Goal: Task Accomplishment & Management: Manage account settings

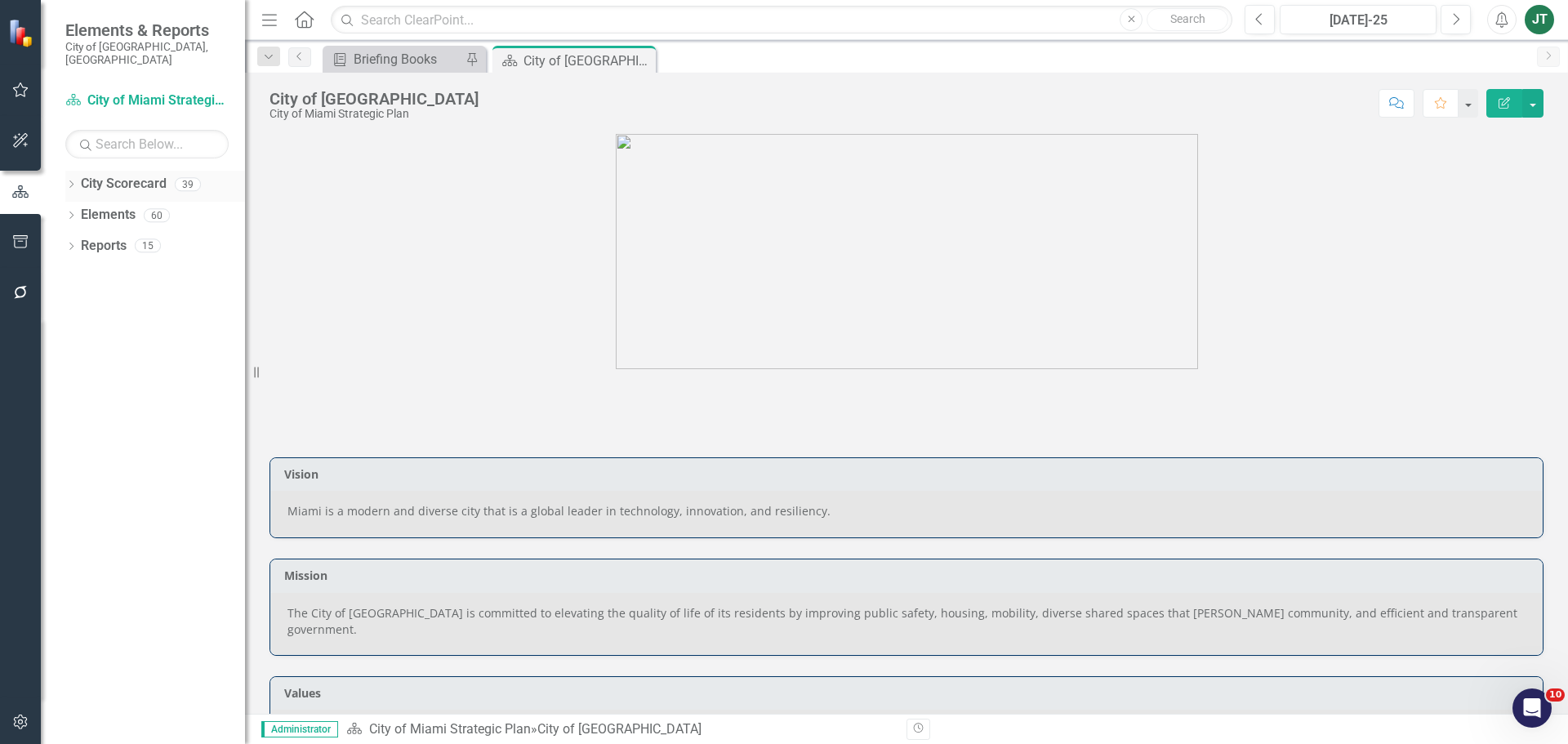
click at [69, 181] on icon "Dropdown" at bounding box center [72, 185] width 12 height 9
click at [76, 240] on icon "Dropdown" at bounding box center [79, 245] width 13 height 10
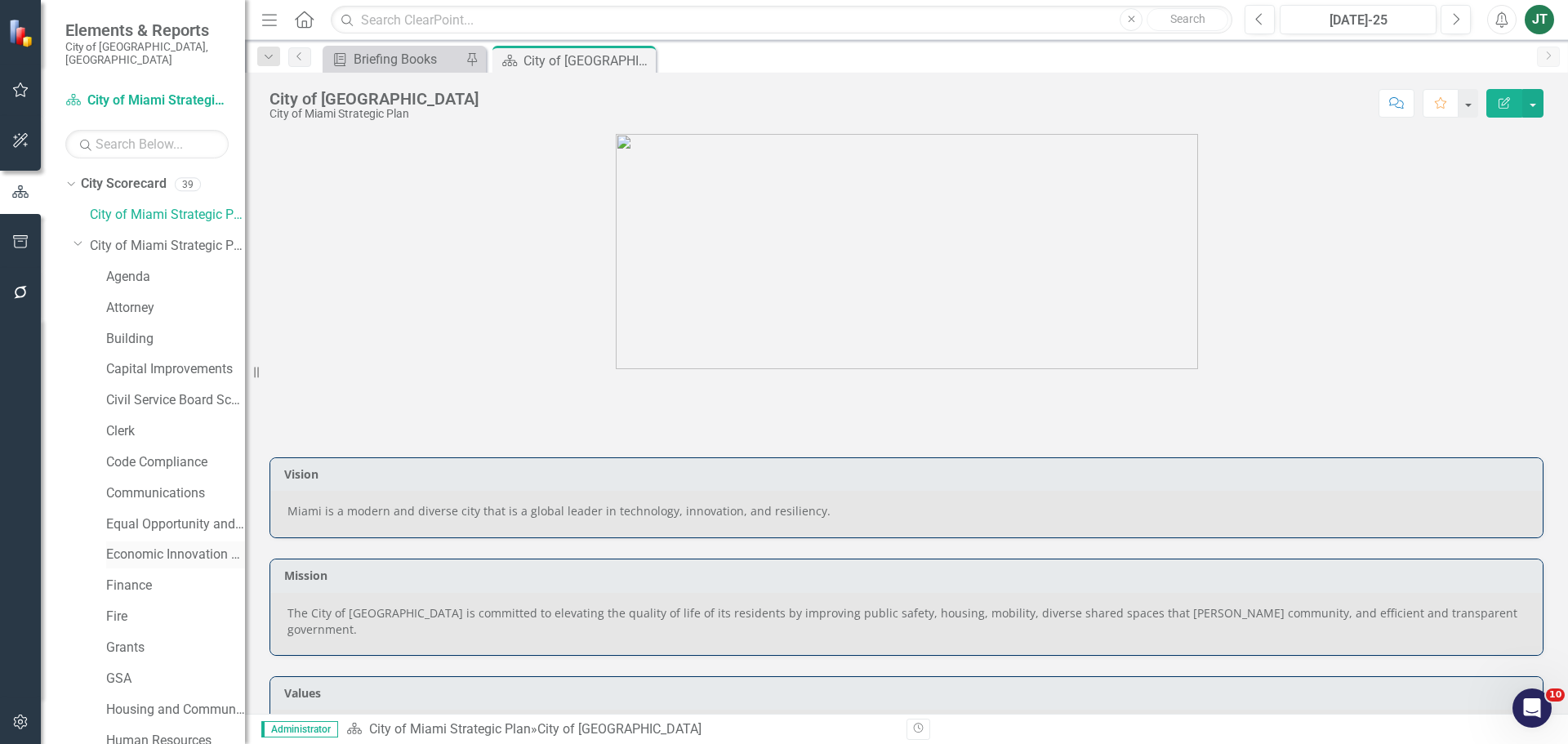
scroll to position [81, 0]
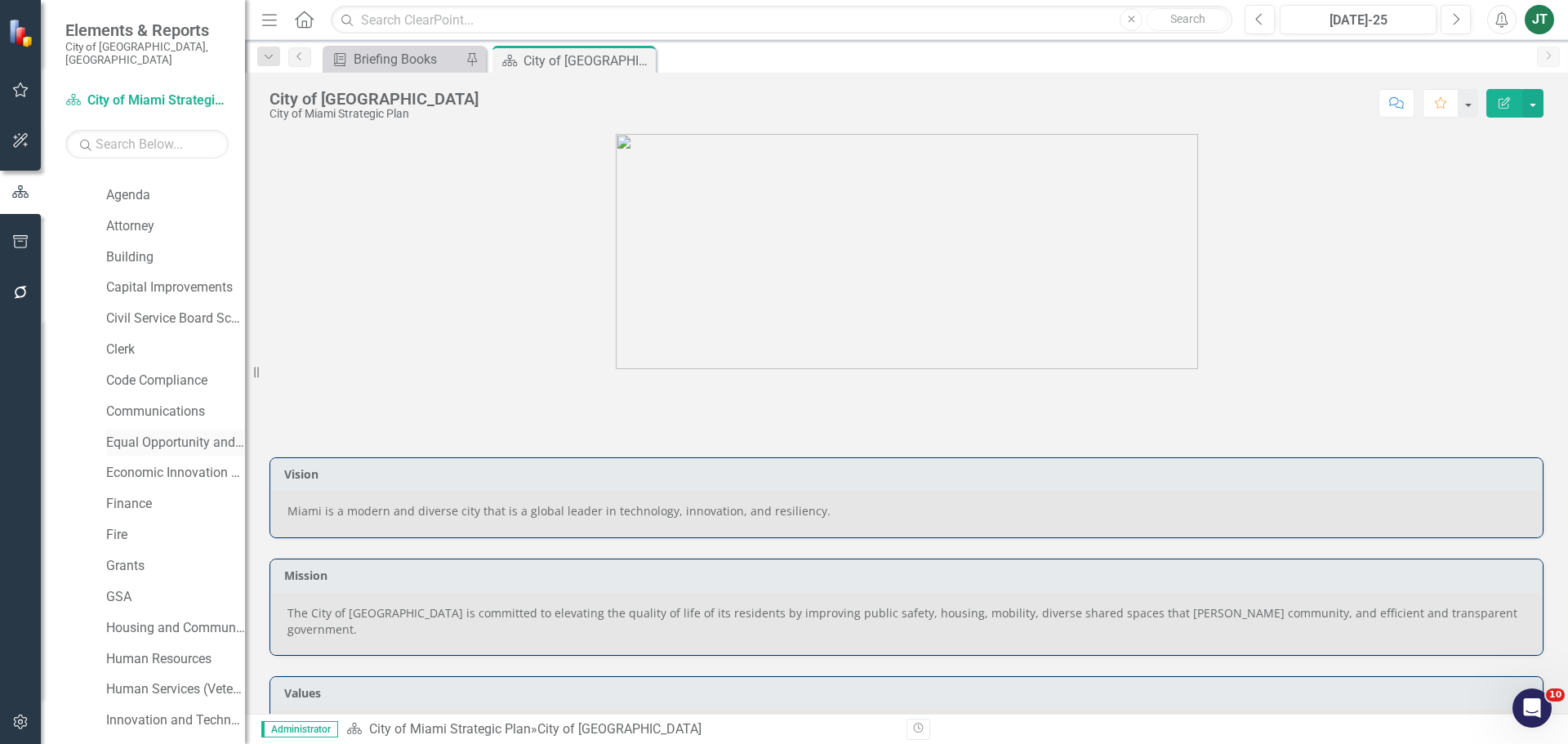
click at [155, 434] on link "Equal Opportunity and Diversity Programs" at bounding box center [175, 443] width 139 height 19
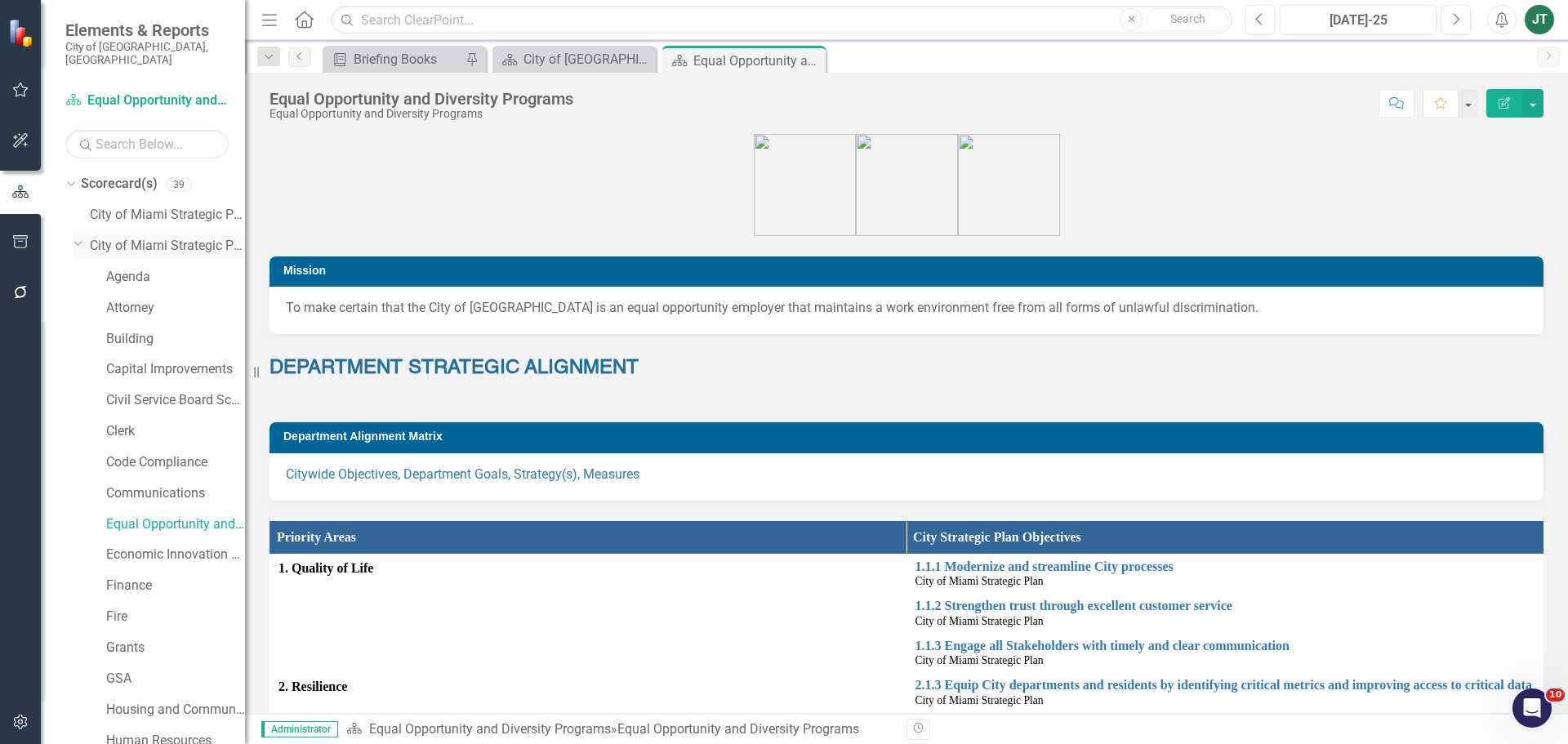
click at [78, 237] on icon "Dropdown" at bounding box center [78, 243] width 10 height 13
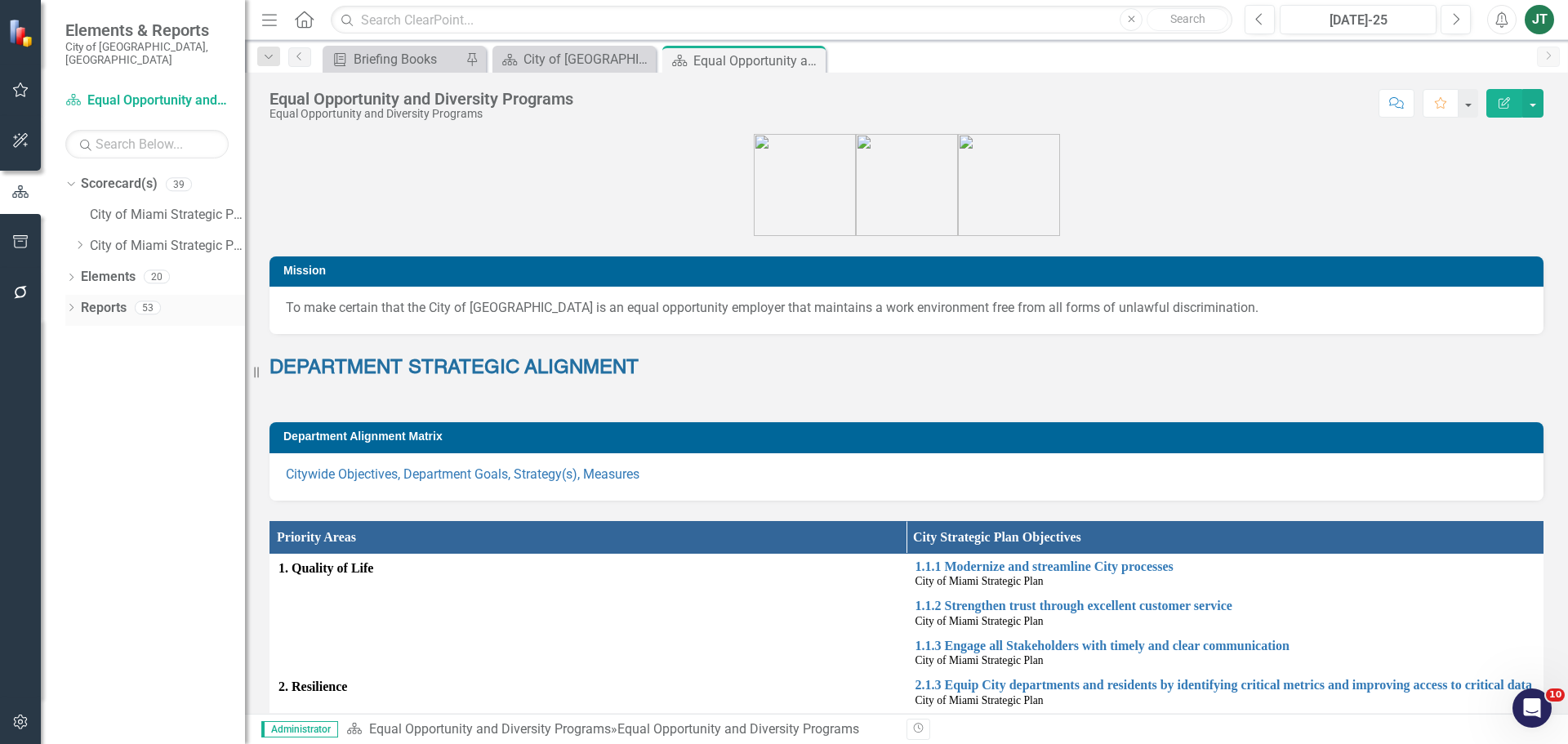
click at [72, 304] on icon at bounding box center [72, 308] width 4 height 8
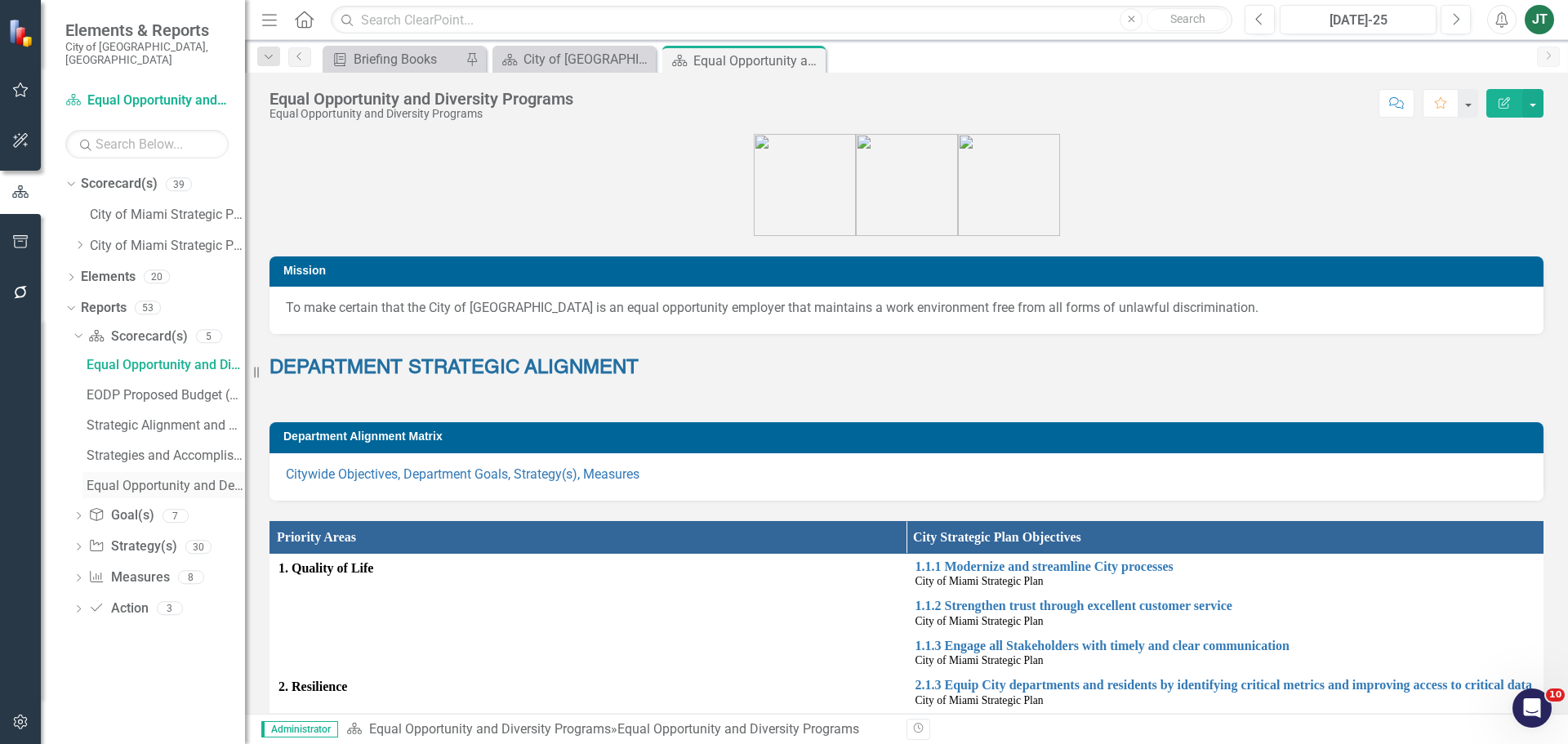
click at [142, 478] on div "Equal Opportunity and Development Programs Scorecard Evaluation and Recommendat…" at bounding box center [166, 485] width 159 height 15
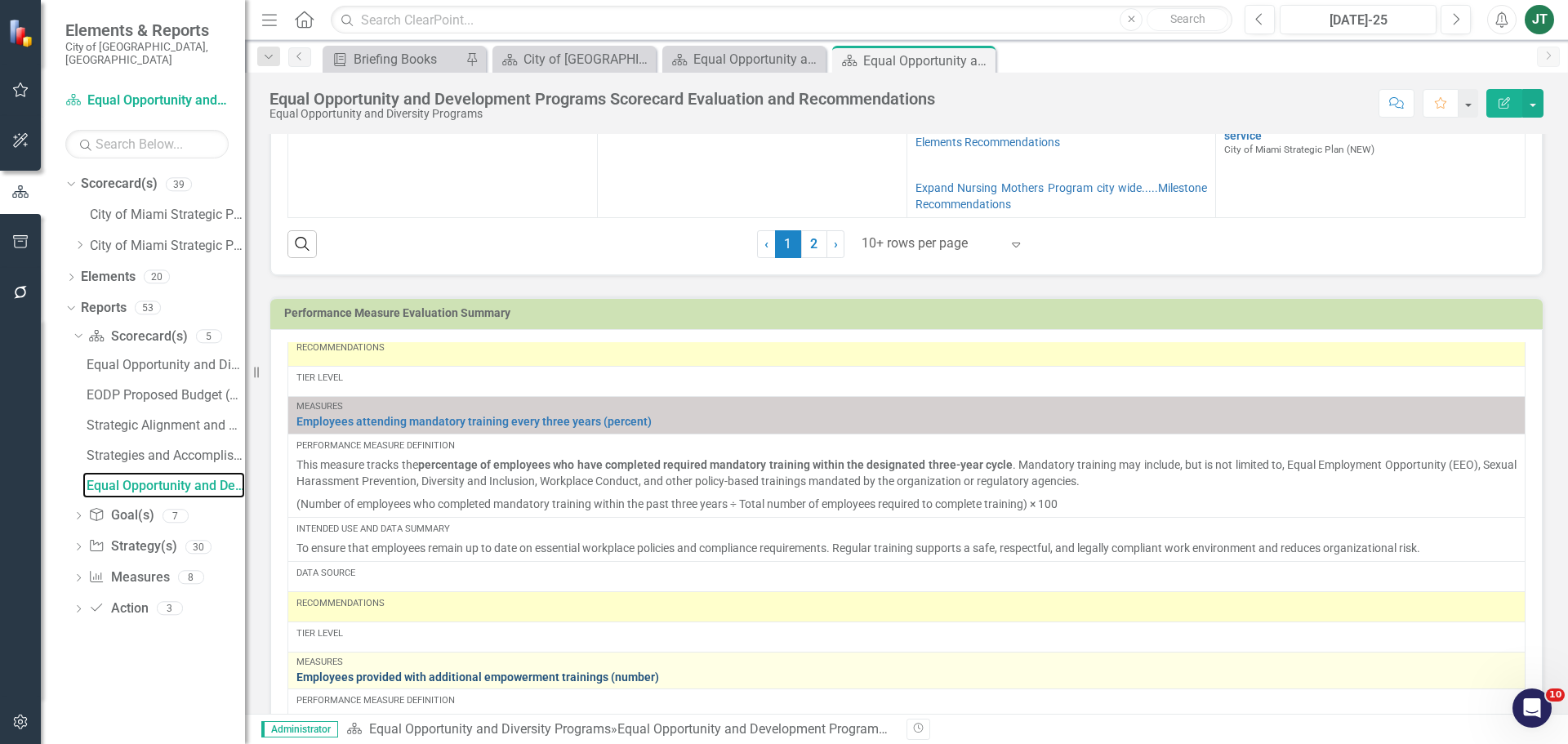
scroll to position [1062, 0]
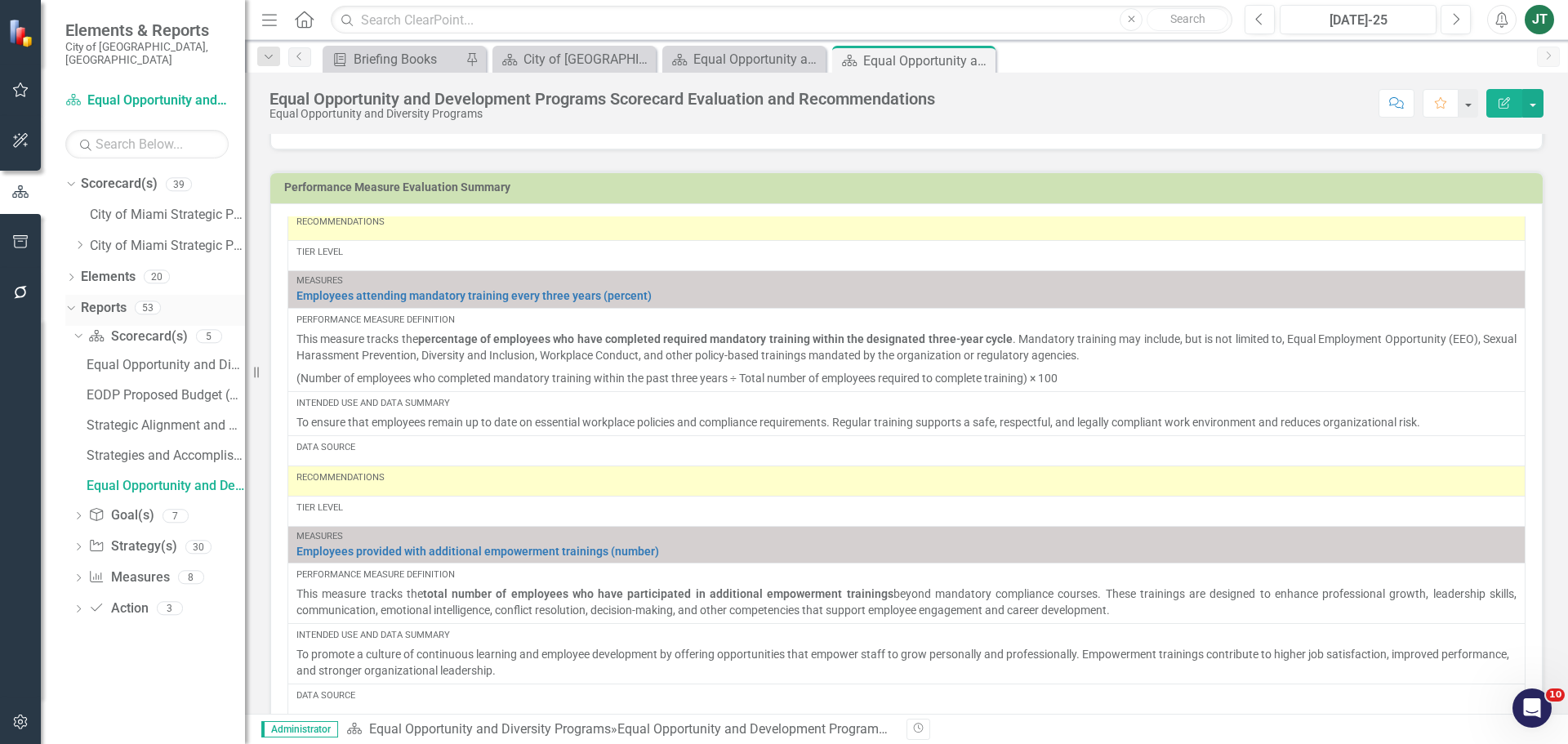
click at [73, 302] on icon "Dropdown" at bounding box center [69, 308] width 9 height 12
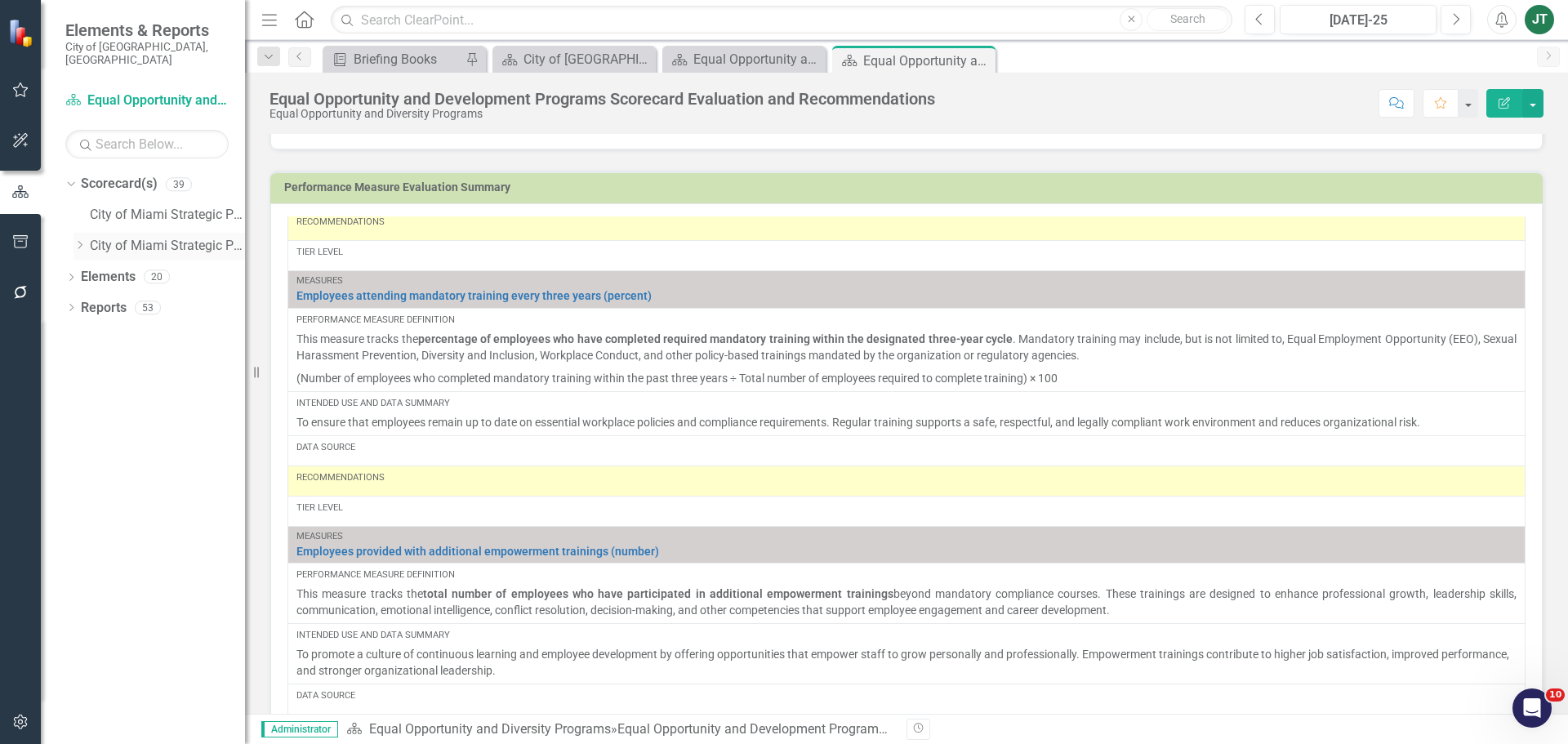
click at [75, 240] on icon "Dropdown" at bounding box center [79, 245] width 13 height 10
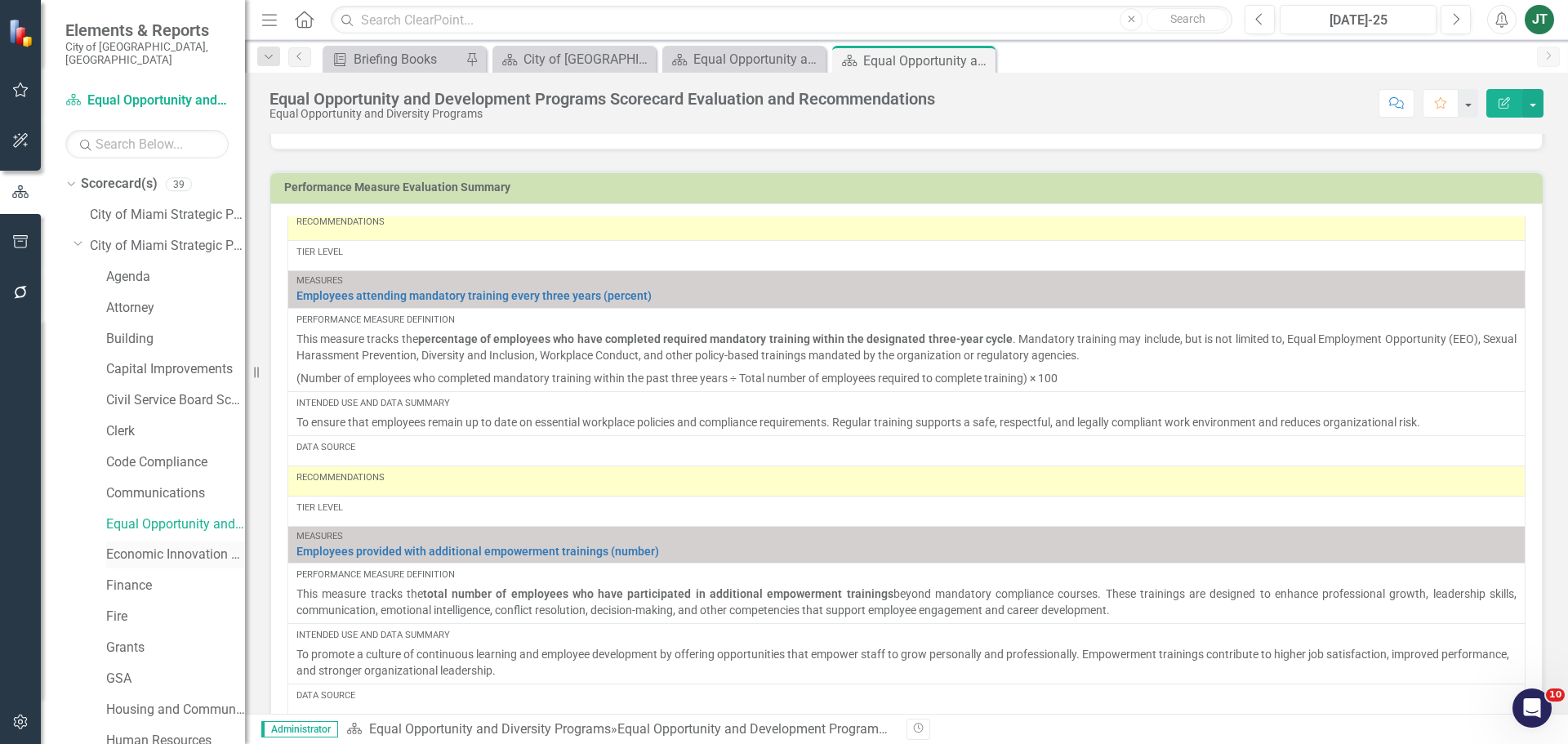
click at [135, 546] on link "Economic Innovation and Development" at bounding box center [175, 555] width 139 height 19
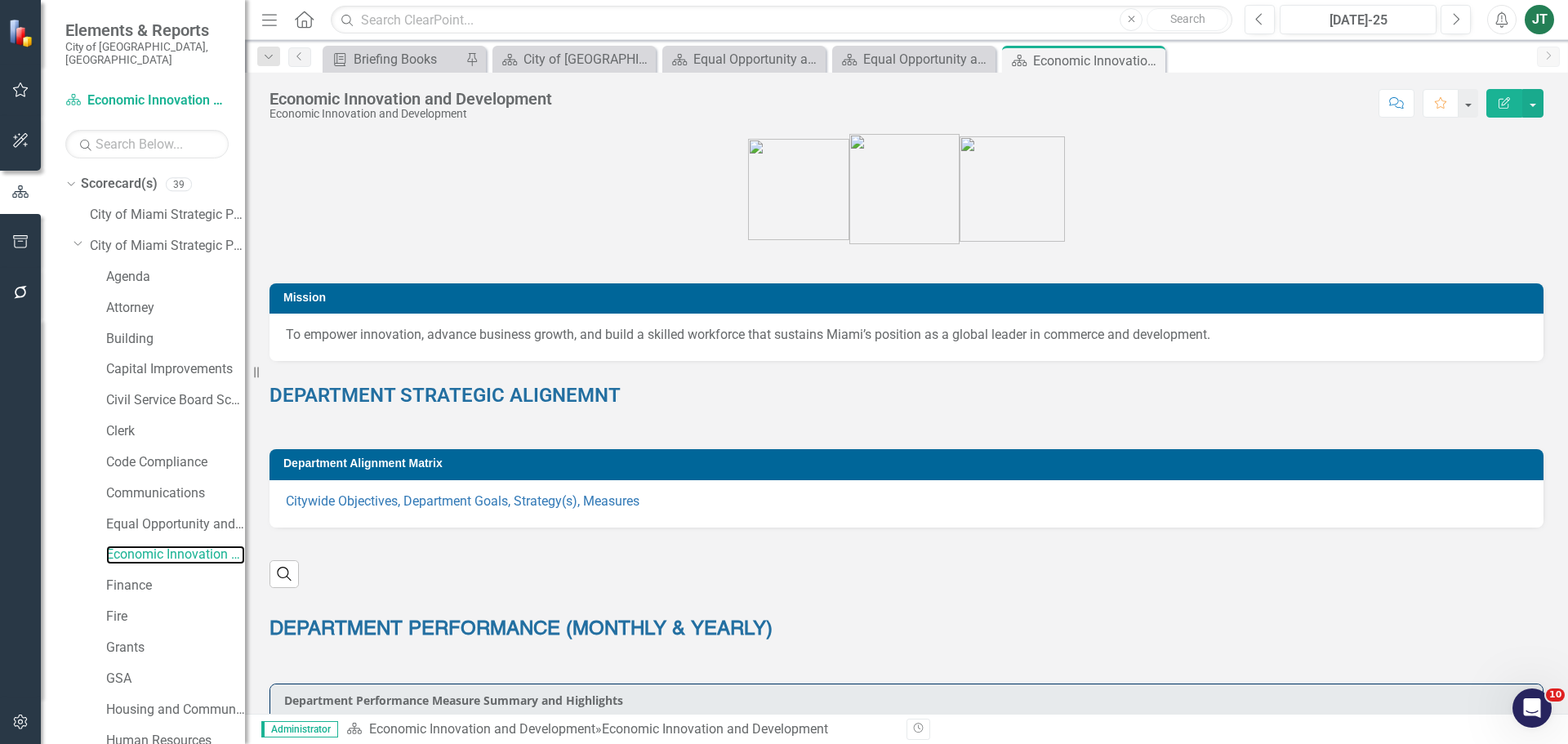
scroll to position [164, 0]
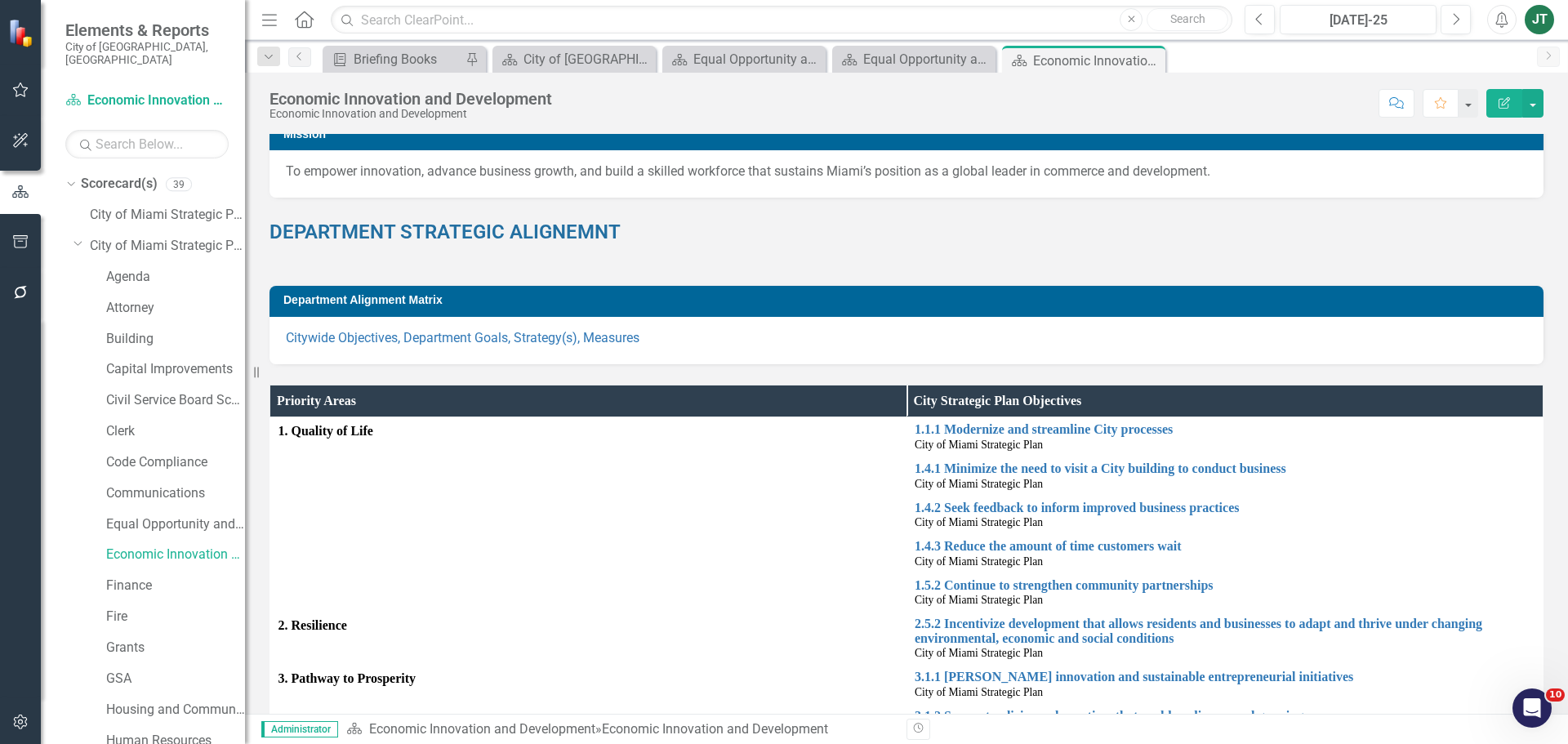
click at [1126, 255] on div "DEPARTMENT STRATEGIC ALIGNEMNT" at bounding box center [906, 242] width 1274 height 47
click at [156, 546] on link "Economic Innovation and Development" at bounding box center [175, 555] width 139 height 19
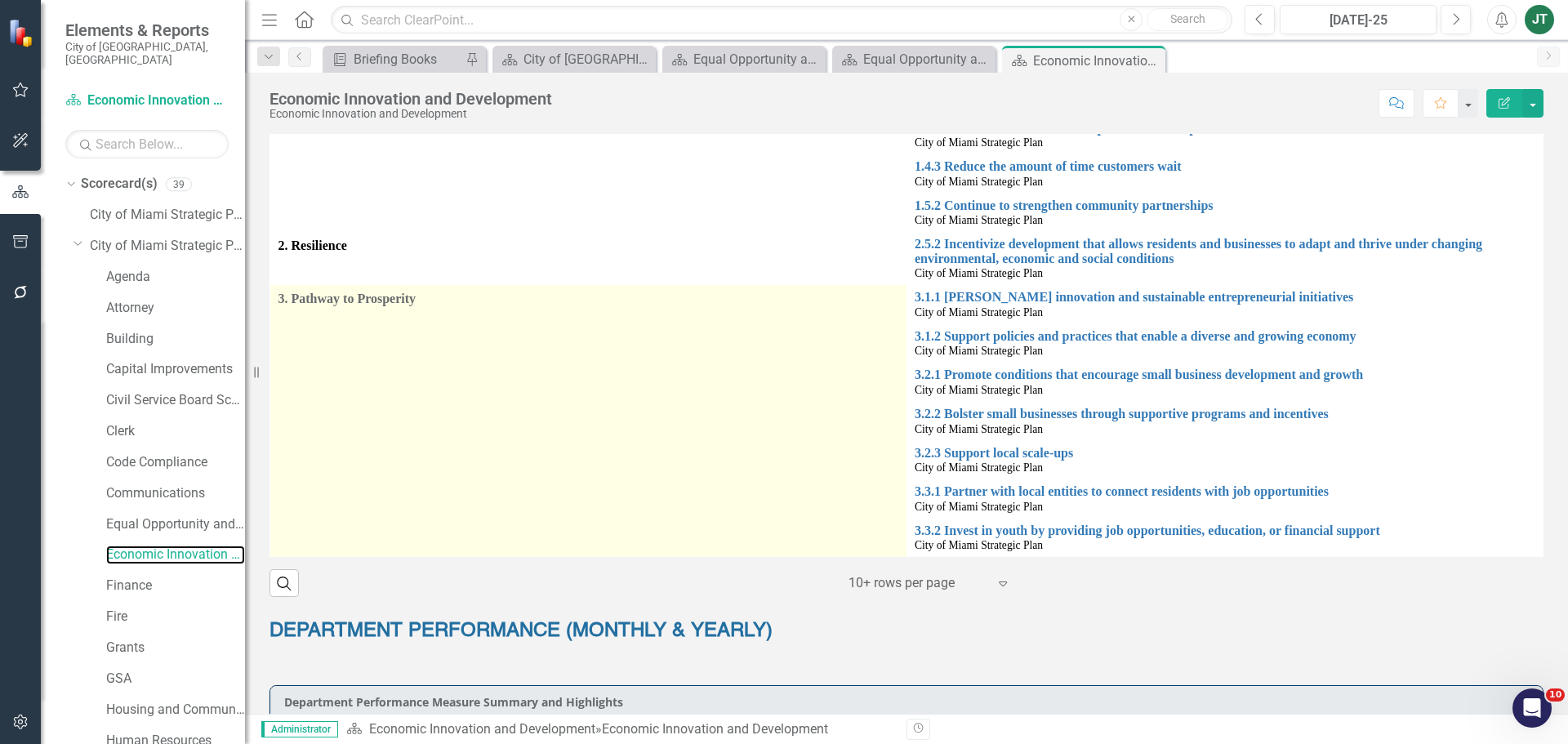
scroll to position [735, 0]
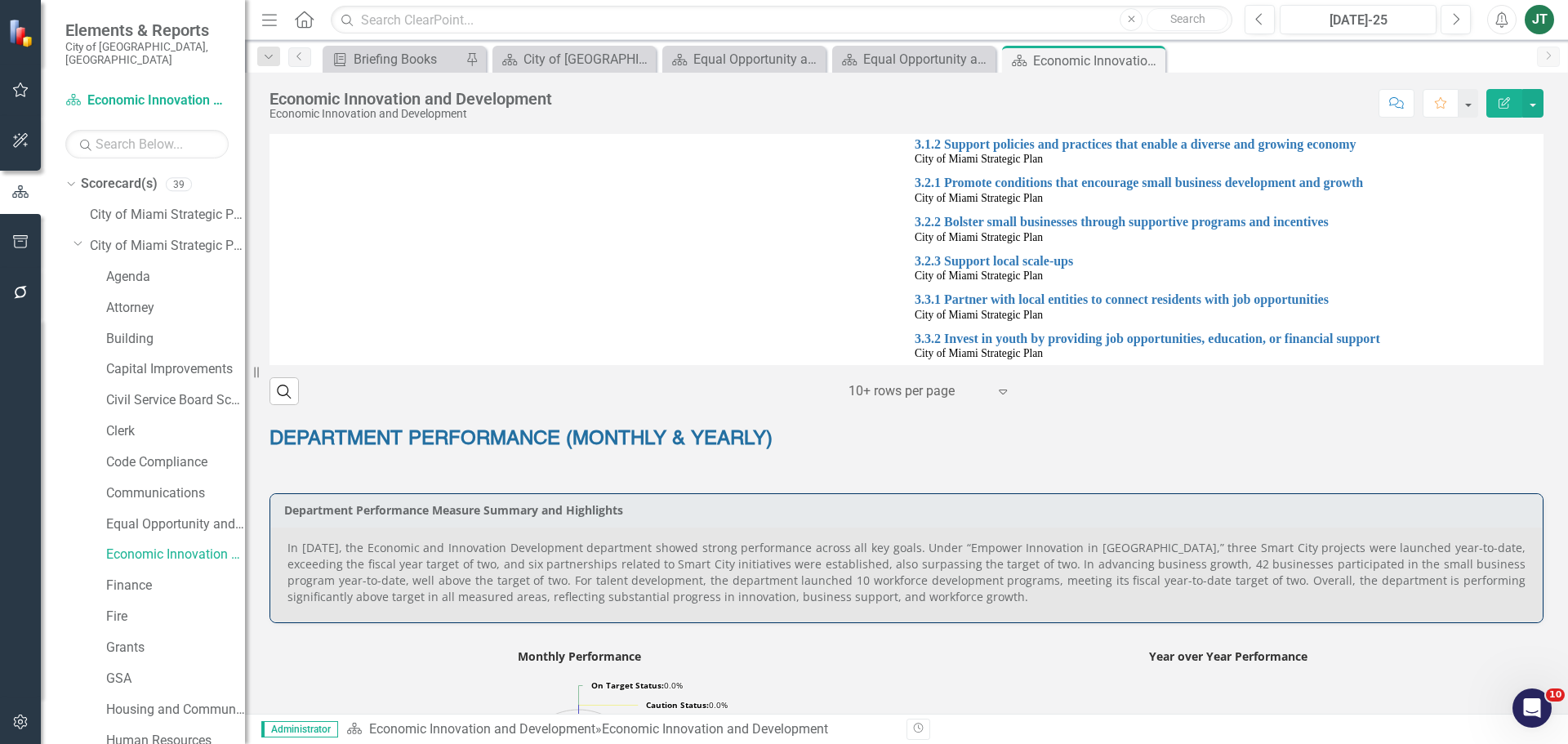
click at [660, 590] on p "In July 2025, the Economic and Innovation Development department showed strong …" at bounding box center [906, 572] width 1238 height 66
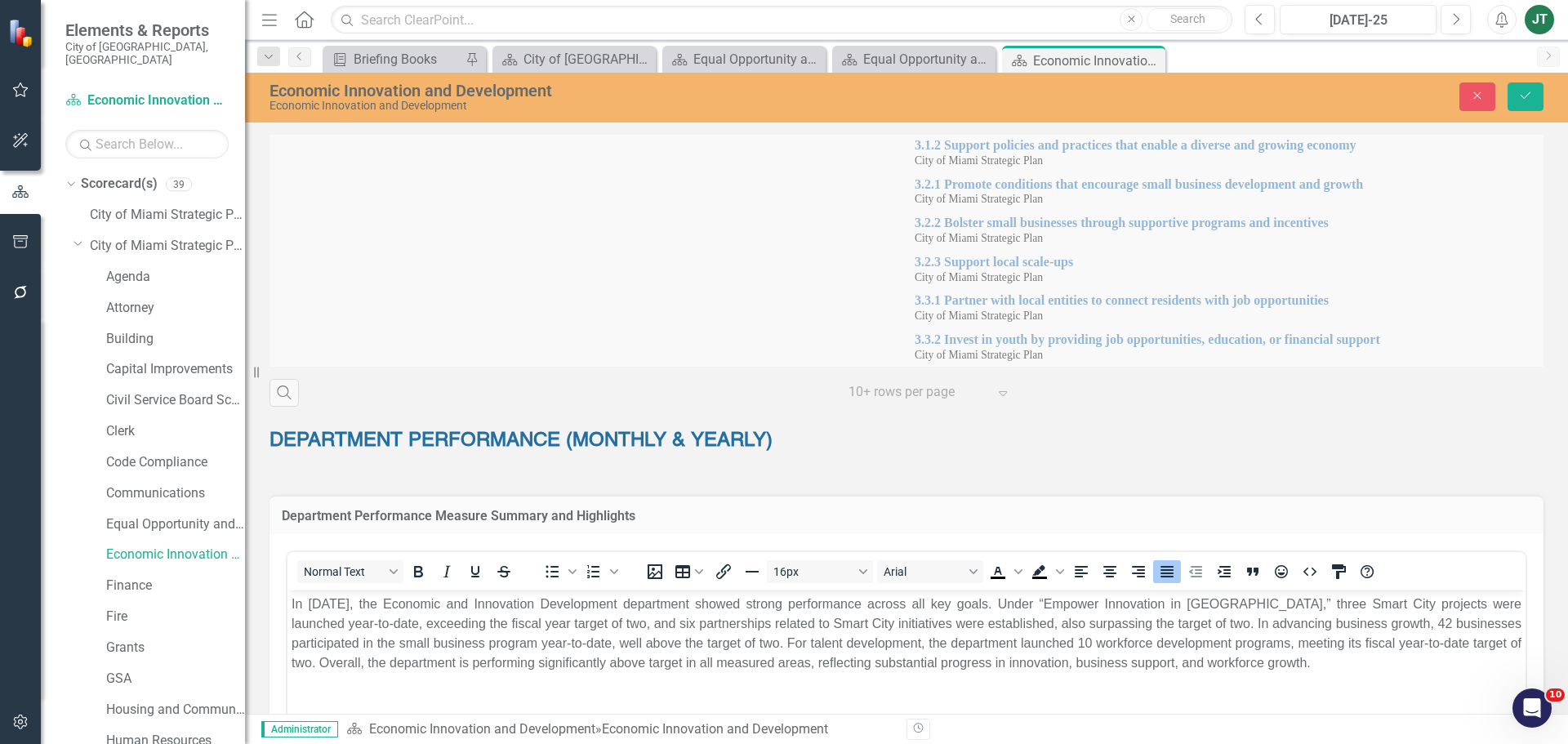
scroll to position [0, 0]
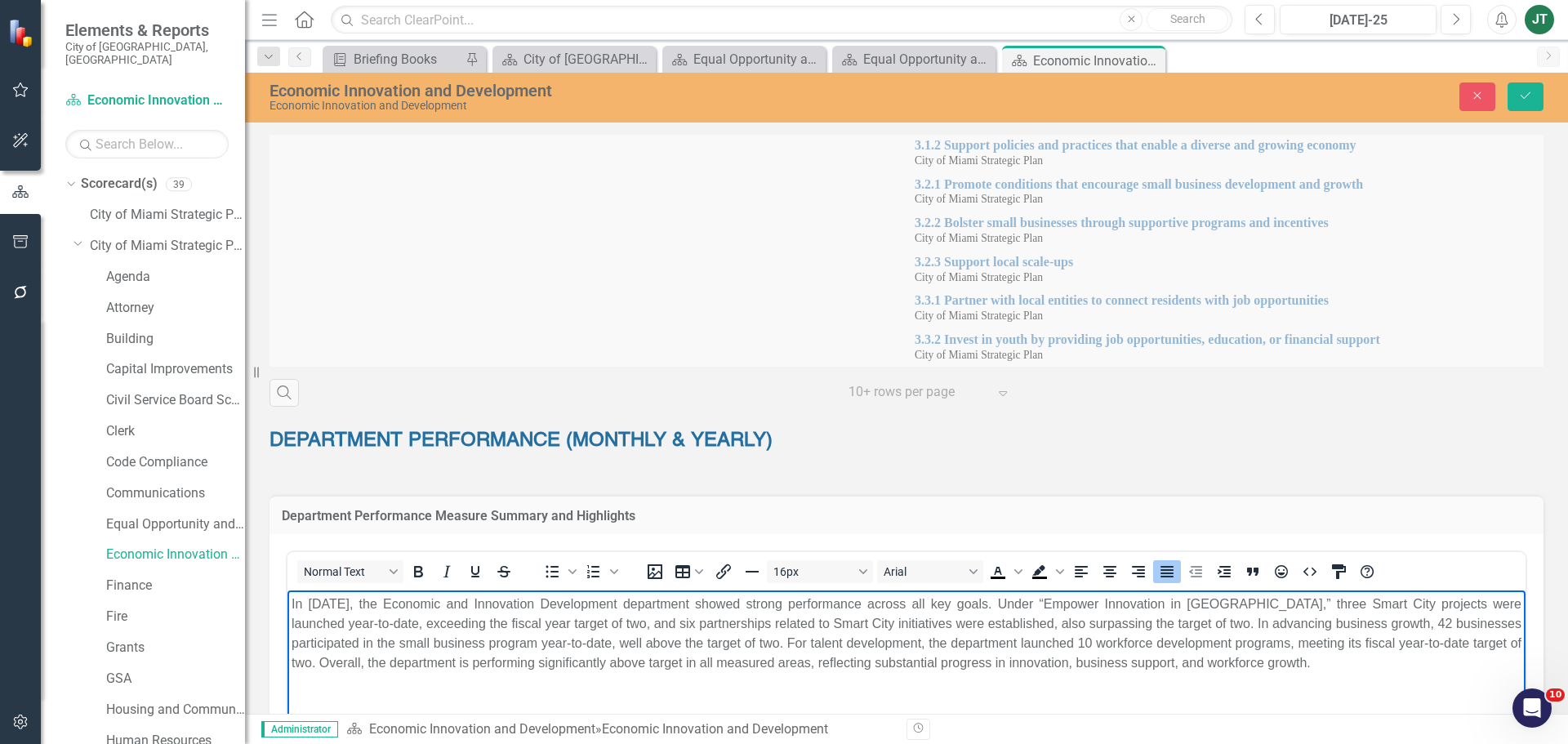
click at [527, 608] on p "In July 2025, the Economic and Innovation Development department showed strong …" at bounding box center [906, 634] width 1230 height 78
drag, startPoint x: 540, startPoint y: 601, endPoint x: 456, endPoint y: 599, distance: 84.0
click at [456, 599] on p "In July 2025, the Economic and Innovation Development department showed strong …" at bounding box center [906, 634] width 1230 height 78
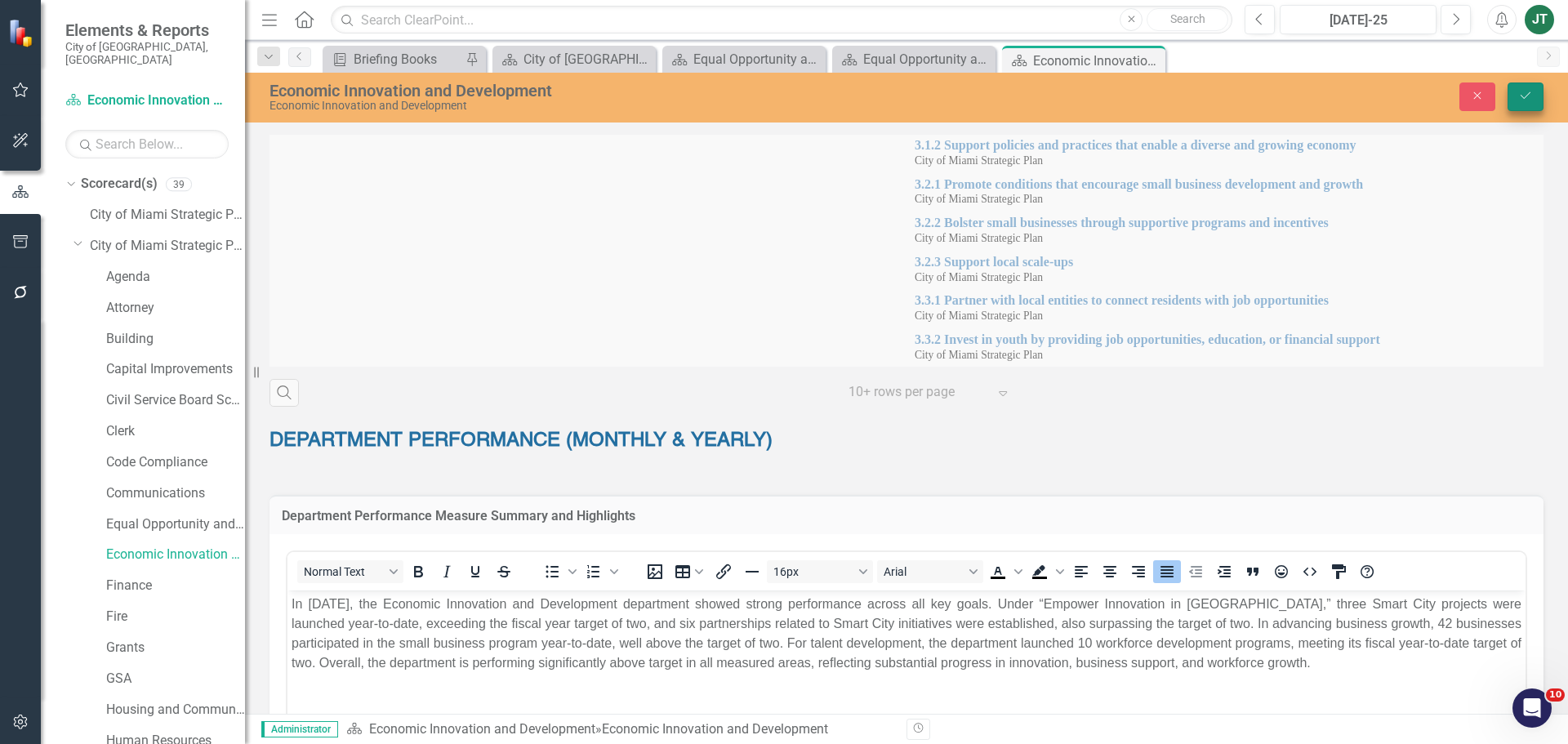
click at [1535, 100] on button "Save" at bounding box center [1525, 96] width 36 height 28
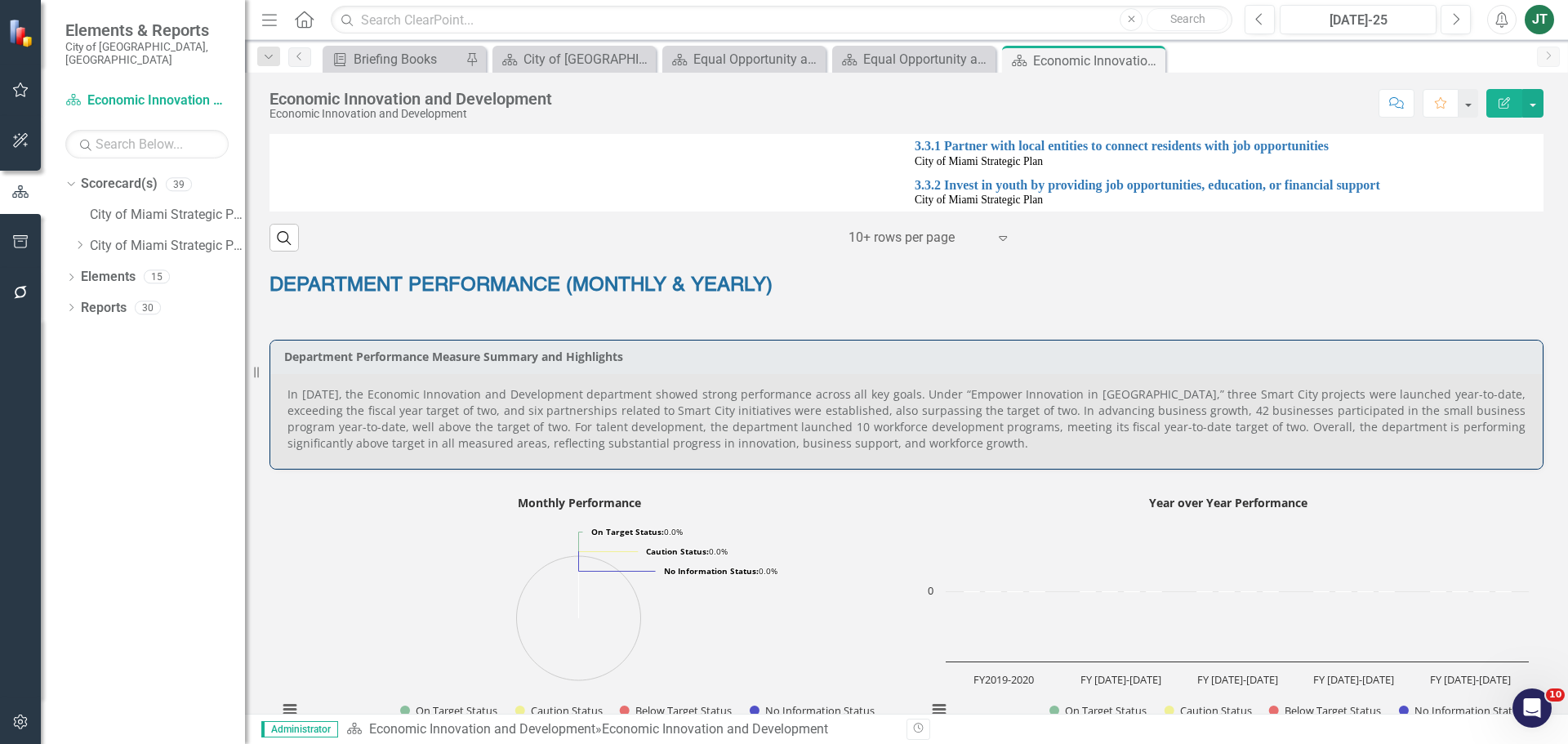
scroll to position [980, 0]
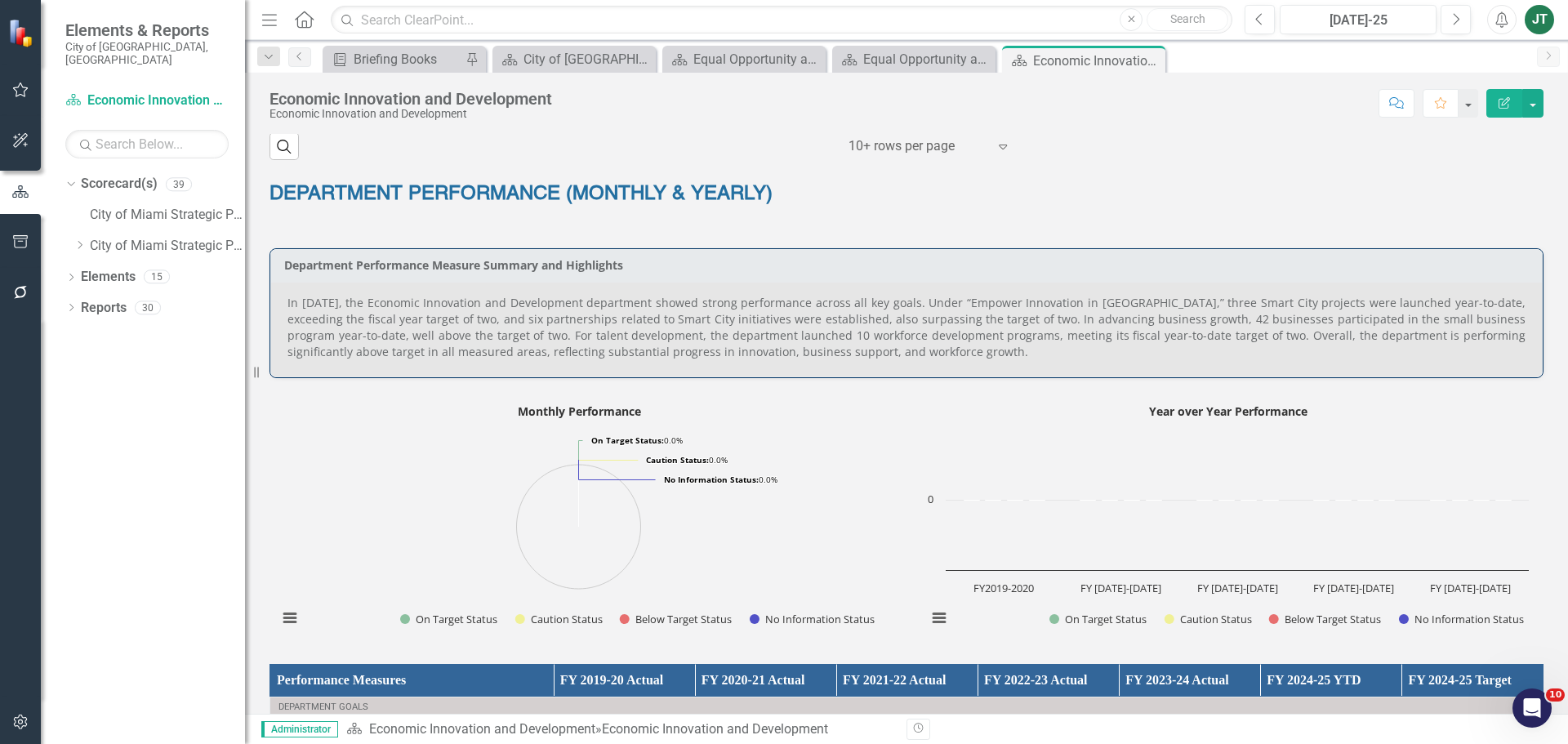
click at [328, 324] on p "In July 2025, the Economic Innovation and Development department showed strong …" at bounding box center [906, 327] width 1238 height 66
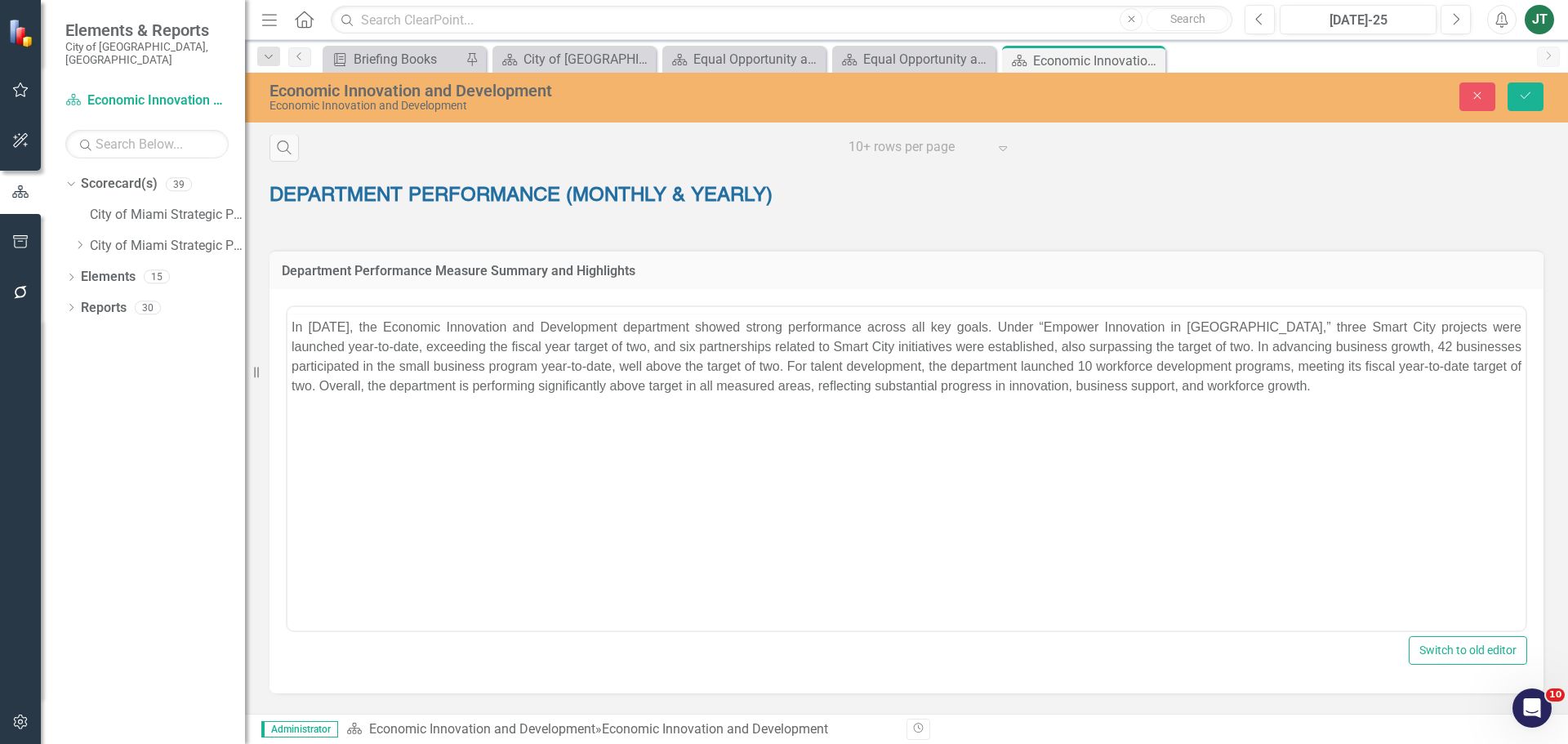
scroll to position [0, 0]
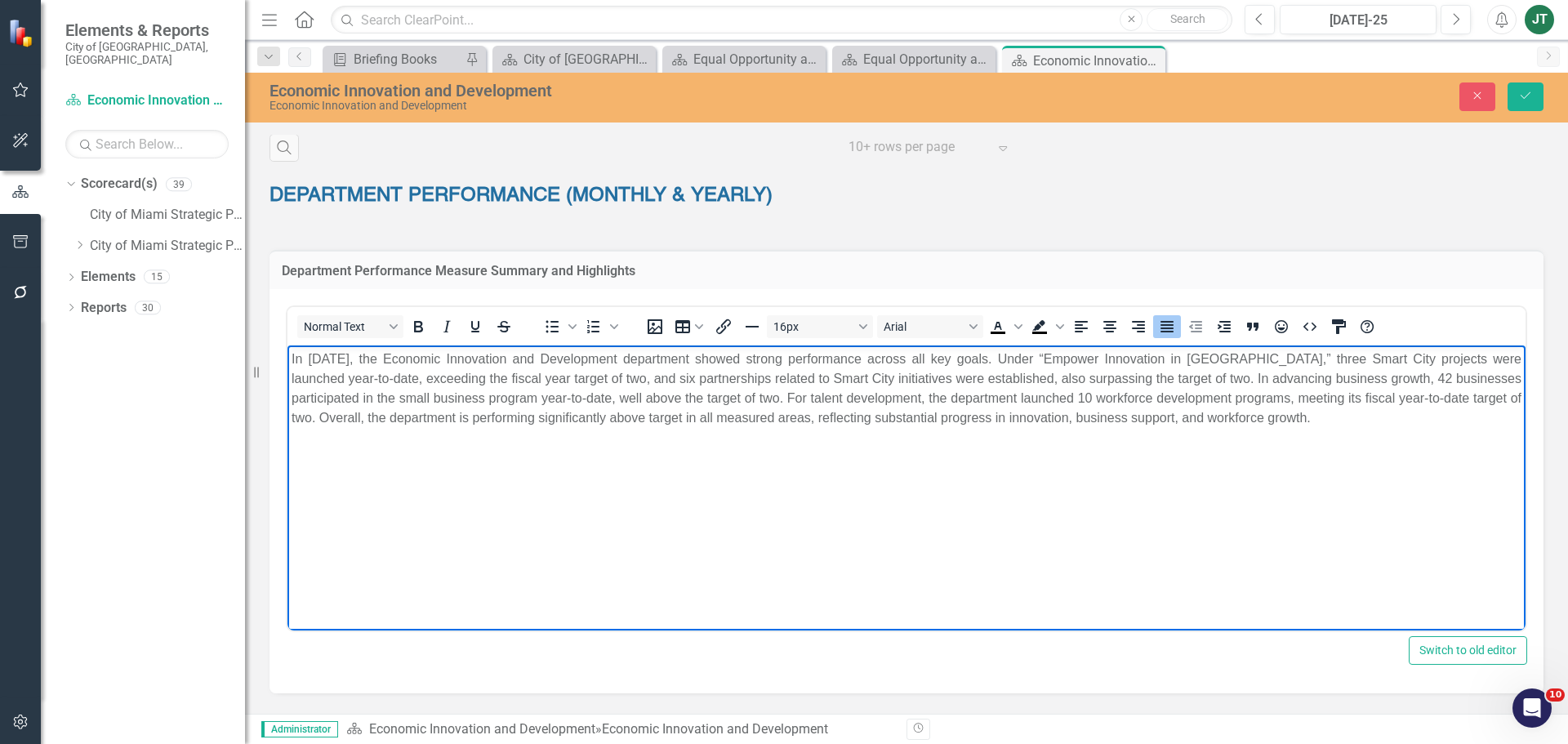
drag, startPoint x: 476, startPoint y: 423, endPoint x: 603, endPoint y: 419, distance: 127.1
click at [477, 423] on p "In July 2025, the Economic Innovation and Development department showed strong …" at bounding box center [906, 389] width 1230 height 78
click at [442, 376] on p "In July 2025, the Economic Innovation and Development department showed strong …" at bounding box center [906, 389] width 1230 height 78
drag, startPoint x: 466, startPoint y: 376, endPoint x: 416, endPoint y: 371, distance: 50.2
click at [416, 371] on p "In July 2025, the Economic Innovation and Development department showed strong …" at bounding box center [906, 389] width 1230 height 78
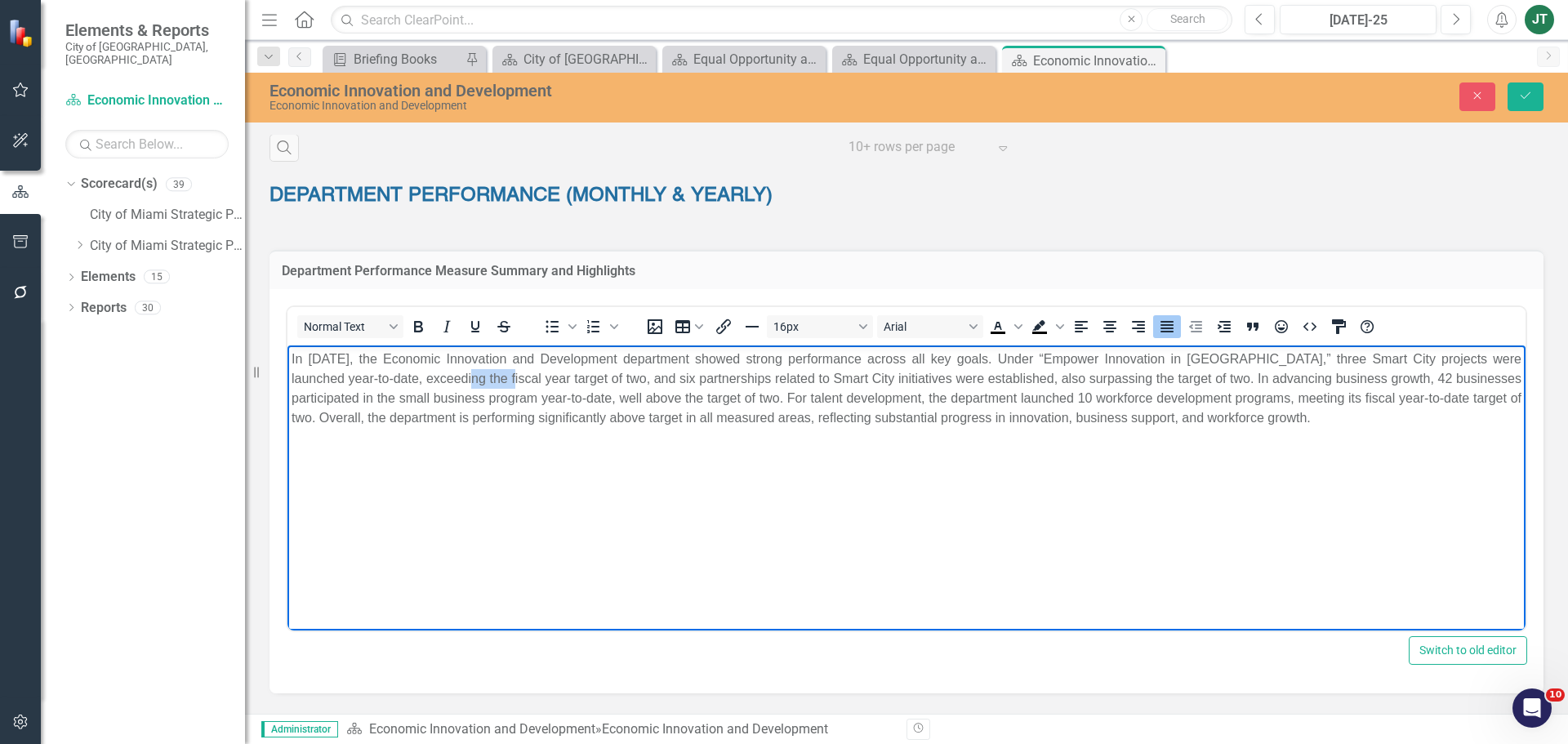
click at [450, 381] on p "In July 2025, the Economic Innovation and Development department showed strong …" at bounding box center [906, 389] width 1230 height 78
drag, startPoint x: 468, startPoint y: 375, endPoint x: 414, endPoint y: 376, distance: 54.0
click at [414, 376] on p "In July 2025, the Economic Innovation and Development department showed strong …" at bounding box center [906, 389] width 1230 height 78
click at [1123, 377] on p "In July 2025, the Economic Innovation and Development department showed strong …" at bounding box center [906, 389] width 1230 height 78
click at [1091, 377] on p "In July 2025, the Economic Innovation and Development department showed strong …" at bounding box center [906, 389] width 1230 height 78
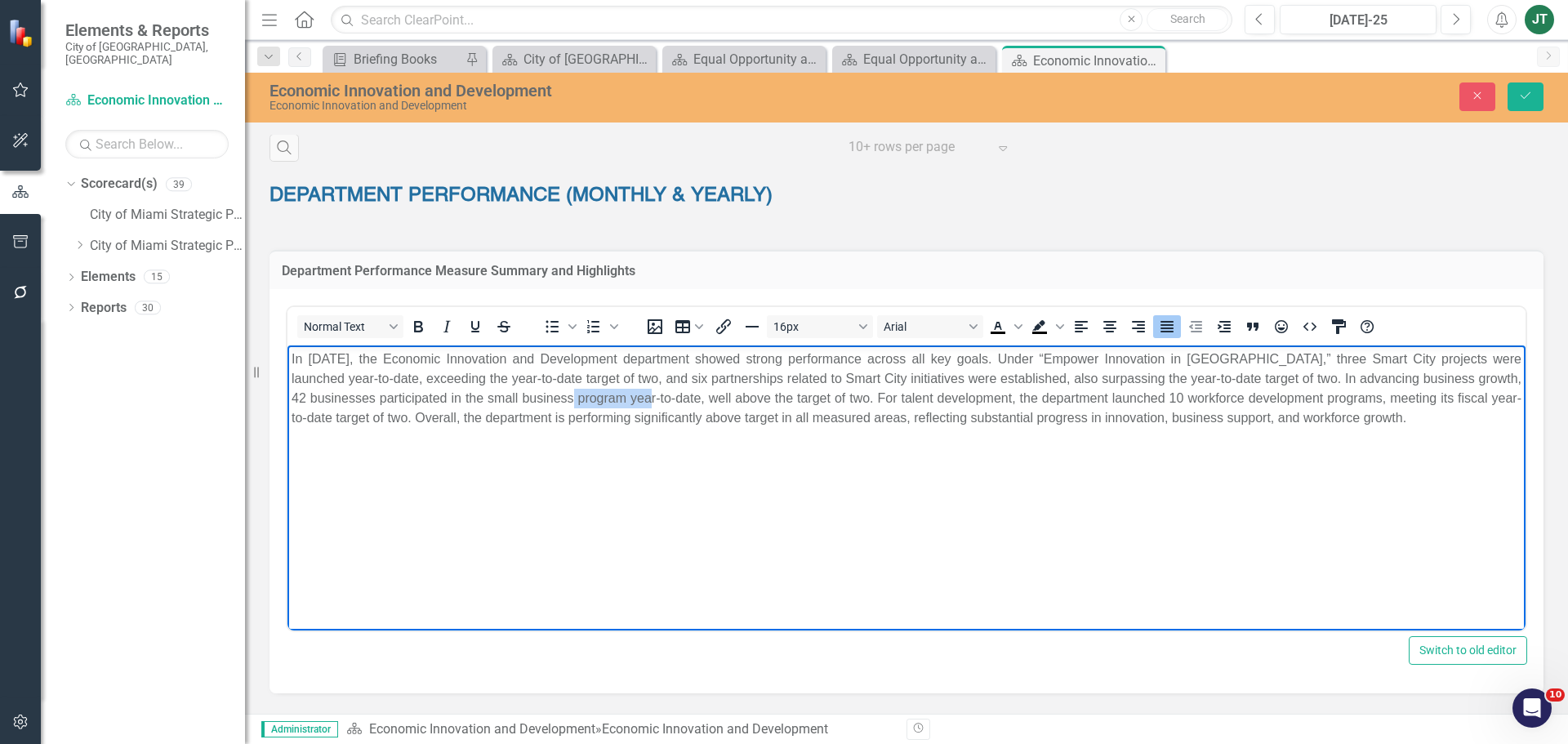
drag, startPoint x: 613, startPoint y: 395, endPoint x: 542, endPoint y: 395, distance: 71.0
click at [542, 395] on p "In July 2025, the Economic Innovation and Development department showed strong …" at bounding box center [906, 389] width 1230 height 78
click at [638, 397] on p "In July 2025, the Economic Innovation and Development department showed strong …" at bounding box center [906, 389] width 1230 height 78
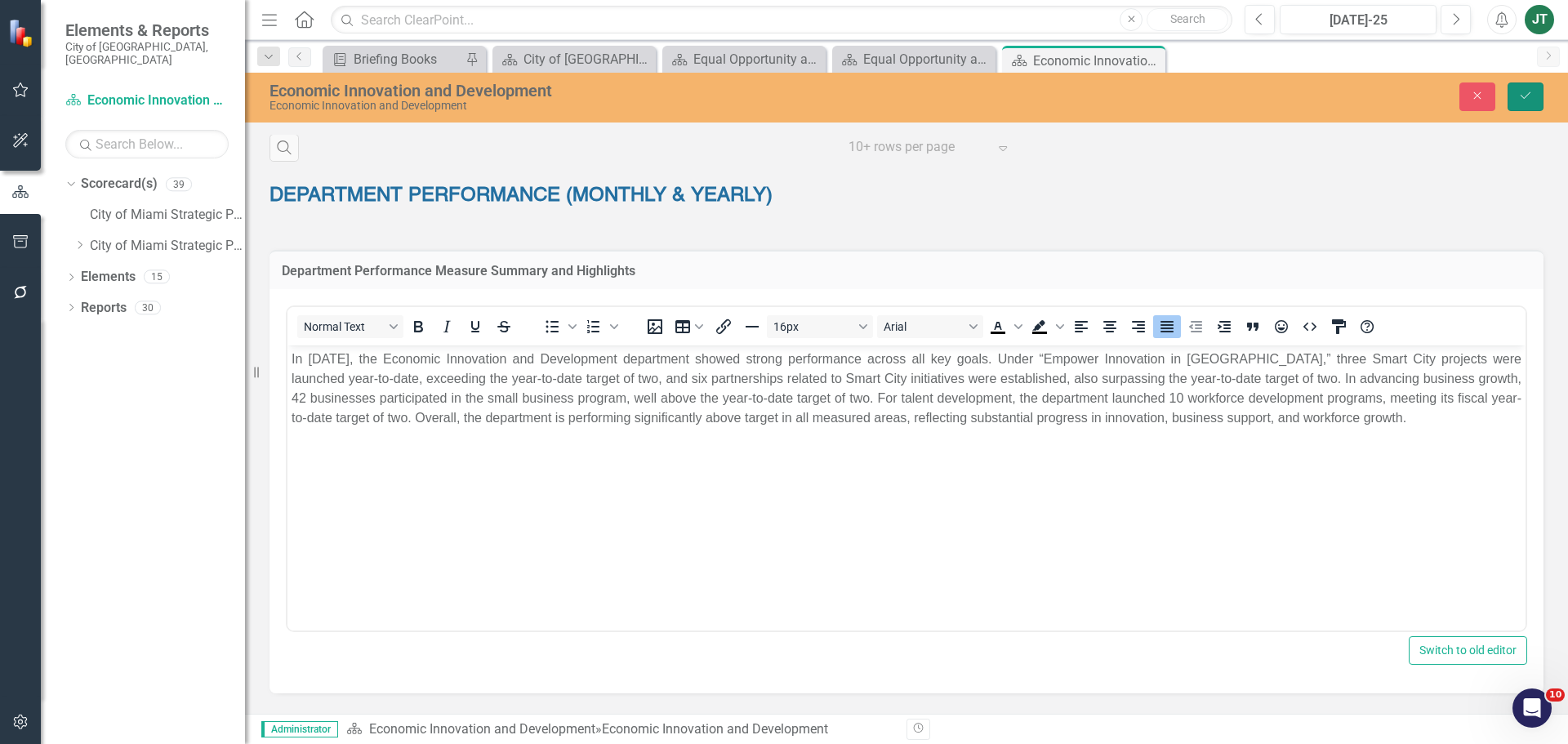
click at [1527, 100] on icon "Save" at bounding box center [1525, 96] width 15 height 12
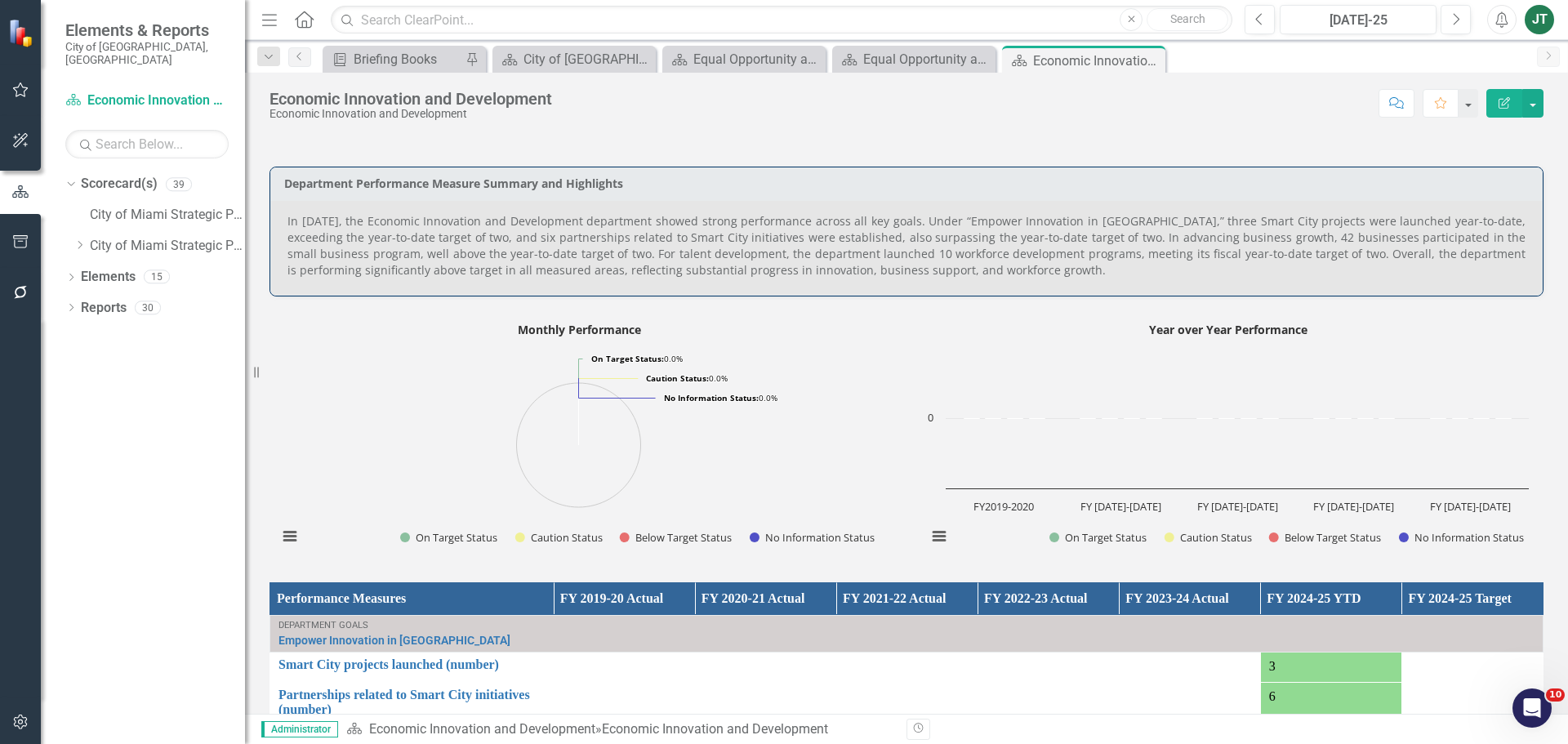
scroll to position [980, 0]
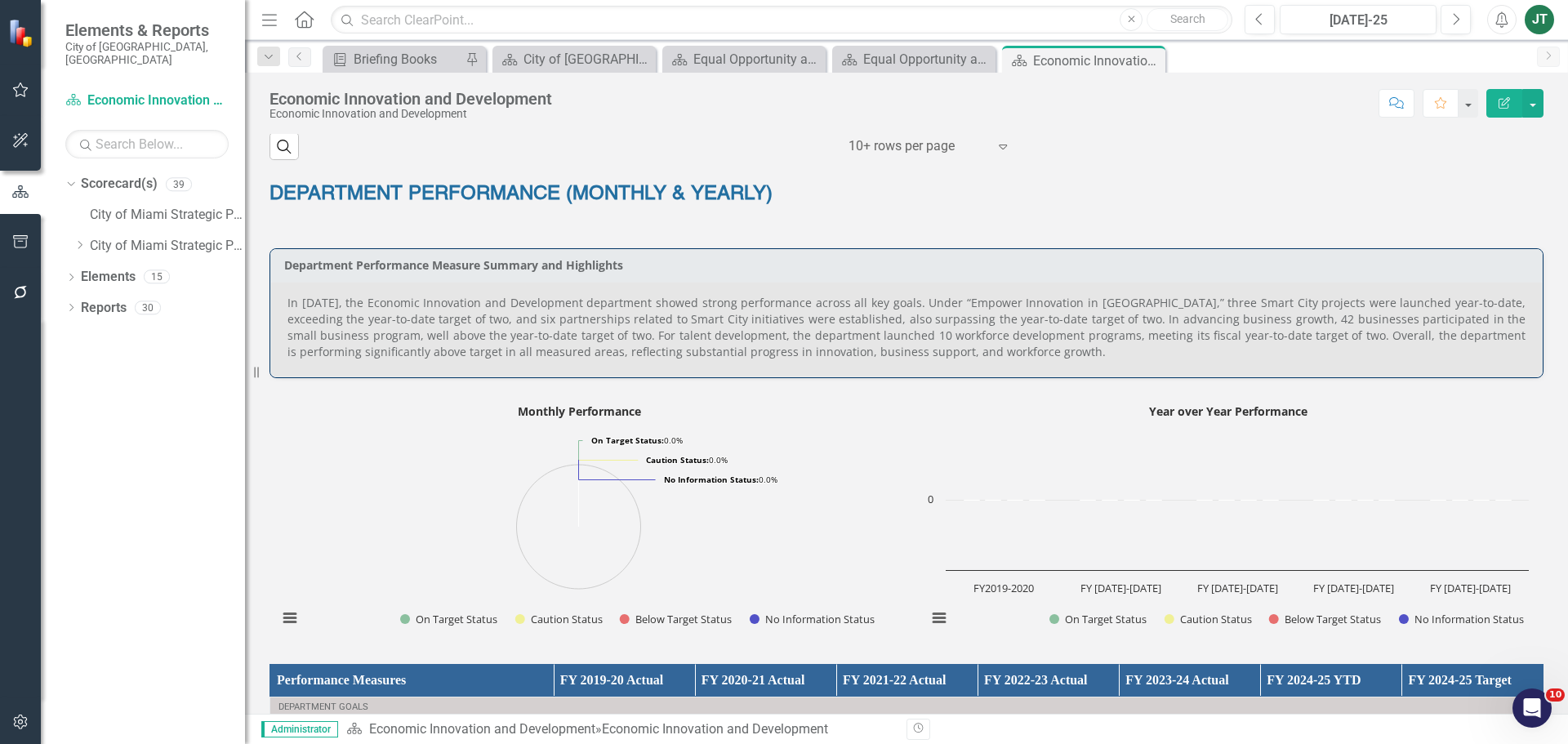
click at [697, 356] on p "In July 2025, the Economic Innovation and Development department showed strong …" at bounding box center [906, 327] width 1238 height 66
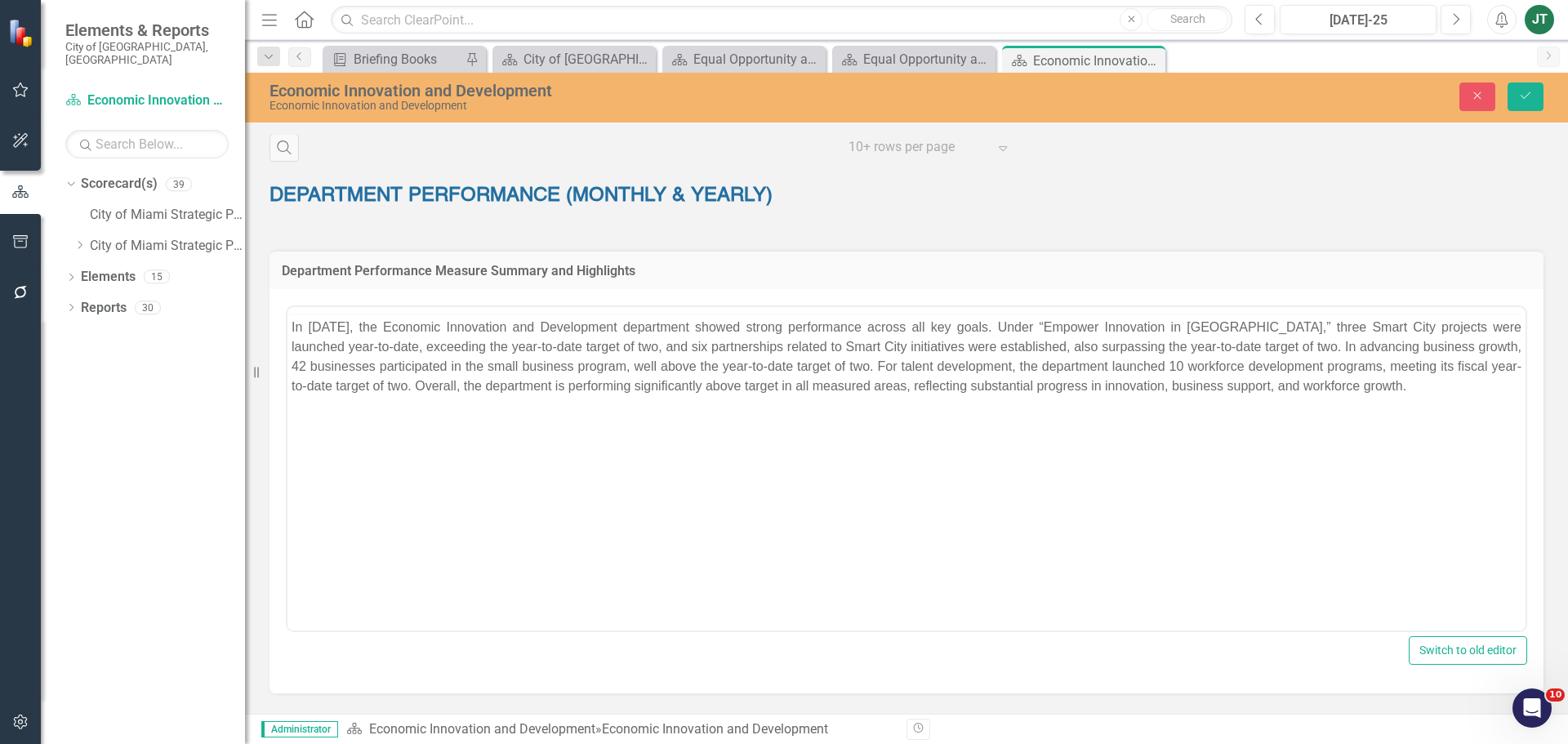
scroll to position [0, 0]
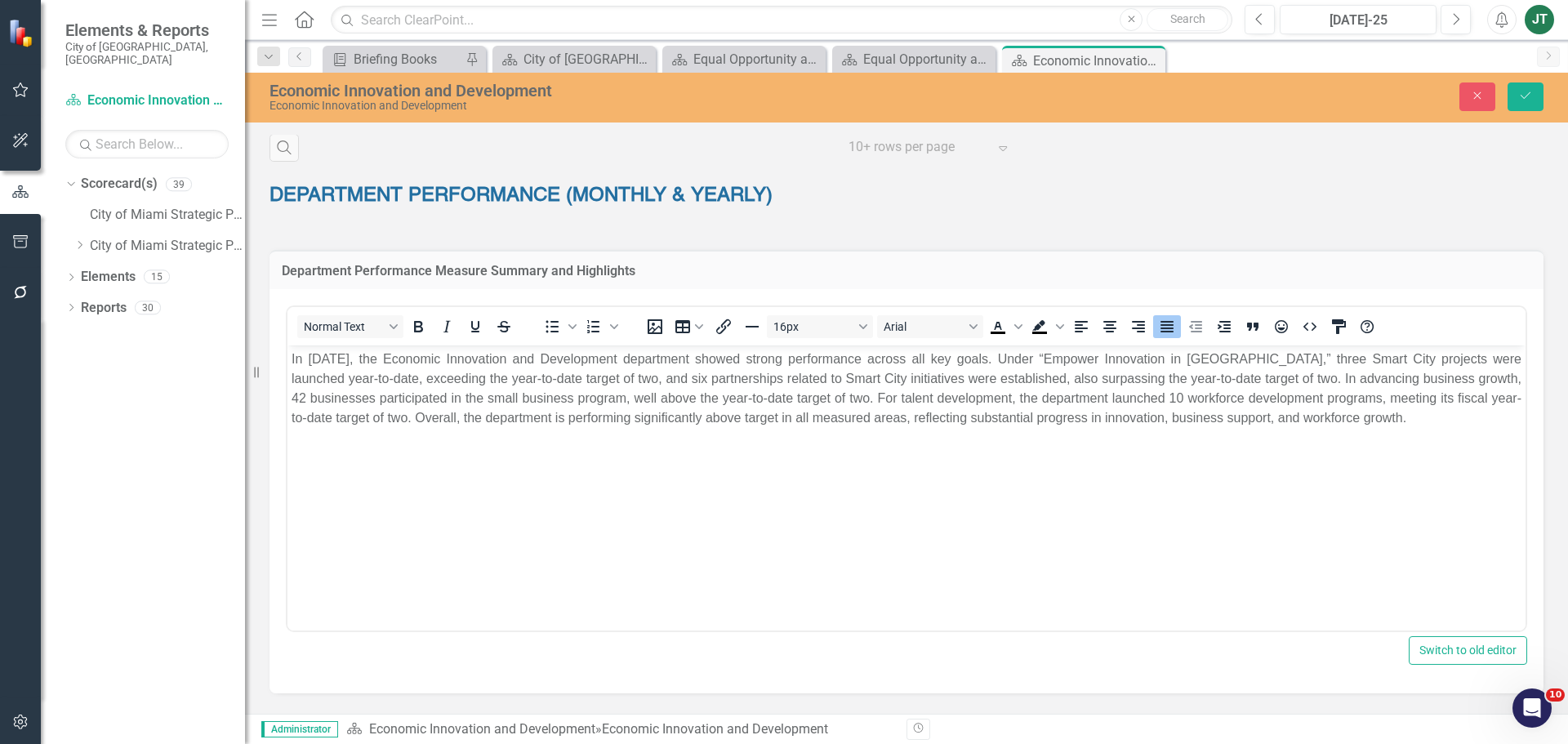
click at [938, 424] on p "In July 2025, the Economic Innovation and Development department showed strong …" at bounding box center [906, 389] width 1230 height 78
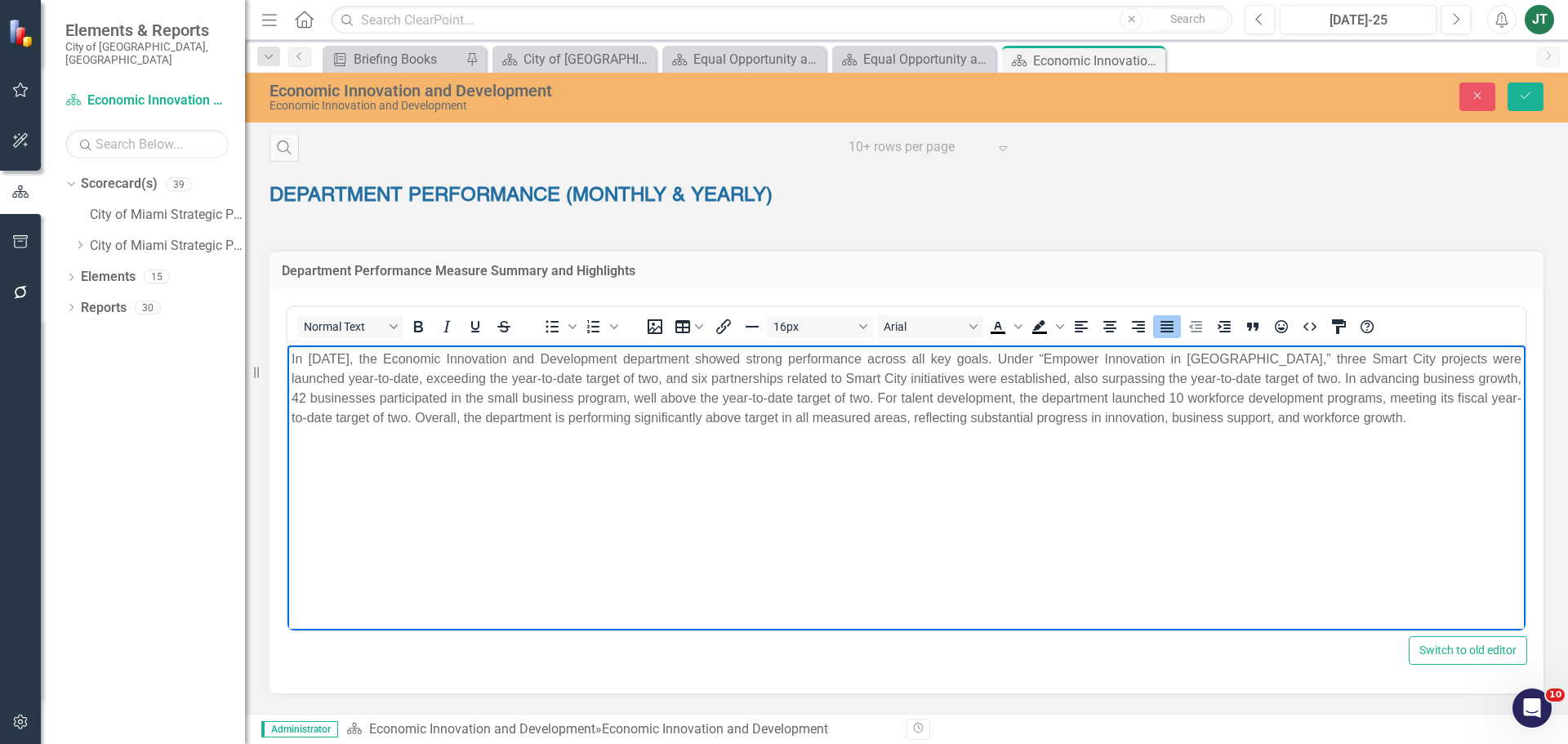
click at [993, 420] on p "In July 2025, the Economic Innovation and Development department showed strong …" at bounding box center [906, 389] width 1230 height 78
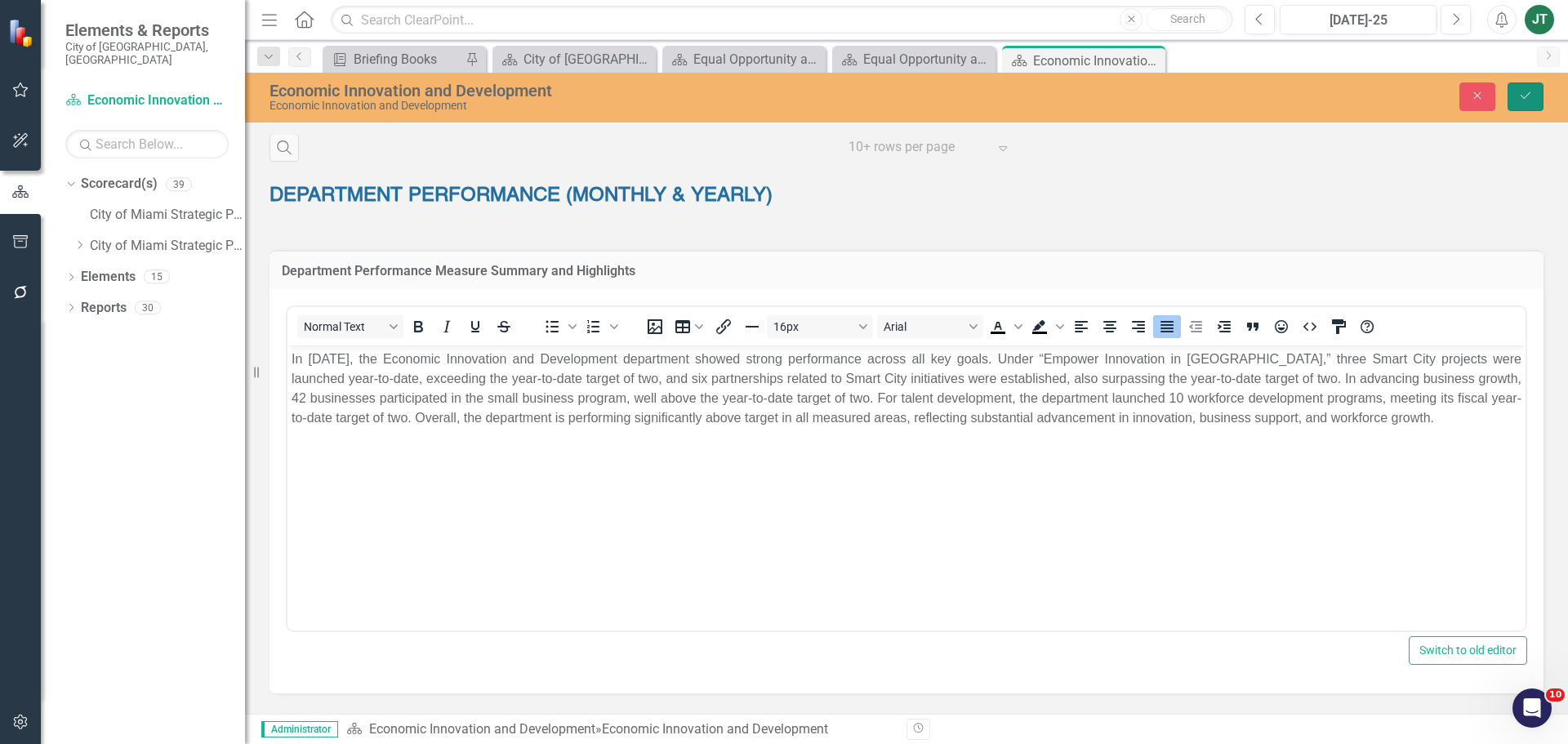
click at [1523, 106] on button "Save" at bounding box center [1525, 96] width 36 height 28
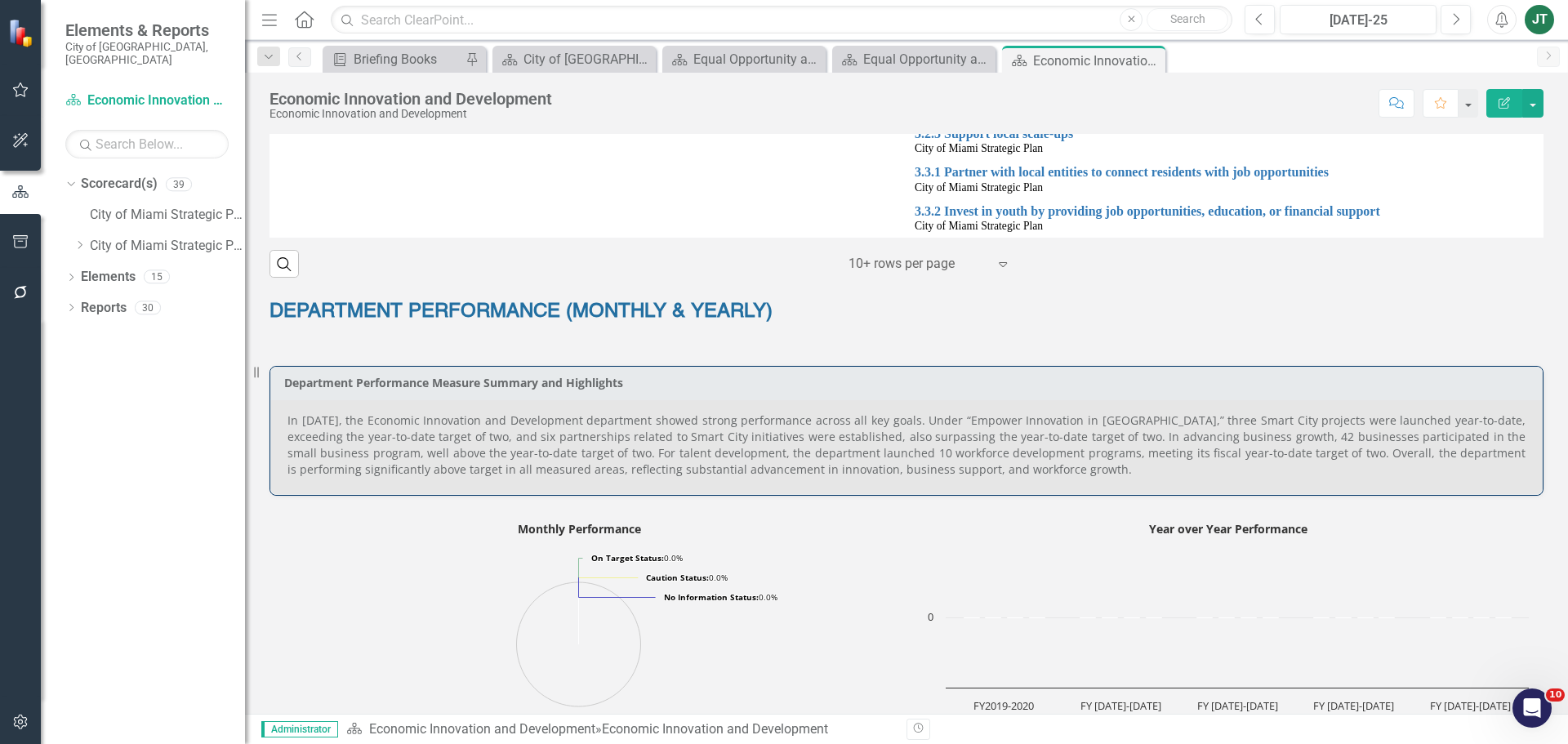
scroll to position [899, 0]
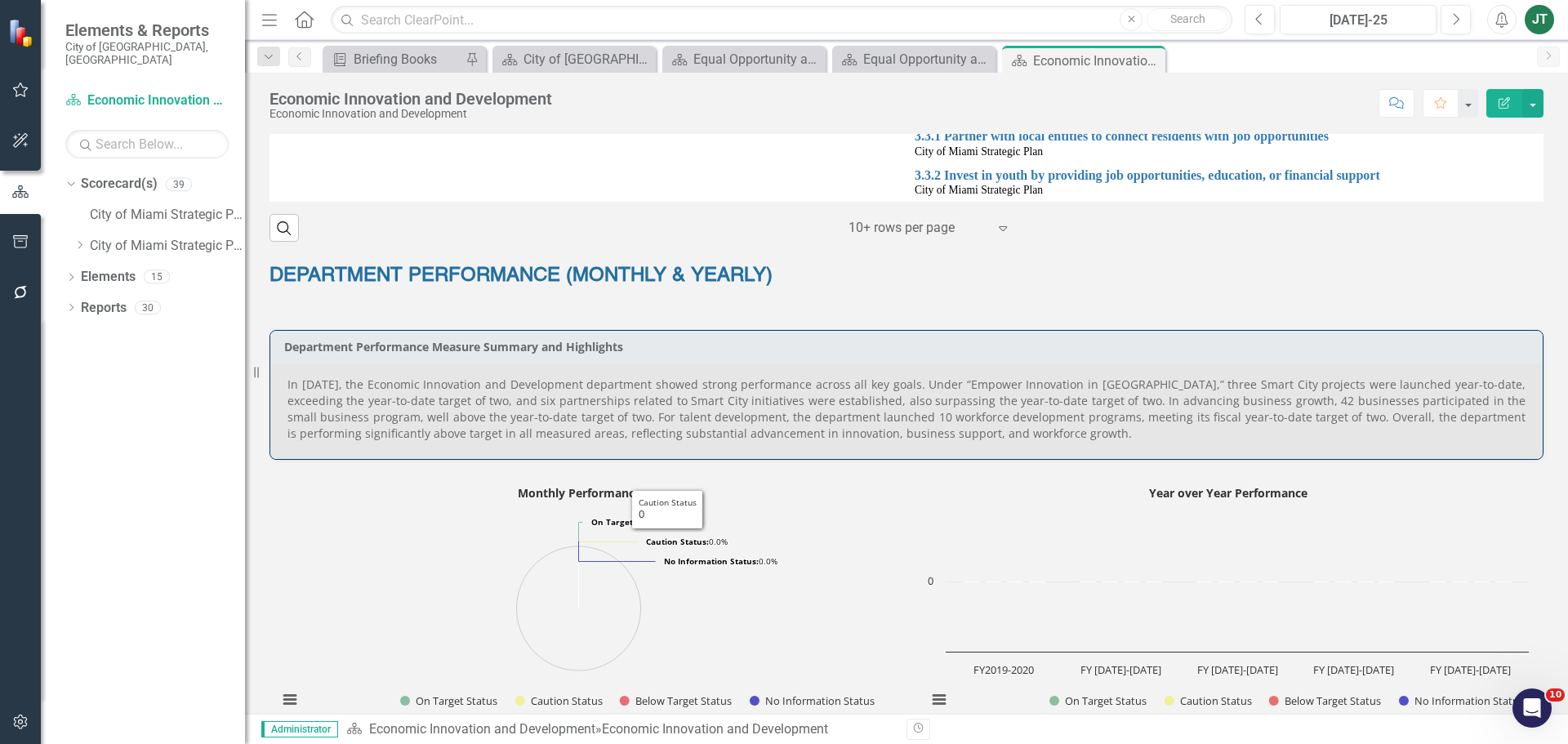
click at [409, 487] on rect "Interactive chart" at bounding box center [578, 603] width 618 height 245
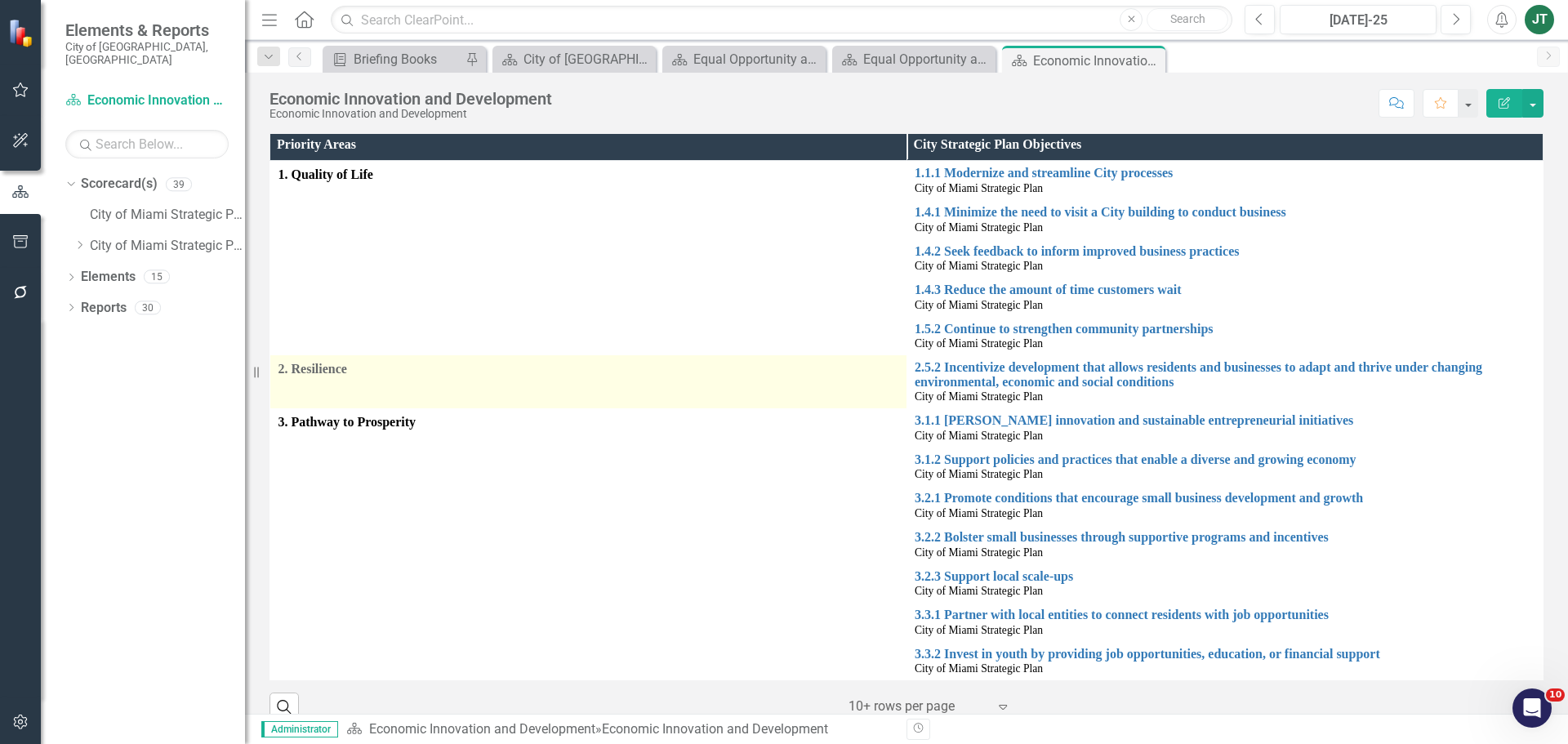
scroll to position [326, 0]
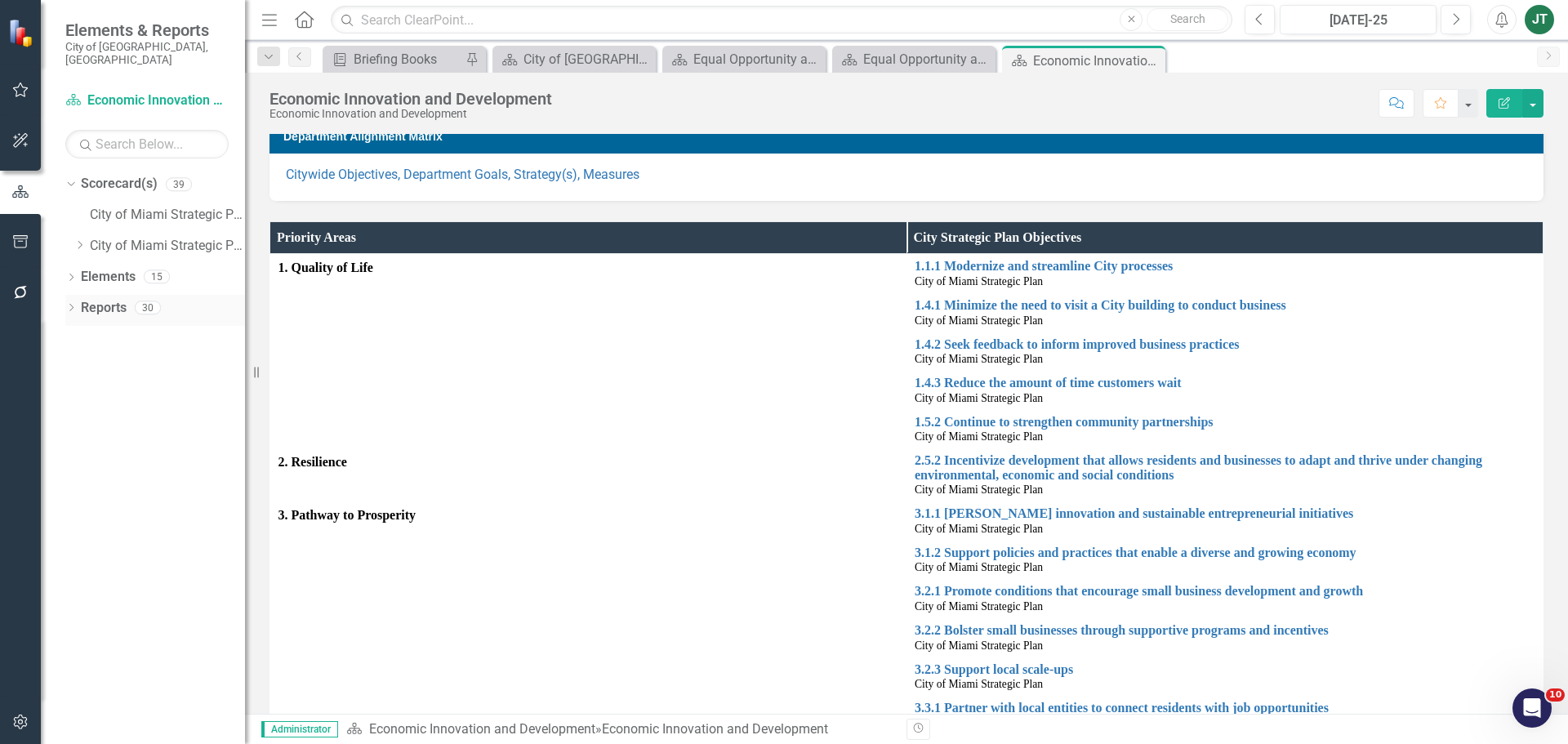
click at [99, 299] on link "Reports" at bounding box center [104, 308] width 46 height 19
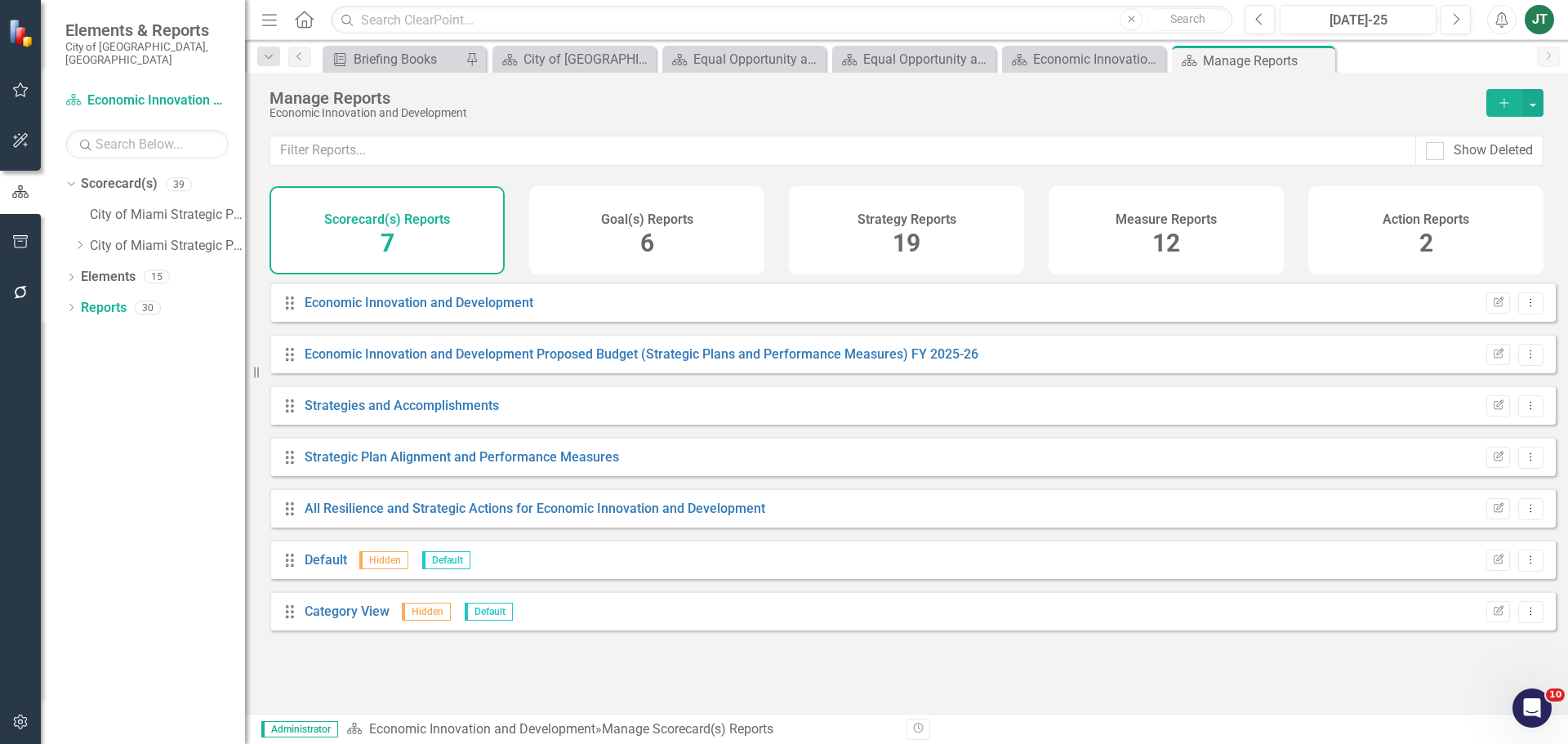
click at [615, 239] on div "Goal(s) Reports 6" at bounding box center [647, 230] width 235 height 88
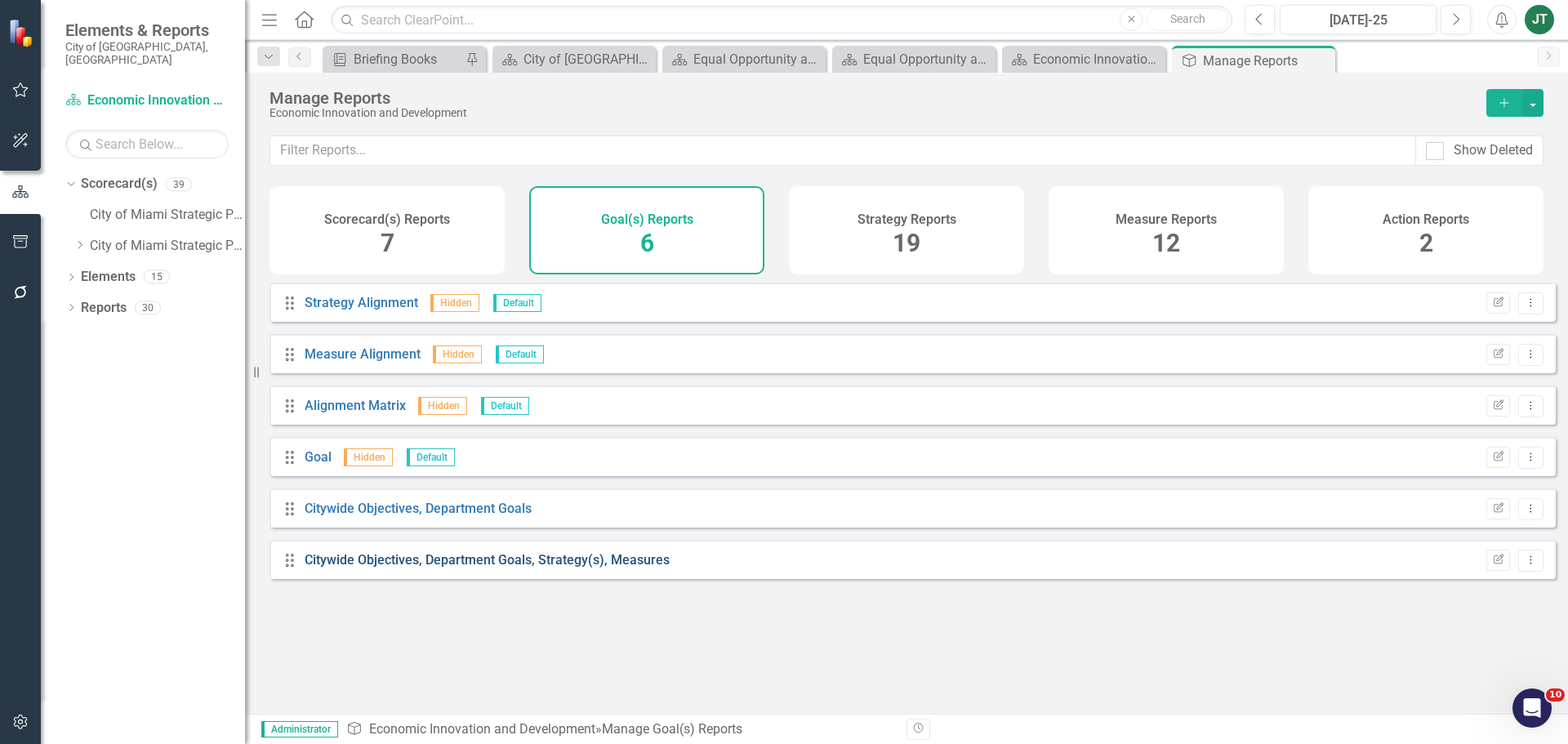
click at [539, 568] on link "Citywide Objectives, Department Goals, Strategy(s), Measures" at bounding box center [487, 560] width 366 height 16
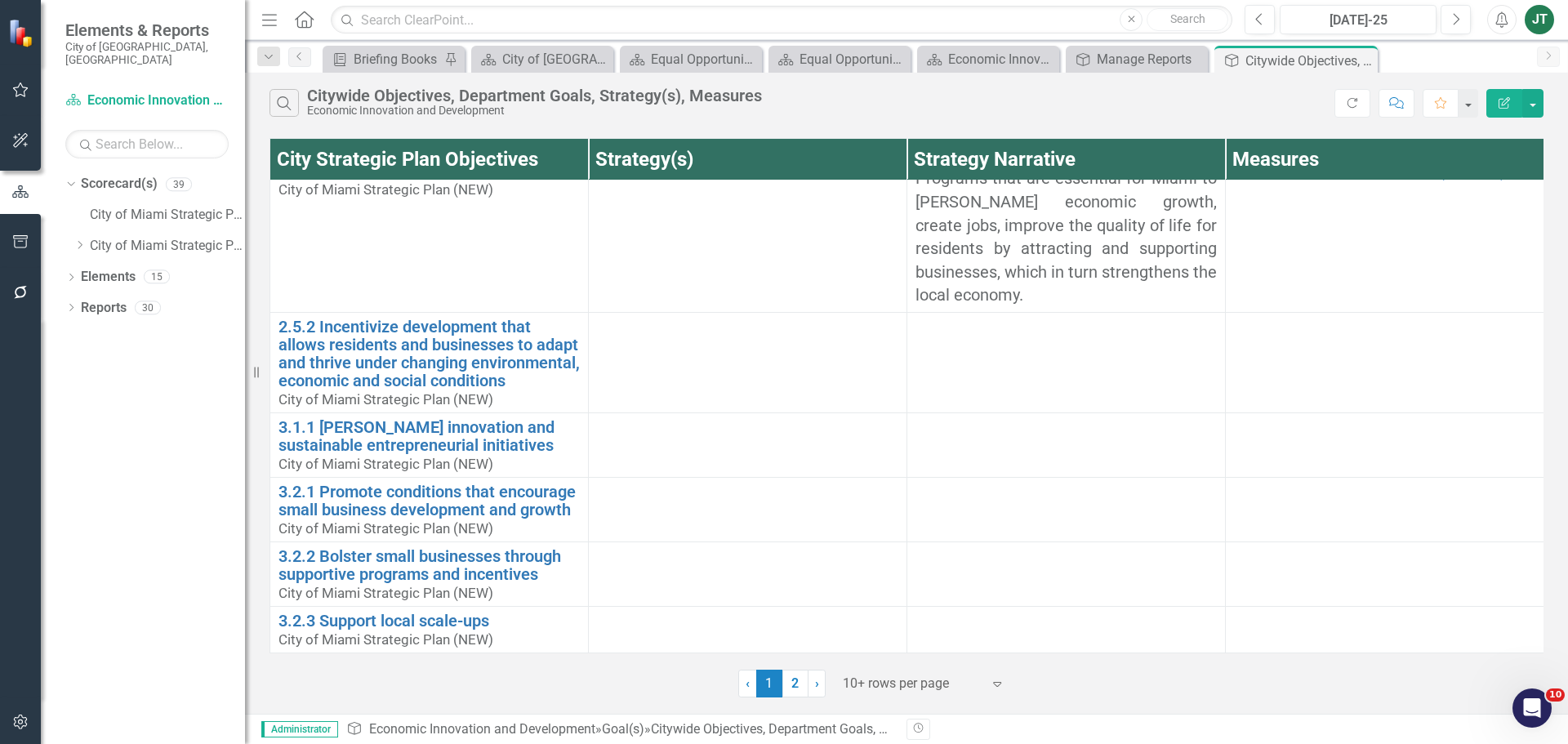
scroll to position [694, 0]
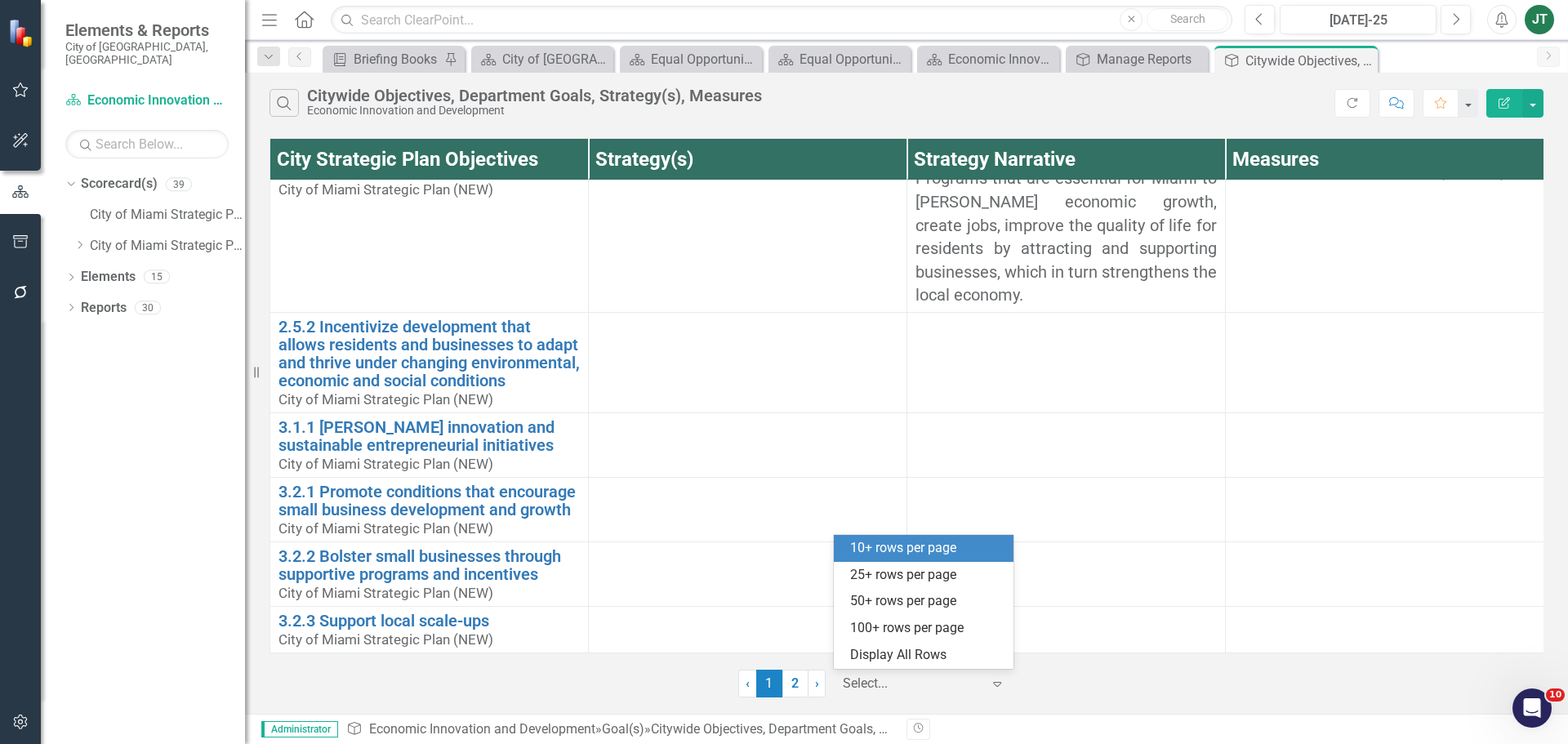
click at [928, 674] on div at bounding box center [912, 684] width 139 height 23
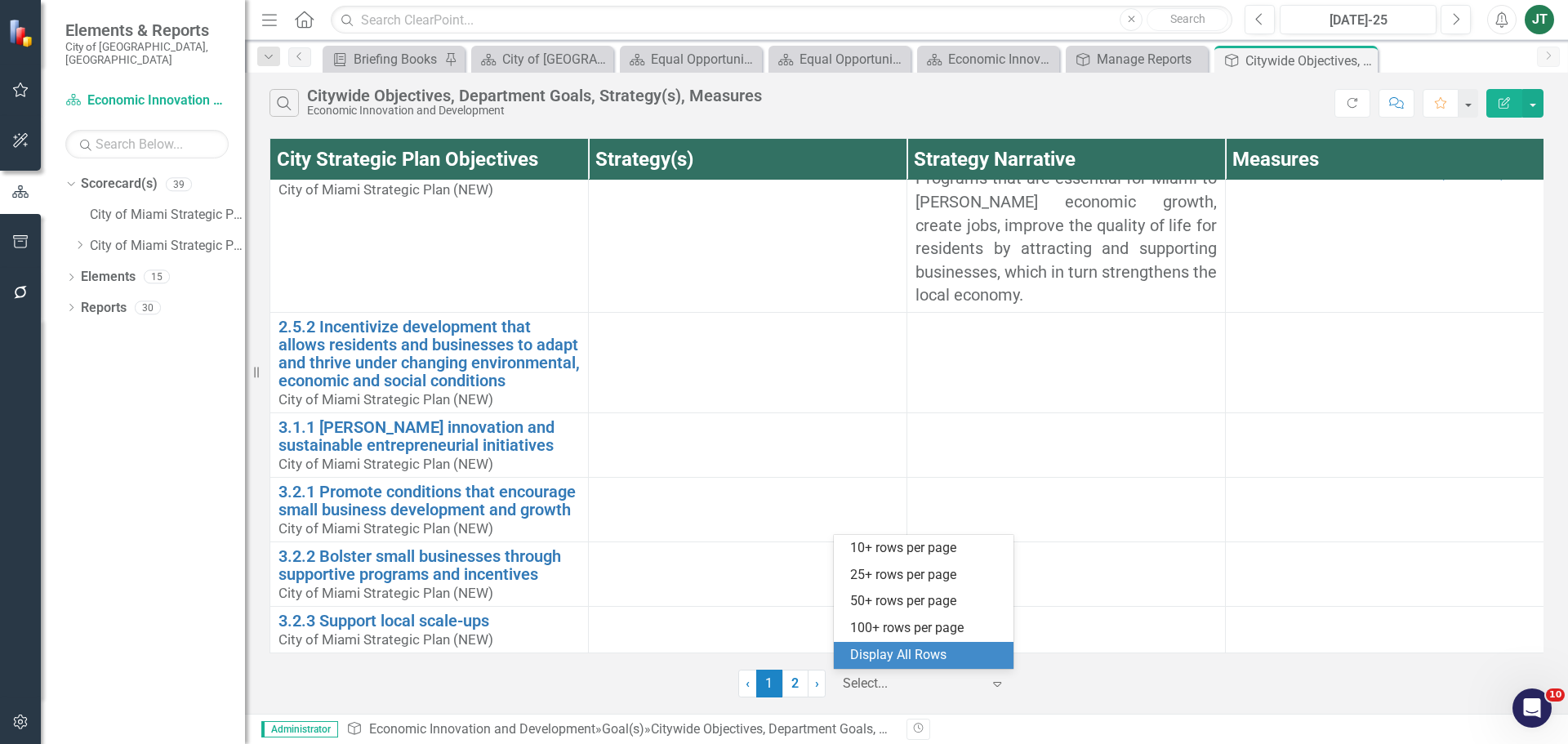
click at [943, 650] on div "Display All Rows" at bounding box center [927, 655] width 154 height 19
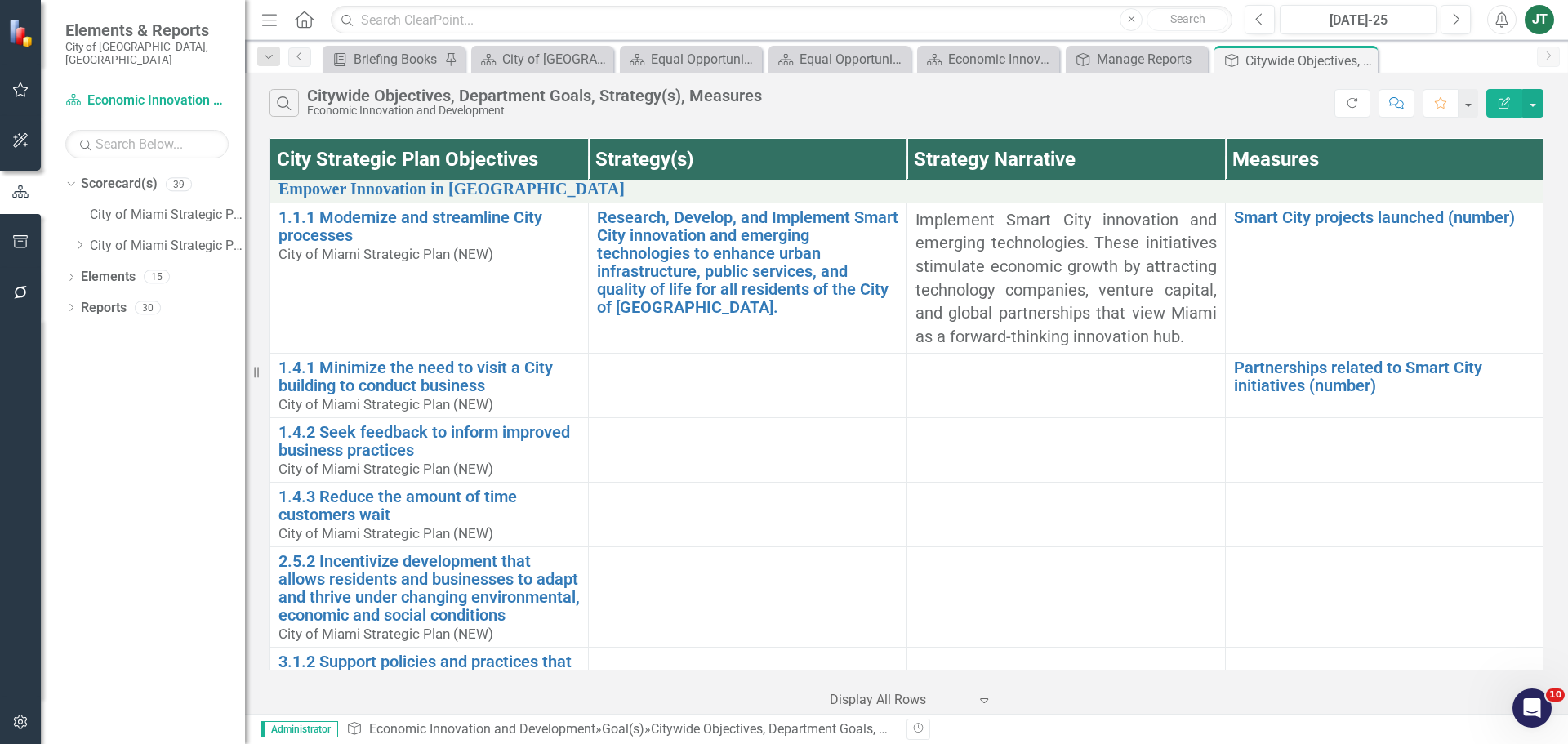
scroll to position [0, 0]
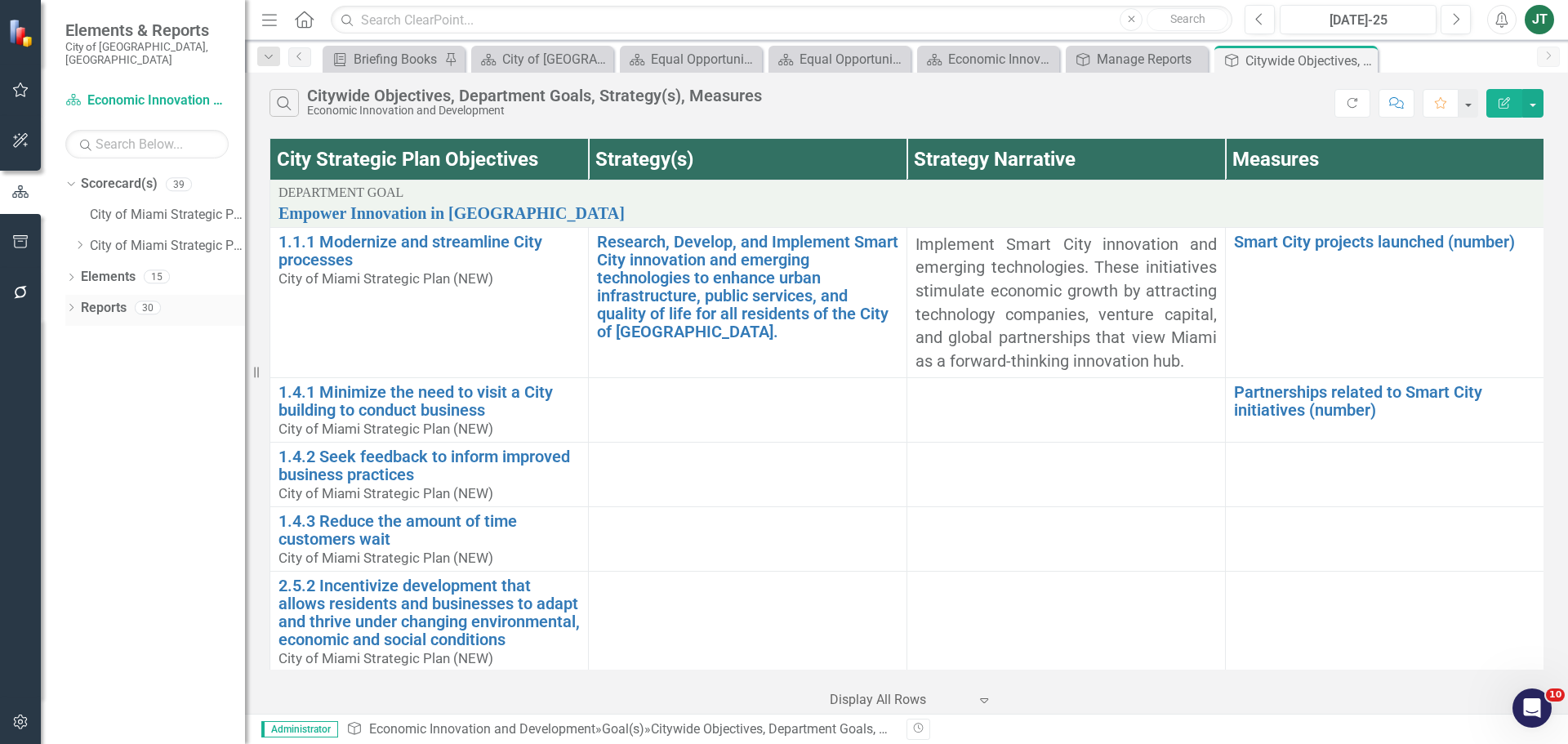
click at [103, 299] on link "Reports" at bounding box center [104, 308] width 46 height 19
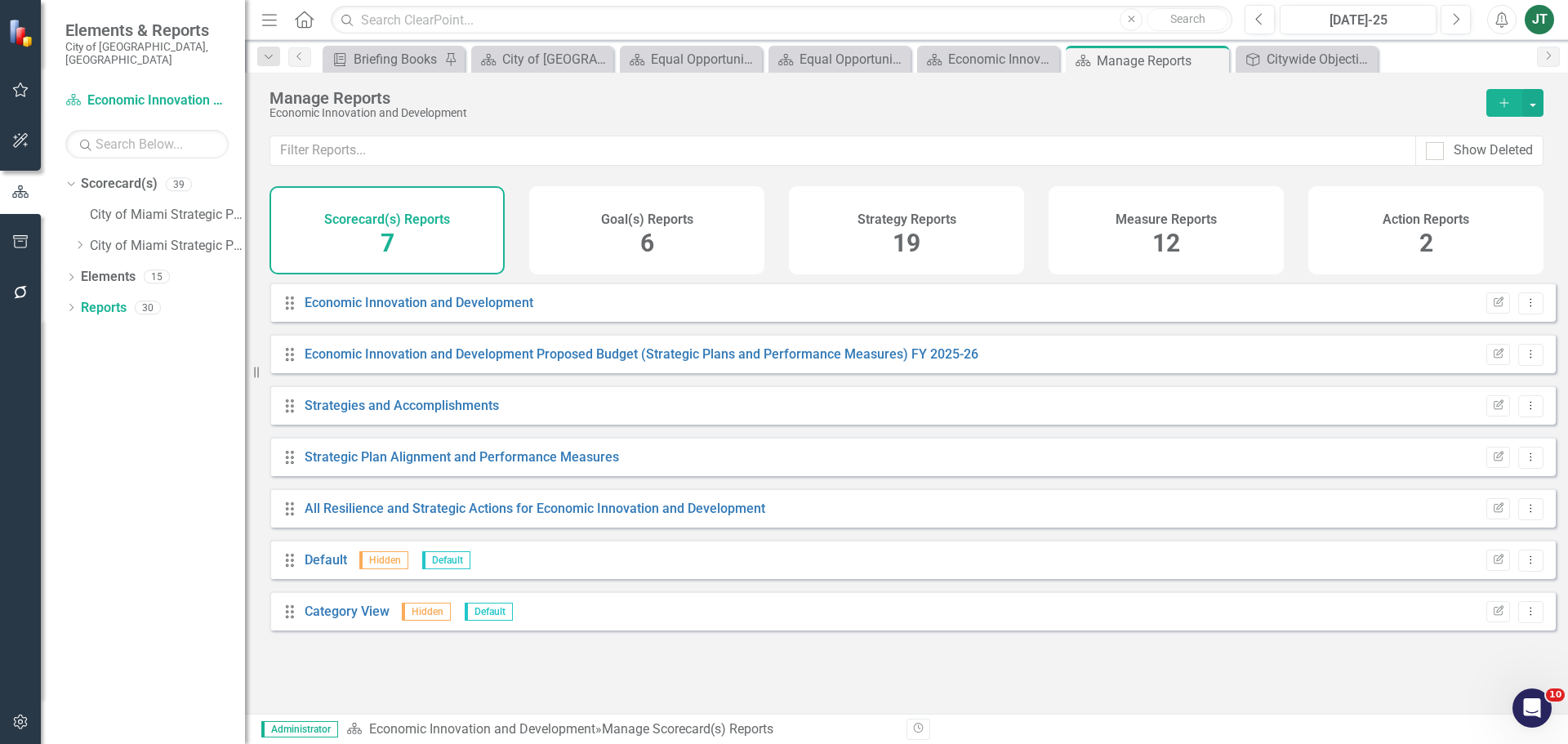
click at [987, 243] on div "Strategy Reports 19" at bounding box center [906, 230] width 235 height 88
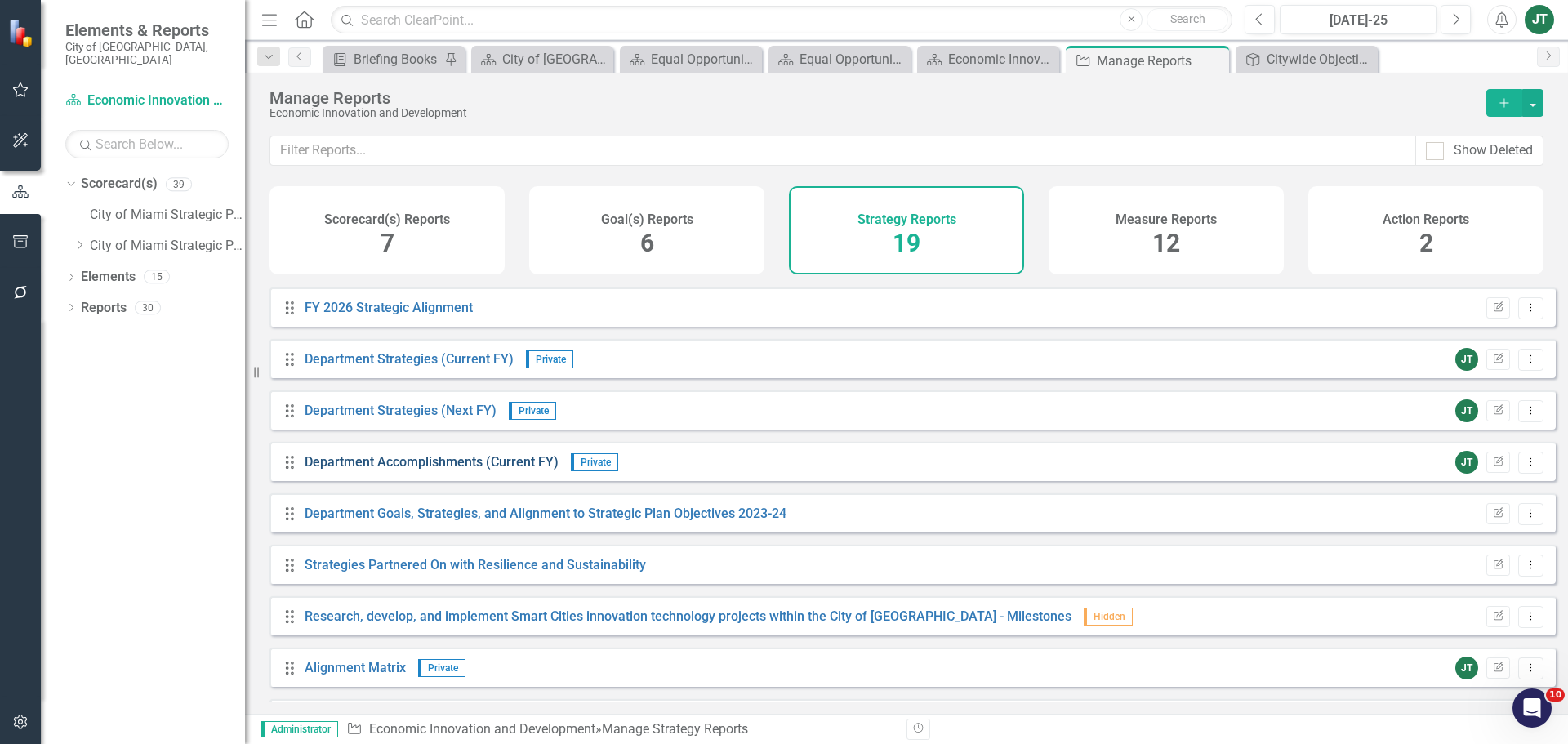
scroll to position [245, 0]
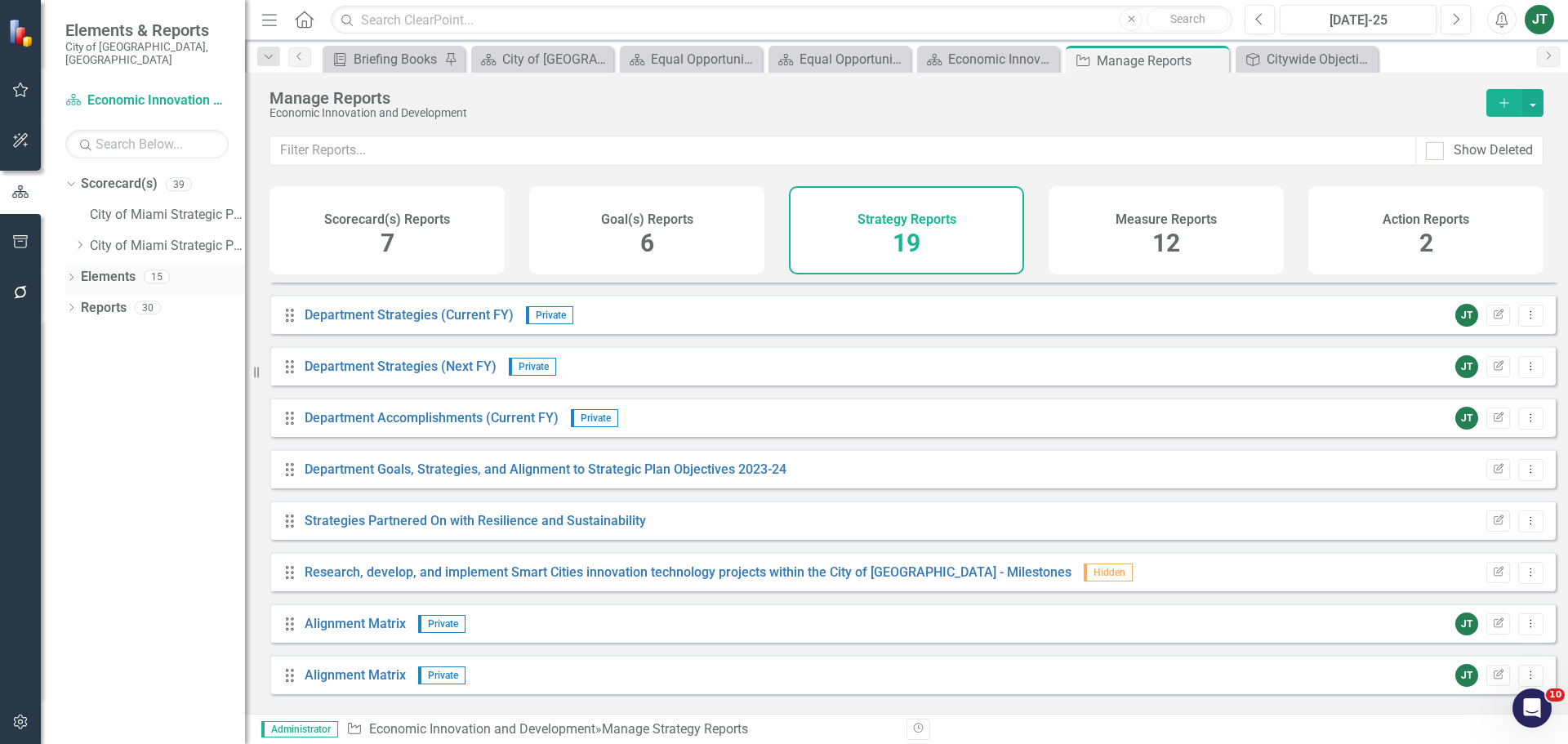
click at [110, 268] on link "Elements" at bounding box center [109, 276] width 55 height 19
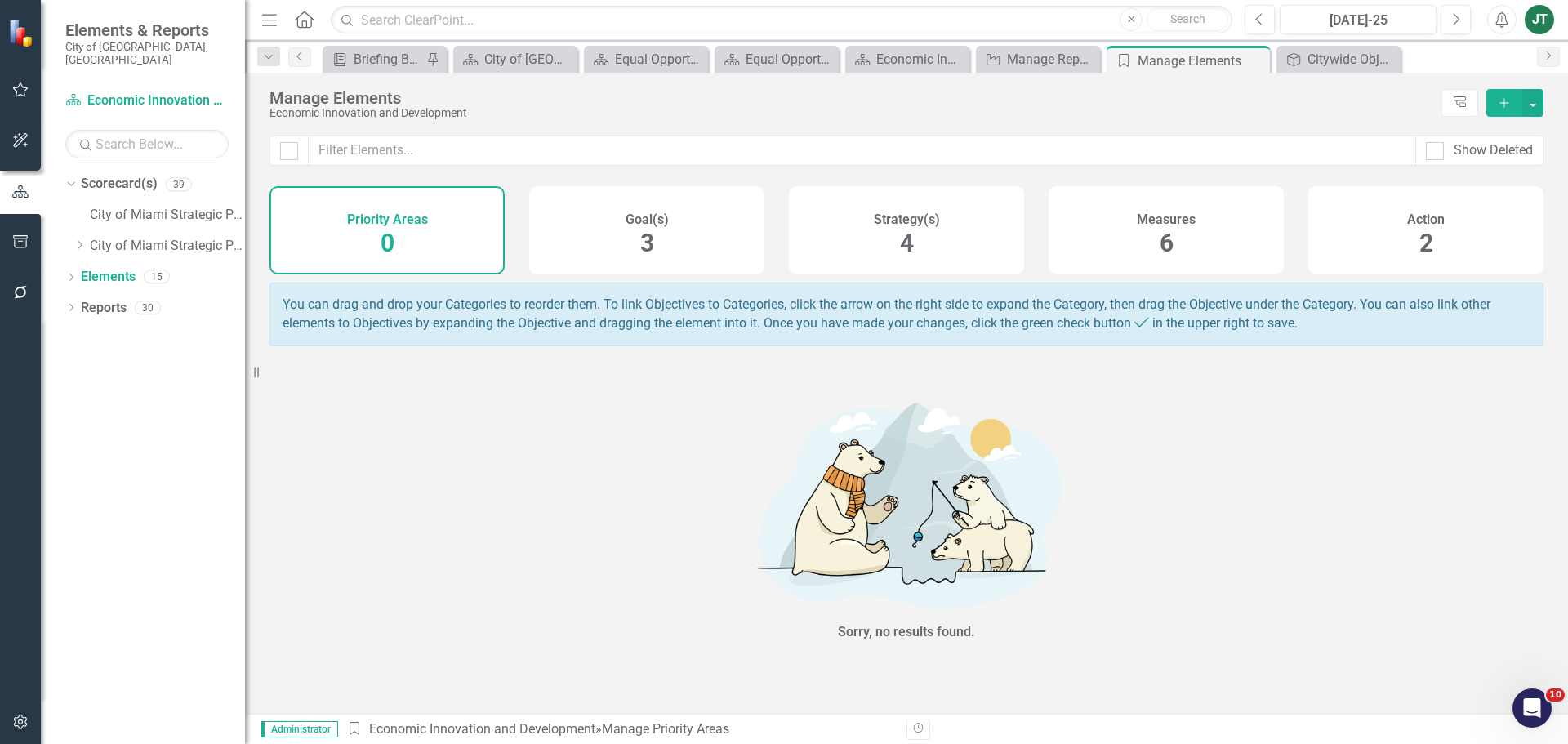
click at [938, 238] on div "Strategy(s) 4" at bounding box center [906, 230] width 235 height 88
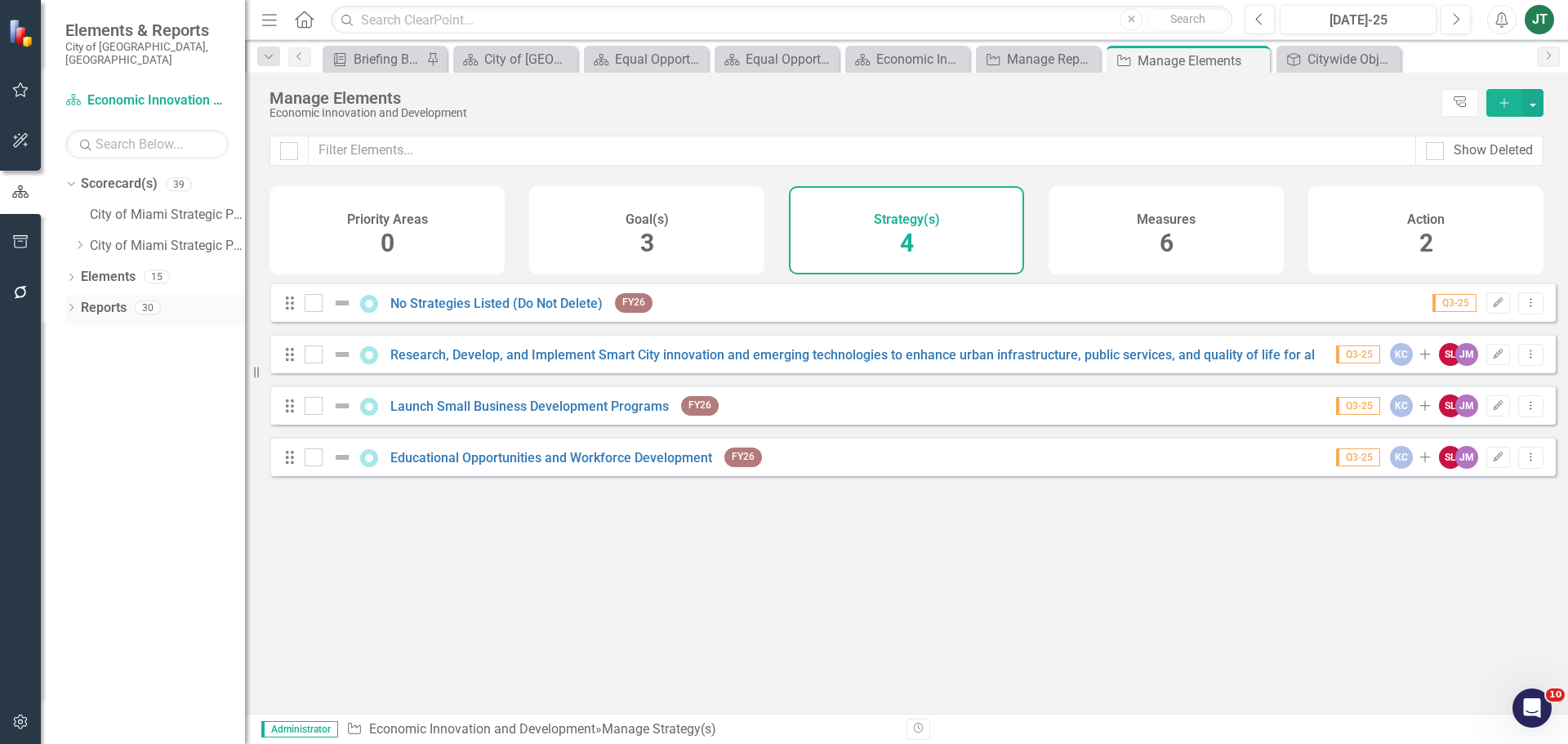
click at [100, 299] on link "Reports" at bounding box center [104, 308] width 46 height 19
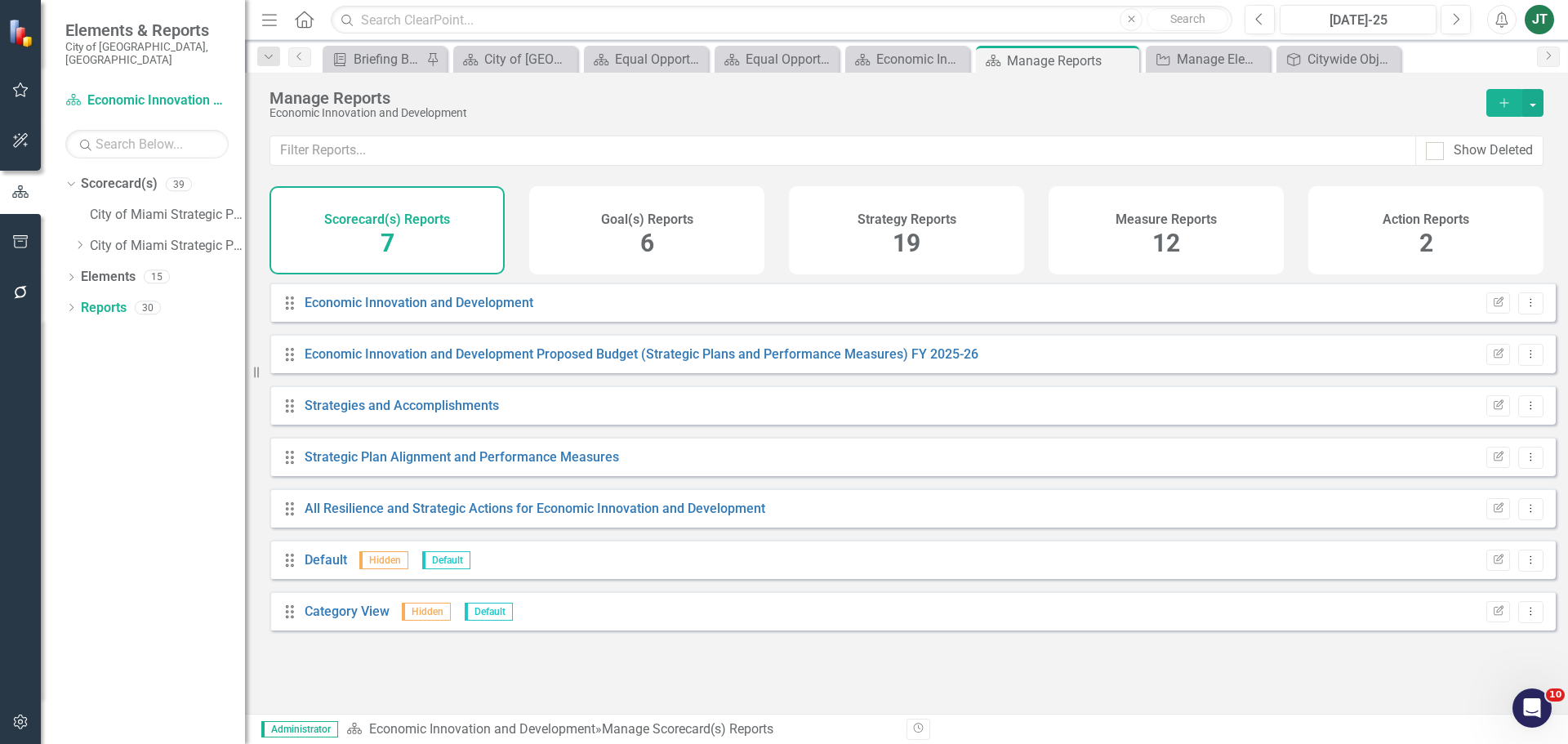
click at [847, 229] on div "Strategy Reports 19" at bounding box center [906, 230] width 235 height 88
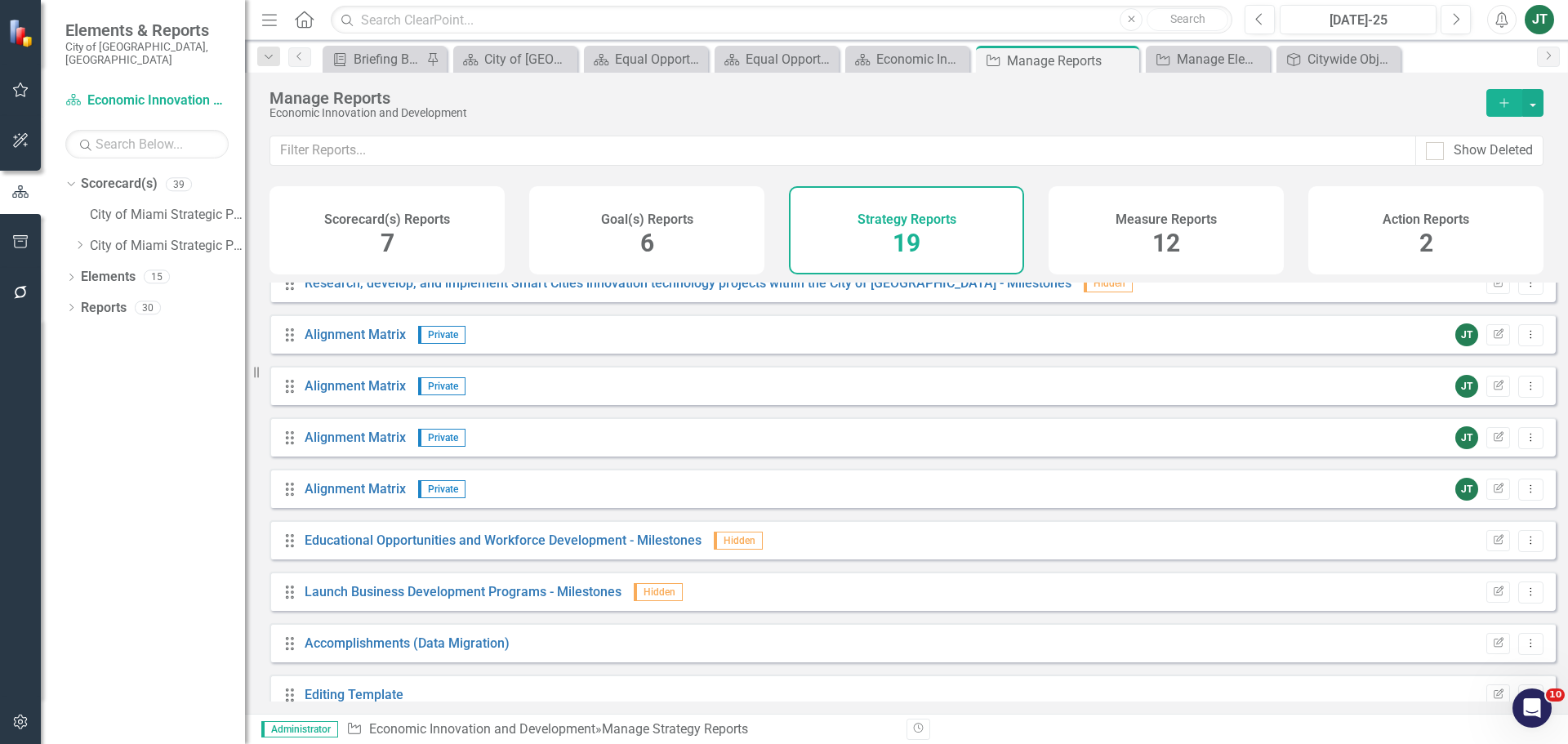
scroll to position [559, 0]
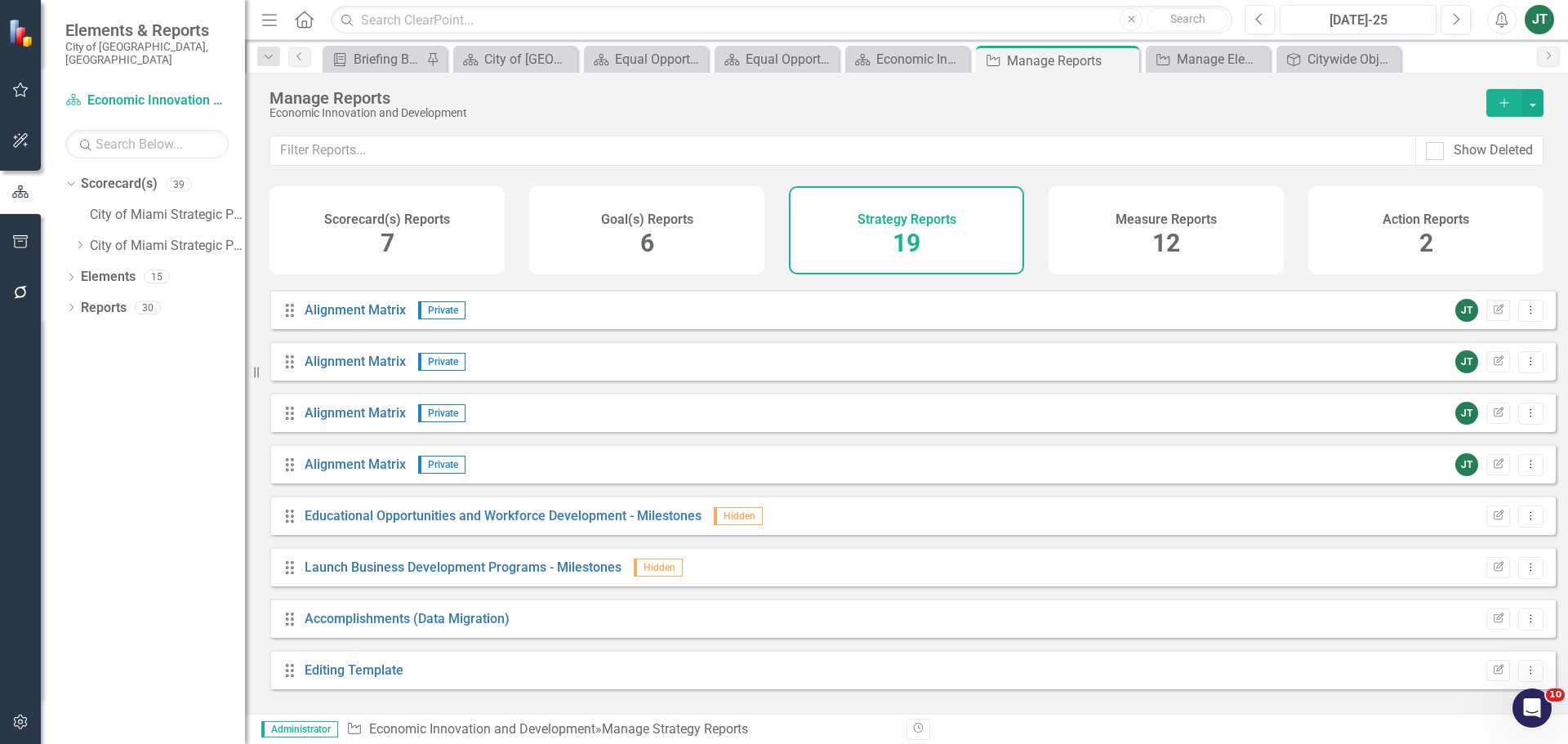
click at [1549, 91] on div "Manage Reports Economic Innovation and Development Add" at bounding box center [906, 104] width 1323 height 63
click at [1526, 104] on button "button" at bounding box center [1533, 103] width 22 height 27
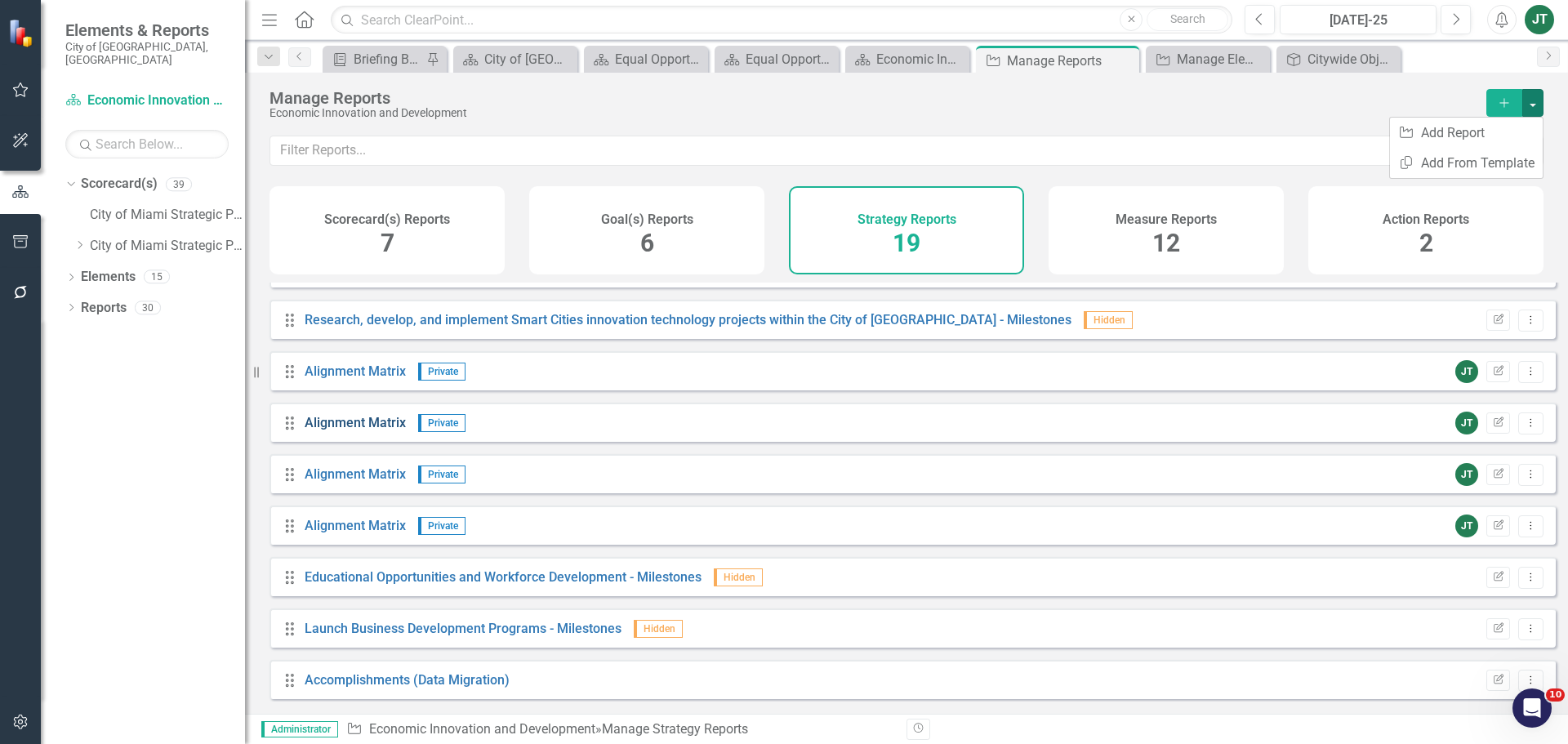
scroll to position [314, 0]
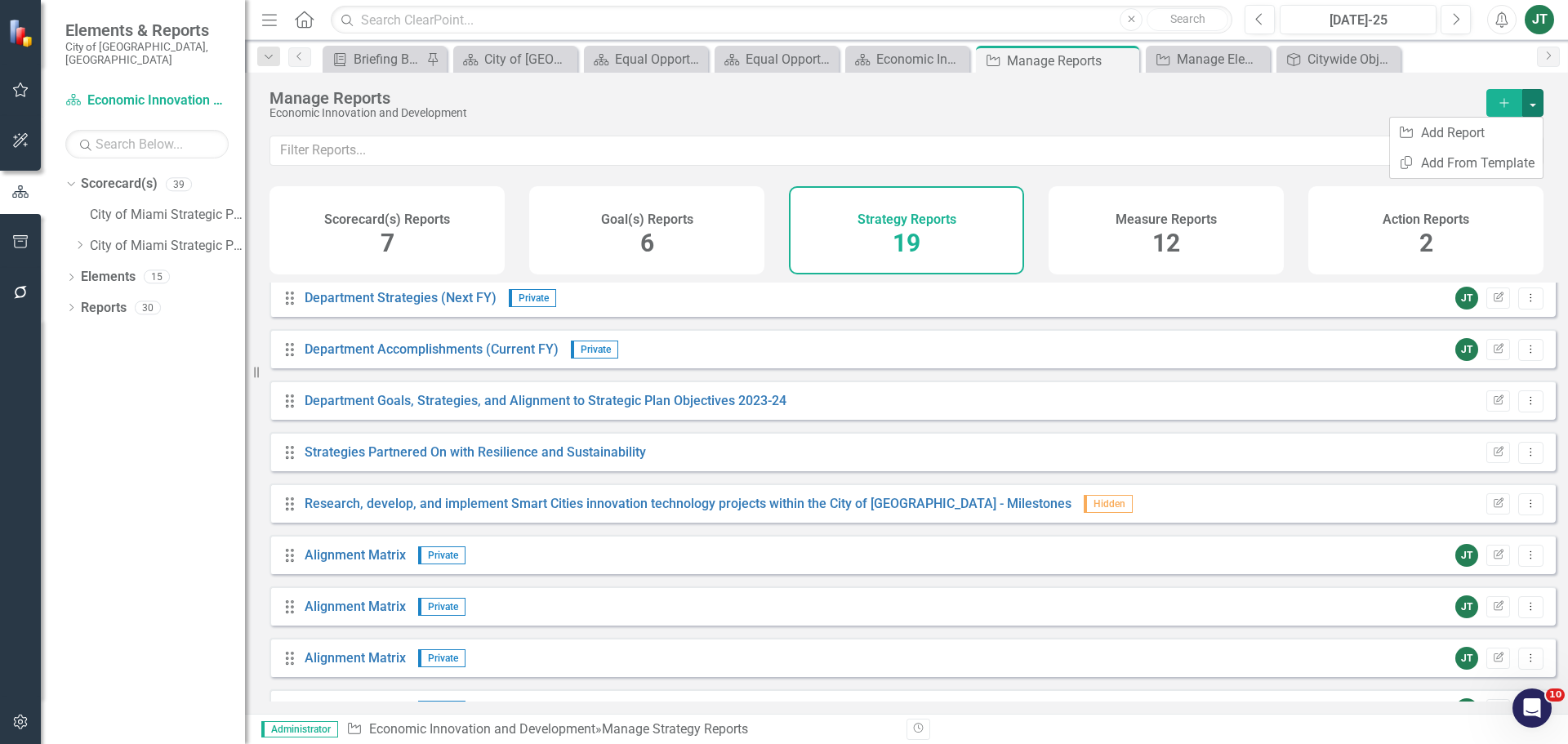
click at [290, 513] on icon "Drag" at bounding box center [290, 504] width 22 height 17
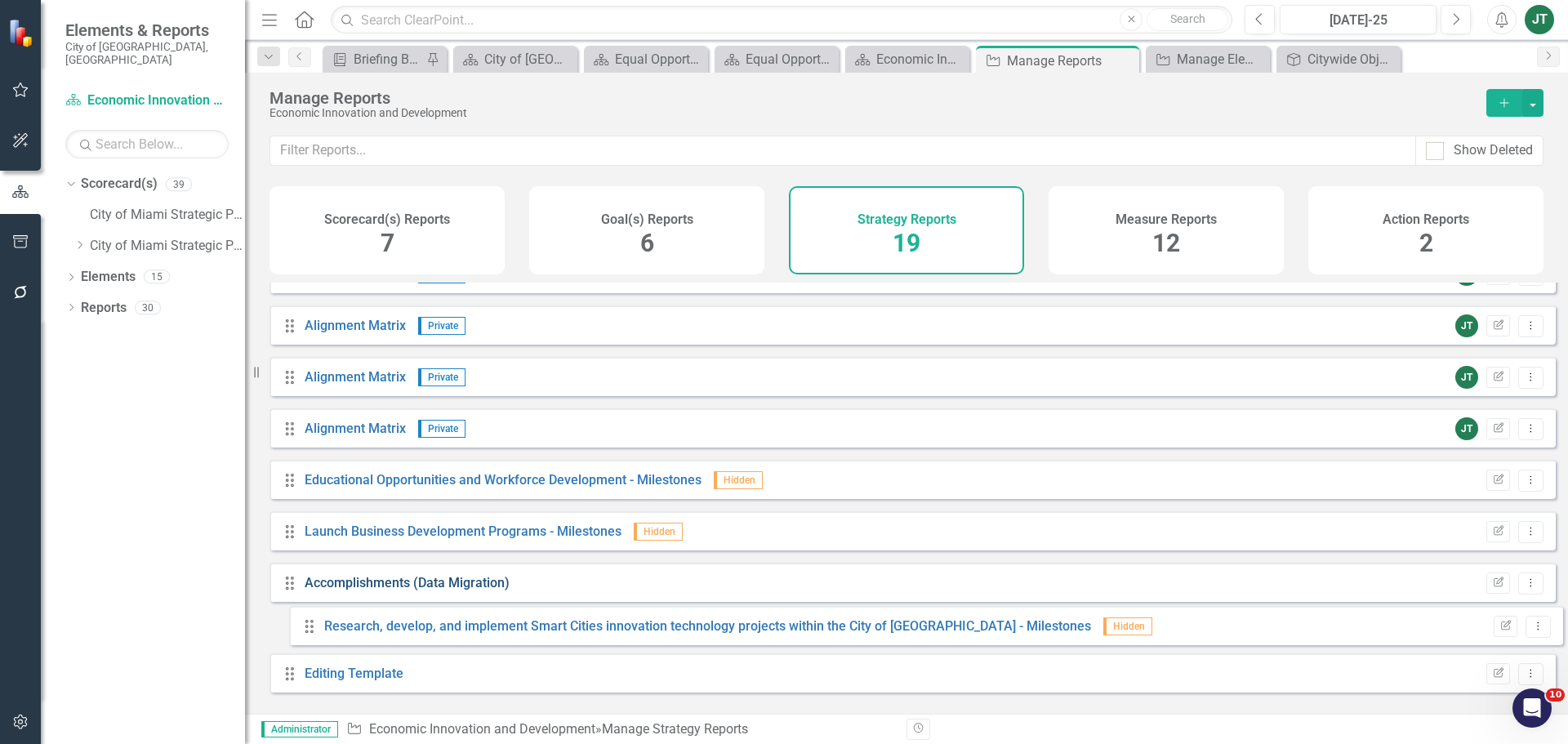
scroll to position [559, 0]
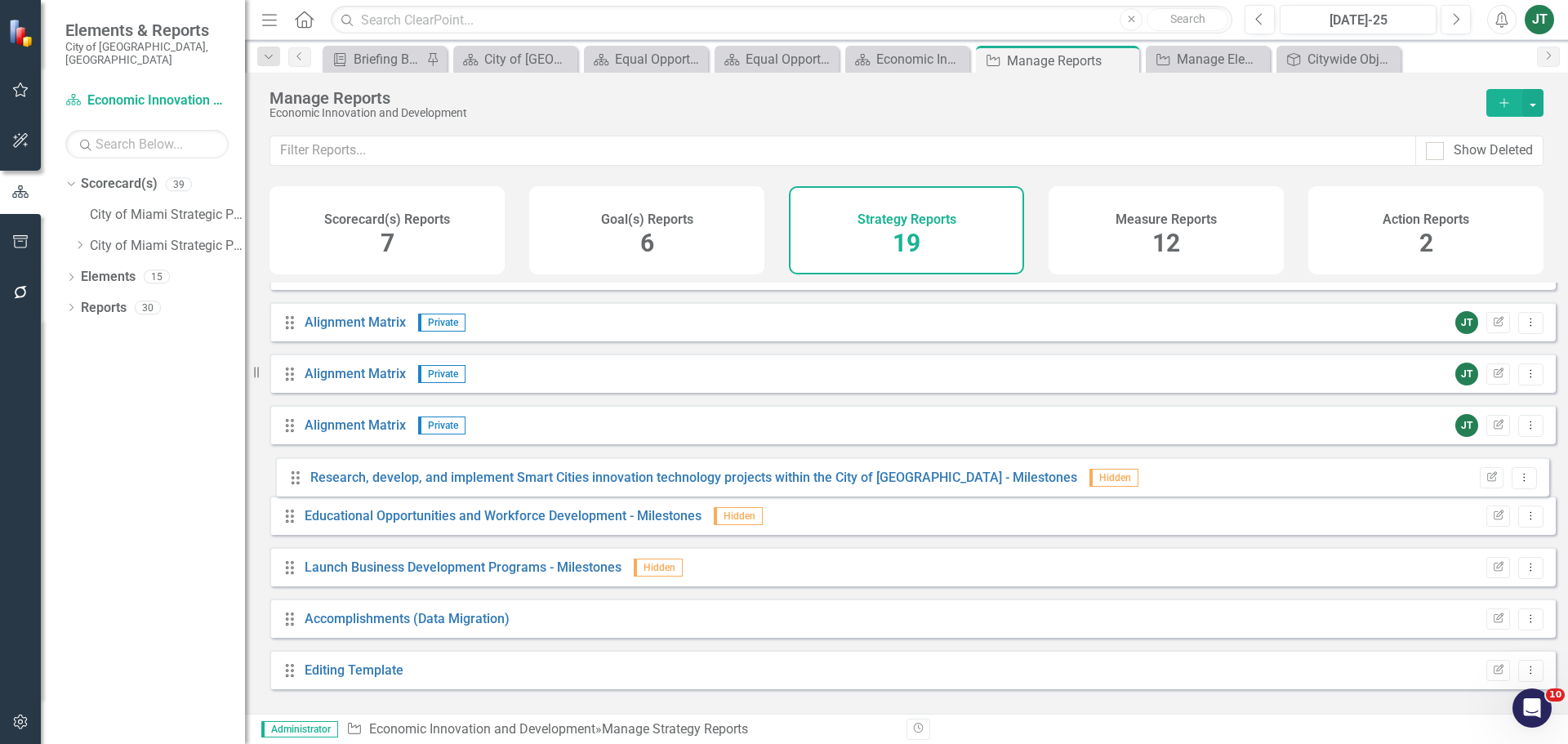
drag, startPoint x: 290, startPoint y: 518, endPoint x: 294, endPoint y: 481, distance: 37.2
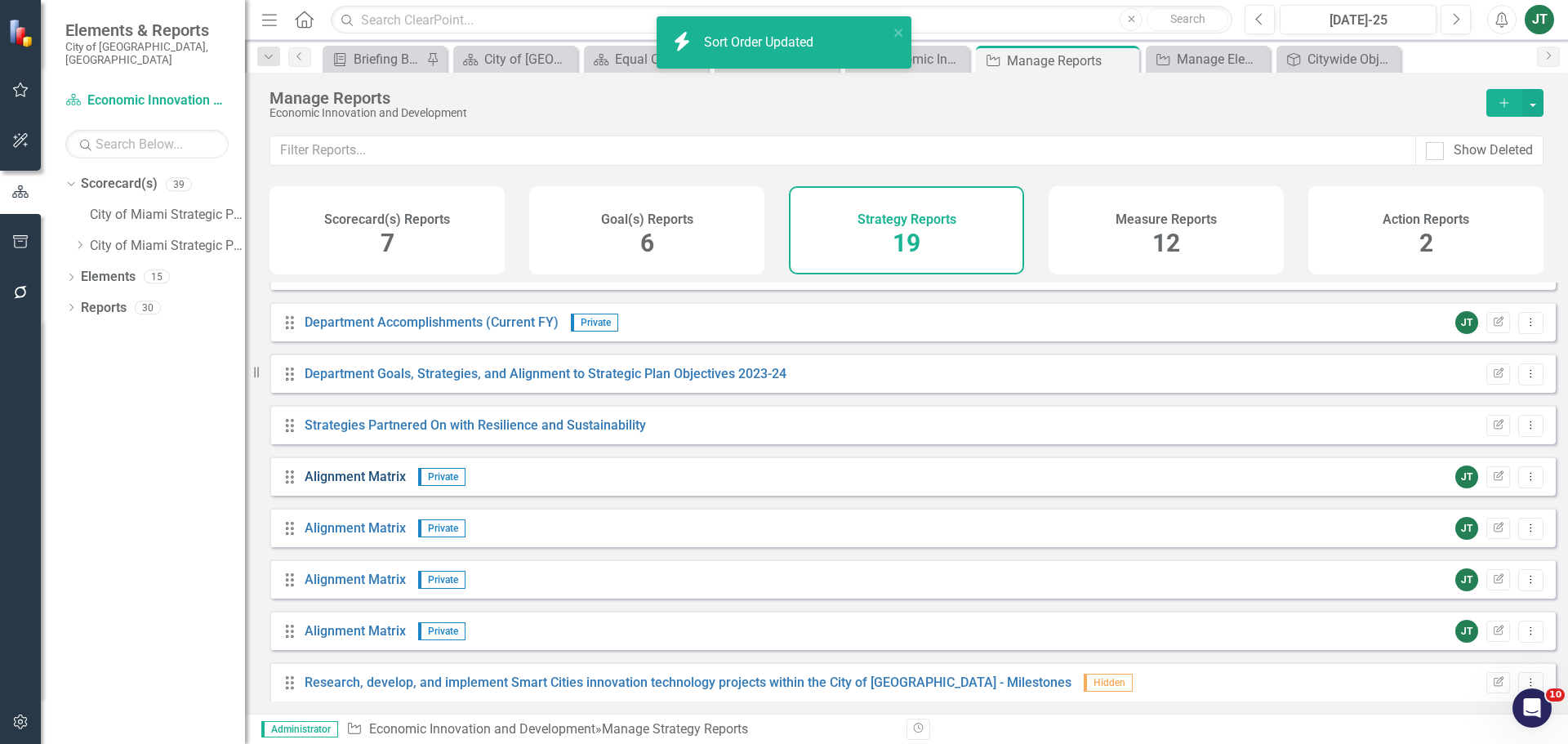
scroll to position [314, 0]
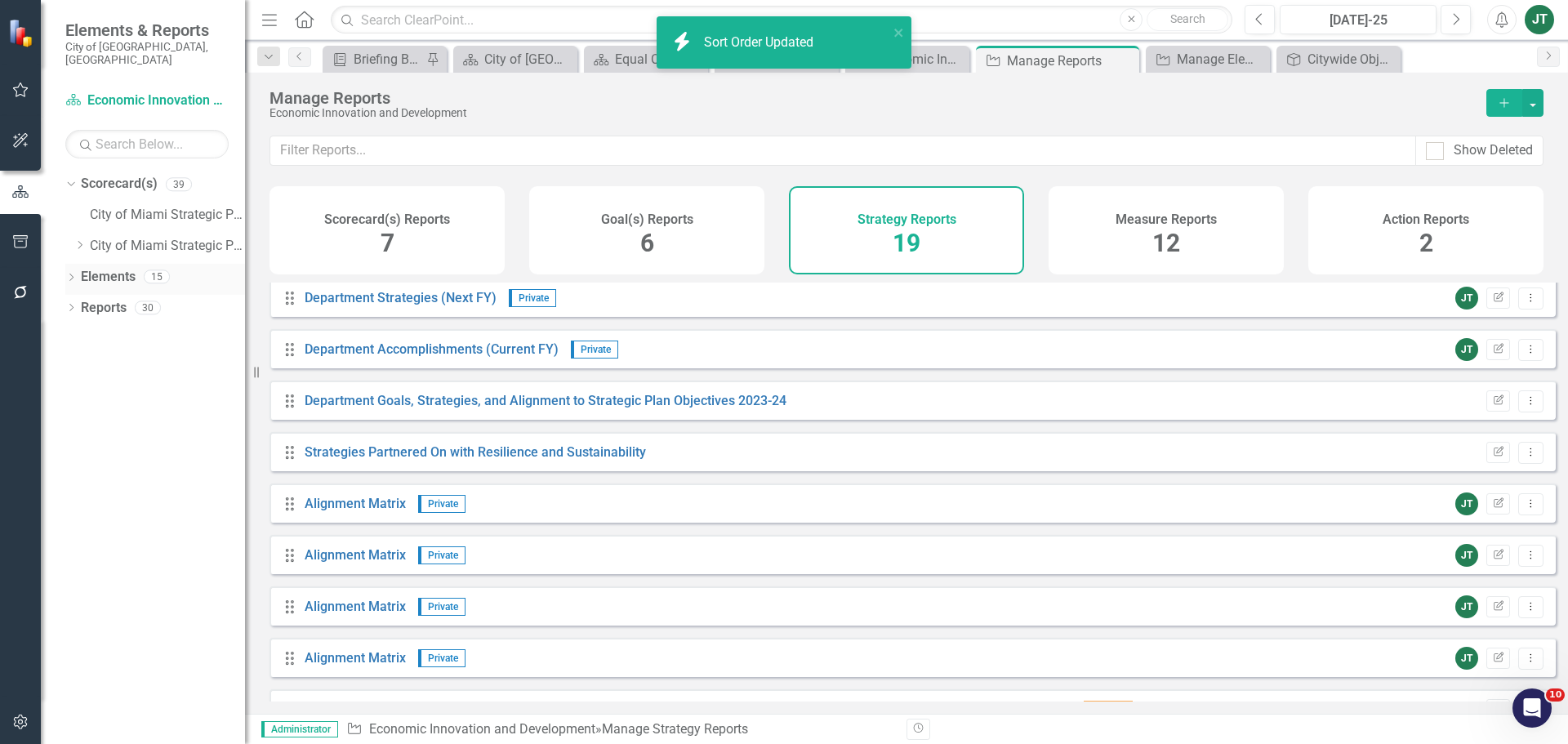
click at [82, 268] on link "Elements" at bounding box center [109, 276] width 55 height 19
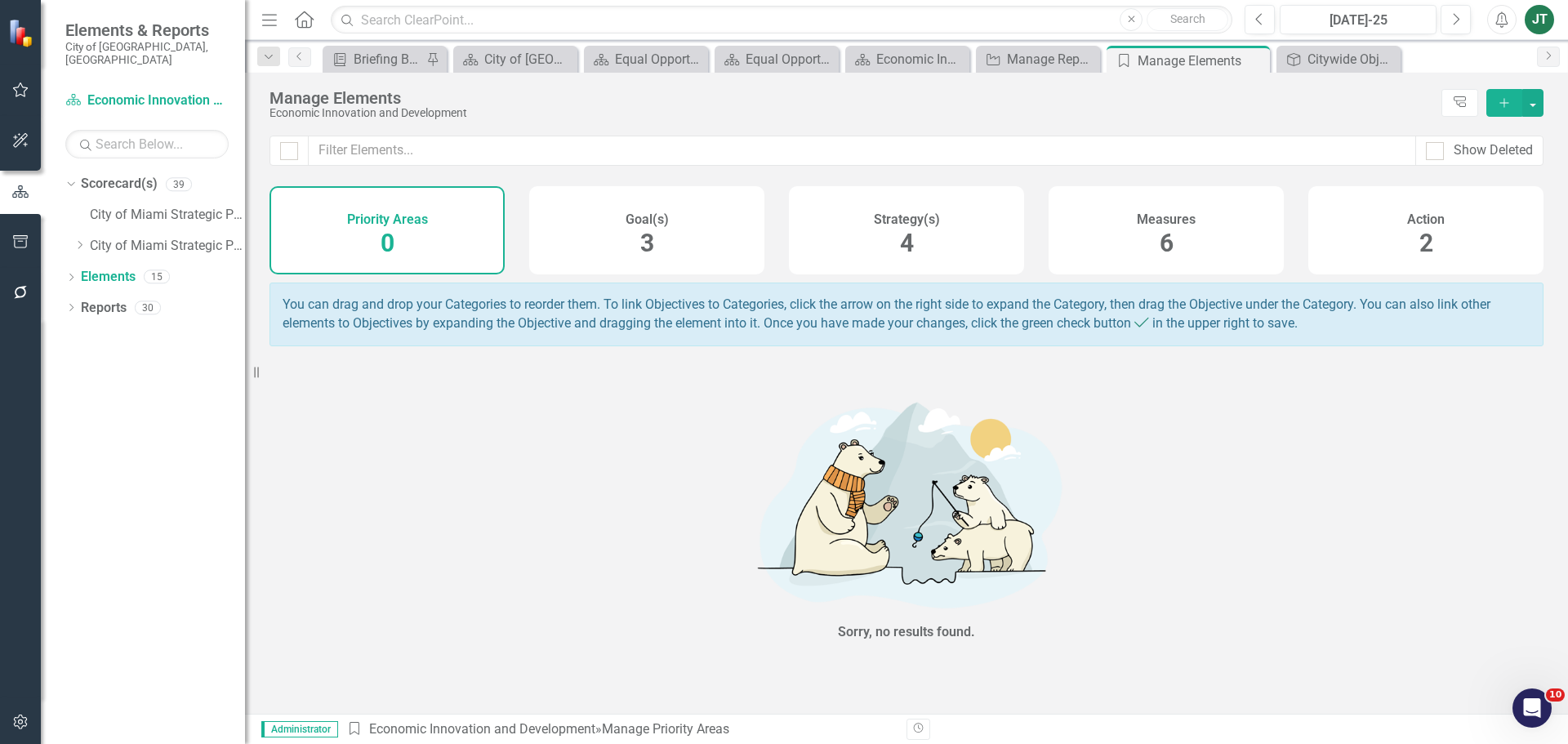
click at [893, 239] on div "Strategy(s) 4" at bounding box center [906, 230] width 235 height 88
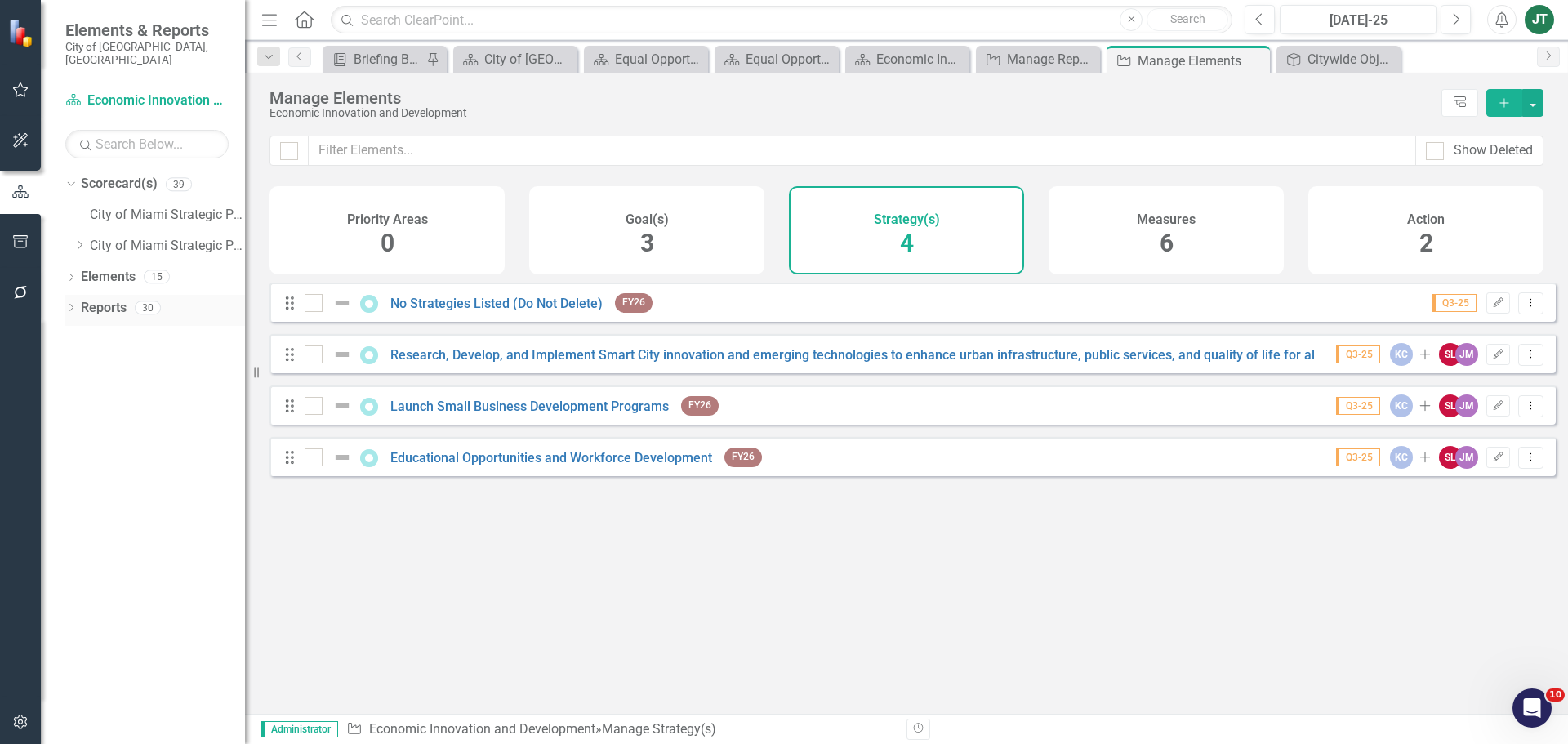
click at [99, 299] on link "Reports" at bounding box center [104, 308] width 46 height 19
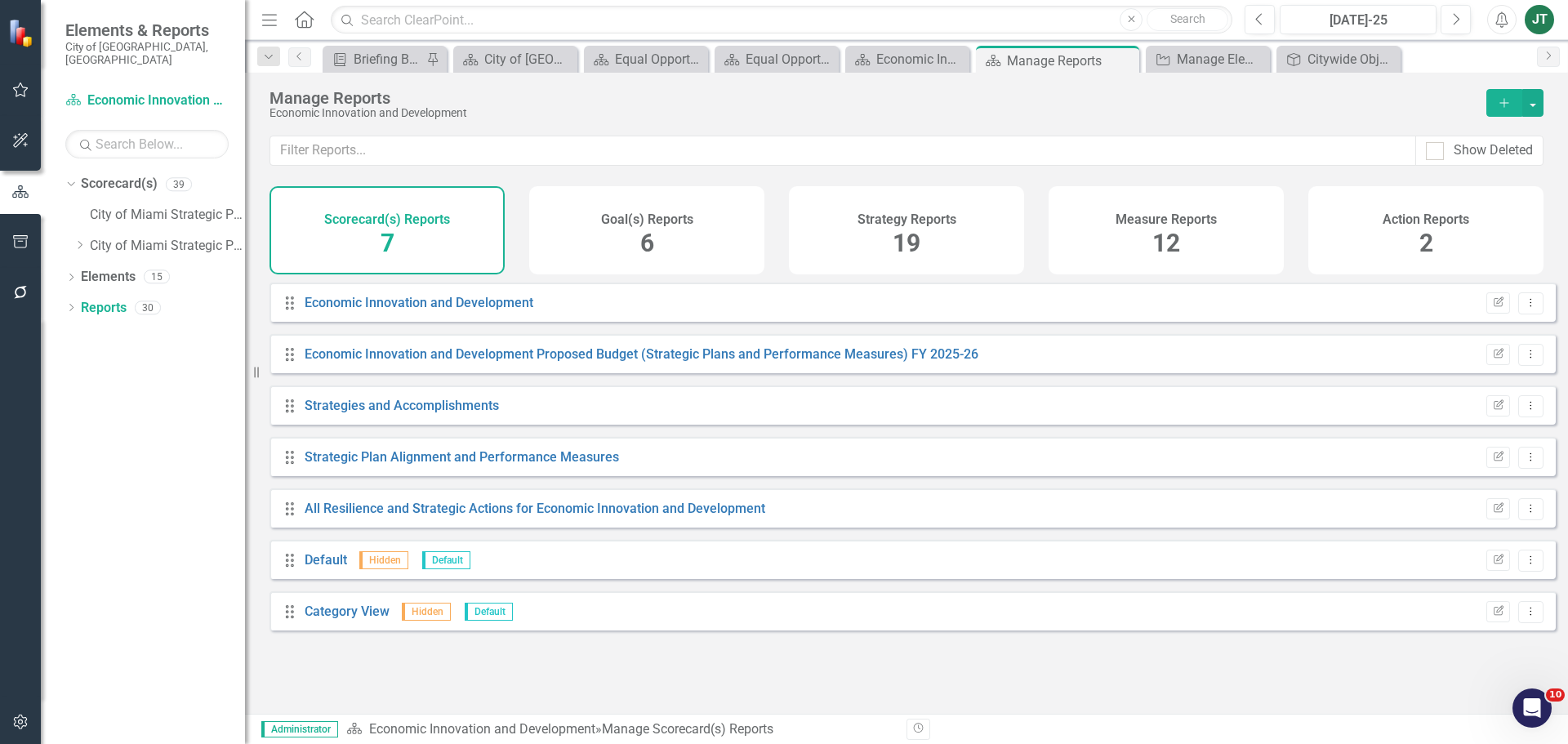
click at [911, 232] on span "19" at bounding box center [906, 242] width 27 height 28
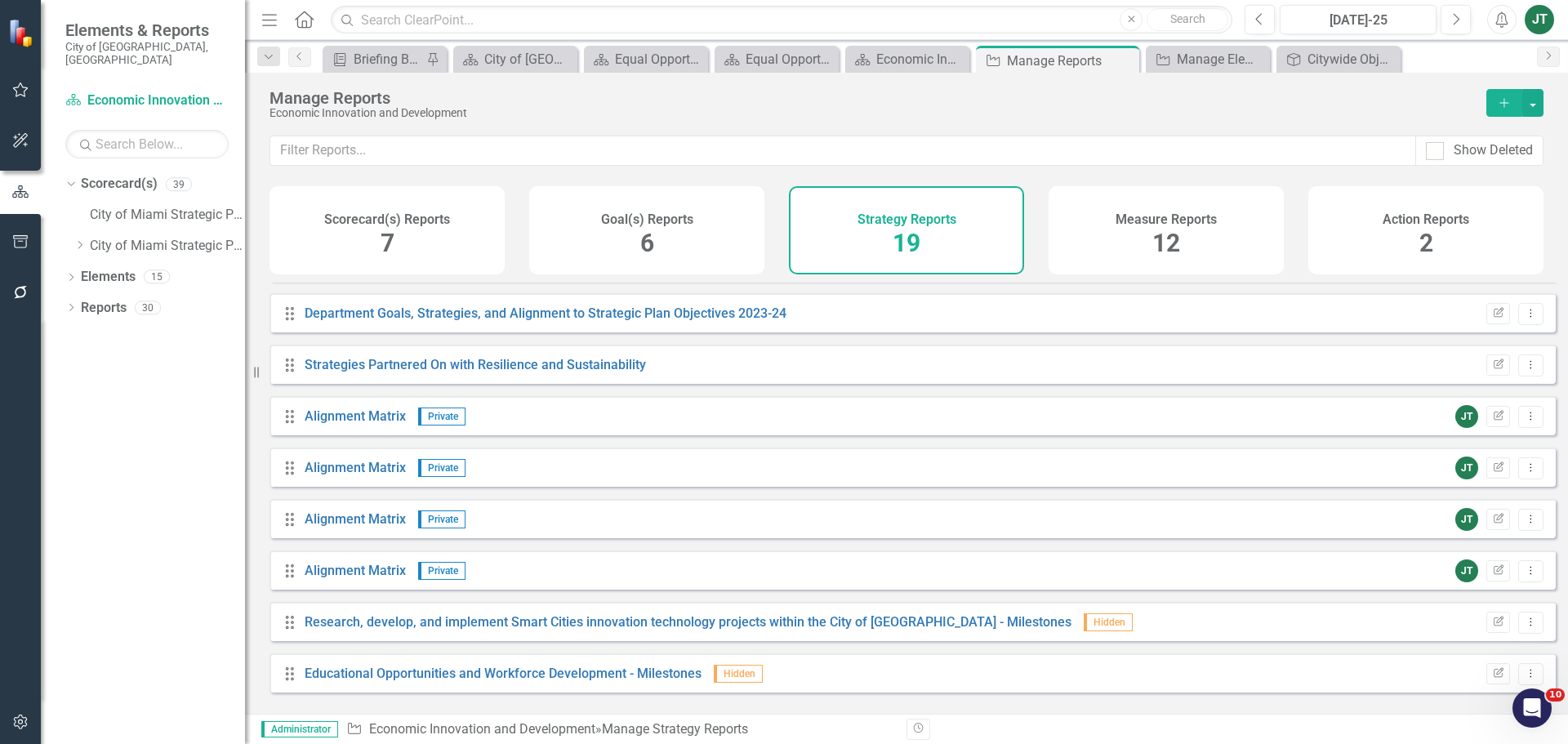
scroll to position [409, 0]
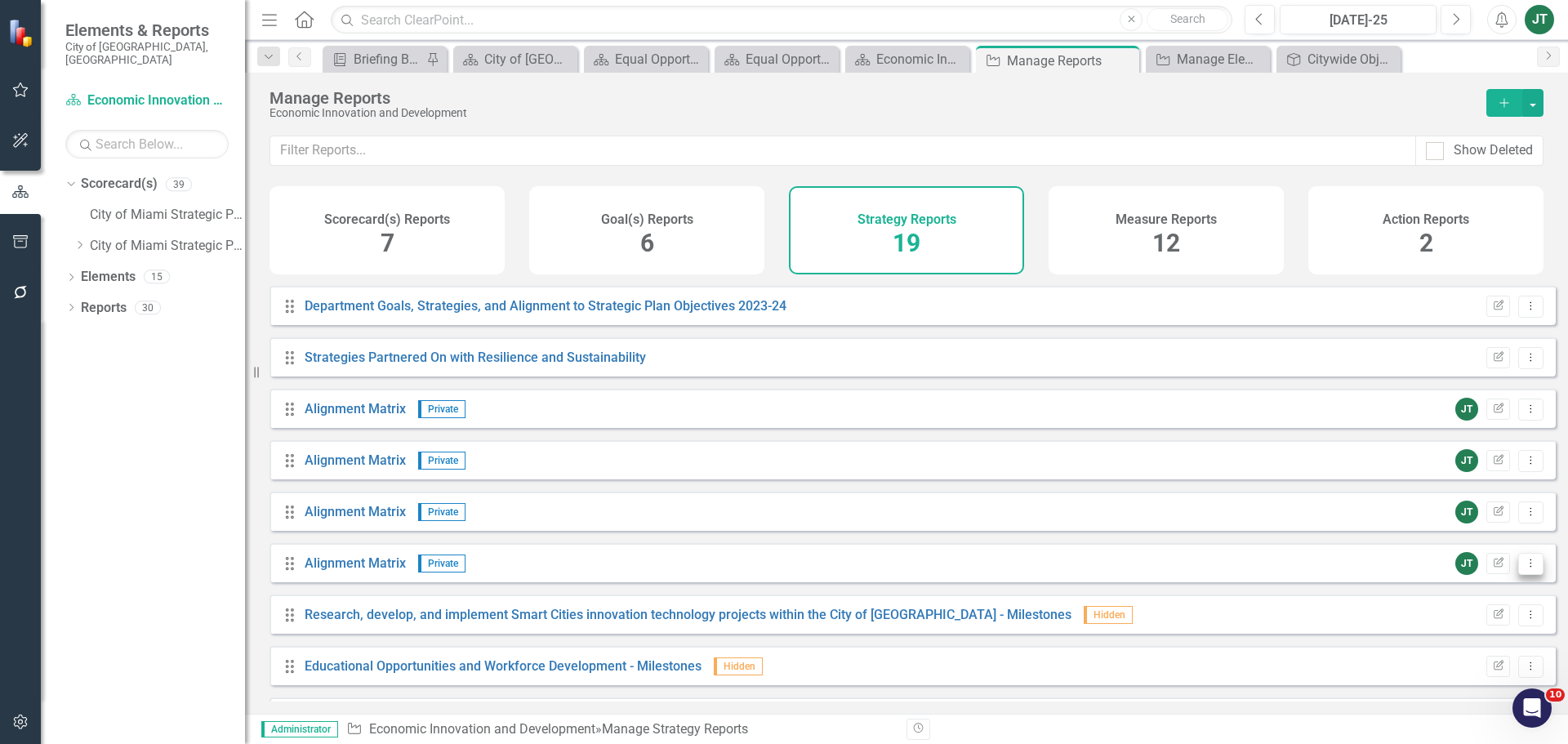
click at [1524, 569] on icon "Dropdown Menu" at bounding box center [1531, 563] width 14 height 11
click at [1445, 693] on link "Trash Delete Report" at bounding box center [1463, 694] width 135 height 30
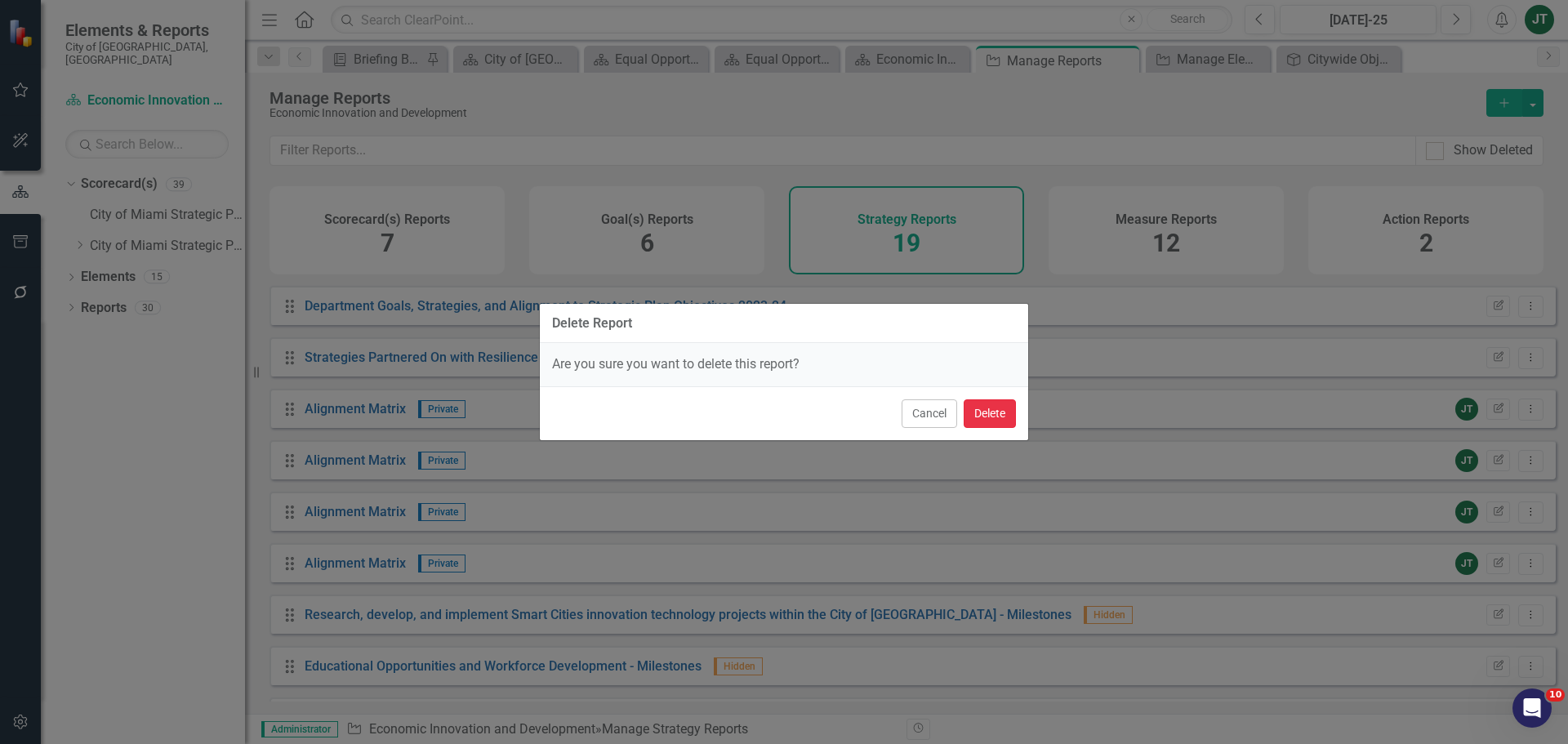
click at [1004, 420] on button "Delete" at bounding box center [989, 414] width 52 height 28
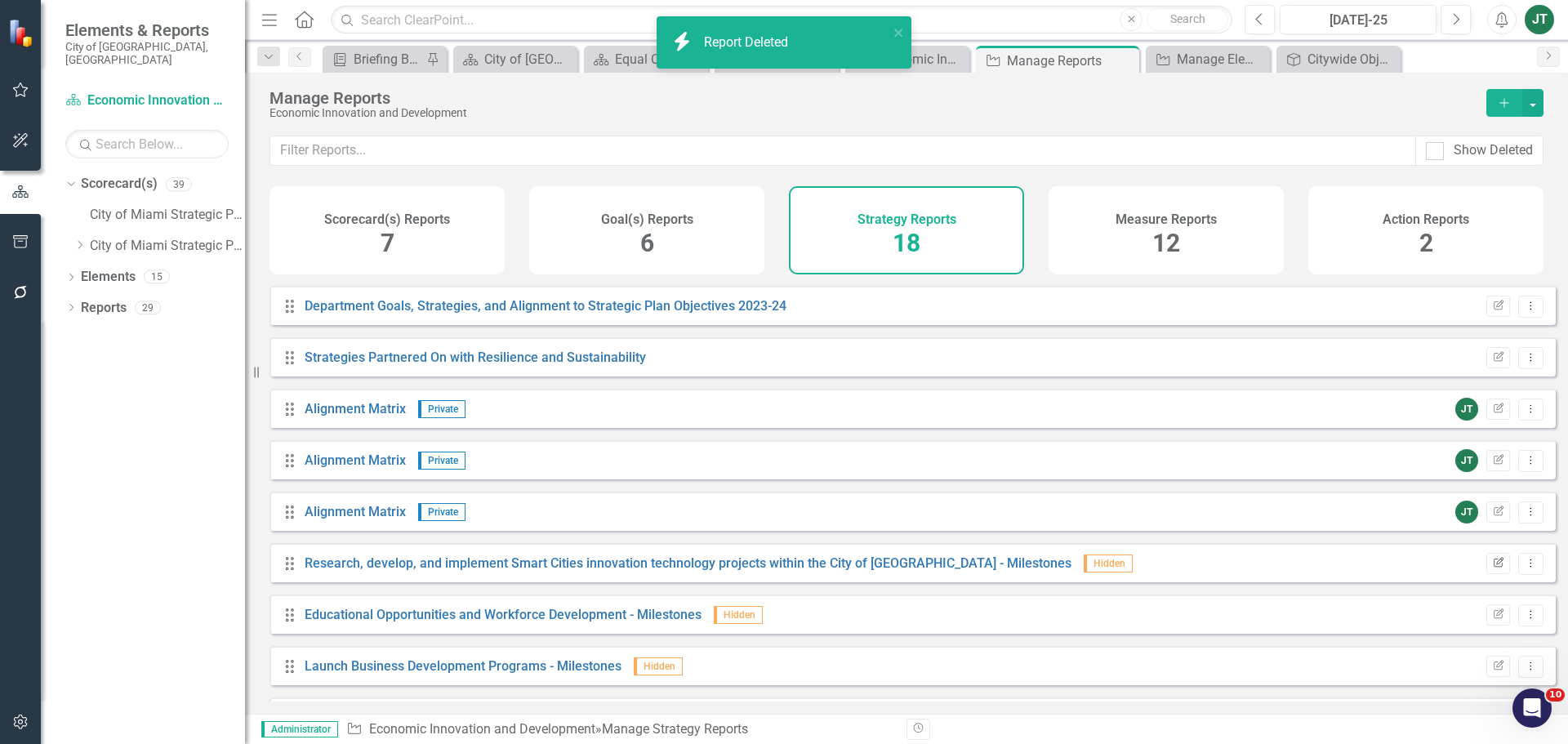
click at [1494, 567] on icon "button" at bounding box center [1498, 562] width 10 height 10
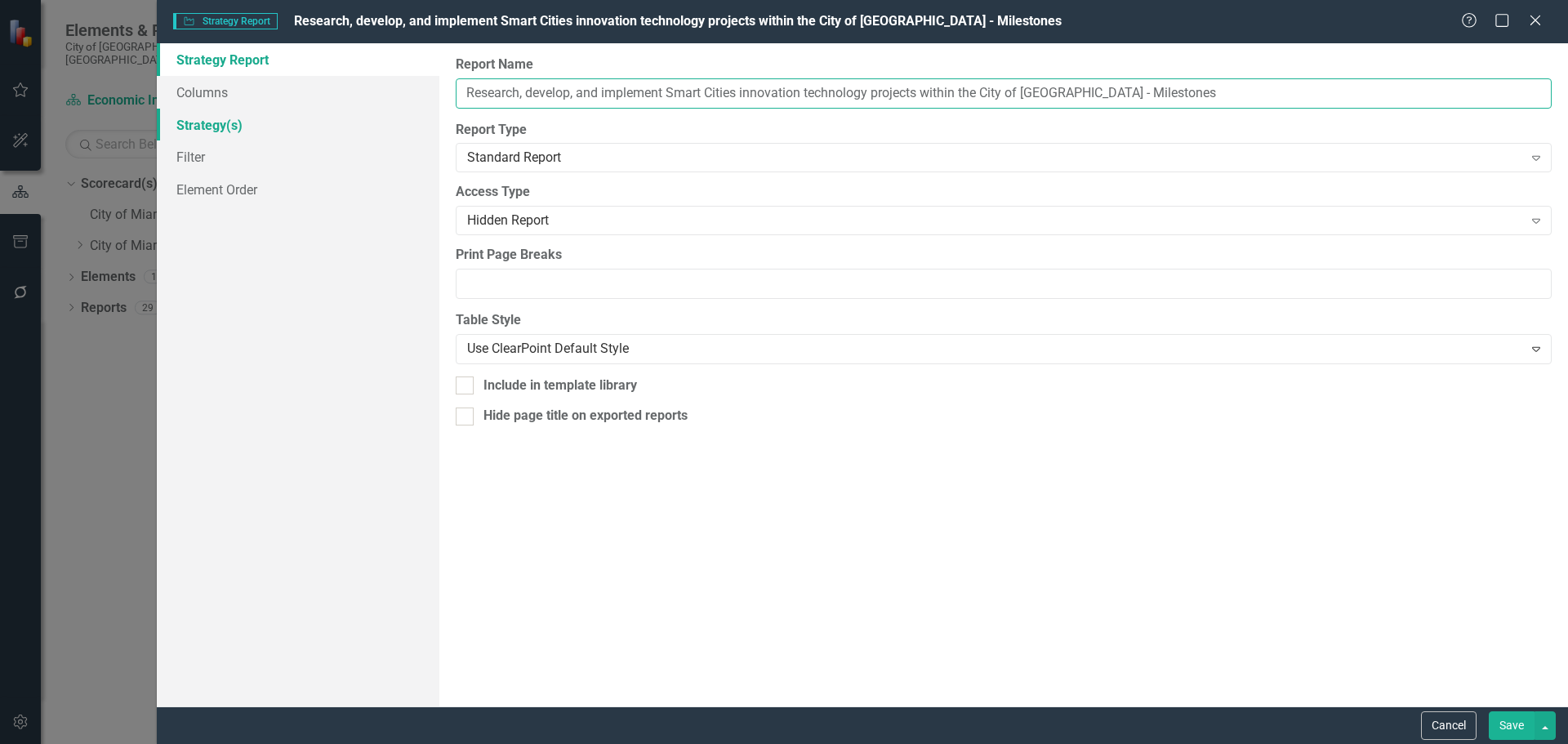
drag, startPoint x: 1060, startPoint y: 91, endPoint x: 434, endPoint y: 110, distance: 626.3
click at [434, 110] on div "Strategy Report Columns Strategy(s) Filter Element Order Report Name Research, …" at bounding box center [862, 374] width 1411 height 664
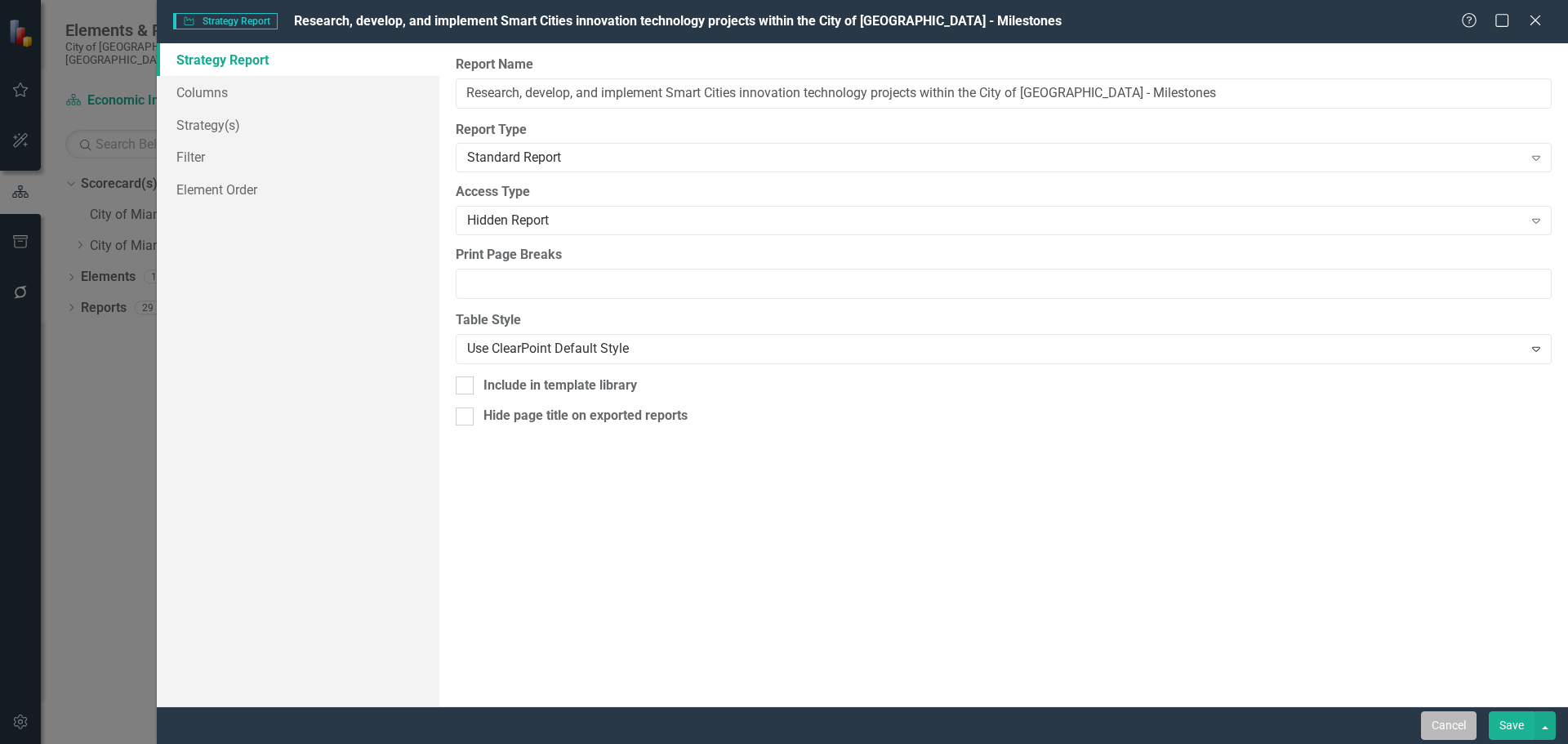
click at [1449, 729] on button "Cancel" at bounding box center [1448, 725] width 56 height 28
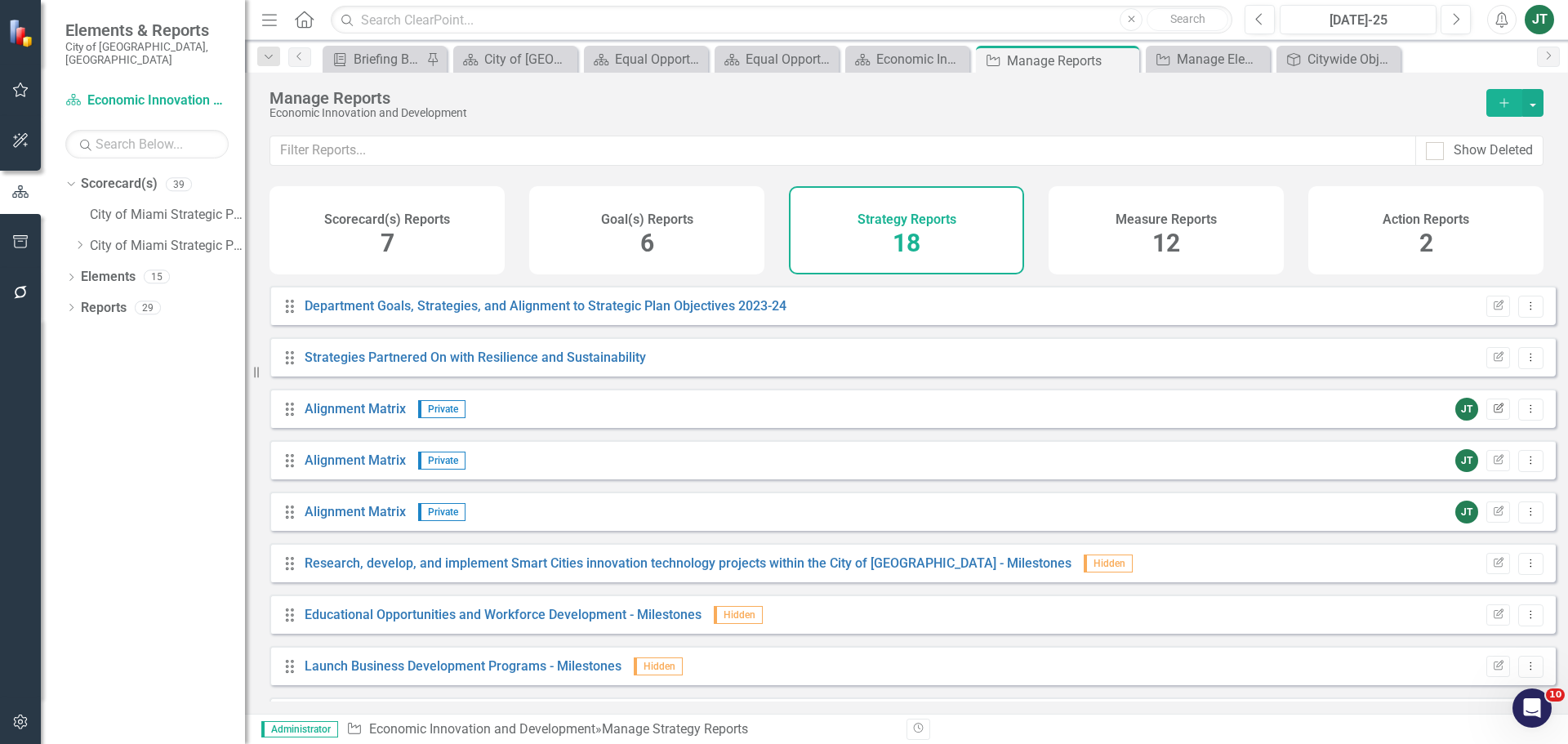
click at [1494, 420] on button "Edit Report" at bounding box center [1498, 410] width 24 height 22
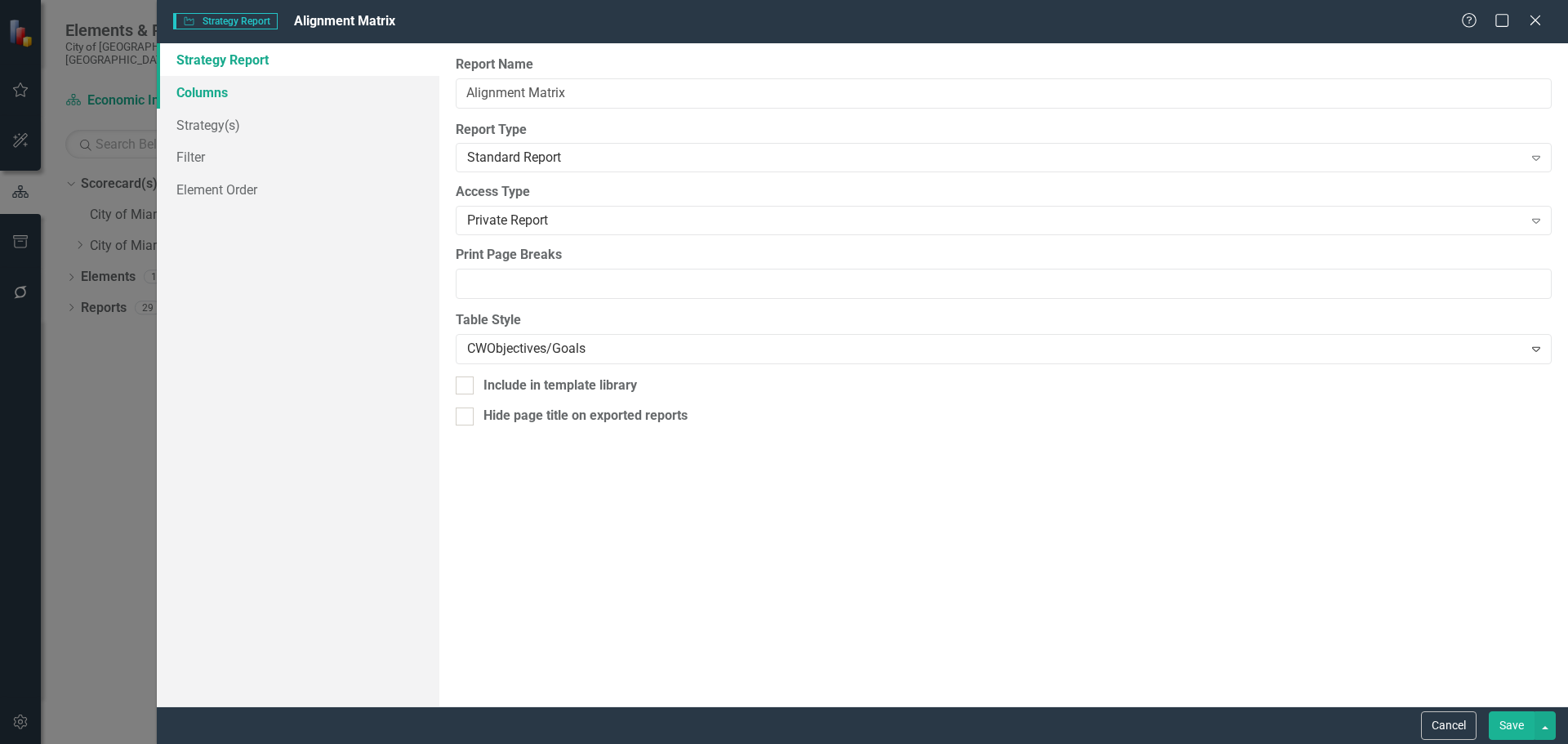
click at [230, 96] on link "Columns" at bounding box center [298, 92] width 282 height 32
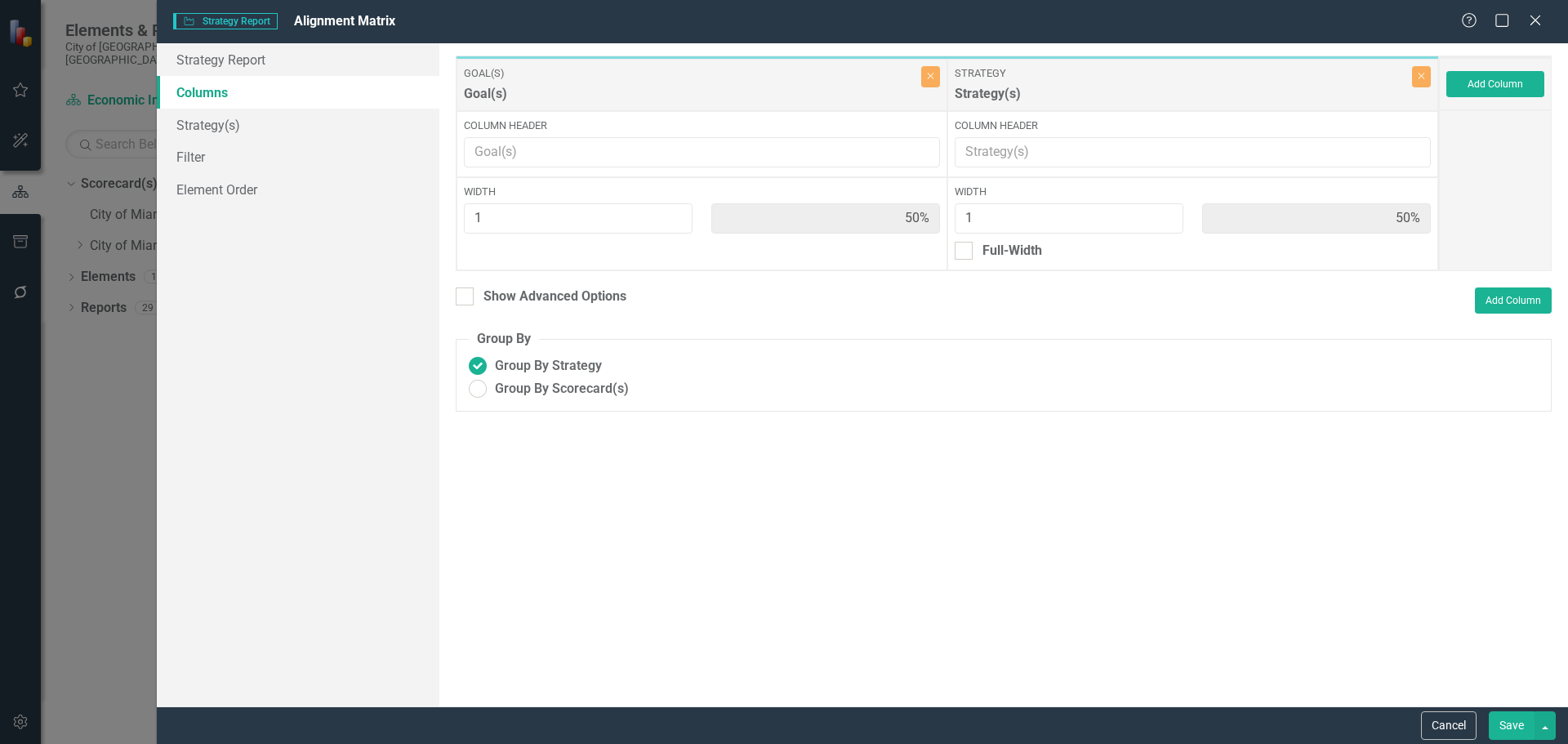
click at [650, 478] on div "To add columns to your report, click on the "Select Columns" button below. All …" at bounding box center [1004, 374] width 1129 height 664
click at [1514, 721] on button "Save" at bounding box center [1511, 725] width 46 height 28
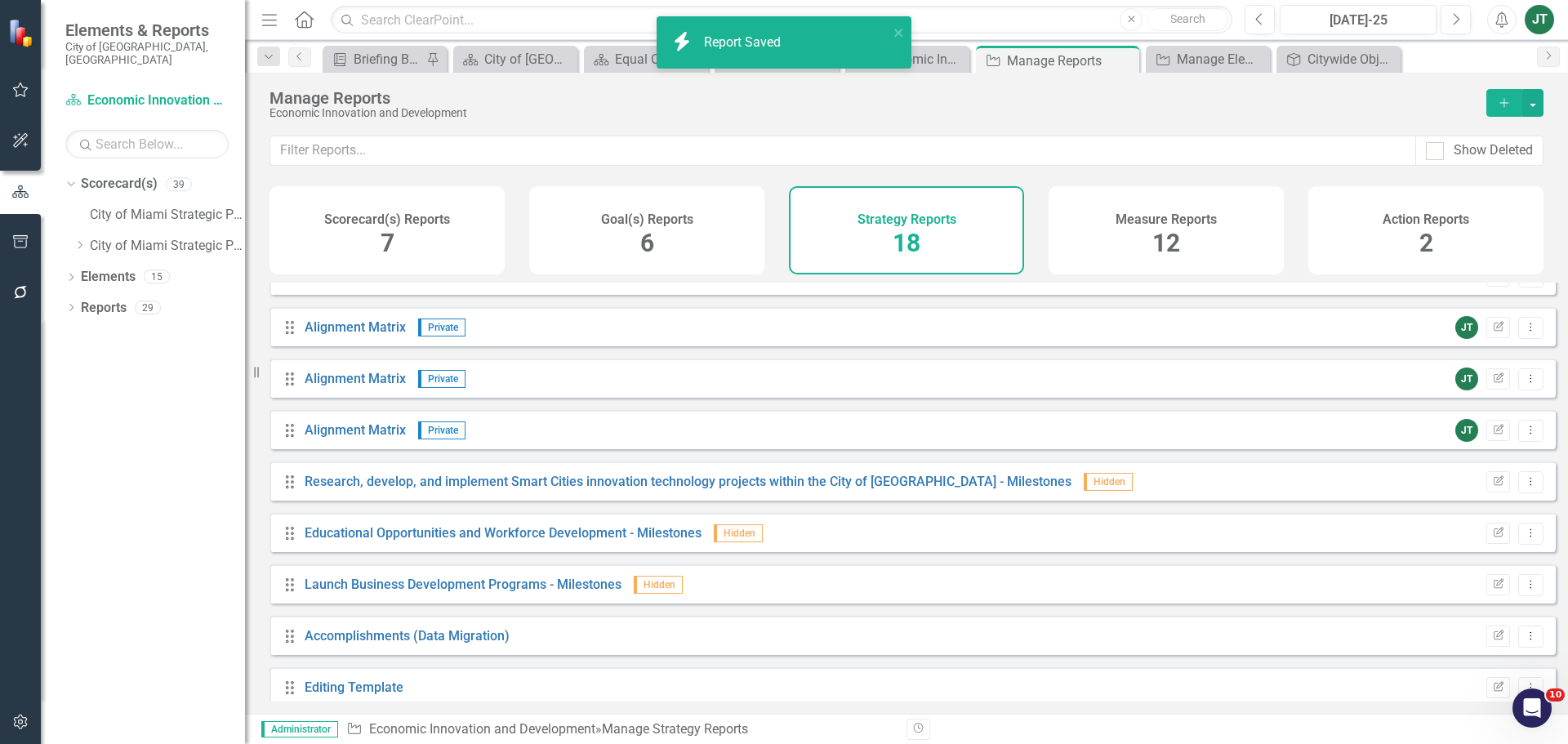
scroll to position [326, 0]
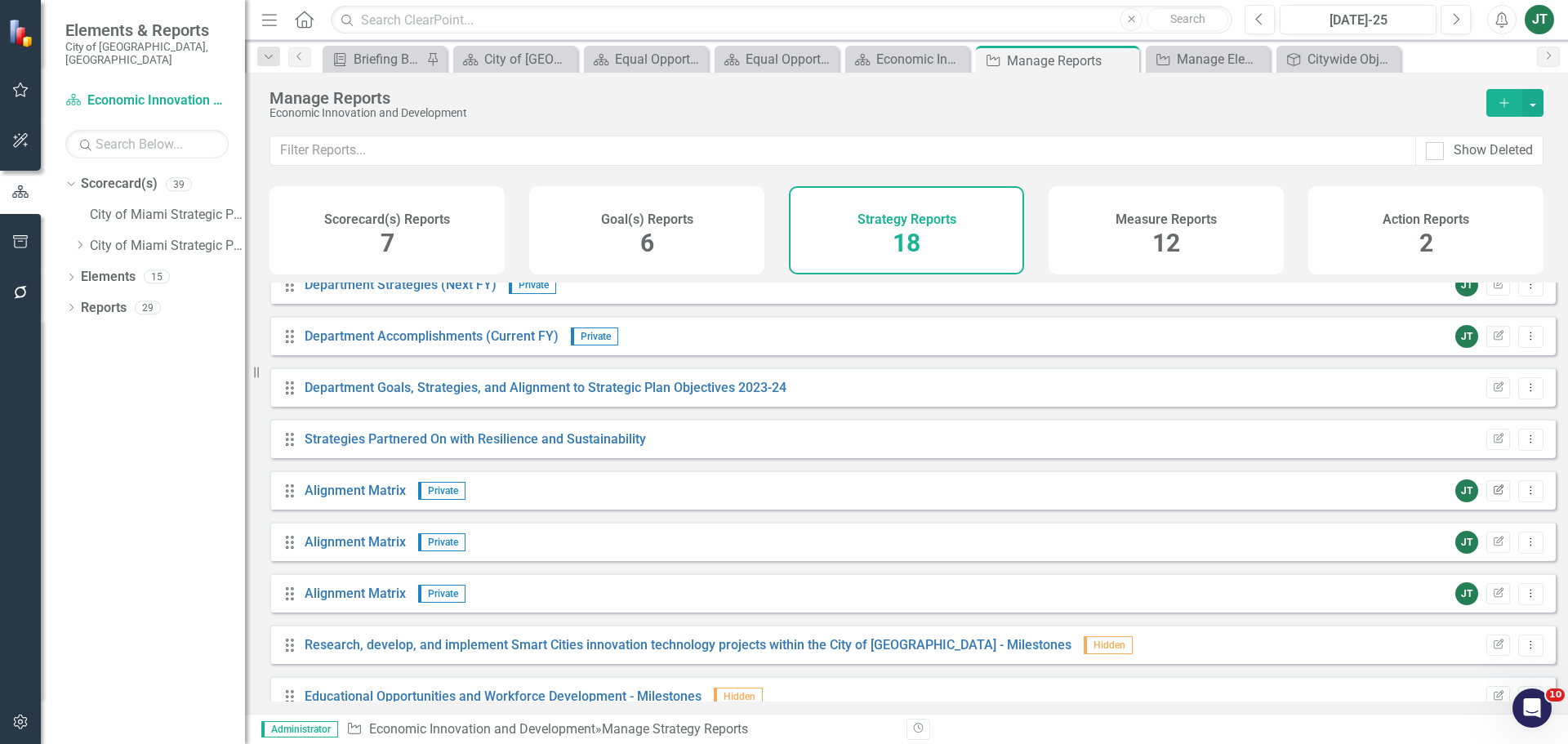
click at [1493, 496] on icon "Edit Report" at bounding box center [1498, 491] width 13 height 10
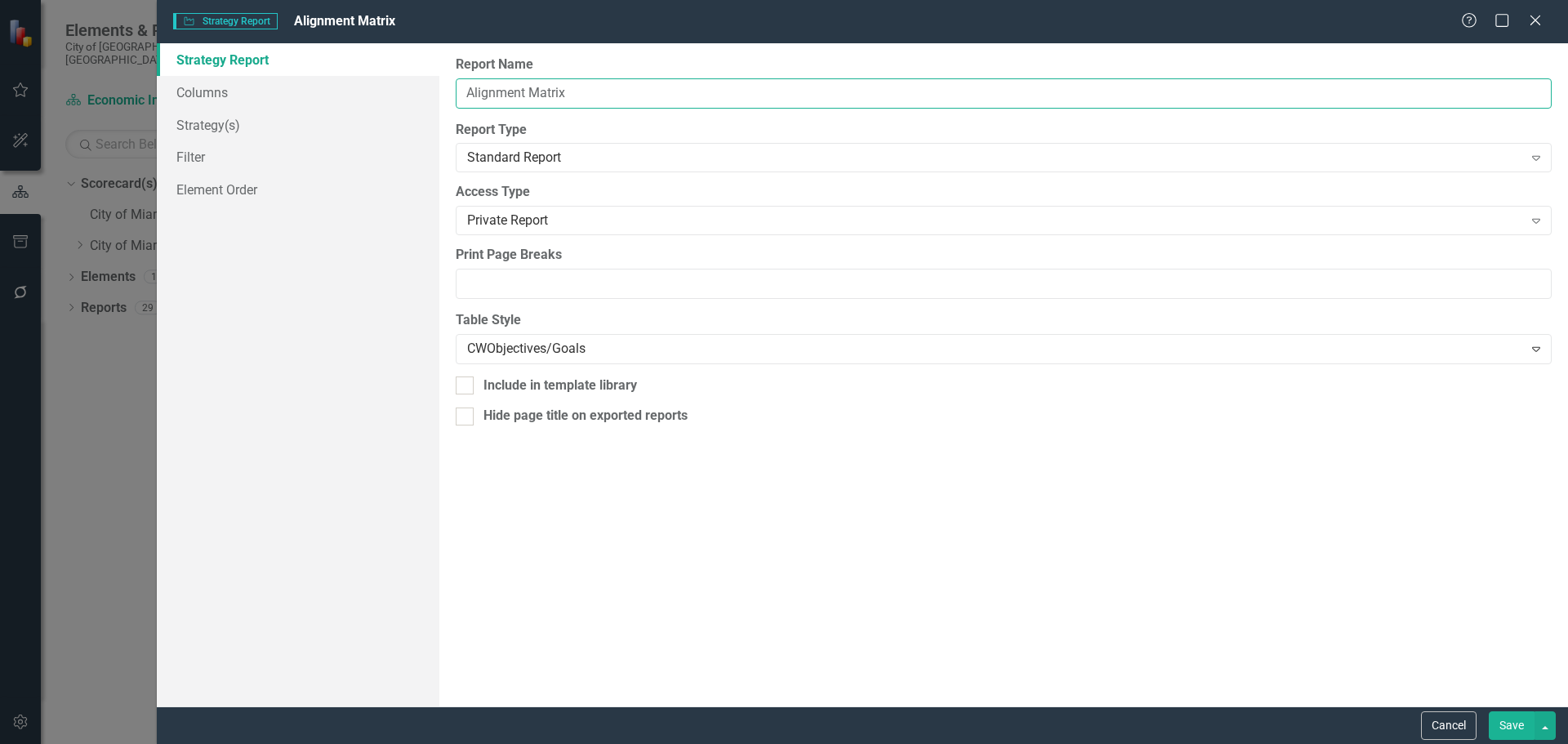
click at [476, 84] on input "Alignment Matrix" at bounding box center [1004, 93] width 1096 height 30
click at [459, 88] on input "Alignment Matrix" at bounding box center [1004, 93] width 1096 height 30
drag, startPoint x: 508, startPoint y: 89, endPoint x: 487, endPoint y: 91, distance: 21.1
click at [508, 89] on input "Alignment Matrix" at bounding box center [1004, 93] width 1096 height 30
click at [466, 91] on input "Alignment Matrix" at bounding box center [1004, 93] width 1096 height 30
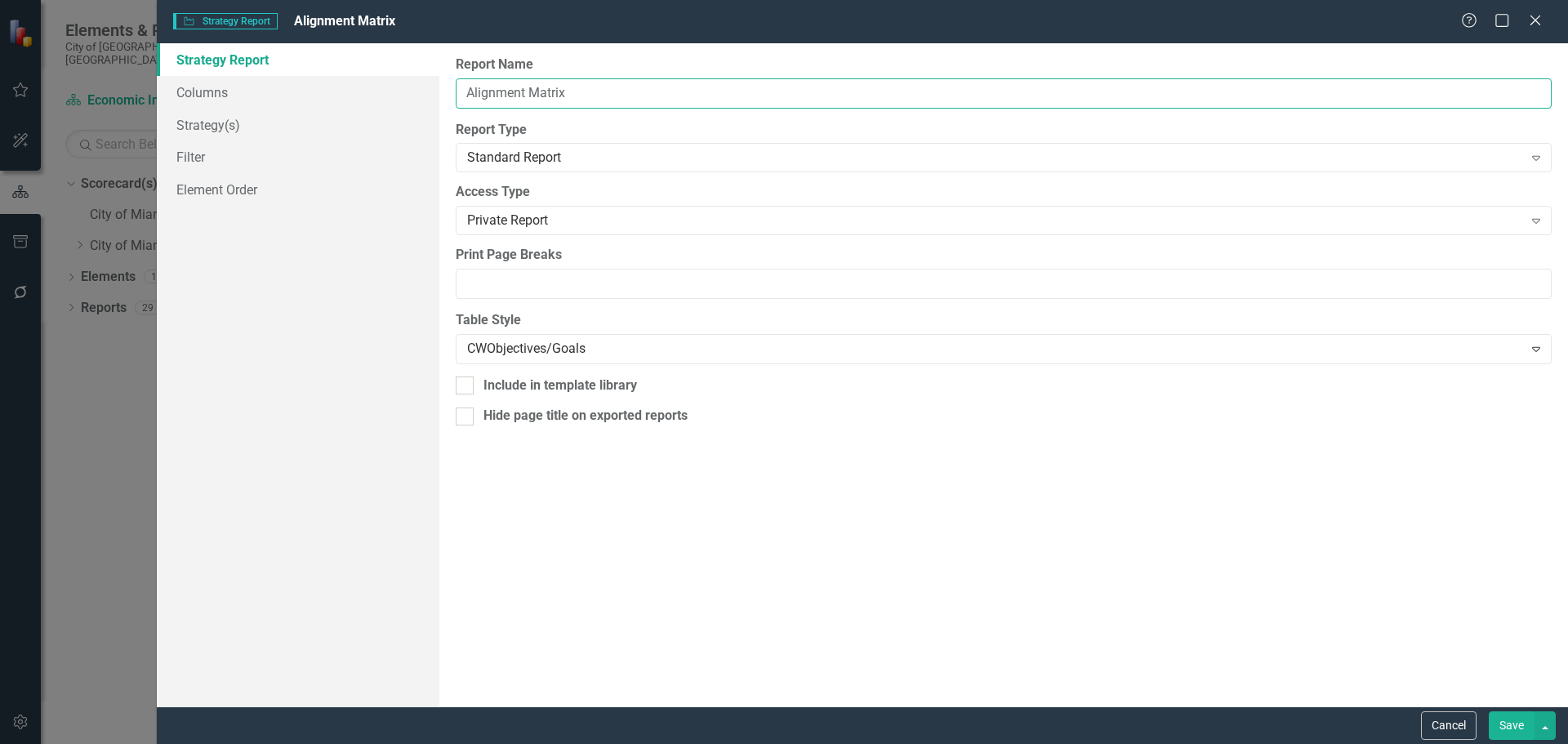
paste input "Research, develop, and implement Smart Cities innovation technology projects wi…"
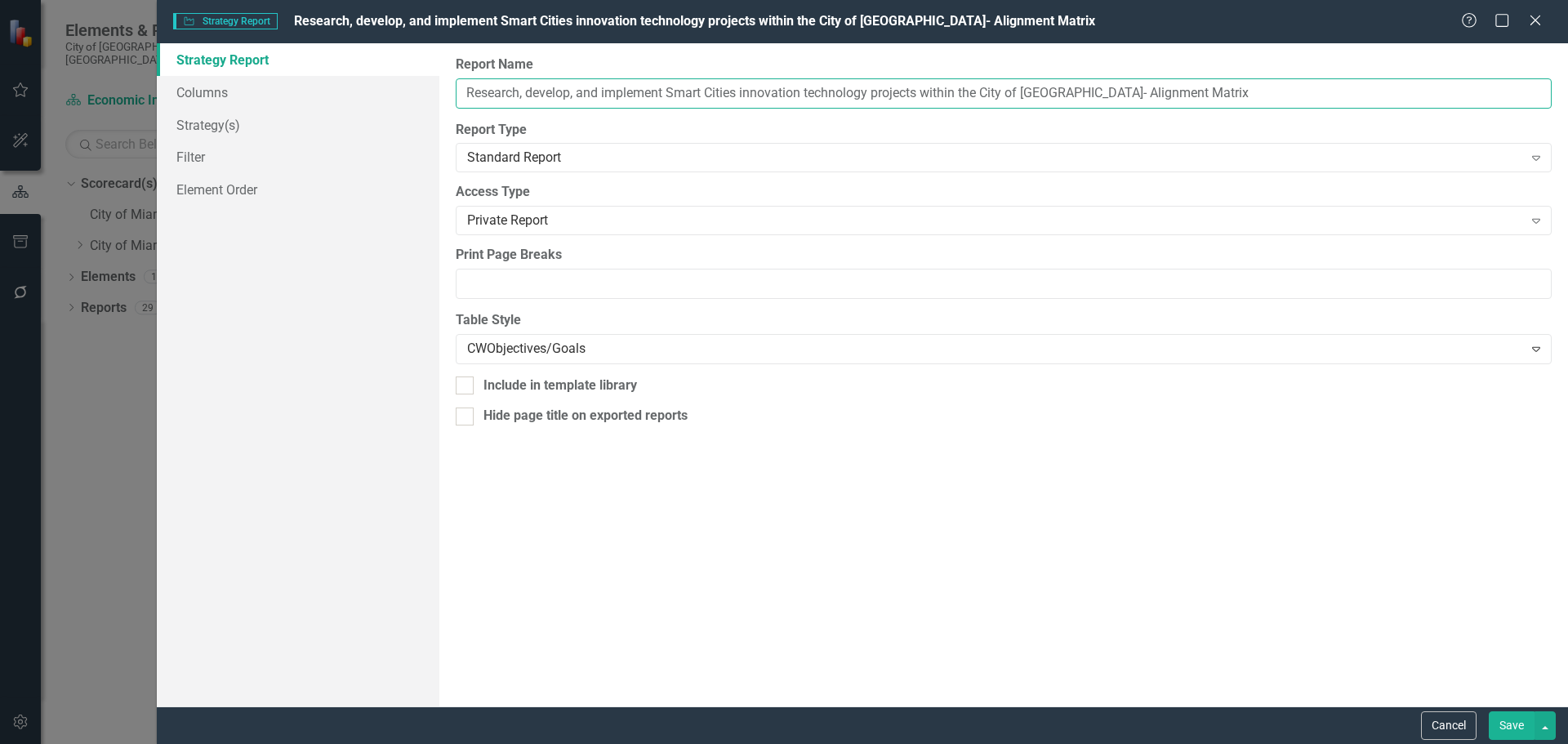
click at [1057, 91] on input "Research, develop, and implement Smart Cities innovation technology projects wi…" at bounding box center [1004, 93] width 1096 height 30
type input "Research, develop, and implement Smart Cities innovation technology projects wi…"
click at [1524, 719] on button "Save" at bounding box center [1511, 725] width 46 height 28
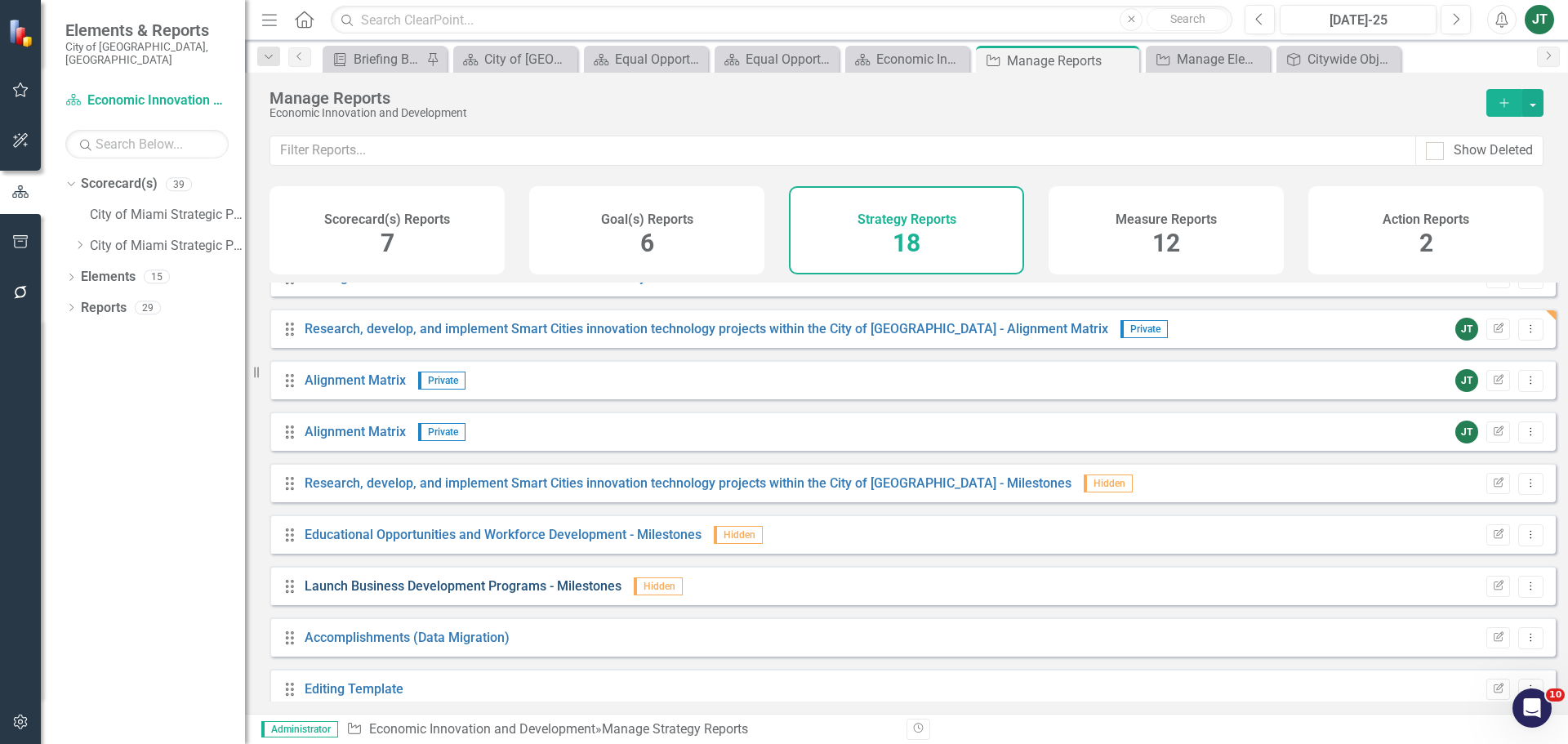
scroll to position [490, 0]
click at [1493, 538] on icon "Edit Report" at bounding box center [1498, 533] width 13 height 10
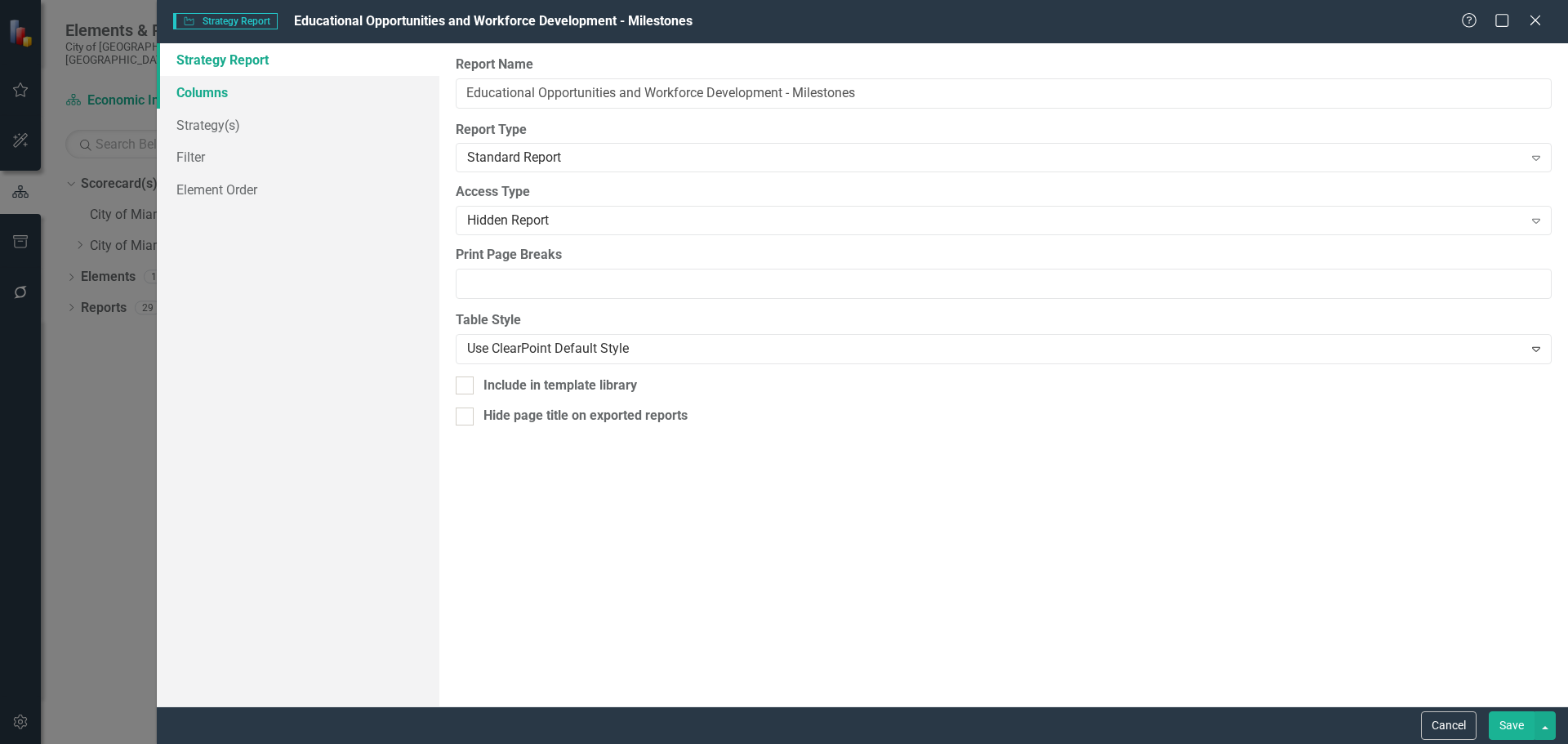
click at [263, 92] on link "Columns" at bounding box center [298, 92] width 282 height 32
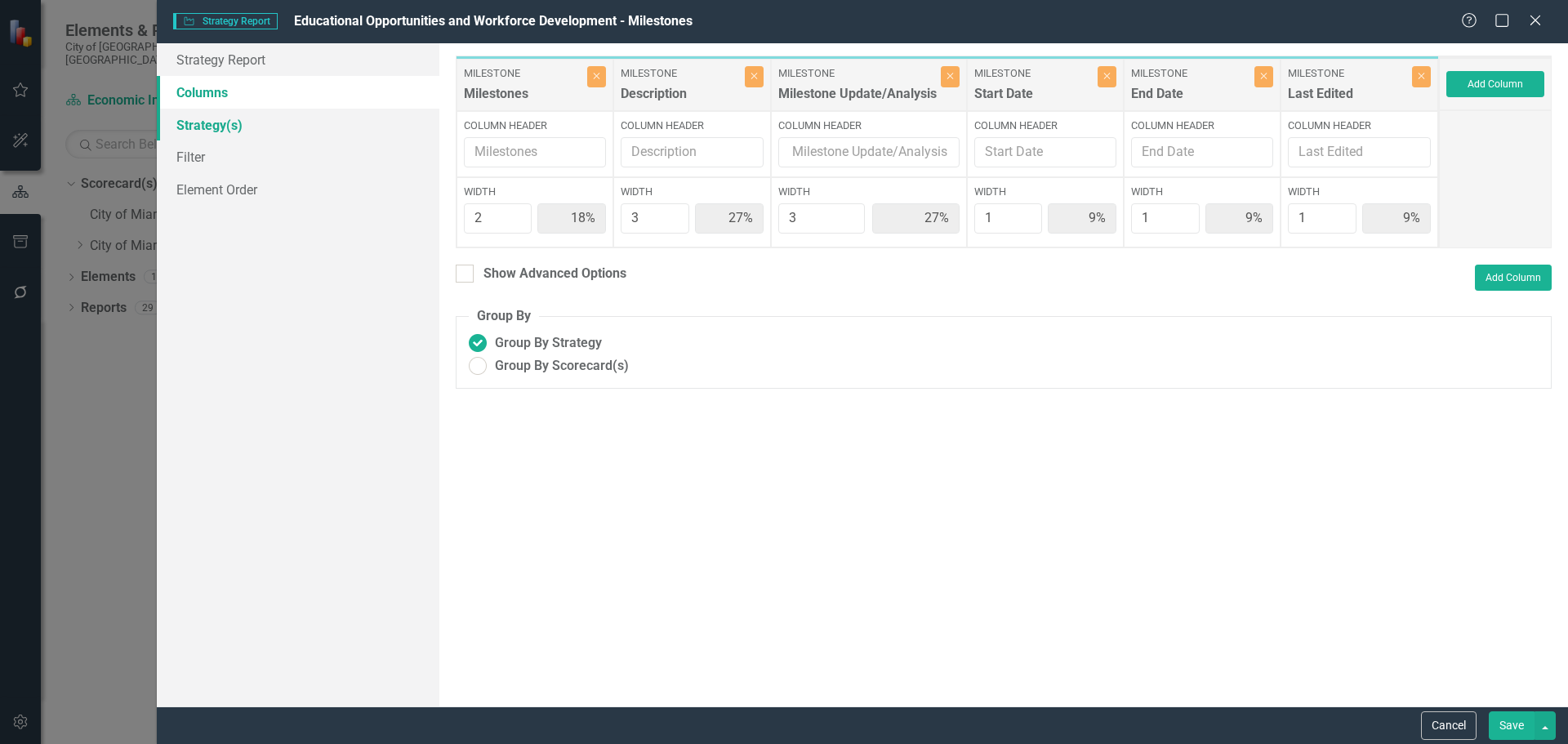
click at [260, 130] on link "Strategy(s)" at bounding box center [298, 124] width 282 height 32
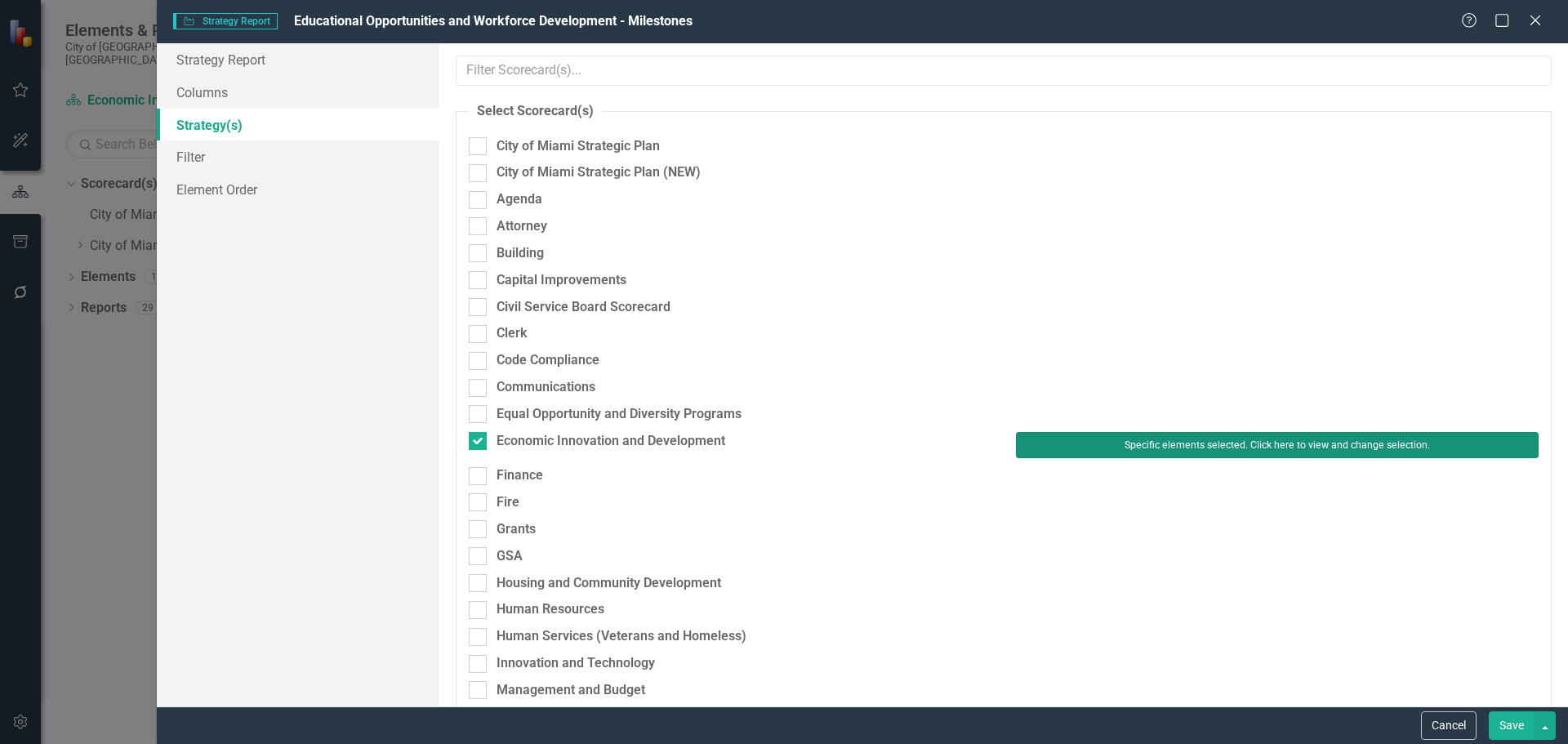
click at [1084, 439] on button "Specific elements selected. Click here to view and change selection." at bounding box center [1277, 445] width 522 height 26
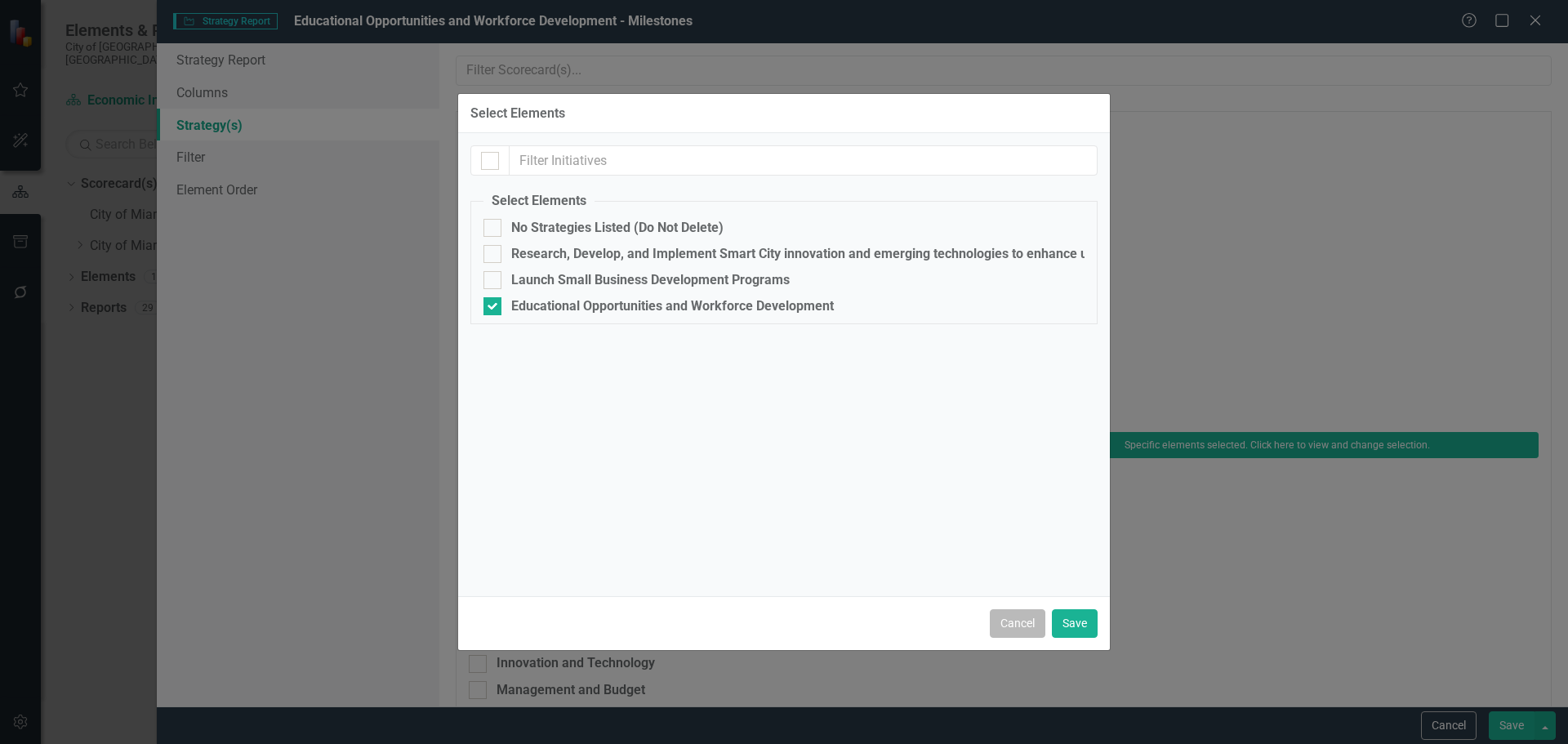
click at [1003, 630] on button "Cancel" at bounding box center [1017, 623] width 56 height 28
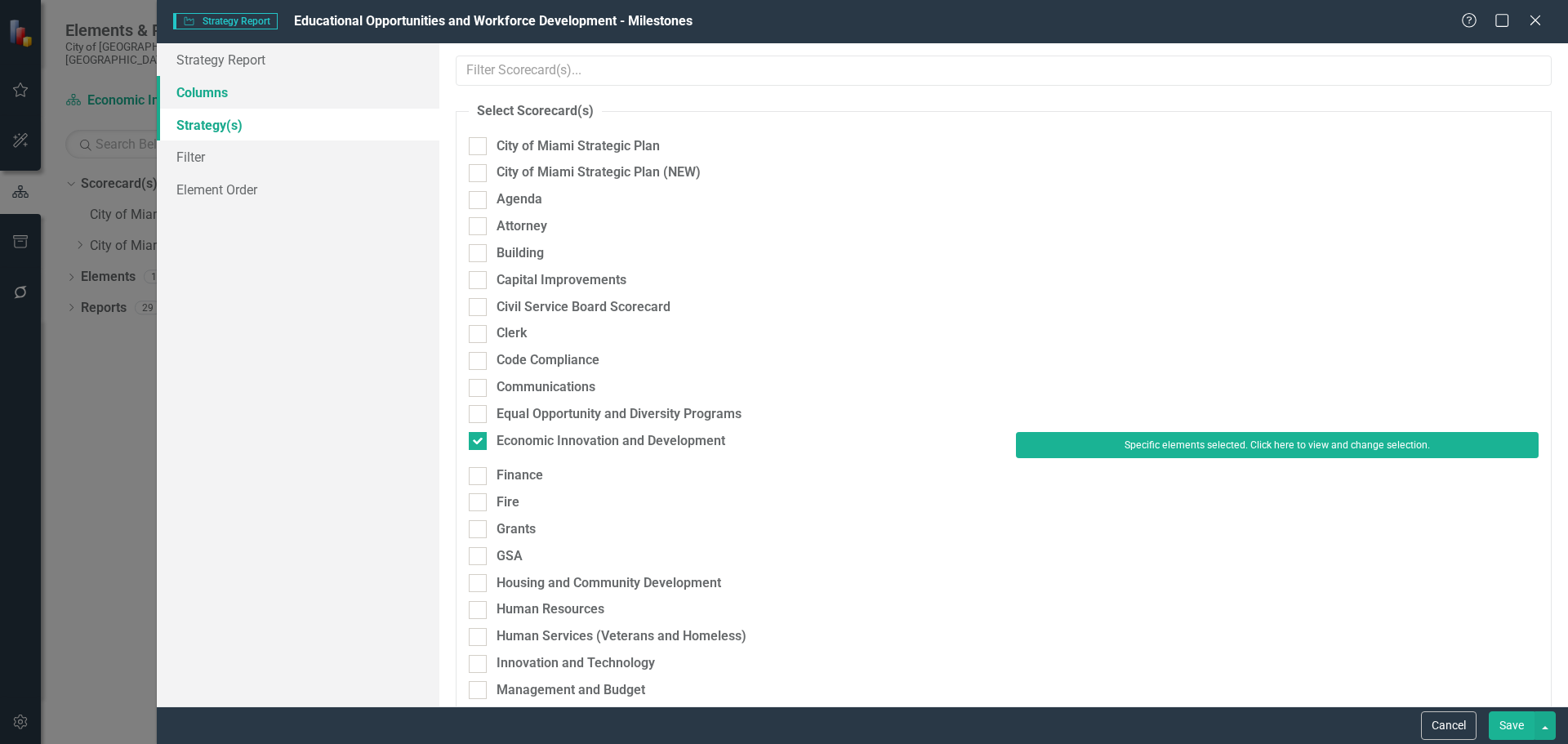
click at [209, 99] on link "Columns" at bounding box center [298, 92] width 282 height 32
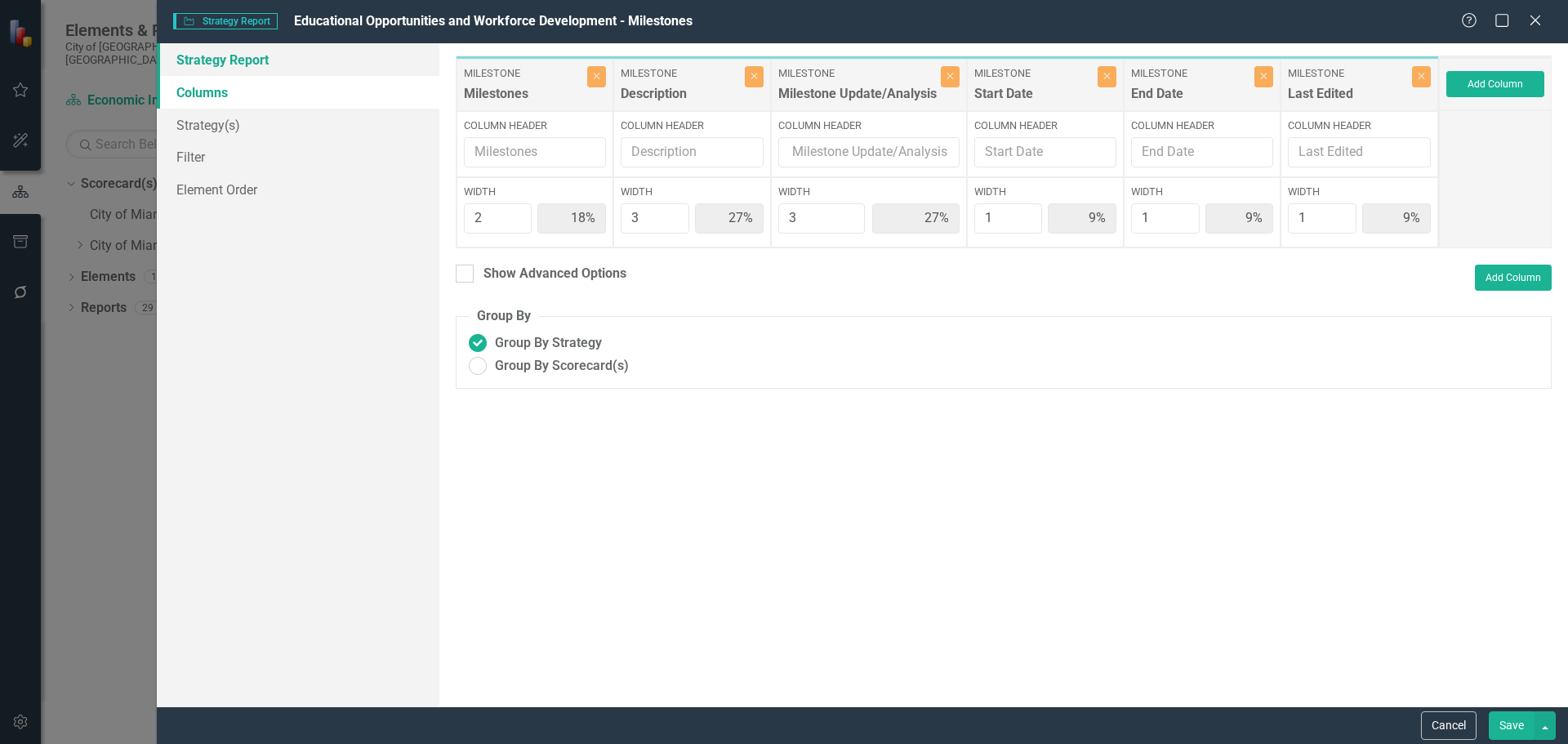
click at [226, 71] on link "Strategy Report" at bounding box center [298, 59] width 282 height 32
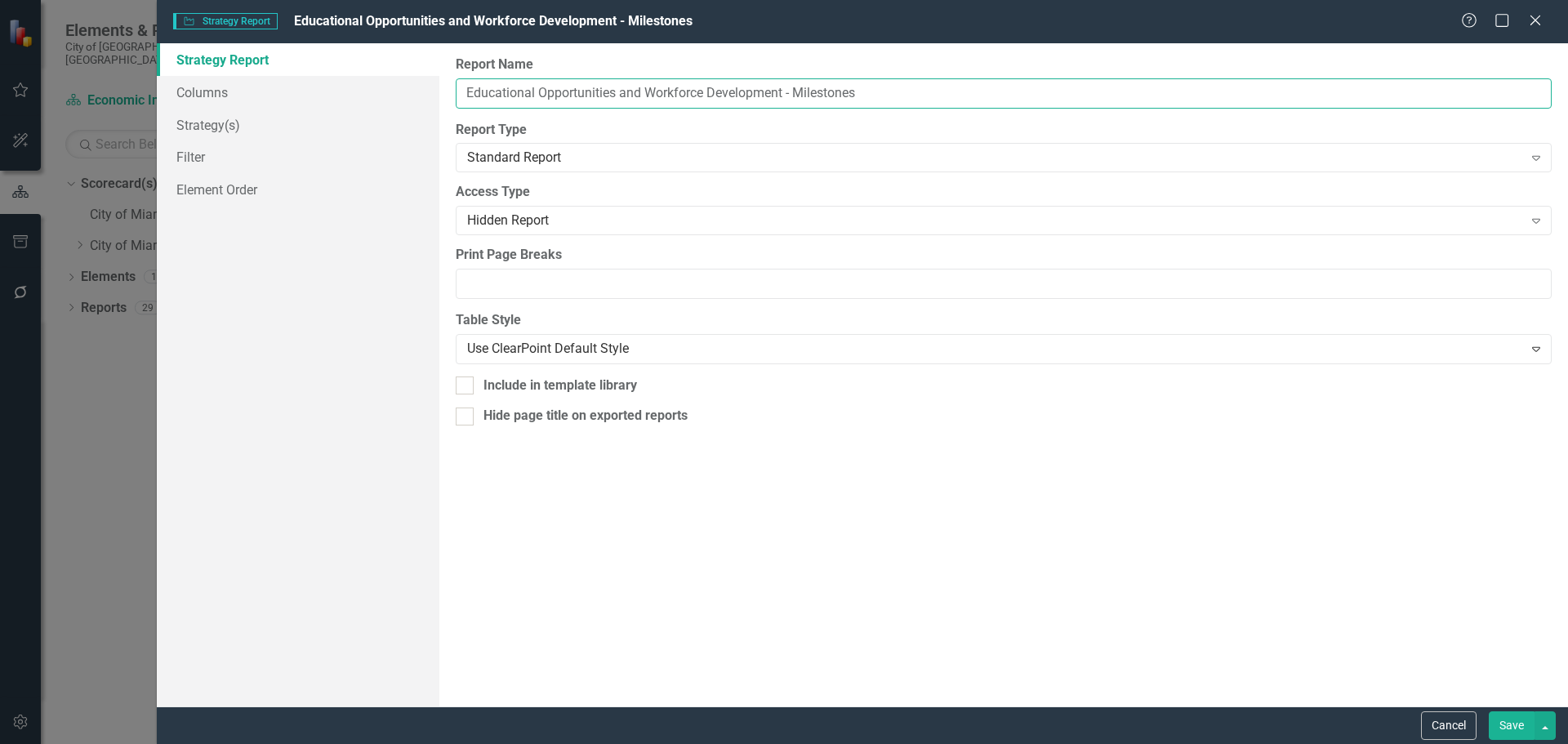
click at [598, 91] on input "Educational Opportunities and Workforce Development - Milestones" at bounding box center [1004, 93] width 1096 height 30
drag, startPoint x: 783, startPoint y: 95, endPoint x: 417, endPoint y: 104, distance: 366.1
click at [391, 102] on div "Strategy Report Columns Strategy(s) Filter Element Order Report Name Educationa…" at bounding box center [862, 374] width 1411 height 664
click at [1435, 728] on button "Cancel" at bounding box center [1448, 725] width 56 height 28
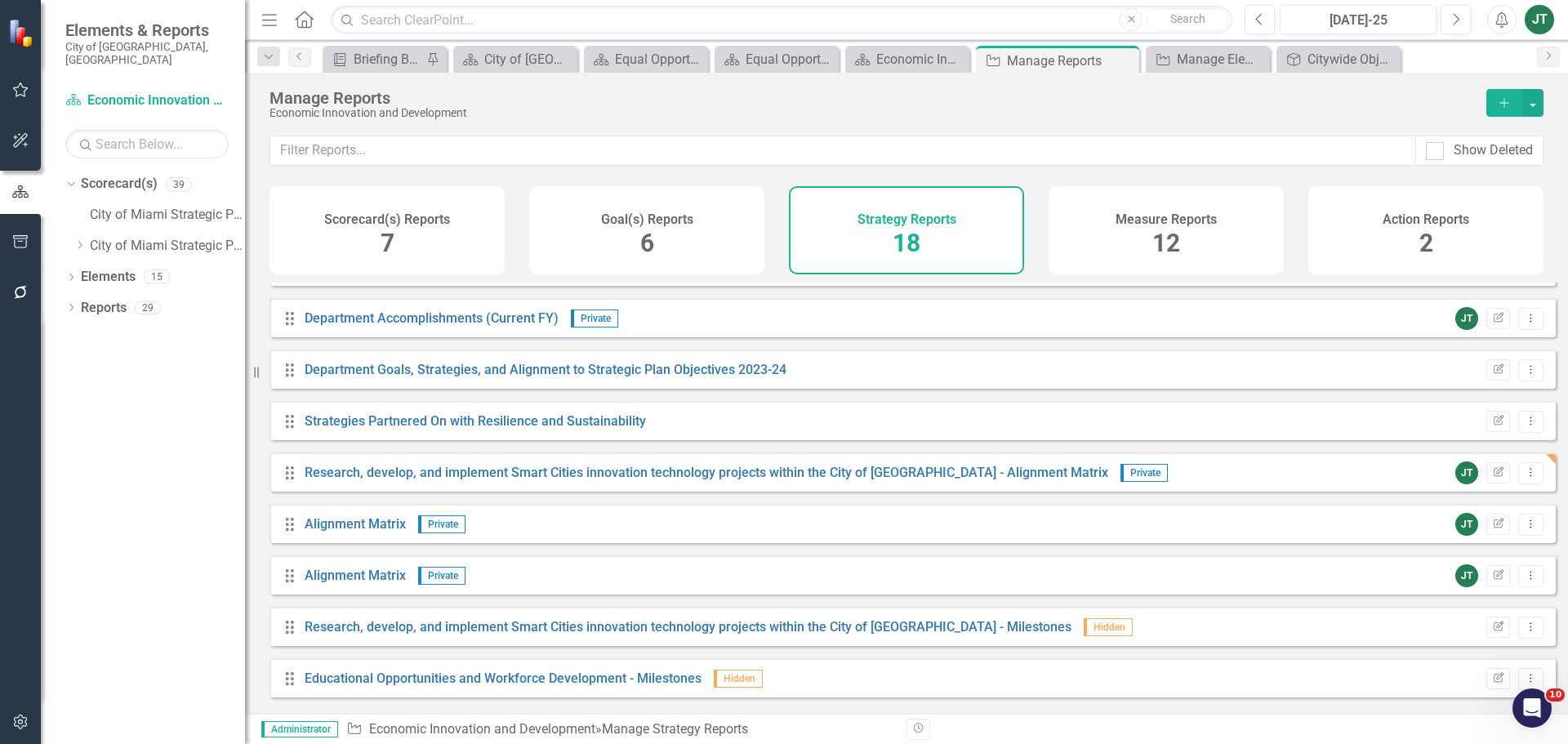
scroll to position [344, 0]
click at [1493, 530] on icon "Edit Report" at bounding box center [1498, 525] width 13 height 10
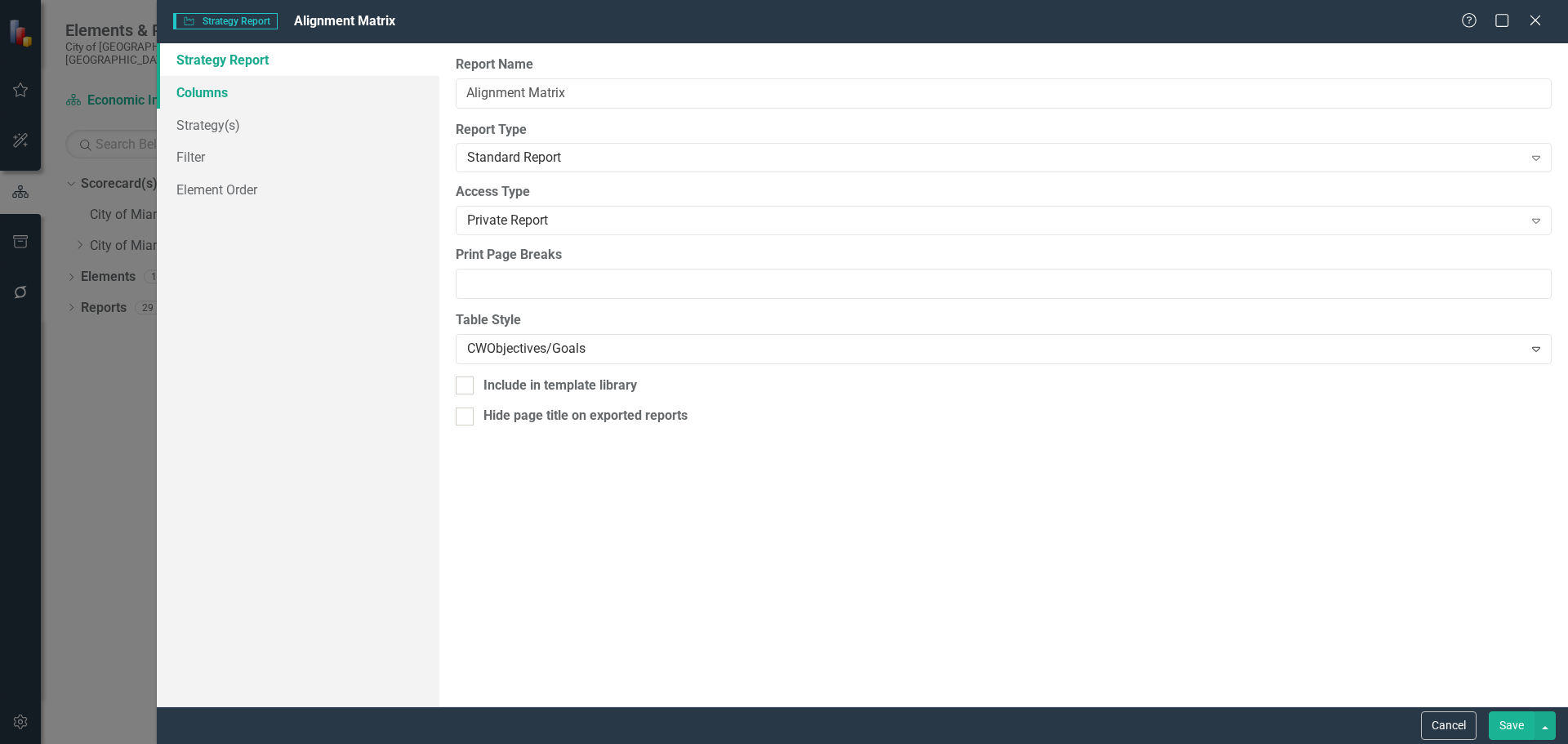
click at [215, 92] on link "Columns" at bounding box center [298, 92] width 282 height 32
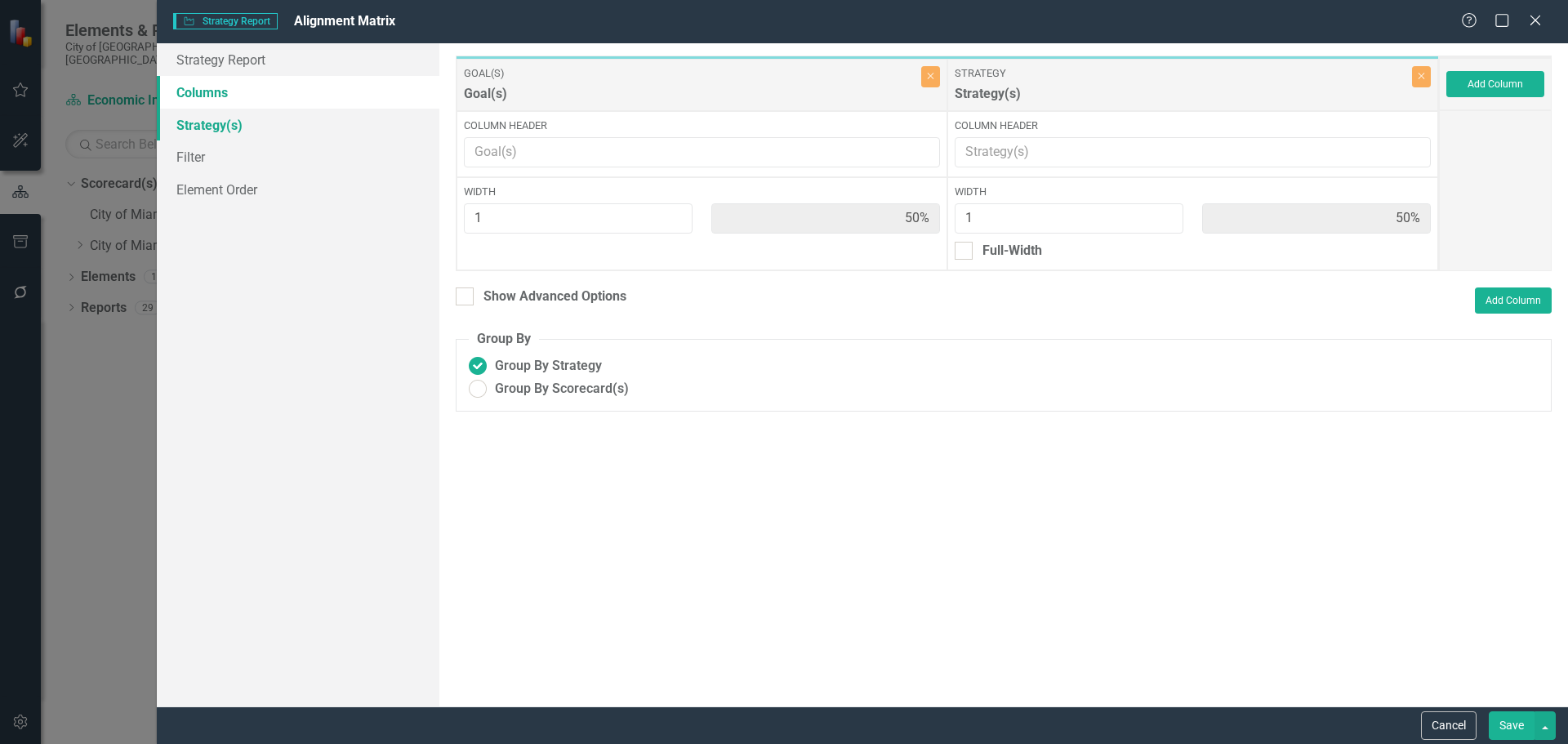
click at [212, 121] on link "Strategy(s)" at bounding box center [298, 124] width 282 height 32
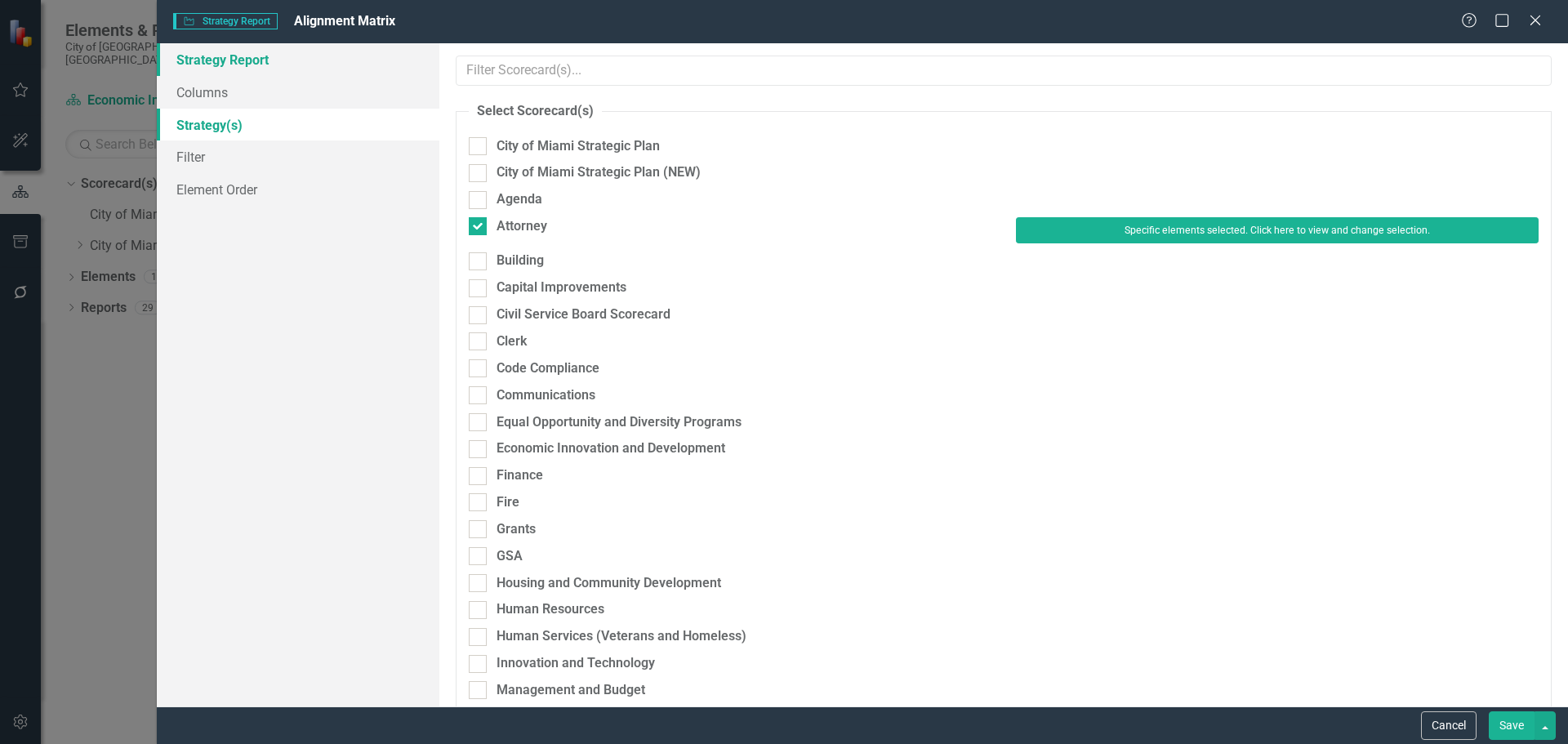
drag, startPoint x: 179, startPoint y: 49, endPoint x: 193, endPoint y: 56, distance: 15.7
click at [182, 51] on link "Strategy Report" at bounding box center [298, 59] width 282 height 32
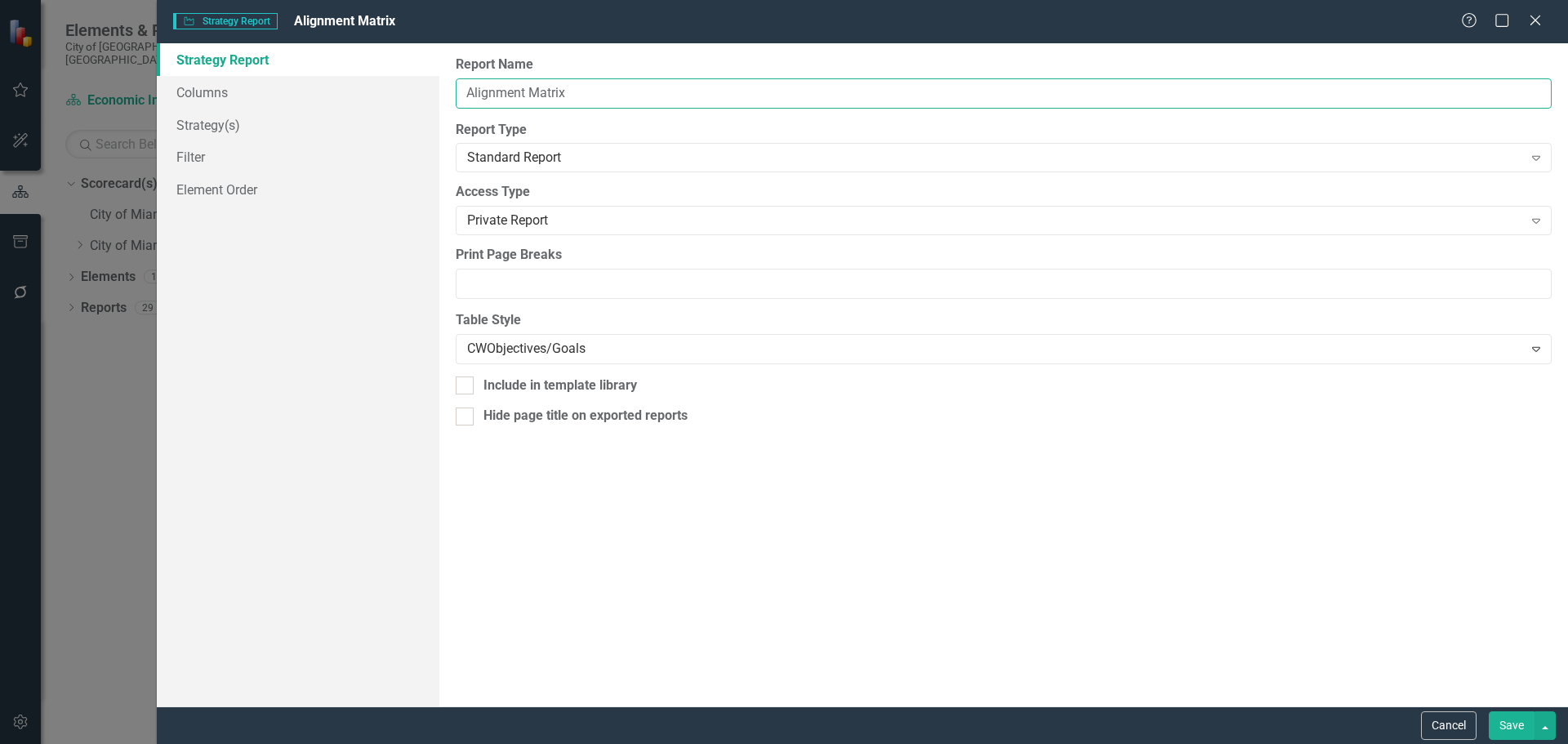
click at [464, 91] on input "Alignment Matrix" at bounding box center [1004, 93] width 1096 height 30
paste input "Educational Opportunities and Workforce Development"
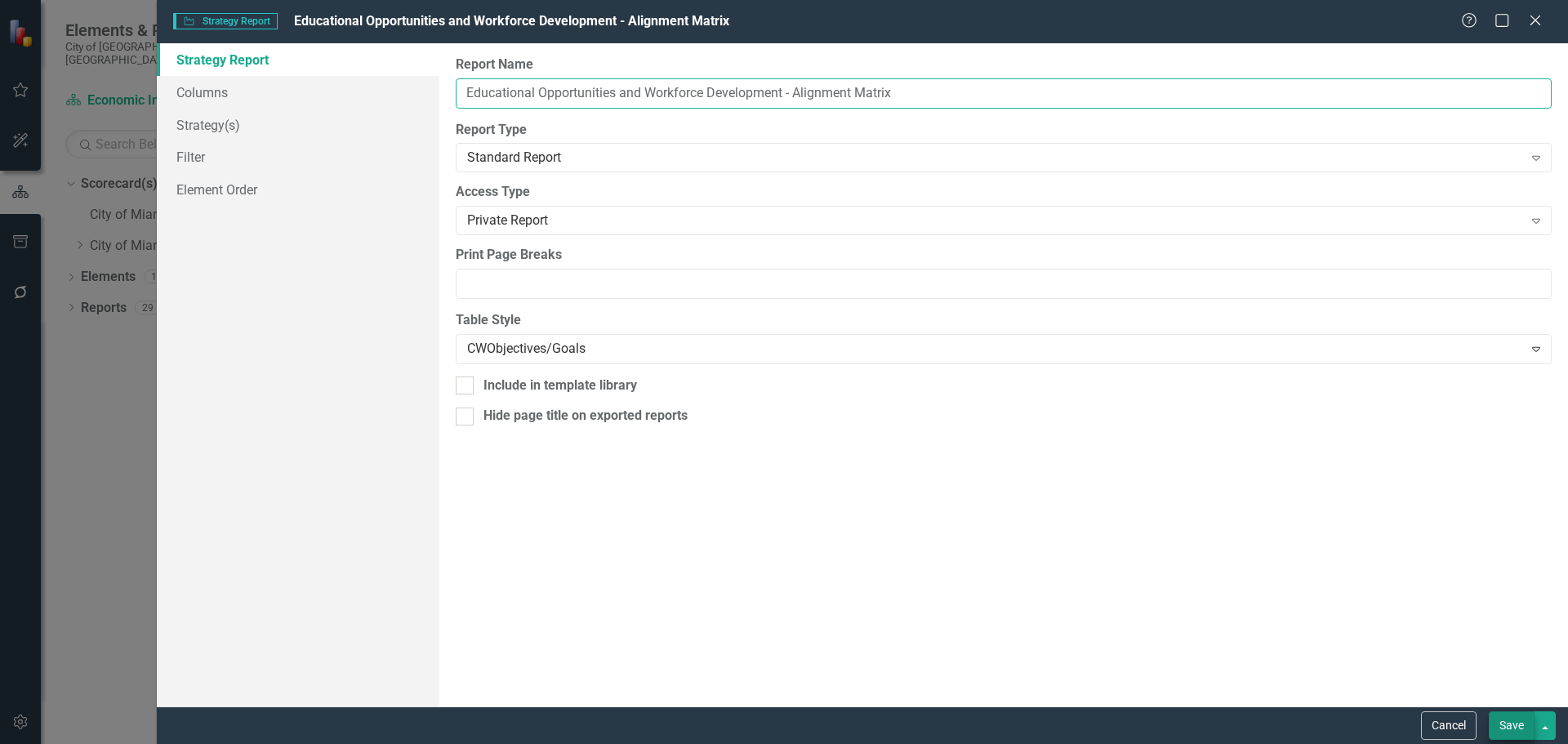
type input "Educational Opportunities and Workforce Development - Alignment Matrix"
click at [1518, 724] on button "Save" at bounding box center [1511, 725] width 46 height 28
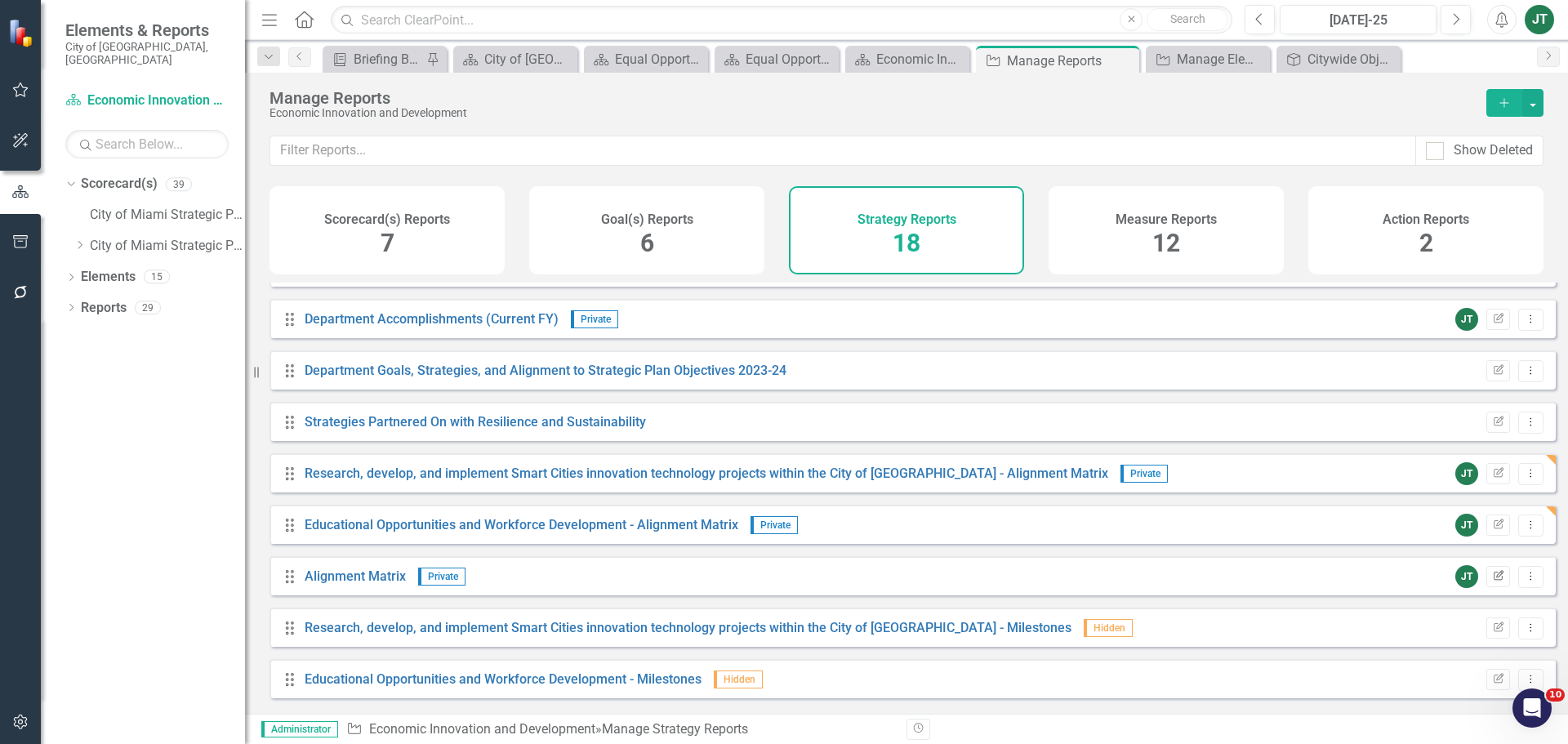
click at [1493, 581] on icon "Edit Report" at bounding box center [1498, 576] width 13 height 10
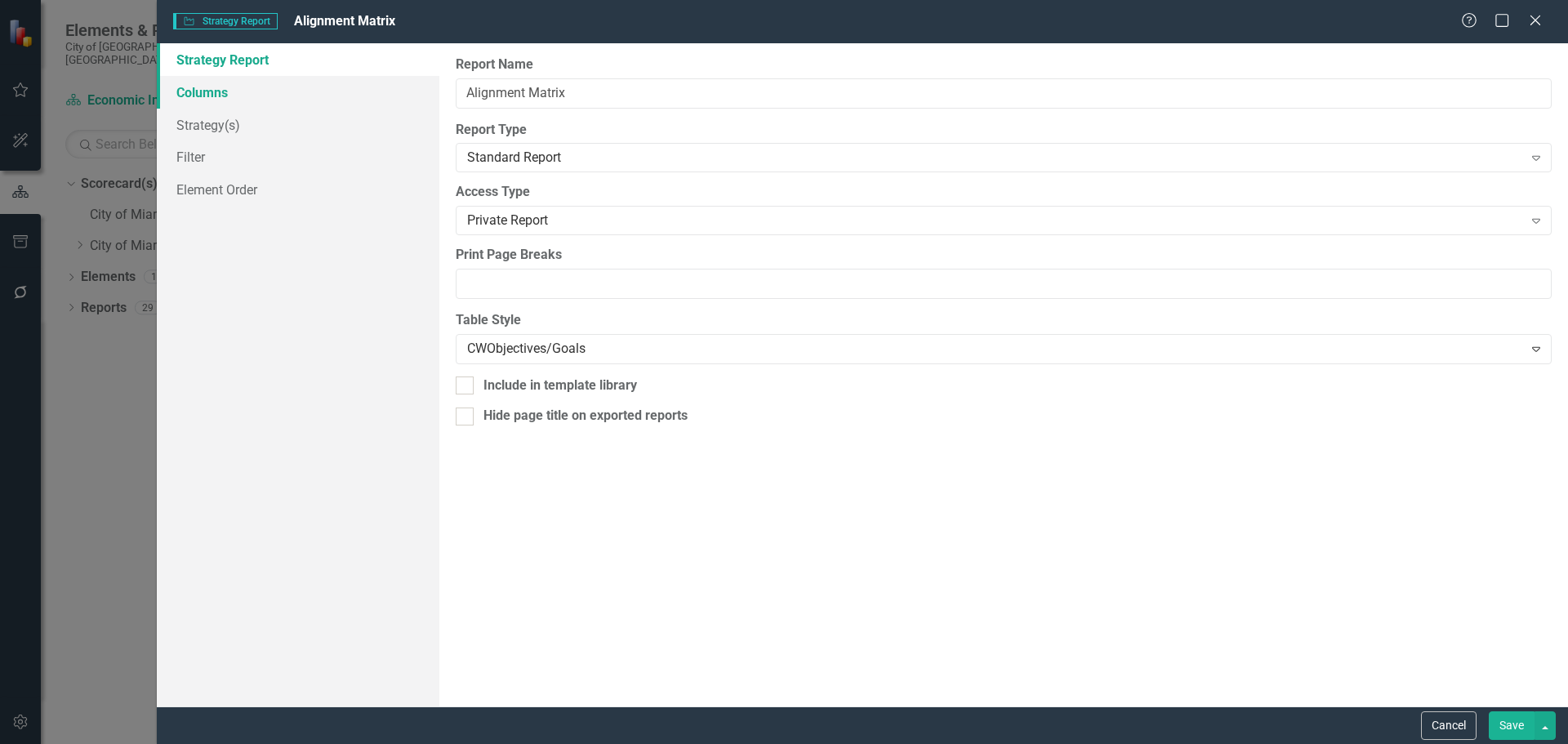
click at [236, 81] on link "Columns" at bounding box center [298, 92] width 282 height 32
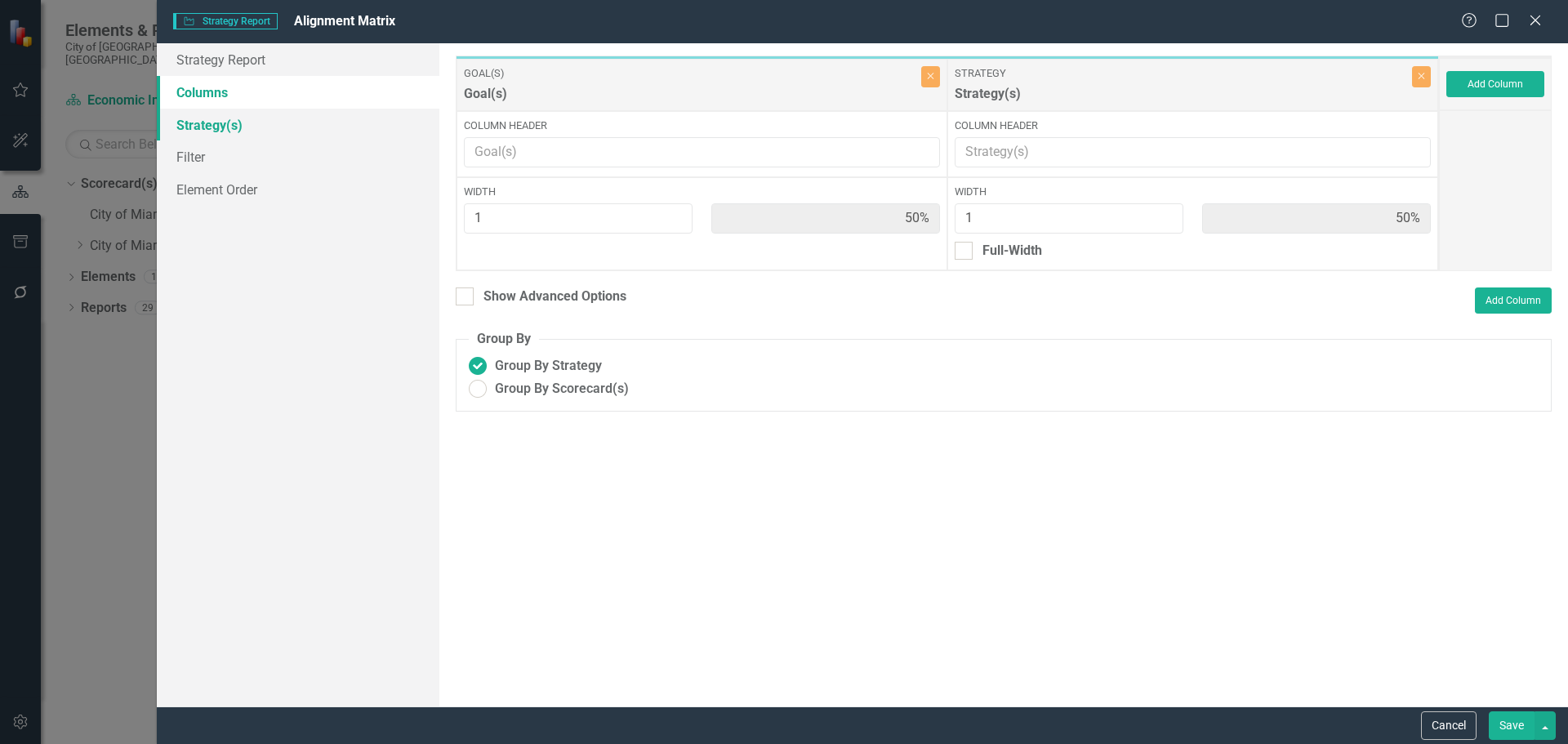
click at [233, 130] on link "Strategy(s)" at bounding box center [298, 124] width 282 height 32
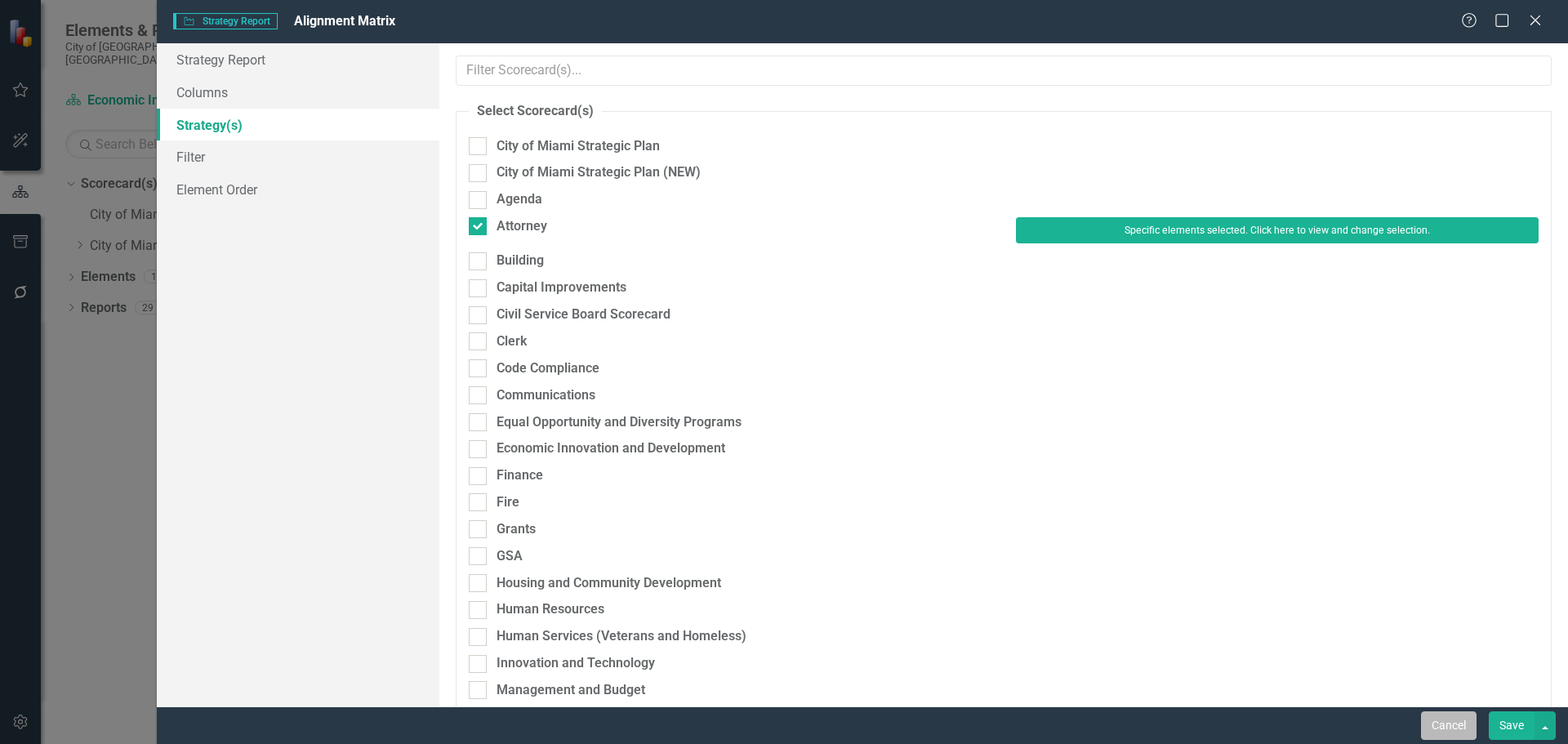
click at [1448, 722] on button "Cancel" at bounding box center [1448, 725] width 56 height 28
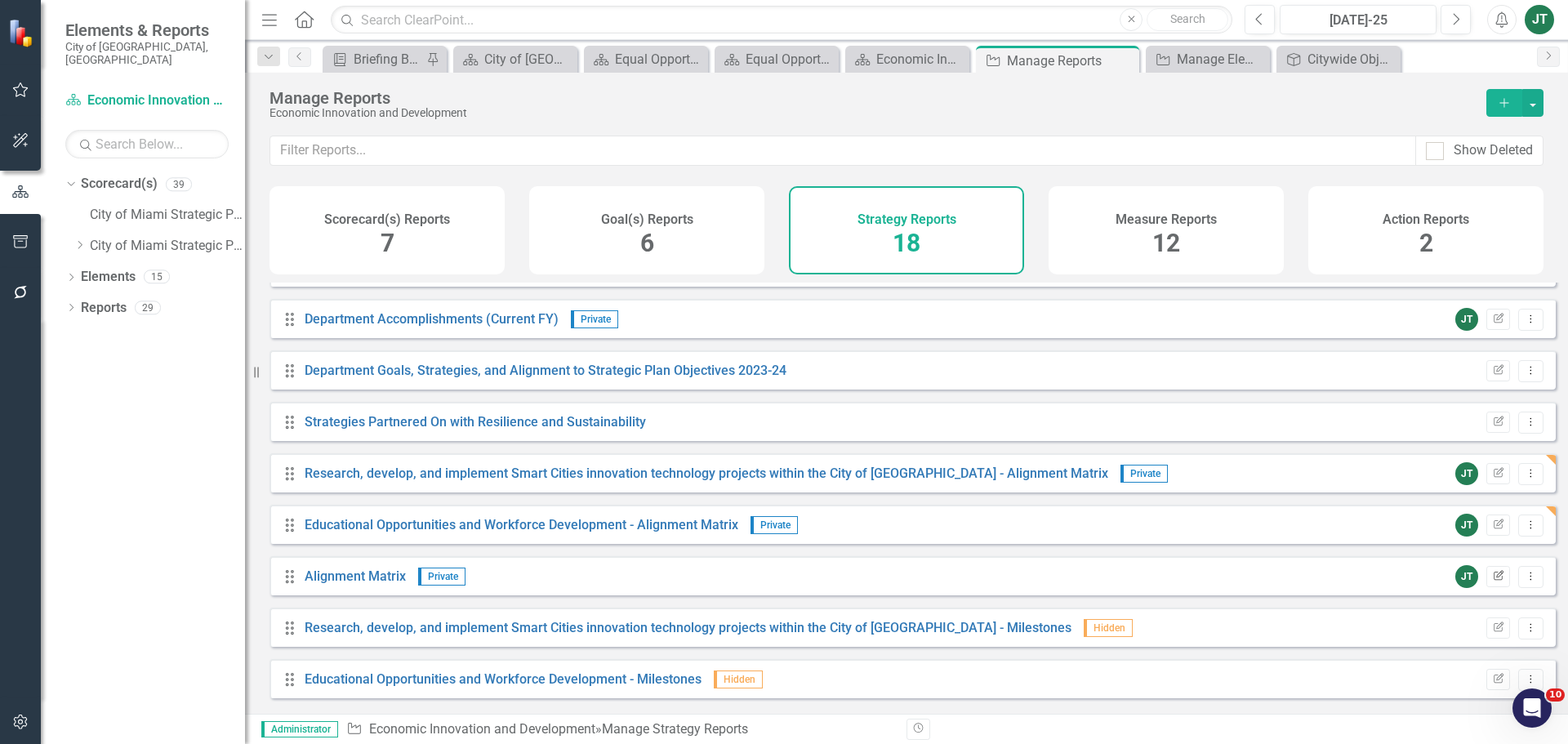
click at [1493, 581] on icon "Edit Report" at bounding box center [1498, 576] width 13 height 10
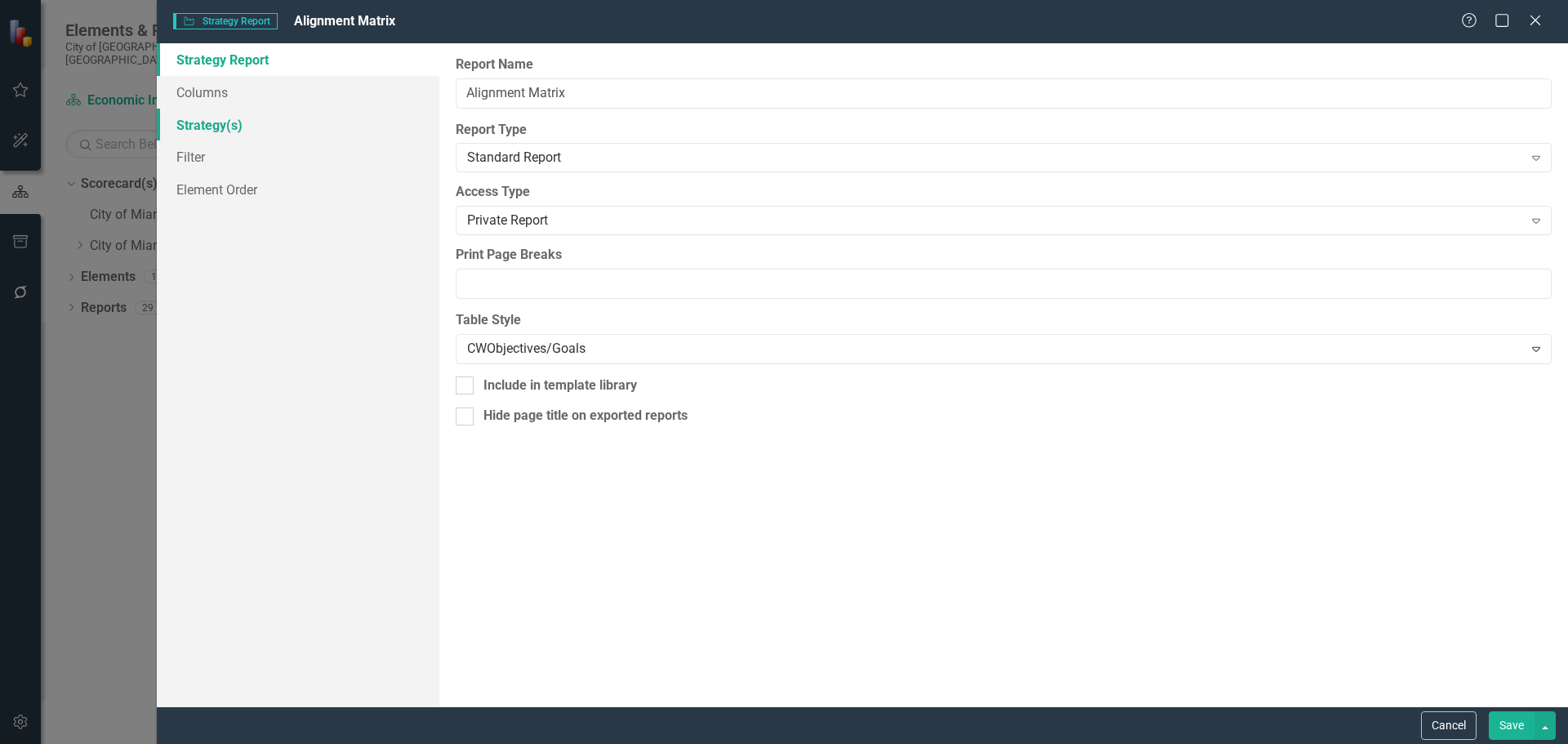
click at [236, 129] on link "Strategy(s)" at bounding box center [298, 124] width 282 height 32
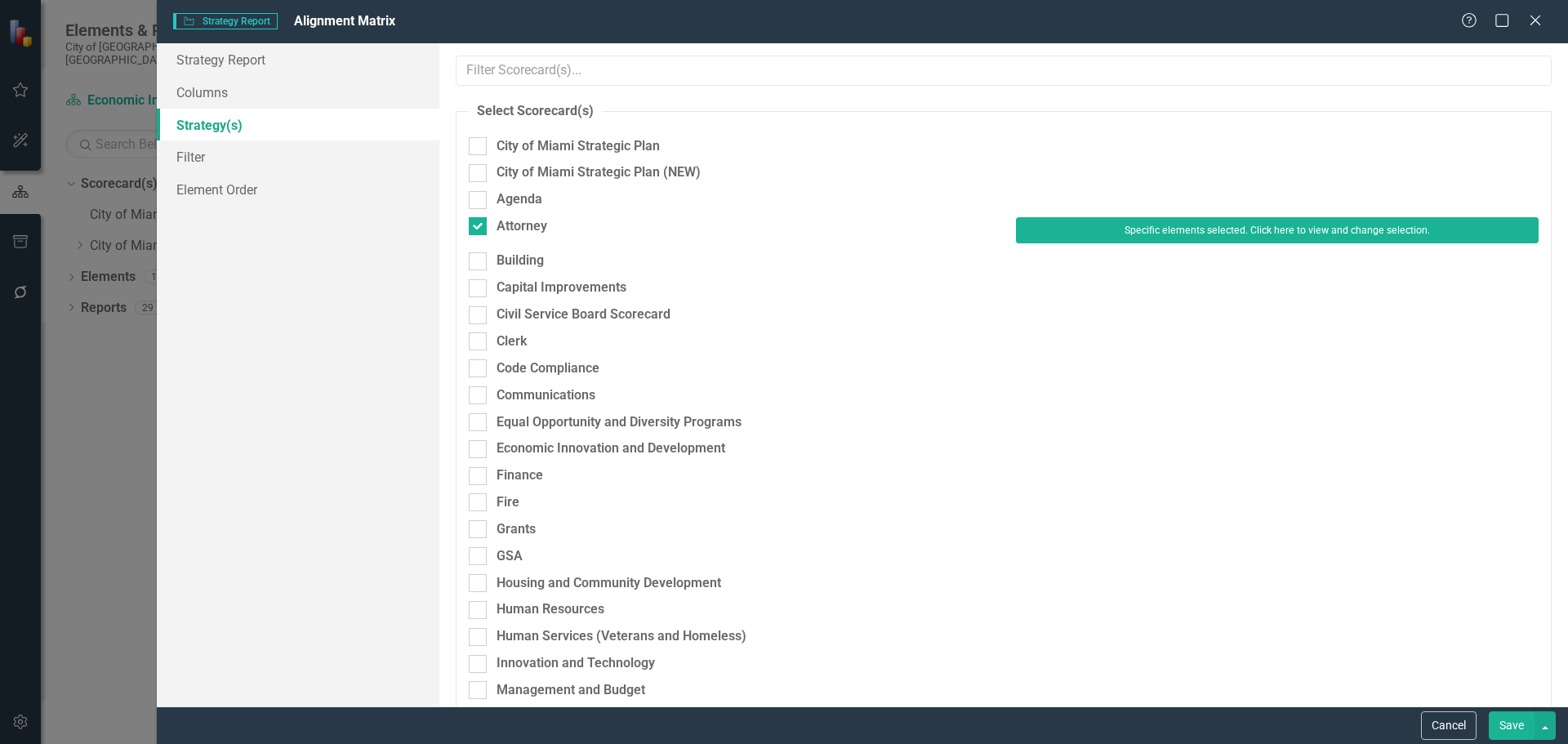
click at [209, 126] on link "Strategy(s)" at bounding box center [298, 124] width 282 height 32
click at [196, 104] on link "Columns" at bounding box center [298, 92] width 282 height 32
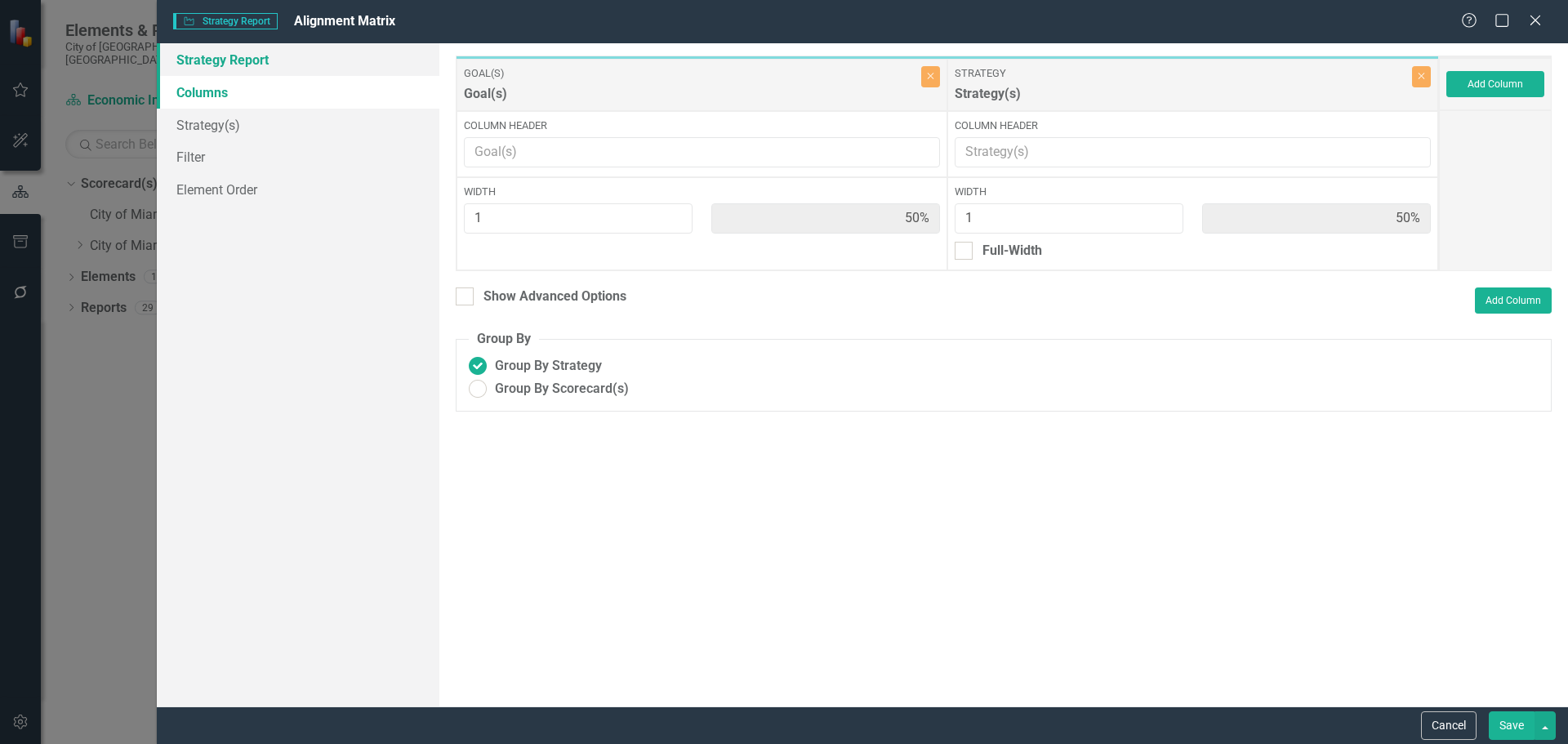
click at [220, 62] on link "Strategy Report" at bounding box center [298, 59] width 282 height 32
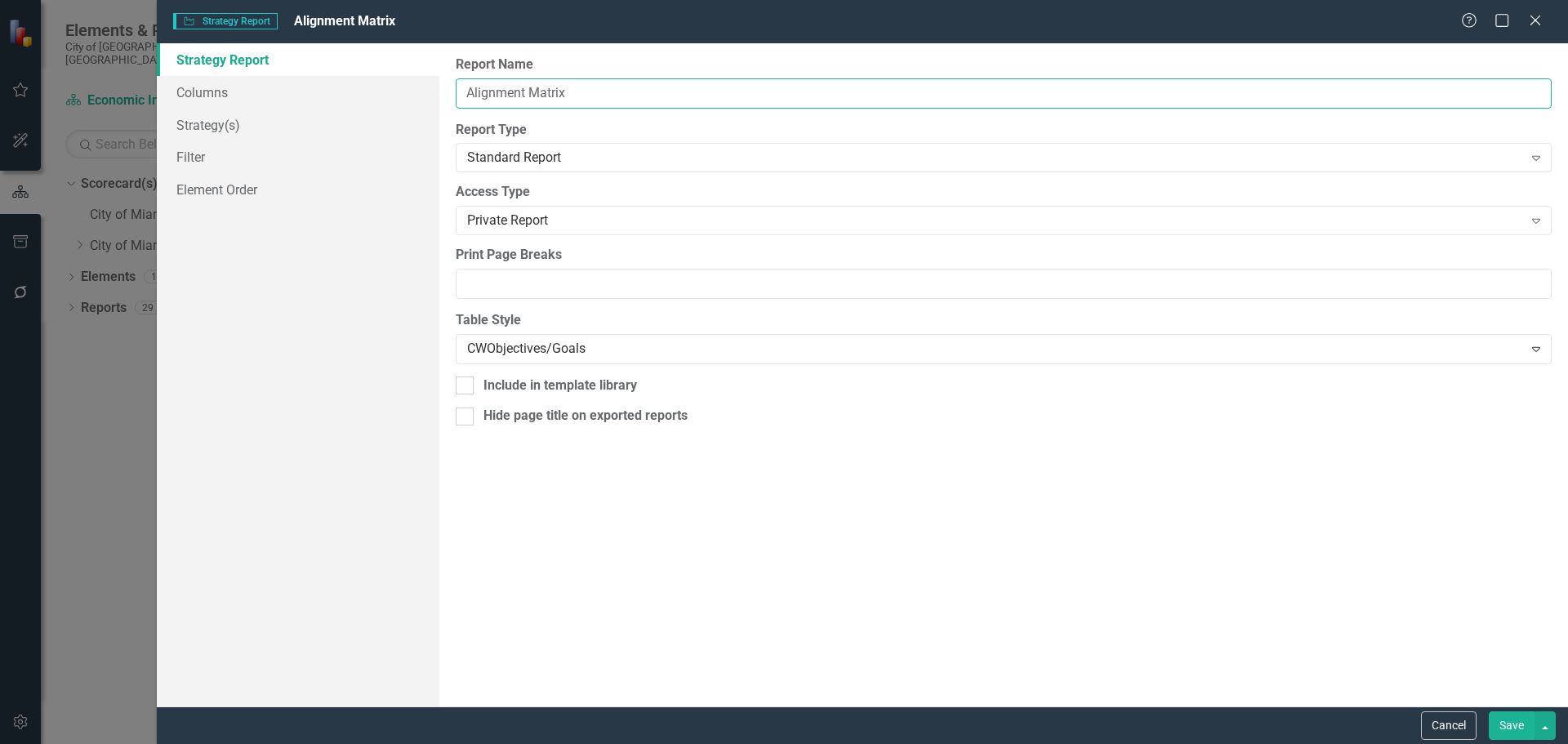
click at [459, 91] on input "Alignment Matrix" at bounding box center [1004, 93] width 1096 height 30
paste input "Educational Opportunities and Workforce Development"
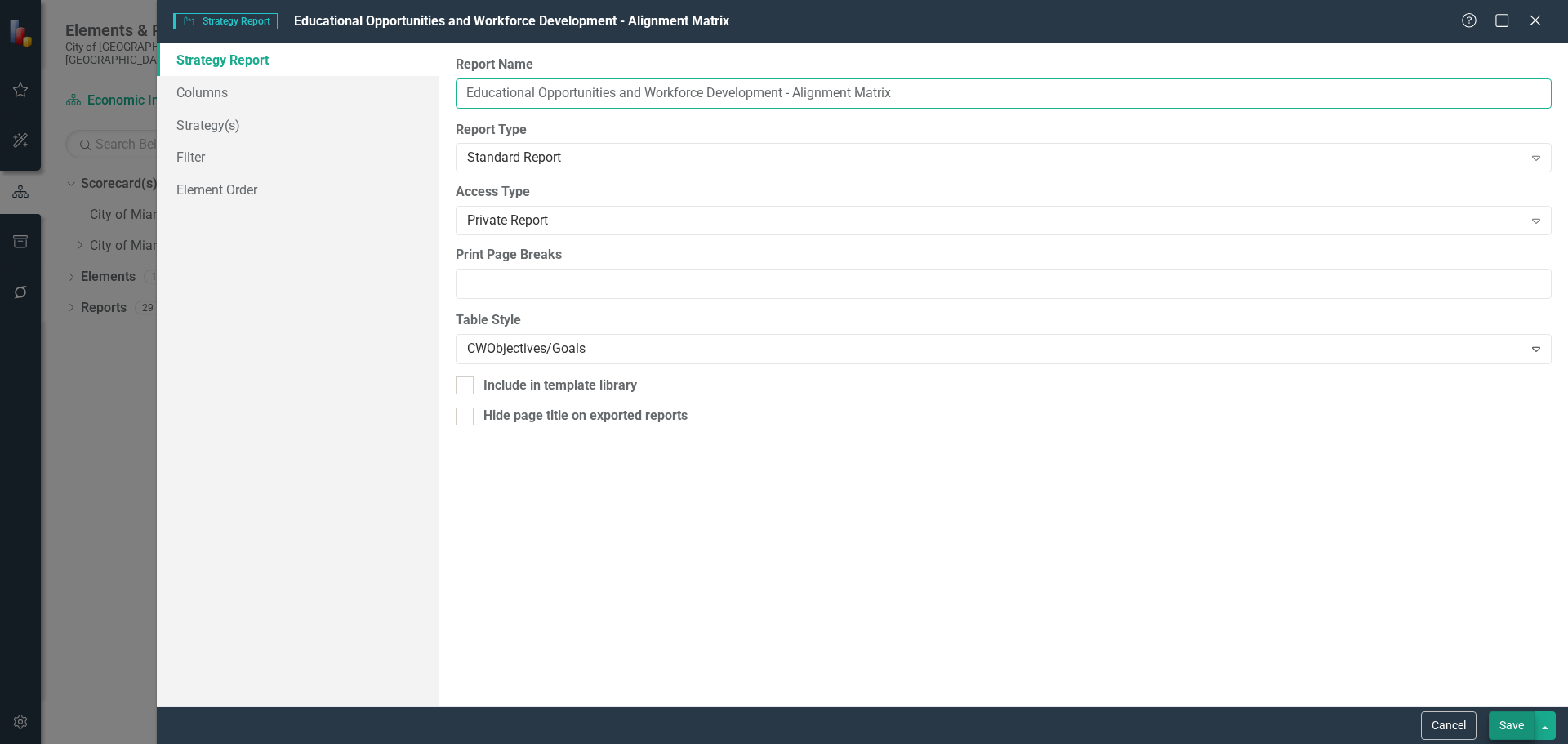
type input "Educational Opportunities and Workforce Development - Alignment Matrix"
click at [1515, 717] on button "Save" at bounding box center [1511, 725] width 46 height 28
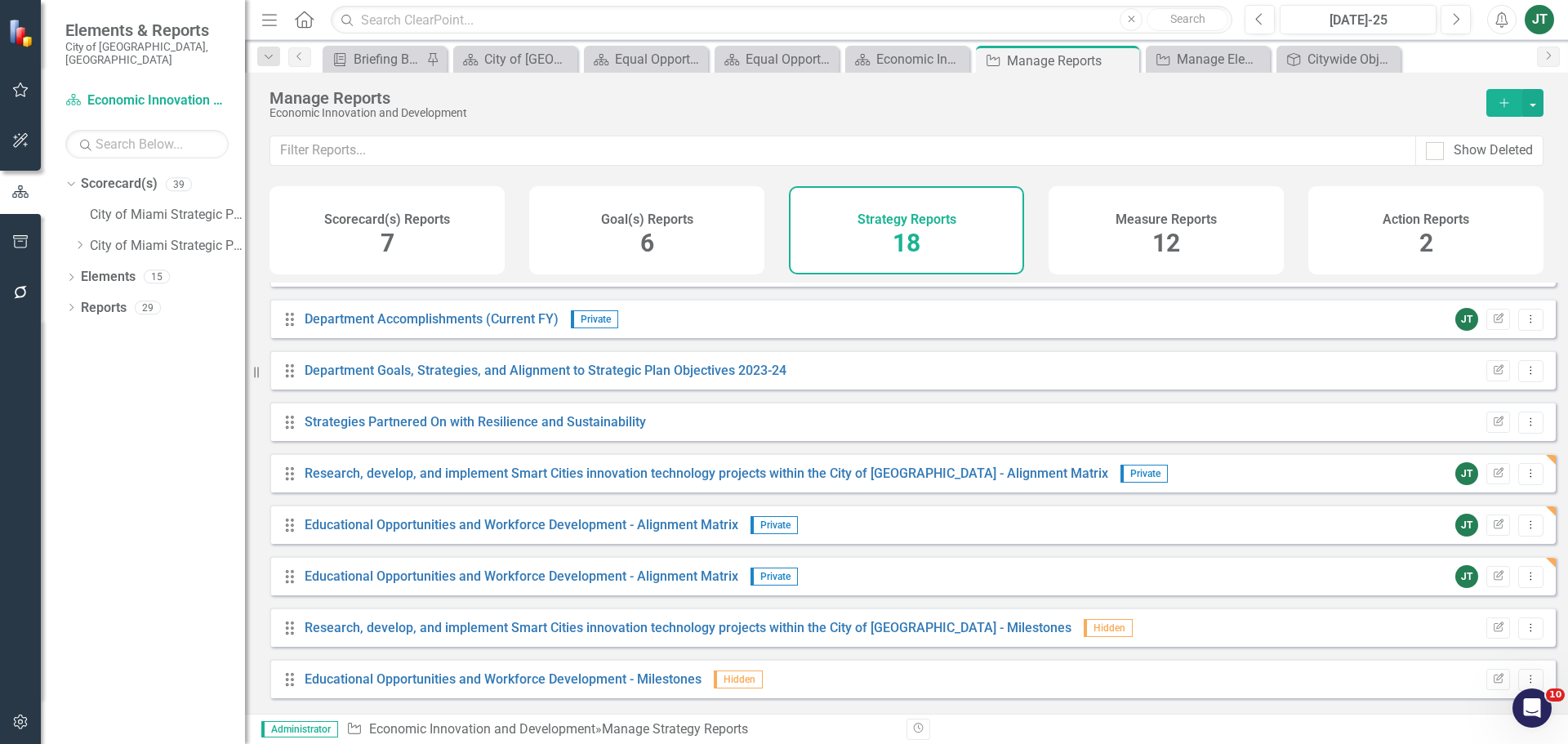
click at [263, 484] on div "Drag Goal(s) Hidden Default Edit Report Dropdown Menu Drag Gantt Chart Hidden D…" at bounding box center [906, 492] width 1323 height 420
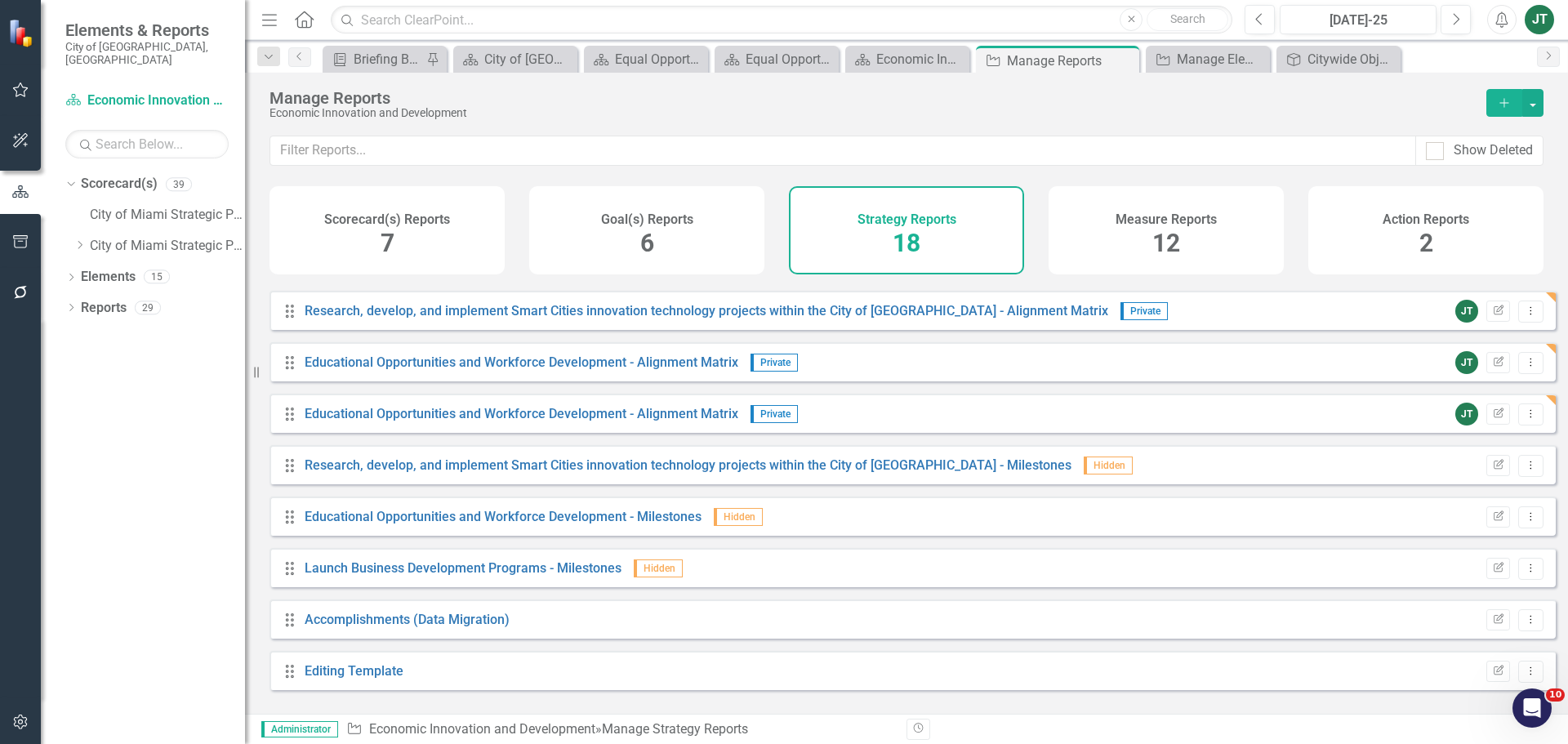
scroll to position [508, 0]
click at [1487, 577] on button "Edit Report" at bounding box center [1498, 568] width 24 height 22
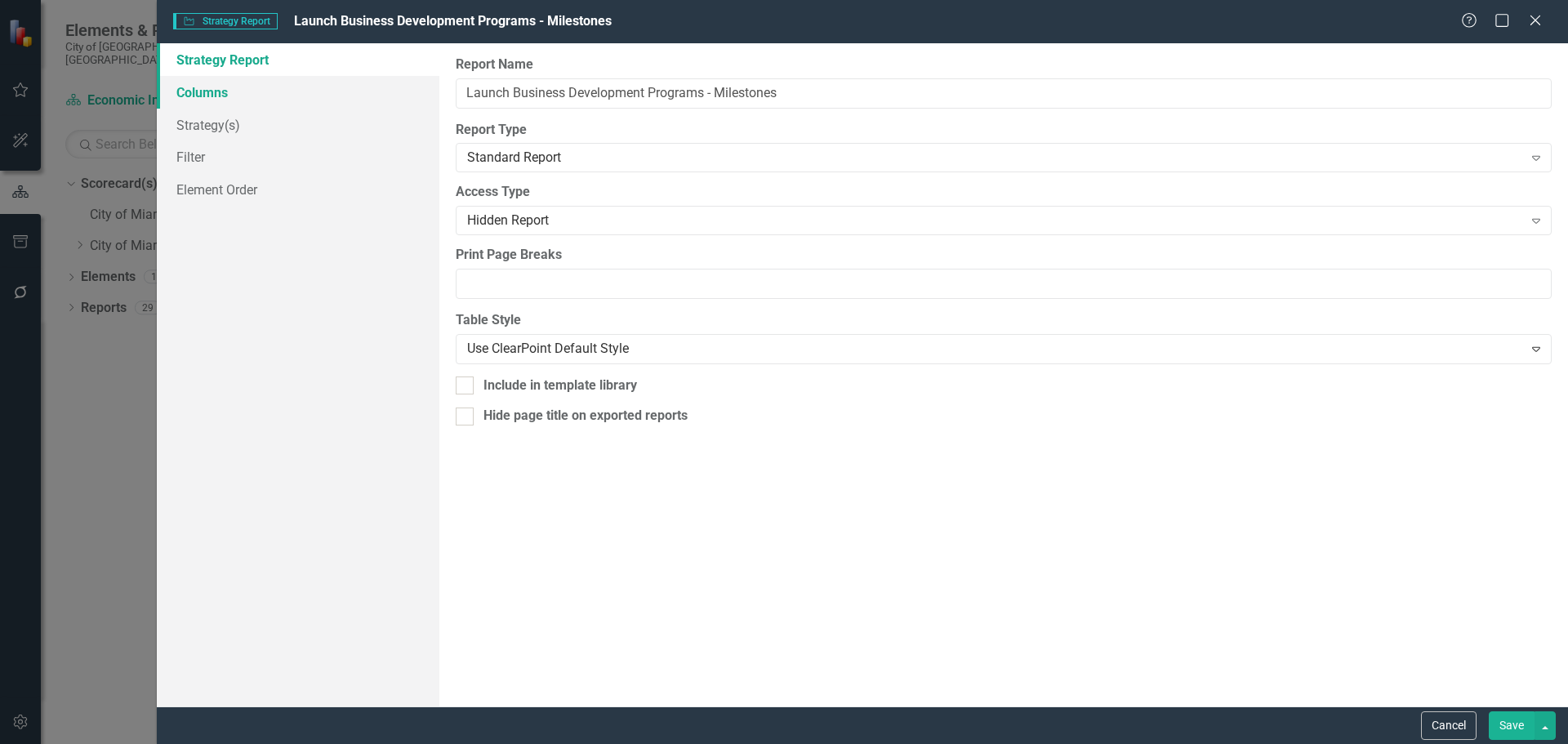
click at [233, 93] on link "Columns" at bounding box center [298, 92] width 282 height 32
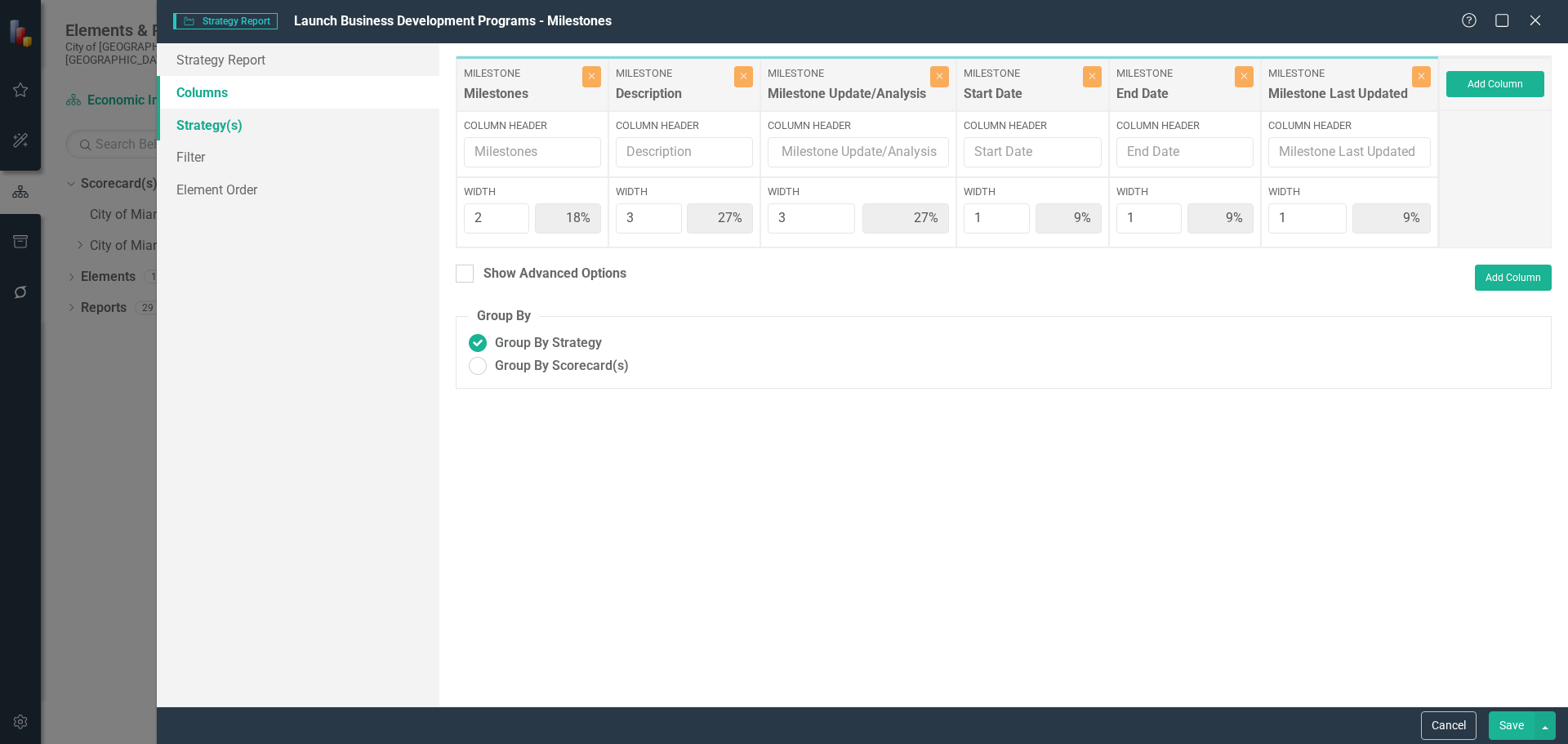
click at [228, 124] on link "Strategy(s)" at bounding box center [298, 124] width 282 height 32
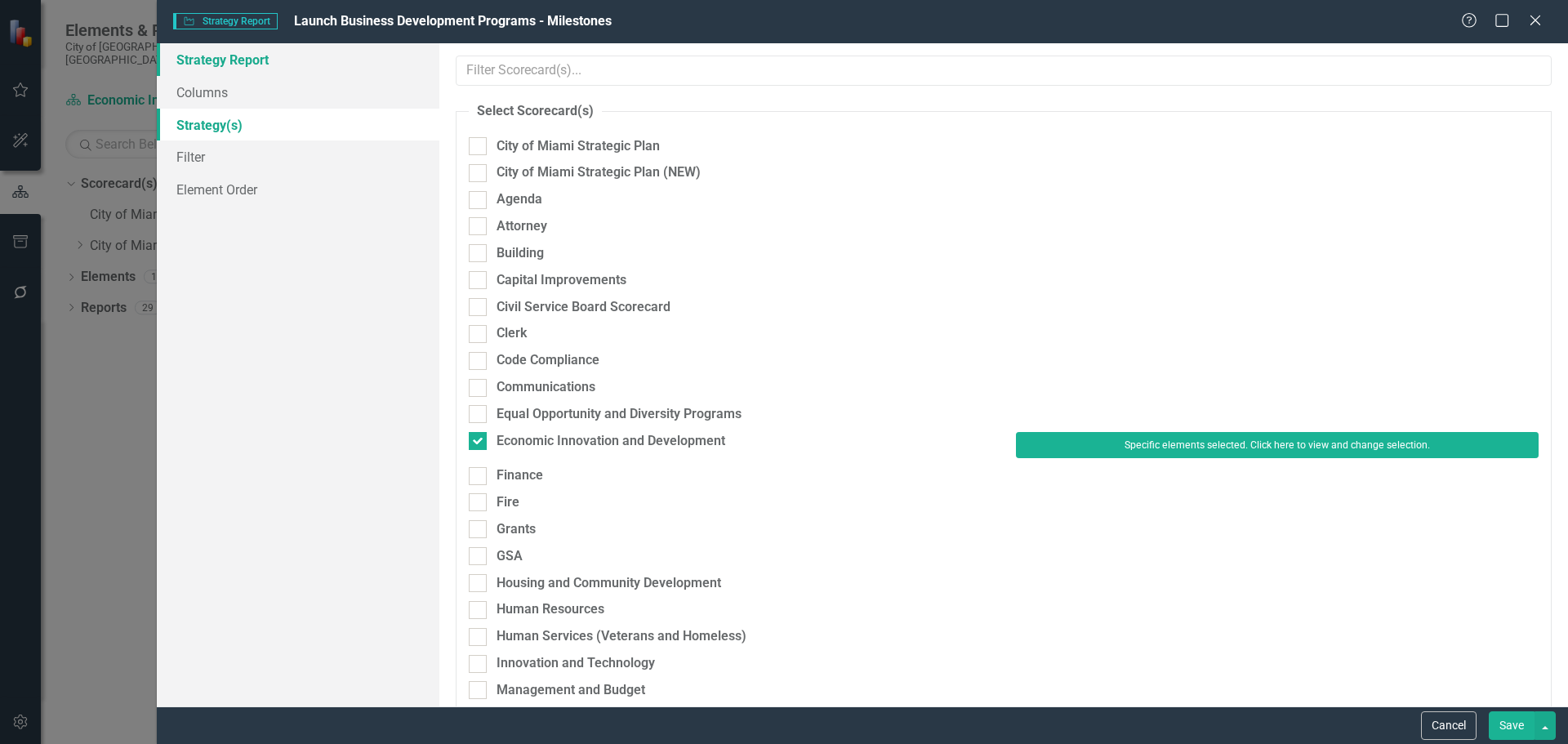
click at [176, 63] on link "Strategy Report" at bounding box center [298, 59] width 282 height 32
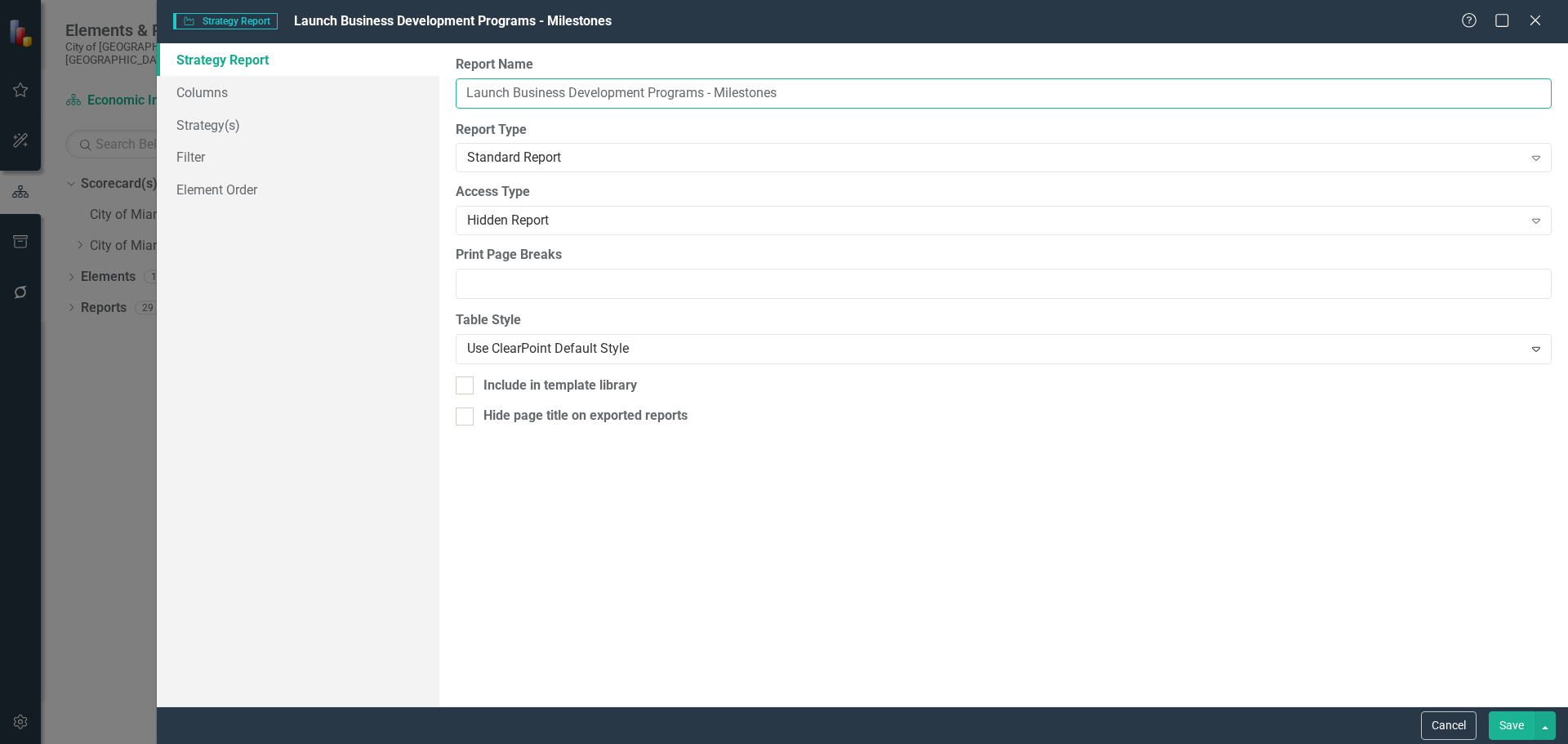
click at [679, 97] on input "Launch Business Development Programs - Milestones" at bounding box center [1004, 93] width 1096 height 30
drag, startPoint x: 709, startPoint y: 91, endPoint x: 513, endPoint y: 91, distance: 196.0
click at [442, 81] on div "Report Name Launch Business Development Programs - Milestones Report Type Stand…" at bounding box center [1004, 374] width 1129 height 664
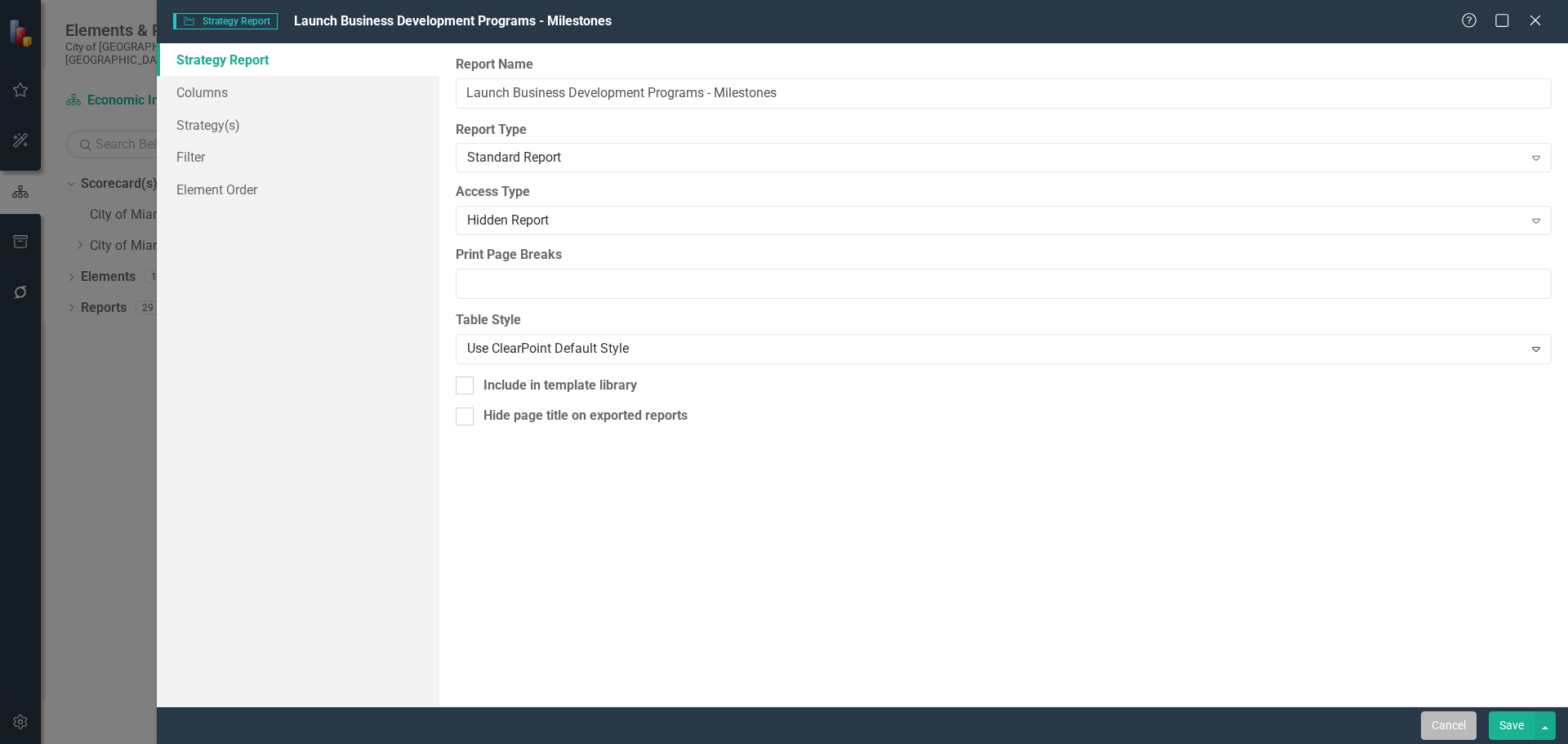
click at [1437, 724] on button "Cancel" at bounding box center [1448, 725] width 56 height 28
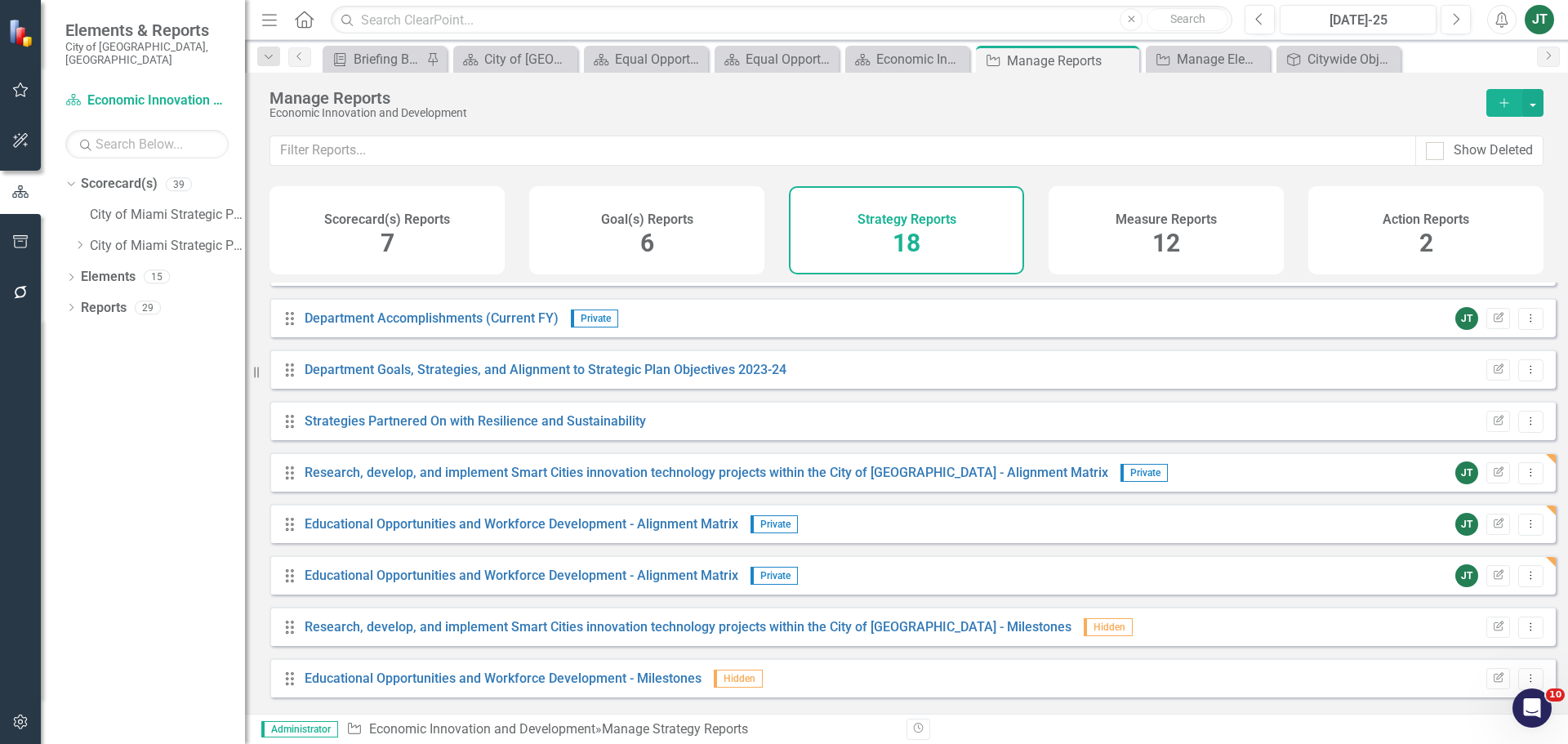
scroll to position [344, 0]
click at [1493, 581] on icon "Edit Report" at bounding box center [1498, 576] width 13 height 10
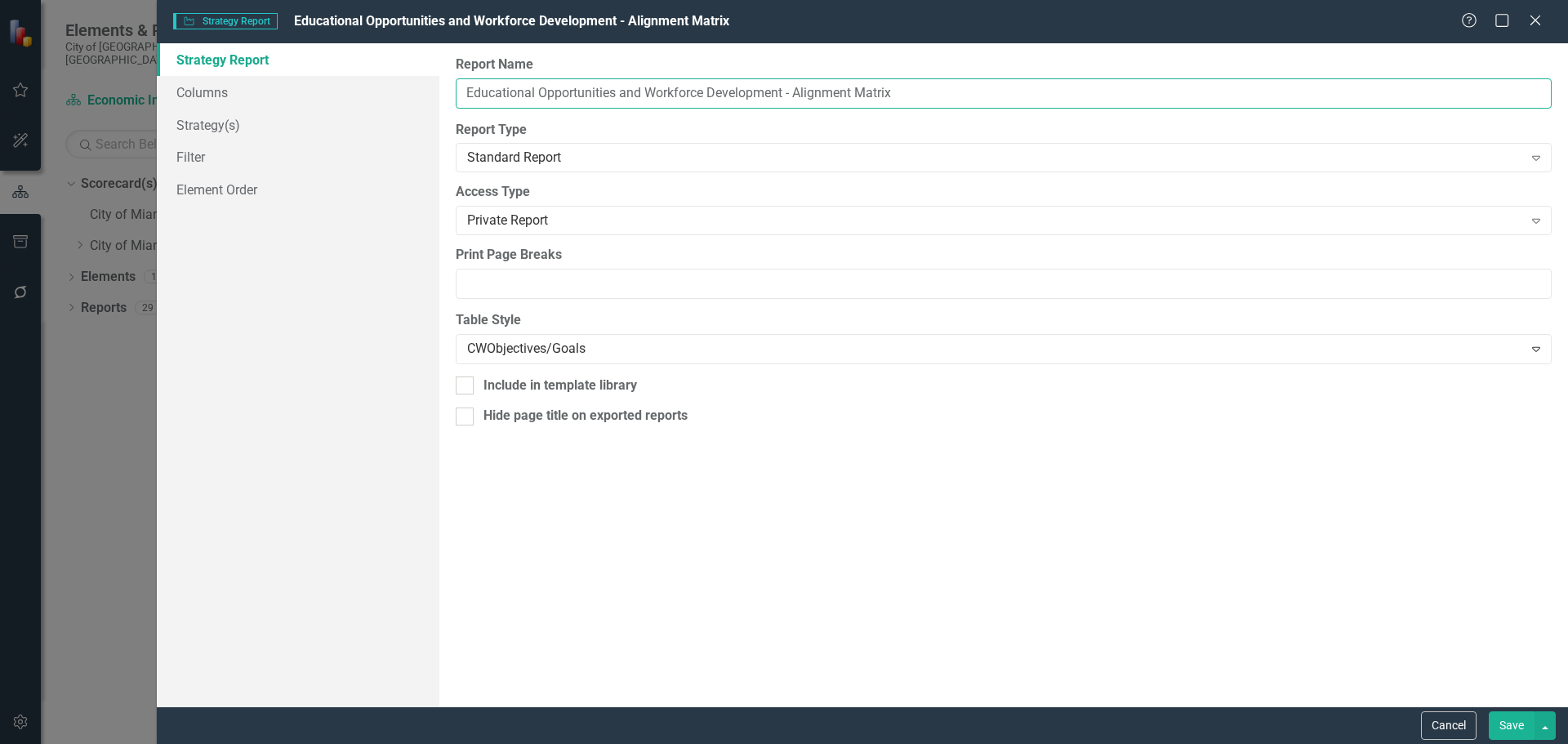
click at [786, 98] on input "Educational Opportunities and Workforce Development - Alignment Matrix" at bounding box center [1004, 93] width 1096 height 30
drag, startPoint x: 787, startPoint y: 91, endPoint x: 434, endPoint y: 88, distance: 353.0
click at [434, 88] on div "Strategy Report Columns Strategy(s) Filter Element Order Report Name Educationa…" at bounding box center [862, 374] width 1411 height 664
paste input "Launch Business Development Programs"
type input "Launch Business Development Programs - Alignment Matrix"
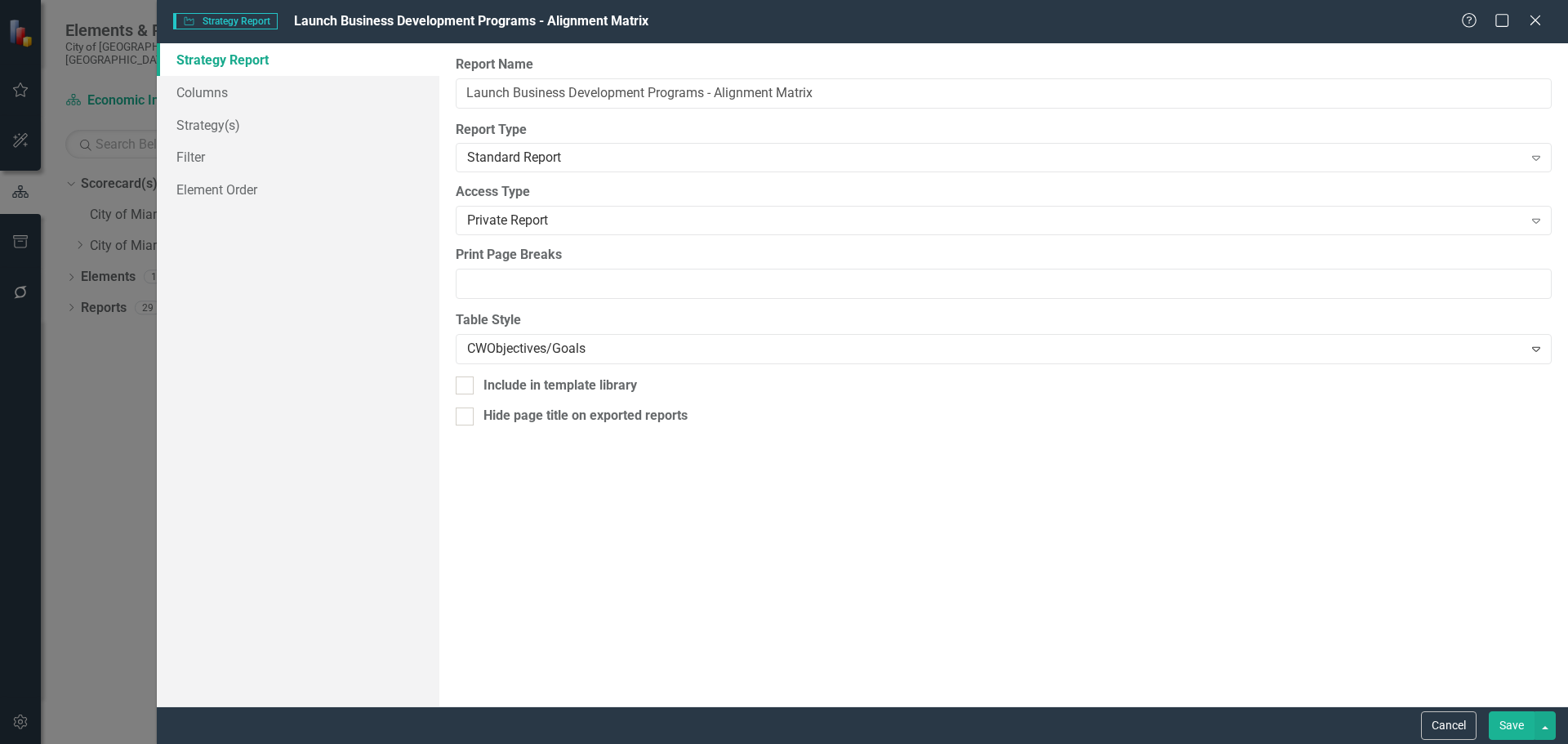
click at [1503, 722] on button "Save" at bounding box center [1511, 725] width 46 height 28
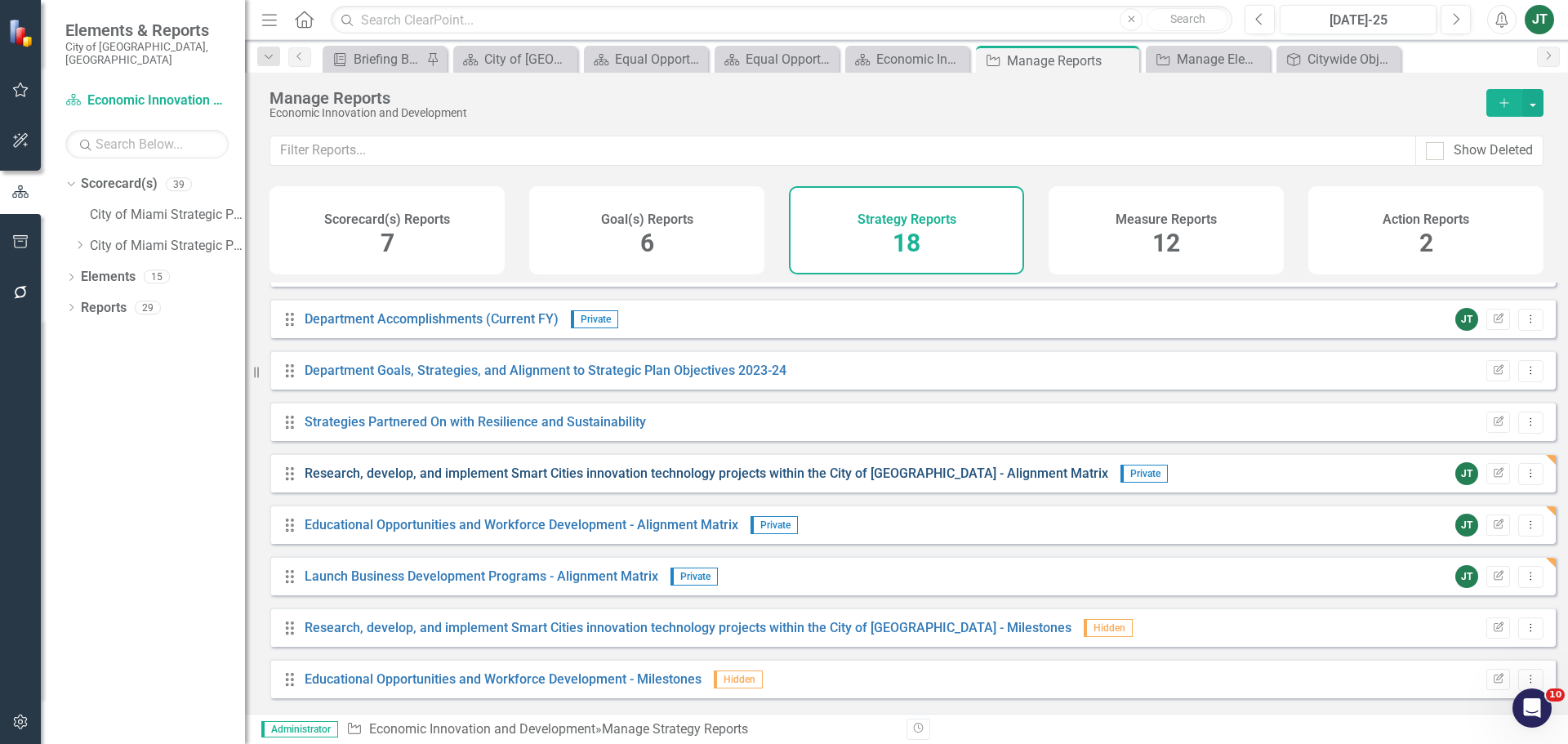
click at [617, 481] on link "Research, develop, and implement Smart Cities innovation technology projects wi…" at bounding box center [707, 473] width 804 height 16
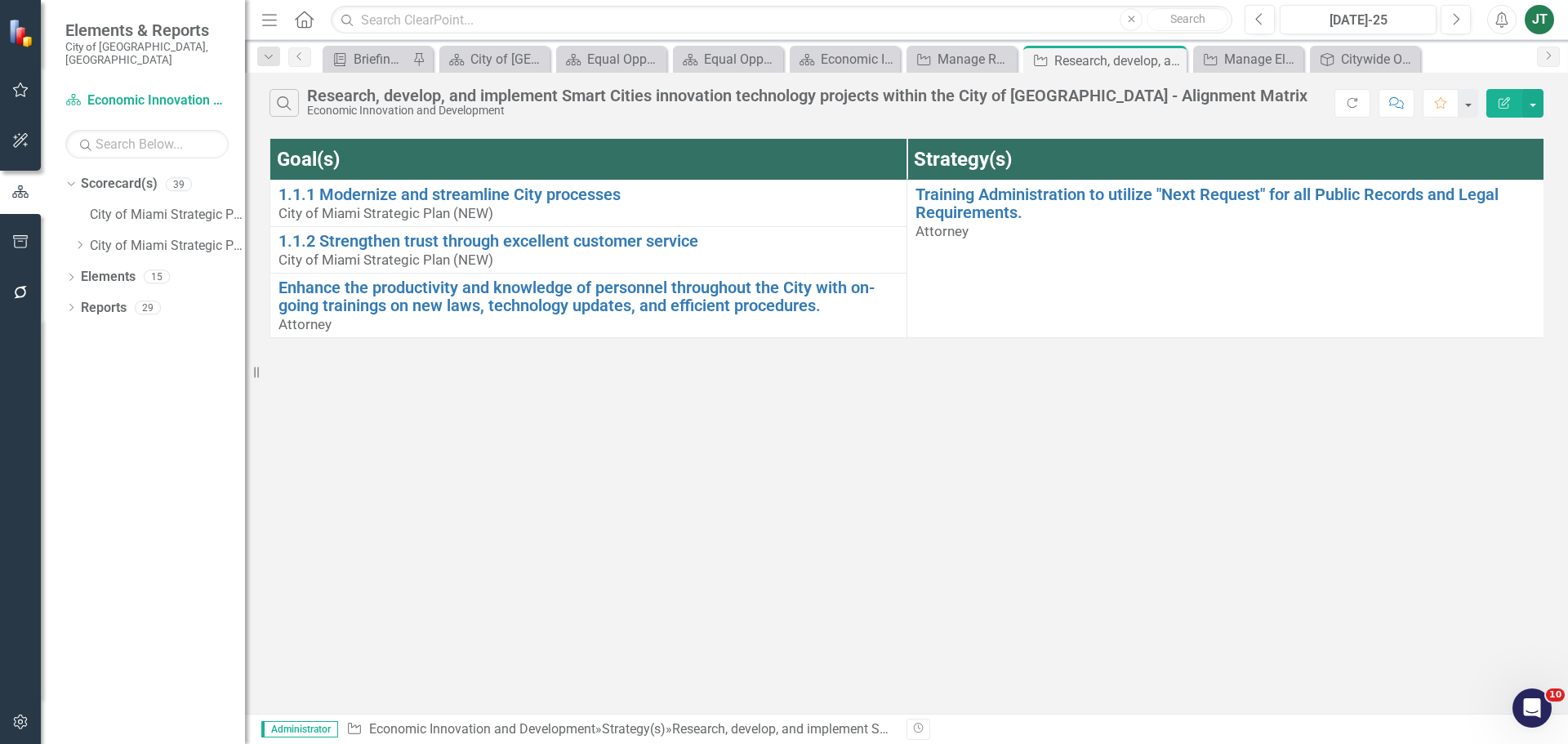
click at [1517, 106] on button "Edit Report" at bounding box center [1504, 103] width 36 height 28
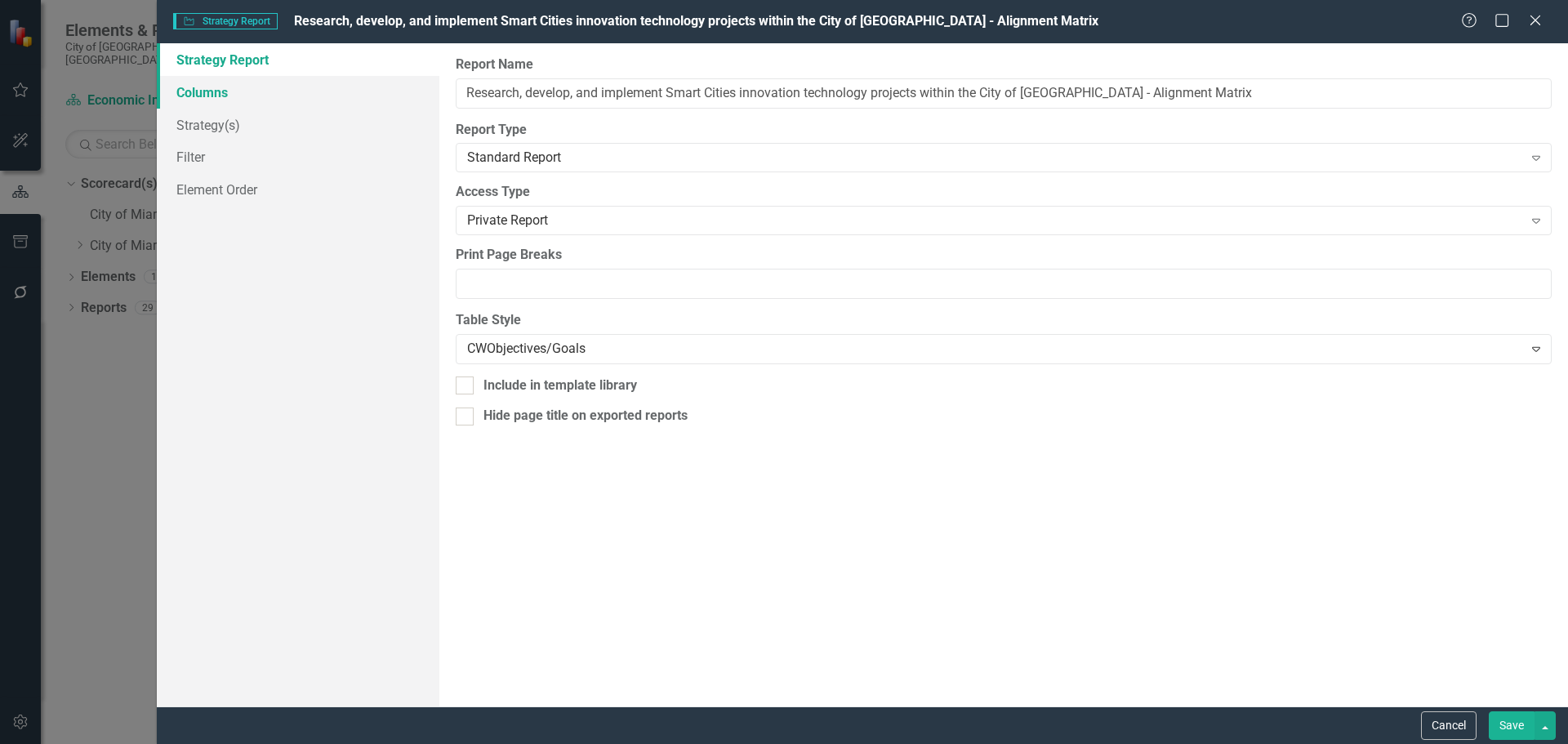
click at [203, 93] on link "Columns" at bounding box center [298, 92] width 282 height 32
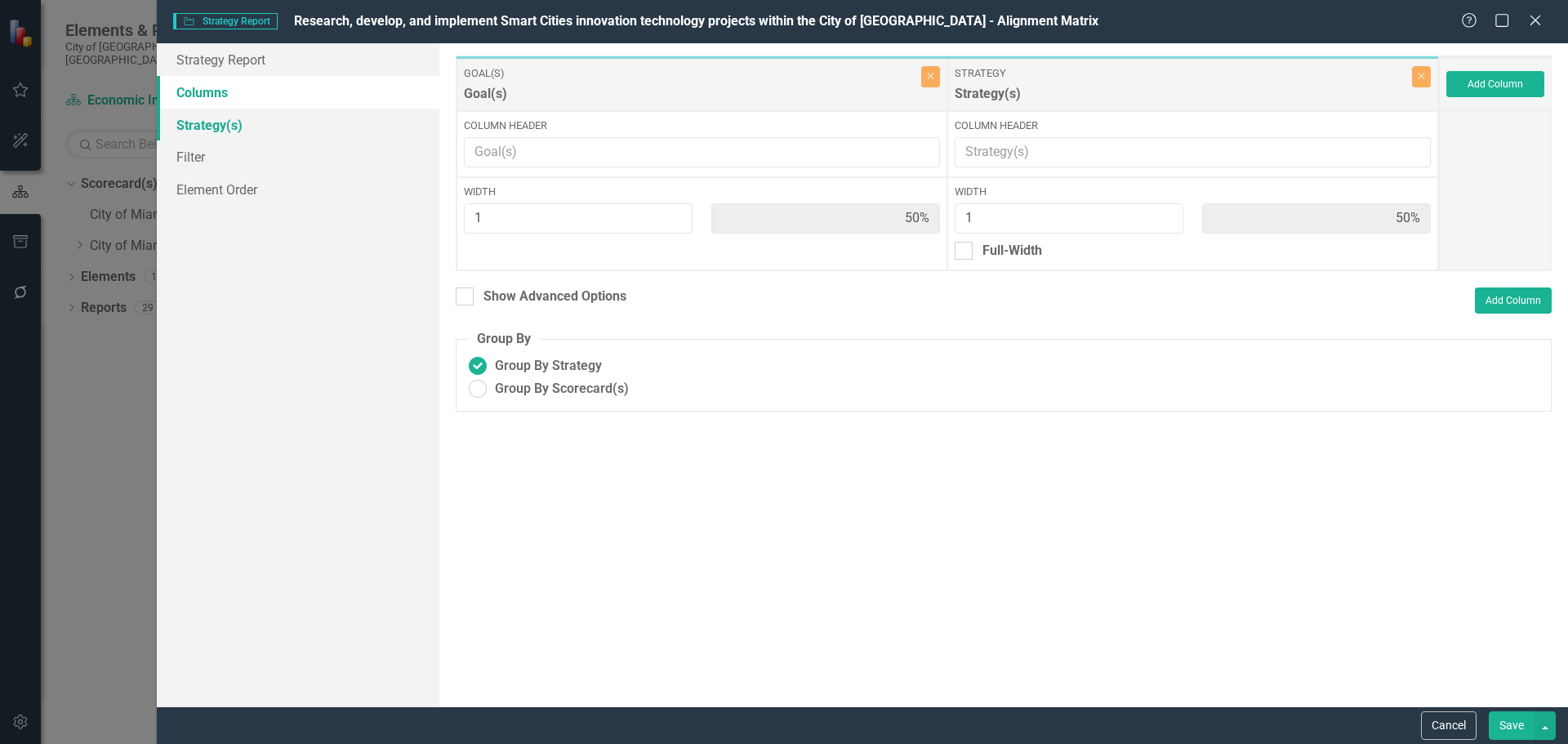
click at [214, 126] on link "Strategy(s)" at bounding box center [298, 124] width 282 height 32
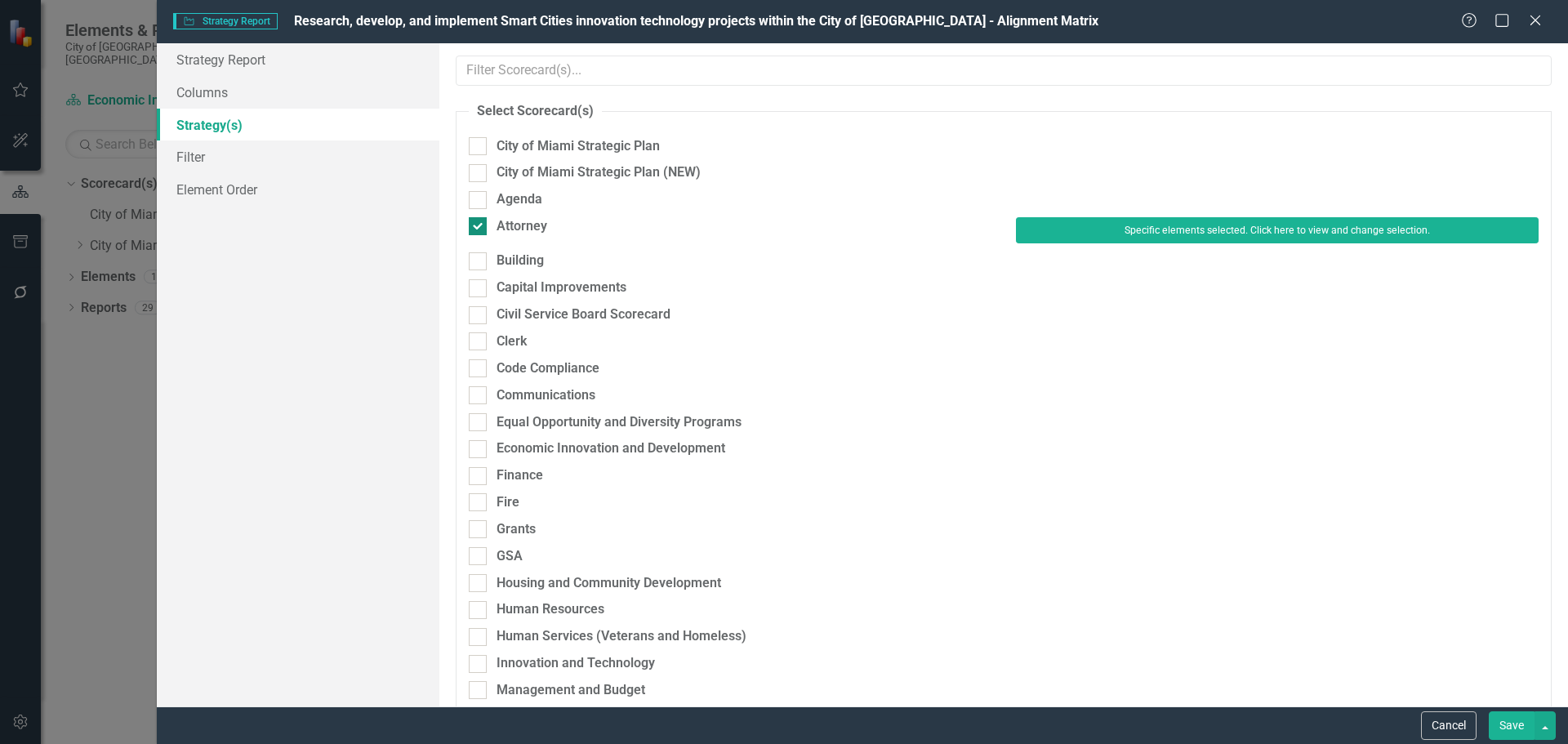
click at [476, 223] on input "Attorney" at bounding box center [473, 223] width 11 height 11
checkbox input "false"
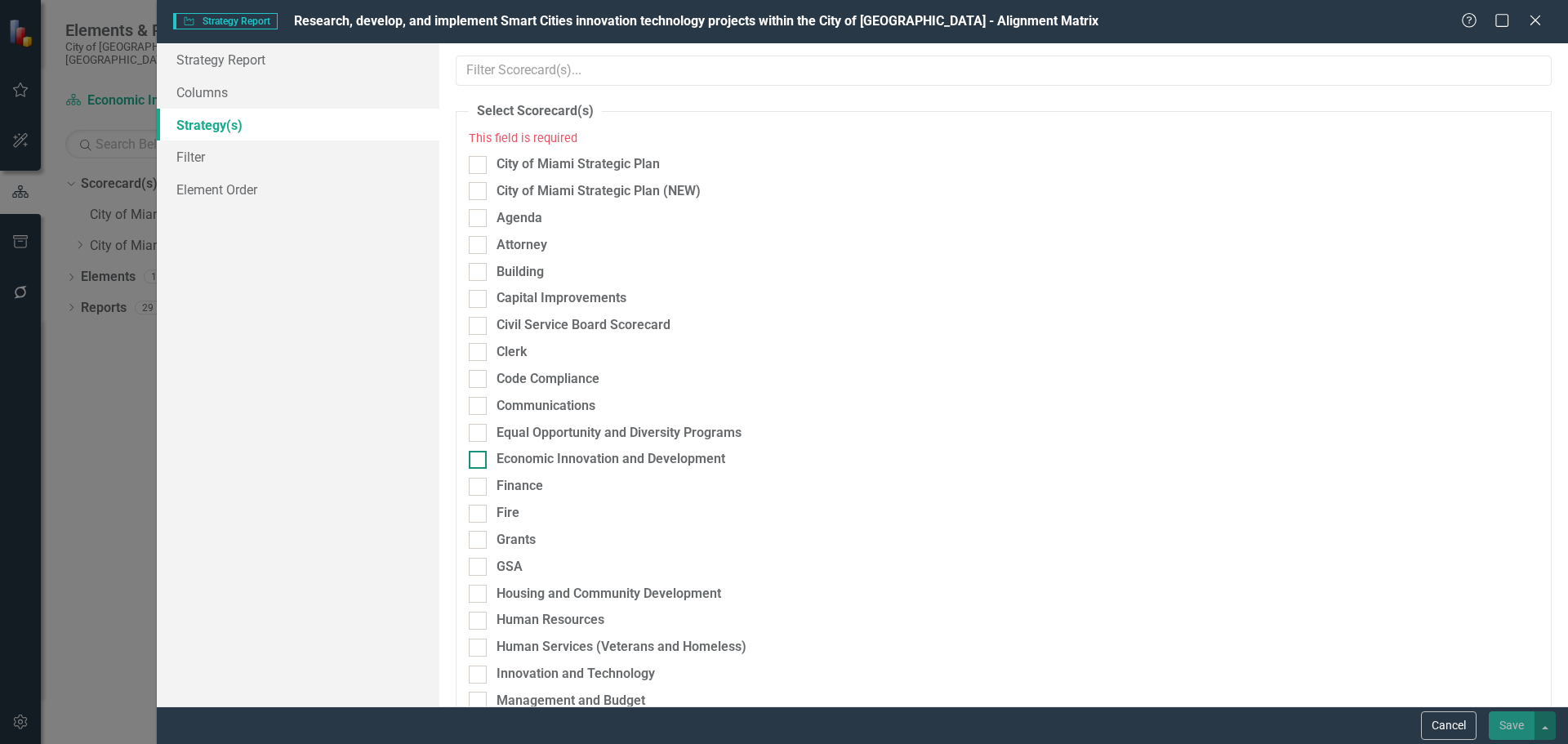
click at [476, 457] on input "Economic Innovation and Development" at bounding box center [473, 456] width 11 height 11
checkbox input "true"
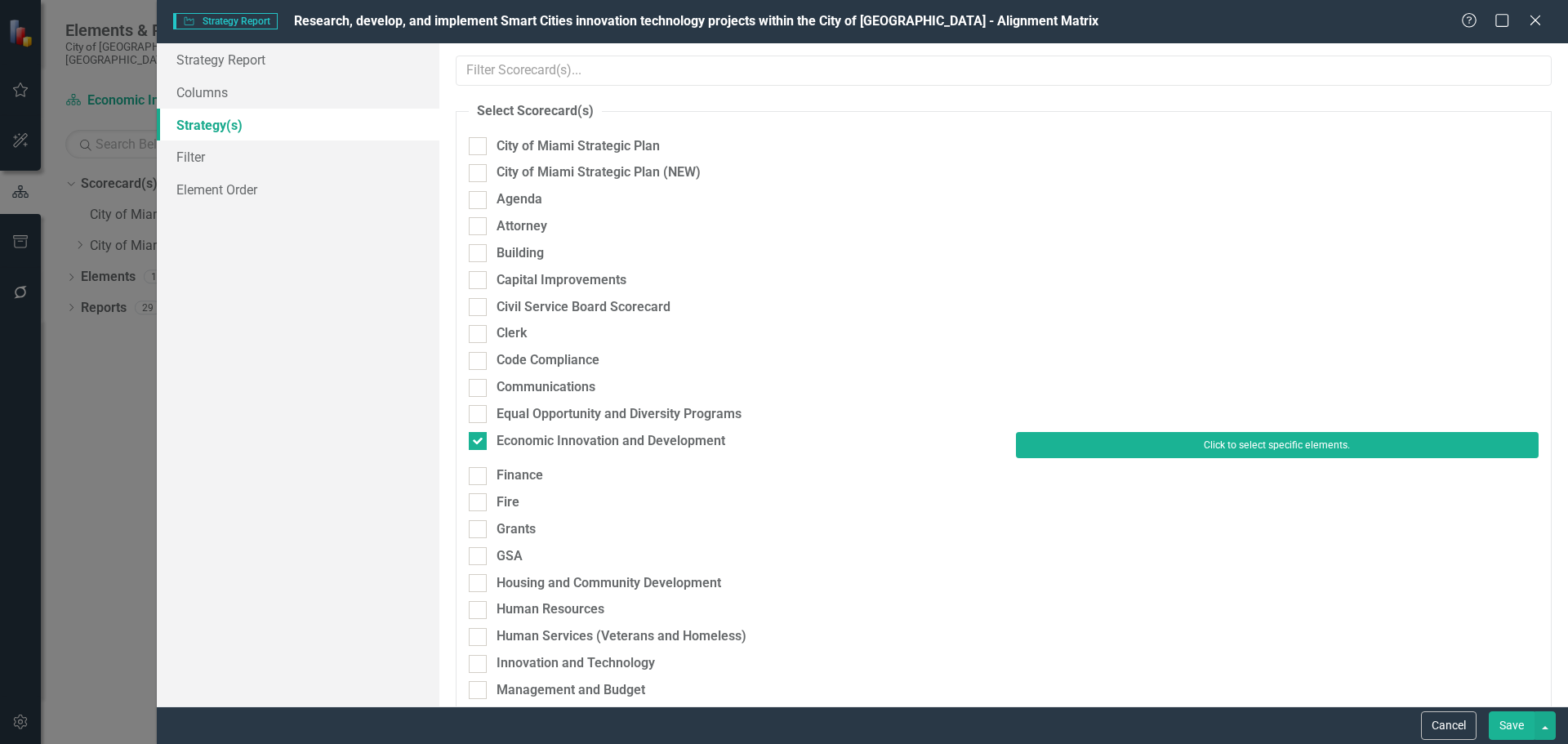
click at [1243, 443] on button "Click to select specific elements." at bounding box center [1277, 445] width 522 height 26
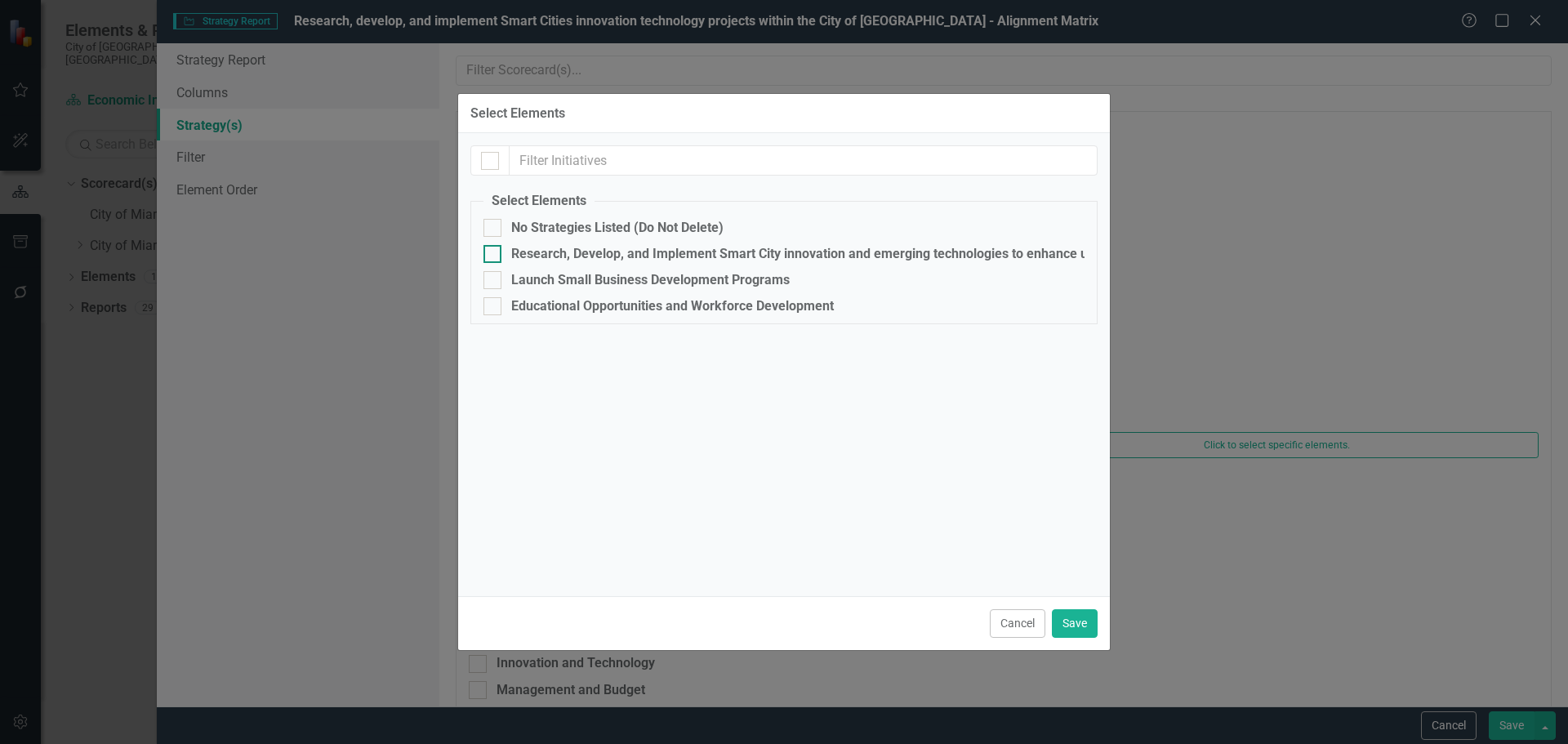
click at [493, 256] on input "Research, Develop, and Implement Smart City innovation and emerging technologie…" at bounding box center [488, 250] width 11 height 11
checkbox input "true"
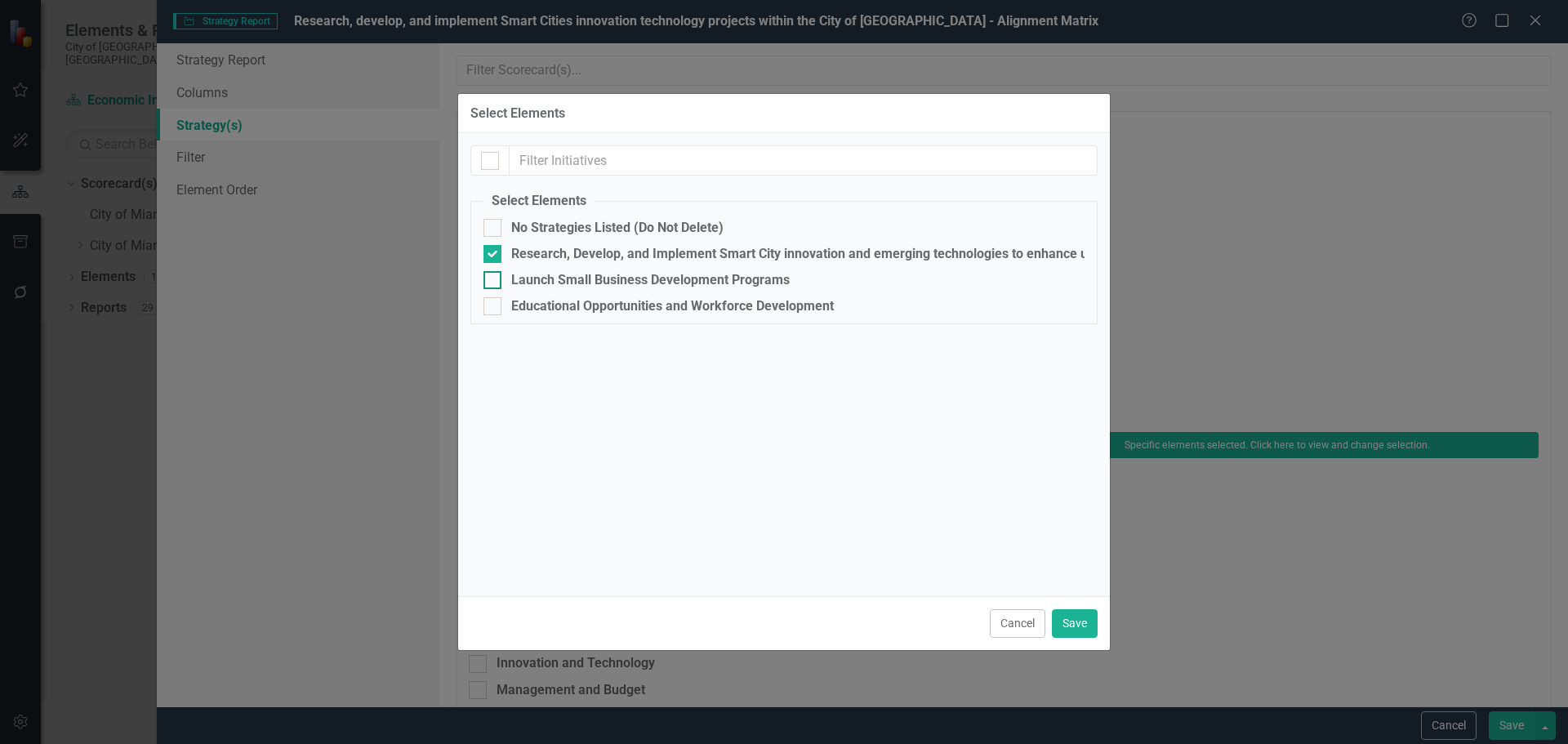
click at [488, 287] on div at bounding box center [492, 280] width 18 height 18
click at [488, 282] on input "Launch Small Business Development Programs" at bounding box center [488, 276] width 11 height 11
checkbox input "true"
click at [492, 313] on div at bounding box center [492, 306] width 18 height 18
click at [492, 308] on input "Educational Opportunities and Workforce Development" at bounding box center [488, 302] width 11 height 11
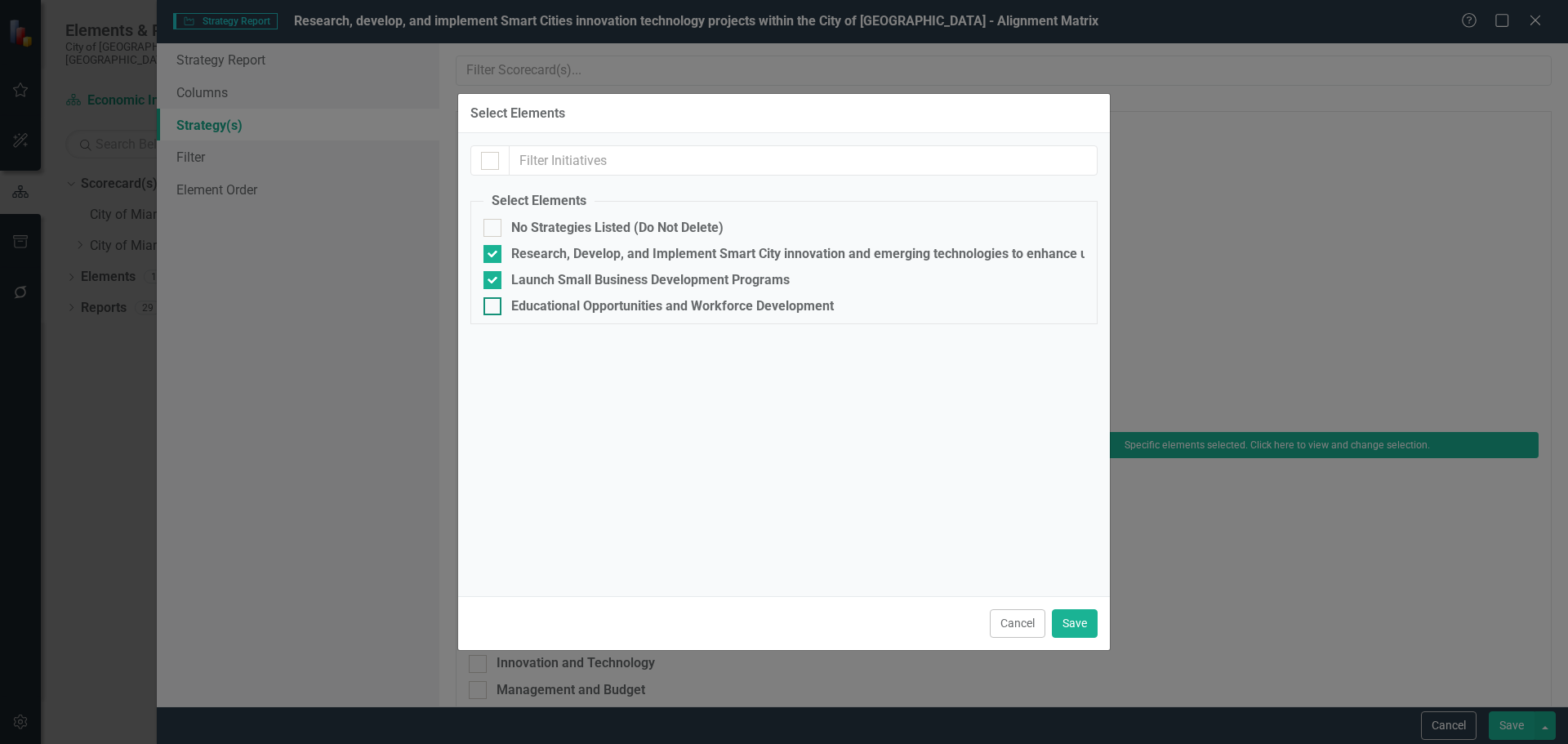
checkbox input "true"
click at [489, 278] on input "Launch Small Business Development Programs" at bounding box center [488, 276] width 11 height 11
checkbox input "false"
click at [491, 312] on div at bounding box center [492, 306] width 18 height 18
click at [491, 308] on input "Educational Opportunities and Workforce Development" at bounding box center [488, 302] width 11 height 11
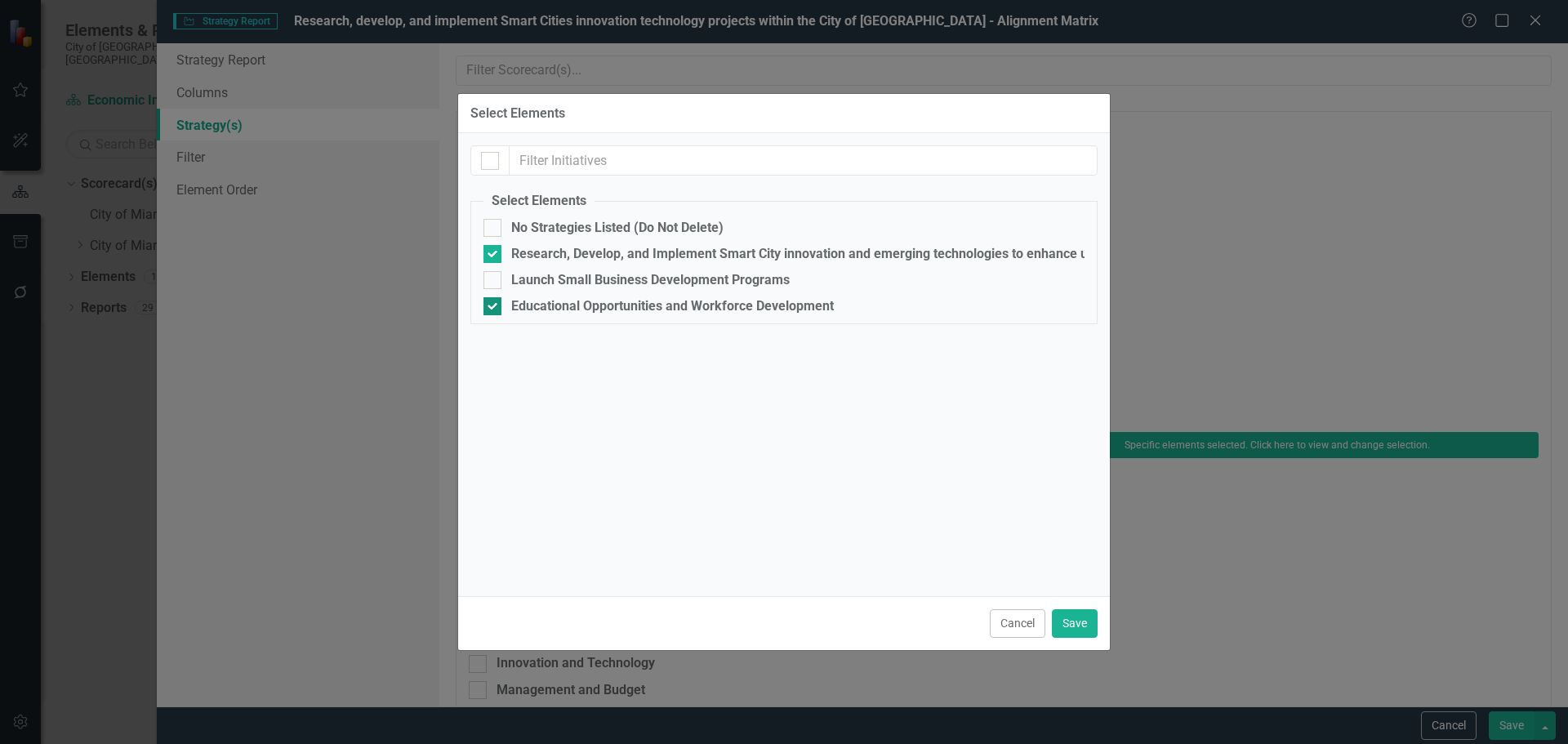
checkbox input "false"
click at [1083, 620] on button "Save" at bounding box center [1074, 623] width 46 height 28
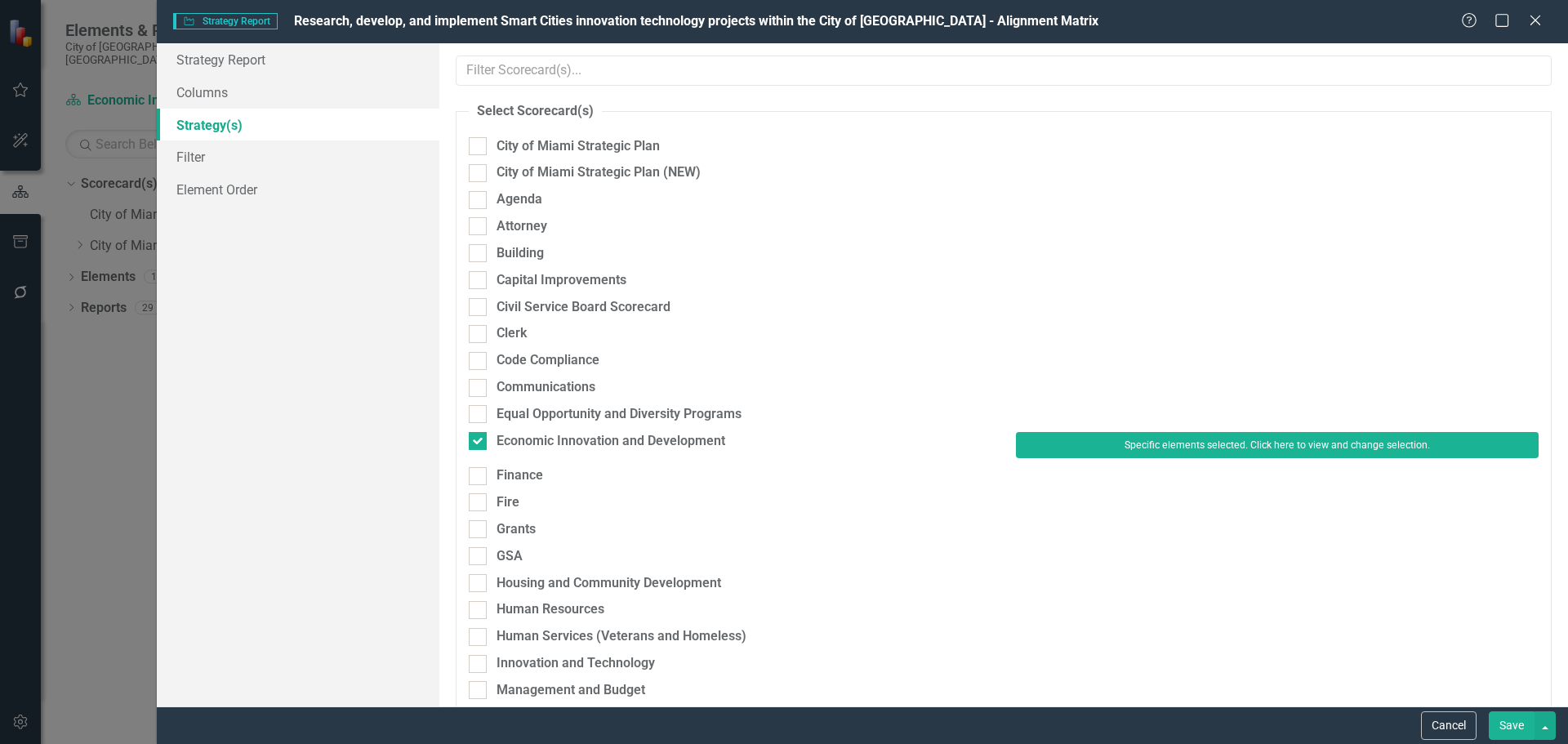
click at [1522, 723] on button "Save" at bounding box center [1511, 725] width 46 height 28
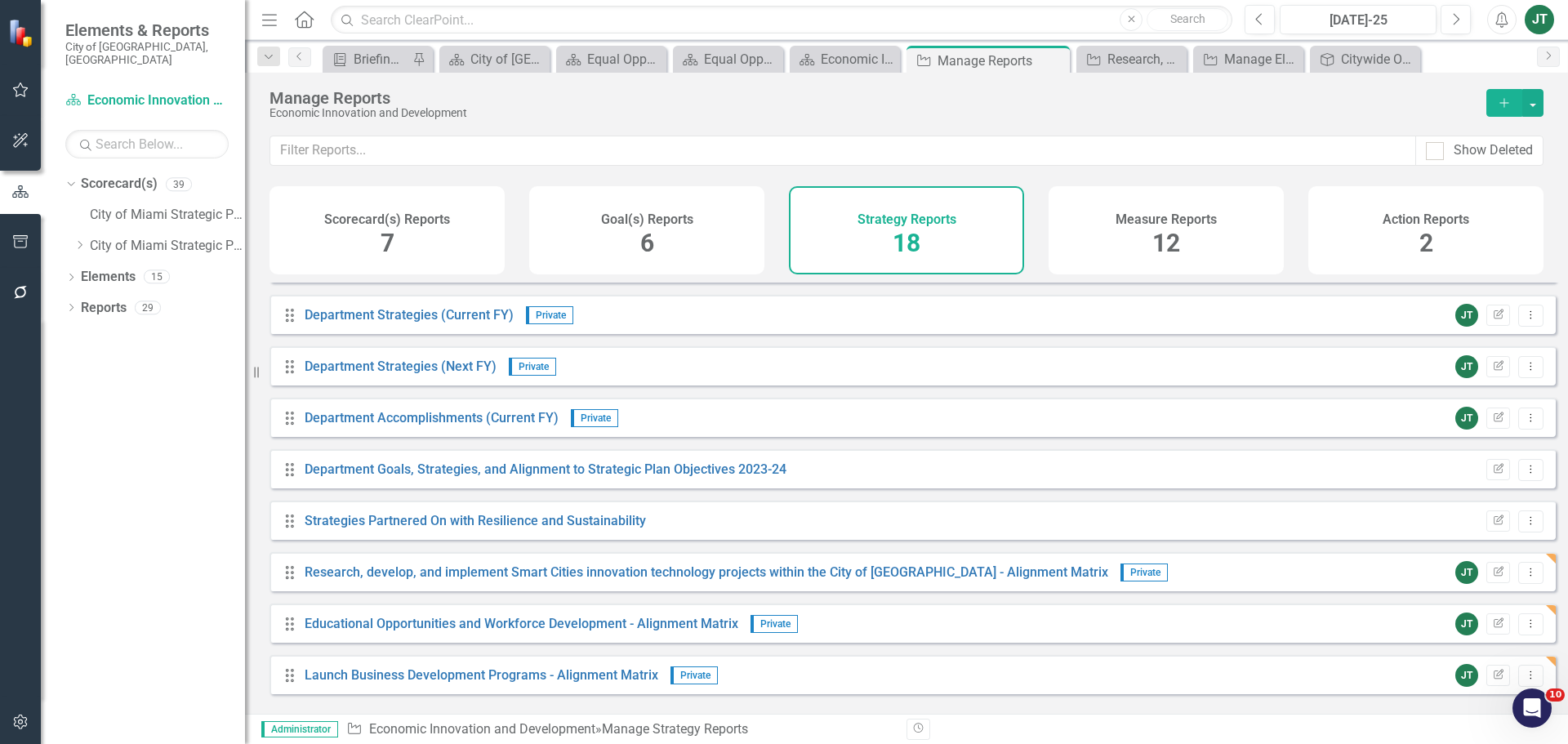
scroll to position [326, 0]
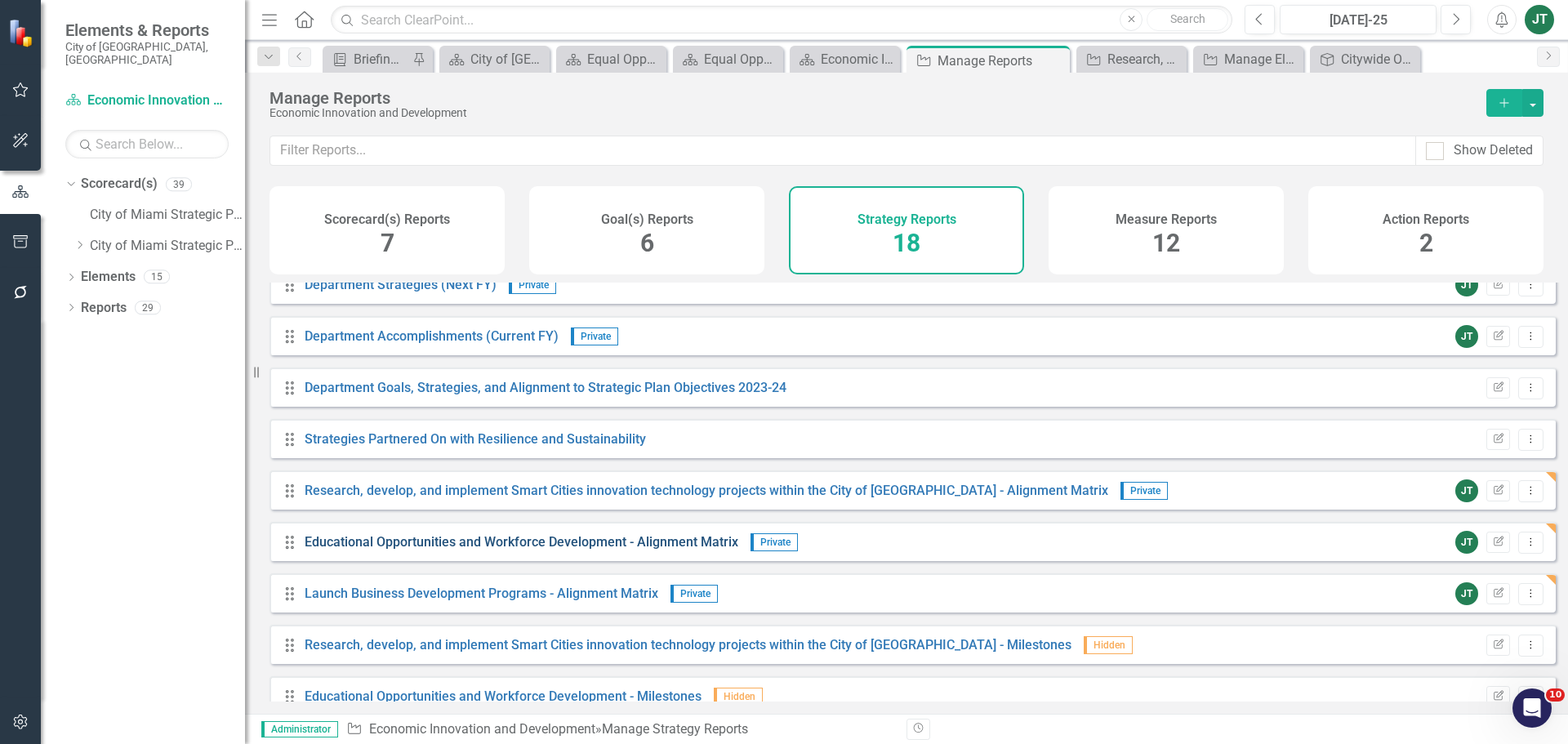
click at [662, 550] on link "Educational Opportunities and Workforce Development - Alignment Matrix" at bounding box center [521, 542] width 434 height 16
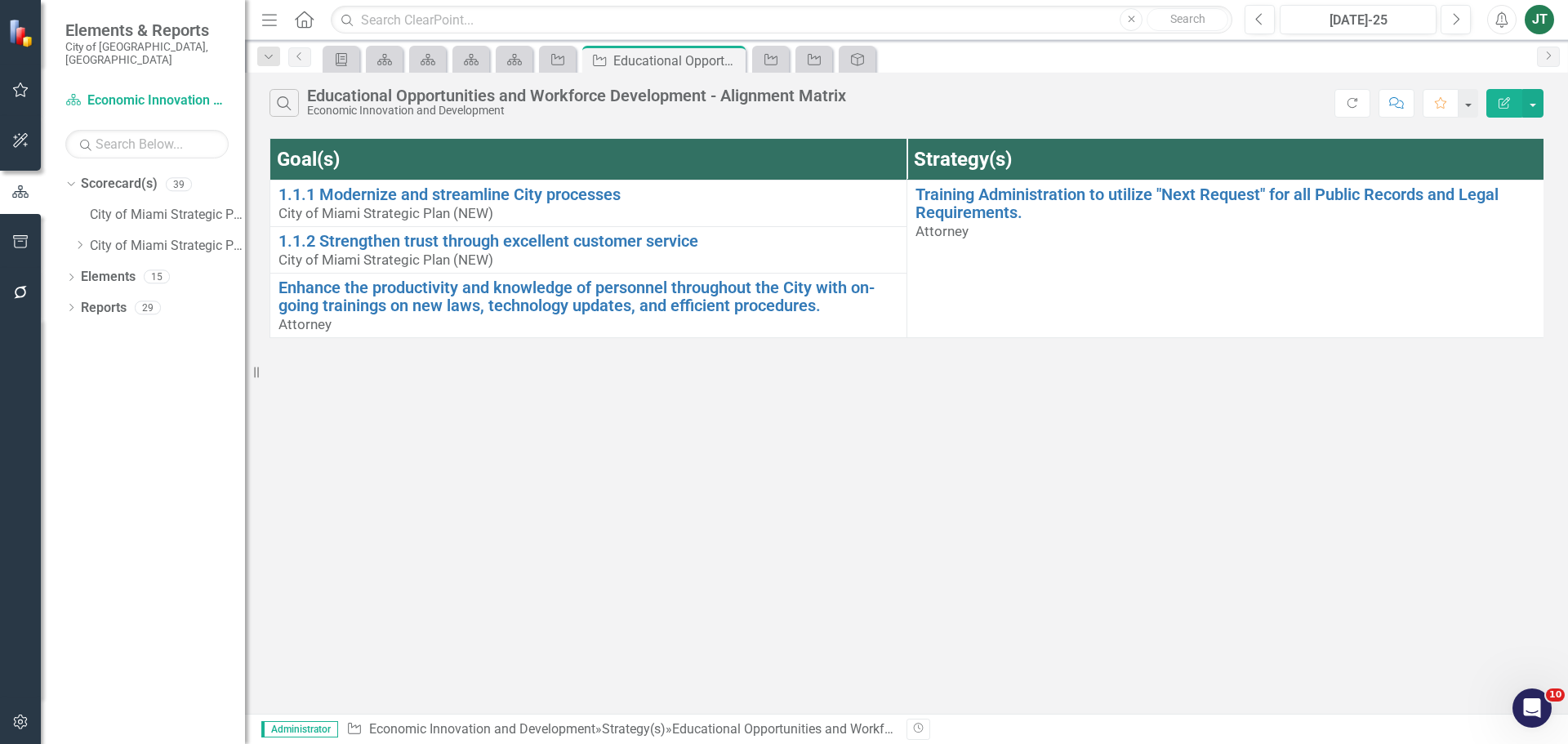
click at [1512, 97] on button "Edit Report" at bounding box center [1504, 103] width 36 height 28
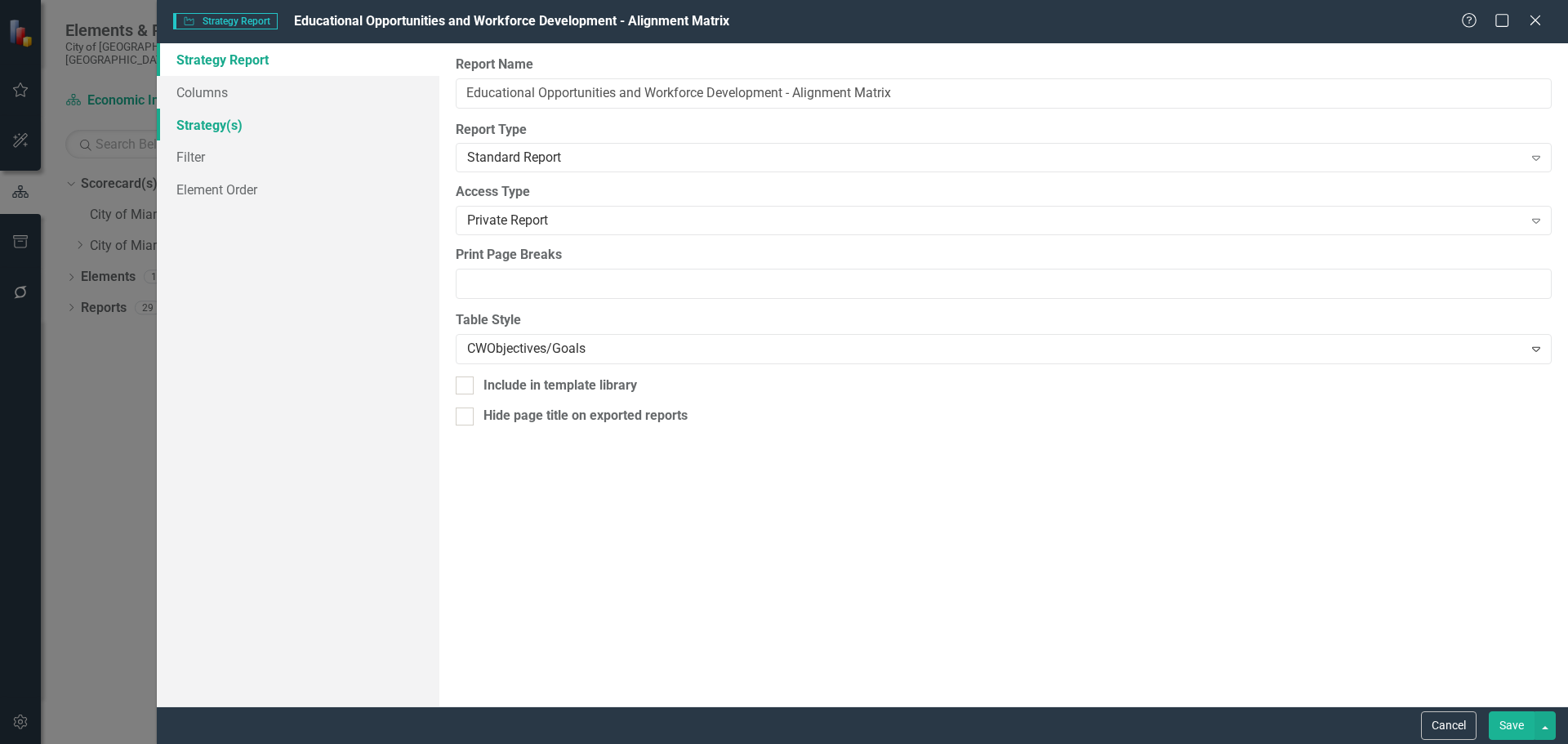
click at [210, 129] on link "Strategy(s)" at bounding box center [298, 124] width 282 height 32
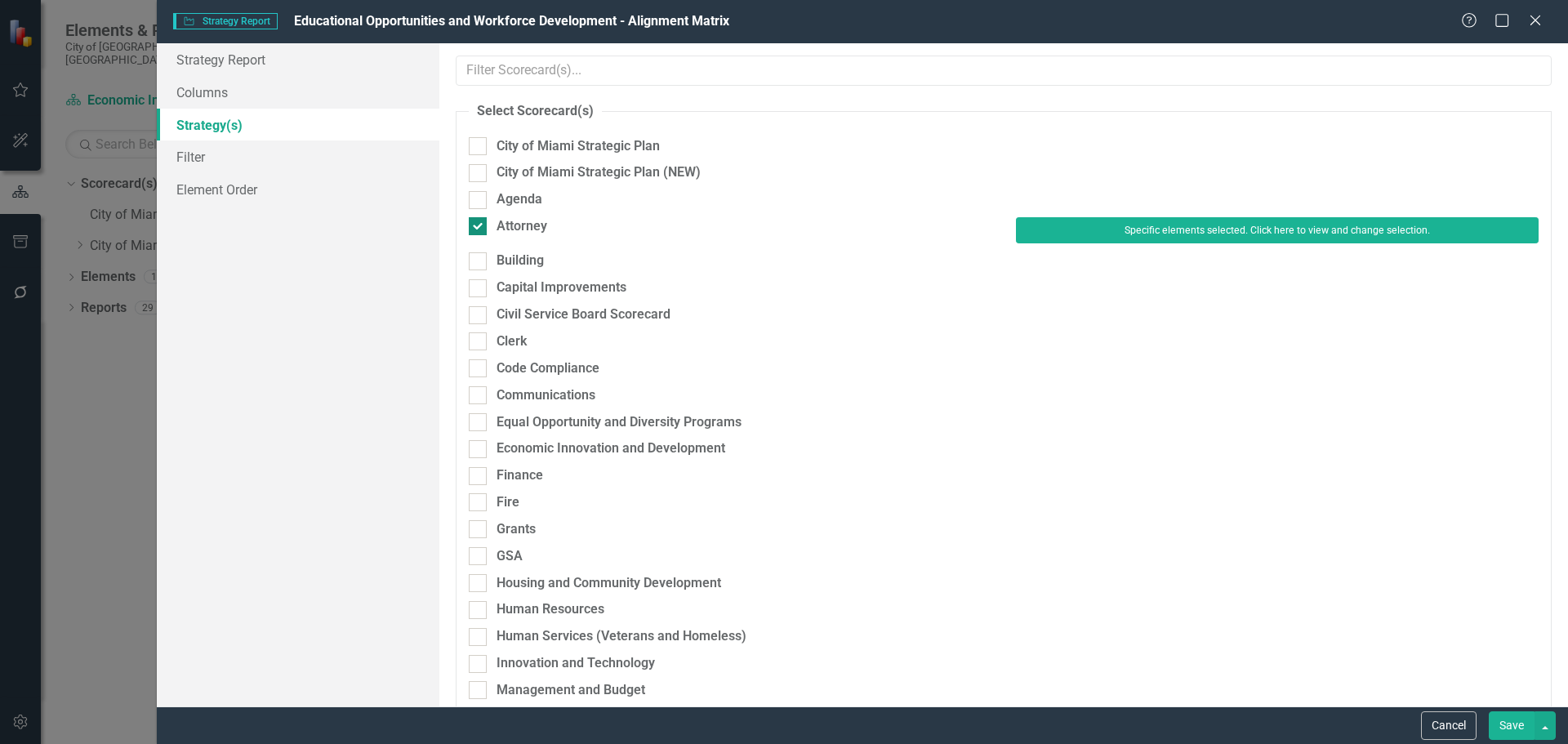
click at [508, 219] on div "Attorney" at bounding box center [522, 226] width 51 height 19
click at [479, 219] on input "Attorney" at bounding box center [473, 223] width 11 height 11
checkbox input "false"
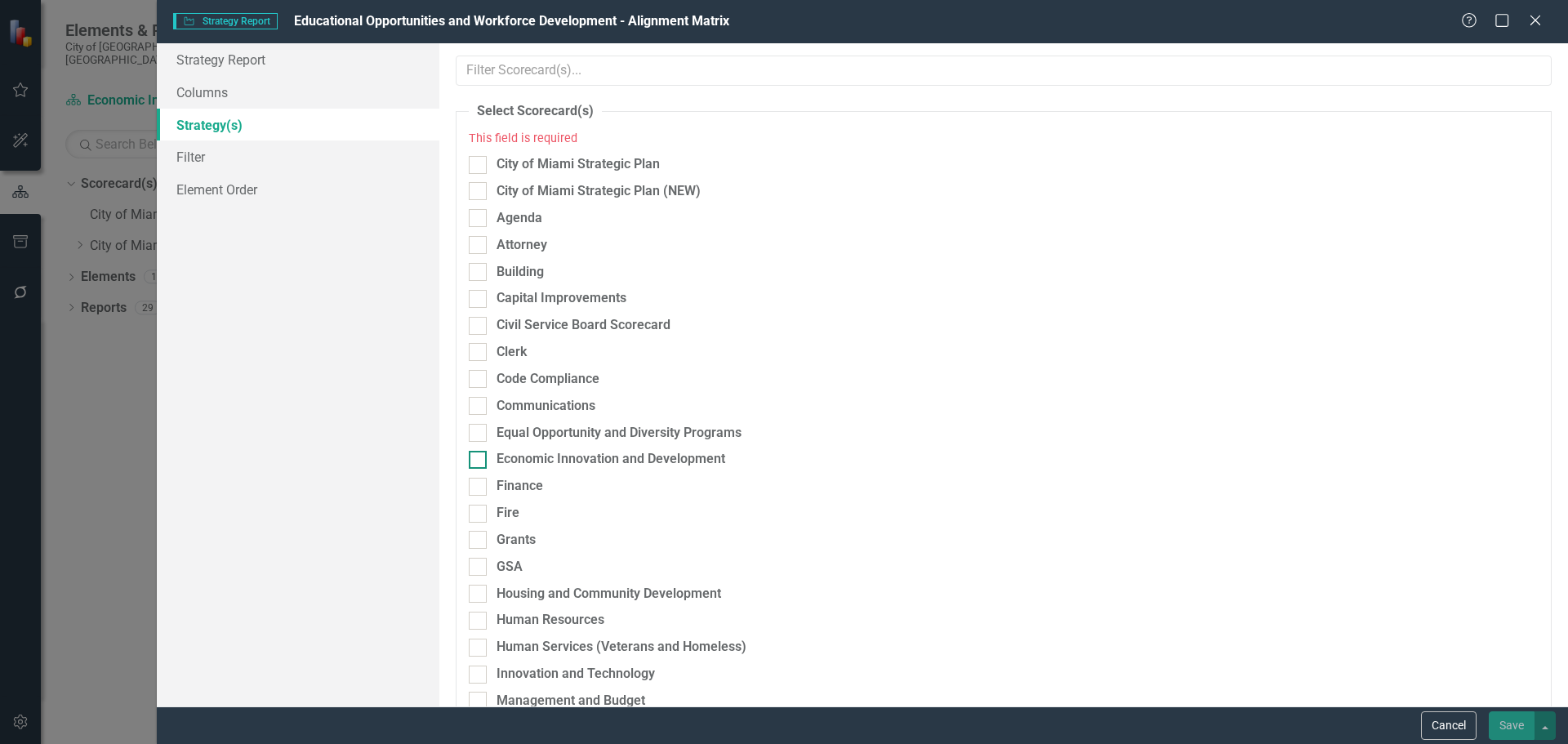
click at [559, 457] on div "Economic Innovation and Development" at bounding box center [611, 459] width 228 height 19
click at [479, 457] on input "Economic Innovation and Development" at bounding box center [473, 456] width 11 height 11
checkbox input "true"
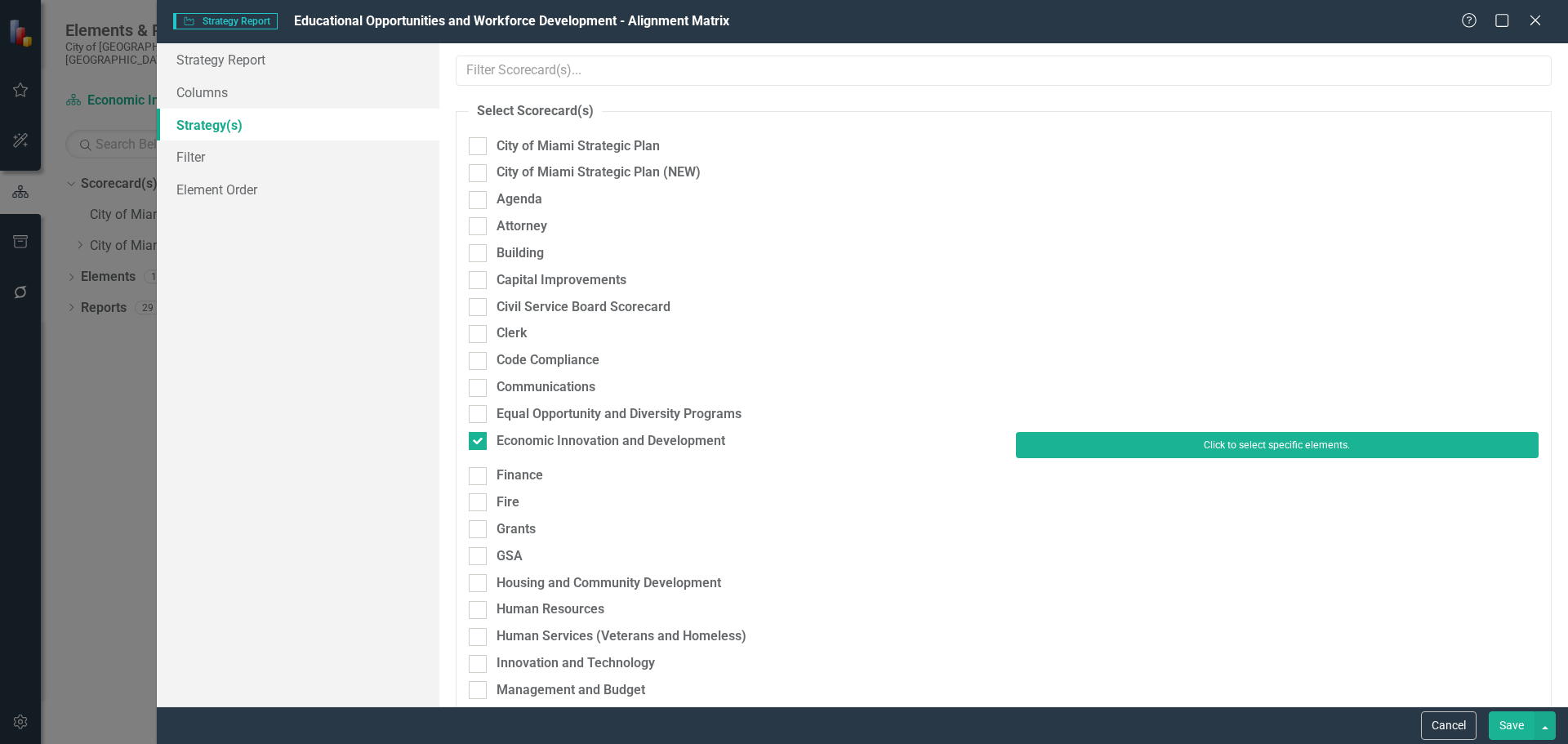
click at [1122, 440] on button "Click to select specific elements." at bounding box center [1277, 445] width 522 height 26
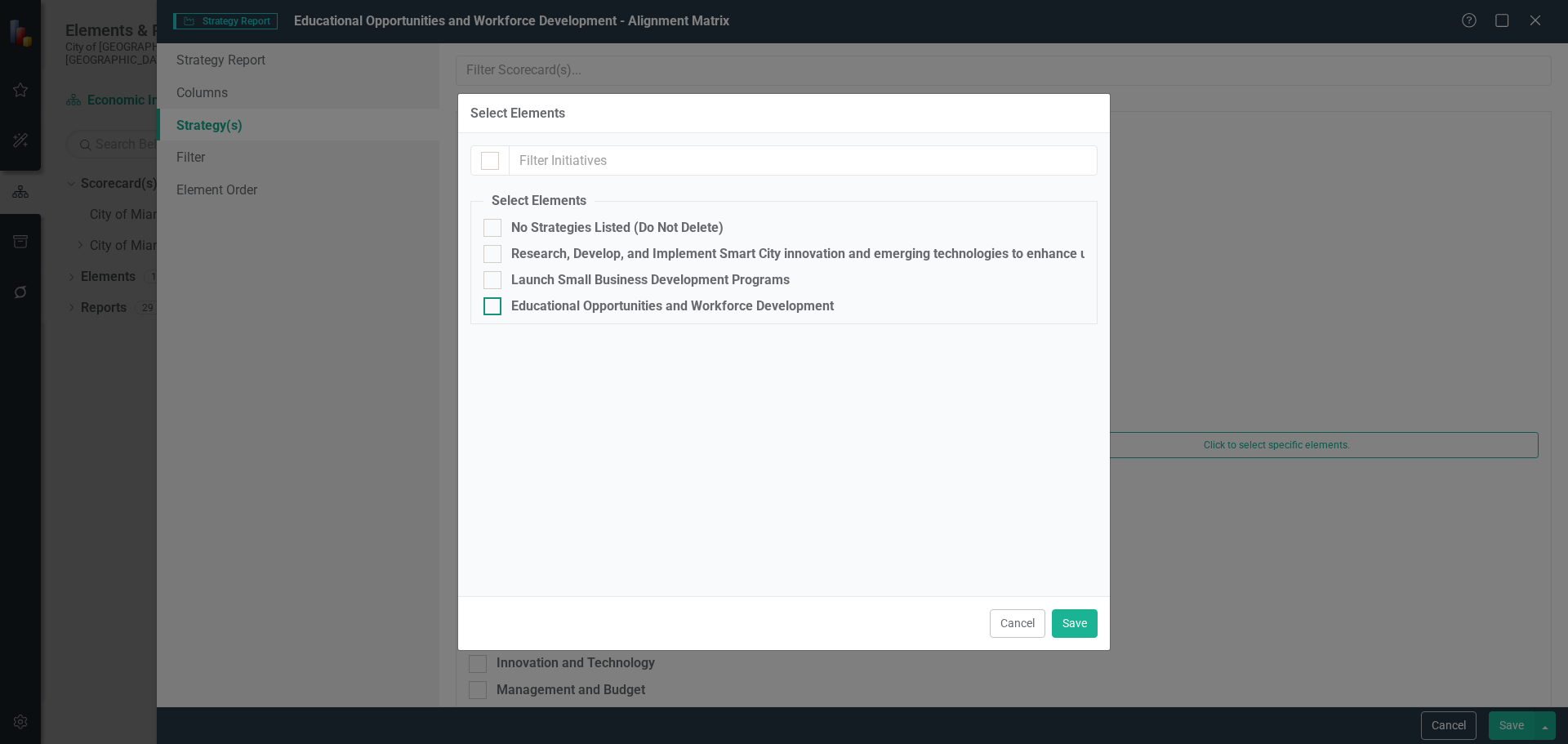
click at [503, 302] on div "Educational Opportunities and Workforce Development" at bounding box center [783, 306] width 601 height 18
click at [494, 302] on input "Educational Opportunities and Workforce Development" at bounding box center [488, 302] width 11 height 11
checkbox input "true"
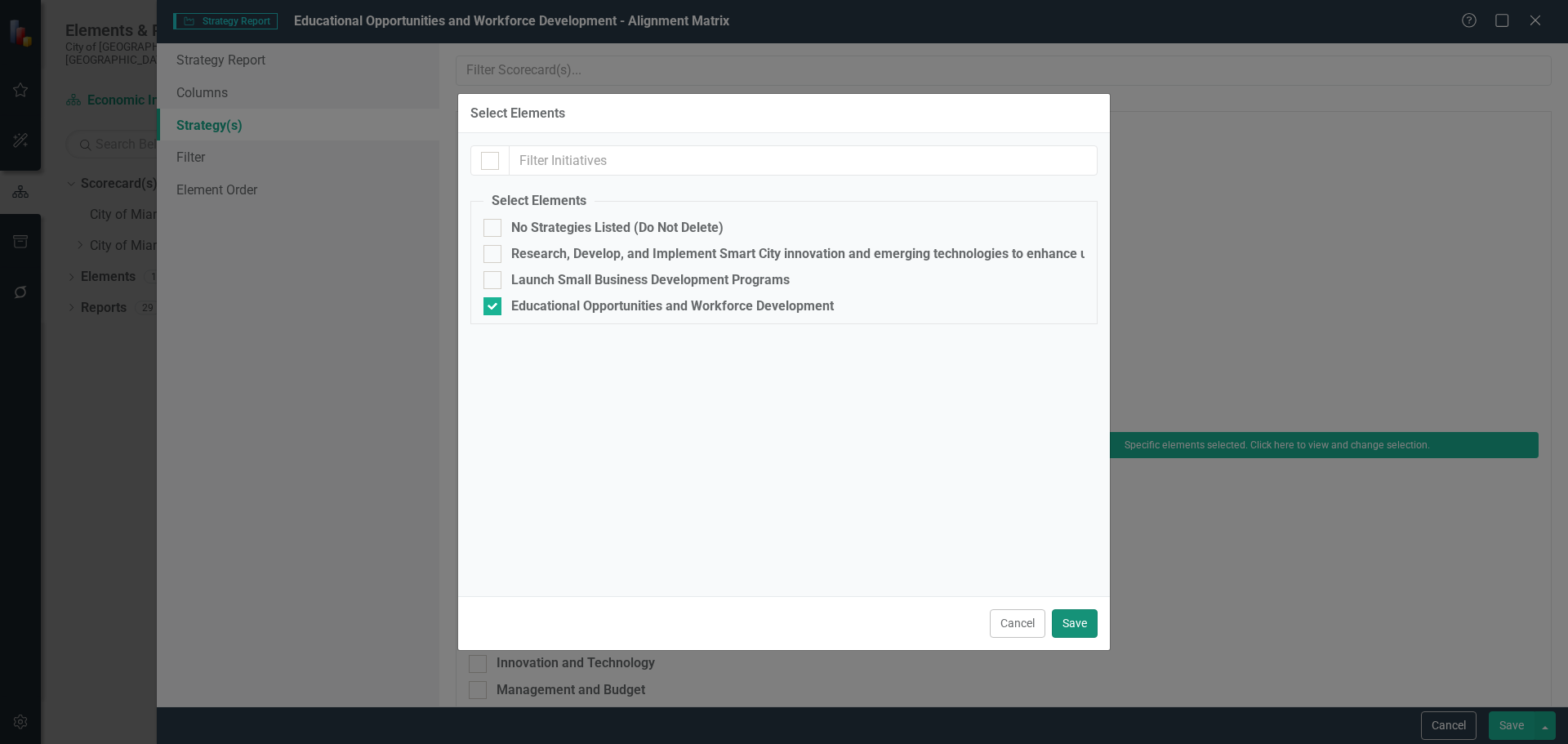
click at [1079, 630] on button "Save" at bounding box center [1074, 623] width 46 height 28
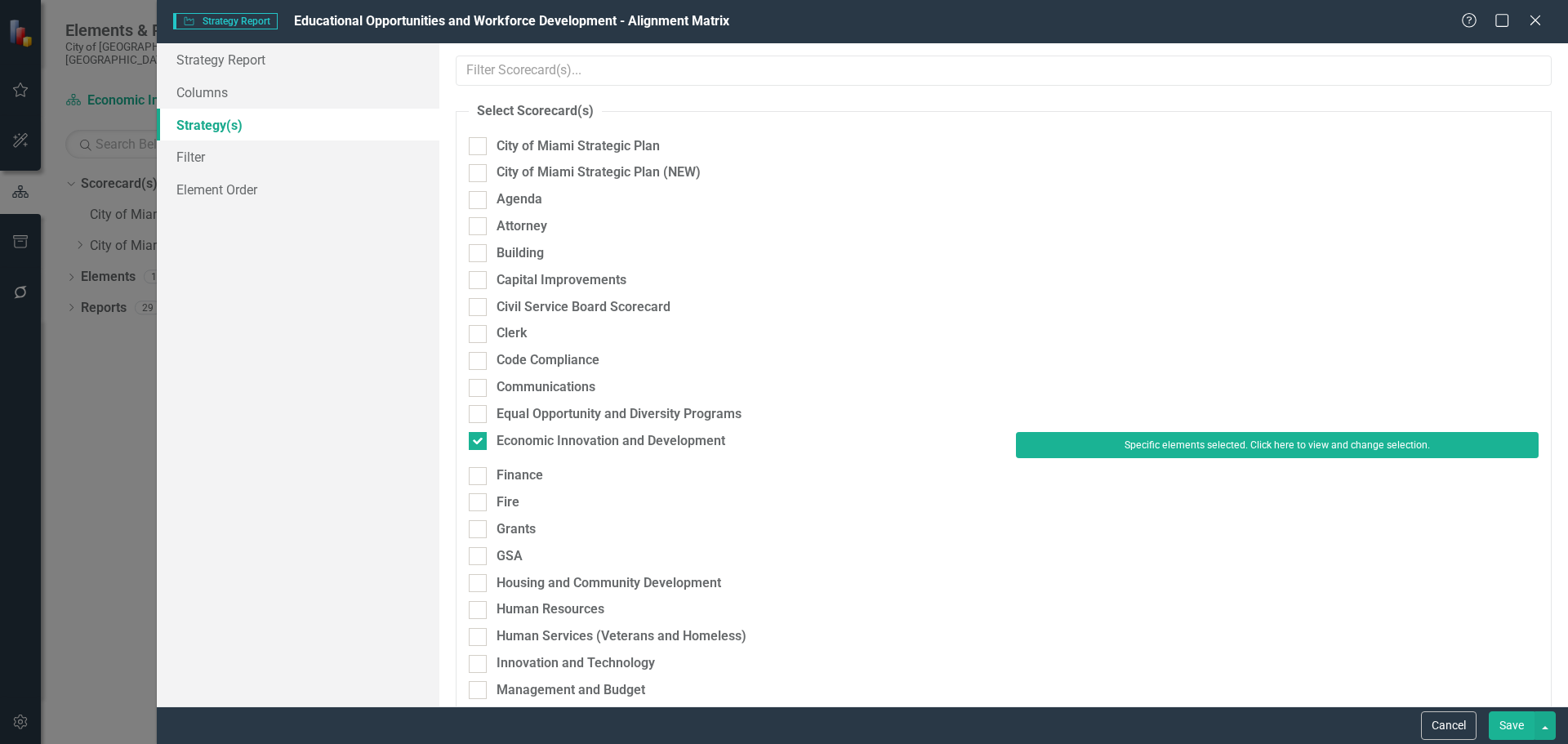
click at [1515, 719] on button "Save" at bounding box center [1511, 725] width 46 height 28
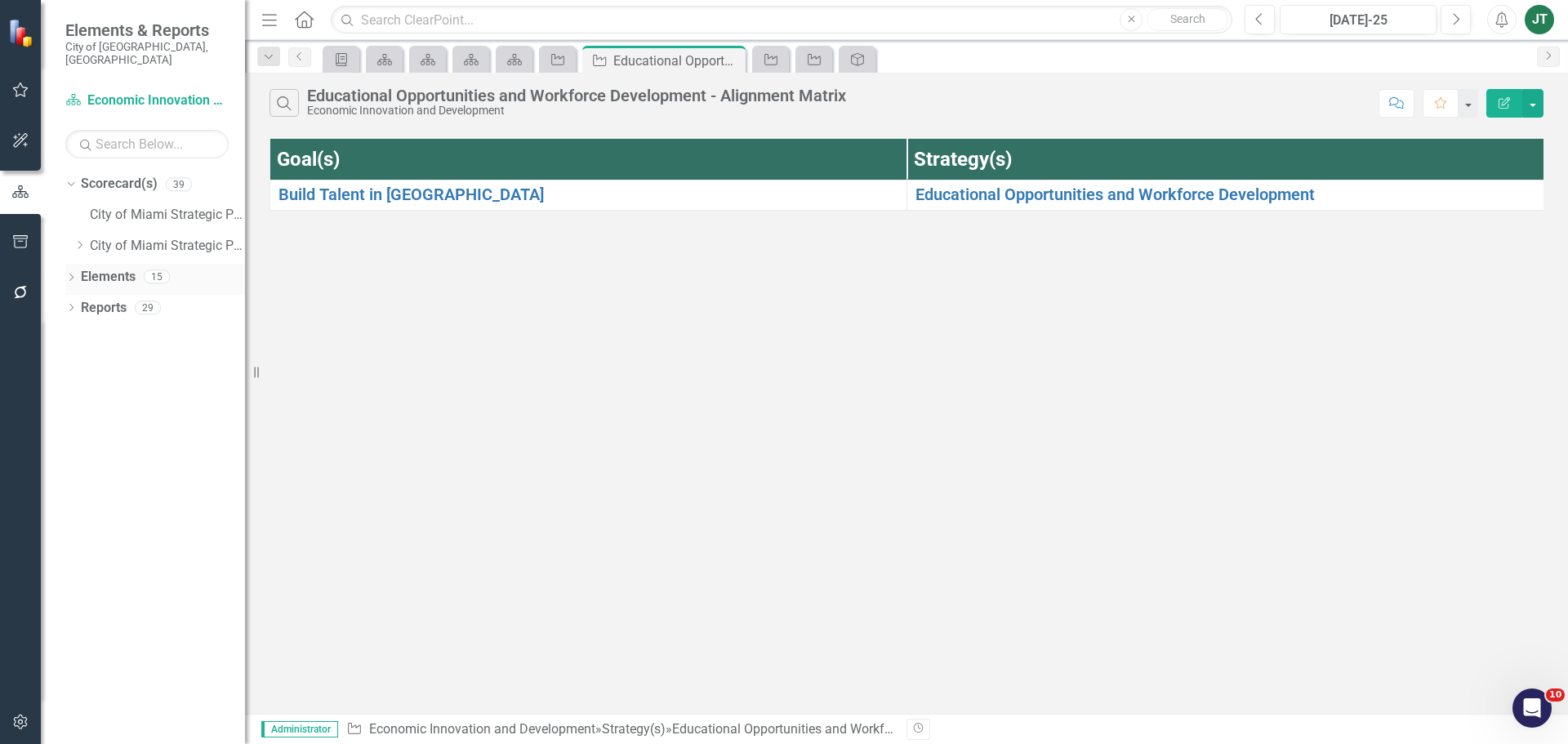
click at [99, 268] on link "Elements" at bounding box center [109, 276] width 55 height 19
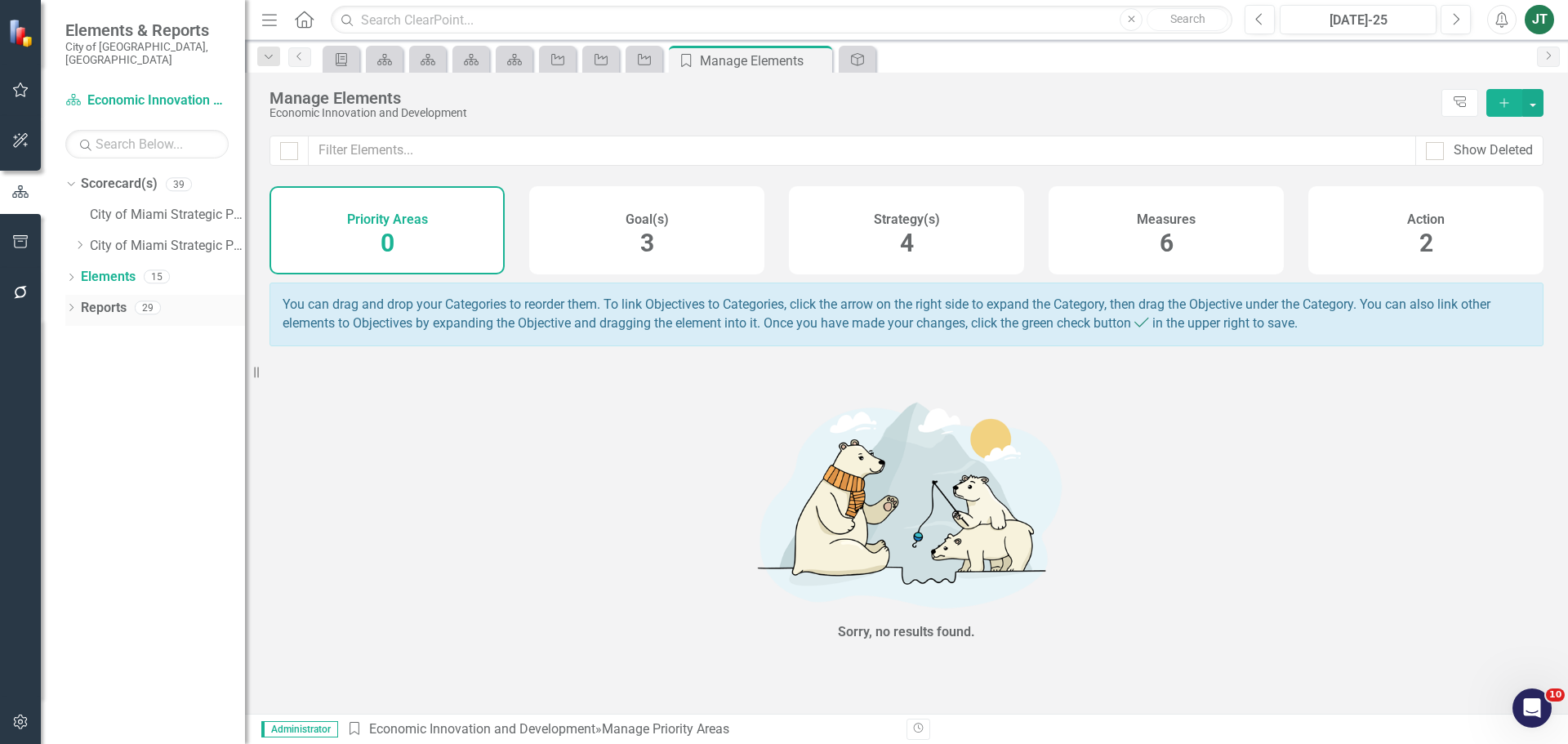
click at [122, 299] on link "Reports" at bounding box center [104, 308] width 46 height 19
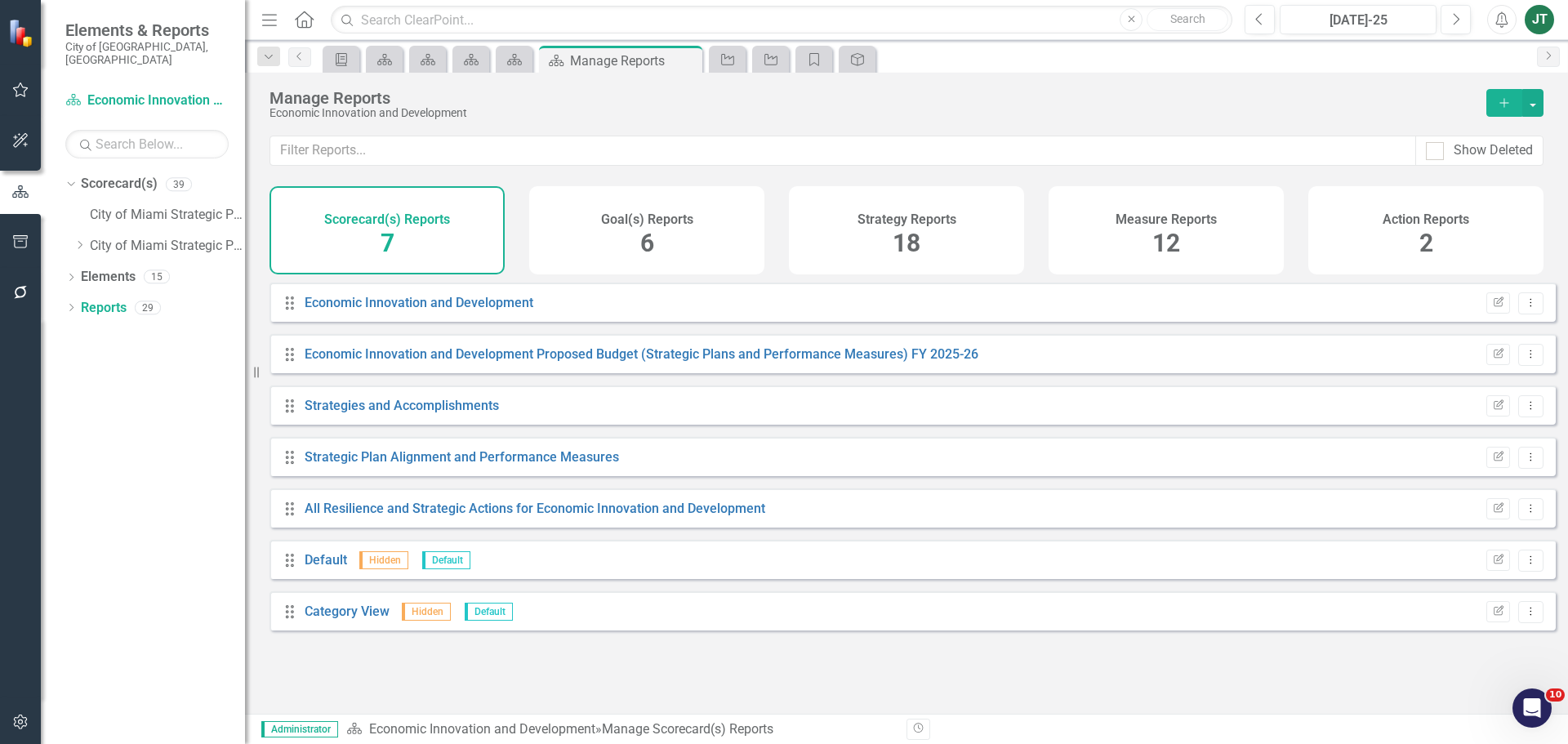
click at [916, 237] on span "18" at bounding box center [906, 242] width 27 height 28
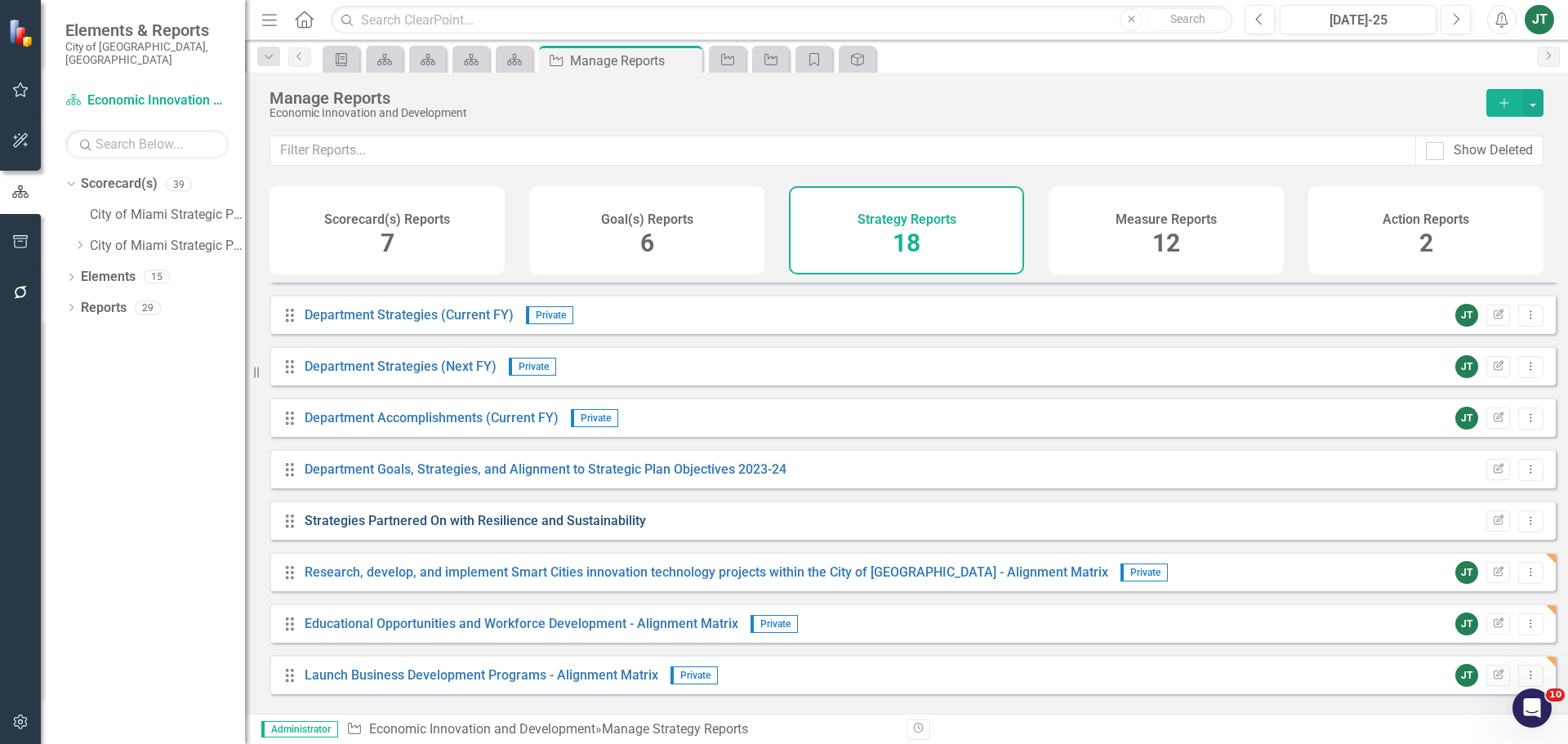
scroll to position [326, 0]
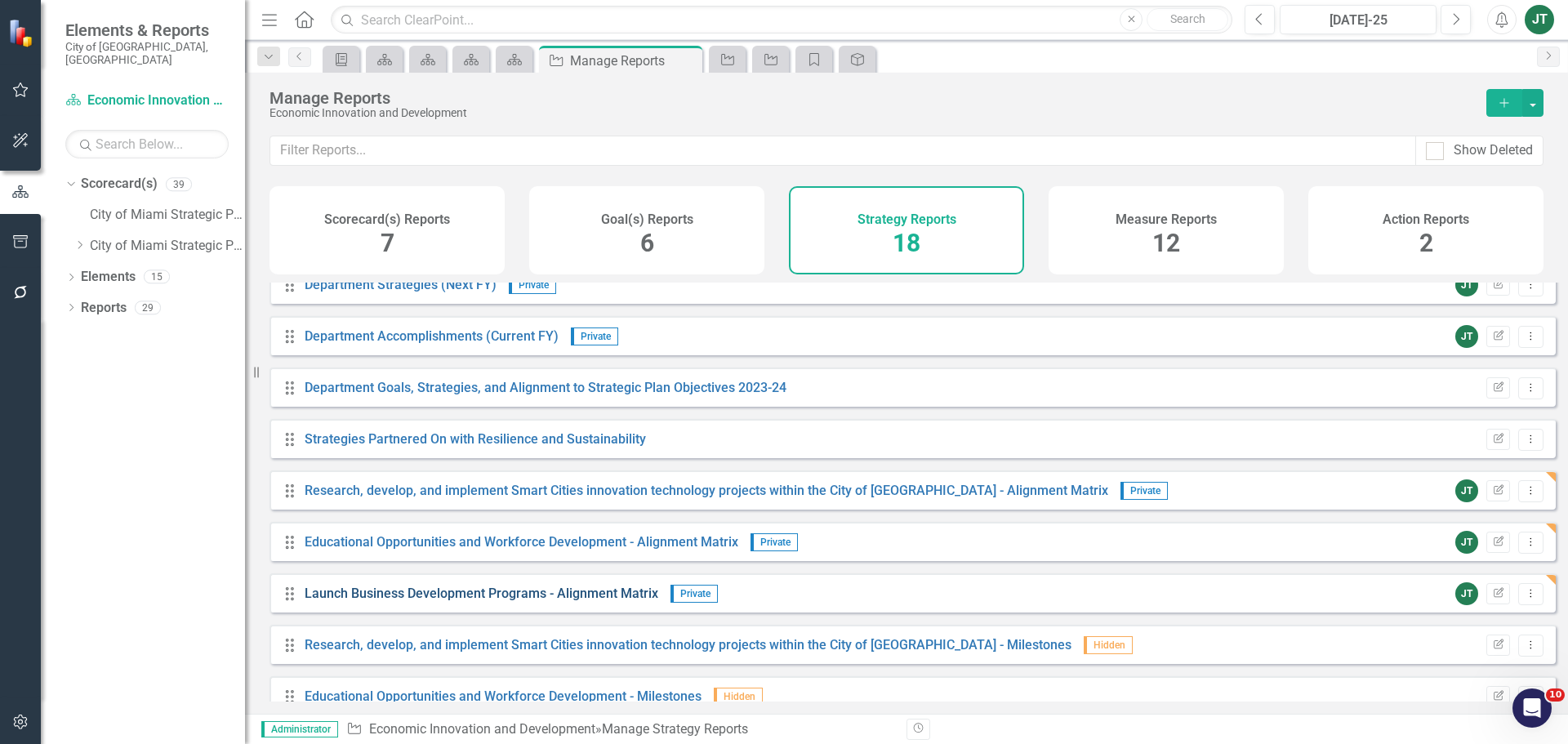
click at [444, 601] on link "Launch Business Development Programs - Alignment Matrix" at bounding box center [481, 594] width 354 height 16
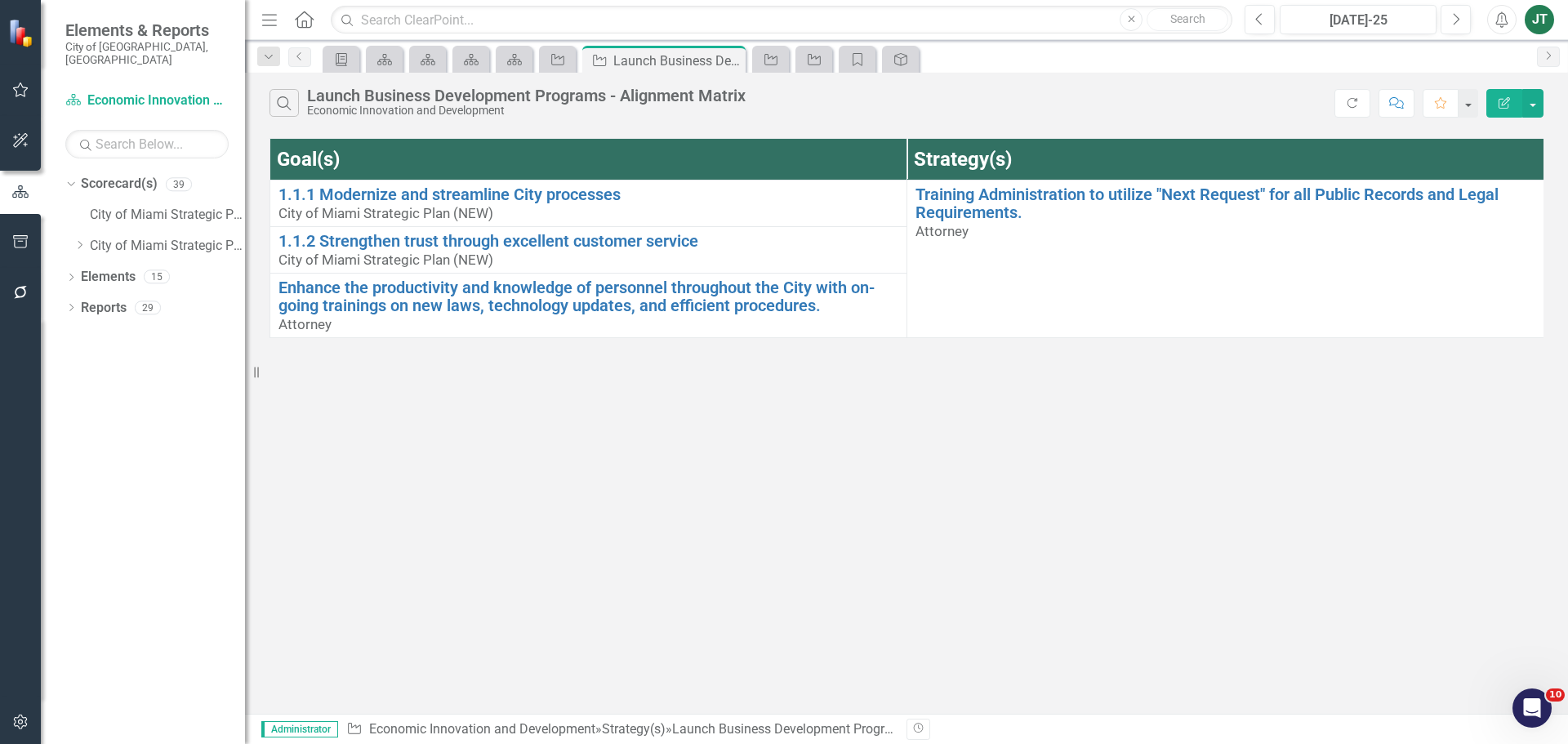
click at [1514, 91] on button "Edit Report" at bounding box center [1504, 103] width 36 height 28
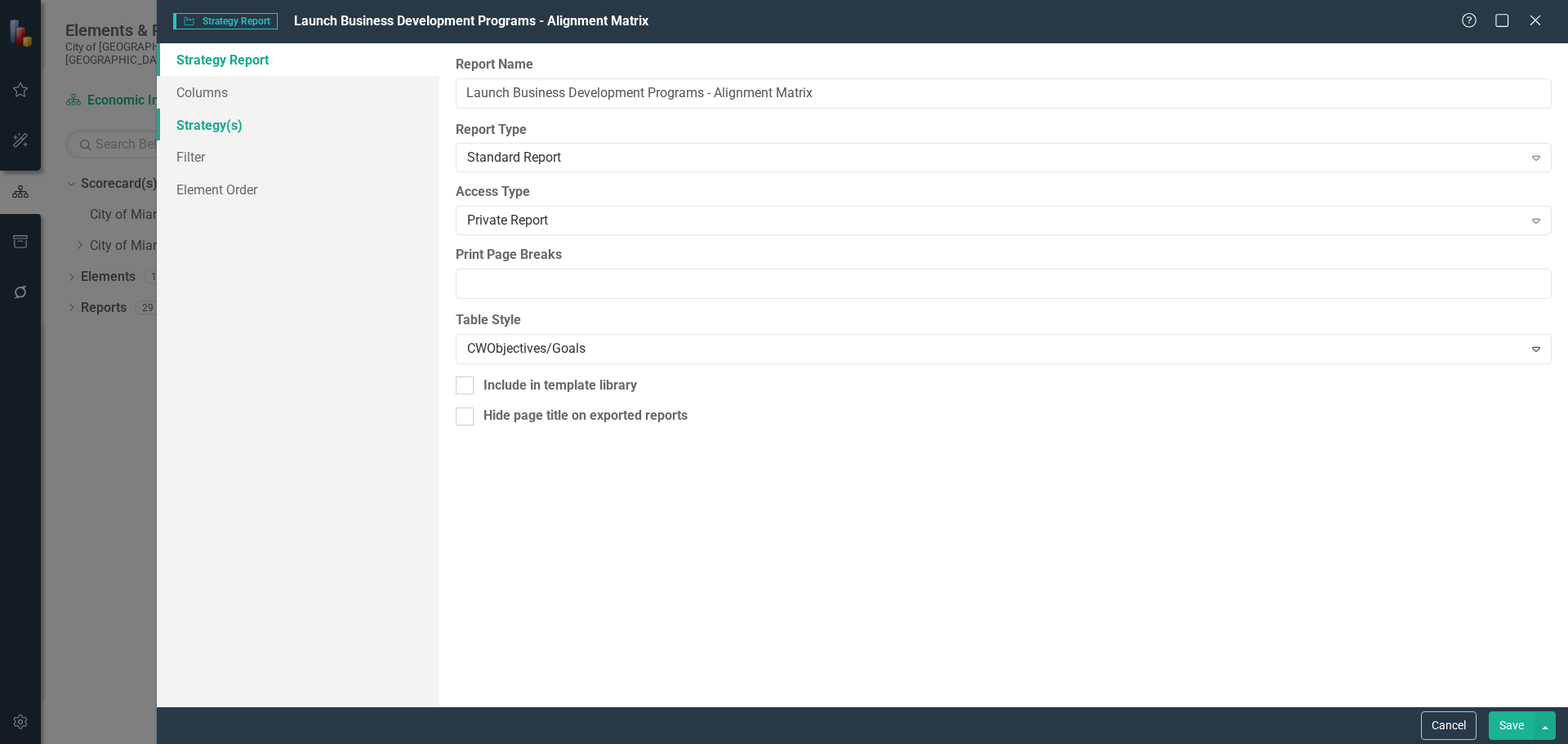
click at [209, 121] on link "Strategy(s)" at bounding box center [298, 124] width 282 height 32
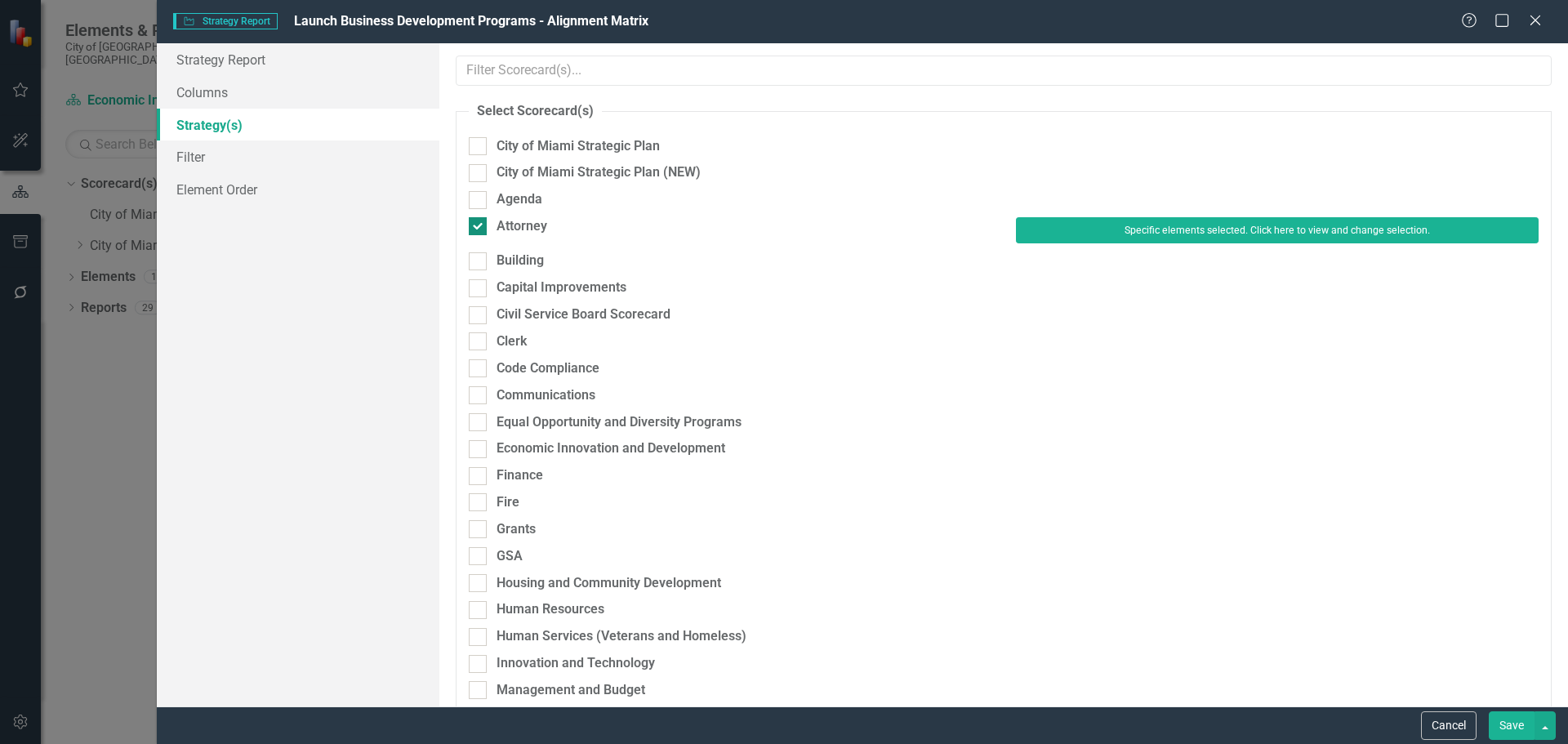
click at [507, 224] on div "Attorney" at bounding box center [522, 226] width 51 height 19
click at [479, 224] on input "Attorney" at bounding box center [473, 223] width 11 height 11
checkbox input "false"
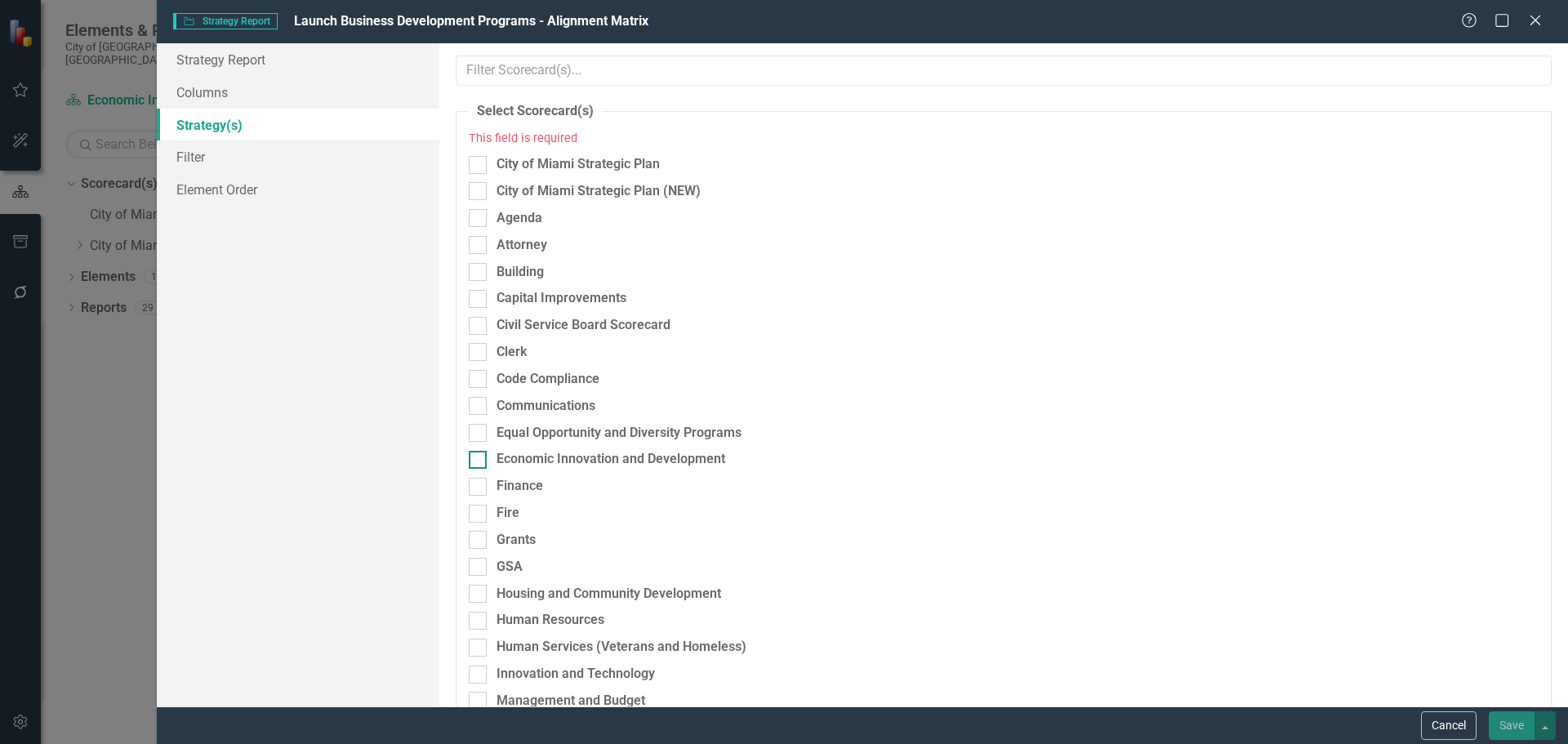
click at [562, 457] on div "Economic Innovation and Development" at bounding box center [611, 459] width 228 height 19
click at [479, 457] on input "Economic Innovation and Development" at bounding box center [473, 456] width 11 height 11
checkbox input "true"
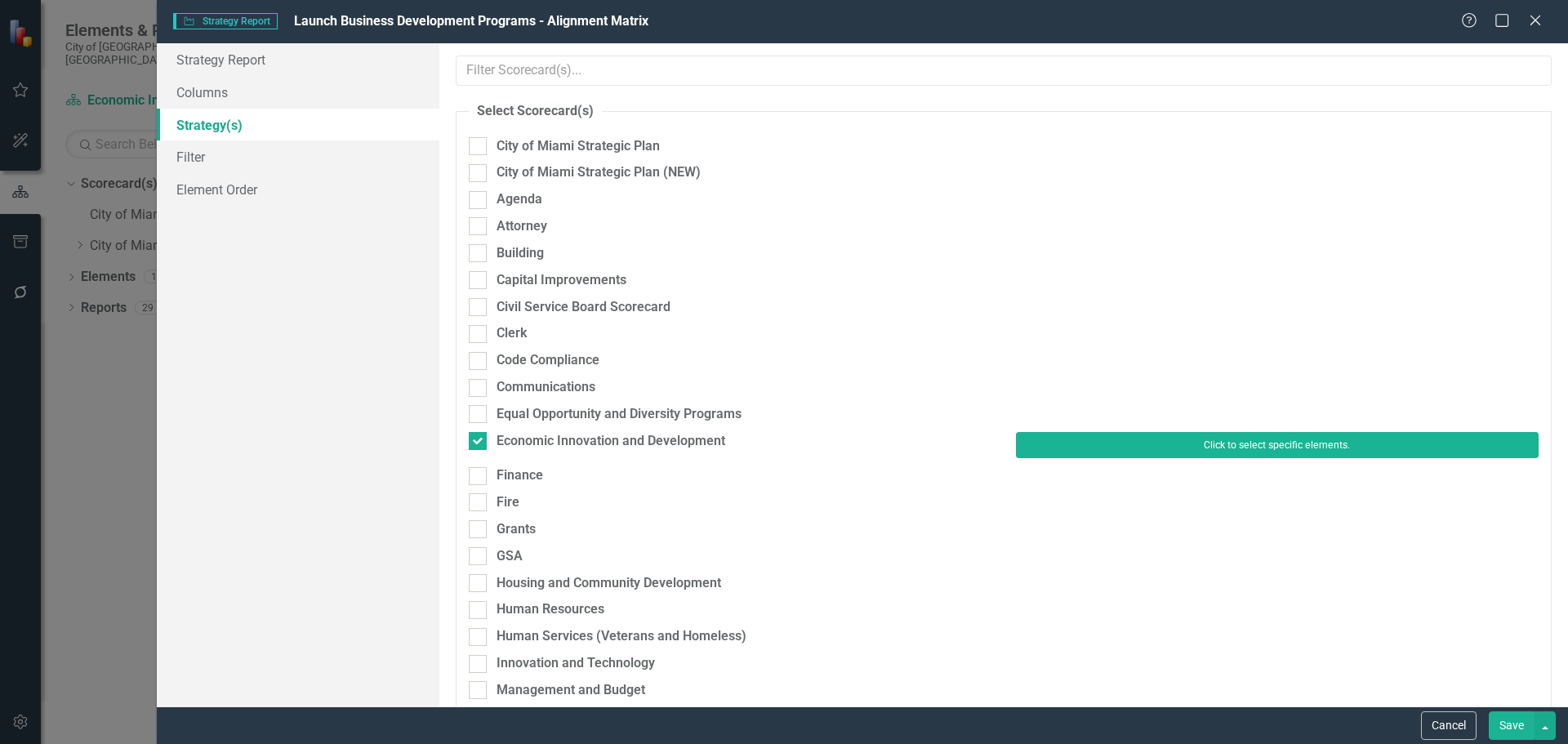
click at [1218, 450] on button "Click to select specific elements." at bounding box center [1277, 445] width 522 height 26
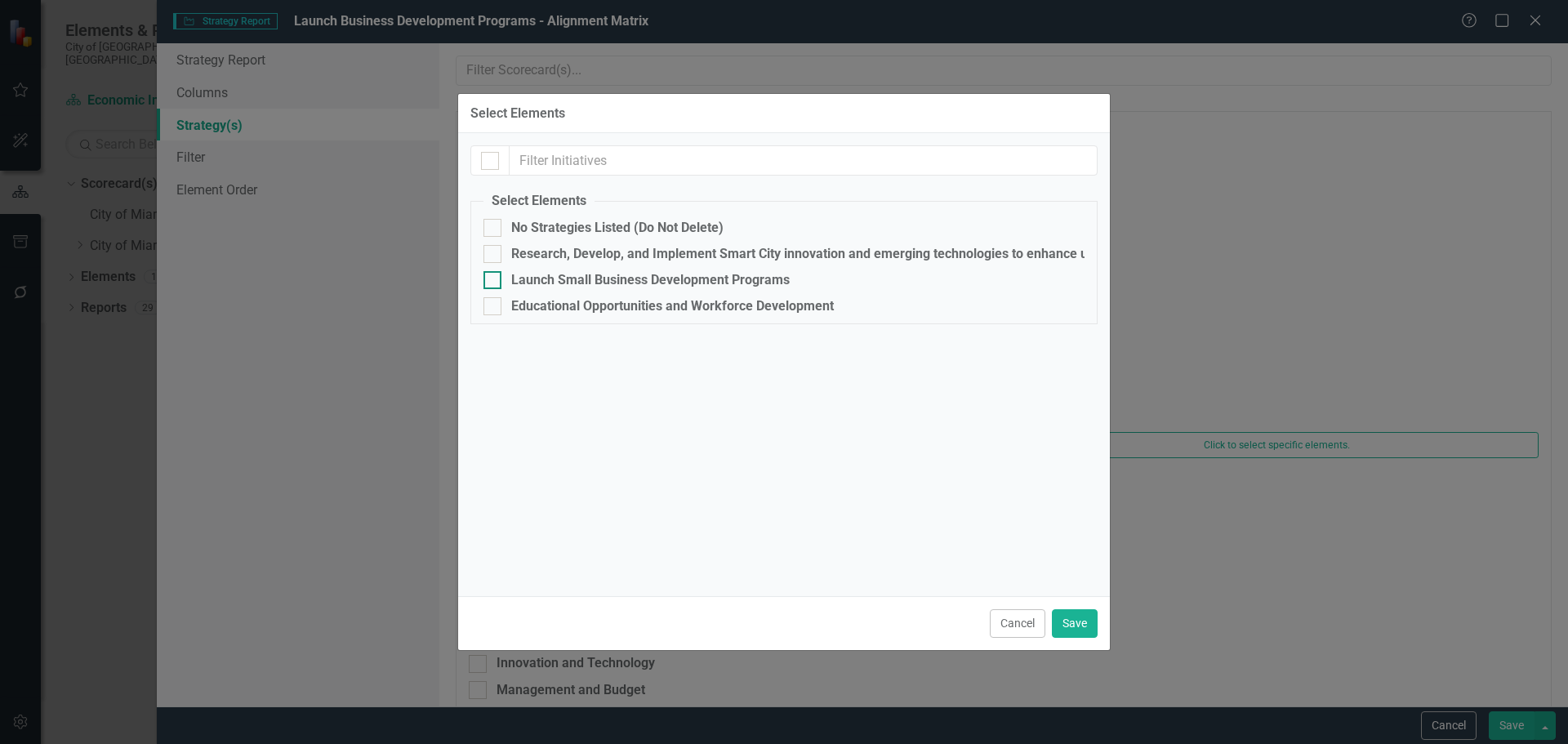
click at [493, 282] on div at bounding box center [492, 280] width 18 height 18
click at [493, 282] on input "Launch Small Business Development Programs" at bounding box center [488, 276] width 11 height 11
checkbox input "true"
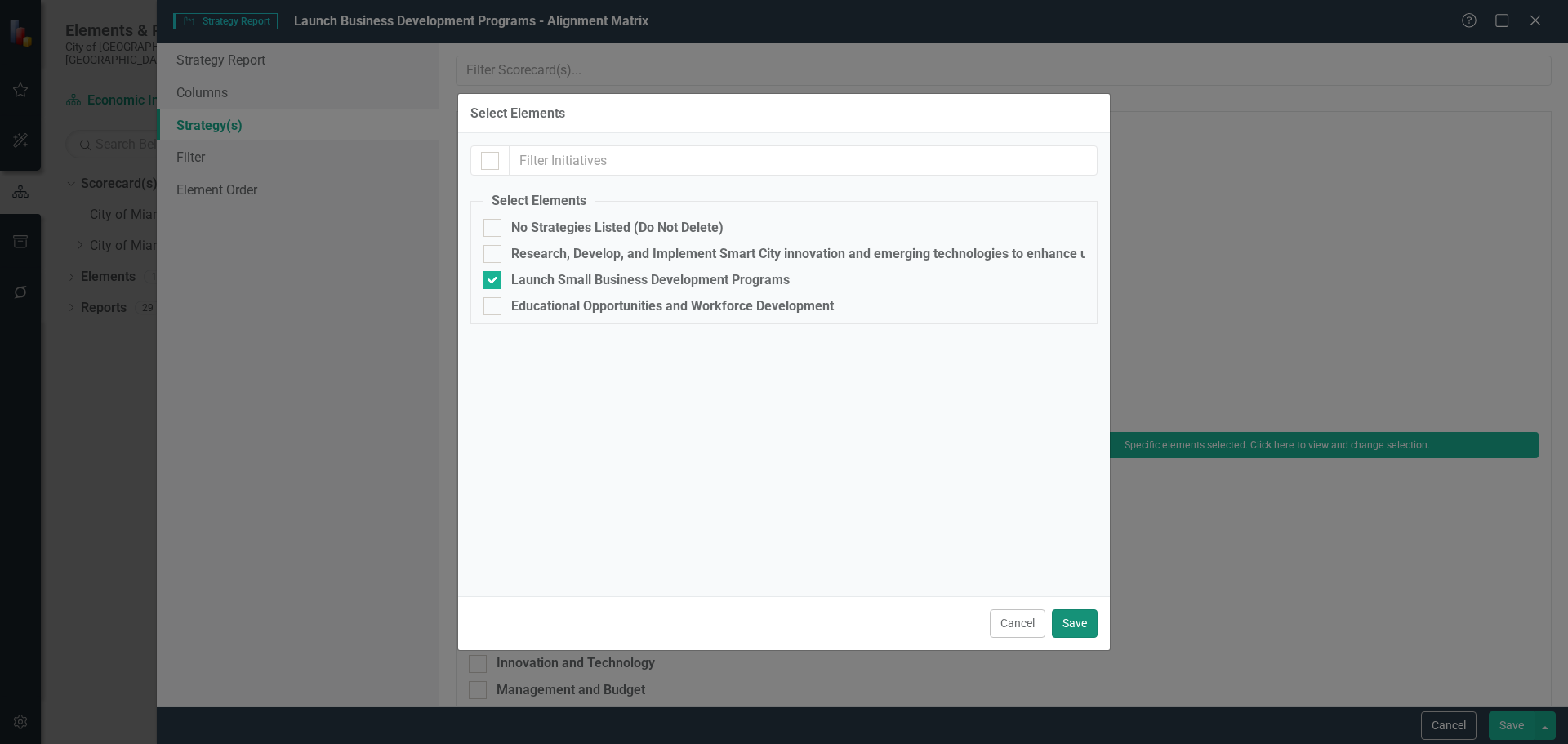
click at [1086, 622] on button "Save" at bounding box center [1074, 623] width 46 height 28
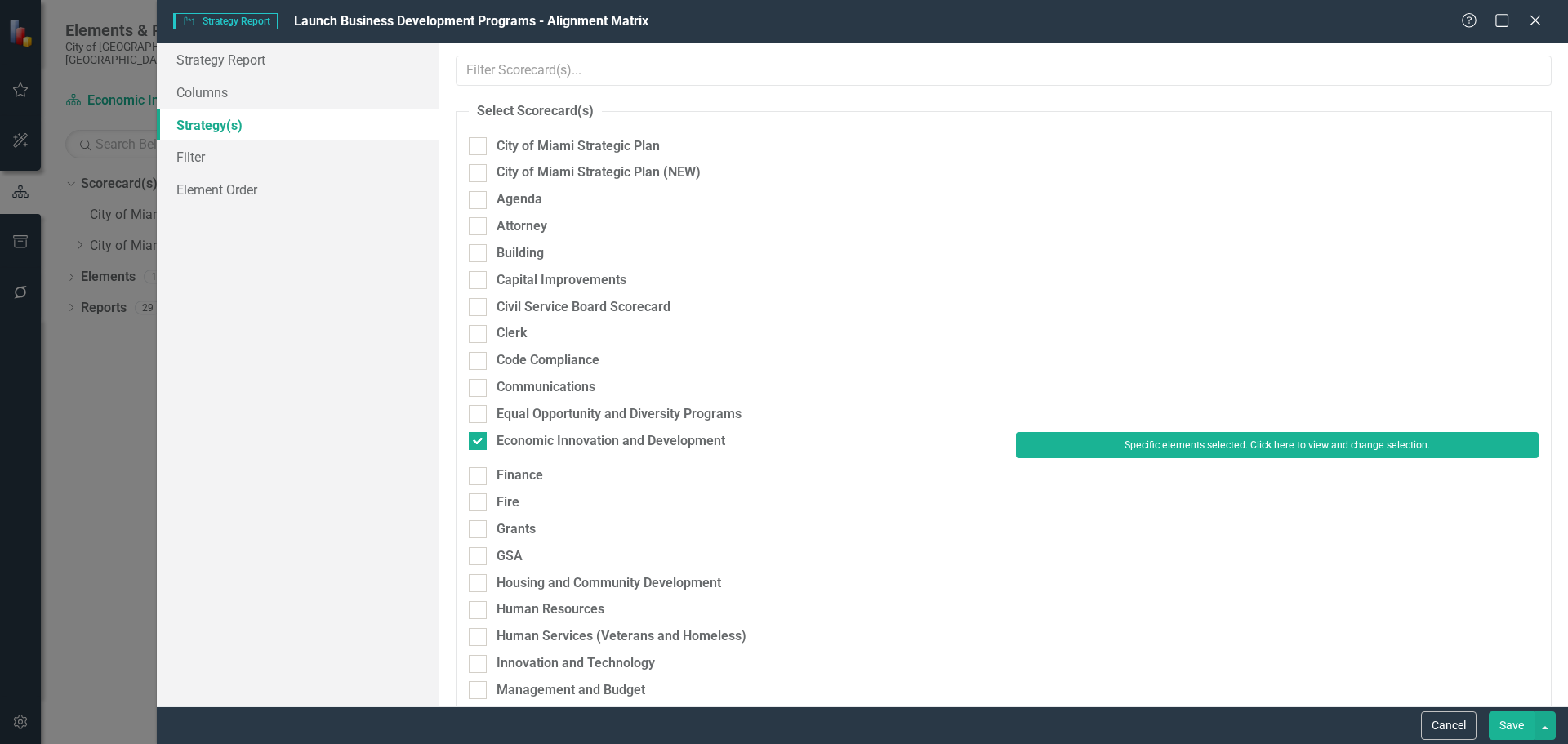
click at [1510, 724] on button "Save" at bounding box center [1511, 725] width 46 height 28
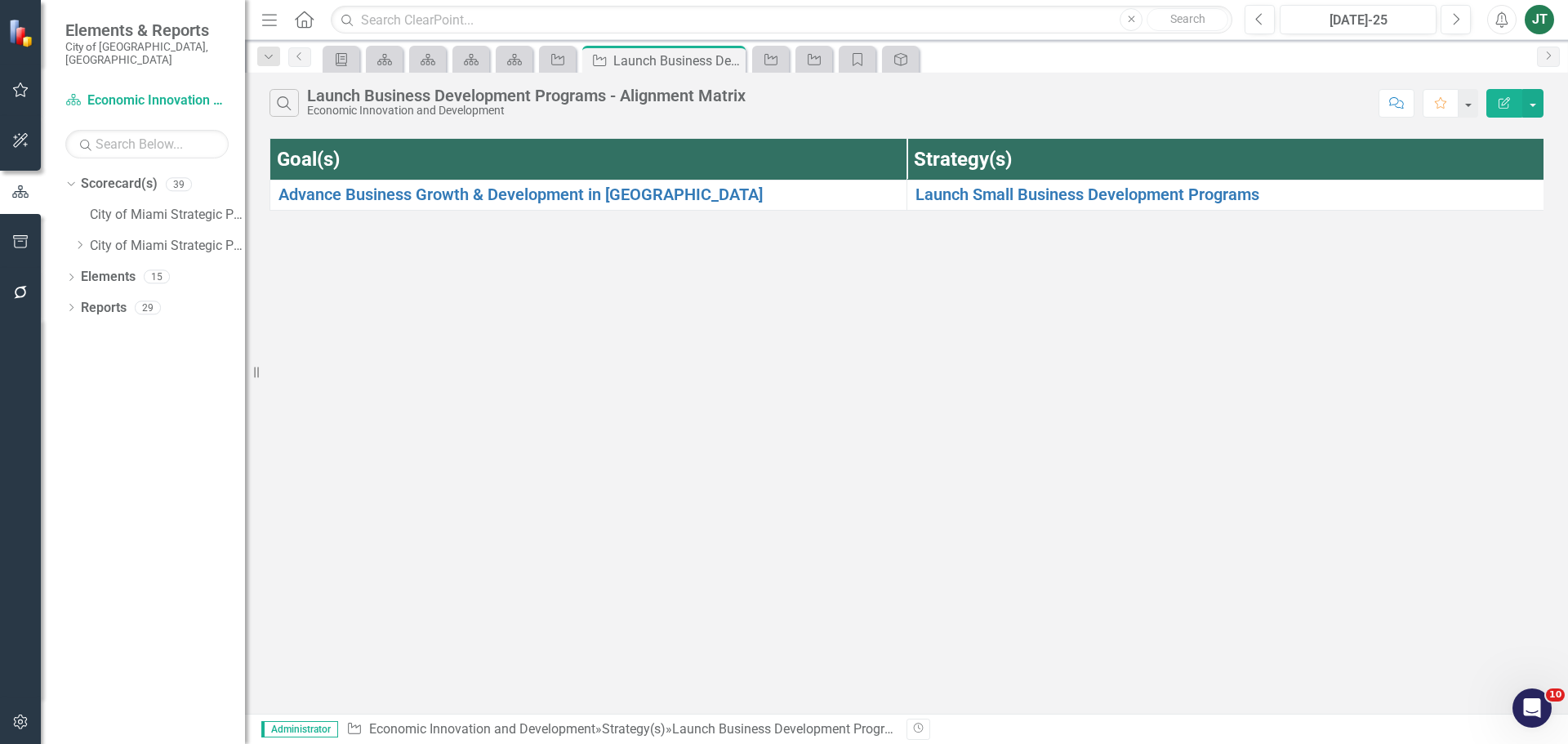
click at [587, 410] on div "Search Launch Business Development Programs - Alignment Matrix Economic Innovat…" at bounding box center [906, 393] width 1323 height 641
click at [79, 239] on div "Dropdown" at bounding box center [79, 246] width 13 height 14
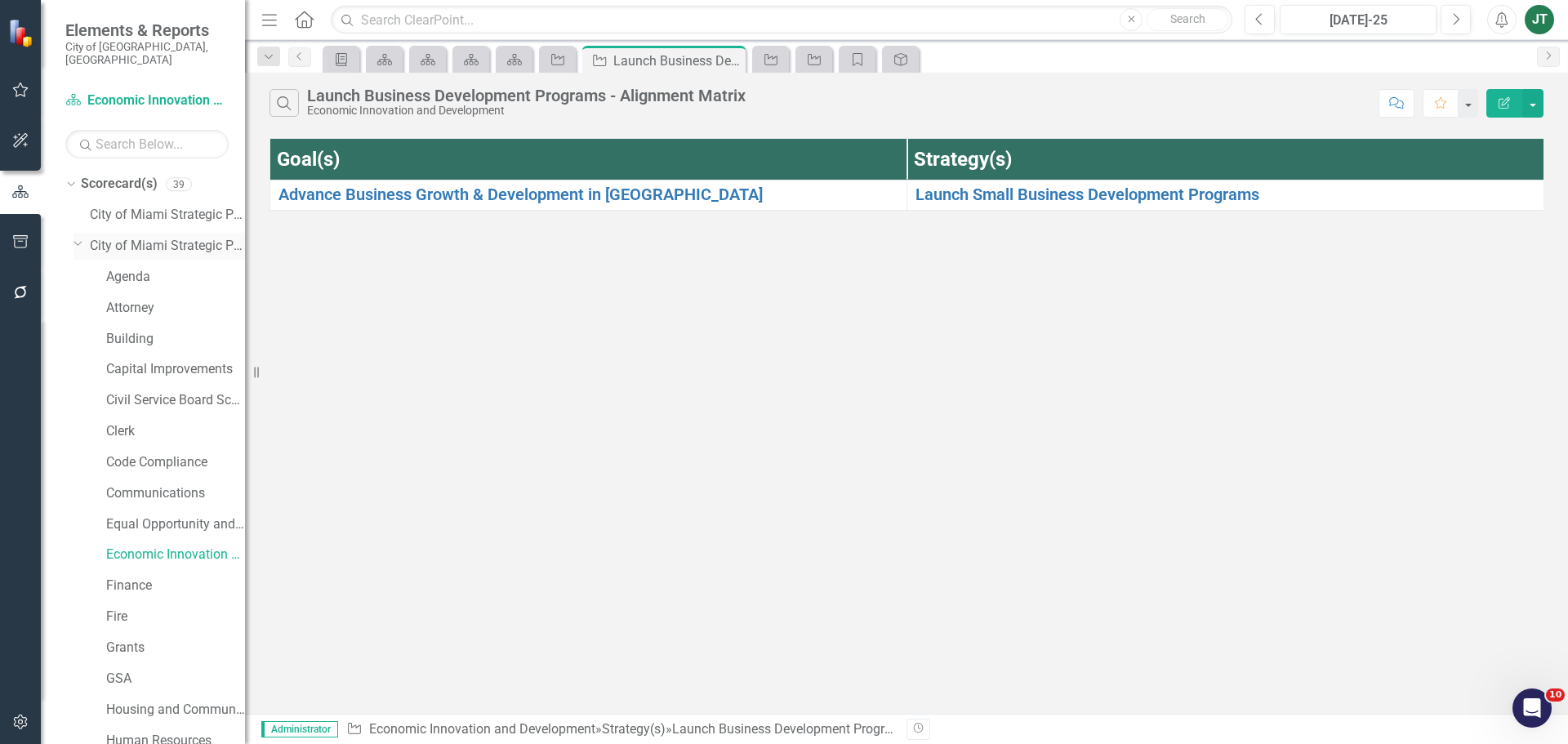
click at [78, 237] on icon "Dropdown" at bounding box center [78, 243] width 10 height 13
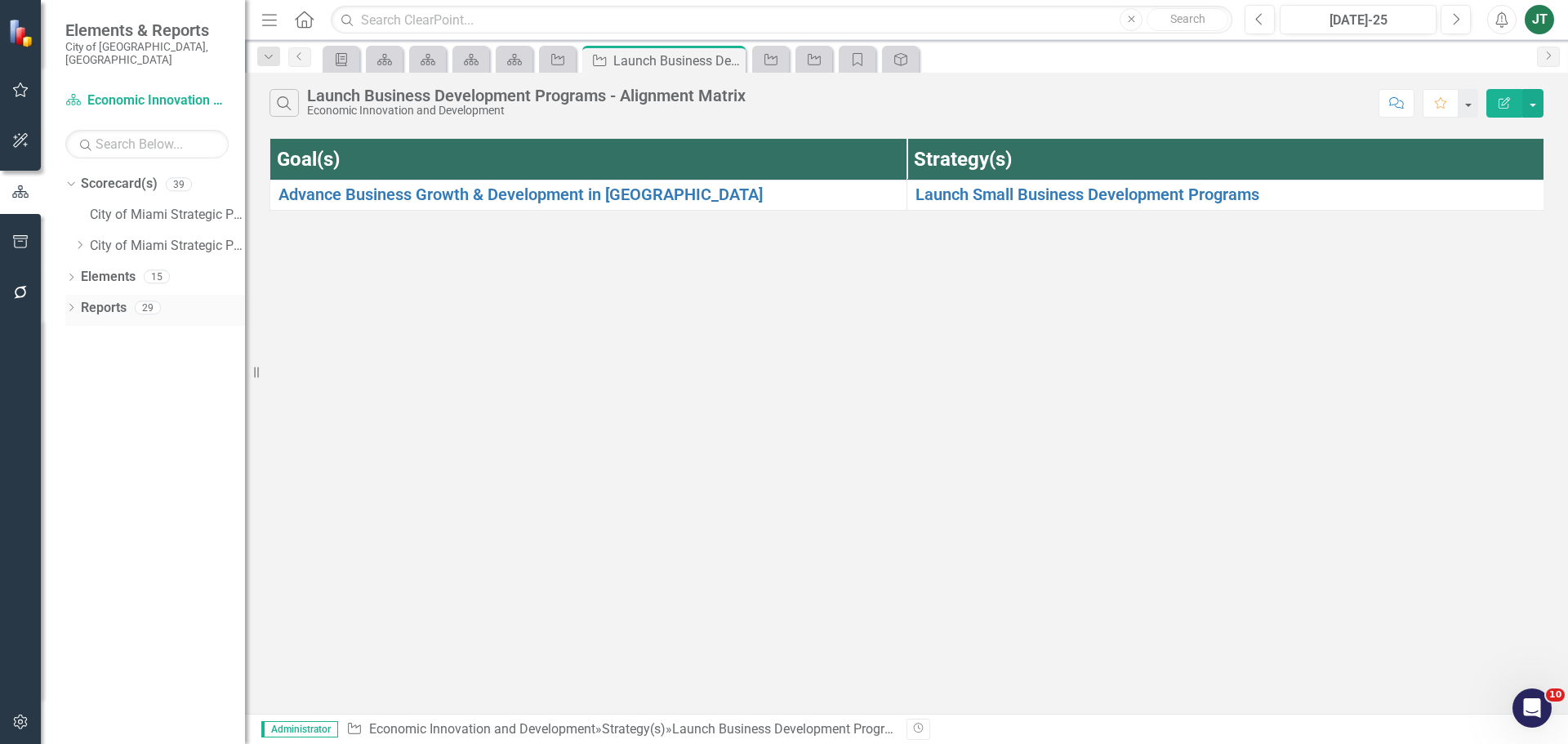
click at [94, 299] on link "Reports" at bounding box center [104, 308] width 46 height 19
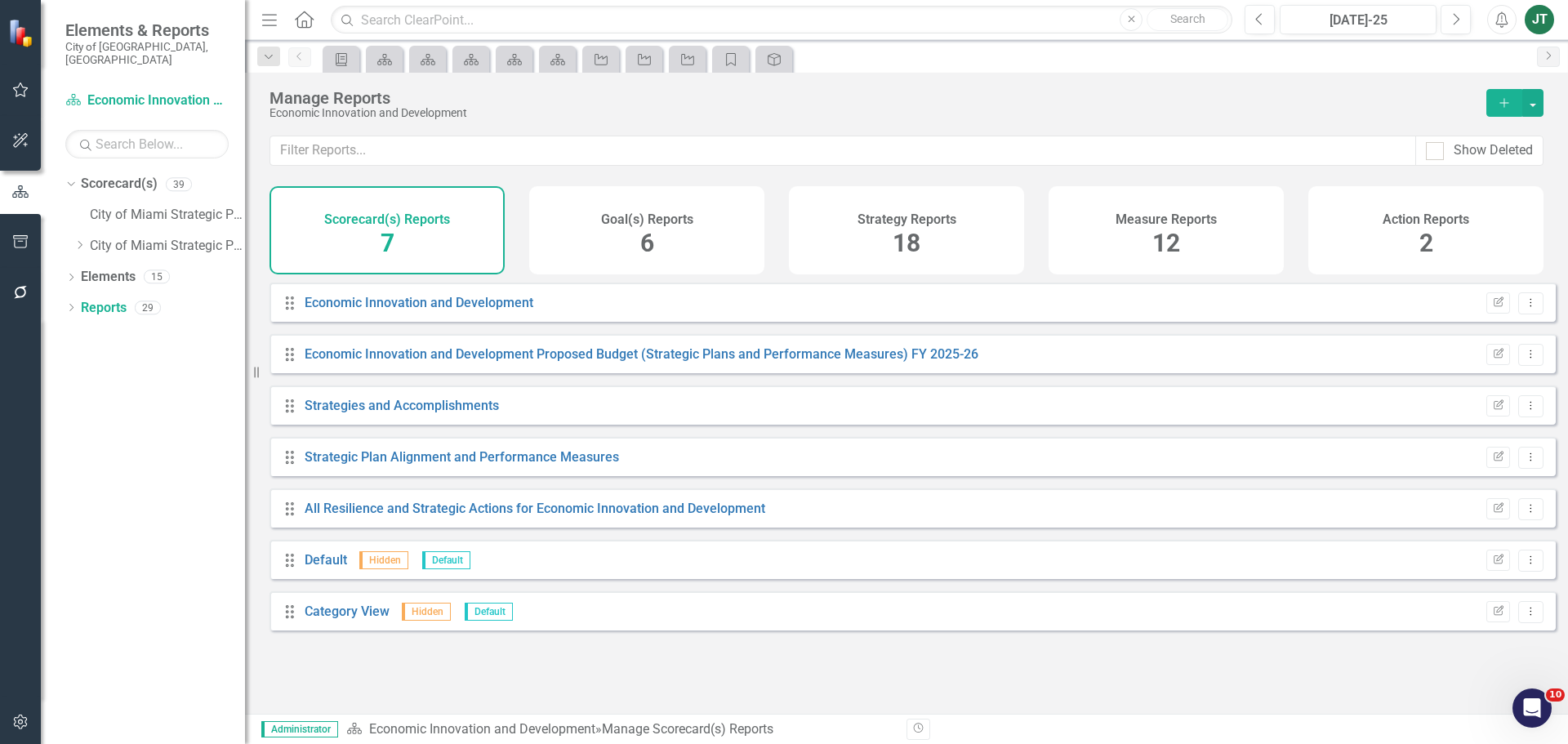
click at [901, 232] on span "18" at bounding box center [906, 242] width 27 height 28
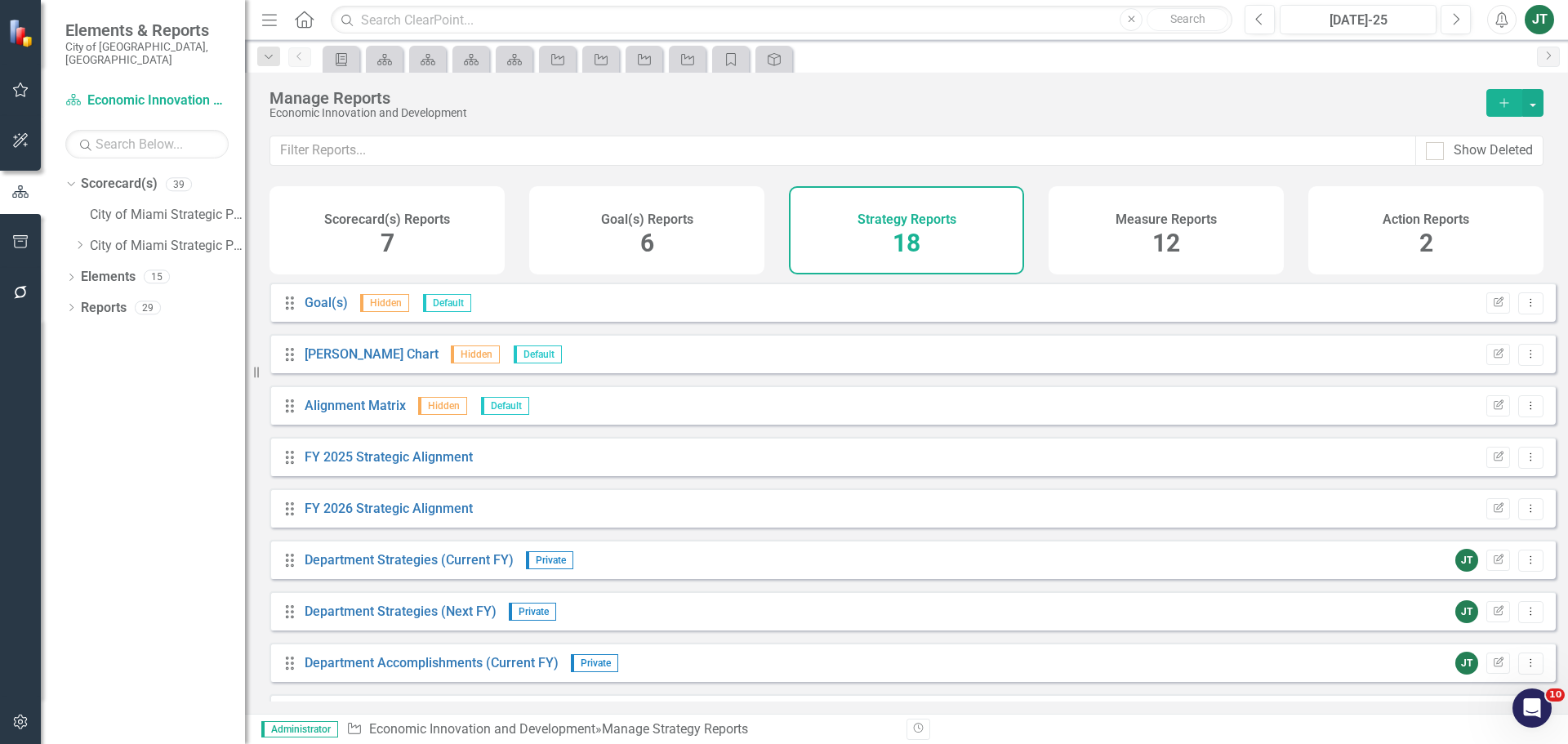
click at [625, 252] on div "Goal(s) Reports 6" at bounding box center [647, 230] width 235 height 88
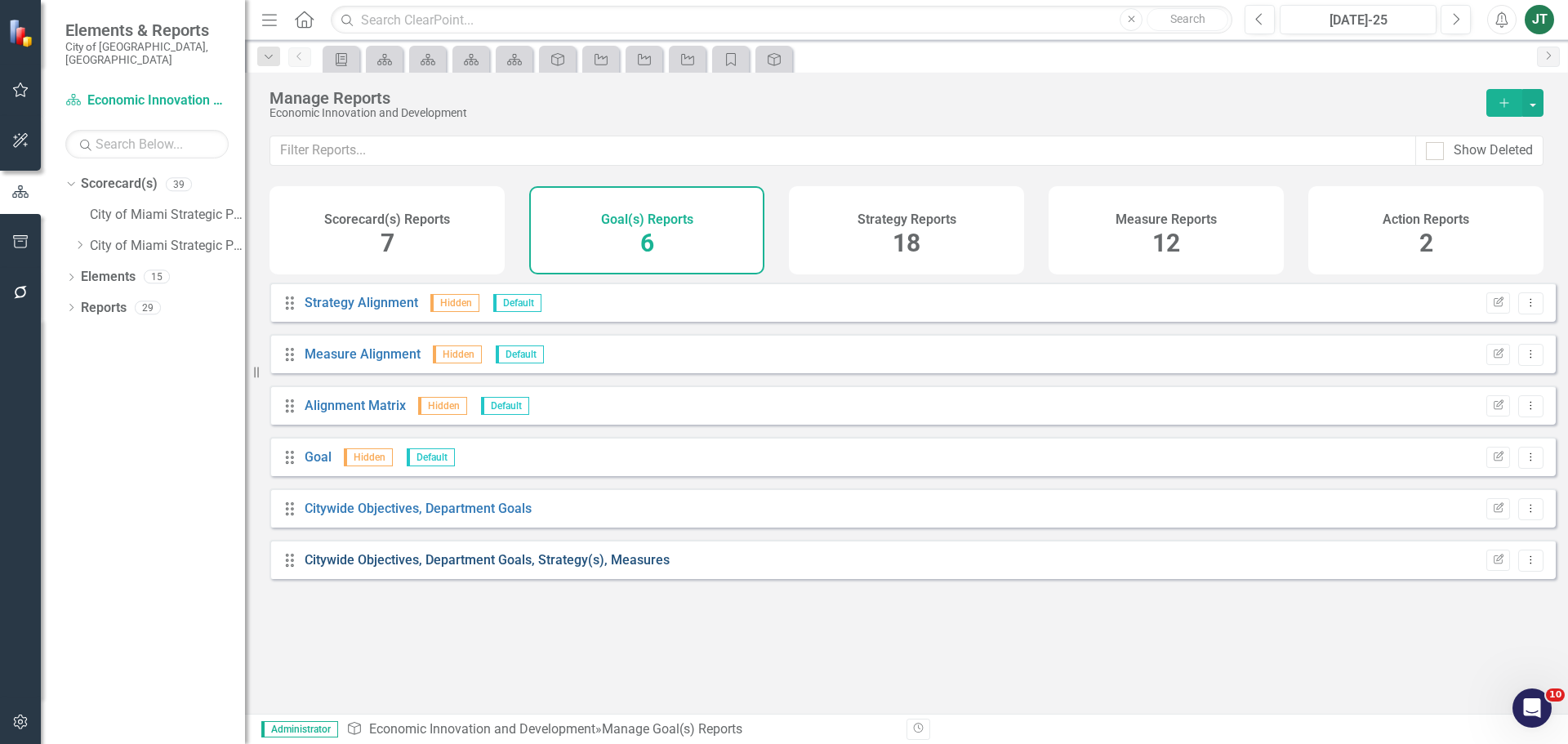
click at [456, 568] on link "Citywide Objectives, Department Goals, Strategy(s), Measures" at bounding box center [487, 560] width 366 height 16
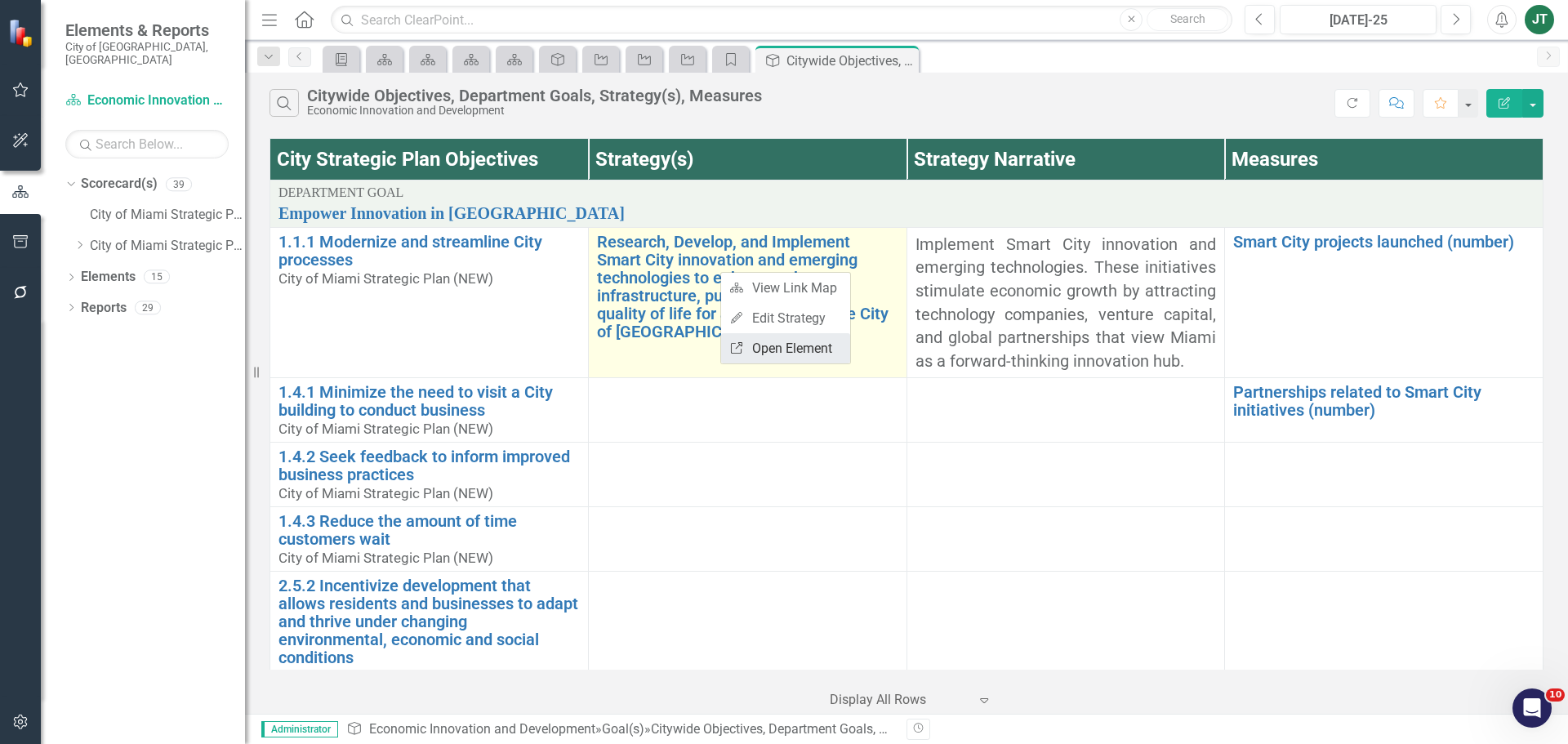
click at [772, 348] on link "Link Open Element" at bounding box center [786, 348] width 129 height 30
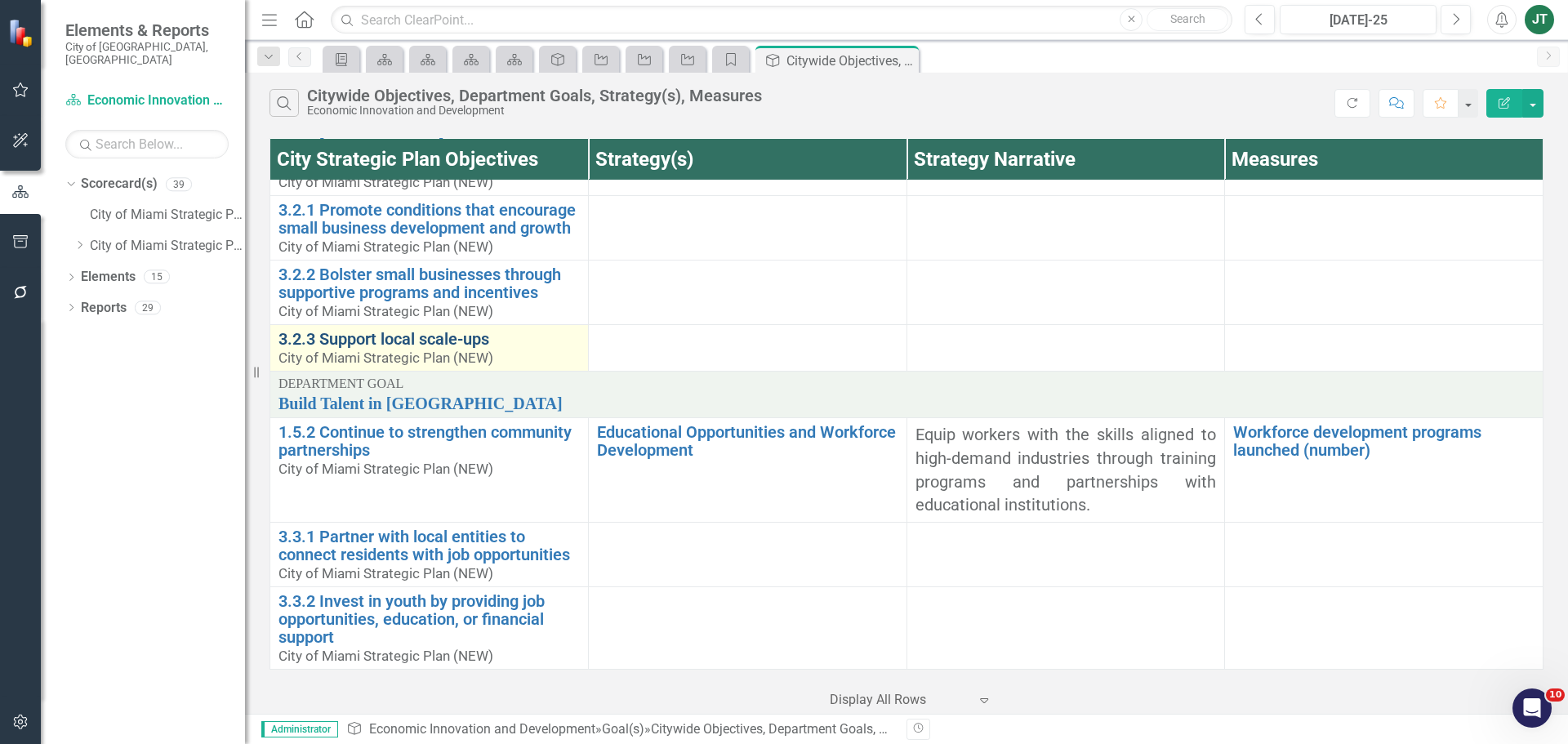
scroll to position [981, 0]
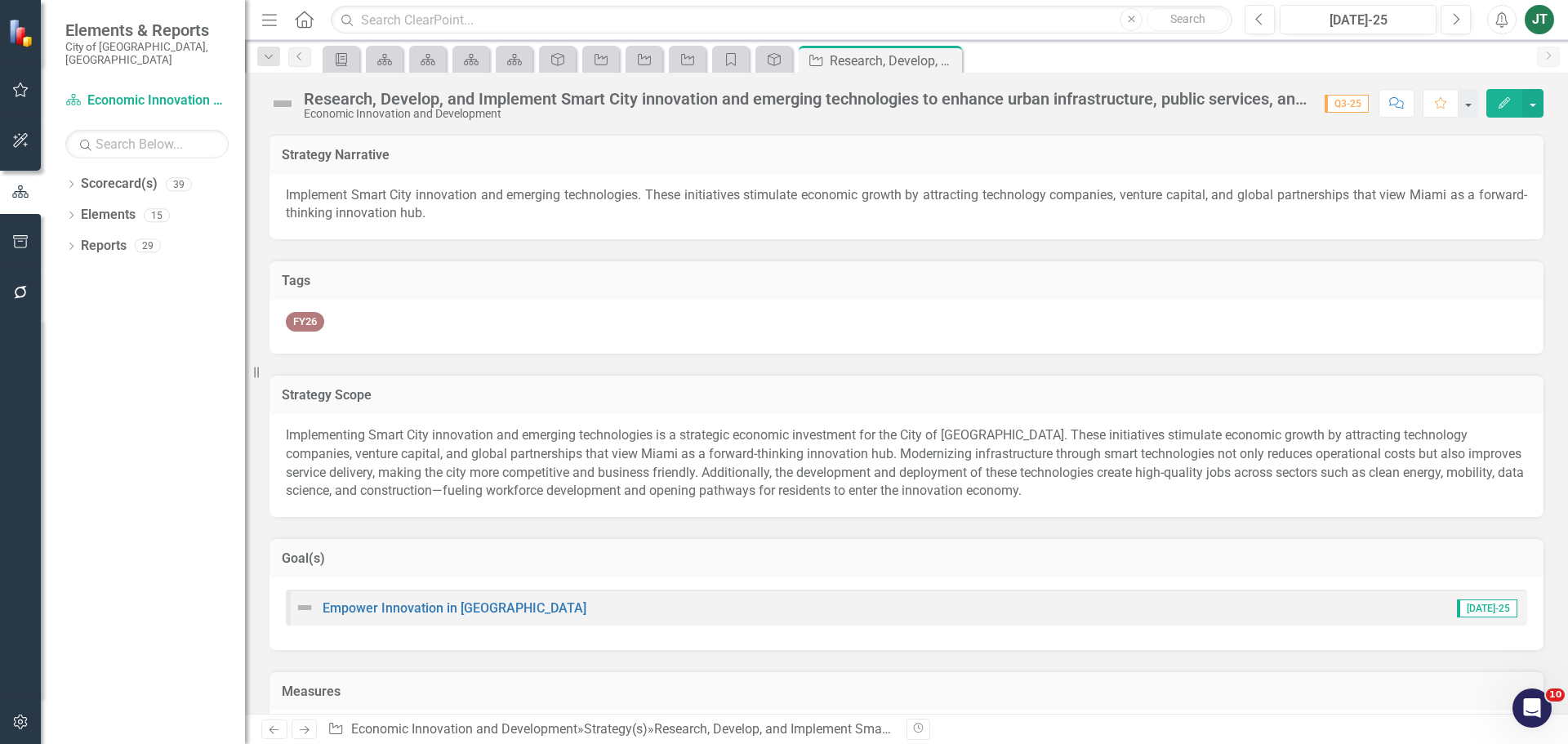
click at [1507, 100] on icon "button" at bounding box center [1504, 103] width 12 height 12
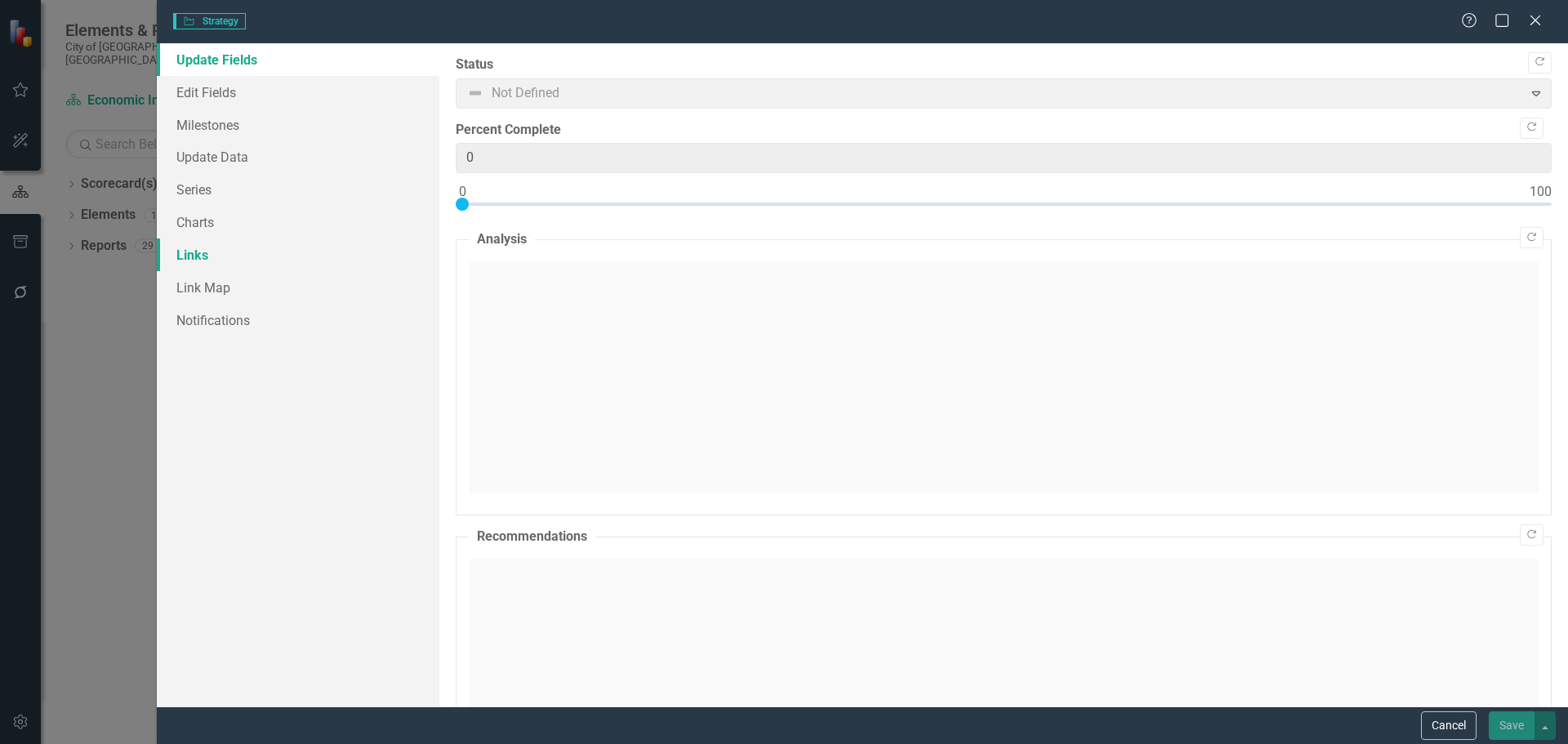
click at [195, 247] on link "Links" at bounding box center [298, 254] width 282 height 32
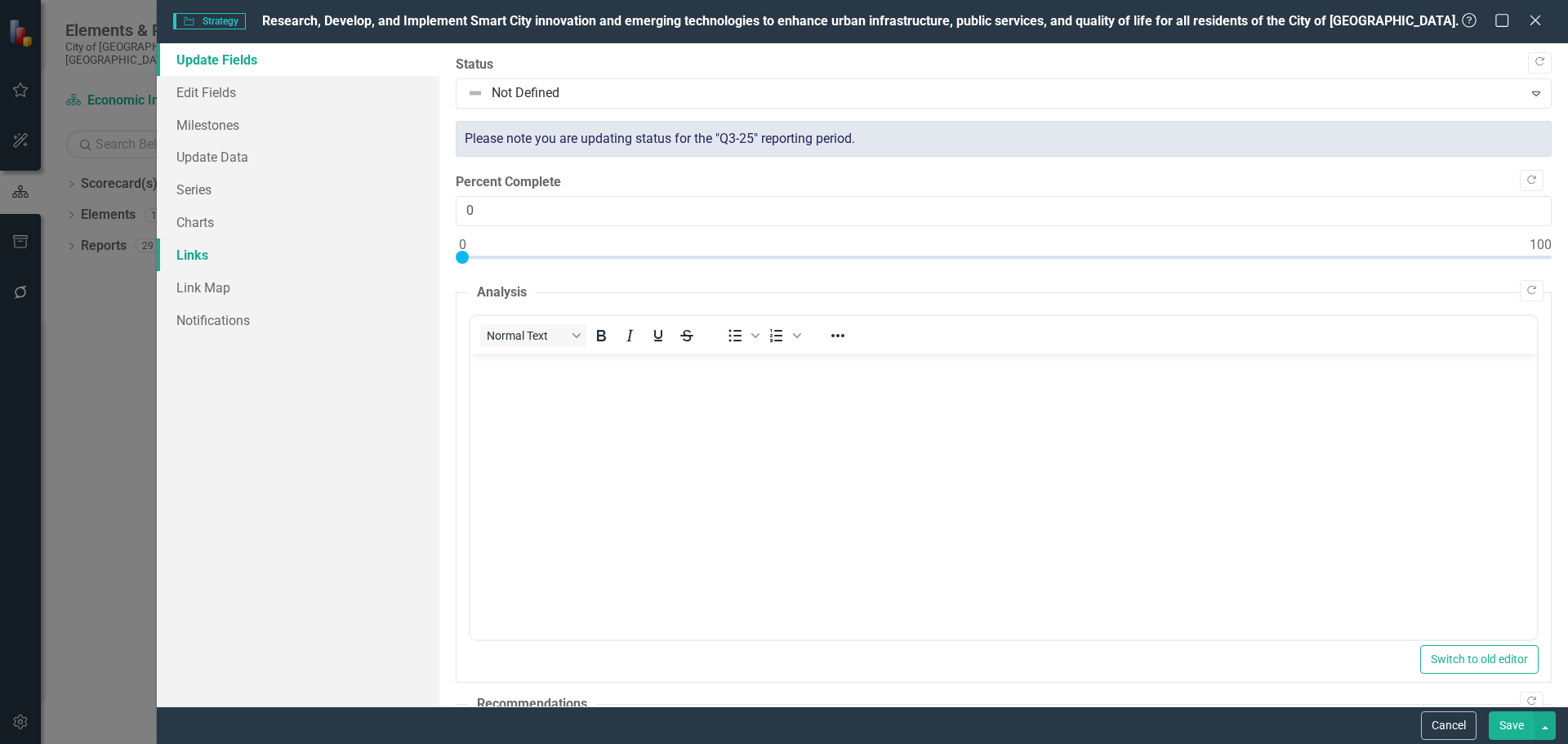
click at [200, 253] on link "Links" at bounding box center [298, 254] width 282 height 32
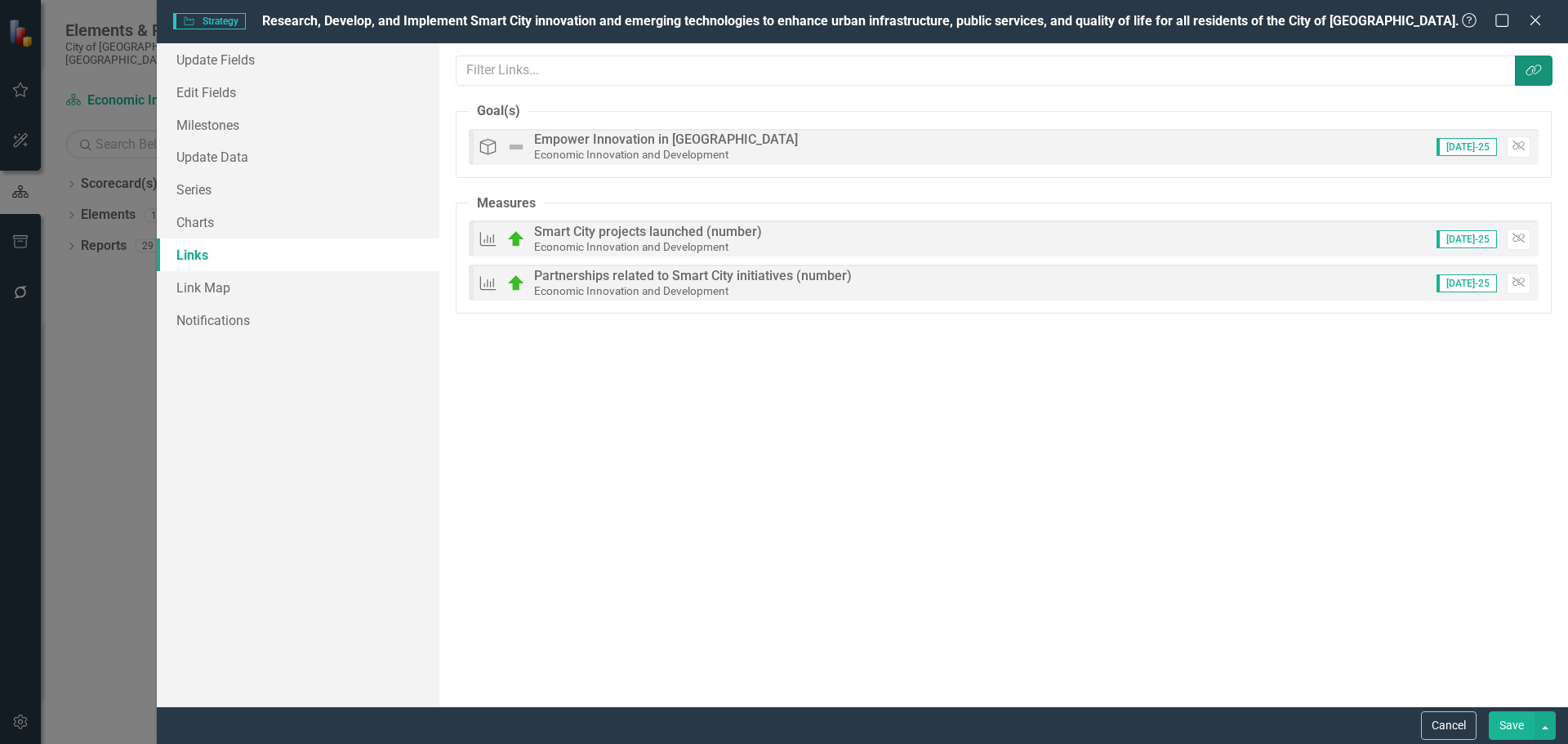
click at [1527, 71] on icon "button" at bounding box center [1534, 71] width 16 height 12
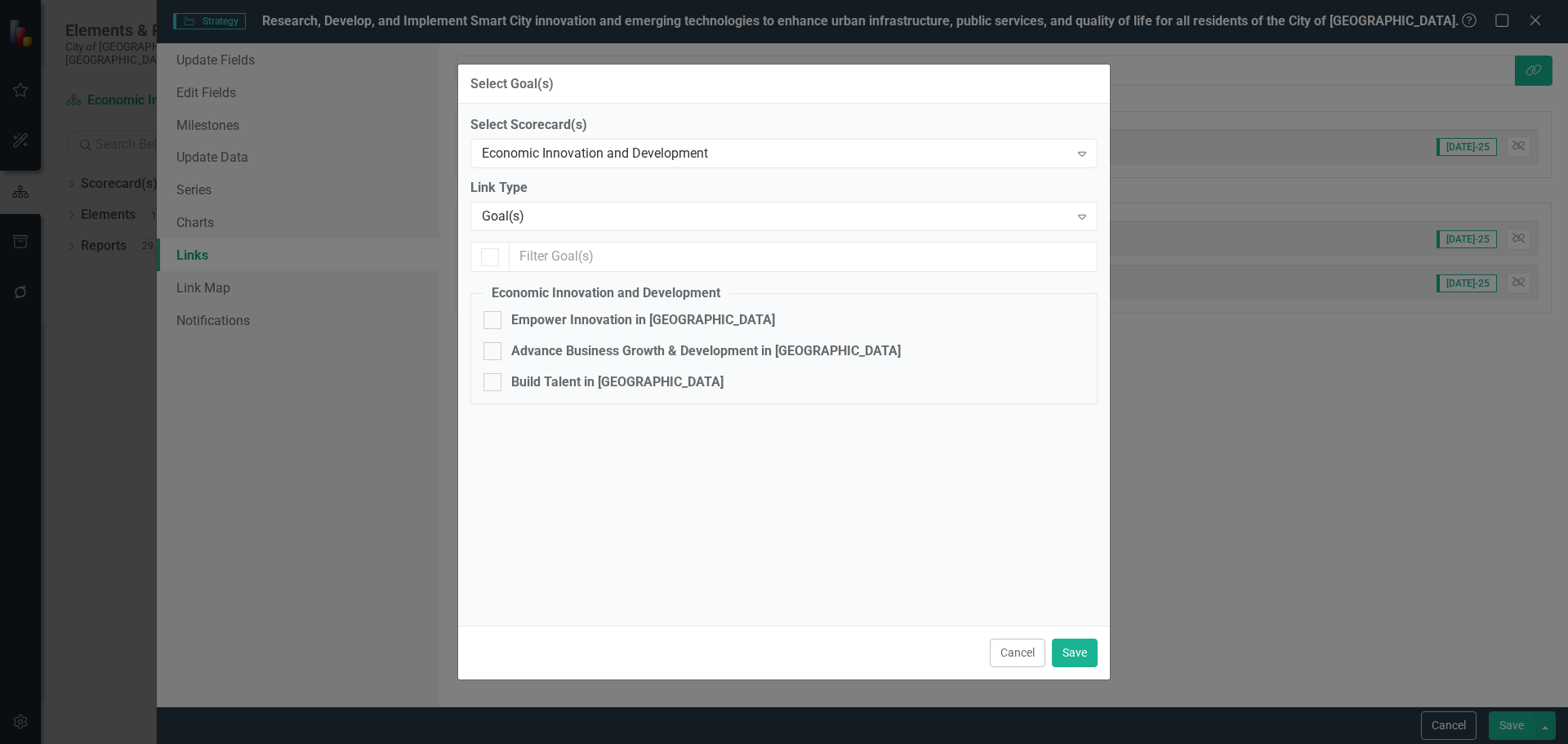
checkbox input "true"
checkbox input "false"
click at [558, 224] on div "Goal(s)" at bounding box center [775, 217] width 587 height 19
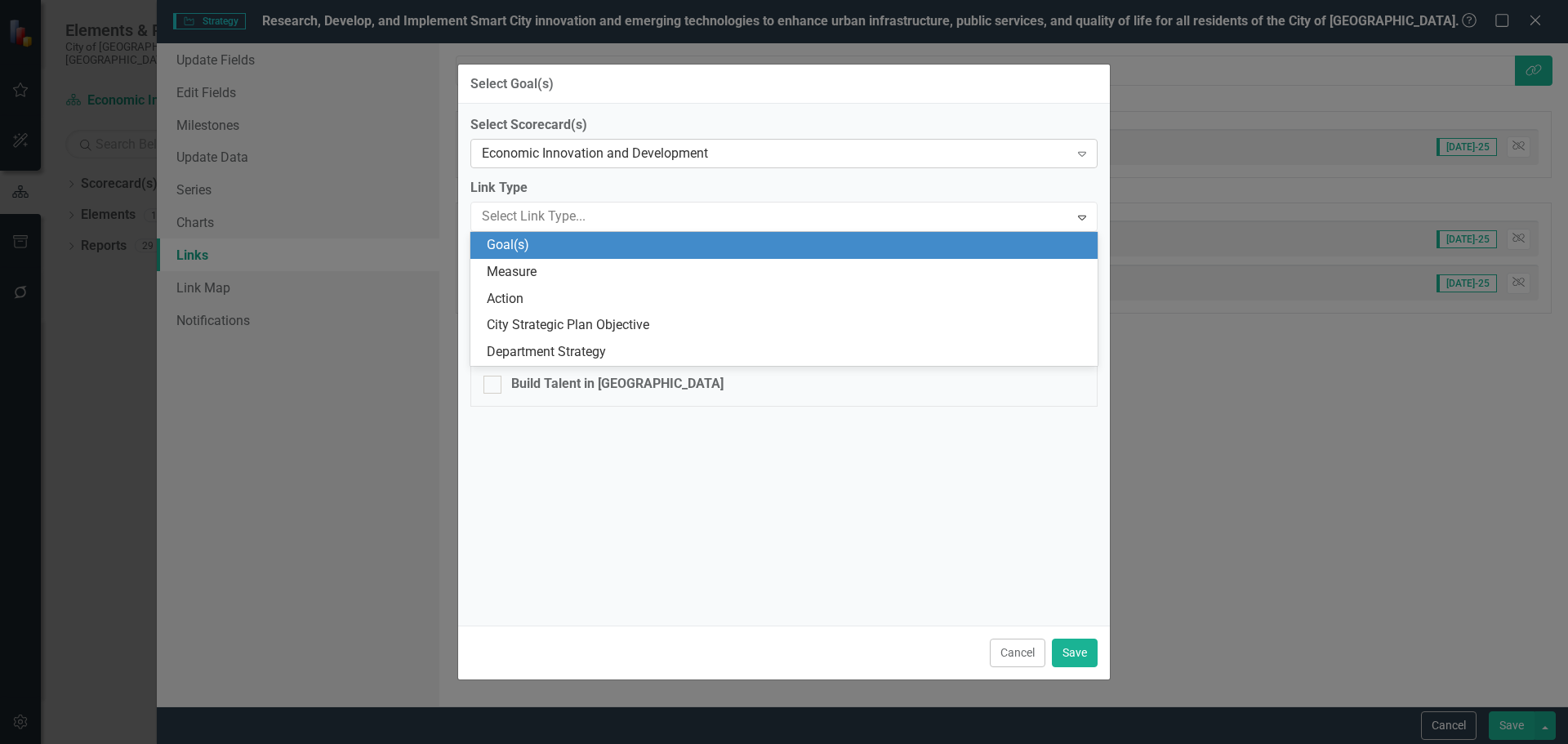
click at [591, 161] on div "Economic Innovation and Development" at bounding box center [775, 154] width 587 height 19
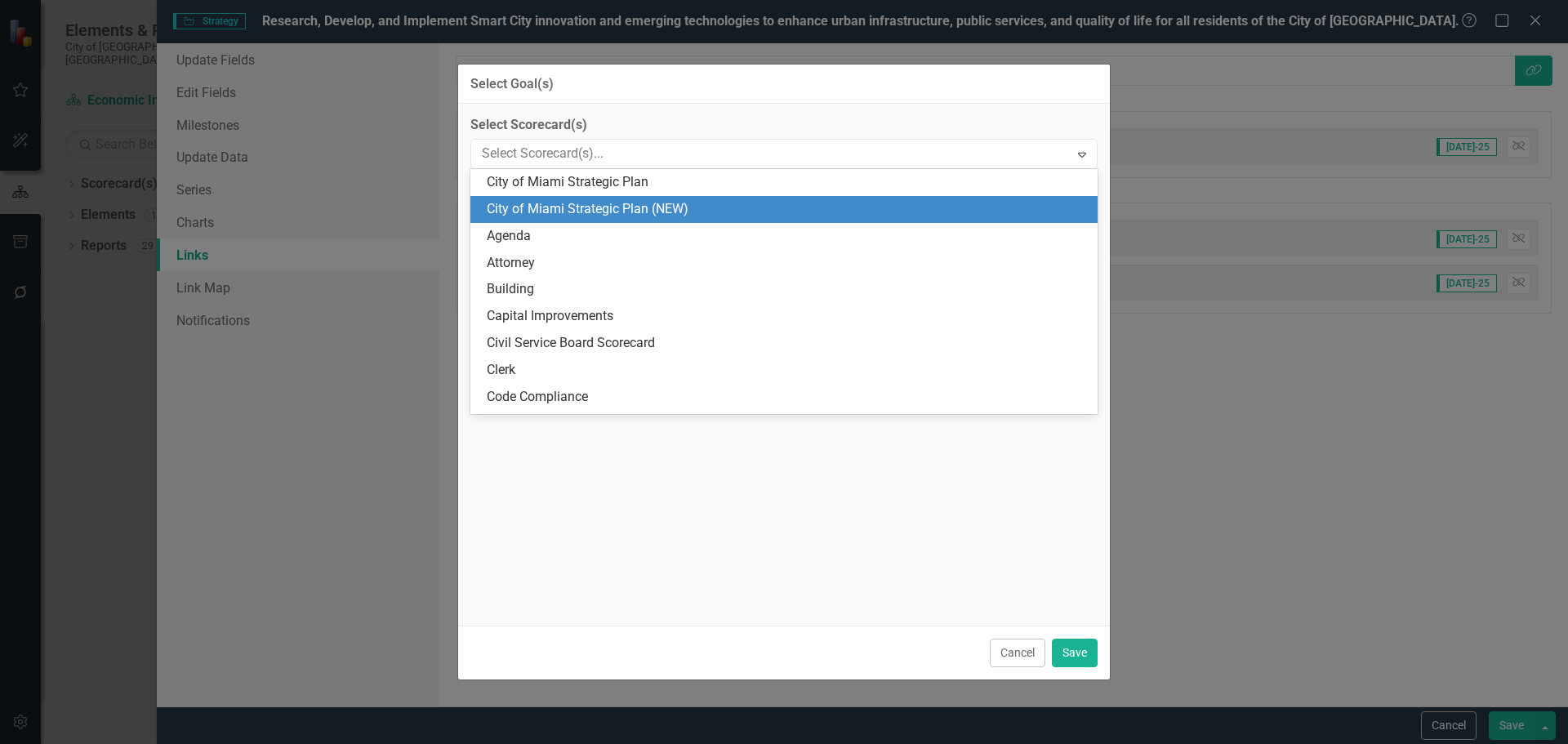
click at [602, 202] on div "City of Miami Strategic Plan (NEW)" at bounding box center [787, 209] width 601 height 19
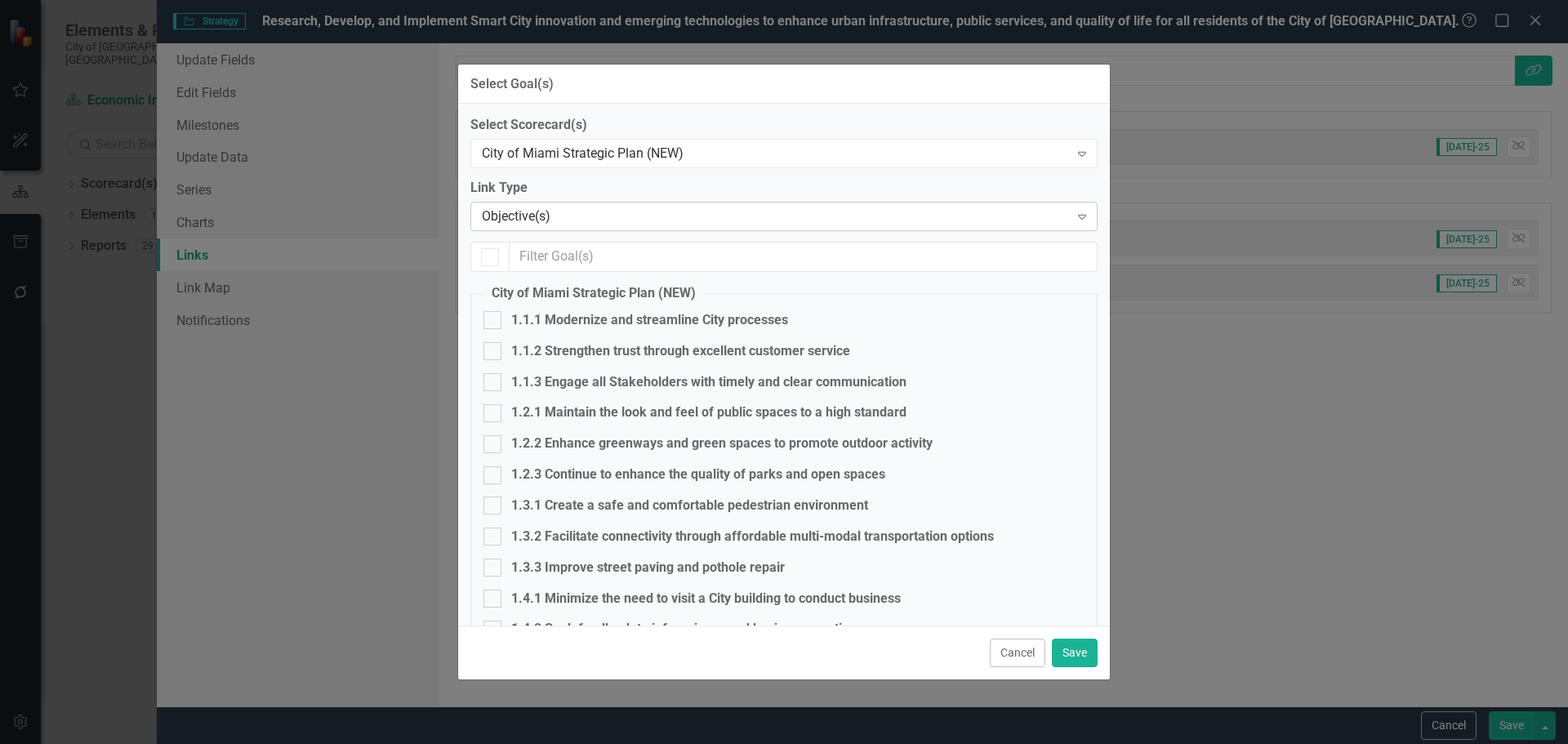
checkbox input "false"
click at [493, 321] on input "1.1.1 Modernize and streamline City processes" at bounding box center [488, 317] width 11 height 11
checkbox input "true"
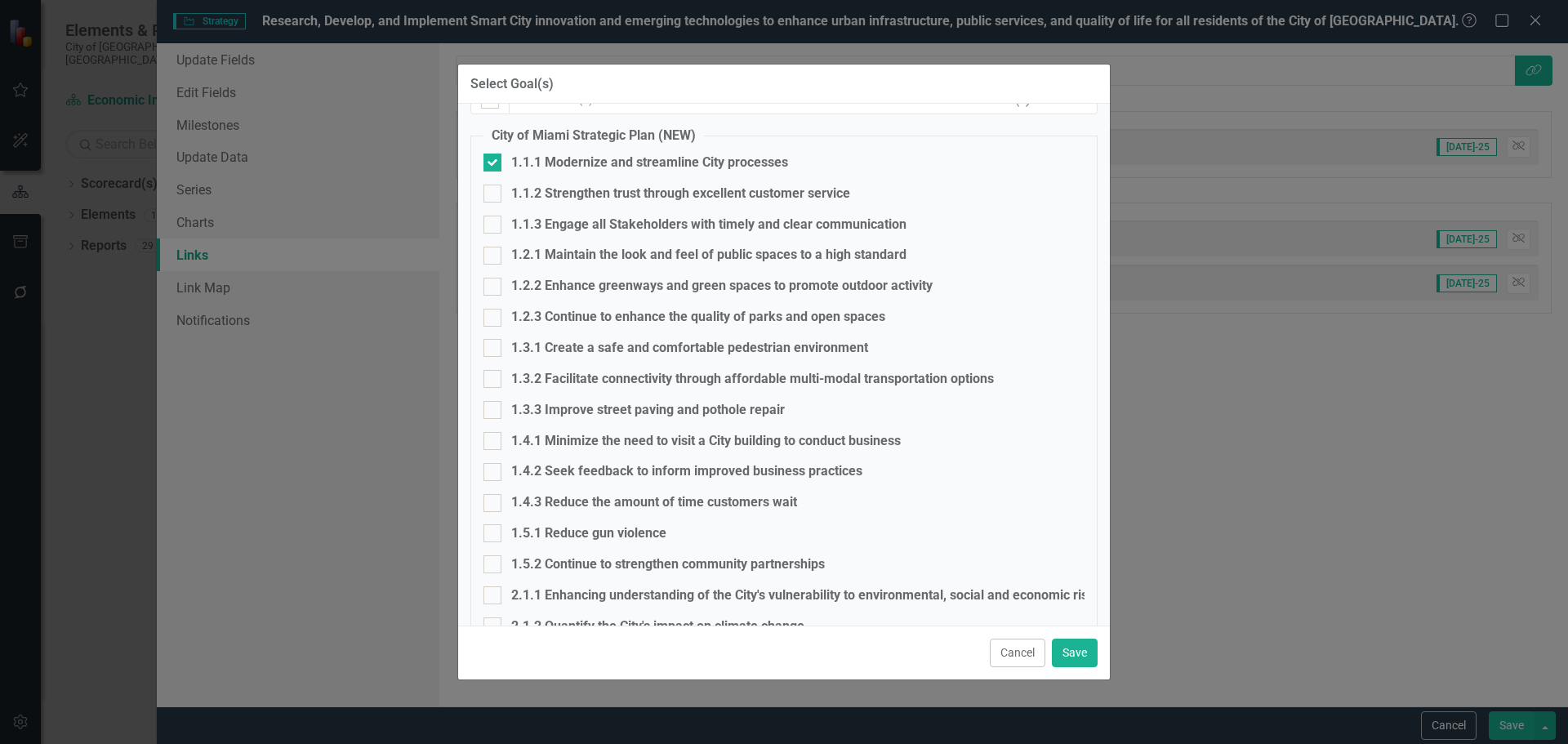
scroll to position [164, 0]
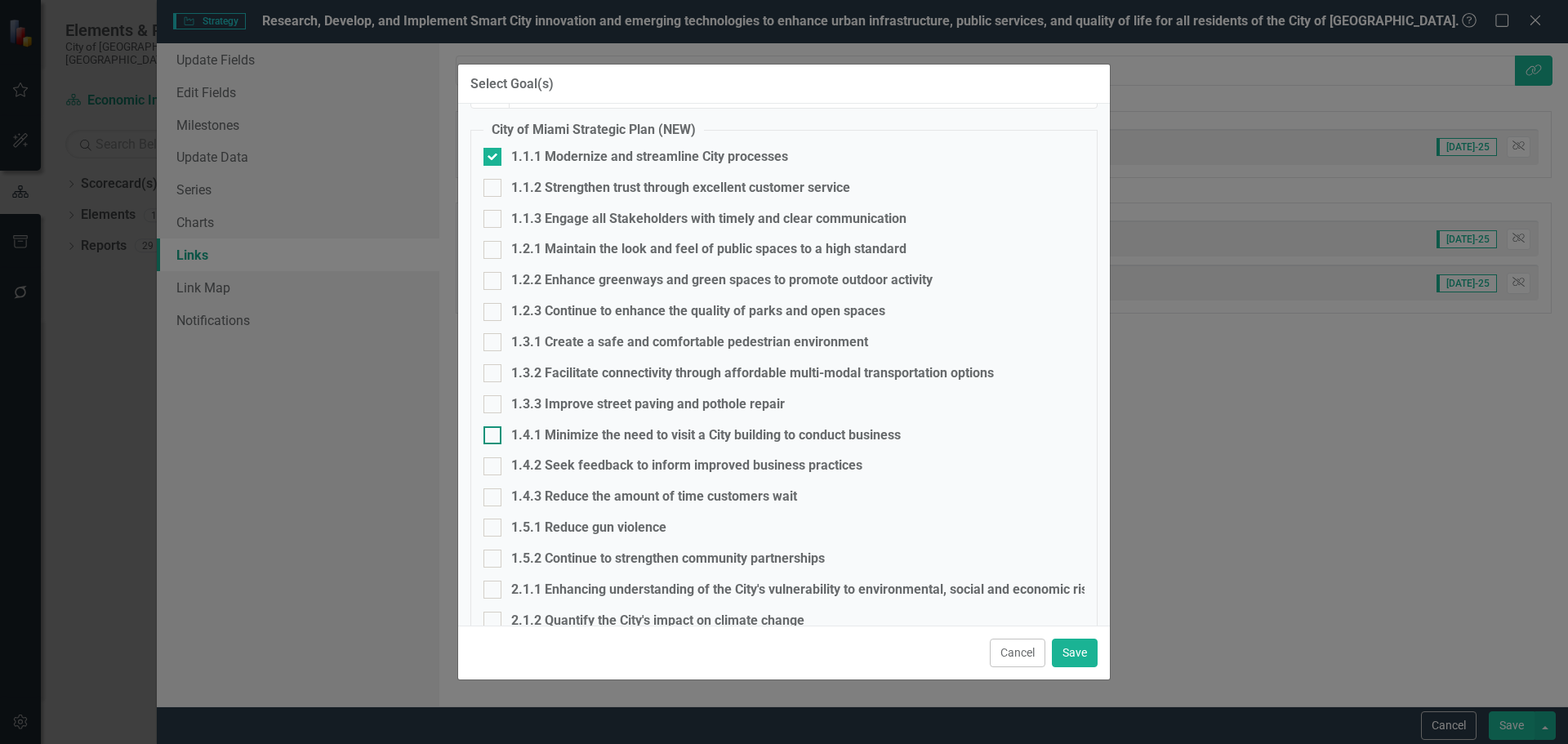
click at [495, 434] on div at bounding box center [492, 435] width 18 height 18
click at [494, 434] on input "1.4.1 Minimize the need to visit a City building to conduct business" at bounding box center [488, 431] width 11 height 11
checkbox input "true"
click at [494, 471] on div at bounding box center [492, 467] width 18 height 18
click at [494, 469] on input "1.4.2 Seek feedback to inform improved business practices" at bounding box center [488, 463] width 11 height 11
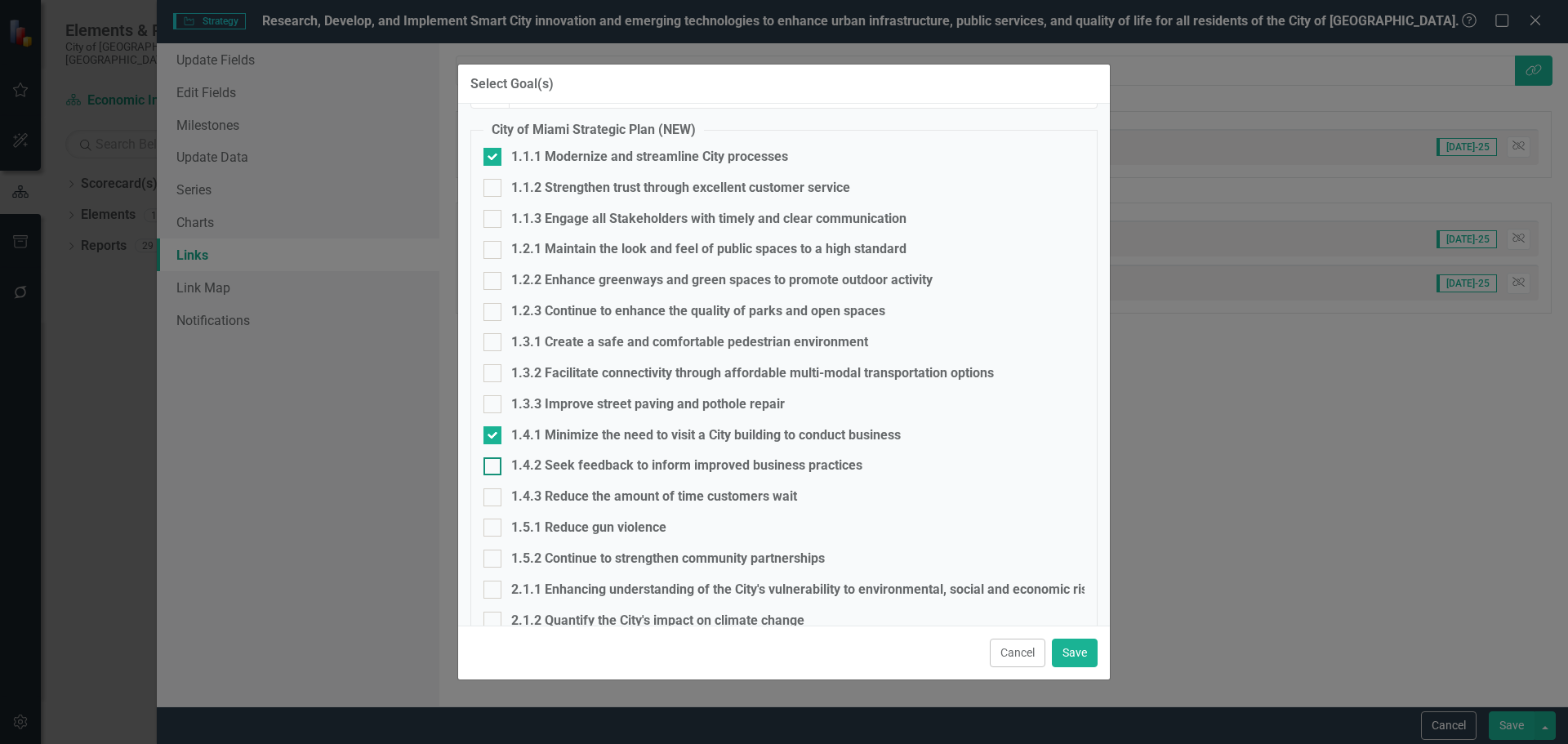
checkbox input "true"
click at [490, 494] on input "1.4.3 Reduce the amount of time customers wait" at bounding box center [488, 493] width 11 height 11
checkbox input "true"
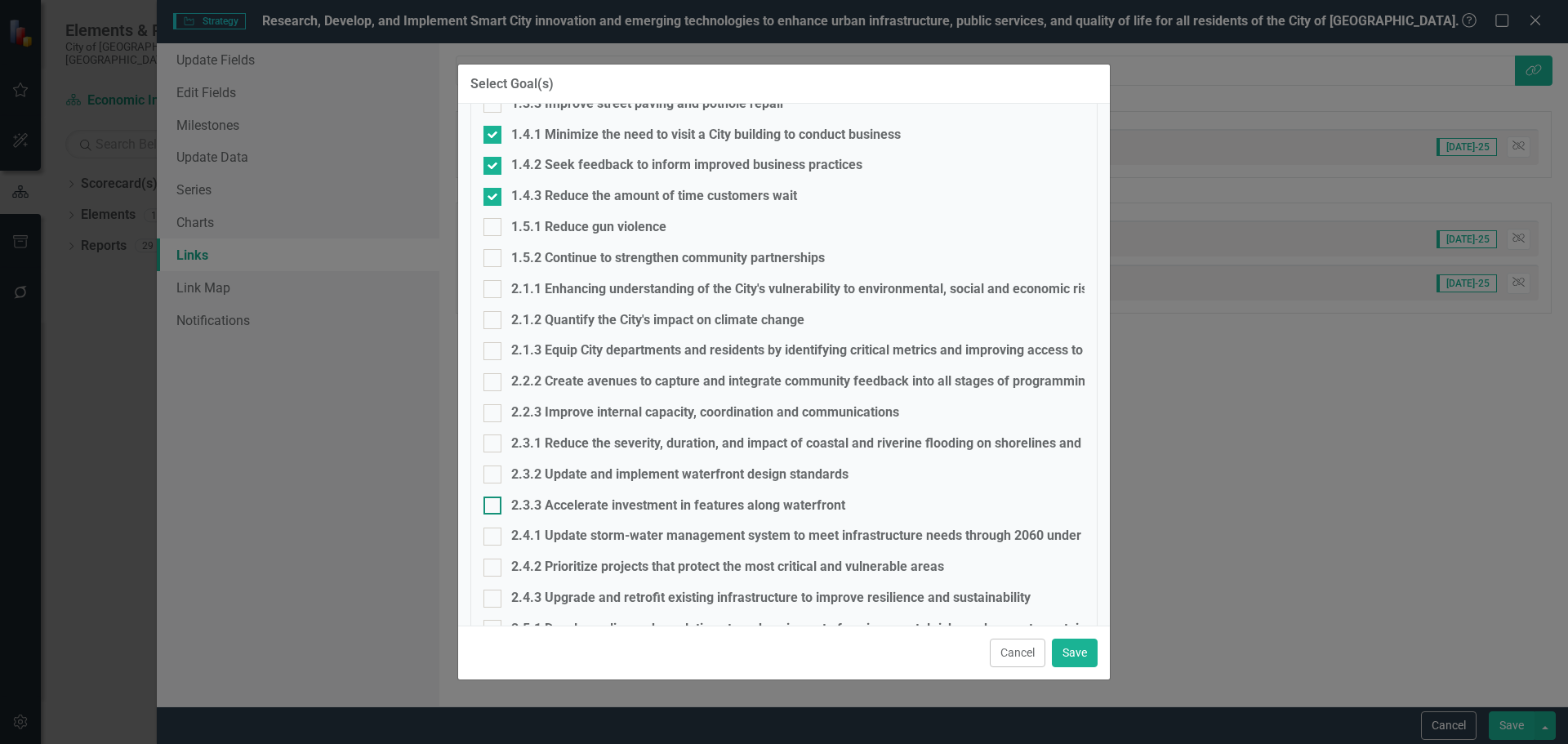
scroll to position [571, 0]
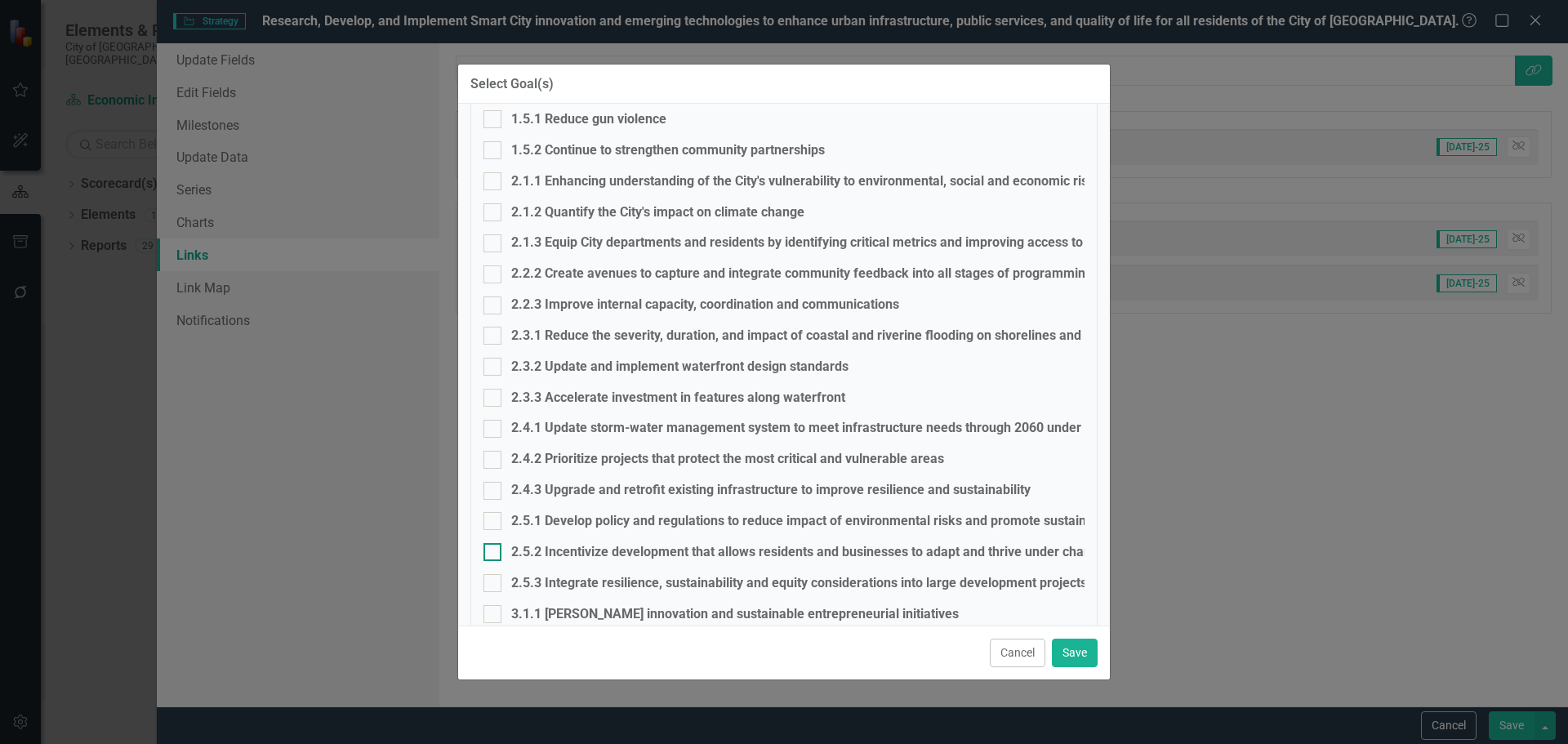
click at [494, 547] on div at bounding box center [492, 552] width 18 height 18
click at [494, 547] on input "2.5.2 Incentivize development that allows residents and businesses to adapt and…" at bounding box center [488, 548] width 11 height 11
checkbox input "true"
click at [1066, 647] on button "Save" at bounding box center [1074, 653] width 46 height 28
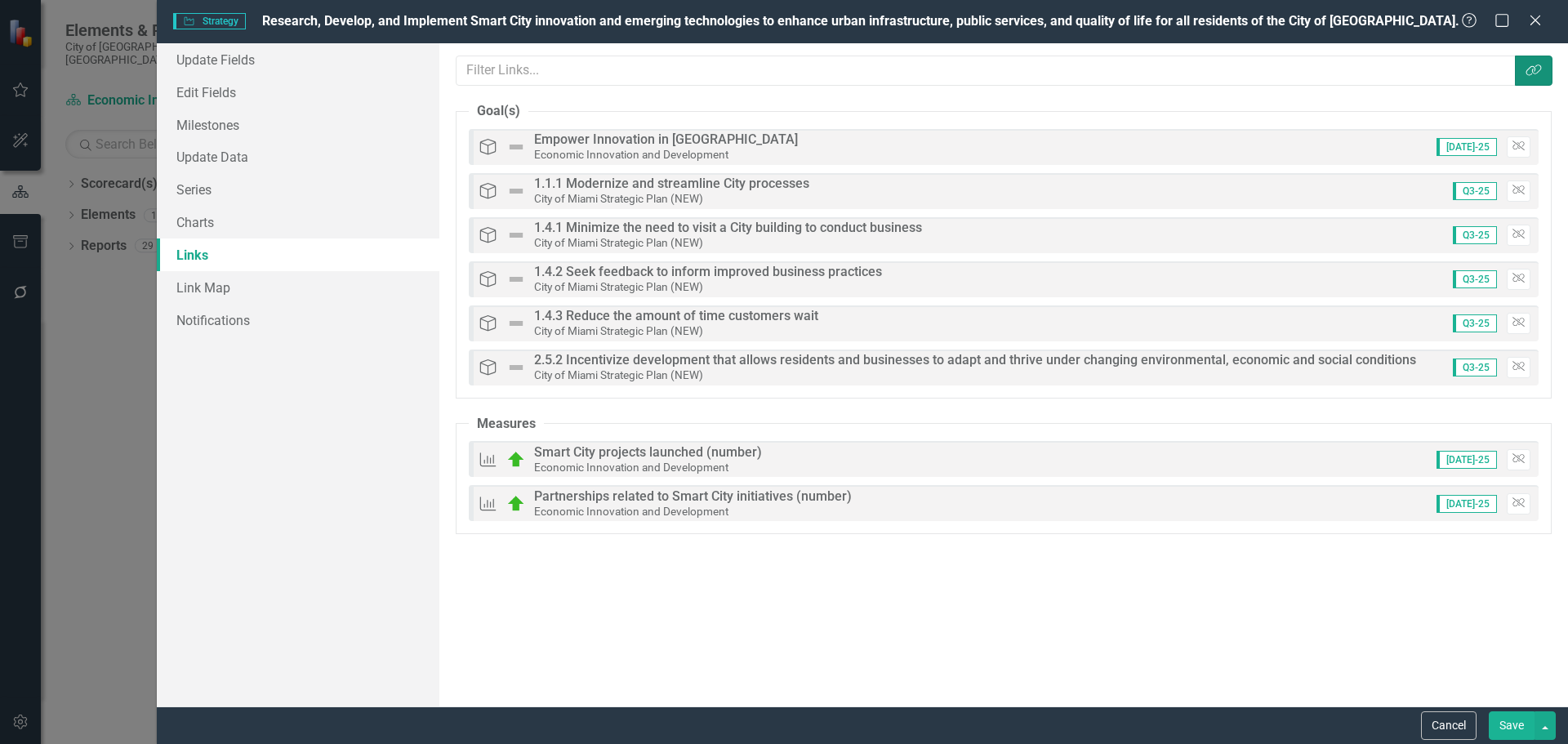
click at [1537, 69] on icon "Link Tag" at bounding box center [1534, 70] width 17 height 13
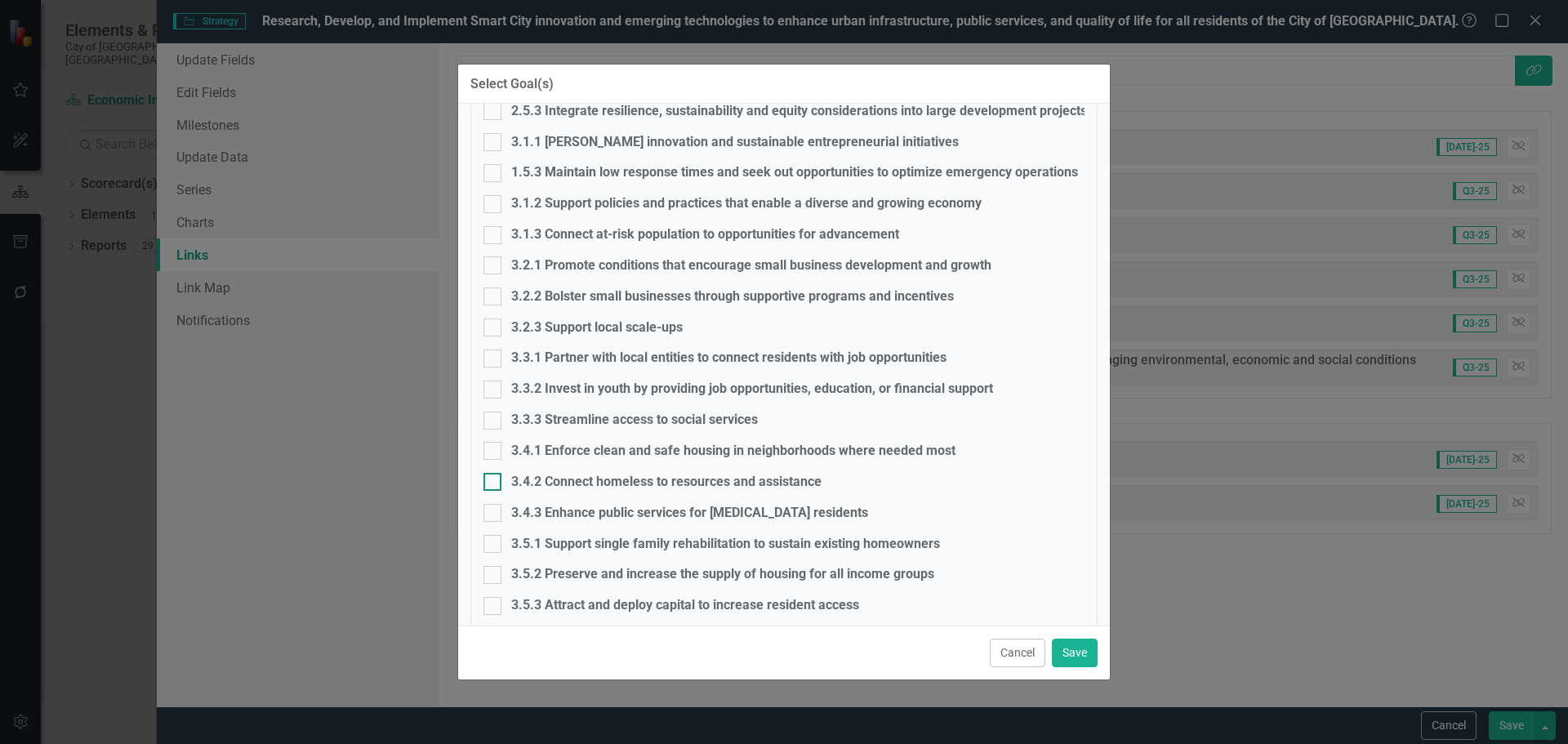
scroll to position [1062, 0]
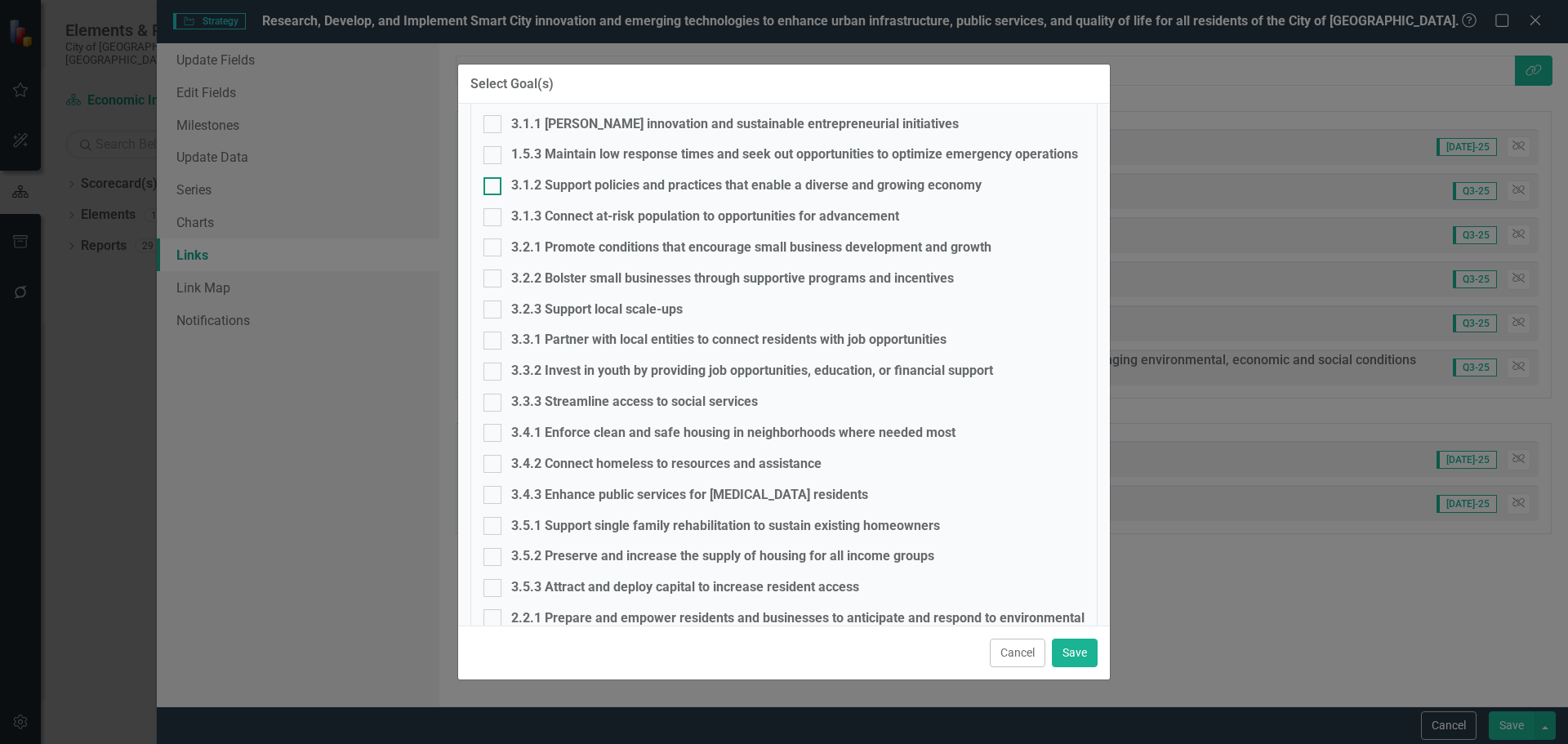
click at [495, 188] on div at bounding box center [492, 186] width 18 height 18
click at [494, 188] on input "3.1.2 Support policies and practices that enable a diverse and growing economy" at bounding box center [488, 182] width 11 height 11
checkbox input "true"
click at [1081, 655] on button "Save" at bounding box center [1074, 653] width 46 height 28
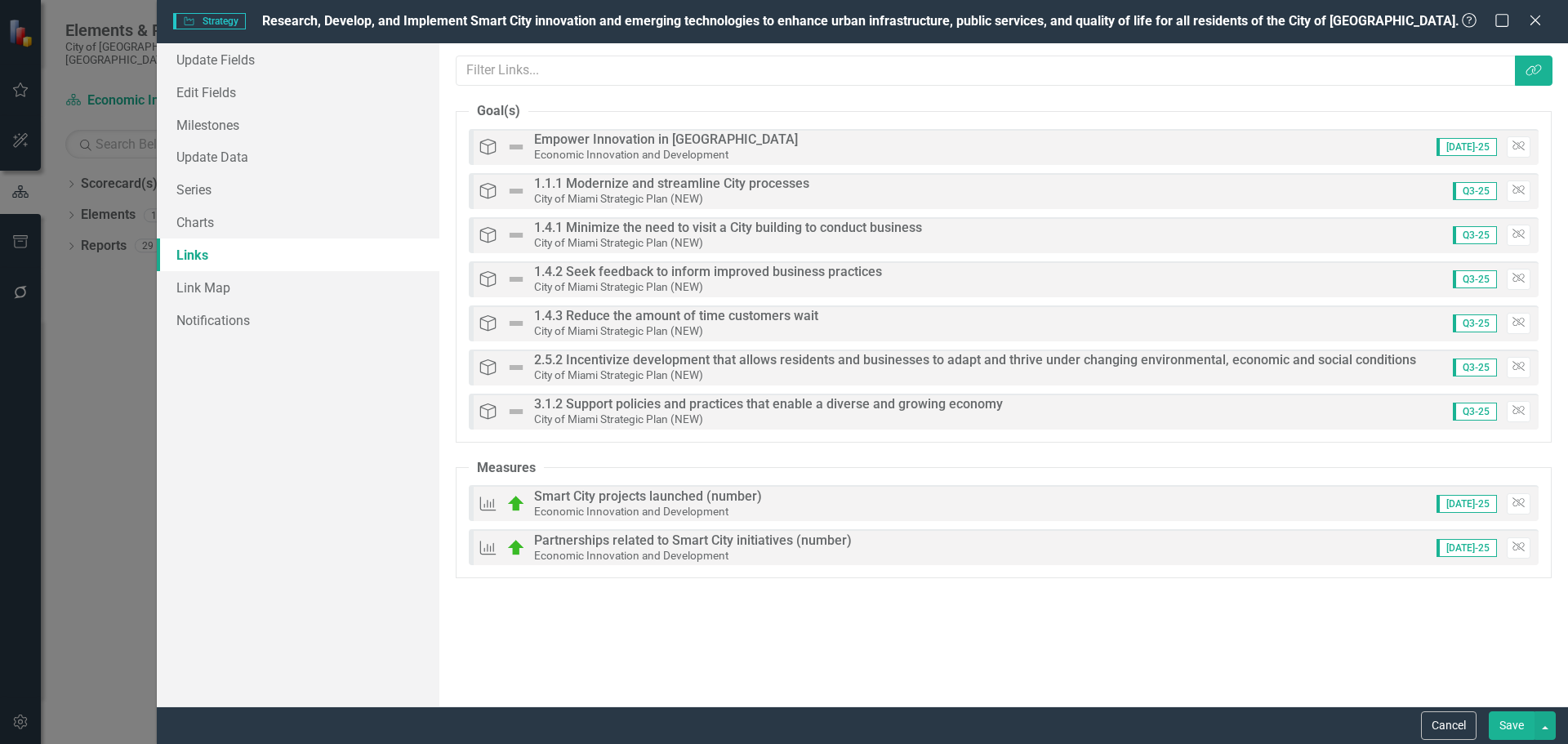
click at [1517, 719] on button "Save" at bounding box center [1511, 725] width 46 height 28
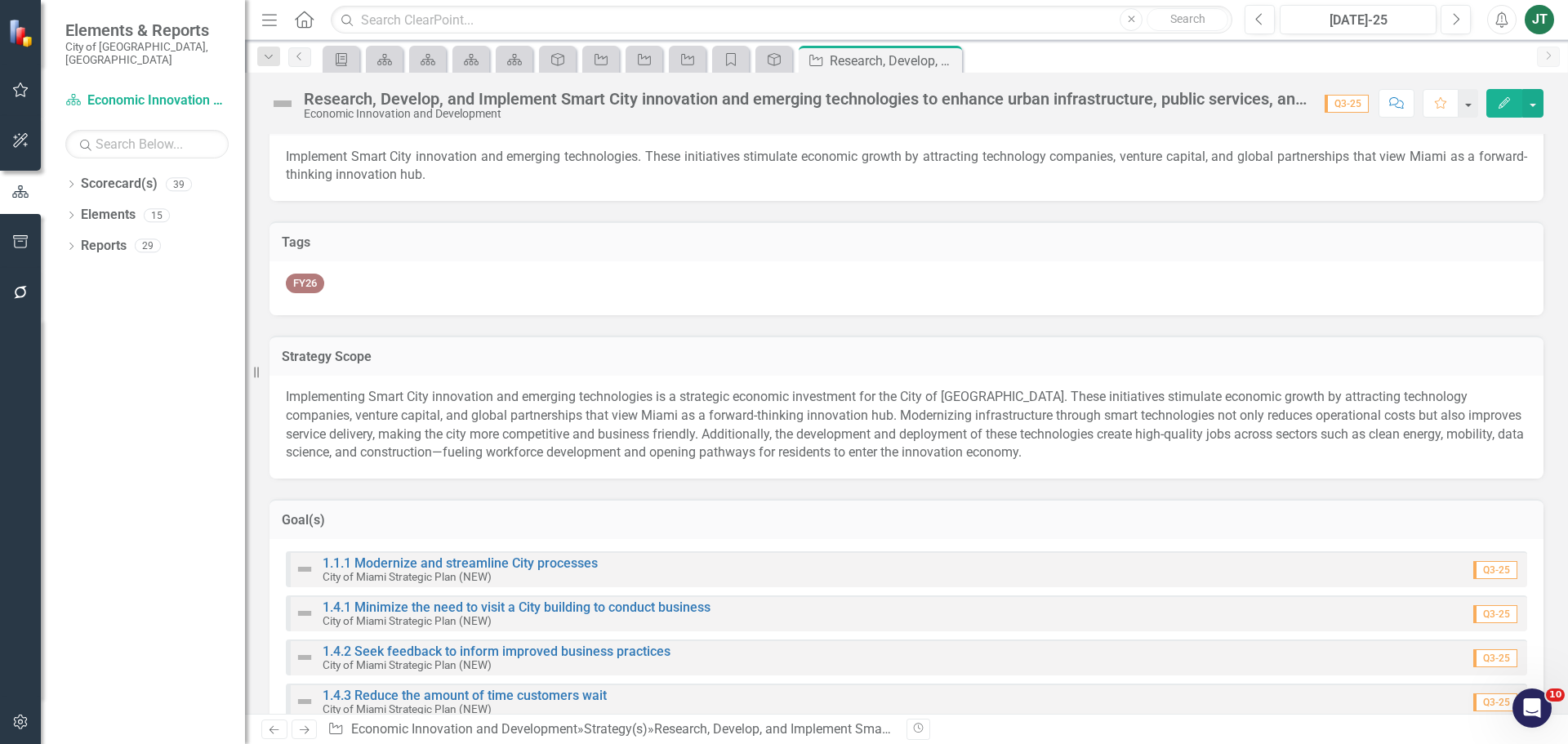
scroll to position [0, 0]
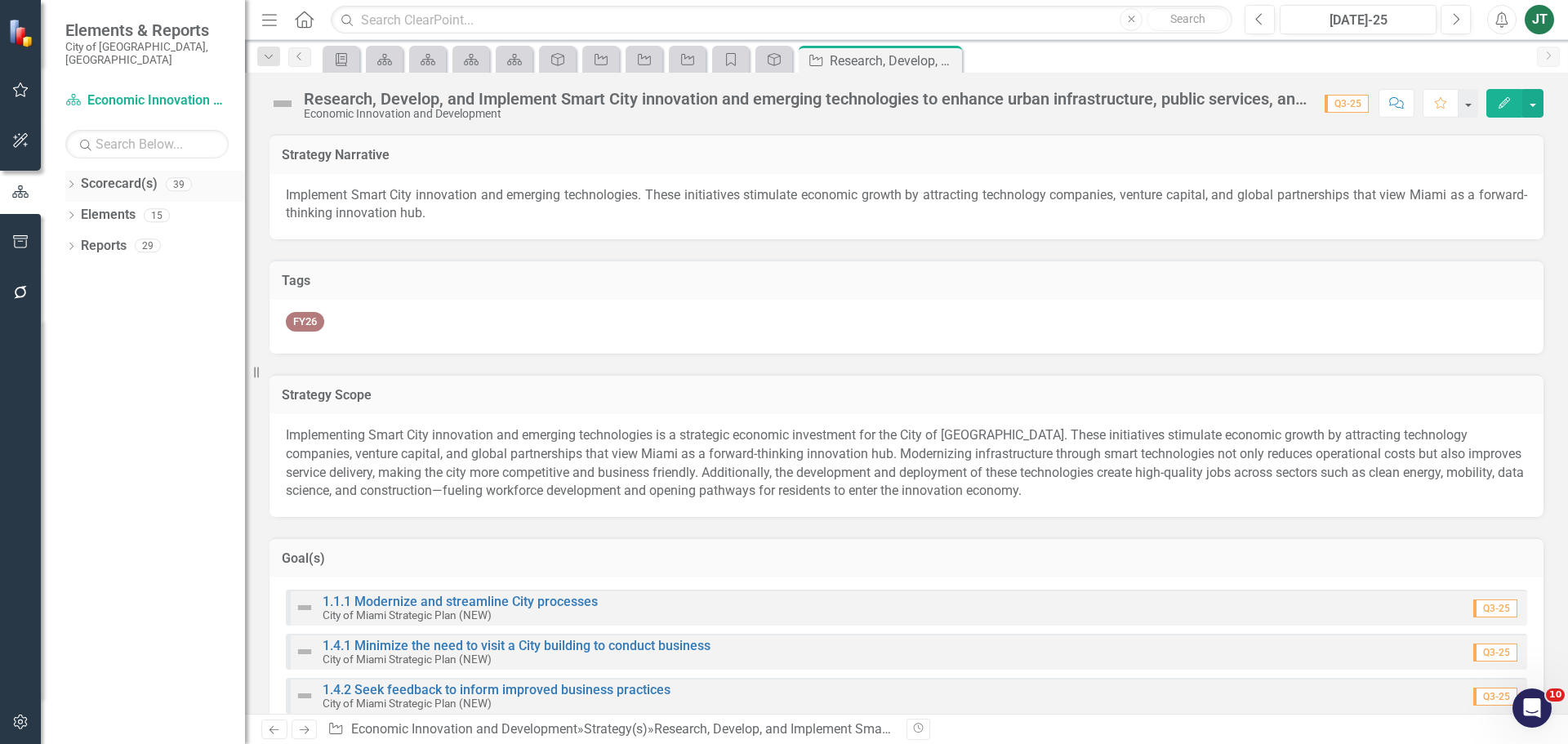
click at [71, 181] on icon "Dropdown" at bounding box center [72, 185] width 12 height 9
click at [81, 240] on icon "Dropdown" at bounding box center [79, 245] width 13 height 10
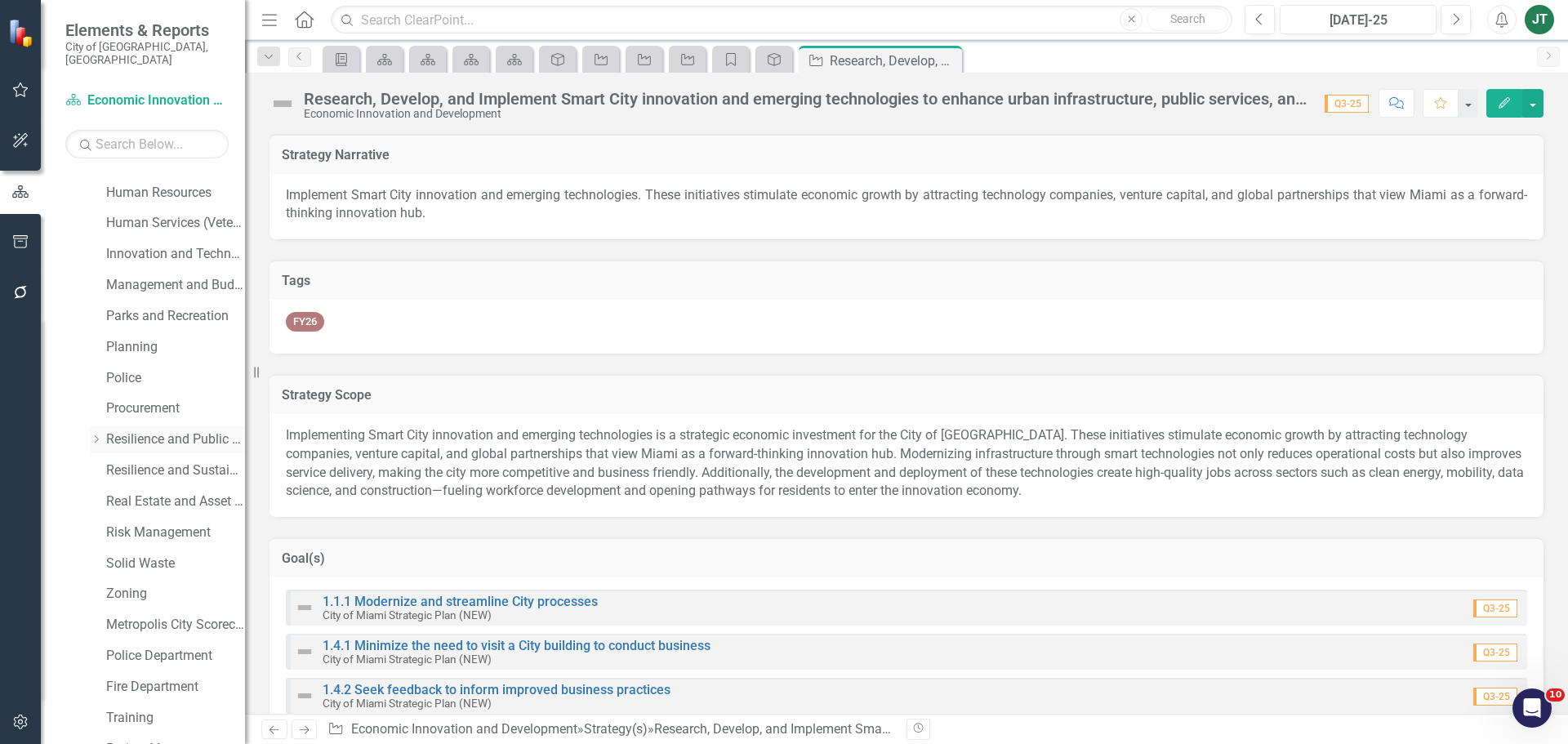
scroll to position [571, 0]
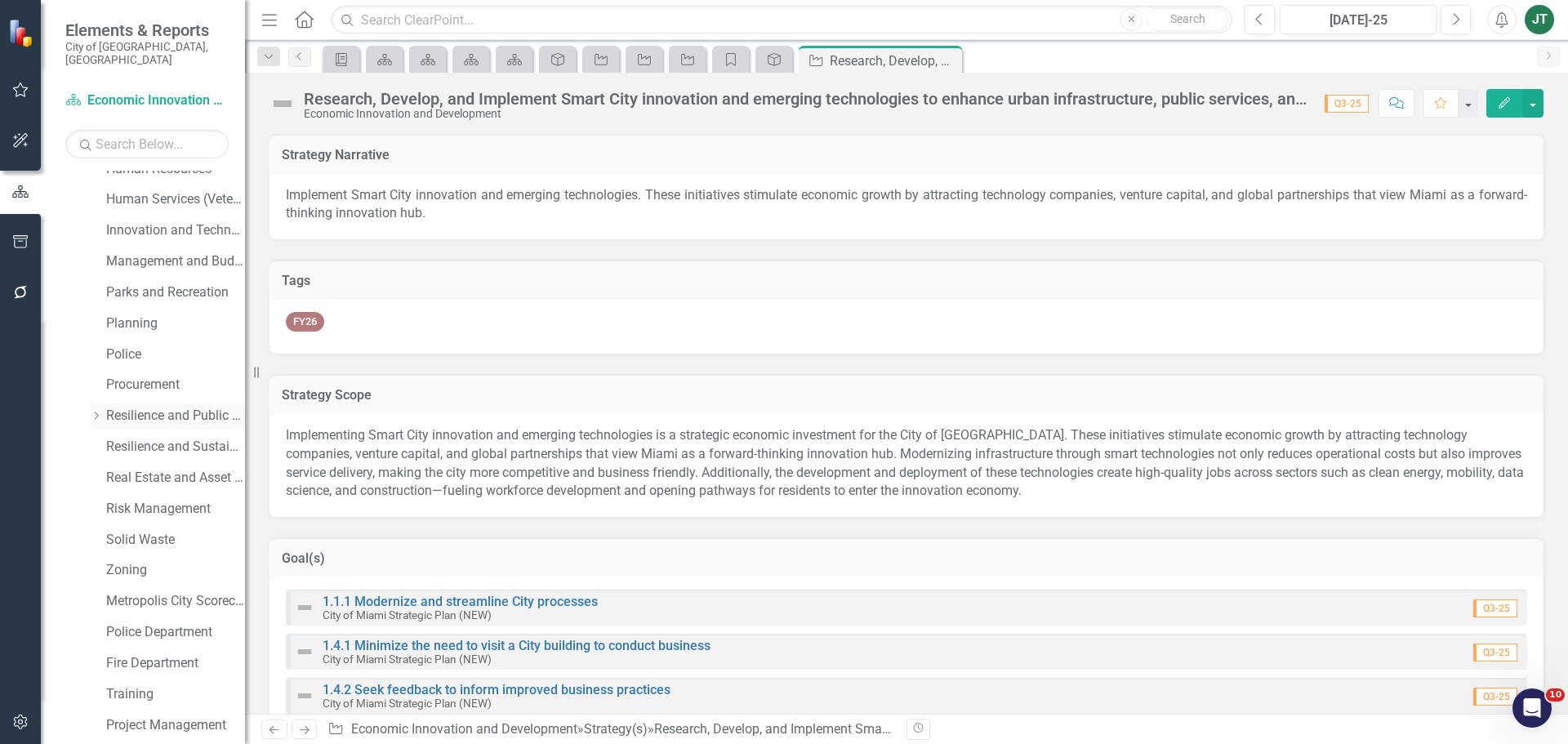
click at [172, 407] on link "Resilience and Public Works" at bounding box center [175, 416] width 139 height 19
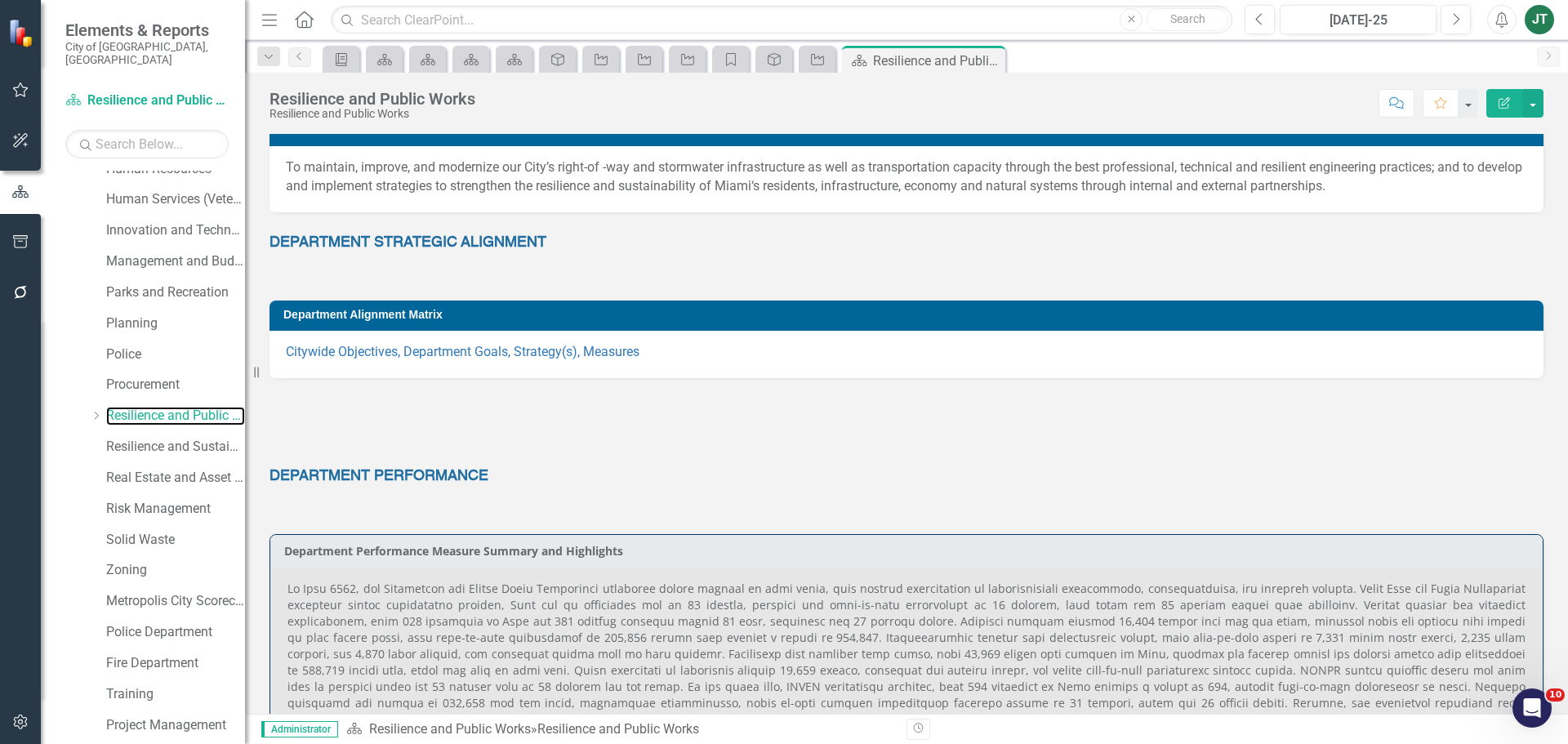
scroll to position [258, 0]
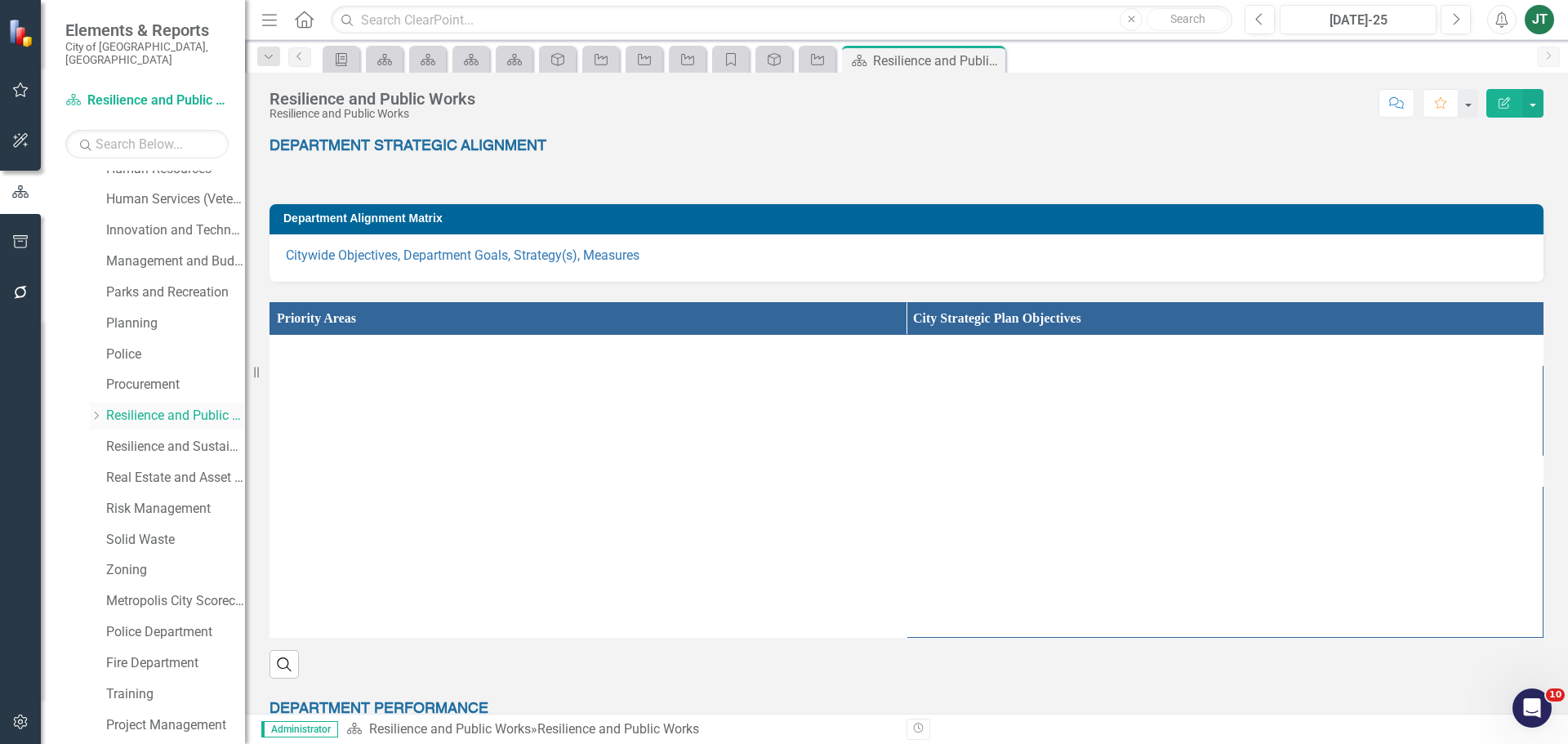
click at [95, 412] on icon at bounding box center [97, 416] width 4 height 8
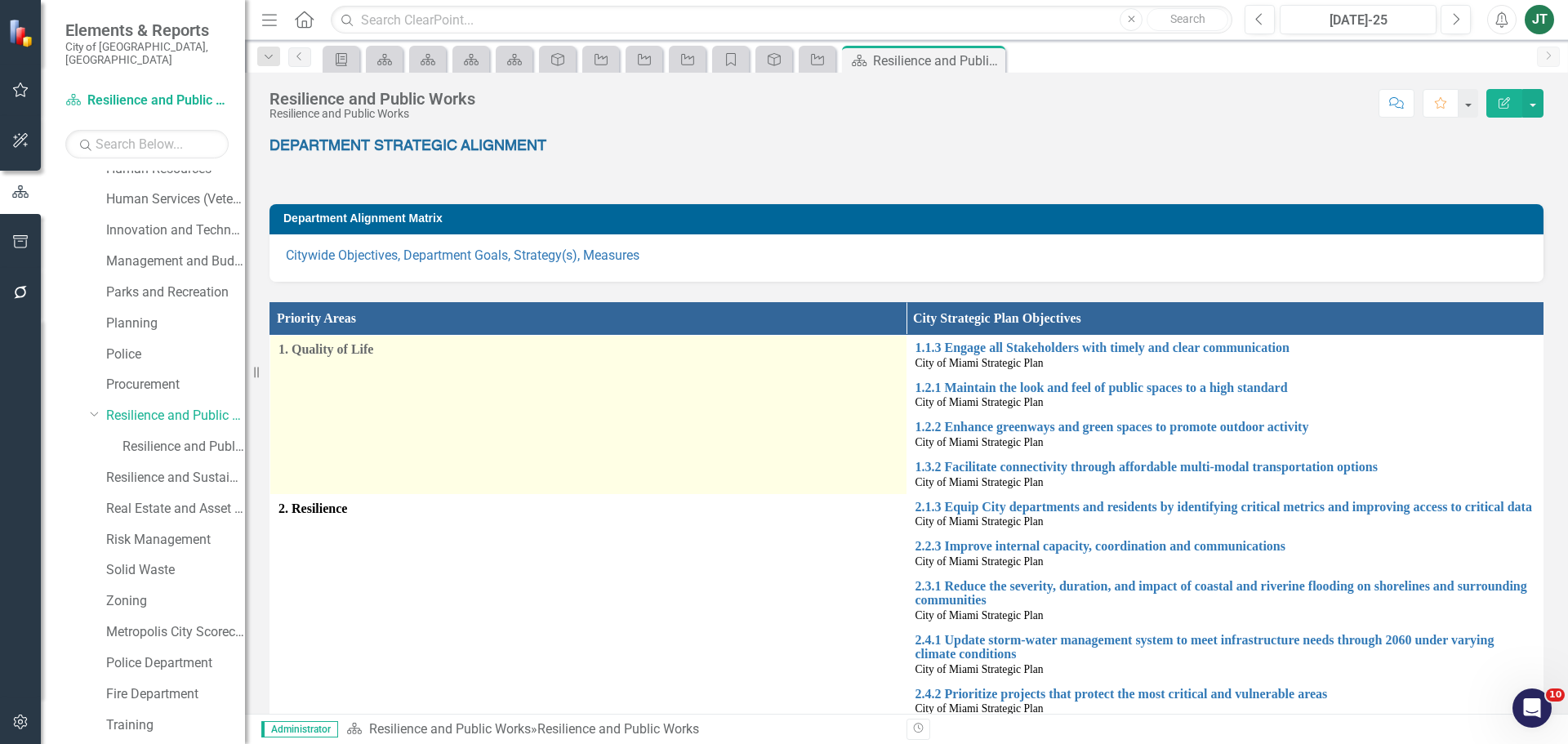
click at [90, 407] on icon "Dropdown" at bounding box center [95, 413] width 10 height 13
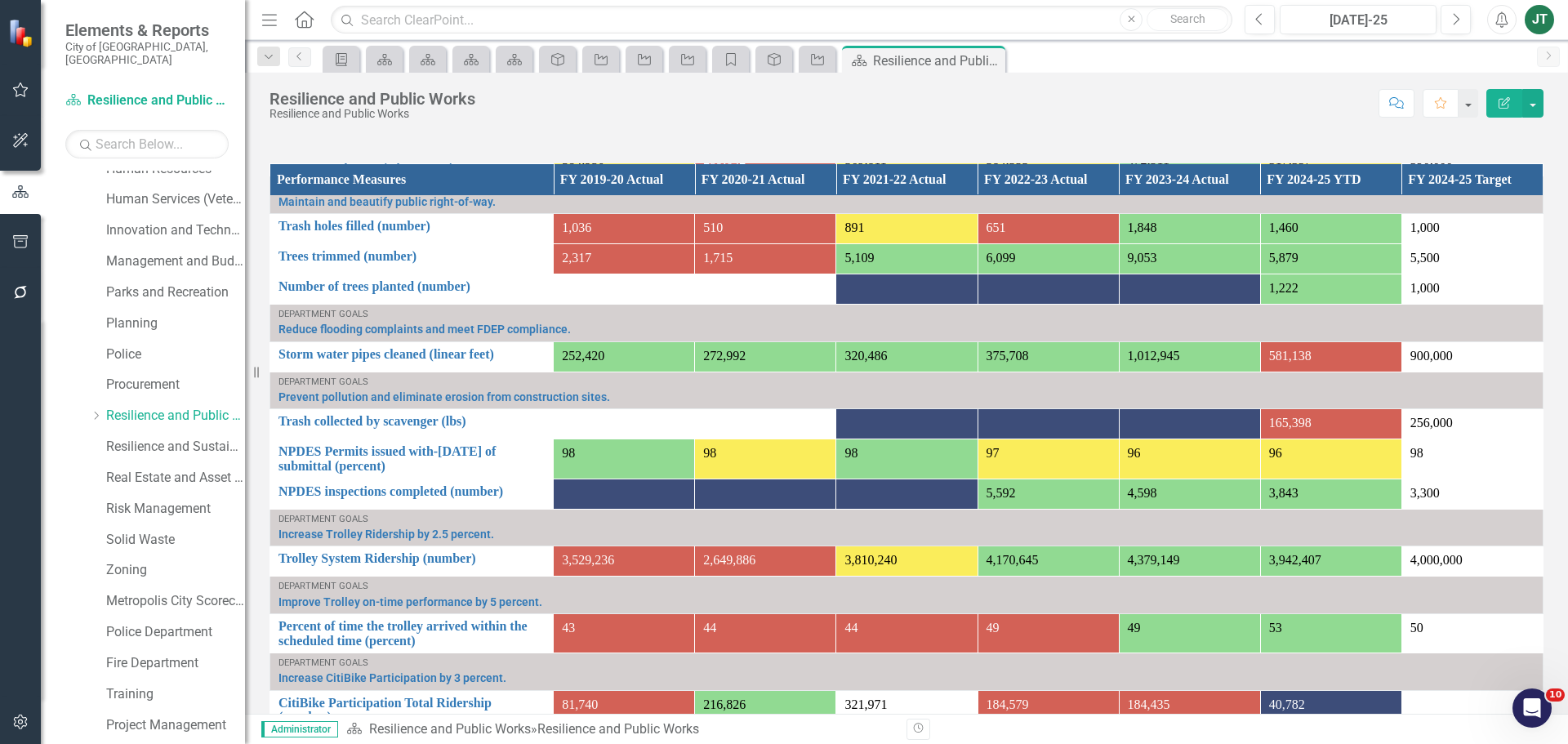
scroll to position [1483, 0]
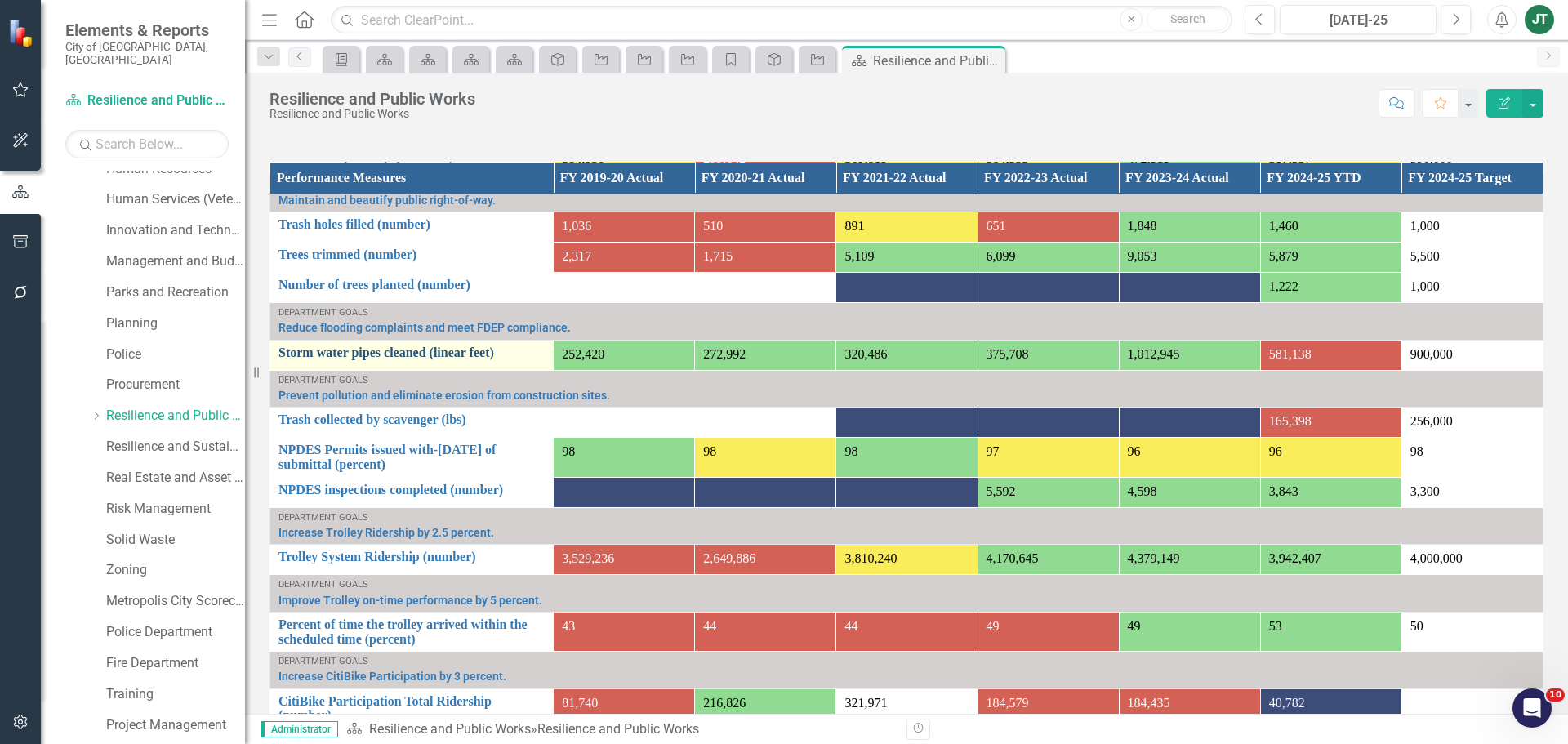
click at [413, 351] on link "Storm water pipes cleaned (linear feet)" at bounding box center [412, 353] width 267 height 15
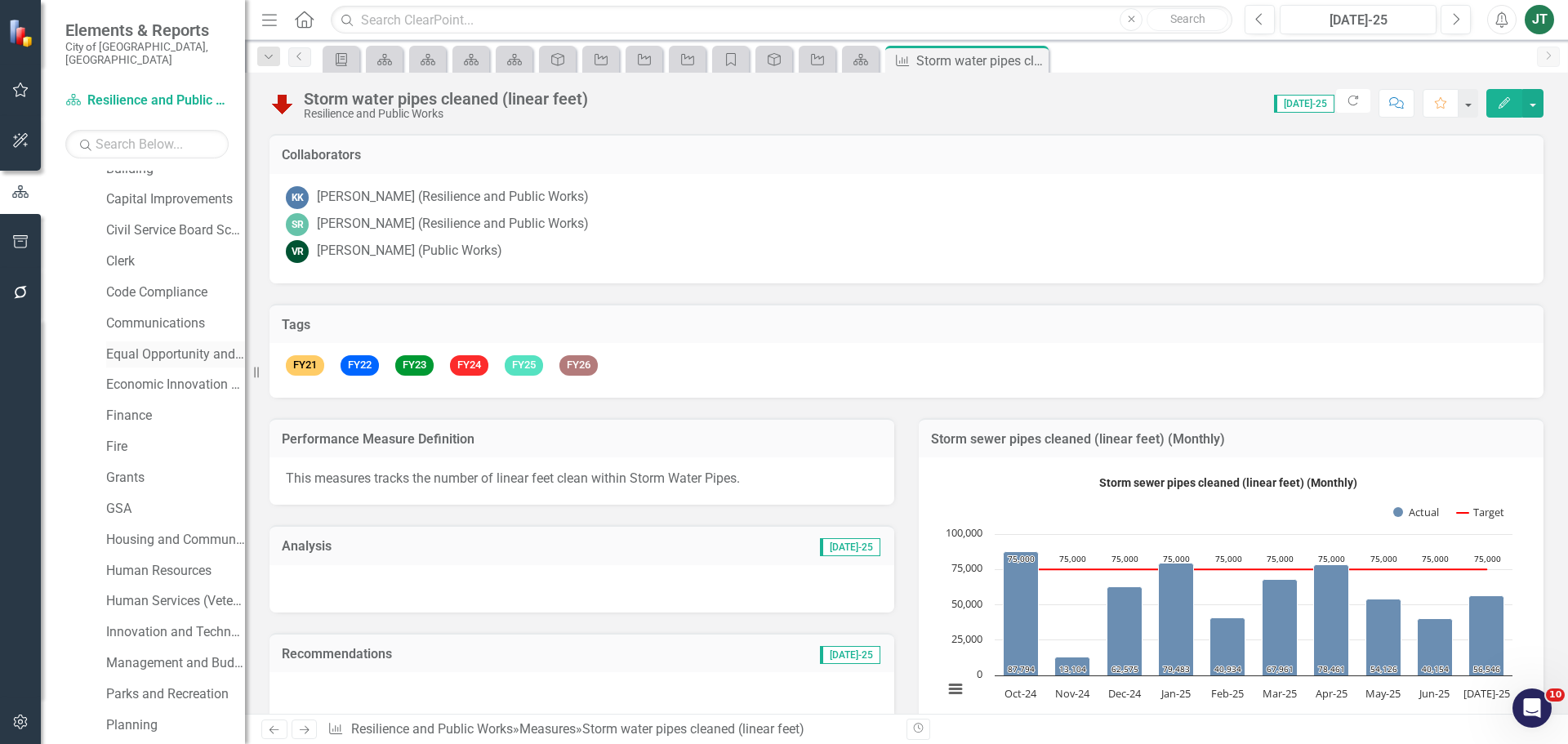
scroll to position [164, 0]
click at [152, 382] on link "Economic Innovation and Development" at bounding box center [175, 391] width 139 height 19
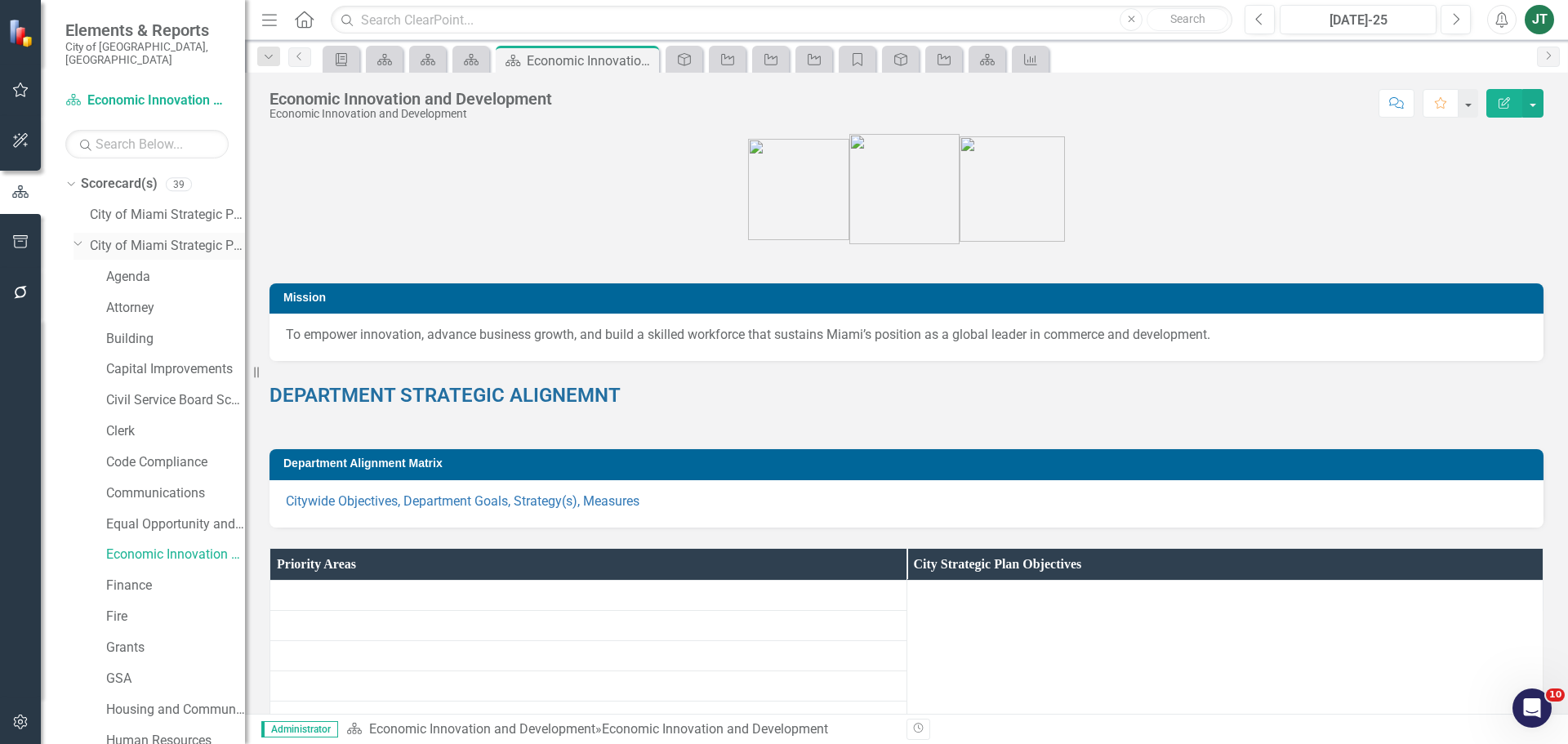
click at [76, 237] on icon "Dropdown" at bounding box center [78, 243] width 10 height 13
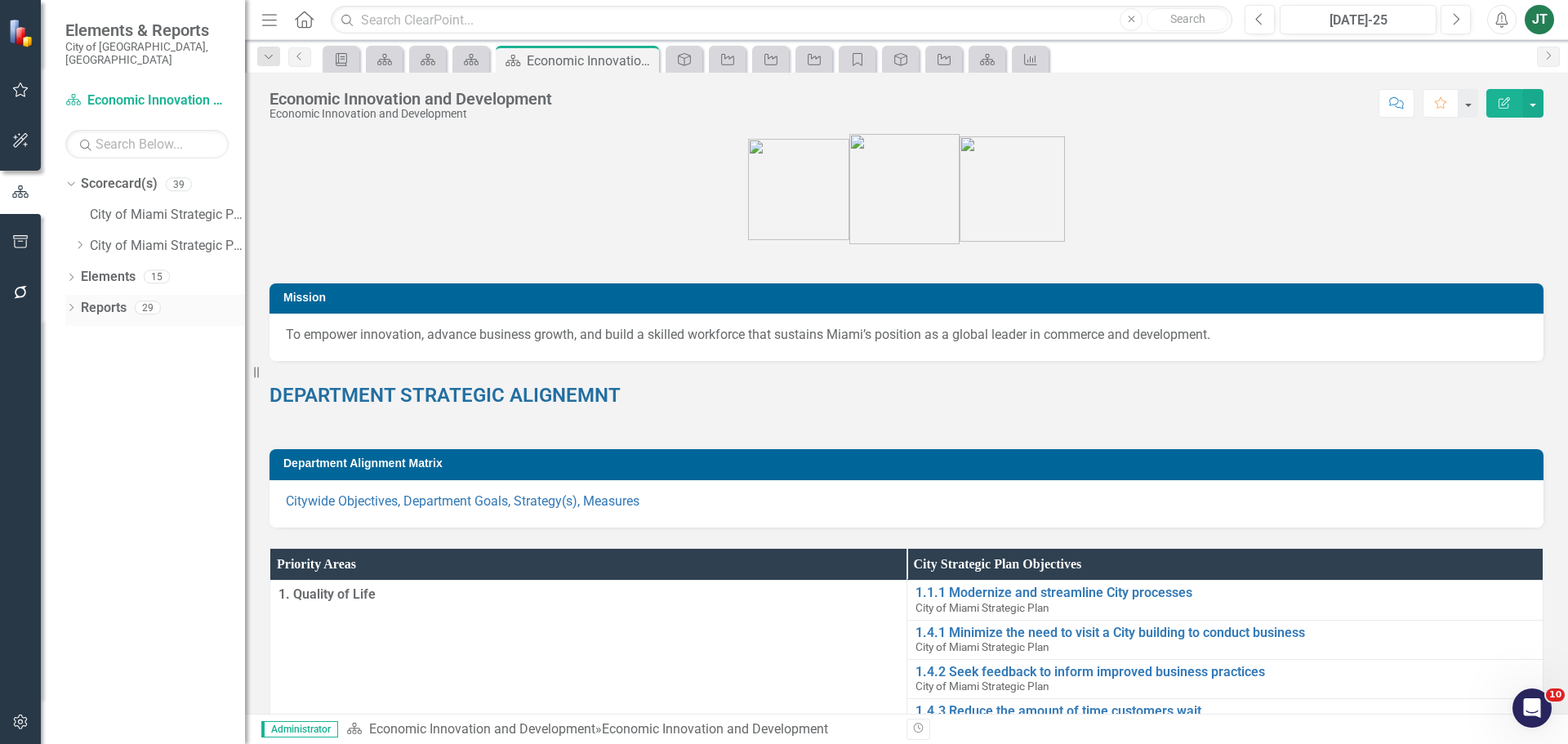
click at [100, 299] on link "Reports" at bounding box center [104, 308] width 46 height 19
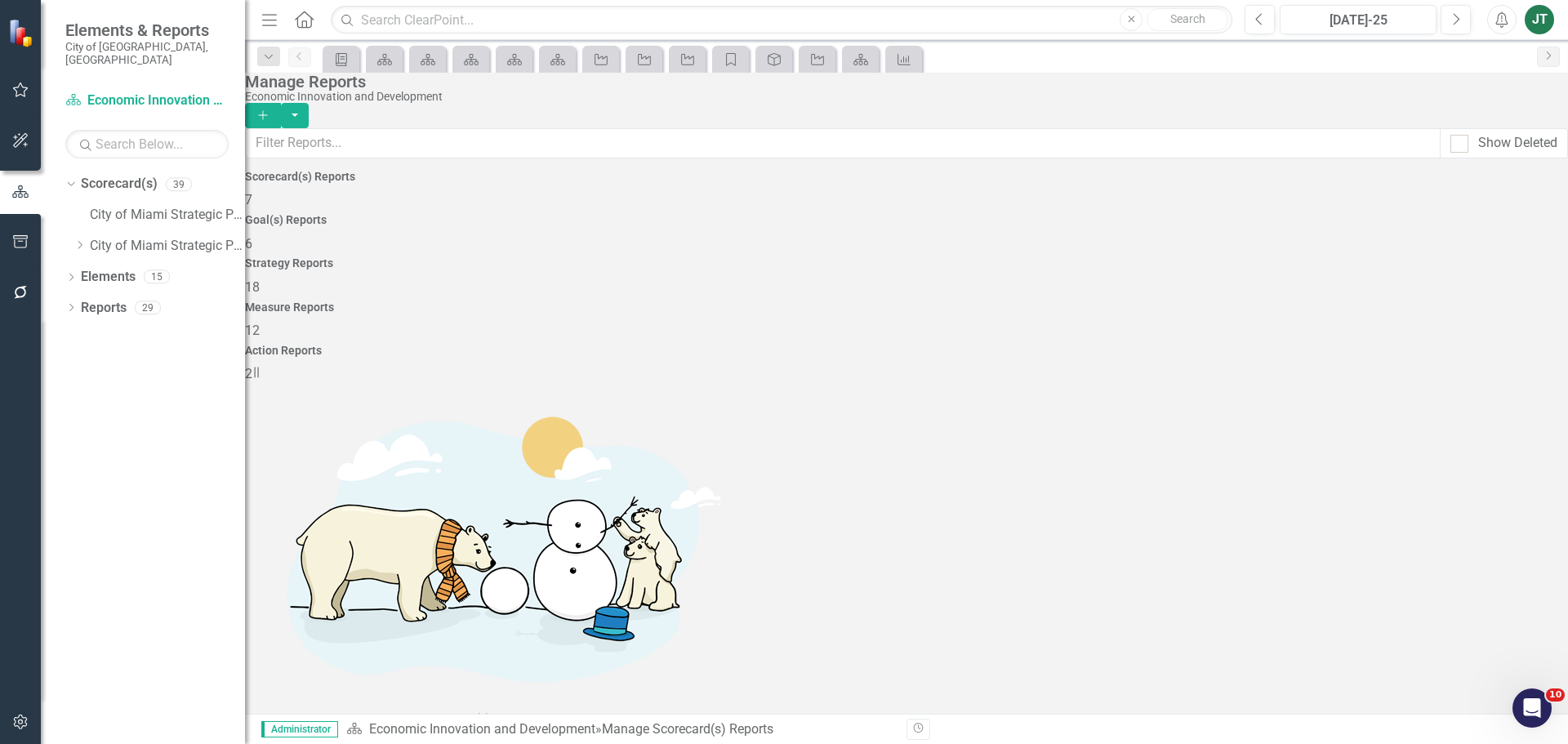
click at [931, 258] on div "Strategy Reports 18" at bounding box center [906, 277] width 1323 height 39
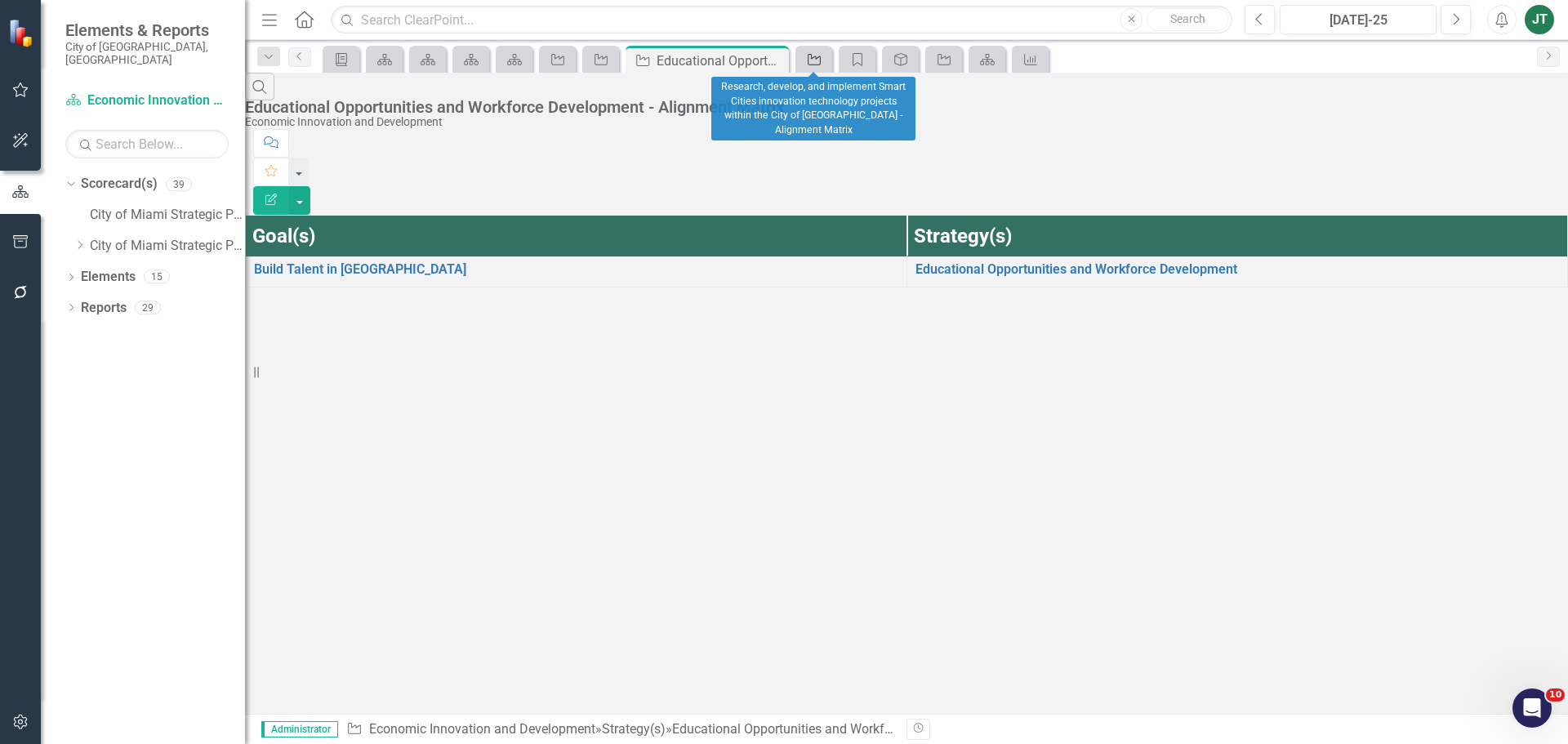
click at [819, 65] on icon at bounding box center [813, 60] width 13 height 12
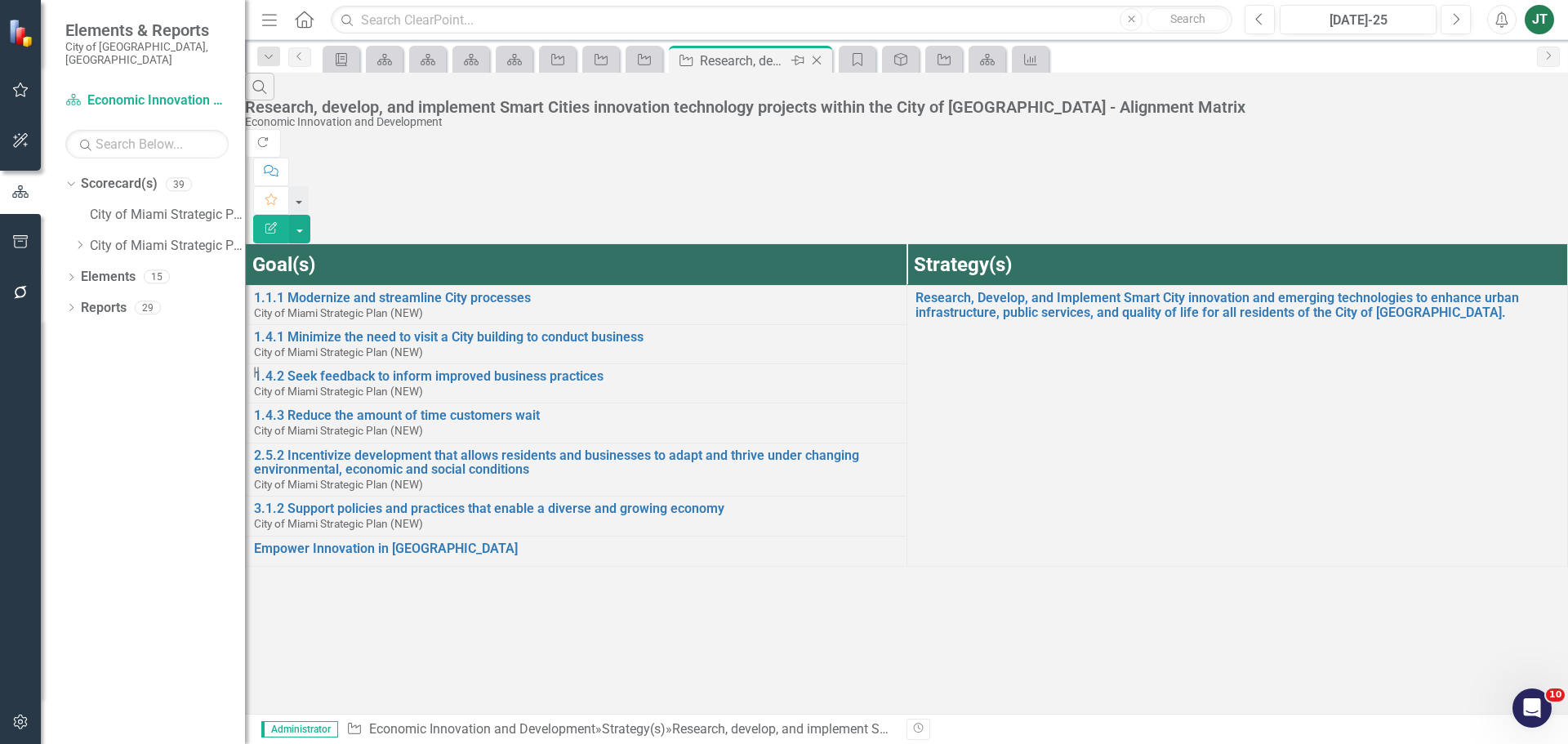
click at [821, 61] on icon "Close" at bounding box center [816, 60] width 17 height 13
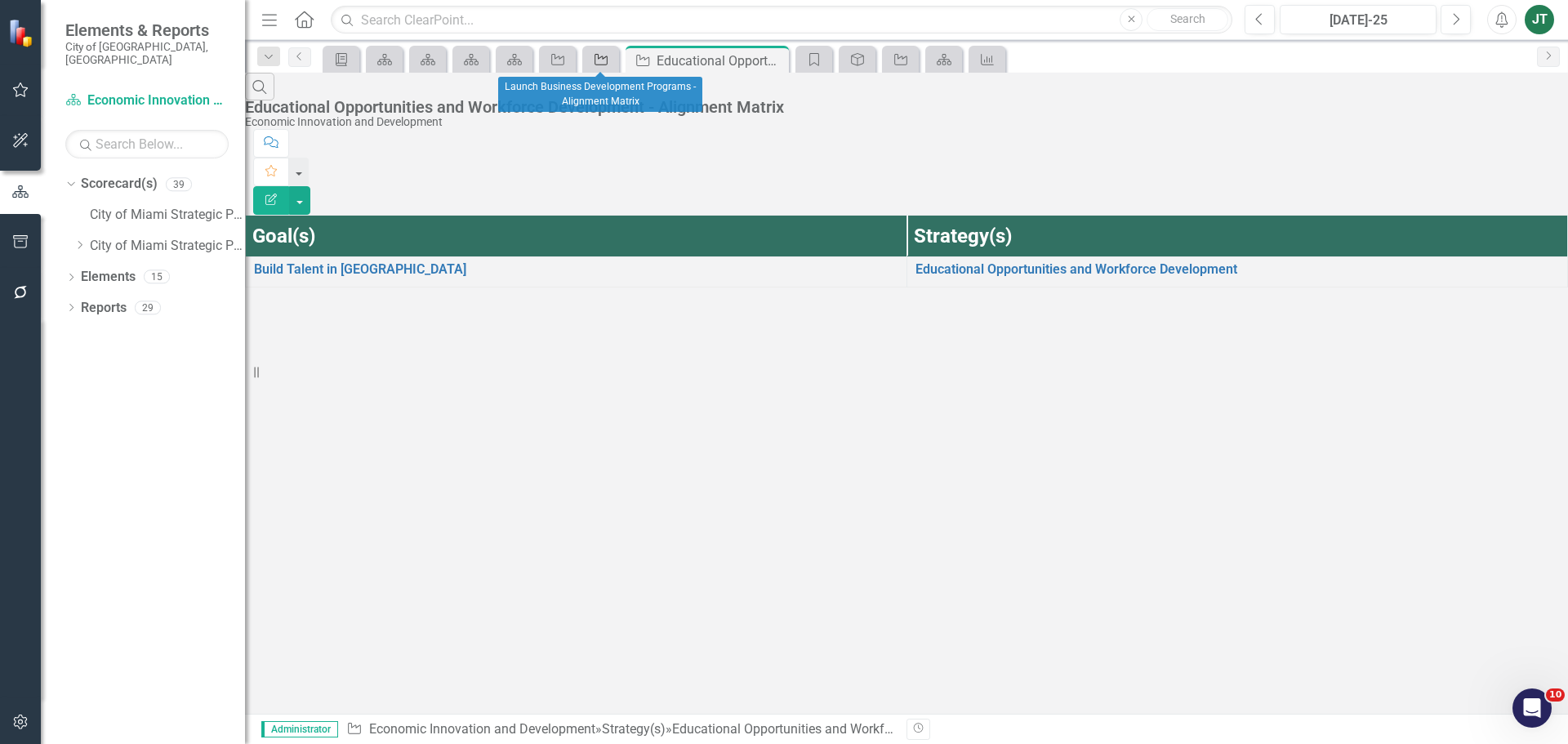
click at [599, 63] on icon "Strategy" at bounding box center [601, 59] width 17 height 13
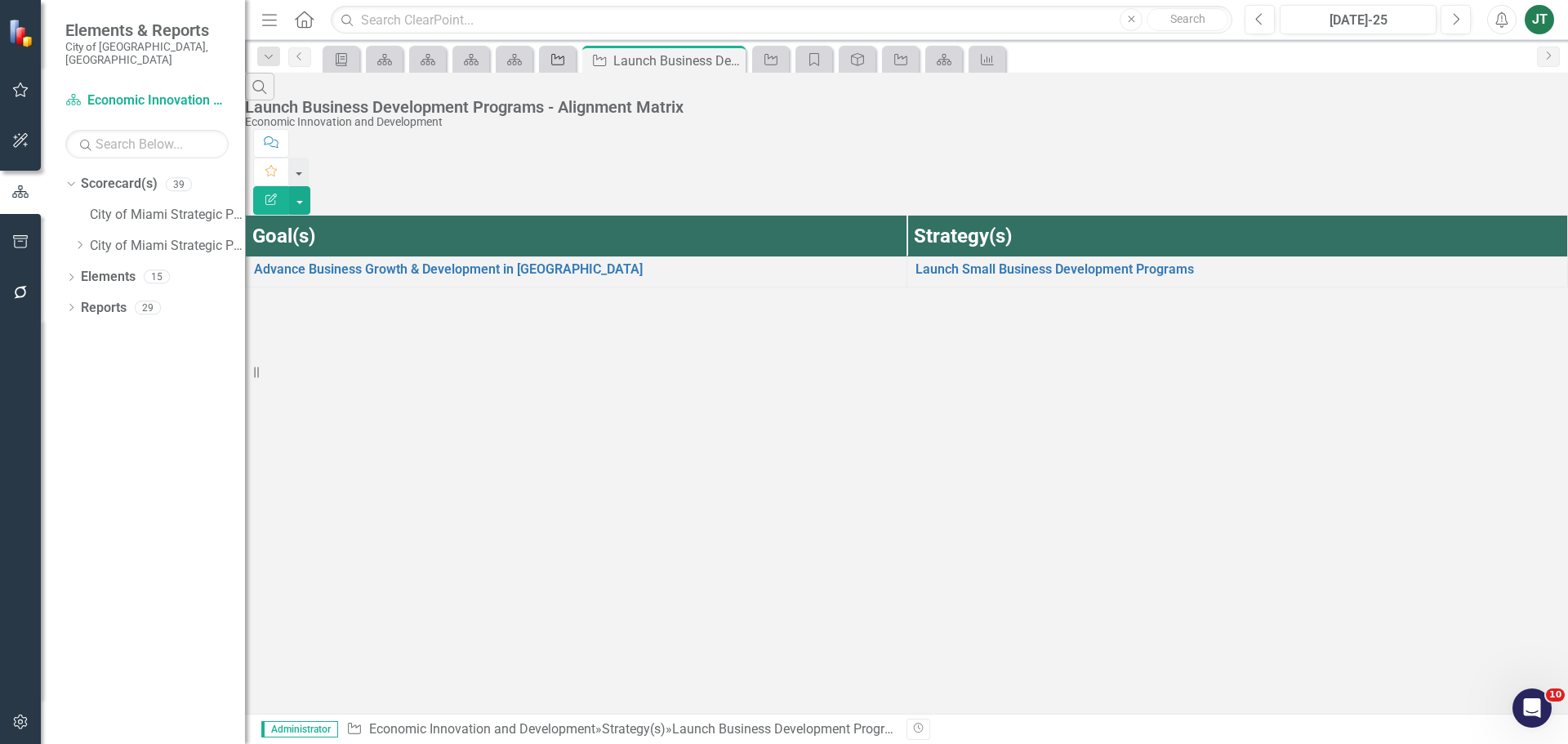
click at [555, 67] on div "Strategy" at bounding box center [554, 59] width 23 height 21
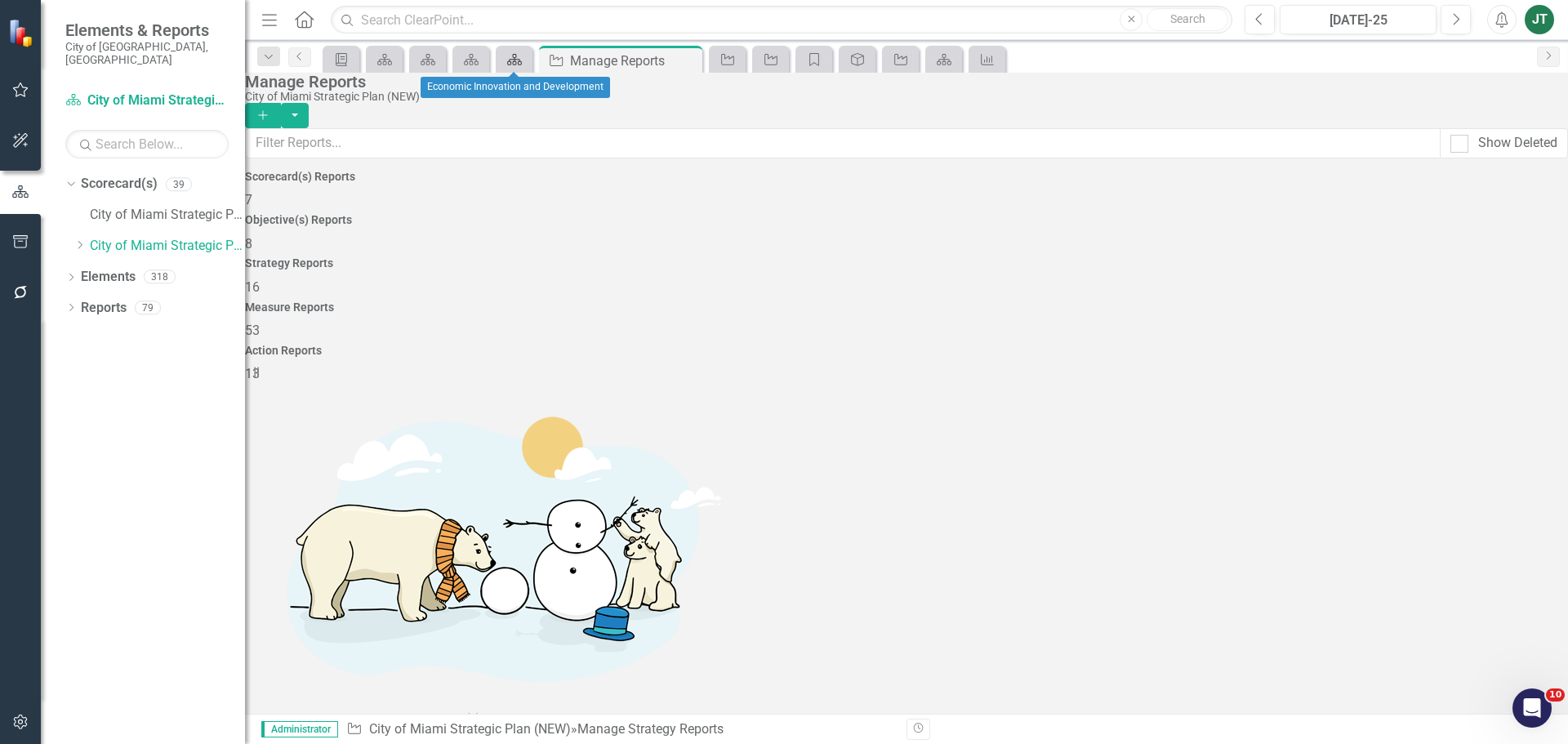
click at [511, 67] on div "Scorecard(s)" at bounding box center [511, 59] width 23 height 21
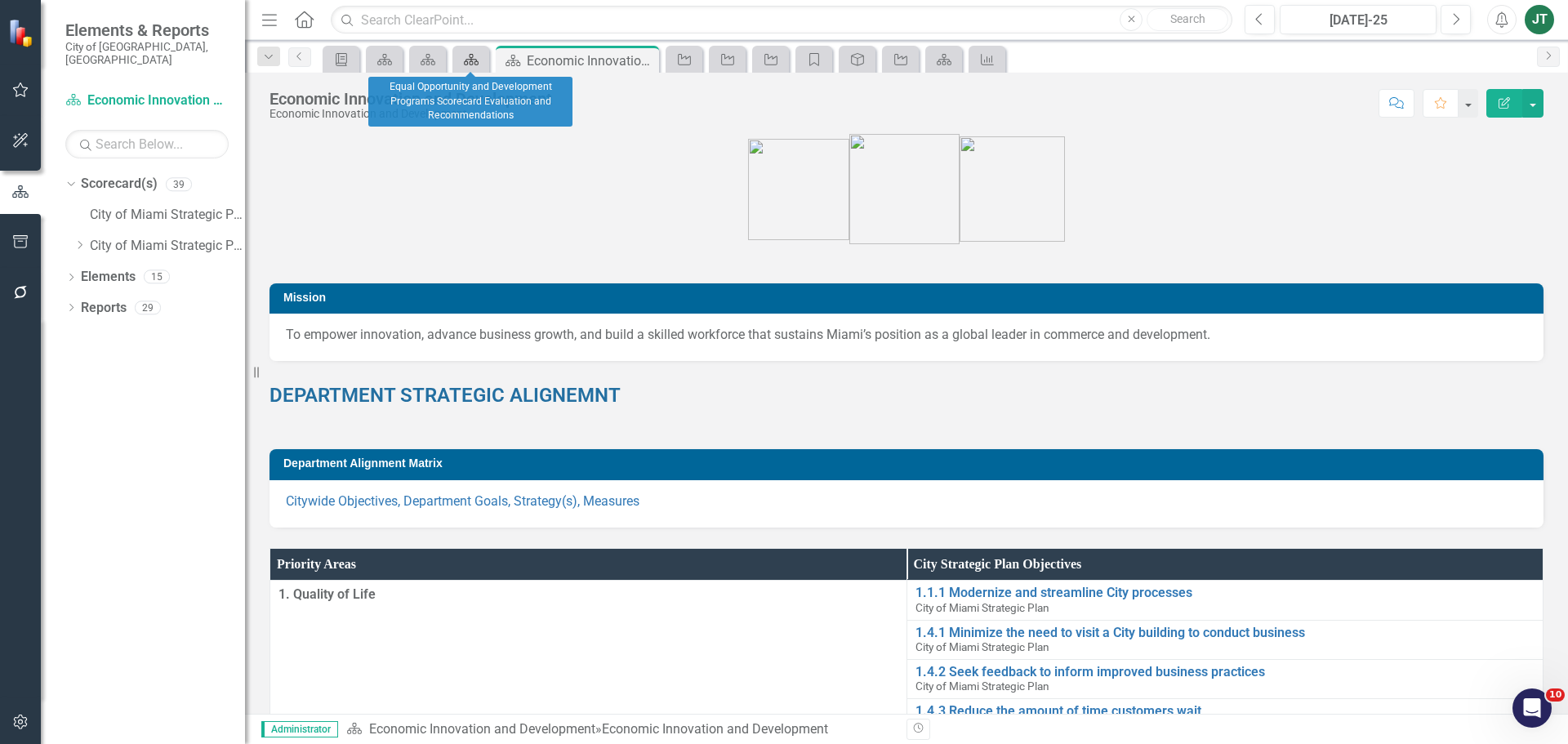
click at [464, 65] on icon "Scorecard(s)" at bounding box center [471, 59] width 17 height 13
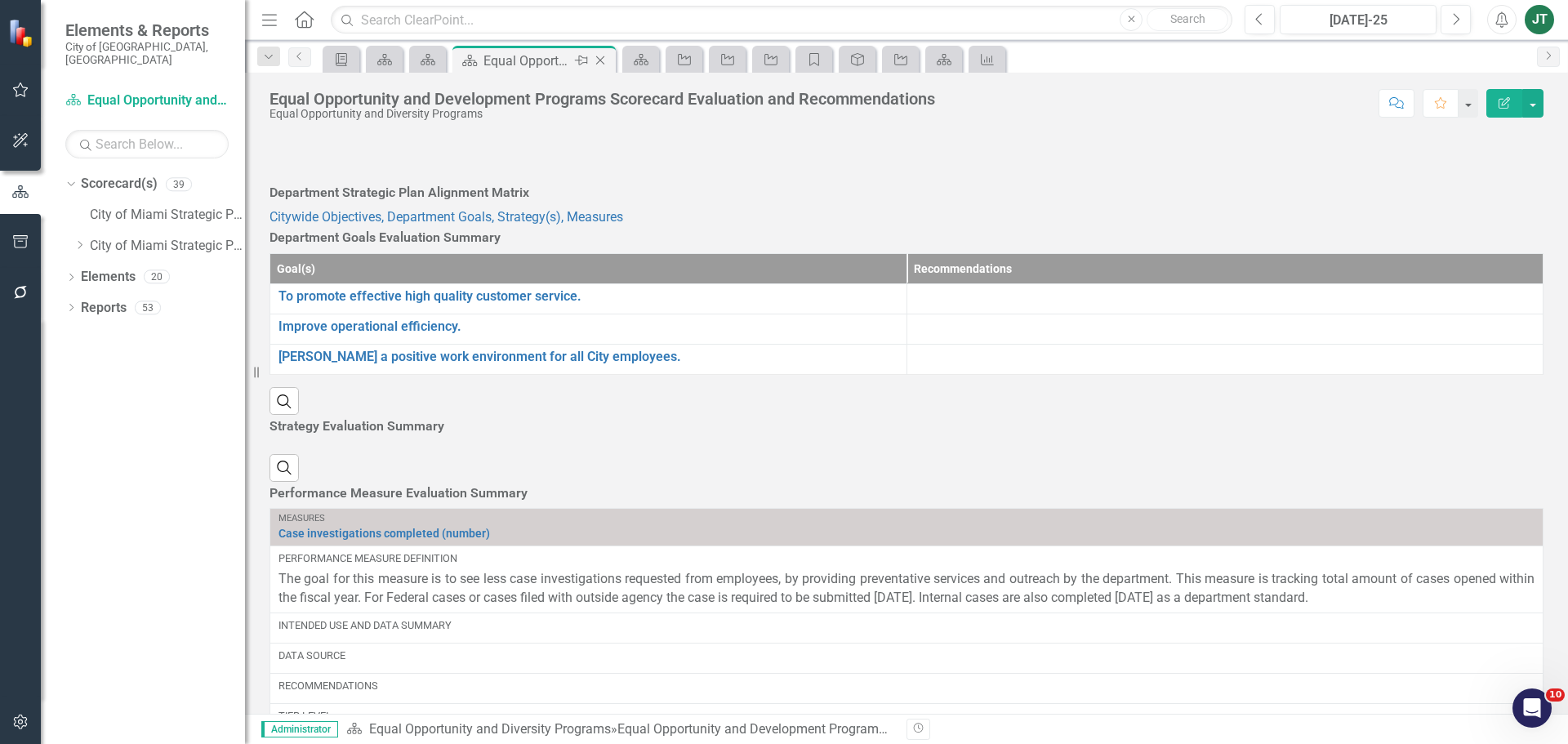
click at [602, 60] on icon "Close" at bounding box center [600, 60] width 17 height 13
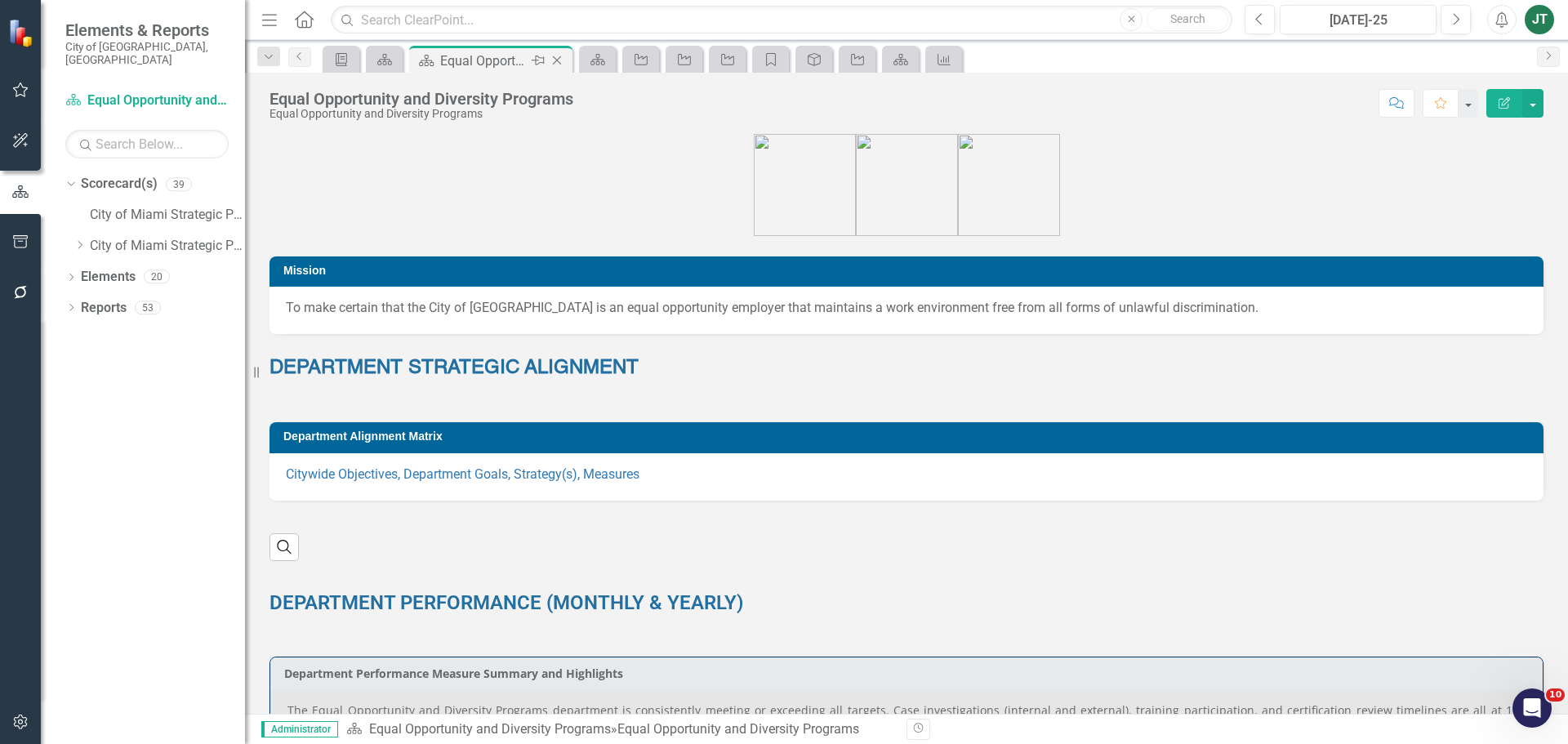
click at [451, 57] on div "Equal Opportunity and Diversity Programs" at bounding box center [483, 61] width 87 height 21
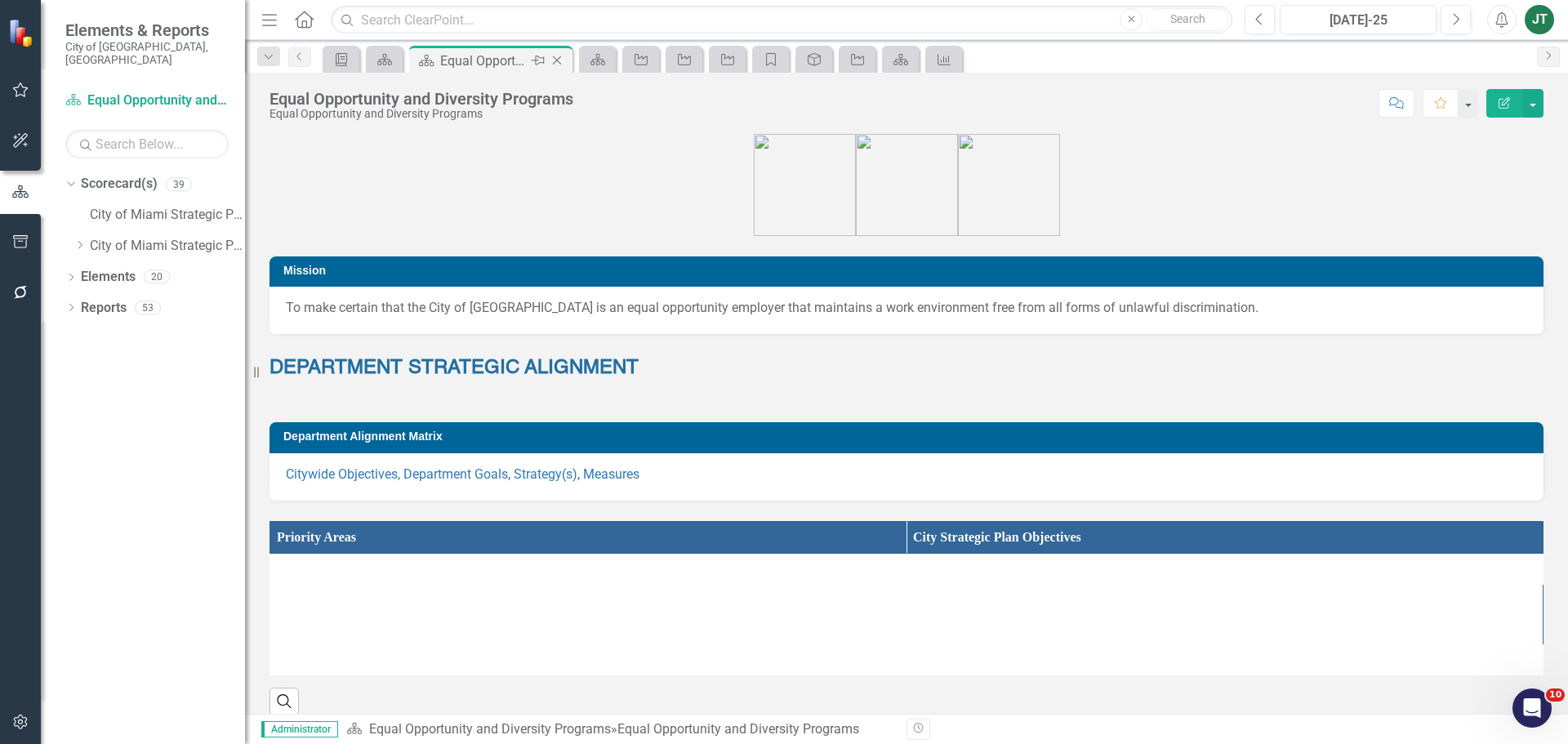
click at [557, 63] on icon "Close" at bounding box center [557, 60] width 17 height 13
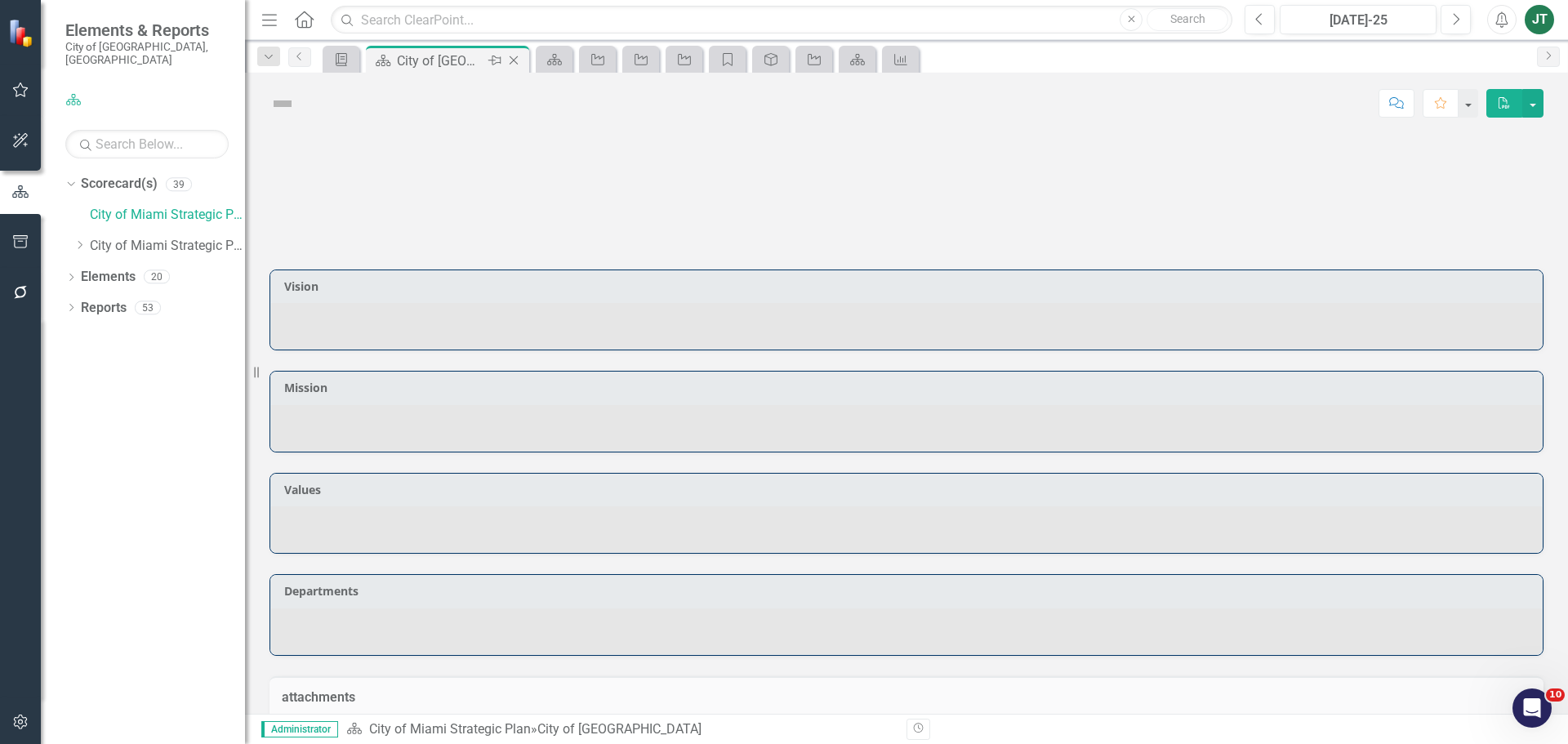
click at [406, 60] on div "City of [GEOGRAPHIC_DATA]" at bounding box center [440, 61] width 87 height 21
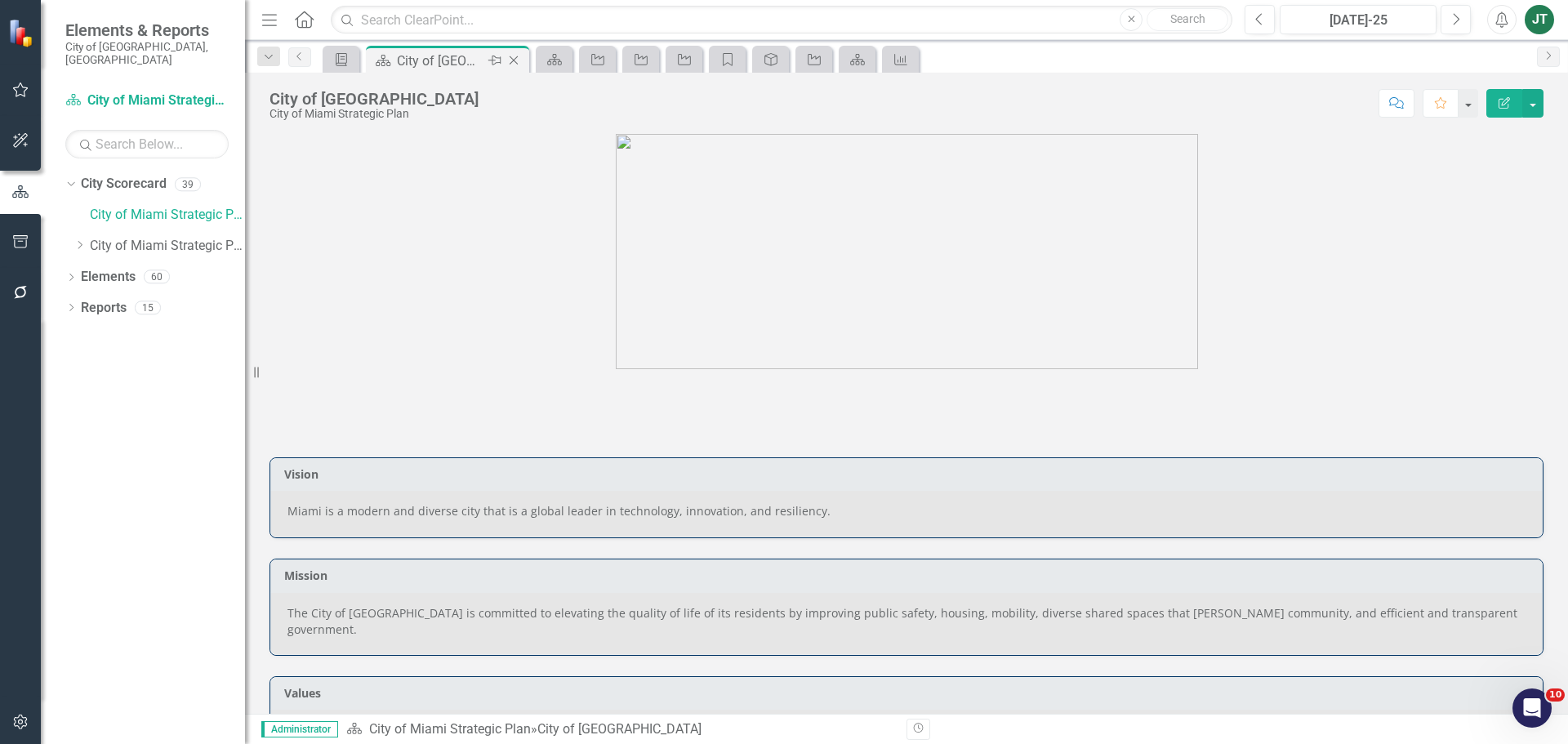
click at [514, 61] on icon at bounding box center [514, 61] width 9 height 9
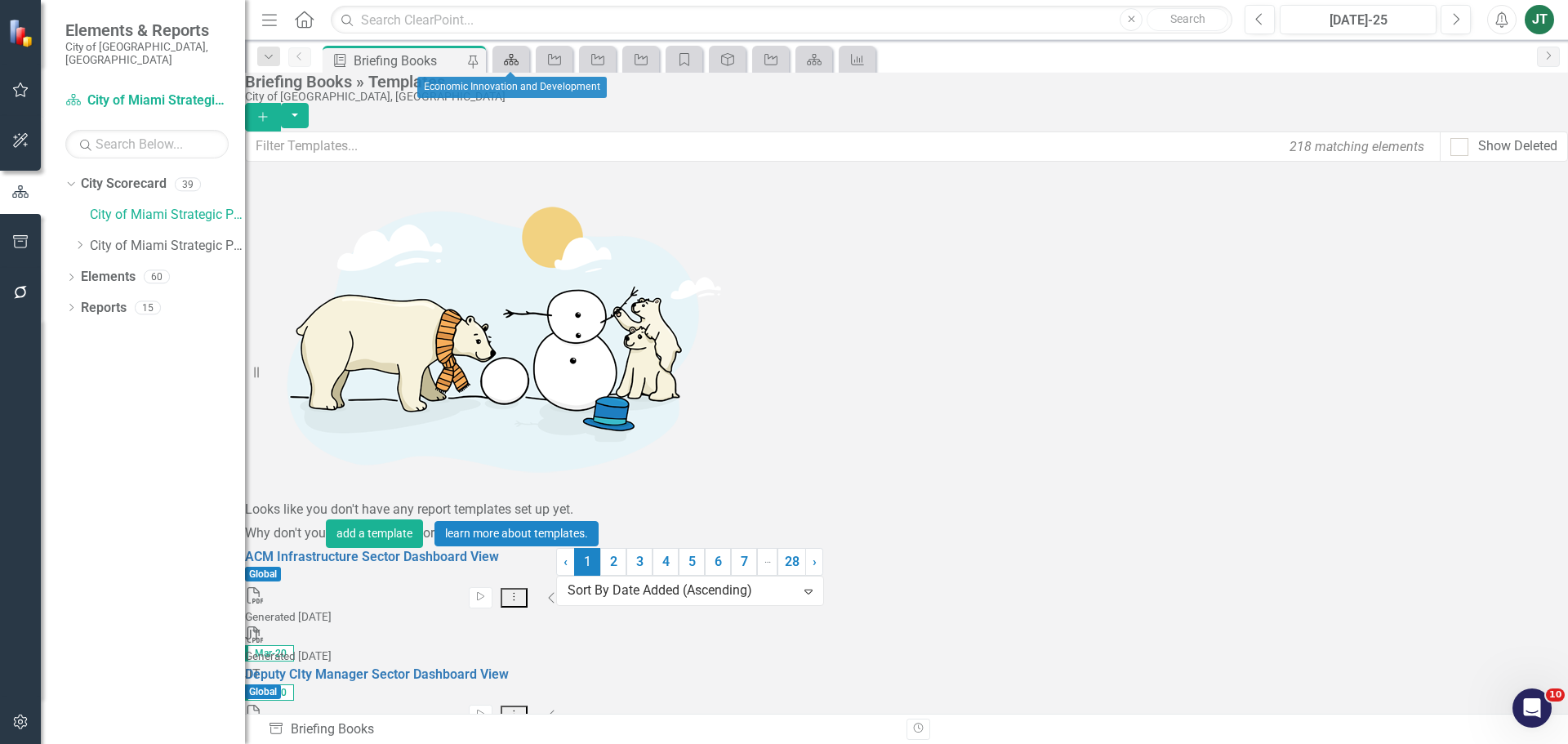
click at [514, 59] on icon at bounding box center [511, 60] width 15 height 12
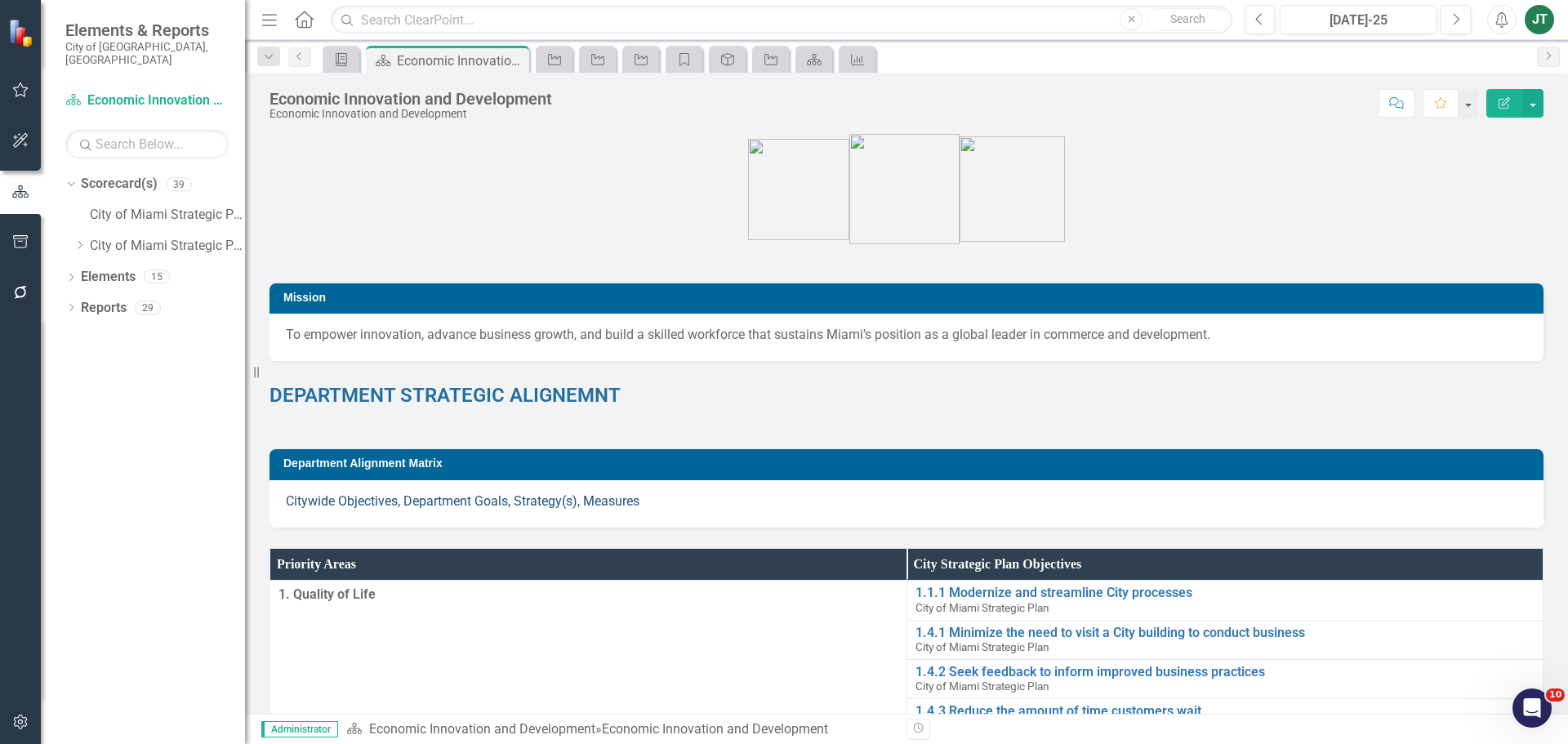
click at [547, 499] on link "Citywide Objectives, Department Goals, Strategy(s), Measures" at bounding box center [463, 501] width 354 height 16
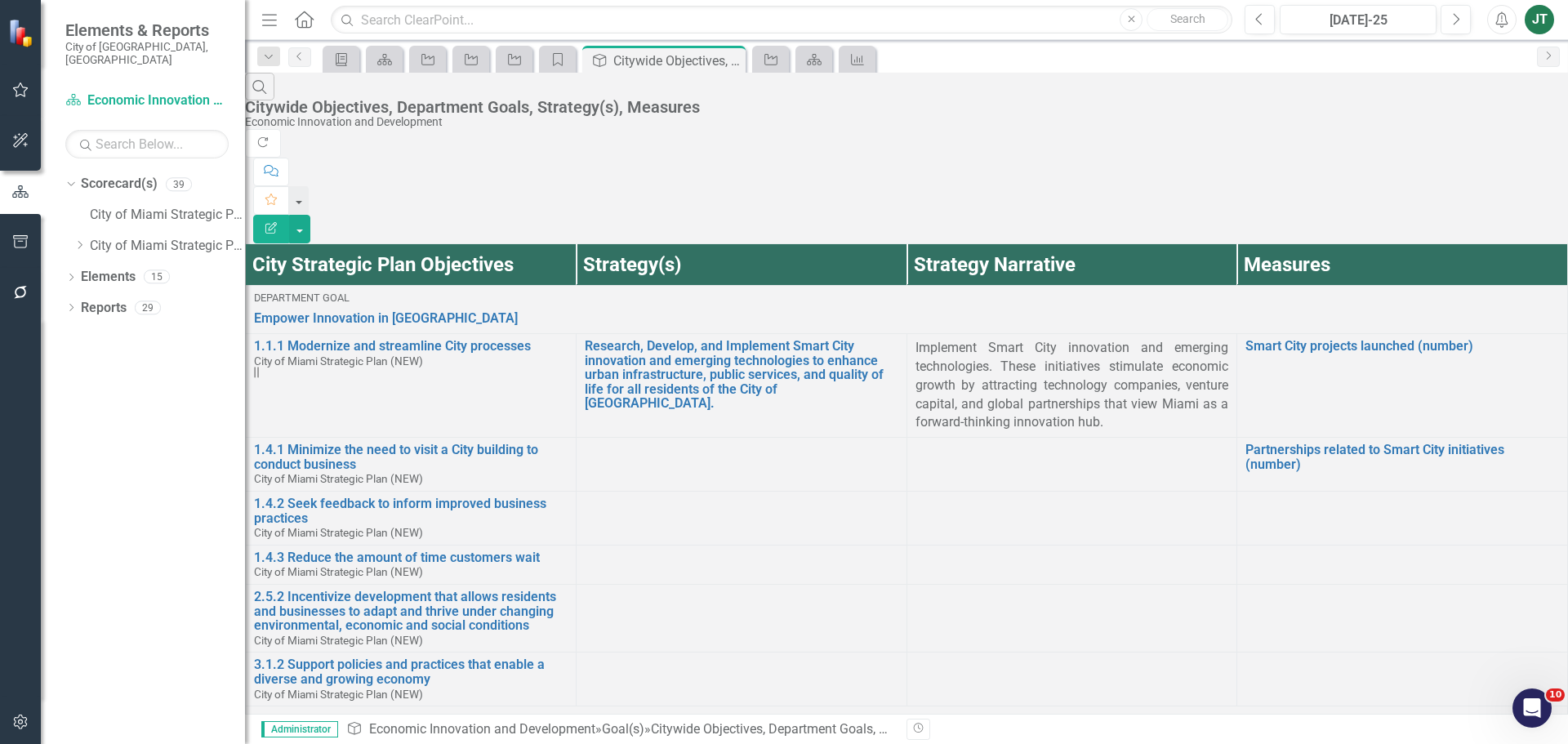
scroll to position [735, 0]
click at [758, 54] on div "Strategy" at bounding box center [767, 59] width 23 height 21
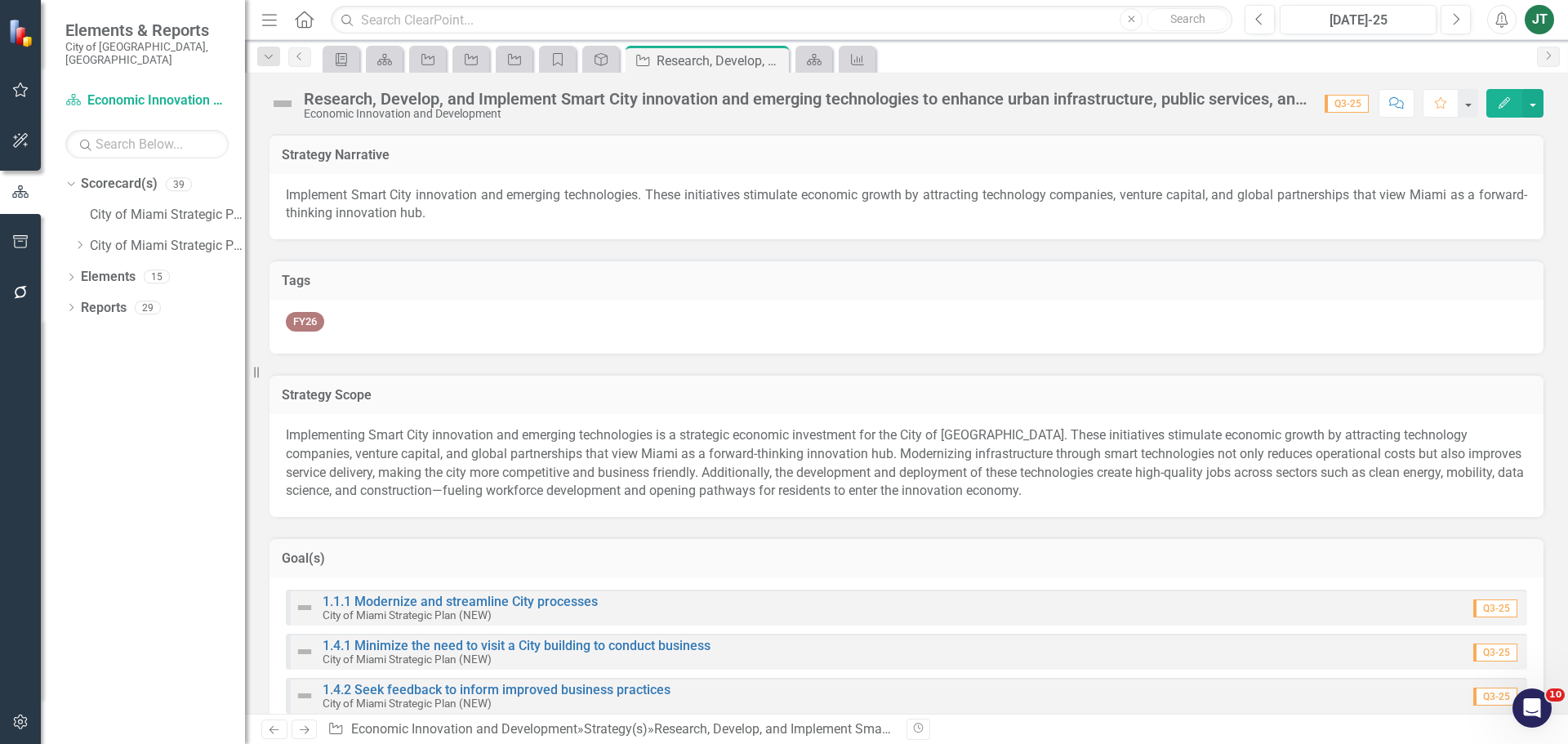
scroll to position [164, 0]
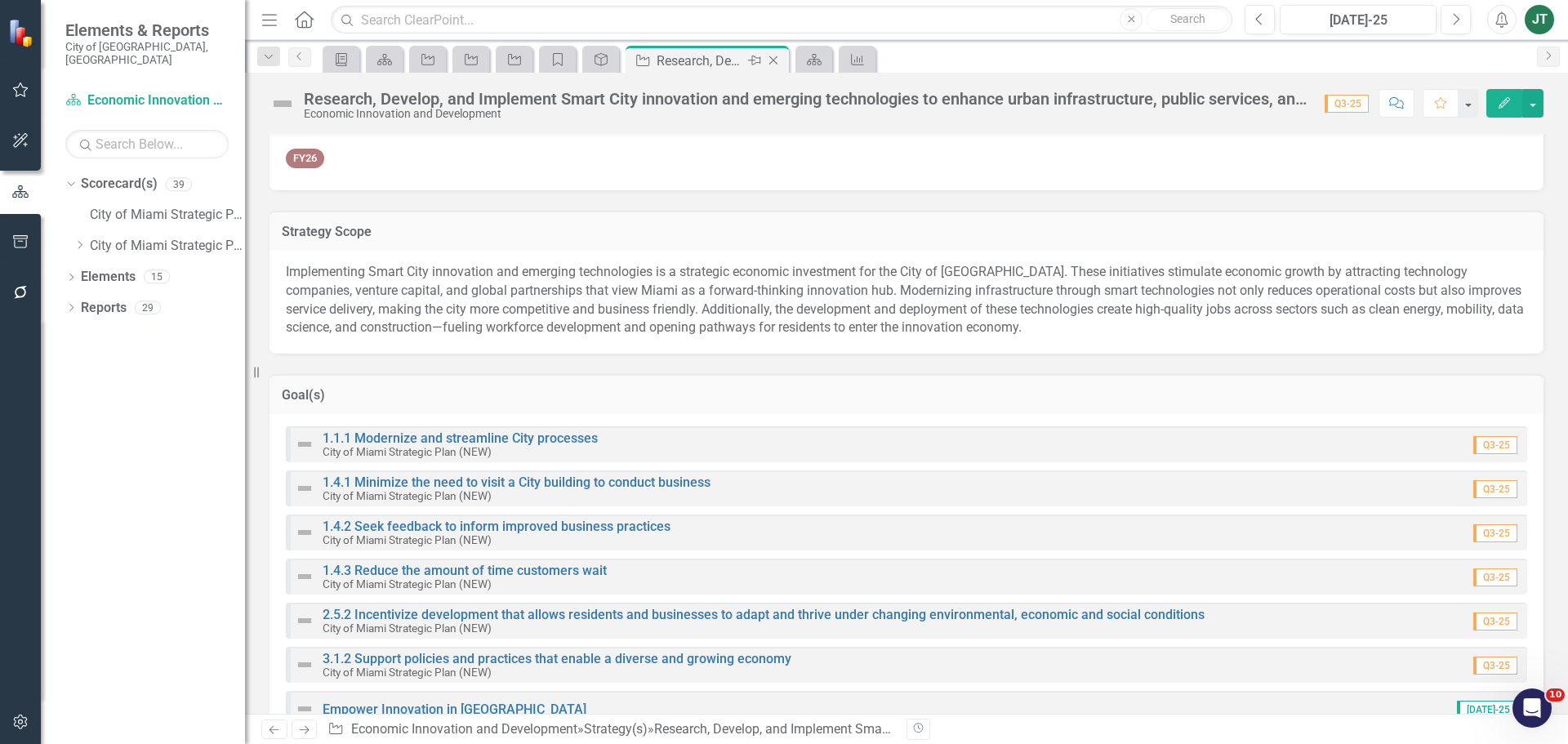
click at [778, 62] on icon "Close" at bounding box center [773, 60] width 17 height 13
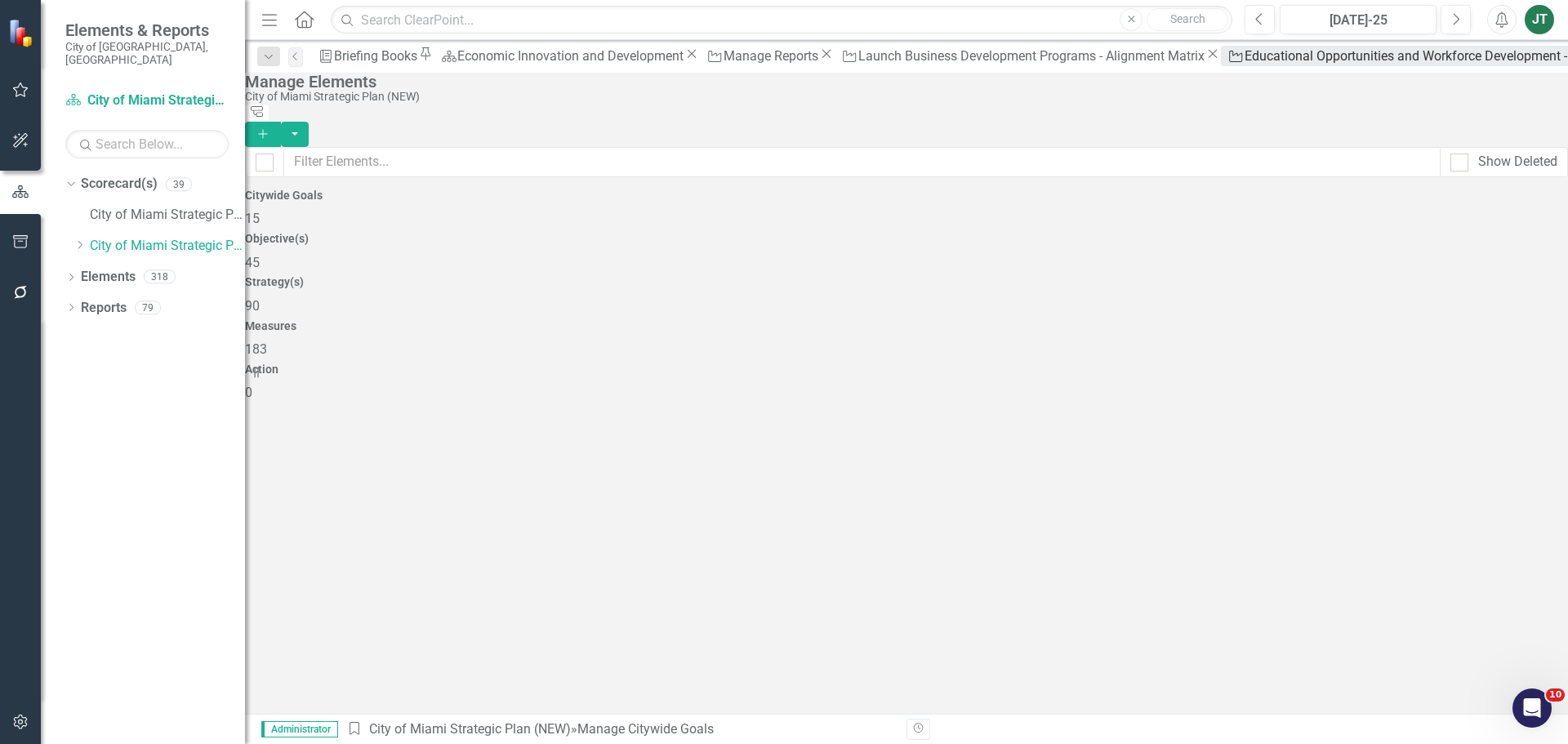
click at [1245, 61] on div "Educational Opportunities and Workforce Development - Alignment Matrix" at bounding box center [1456, 56] width 424 height 21
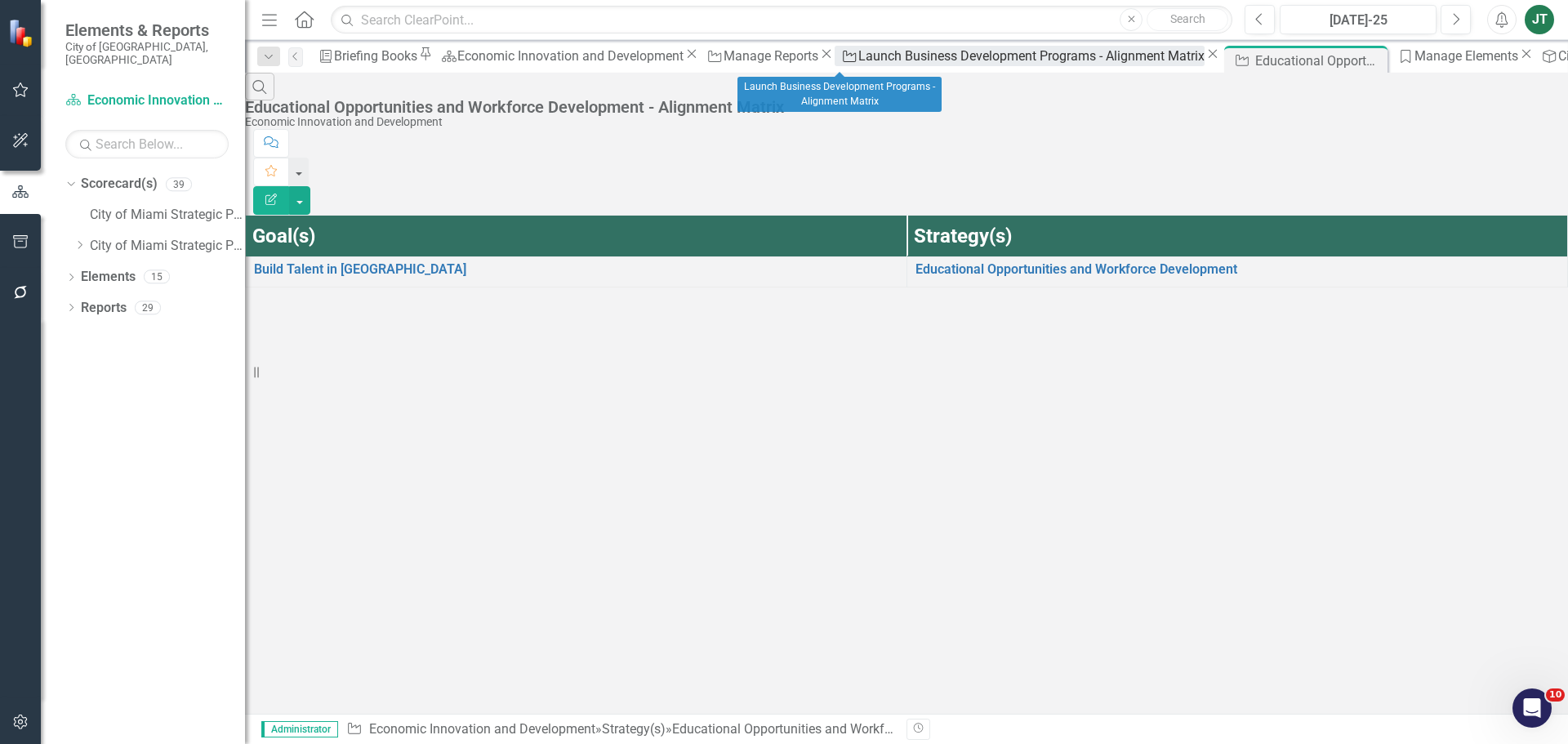
click at [858, 62] on div "Launch Business Development Programs - Alignment Matrix" at bounding box center [1031, 56] width 346 height 21
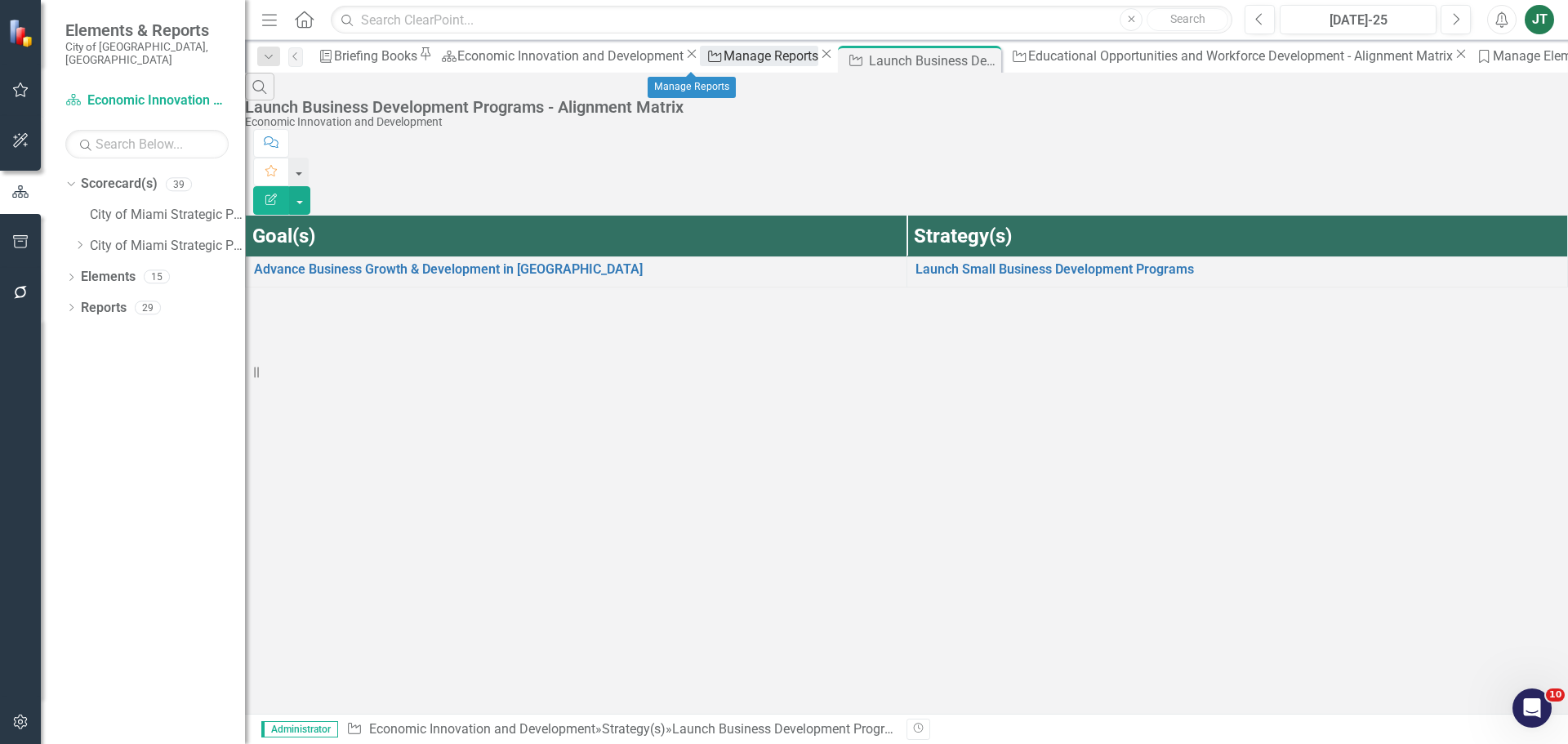
click at [723, 62] on div "Manage Reports" at bounding box center [770, 56] width 95 height 21
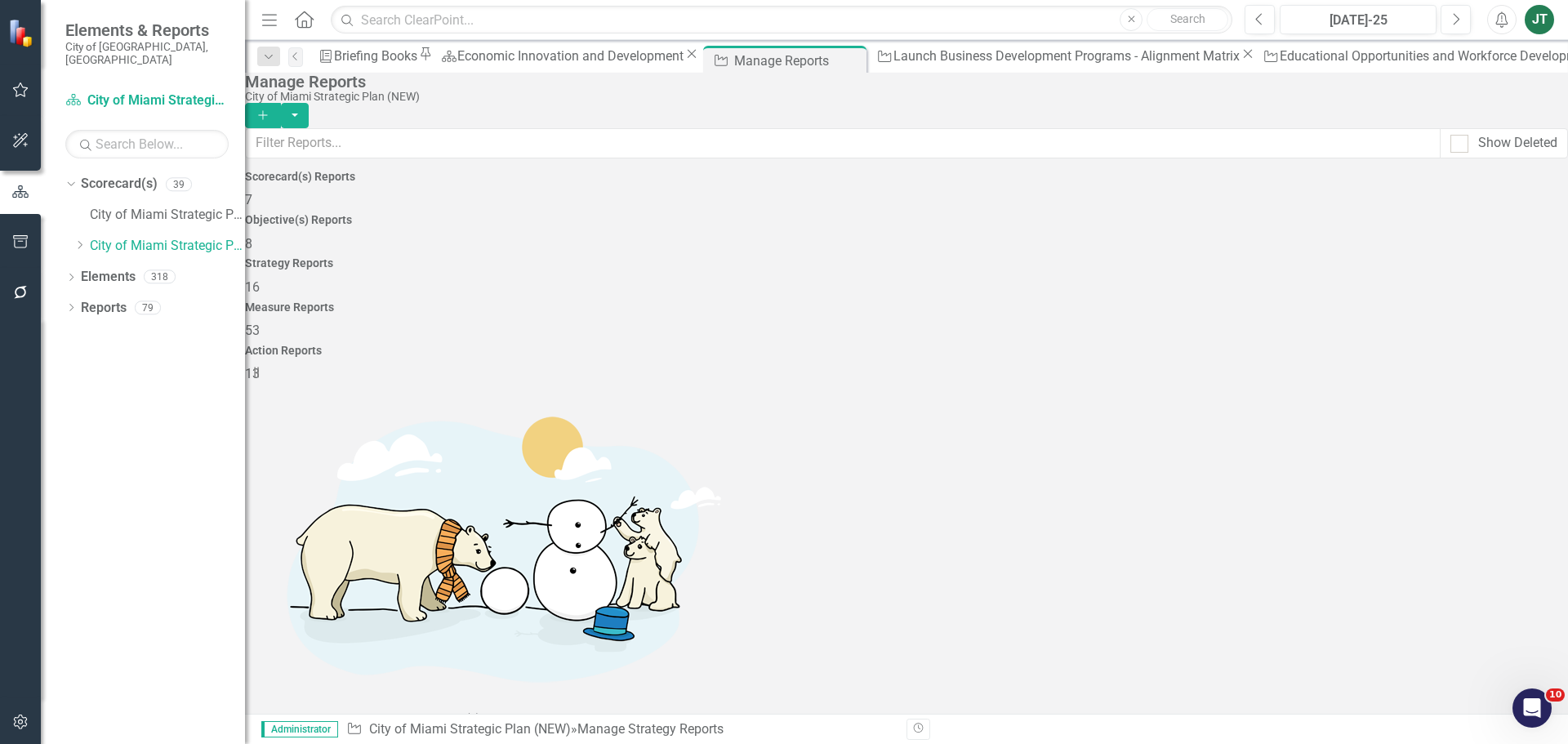
scroll to position [405, 0]
click at [843, 57] on icon "Close" at bounding box center [851, 60] width 17 height 13
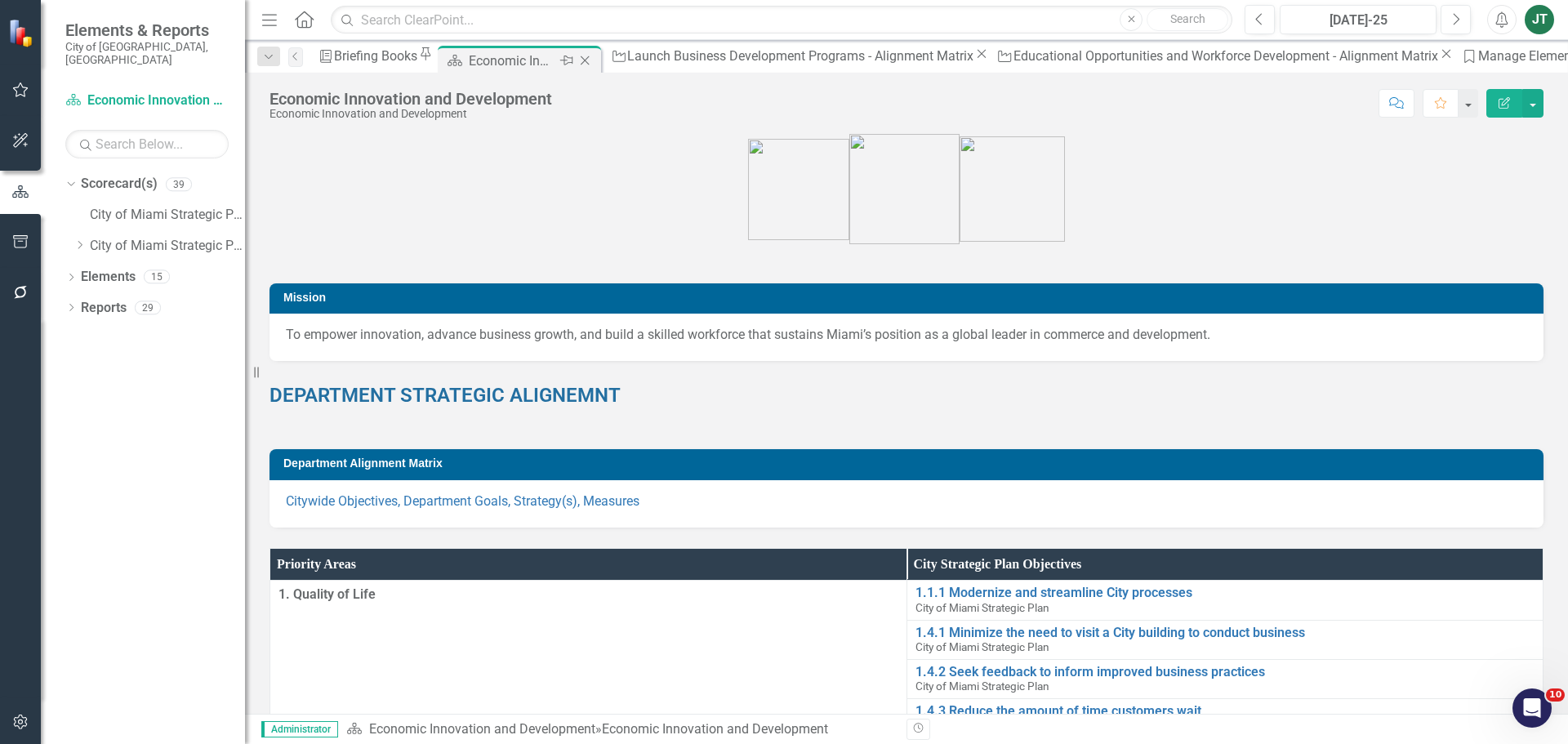
click at [557, 61] on div "Economic Innovation and Development" at bounding box center [512, 61] width 87 height 21
click at [536, 502] on link "Citywide Objectives, Department Goals, Strategy(s), Measures" at bounding box center [463, 501] width 354 height 16
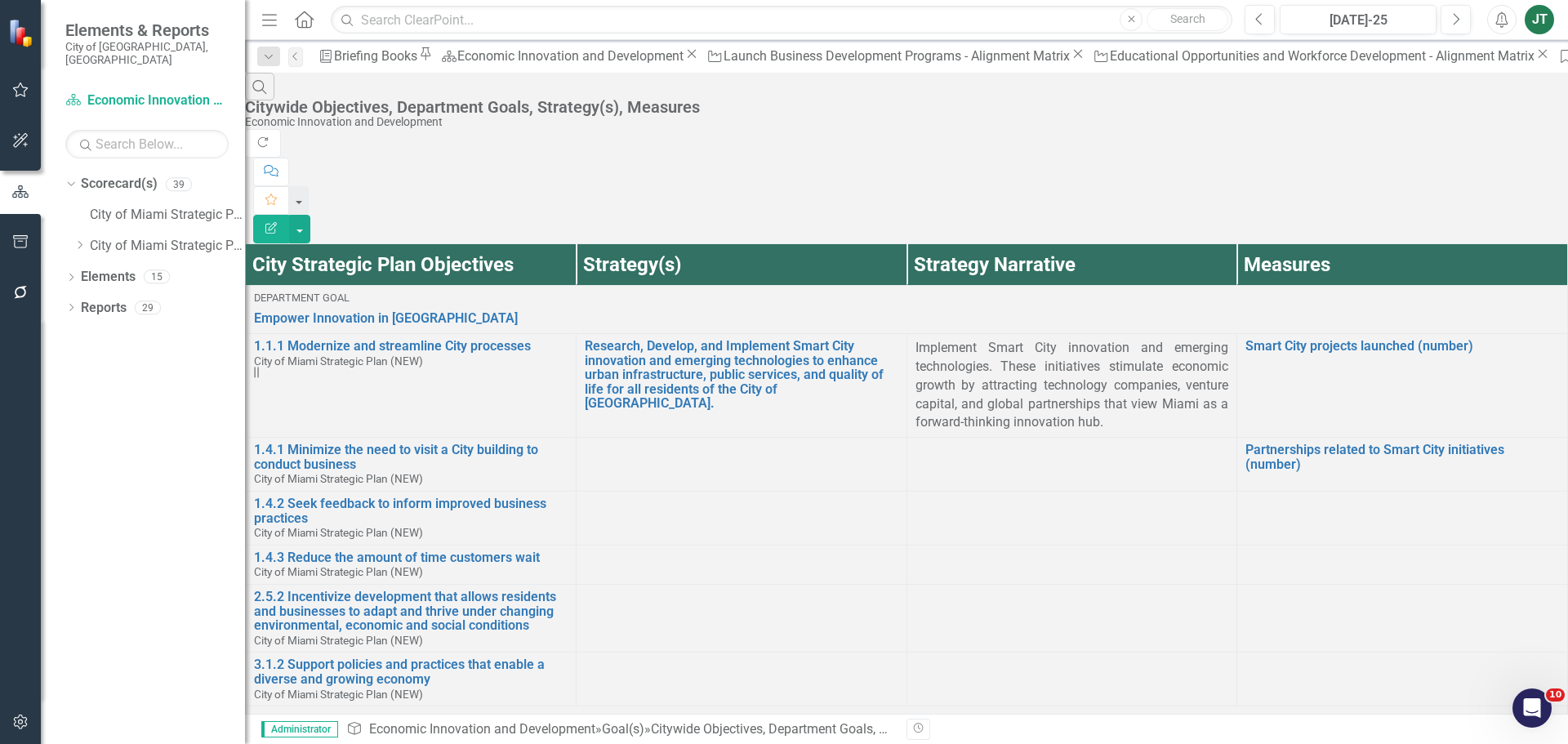
scroll to position [491, 0]
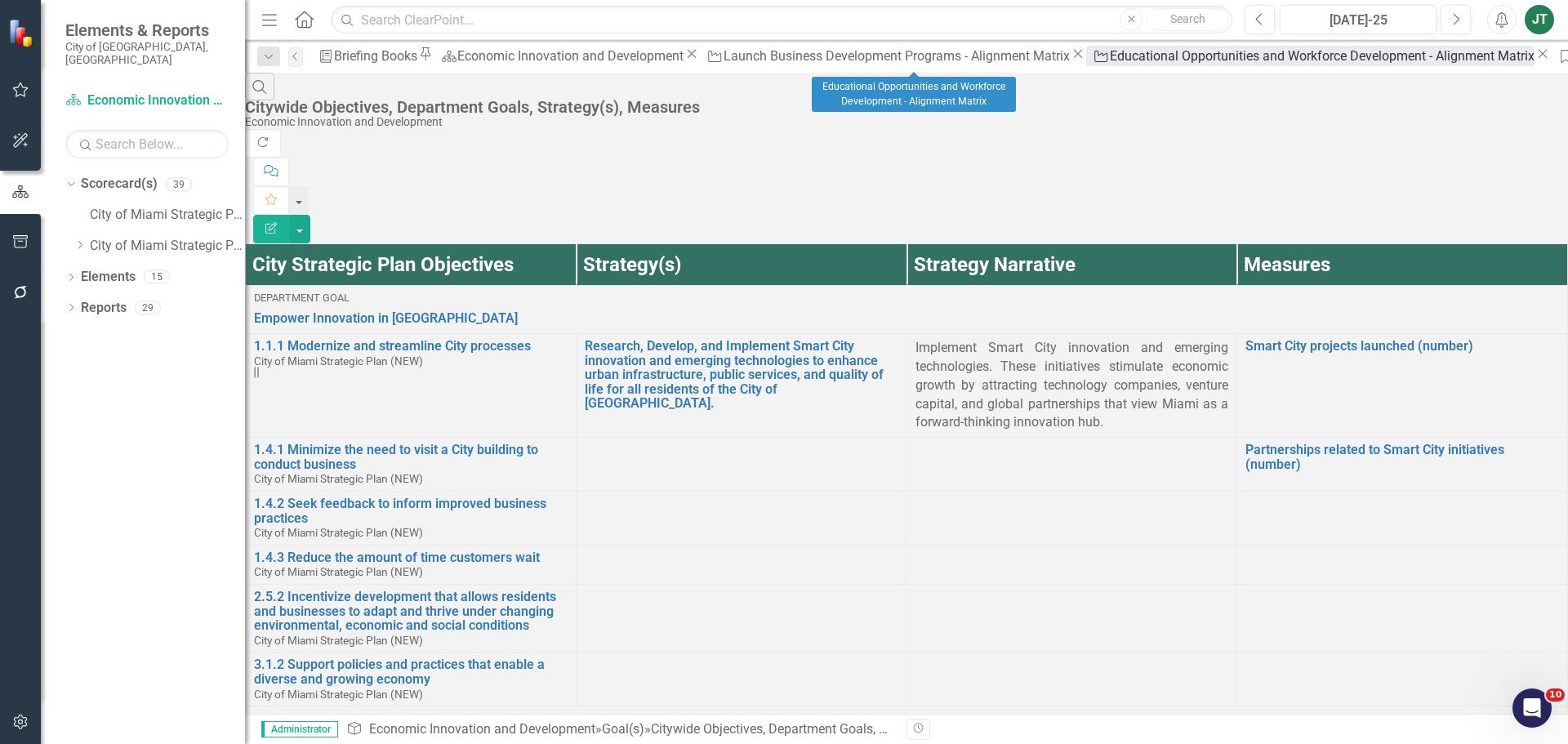
click at [1110, 57] on div "Educational Opportunities and Workforce Development - Alignment Matrix" at bounding box center [1322, 56] width 424 height 21
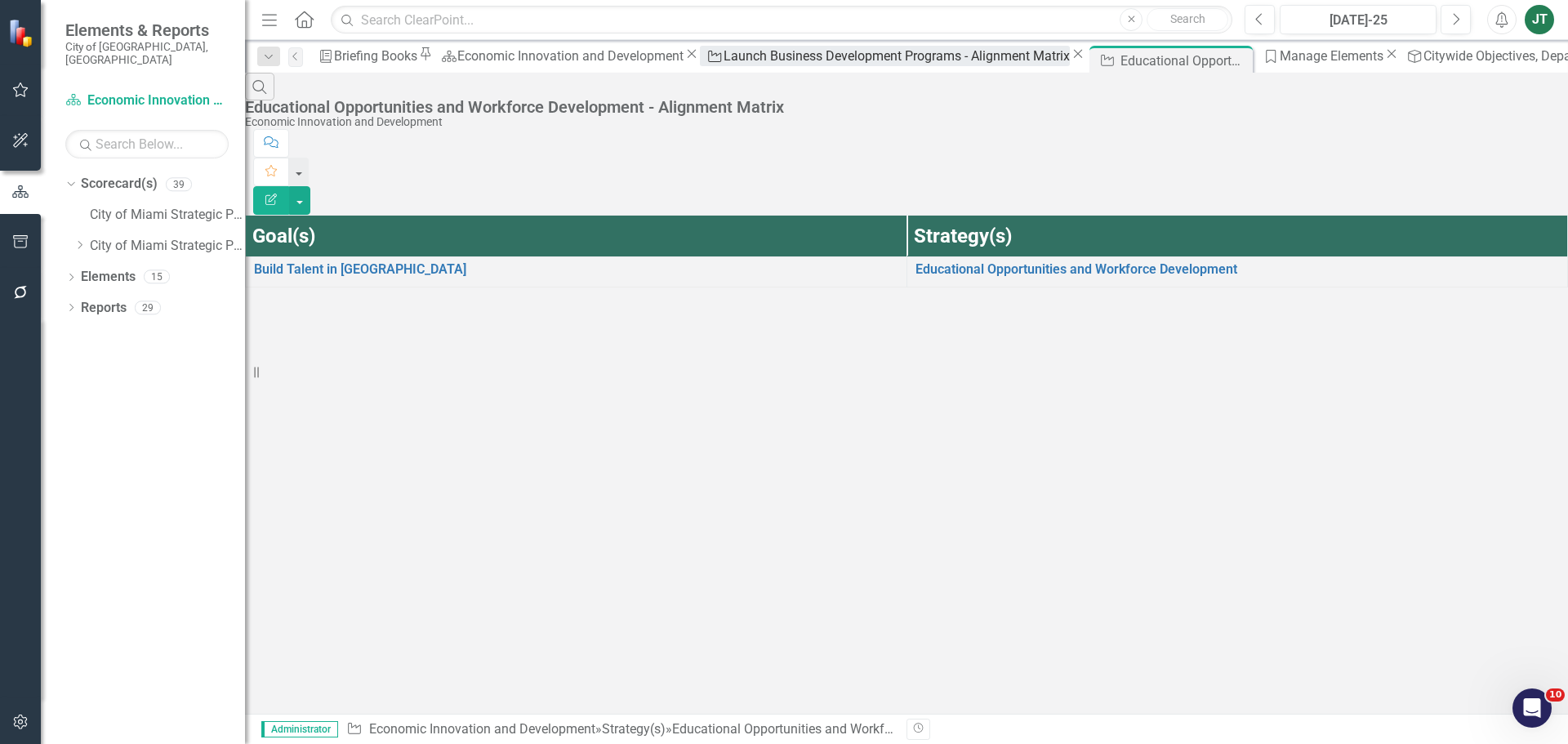
click at [754, 63] on div "Launch Business Development Programs - Alignment Matrix" at bounding box center [896, 56] width 346 height 21
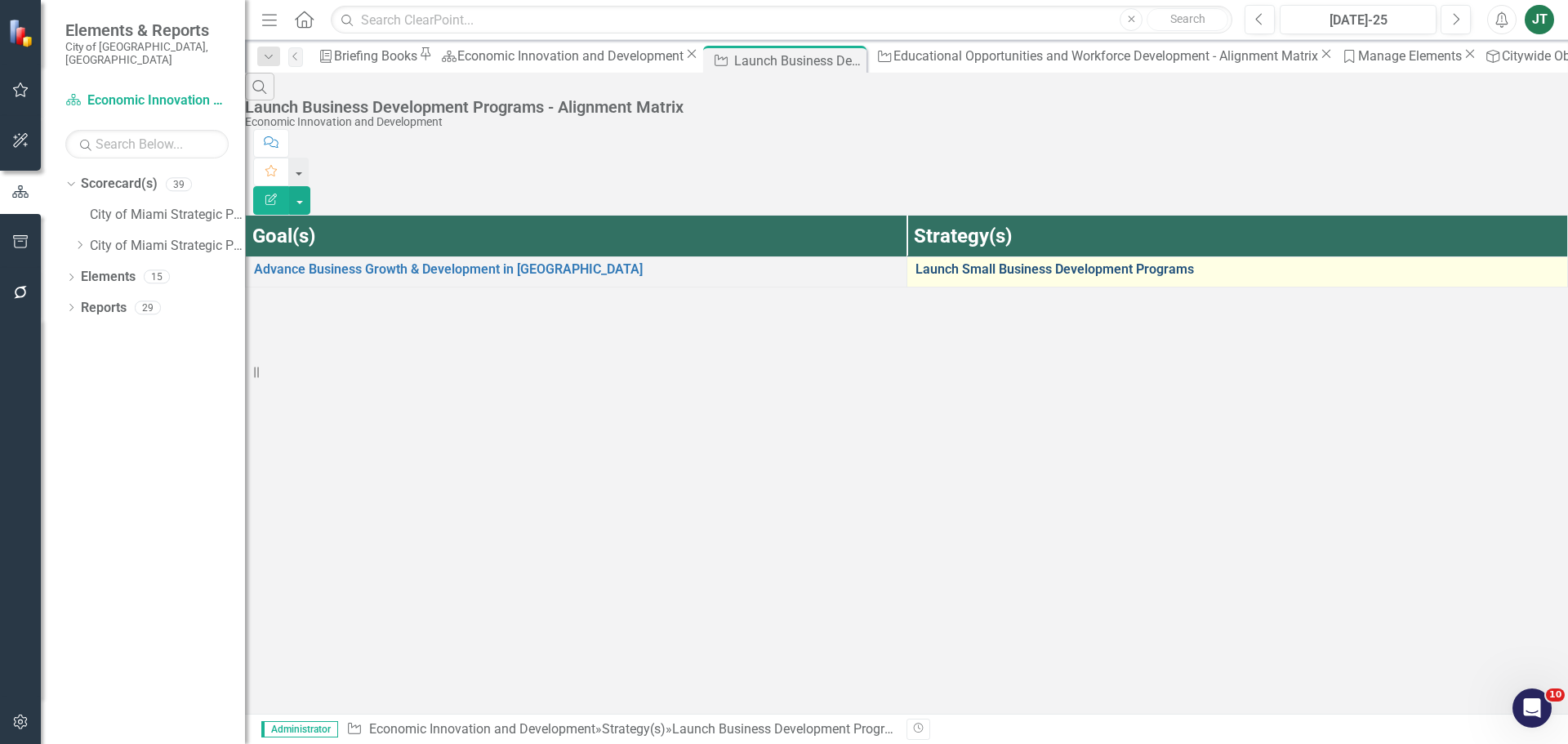
click at [1011, 263] on link "Launch Small Business Development Programs" at bounding box center [1238, 270] width 645 height 15
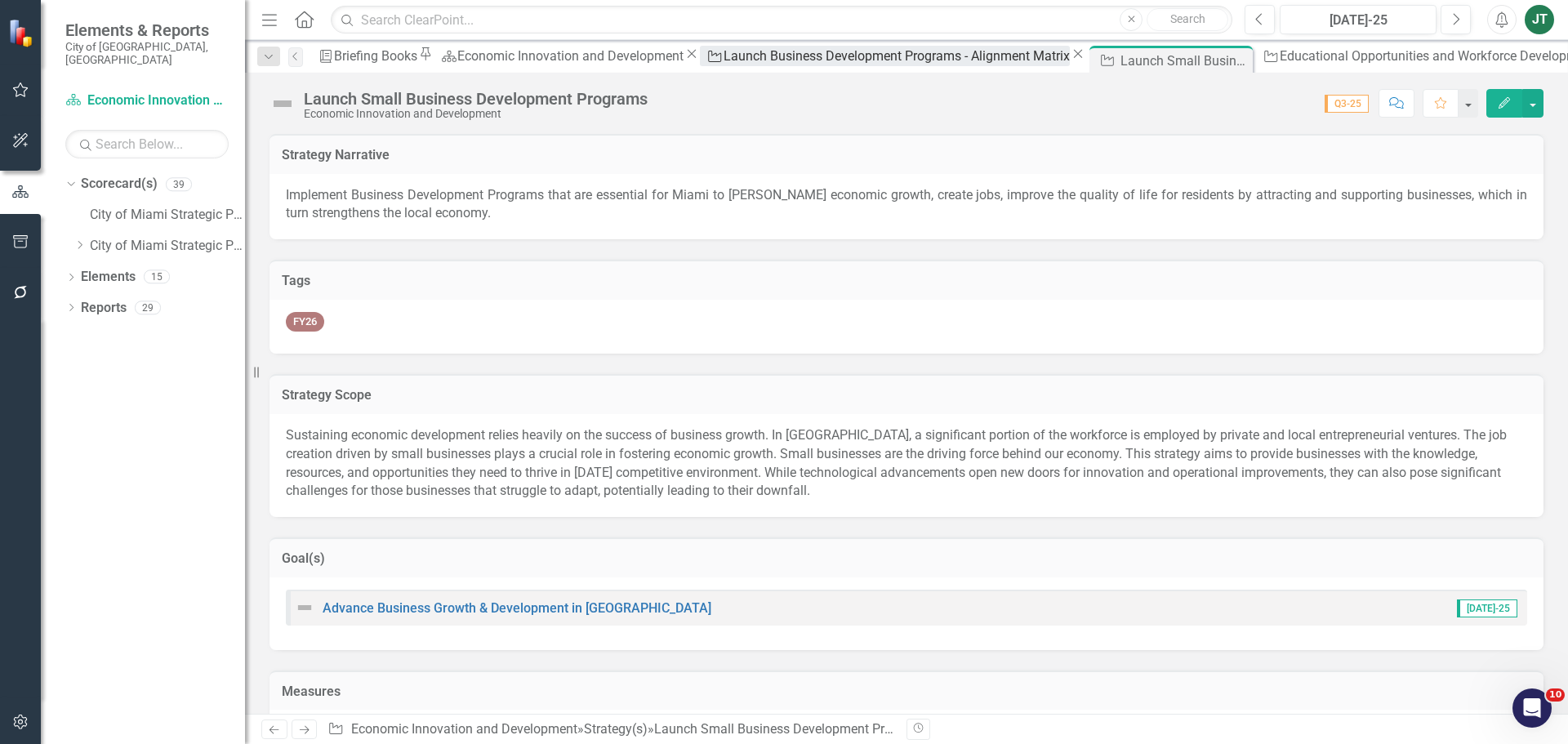
click at [723, 62] on div "Launch Business Development Programs - Alignment Matrix" at bounding box center [896, 56] width 346 height 21
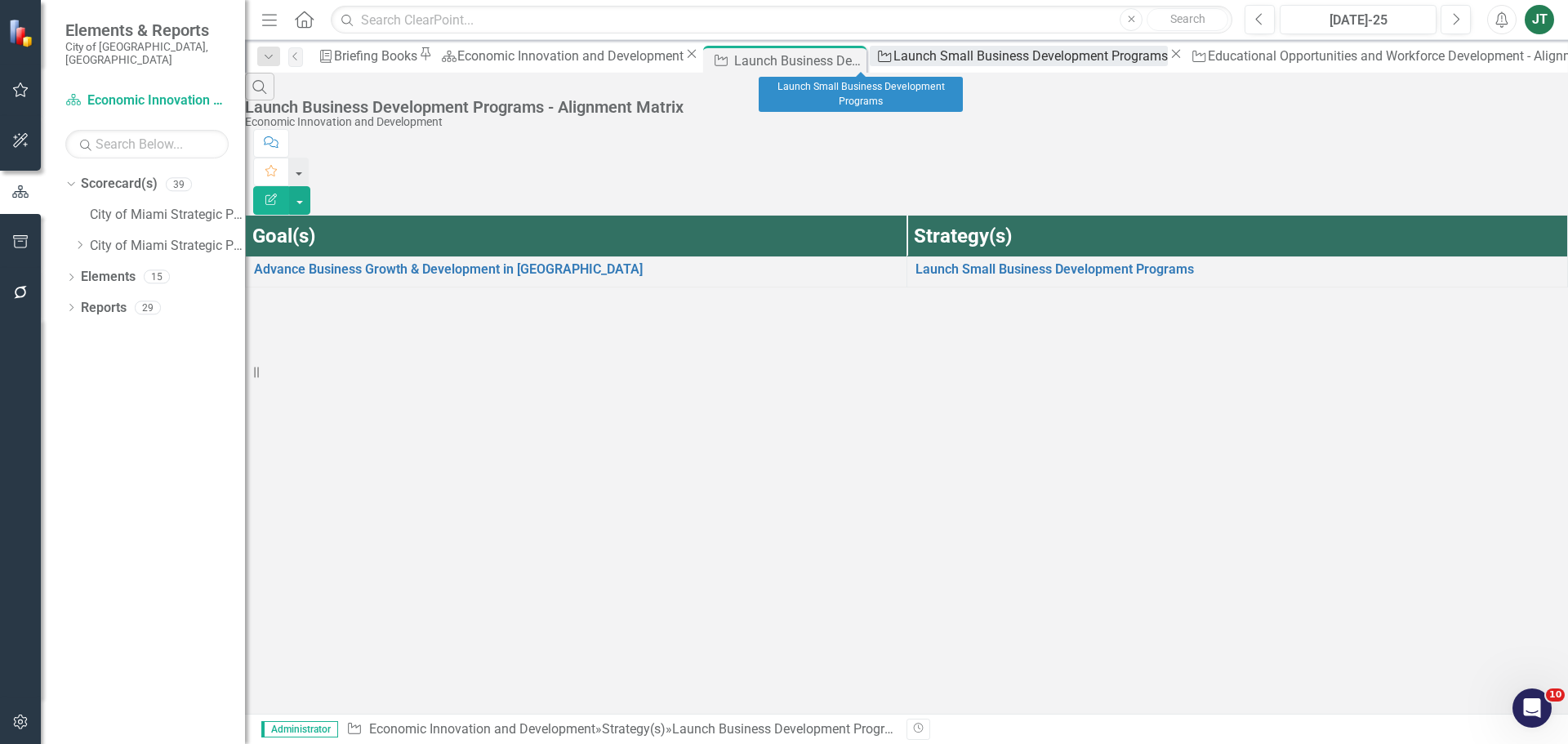
click at [894, 58] on div "Launch Small Business Development Programs" at bounding box center [1031, 56] width 274 height 21
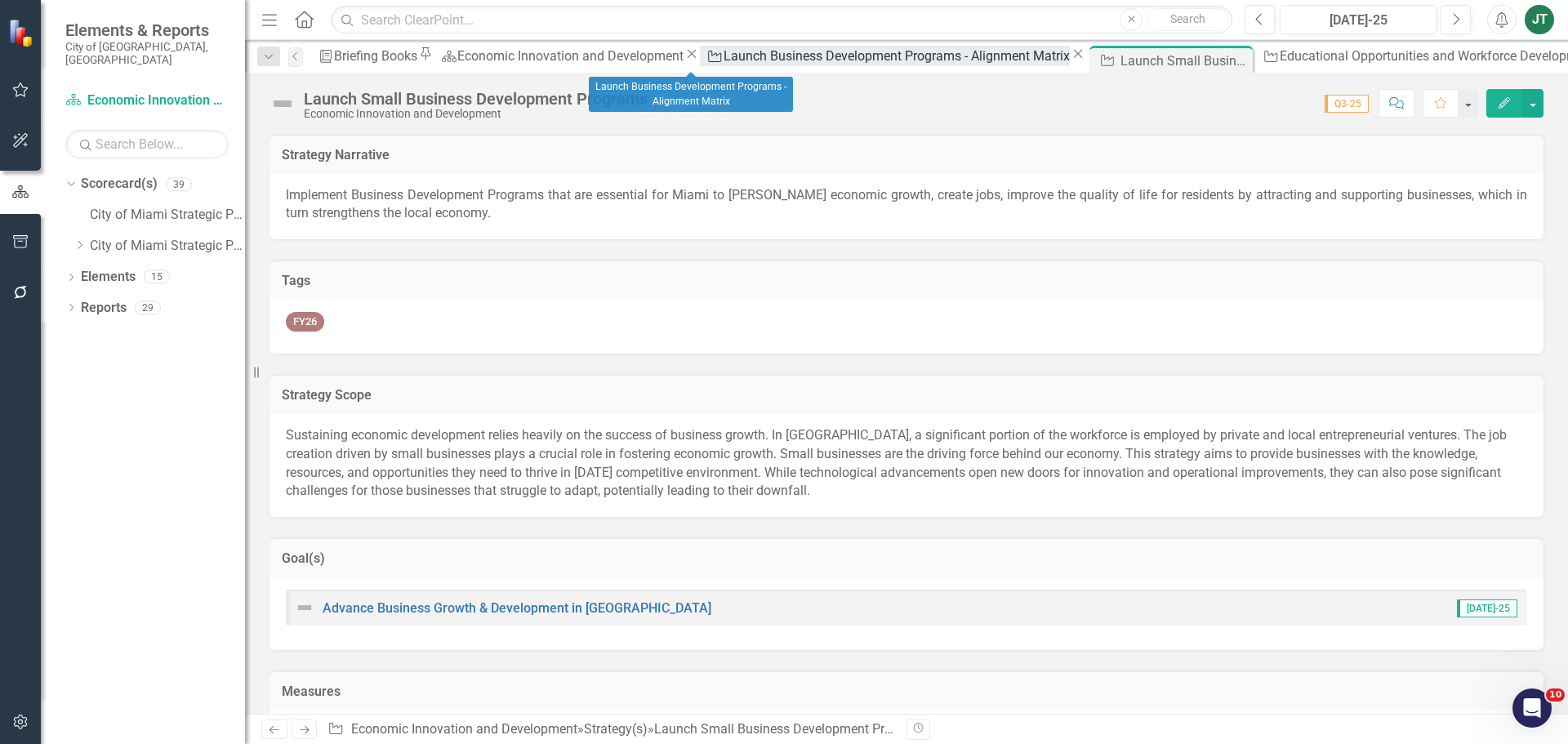
click at [723, 66] on div "Launch Business Development Programs - Alignment Matrix" at bounding box center [896, 56] width 346 height 21
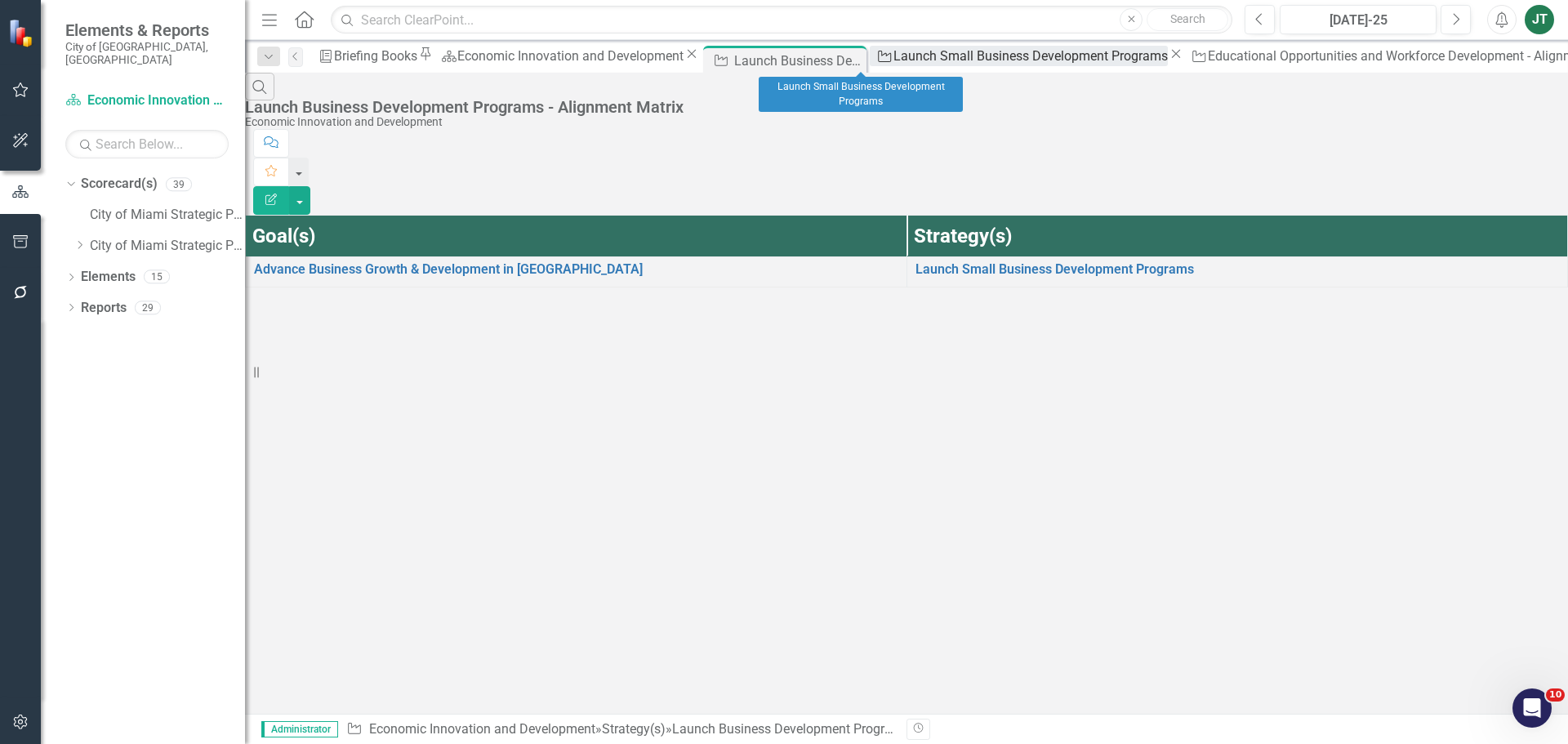
click at [894, 60] on div "Launch Small Business Development Programs" at bounding box center [1031, 56] width 274 height 21
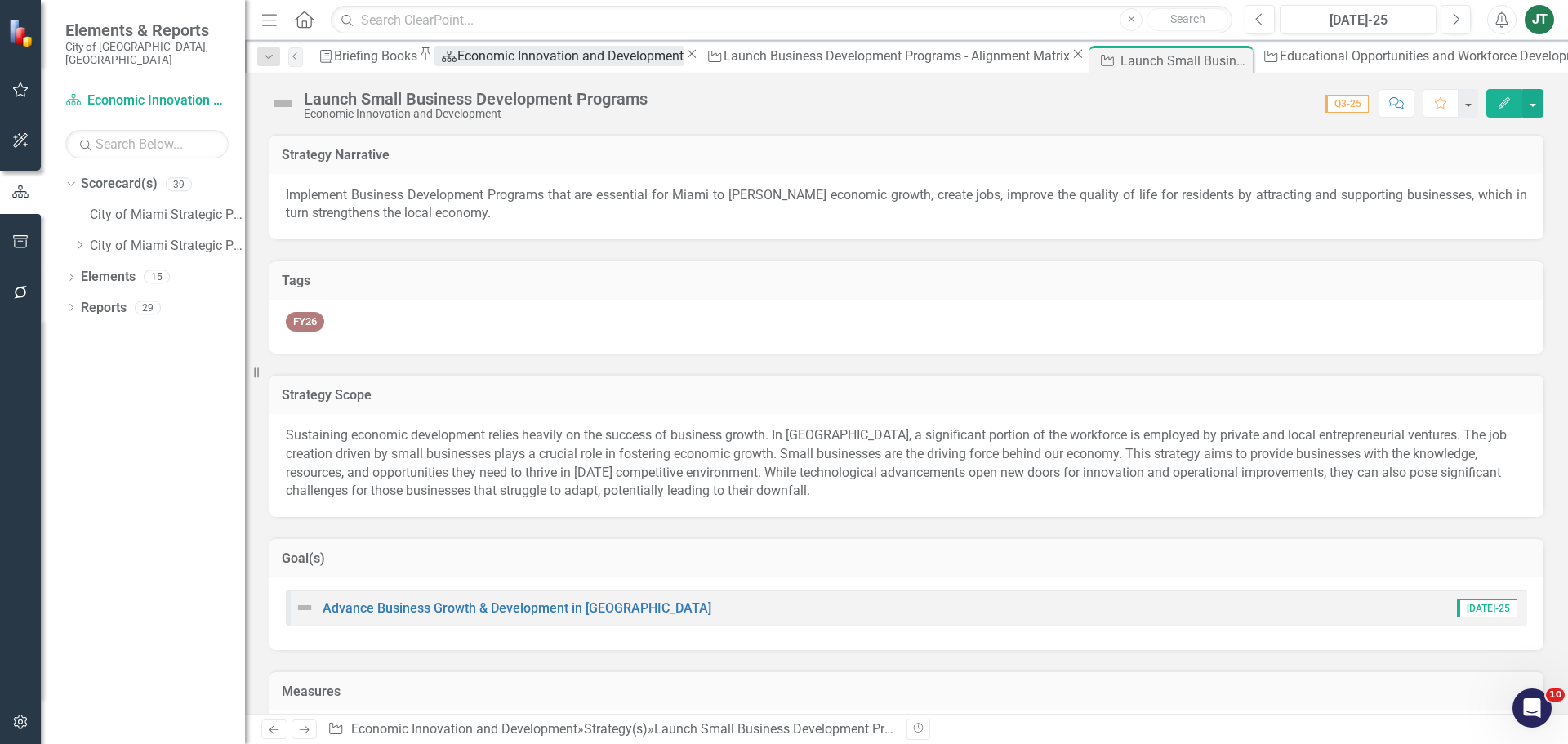
click at [538, 66] on div "Economic Innovation and Development" at bounding box center [570, 56] width 226 height 21
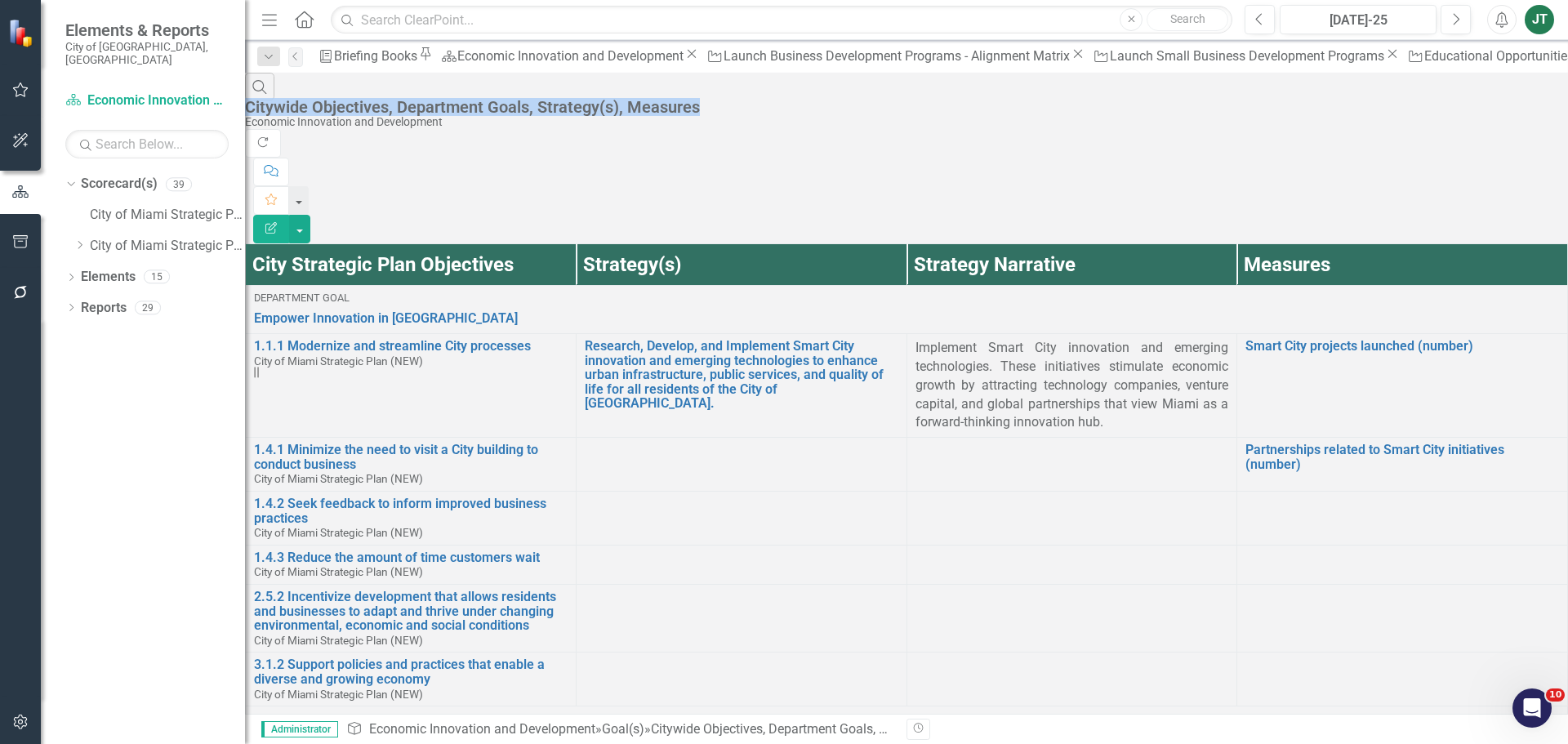
drag, startPoint x: 1292, startPoint y: 65, endPoint x: 972, endPoint y: 91, distance: 321.1
click at [919, 90] on div "Menu Home Search Close Search Previous Jul-25 Next Alerts JT User Edit Profile …" at bounding box center [906, 372] width 1323 height 744
drag, startPoint x: 1288, startPoint y: 58, endPoint x: 1250, endPoint y: 79, distance: 43.4
click at [1250, 80] on div "Menu Home Search Close Search Previous Jul-25 Next Alerts JT User Edit Profile …" at bounding box center [906, 372] width 1323 height 744
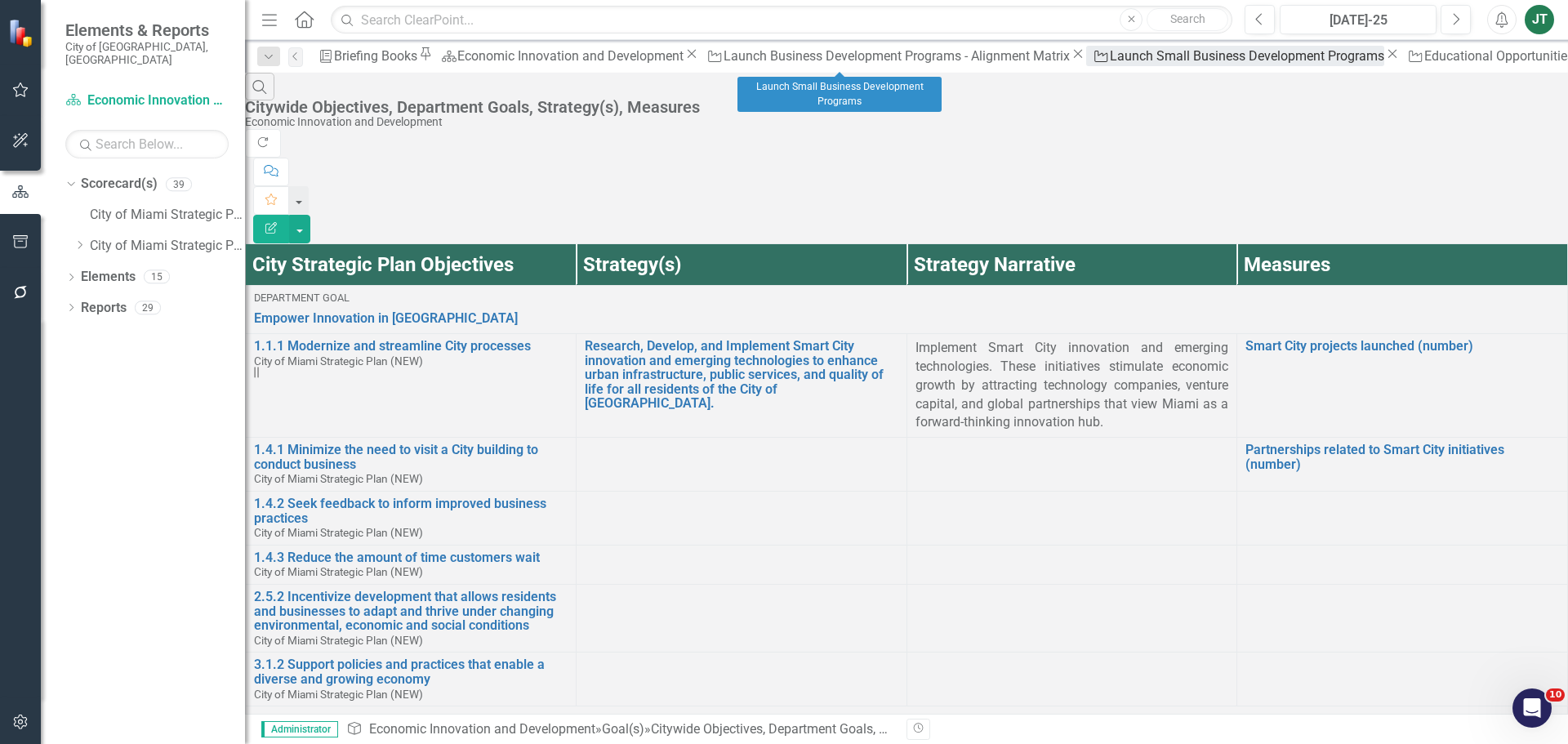
click at [1110, 57] on div "Launch Small Business Development Programs" at bounding box center [1248, 56] width 274 height 21
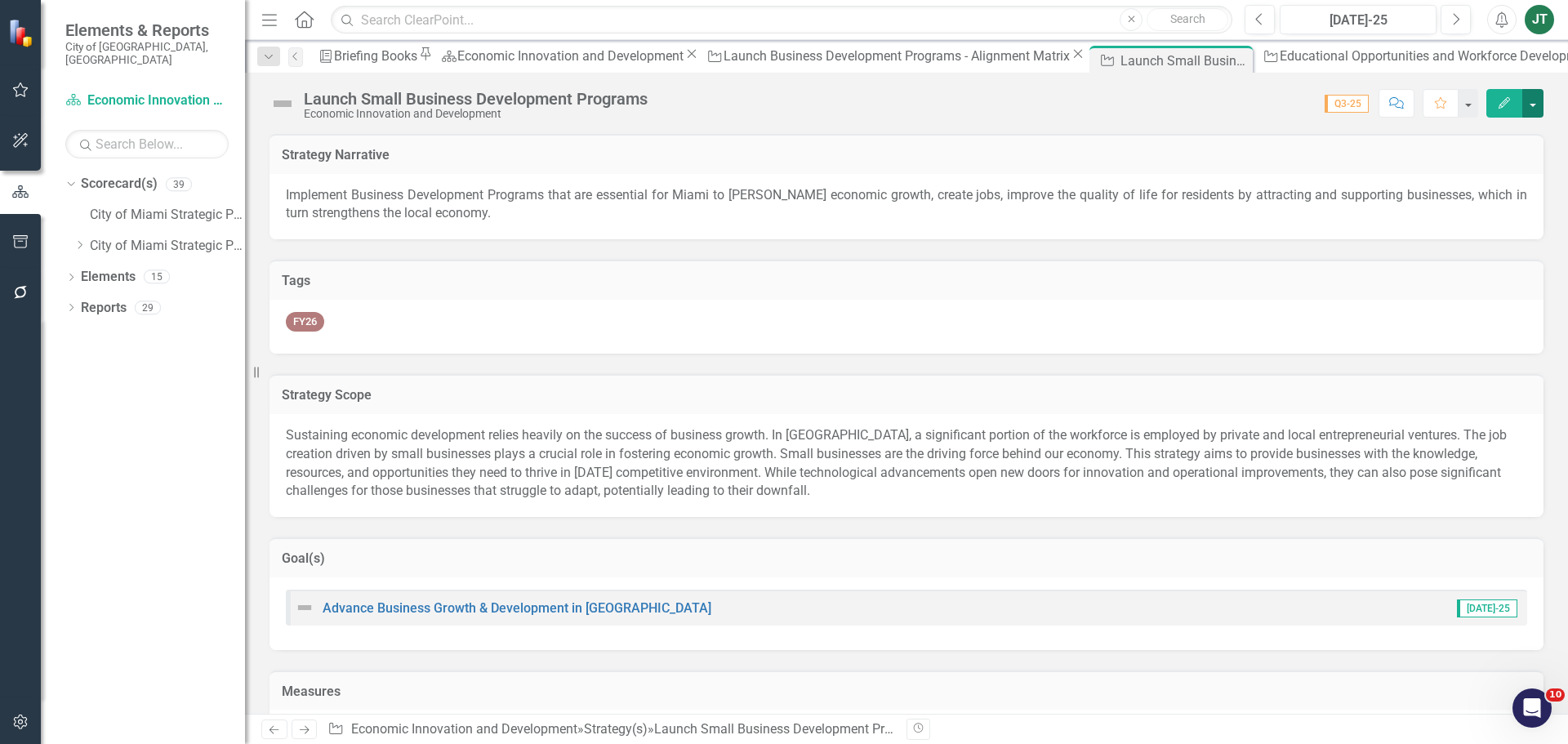
click at [1540, 97] on button "button" at bounding box center [1533, 103] width 22 height 28
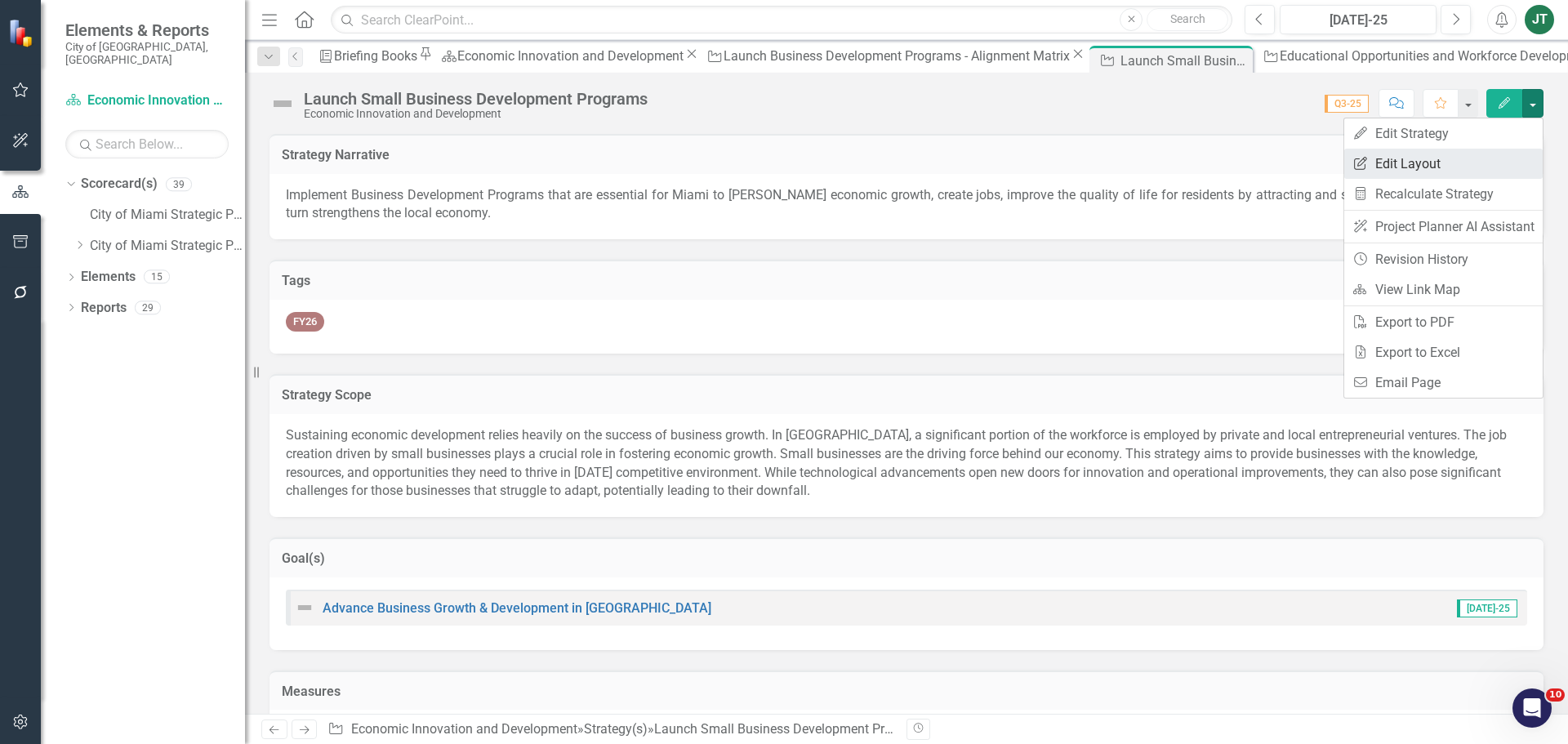
click at [1430, 157] on link "Edit Report Edit Layout" at bounding box center [1444, 164] width 199 height 30
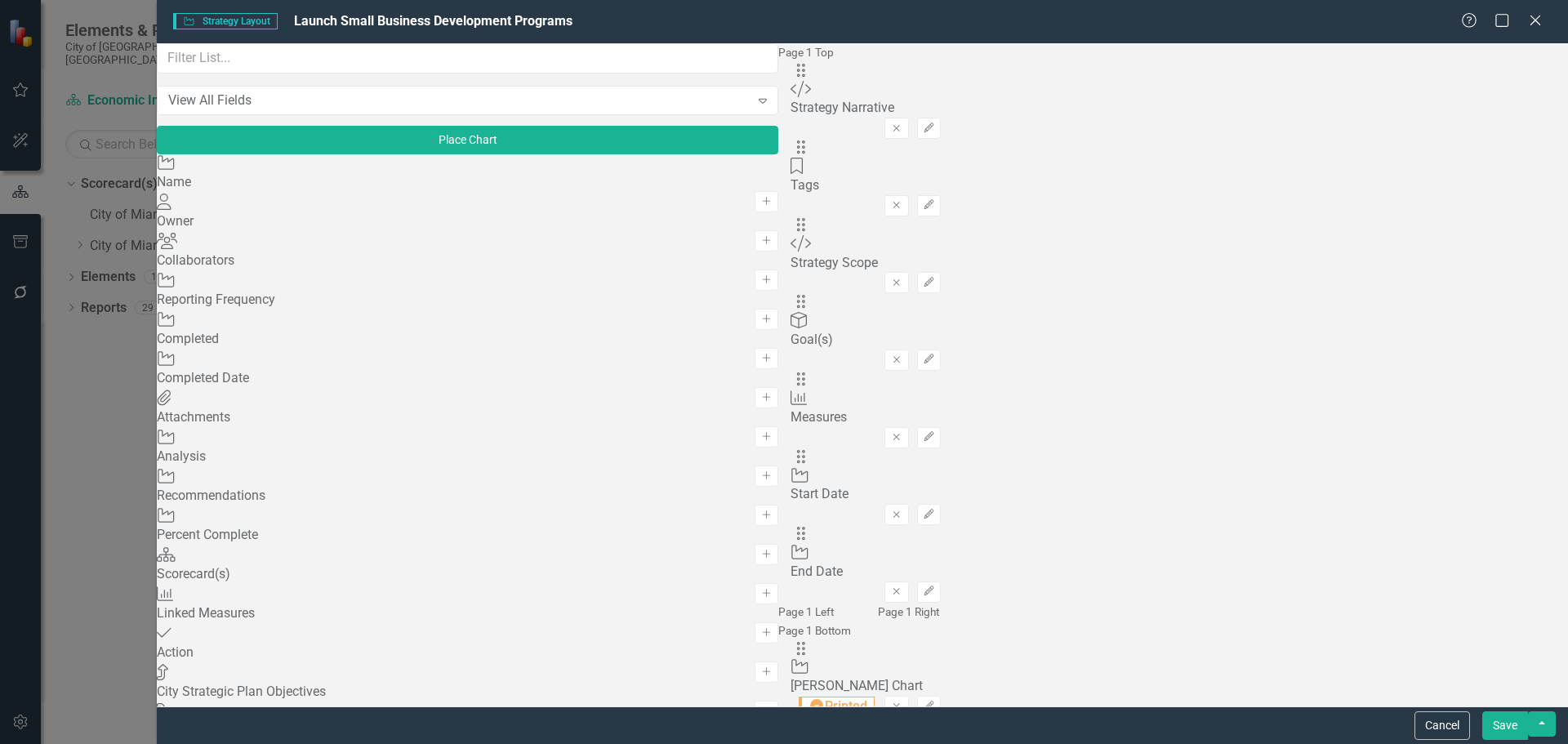
click at [1546, 23] on div "Help Maximize Close" at bounding box center [1506, 22] width 91 height 19
click at [1537, 18] on icon "Close" at bounding box center [1535, 21] width 21 height 16
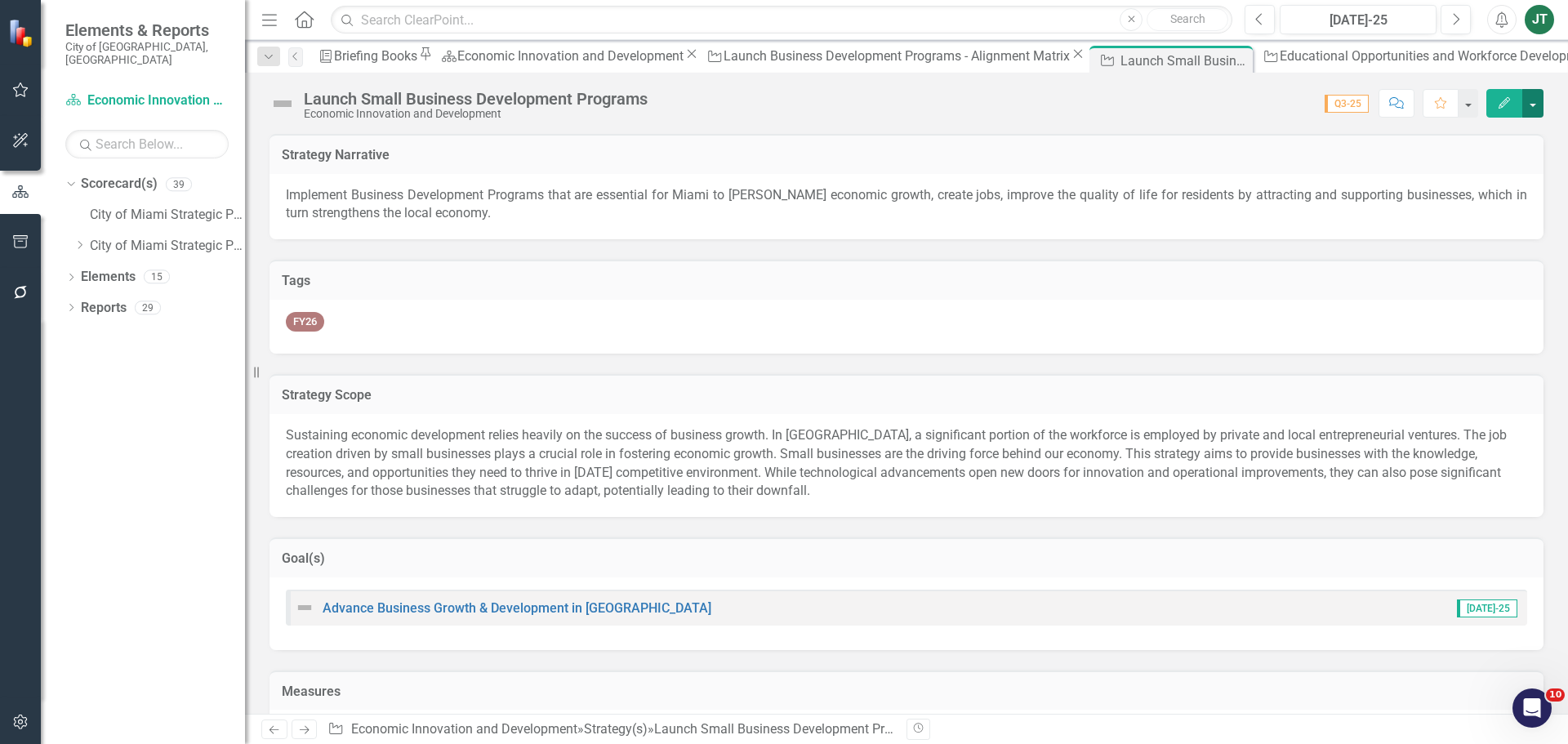
click at [1532, 101] on button "button" at bounding box center [1533, 103] width 22 height 28
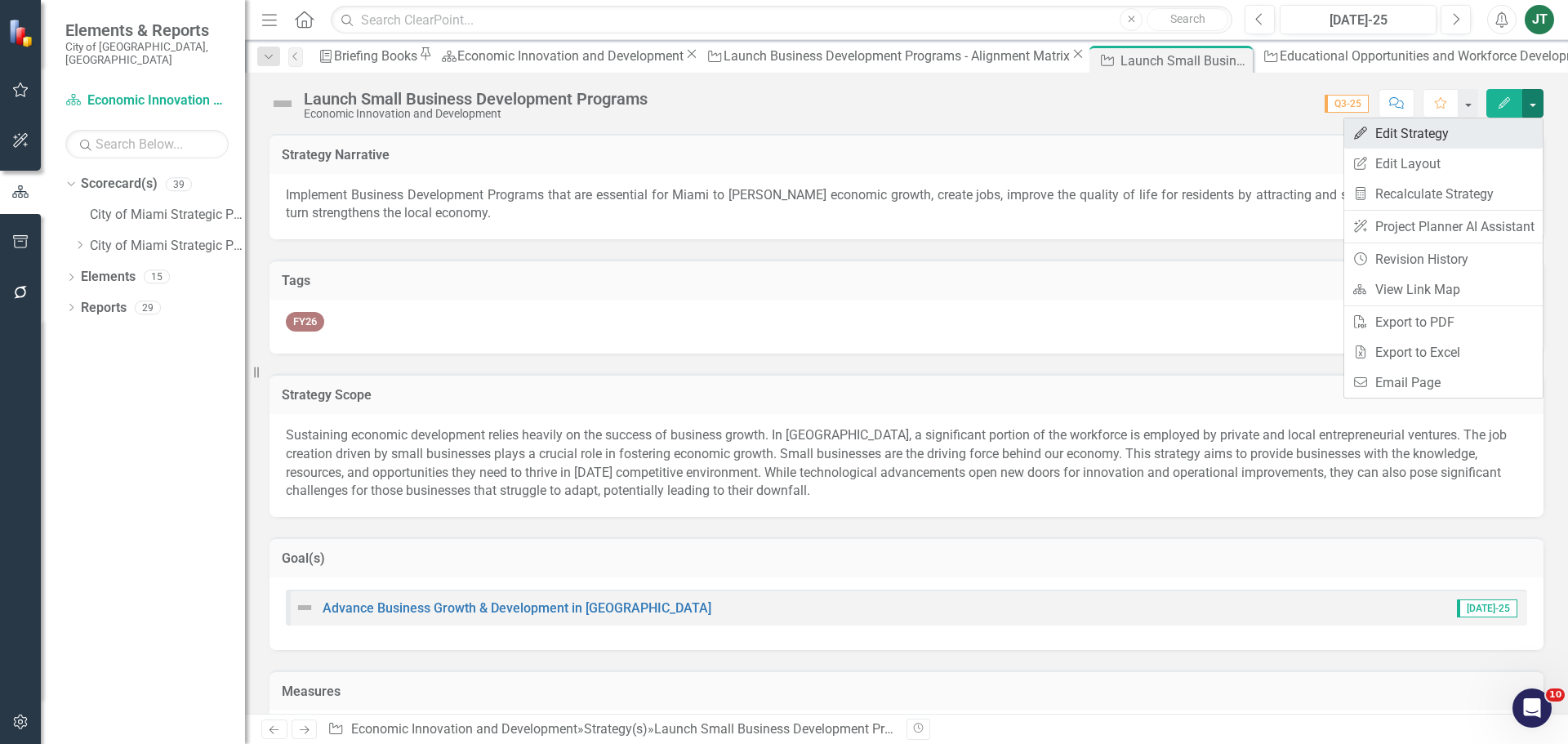
click at [1433, 132] on link "Edit Edit Strategy" at bounding box center [1444, 133] width 199 height 30
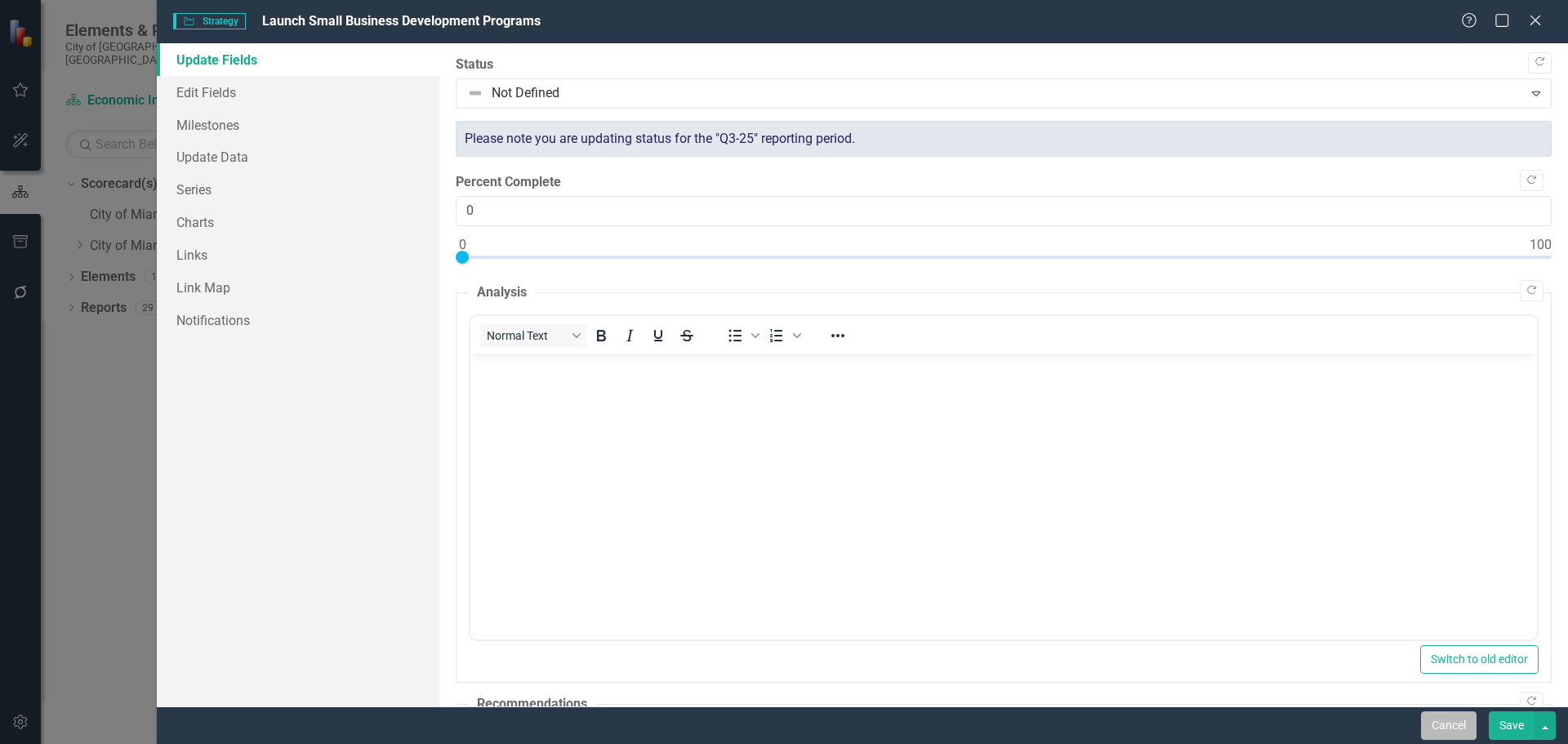
click at [1460, 727] on button "Cancel" at bounding box center [1448, 725] width 56 height 28
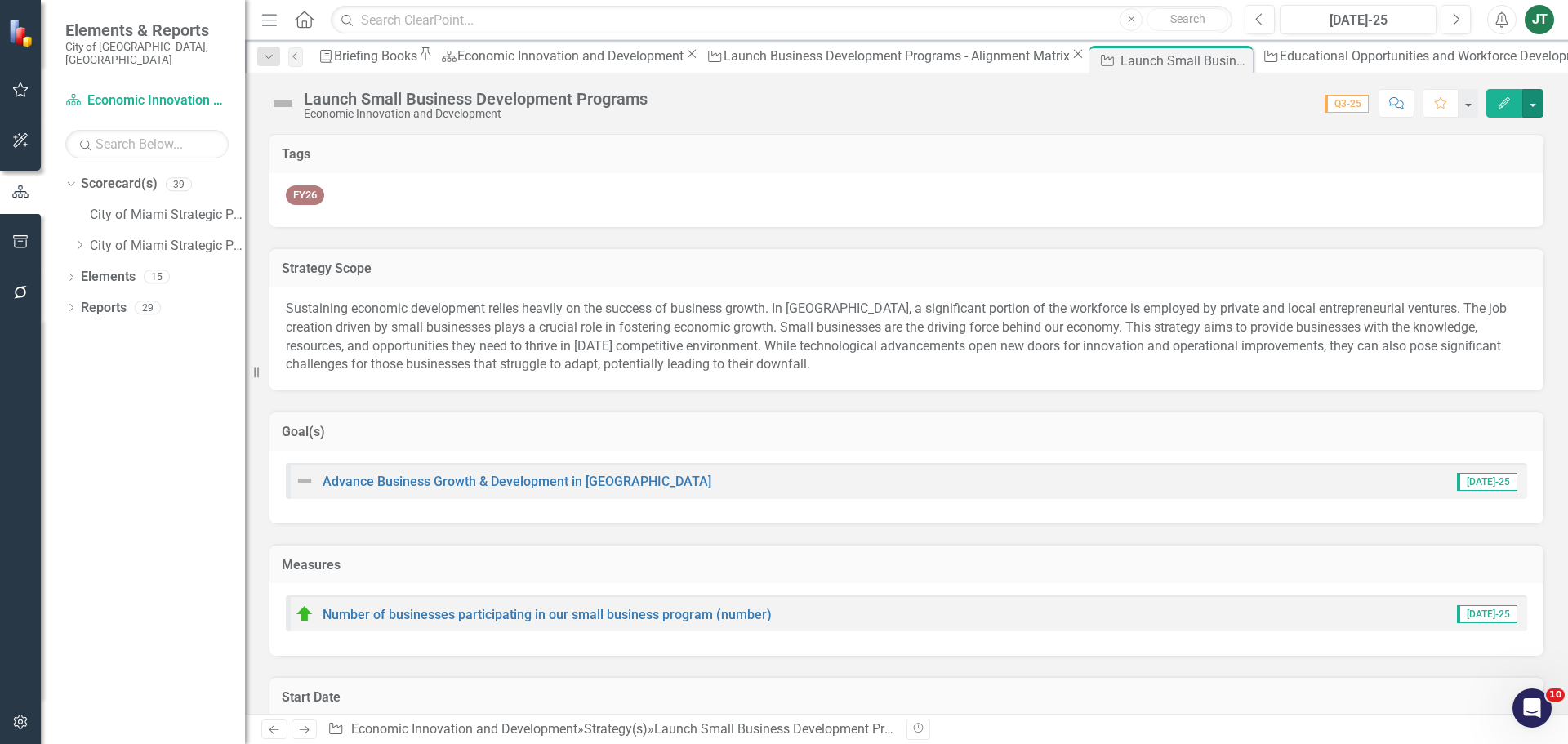
scroll to position [164, 0]
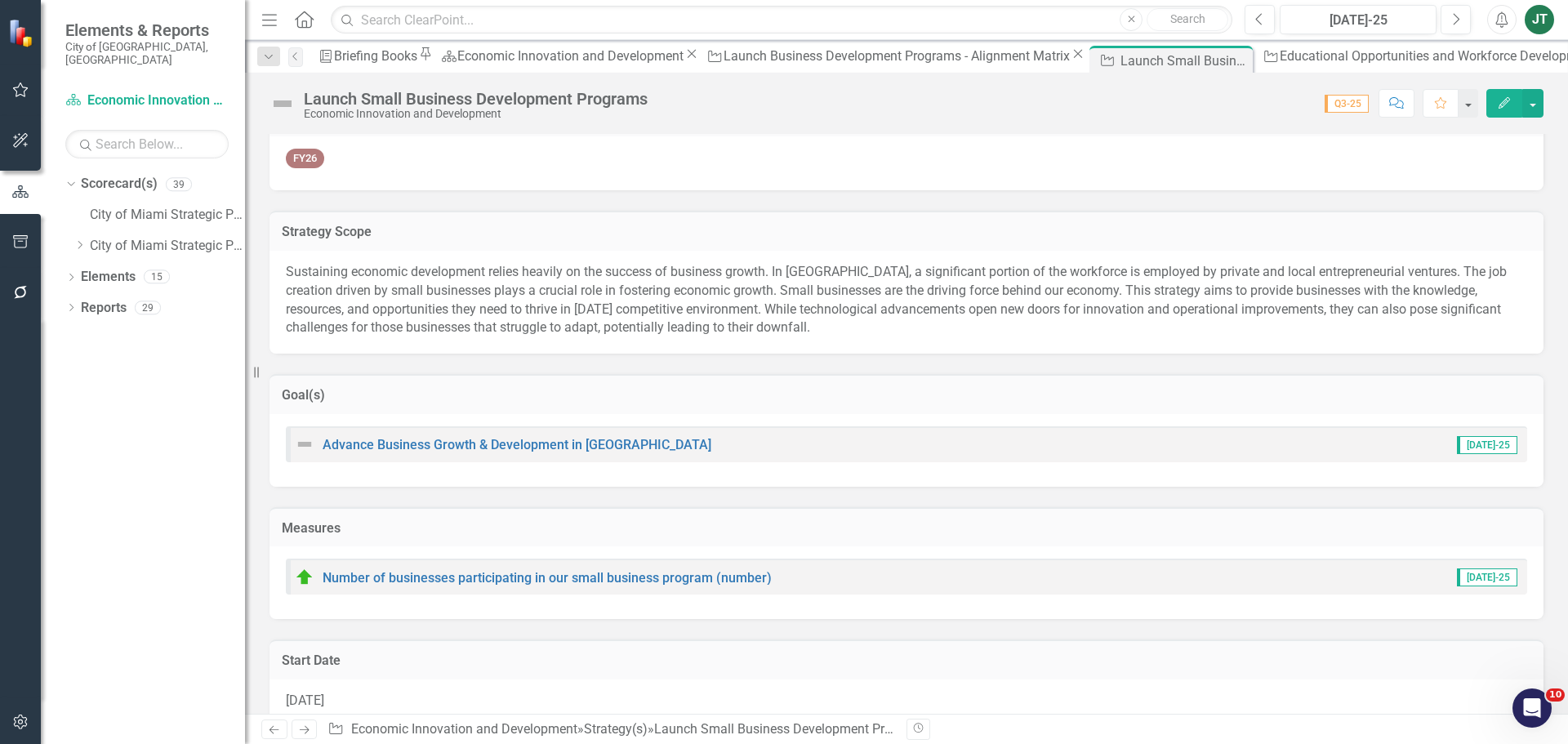
click at [1544, 103] on div "Launch Small Business Development Programs Economic Innovation and Development …" at bounding box center [906, 97] width 1323 height 49
click at [1537, 103] on button "button" at bounding box center [1533, 103] width 22 height 28
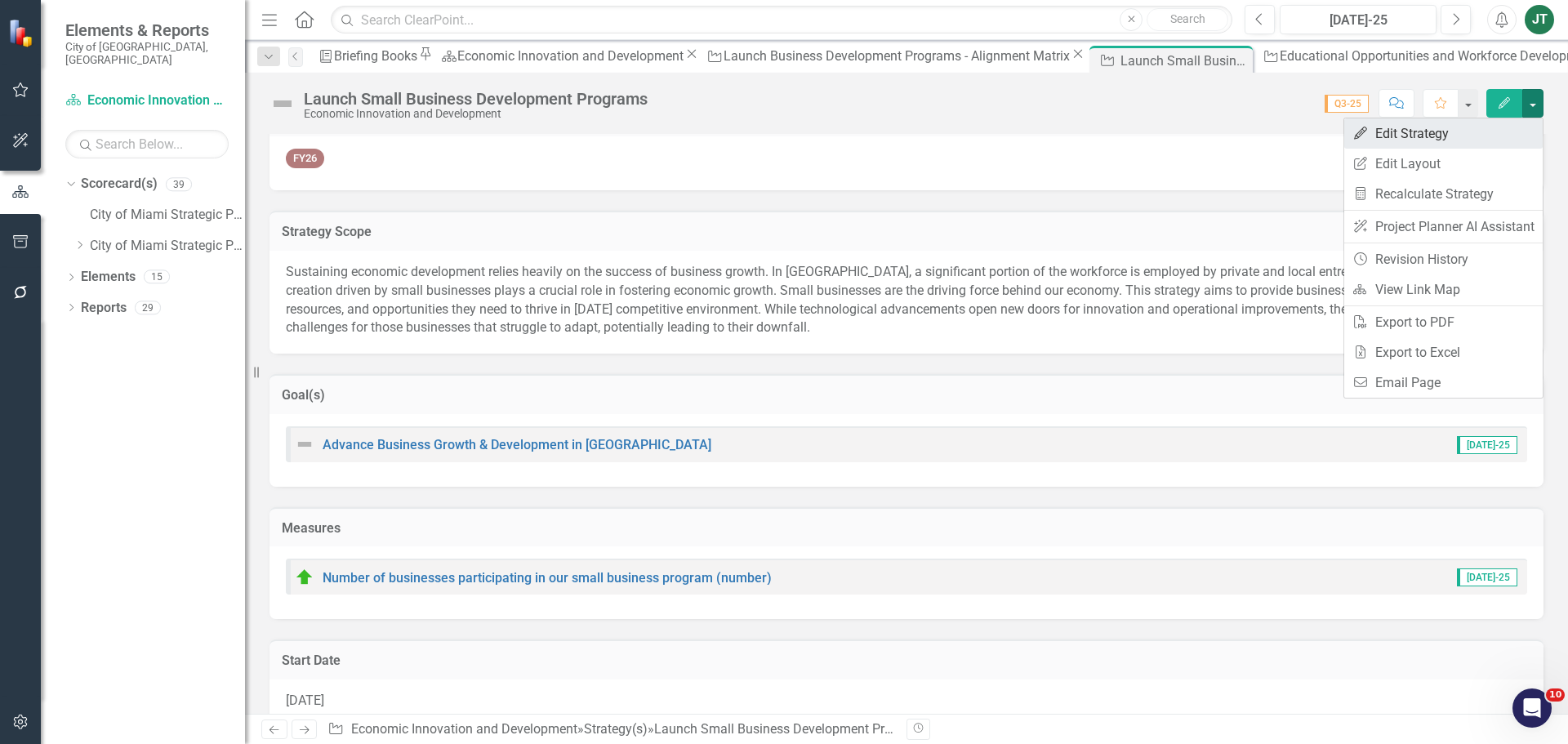
click at [1434, 133] on link "Edit Edit Strategy" at bounding box center [1444, 133] width 199 height 30
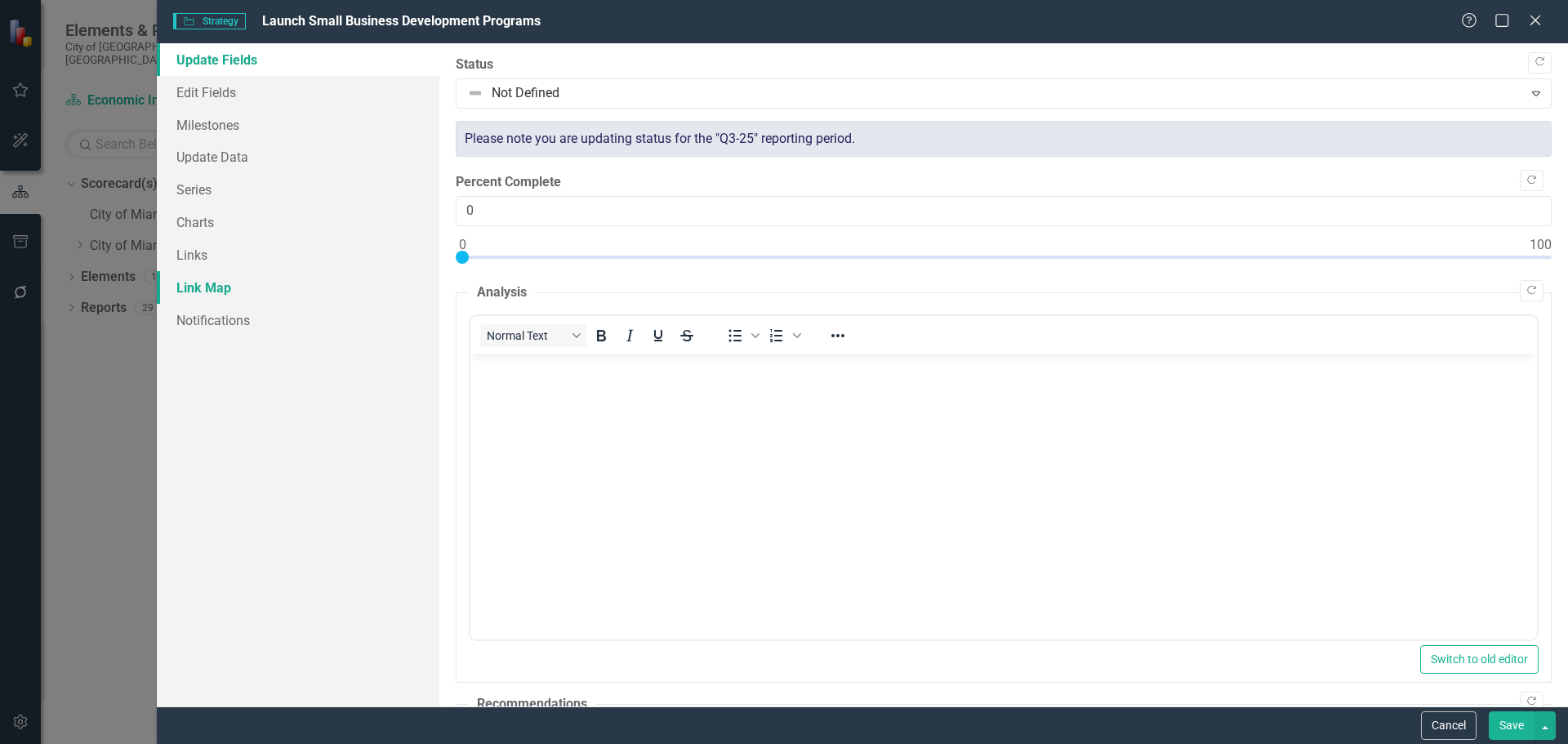
scroll to position [0, 0]
click at [202, 258] on link "Links" at bounding box center [298, 254] width 282 height 32
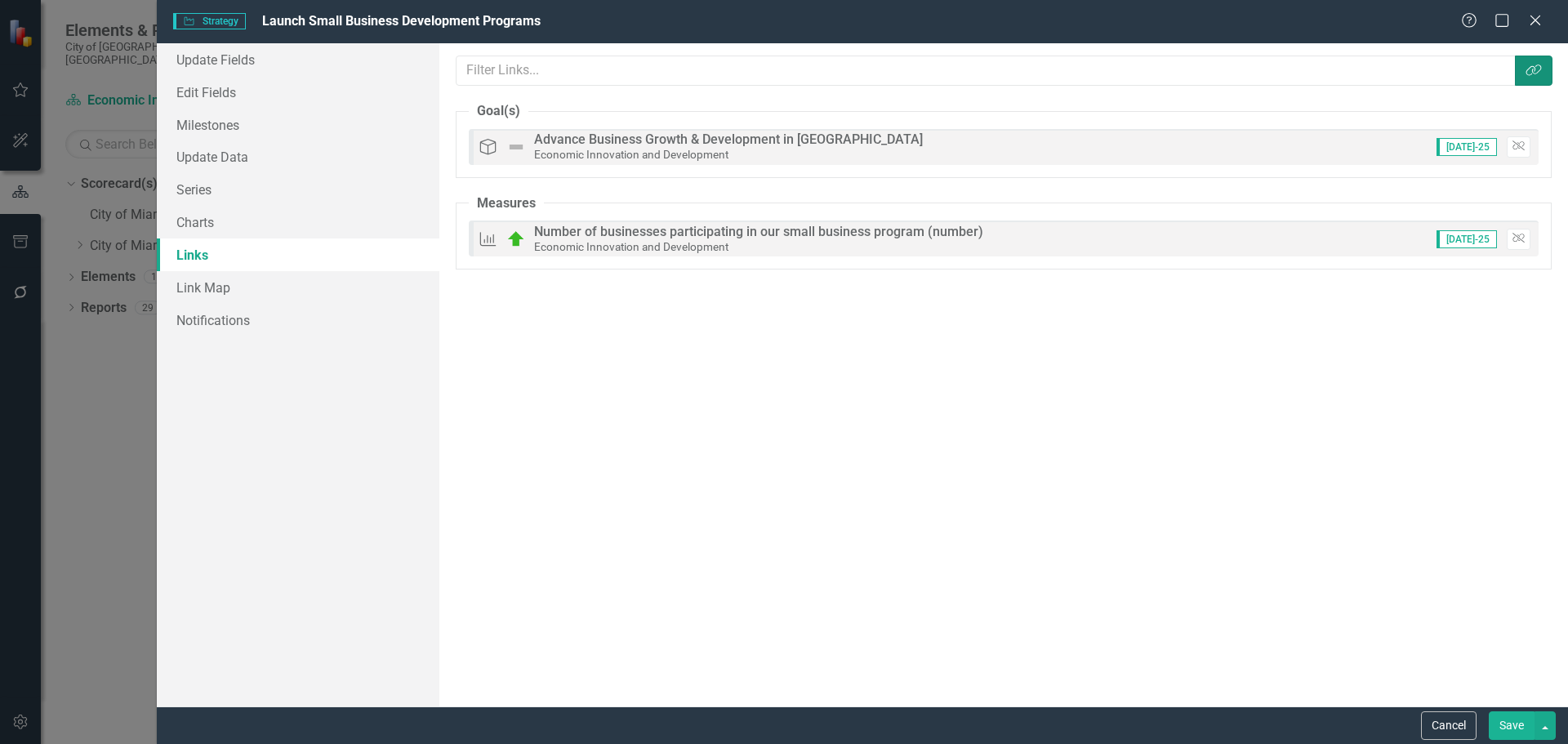
click at [1522, 71] on button "Link Tag" at bounding box center [1534, 71] width 37 height 30
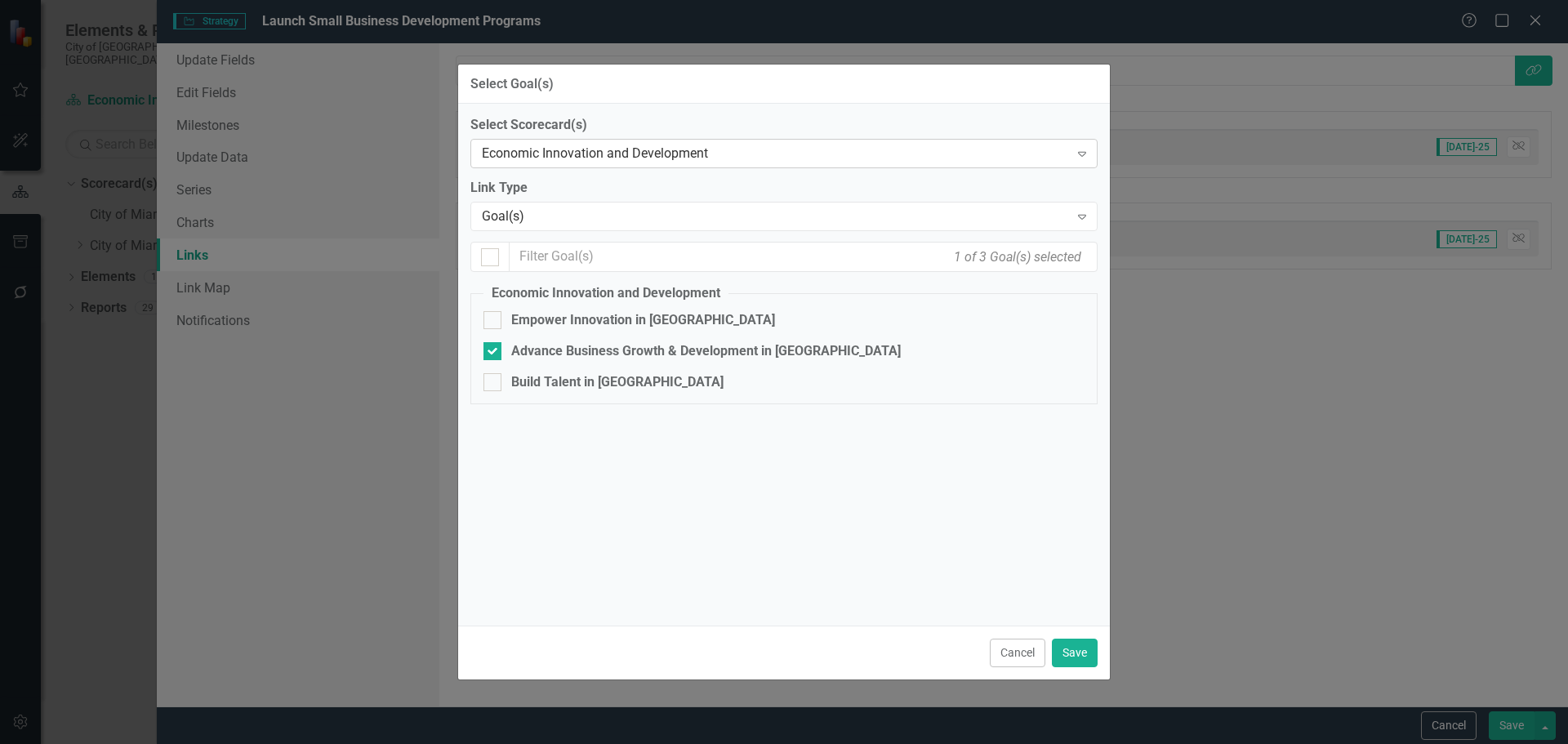
click at [580, 153] on div "Economic Innovation and Development" at bounding box center [775, 154] width 587 height 19
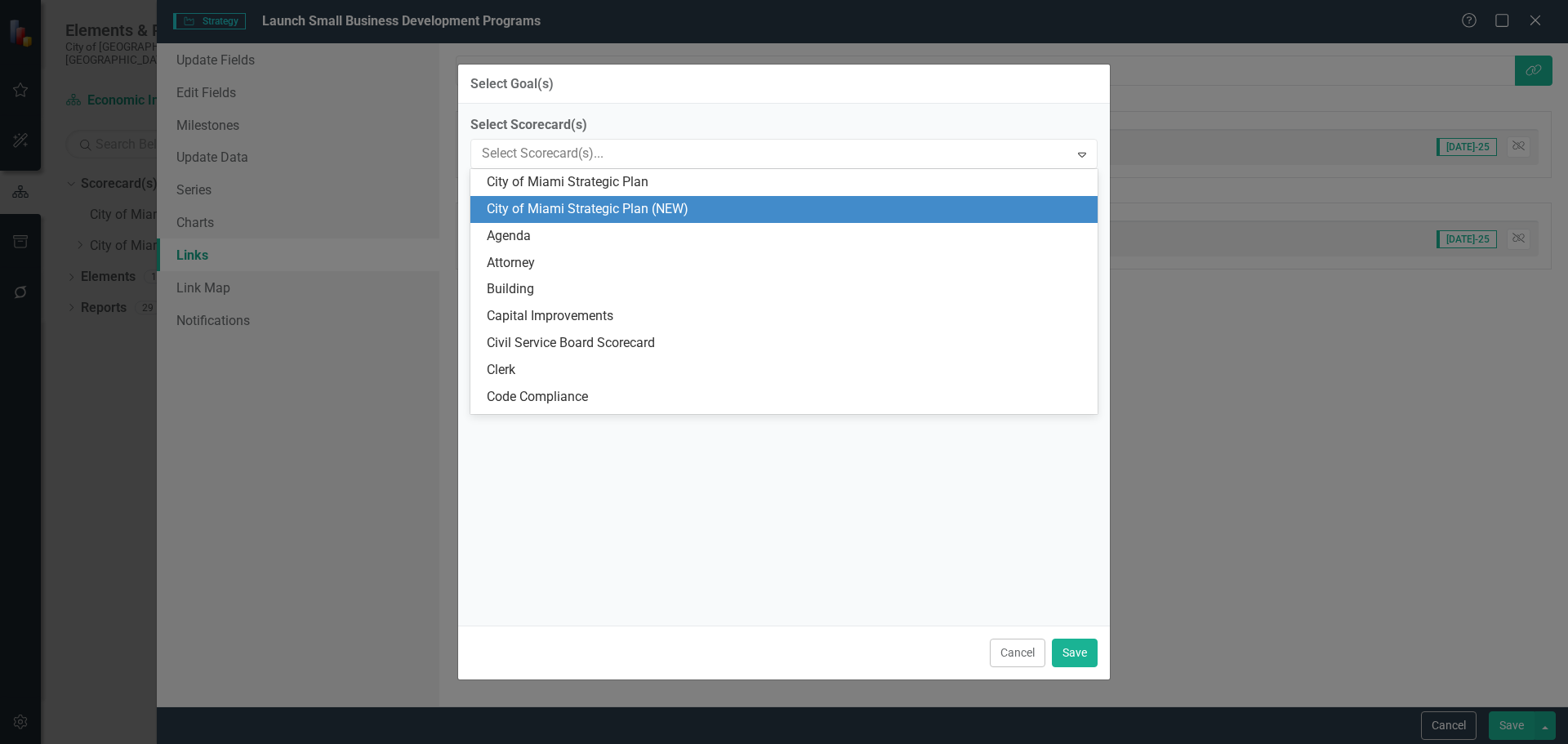
click at [580, 207] on div "City of Miami Strategic Plan (NEW)" at bounding box center [787, 209] width 601 height 19
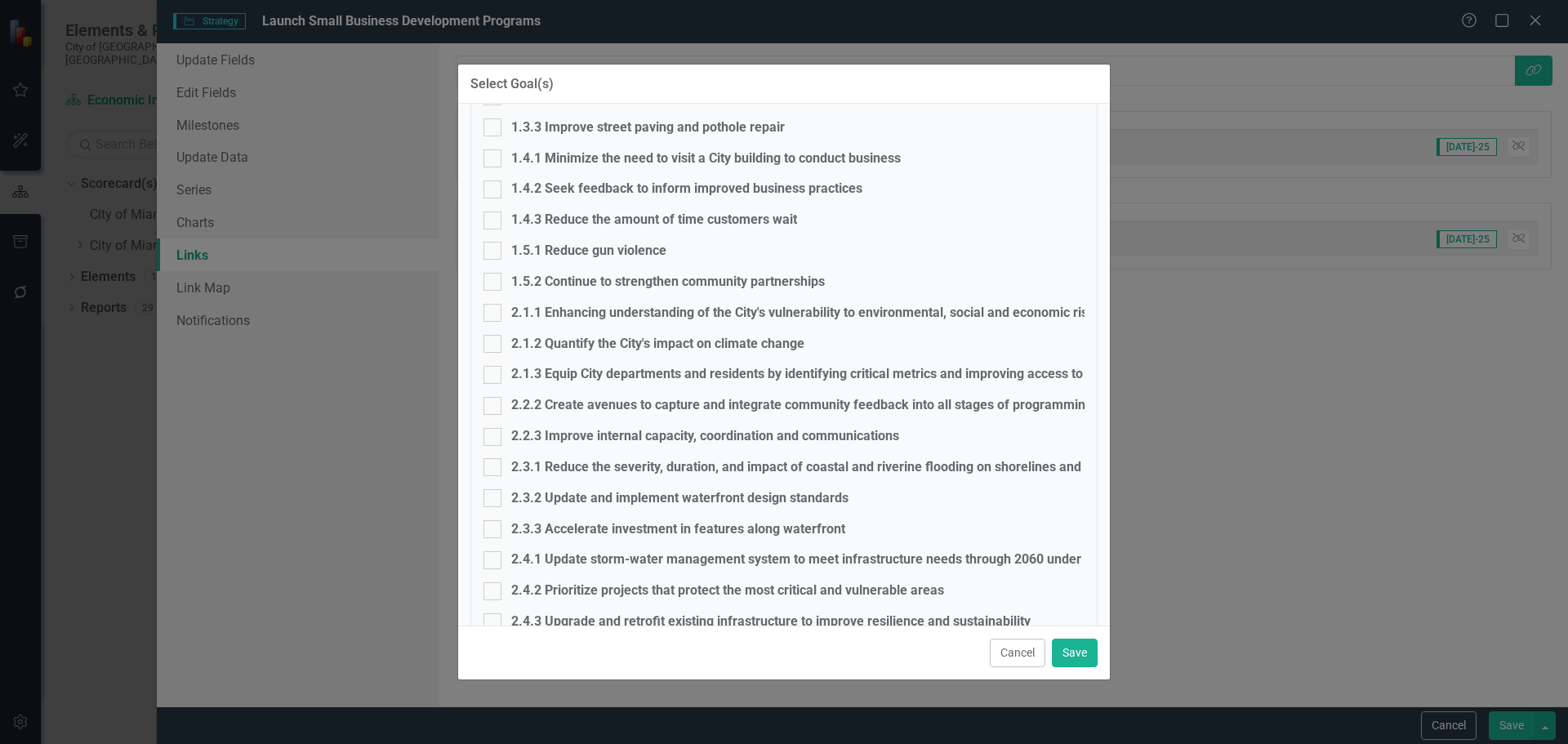
scroll to position [359, 0]
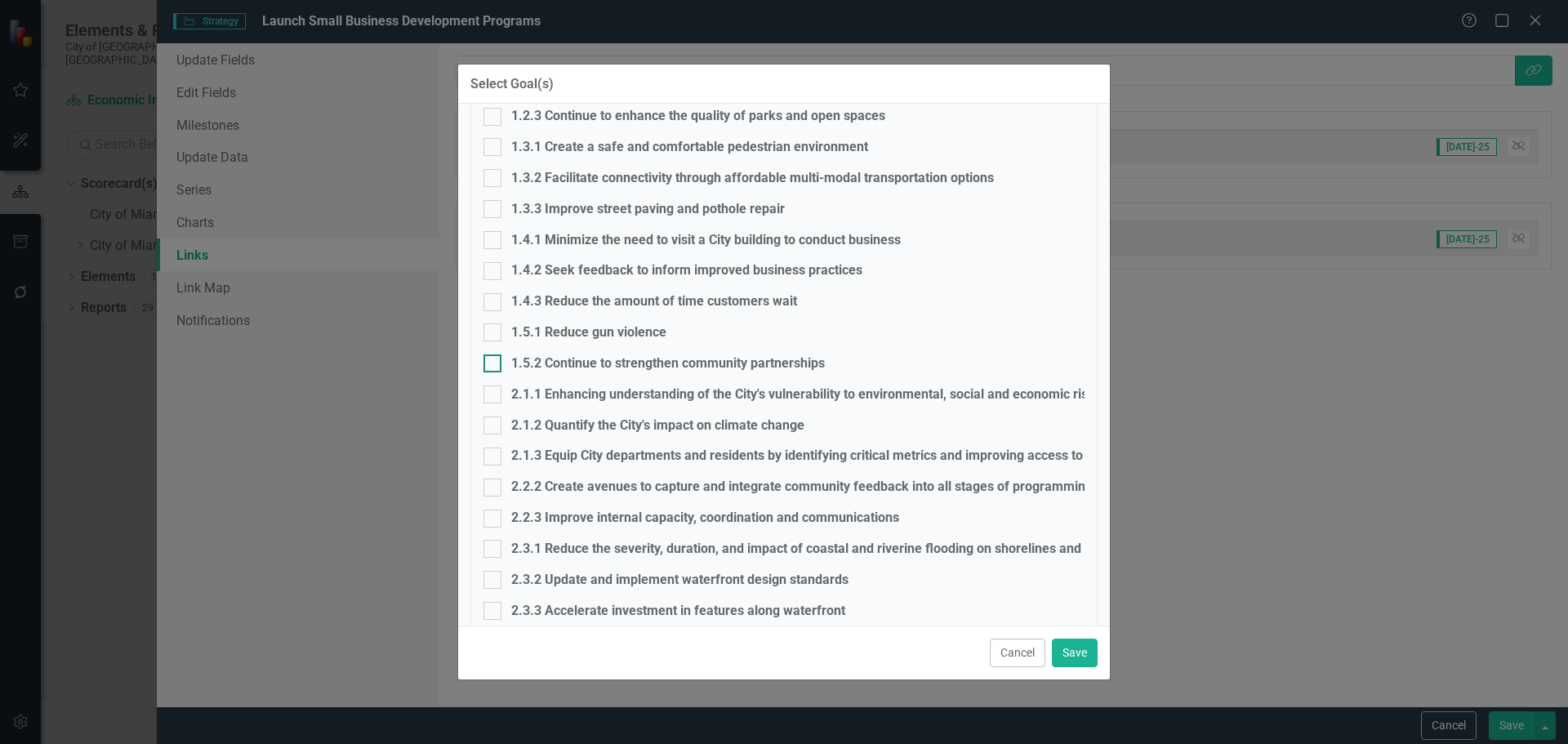
click at [488, 364] on input "1.5.2 Continue to strengthen community partnerships" at bounding box center [488, 360] width 11 height 11
checkbox input "true"
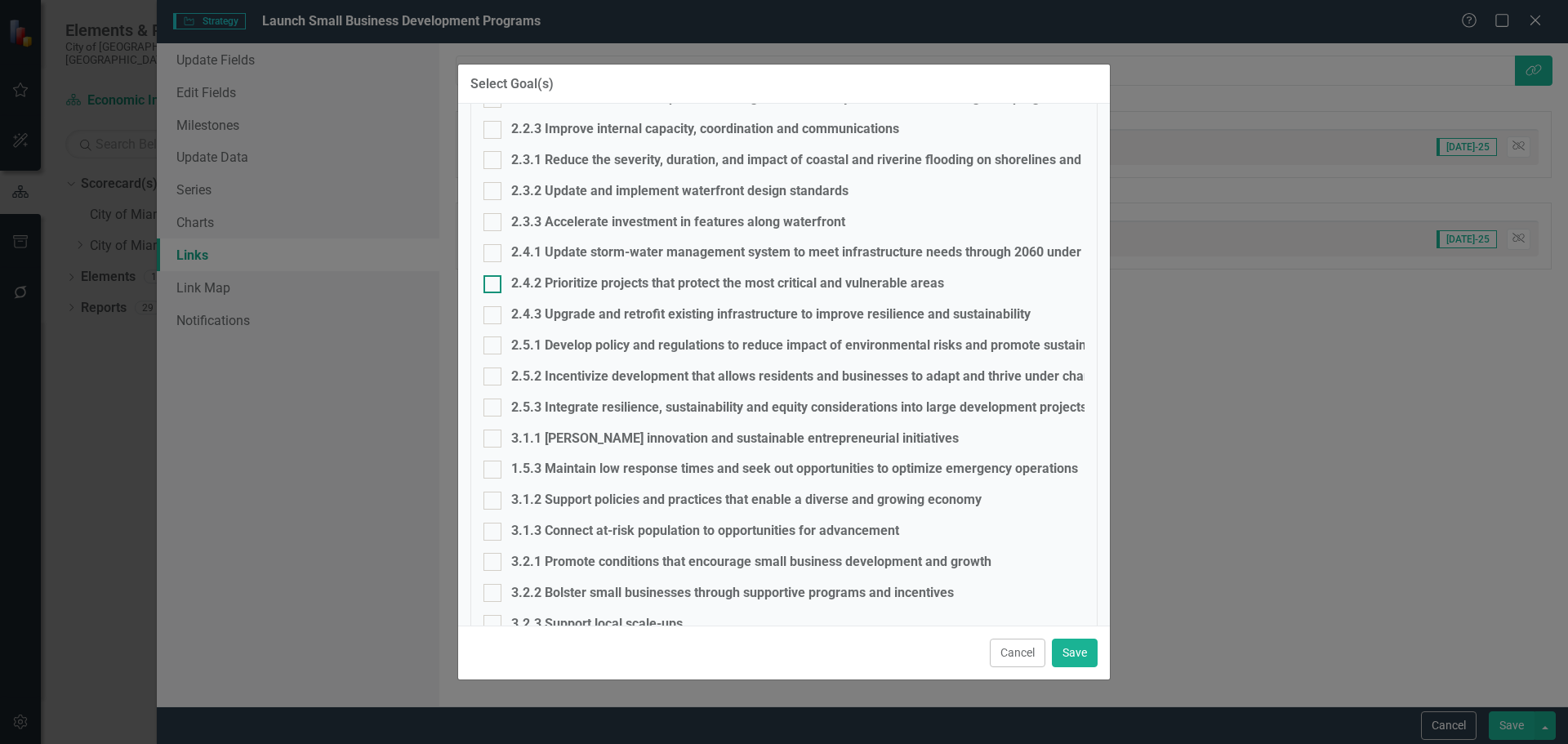
scroll to position [768, 0]
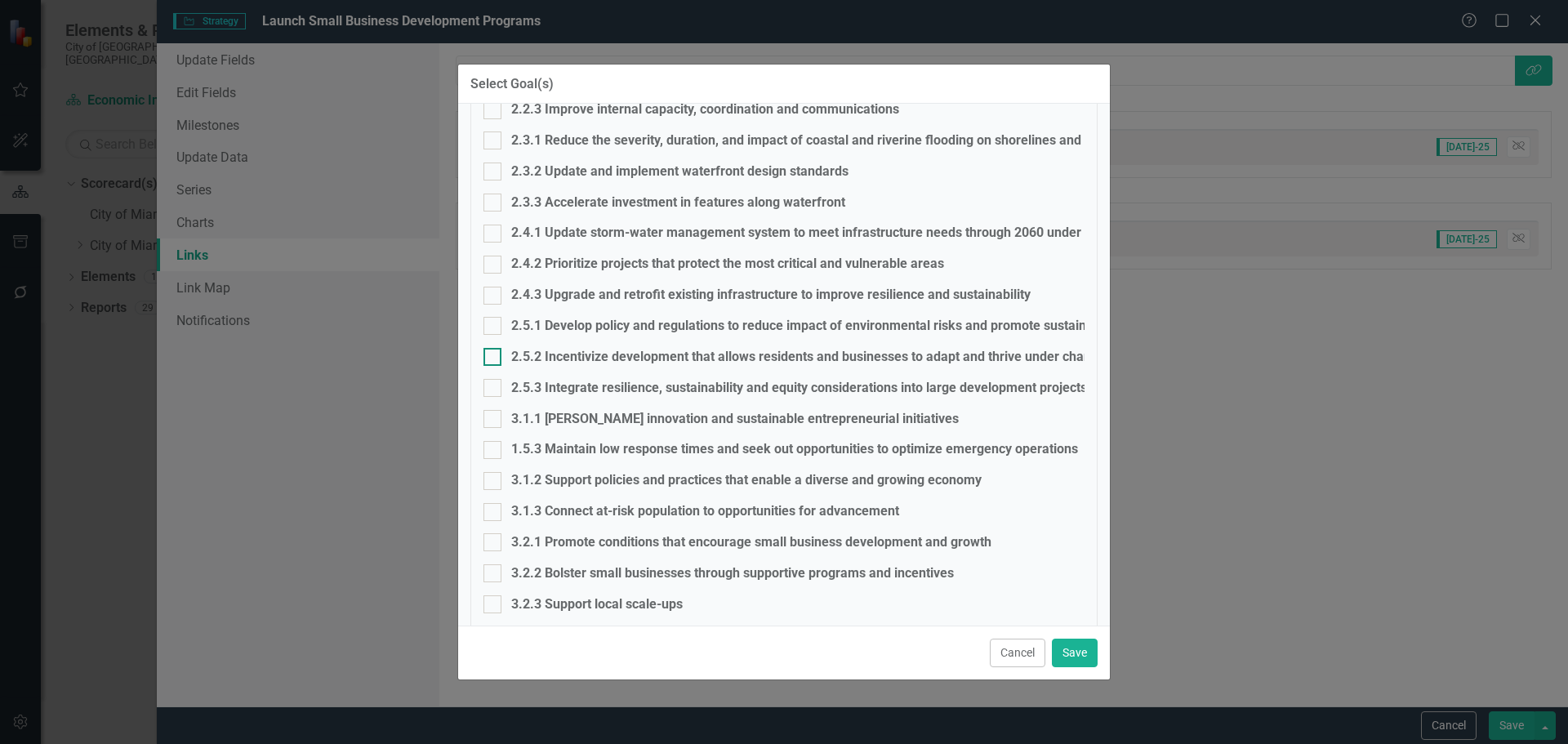
click at [494, 360] on div at bounding box center [492, 357] width 18 height 18
click at [494, 359] on input "2.5.2 Incentivize development that allows residents and businesses to adapt and…" at bounding box center [488, 353] width 11 height 11
checkbox input "true"
click at [495, 422] on div at bounding box center [492, 419] width 18 height 18
click at [494, 421] on input "3.1.1 [PERSON_NAME] innovation and sustainable entrepreneurial initiatives" at bounding box center [488, 415] width 11 height 11
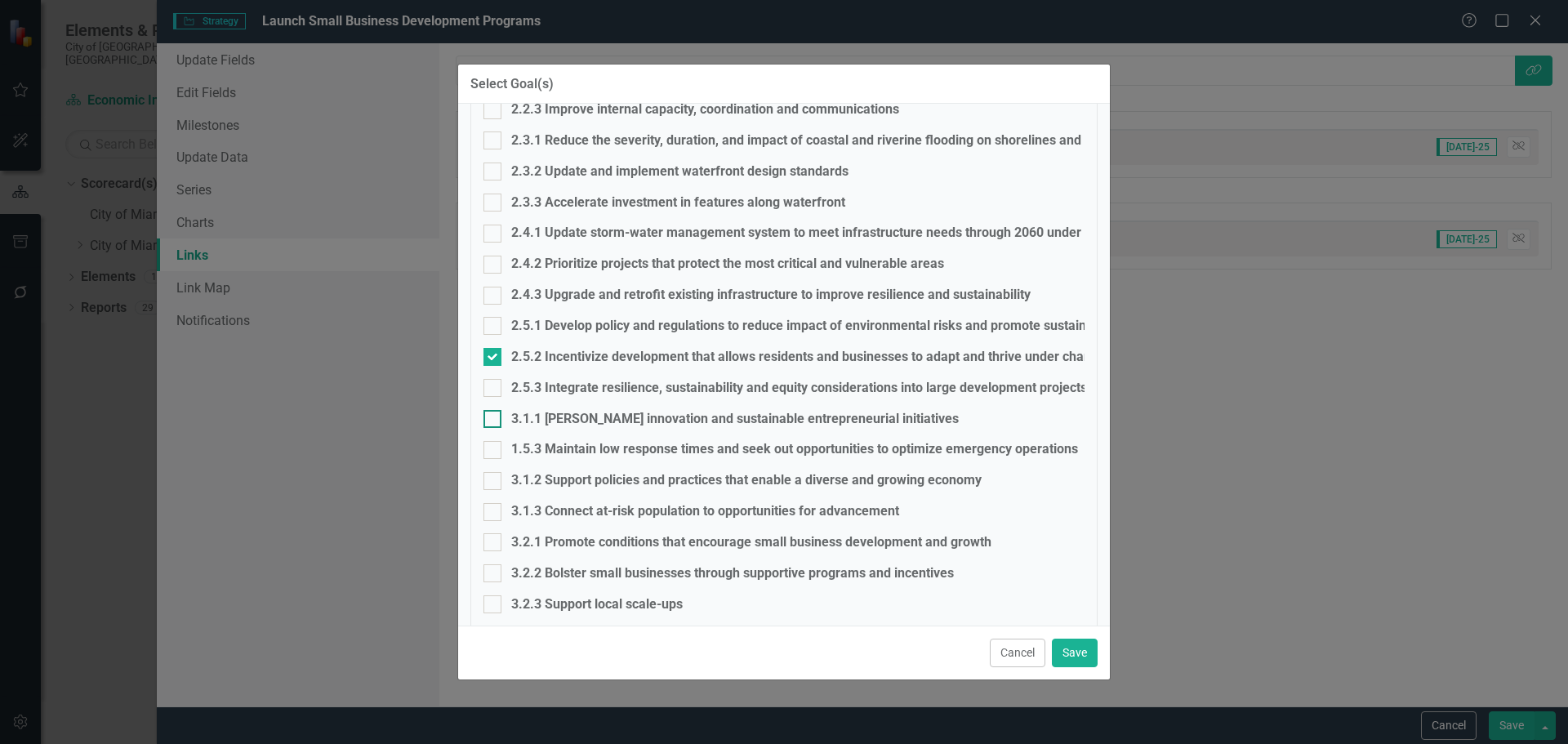
checkbox input "true"
click at [488, 537] on input "3.2.1 Promote conditions that encourage small business development and growth" at bounding box center [488, 538] width 11 height 11
checkbox input "true"
click at [505, 575] on div "3.2.2 Bolster small businesses through supportive programs and incentives" at bounding box center [783, 573] width 601 height 19
click at [494, 575] on input "3.2.2 Bolster small businesses through supportive programs and incentives" at bounding box center [488, 570] width 11 height 11
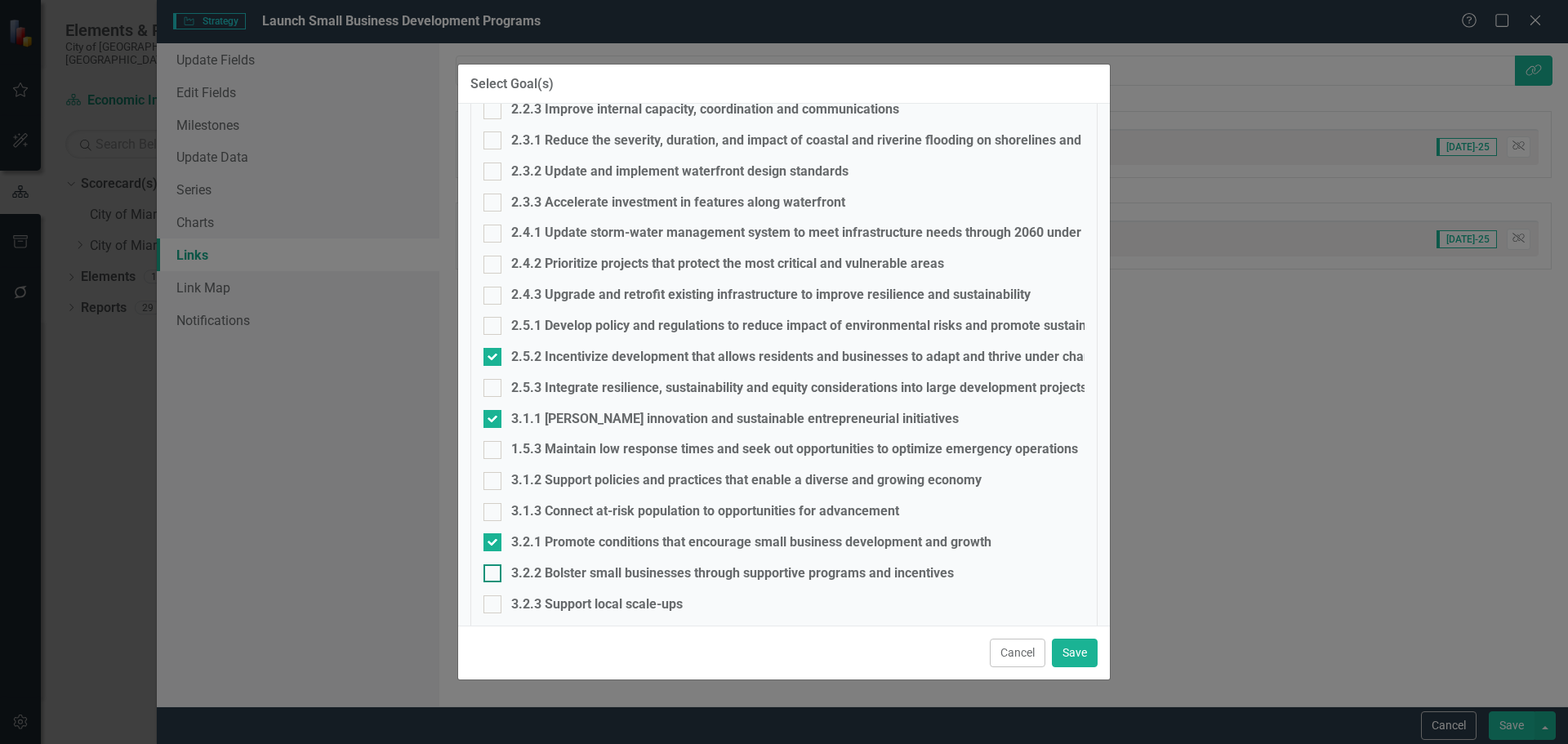
checkbox input "true"
drag, startPoint x: 508, startPoint y: 600, endPoint x: 547, endPoint y: 602, distance: 39.1
click at [510, 600] on div "3.2.3 Support local scale-ups" at bounding box center [783, 605] width 601 height 19
click at [494, 600] on input "3.2.3 Support local scale-ups" at bounding box center [488, 601] width 11 height 11
checkbox input "true"
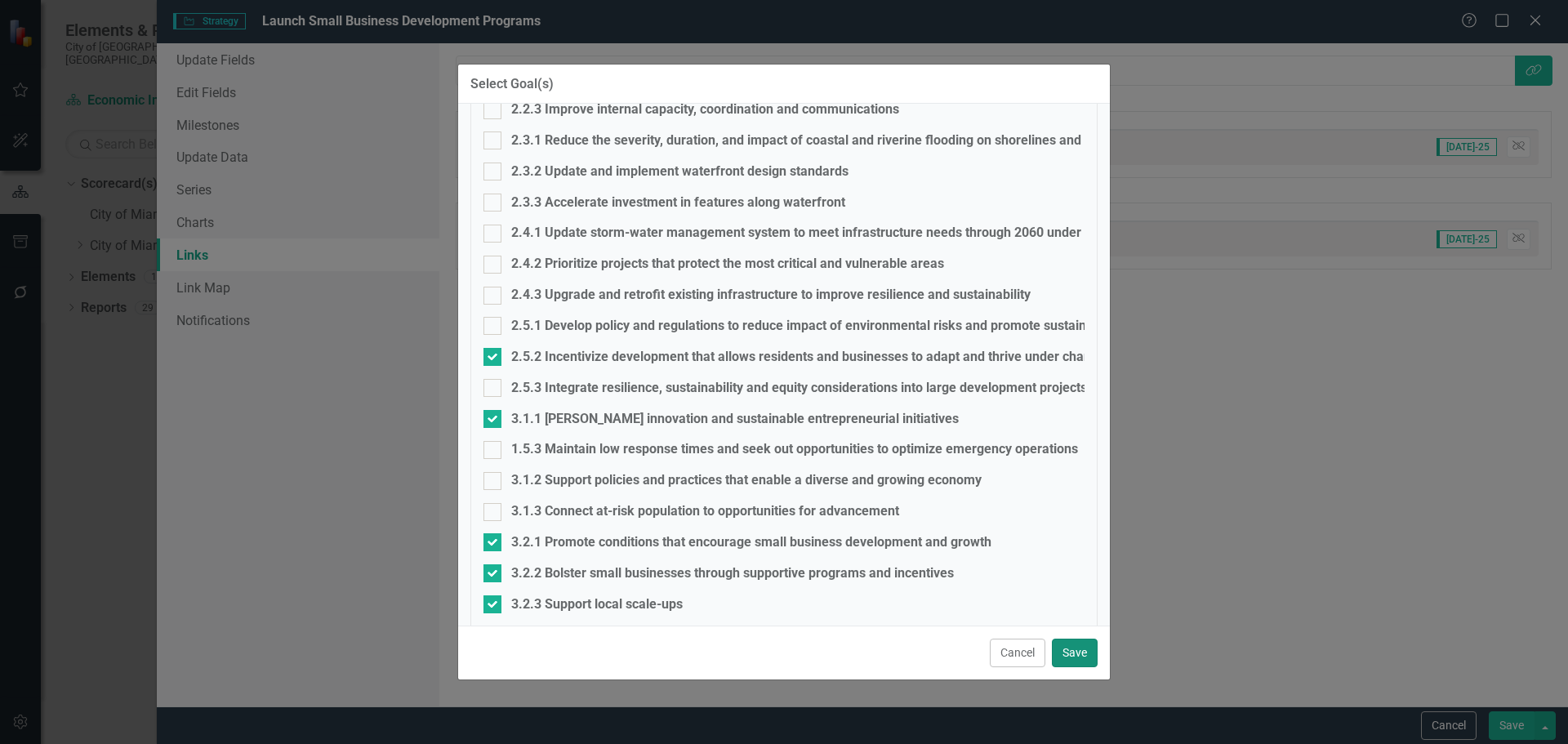
click at [1072, 656] on button "Save" at bounding box center [1074, 653] width 46 height 28
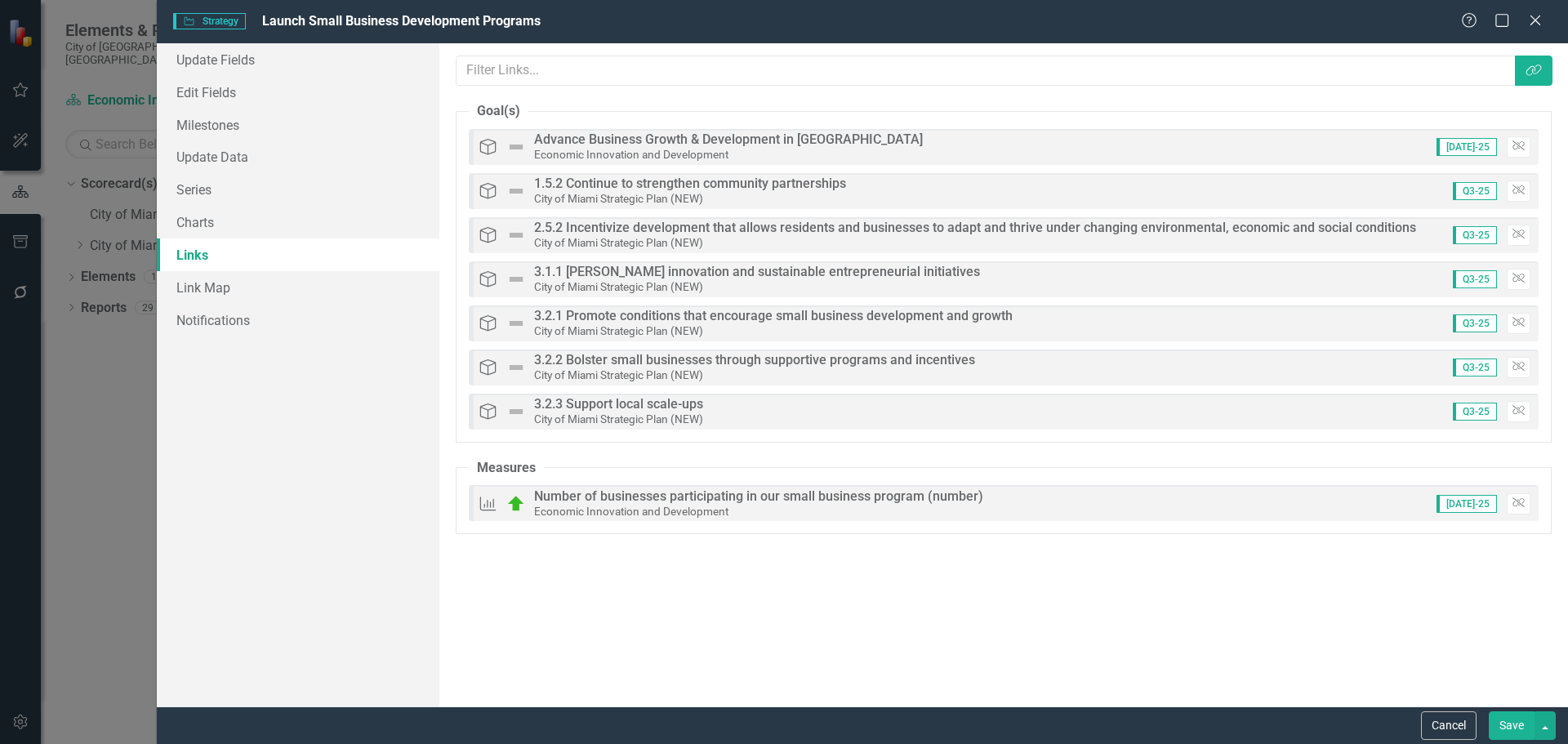
click at [1519, 723] on button "Save" at bounding box center [1511, 725] width 46 height 28
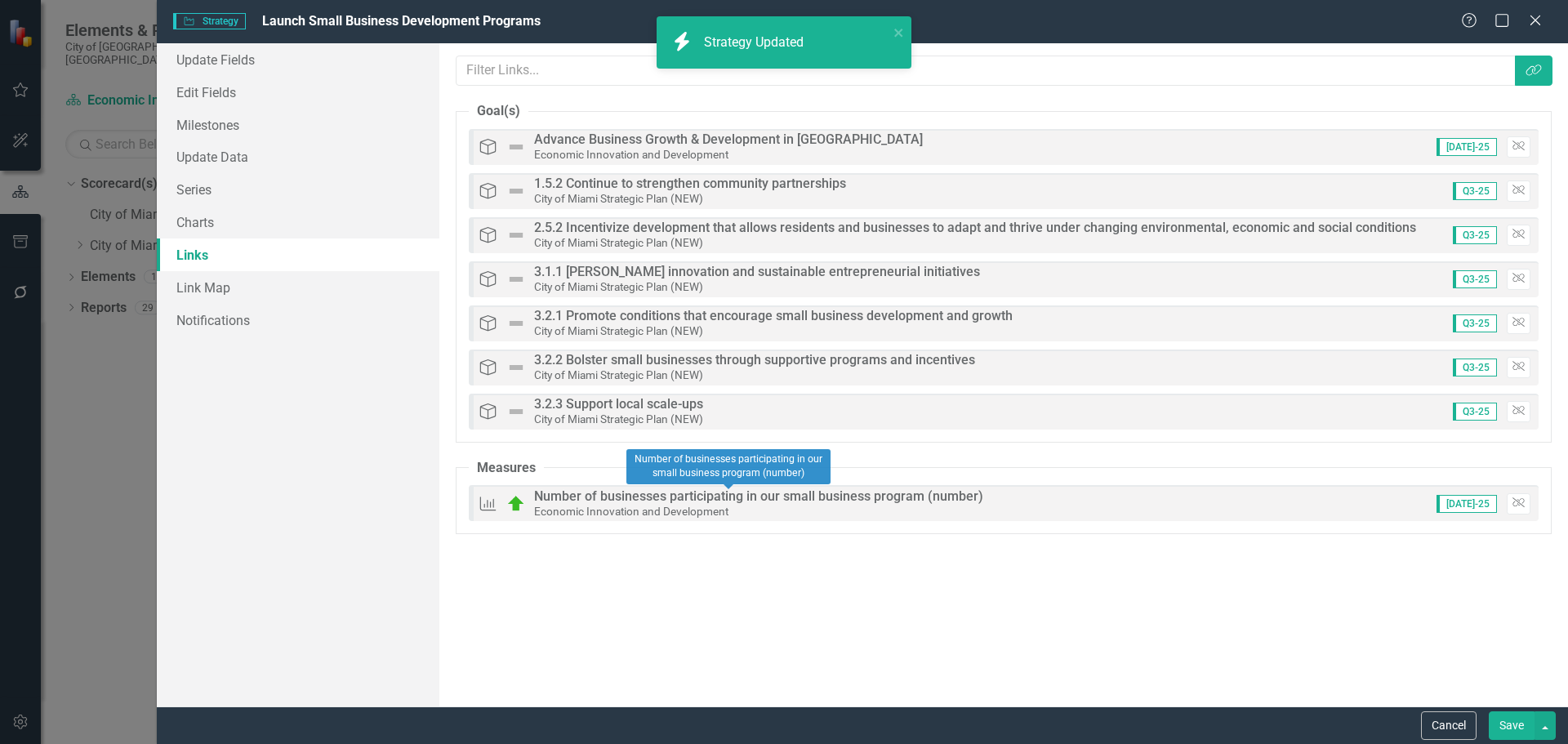
checkbox input "false"
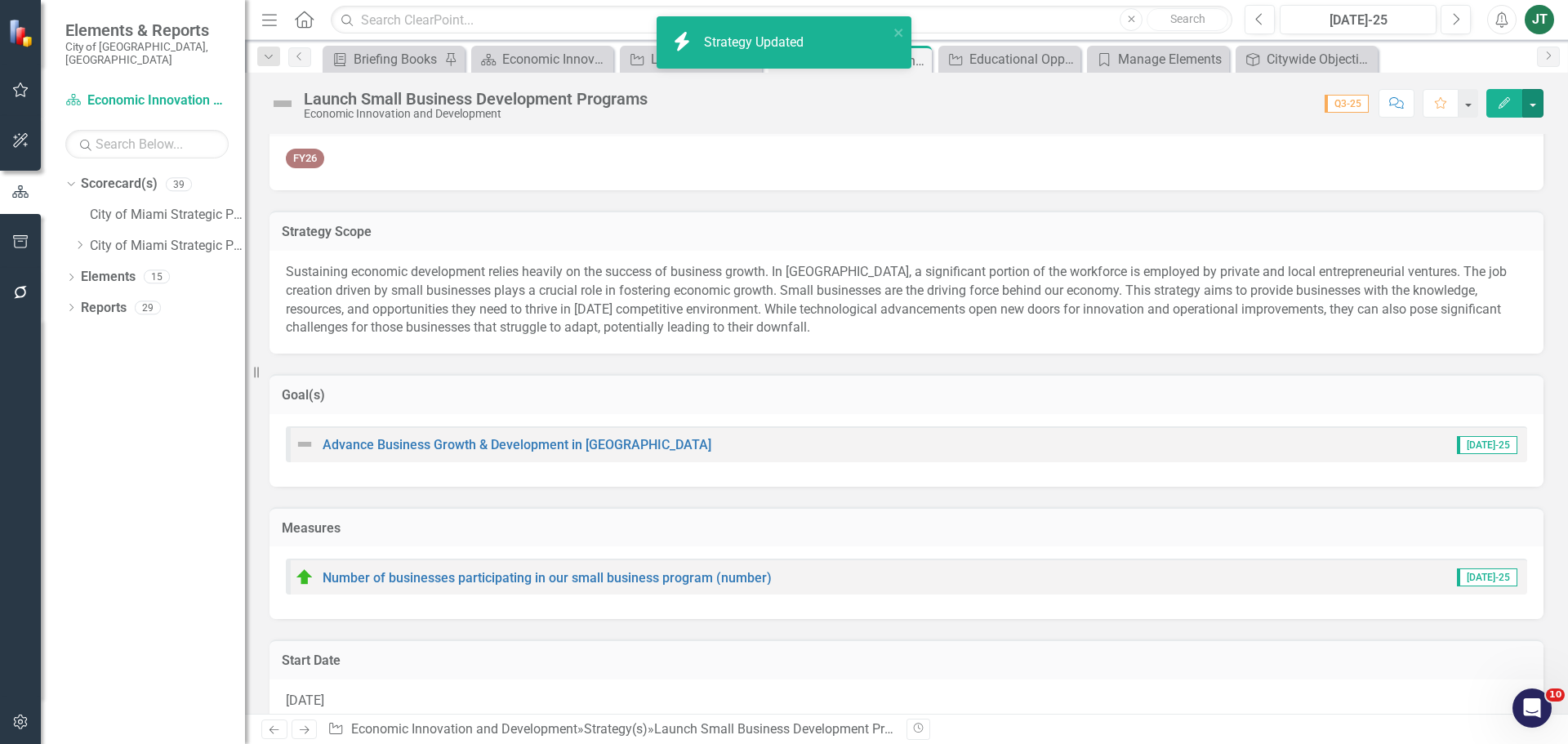
checkbox input "true"
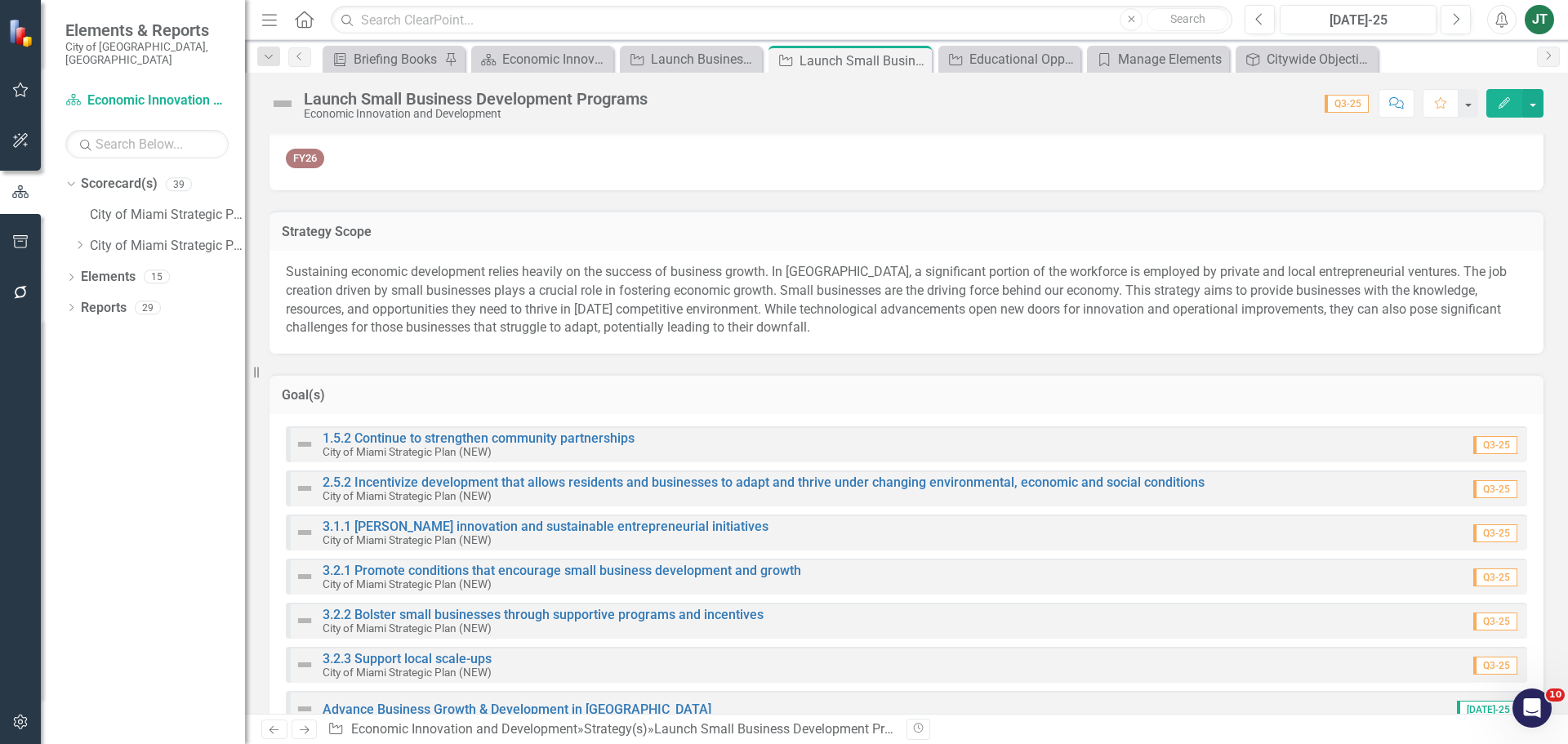
click at [303, 728] on icon "Next" at bounding box center [304, 729] width 14 height 11
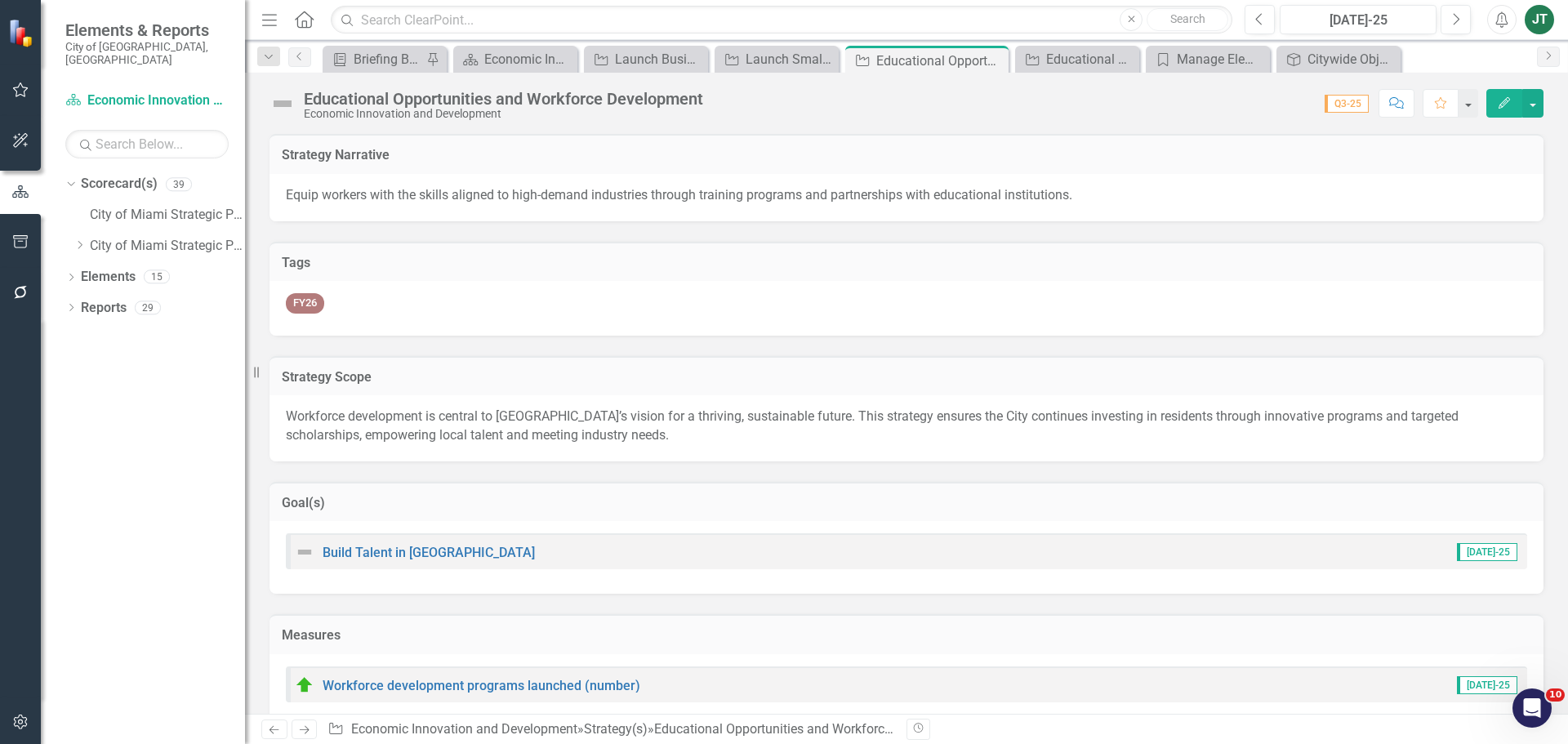
click at [1528, 87] on div "Educational Opportunities and Workforce Development Economic Innovation and Dev…" at bounding box center [906, 97] width 1323 height 49
click at [1531, 106] on button "button" at bounding box center [1533, 103] width 22 height 28
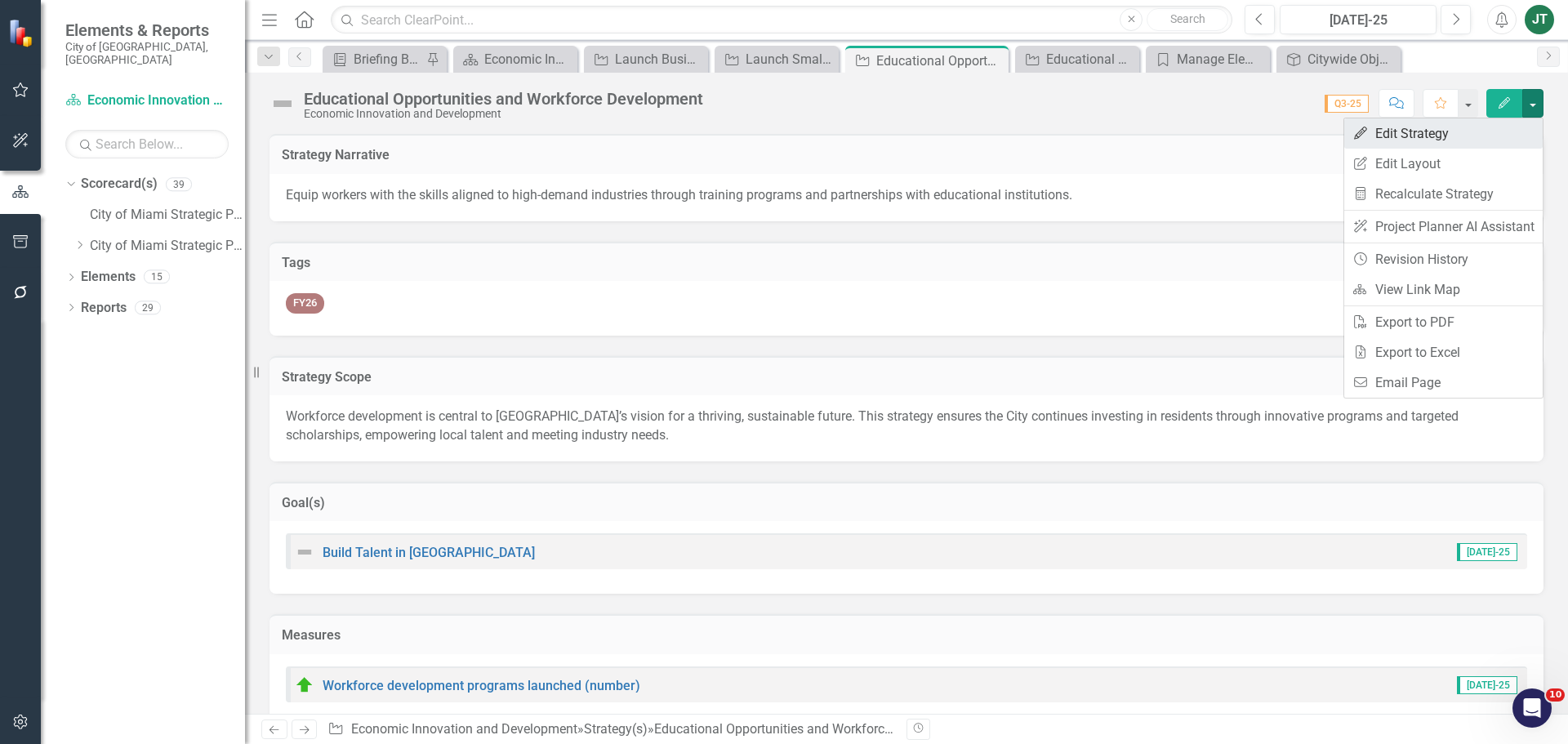
click at [1409, 127] on link "Edit Edit Strategy" at bounding box center [1444, 133] width 199 height 30
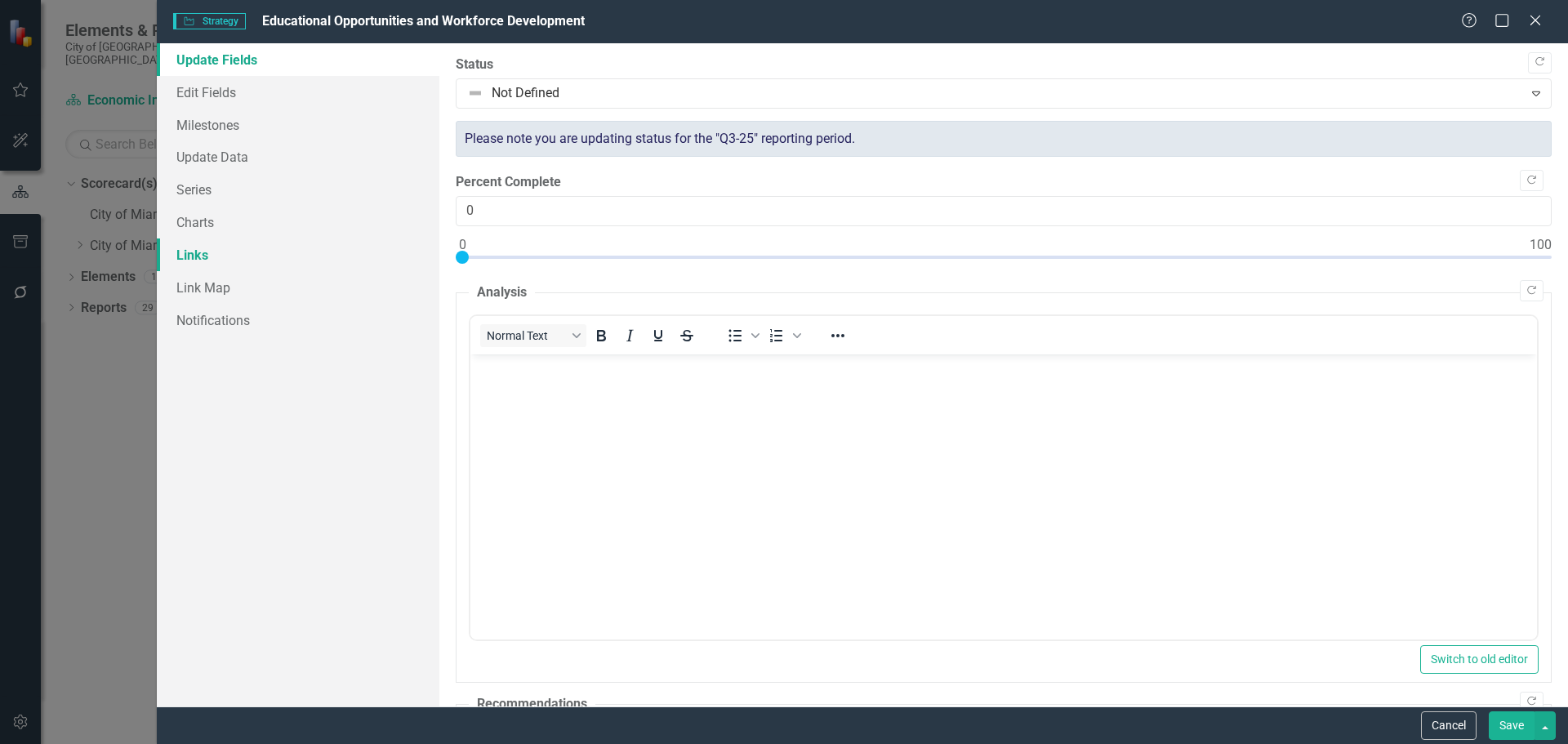
click at [188, 261] on link "Links" at bounding box center [298, 254] width 282 height 32
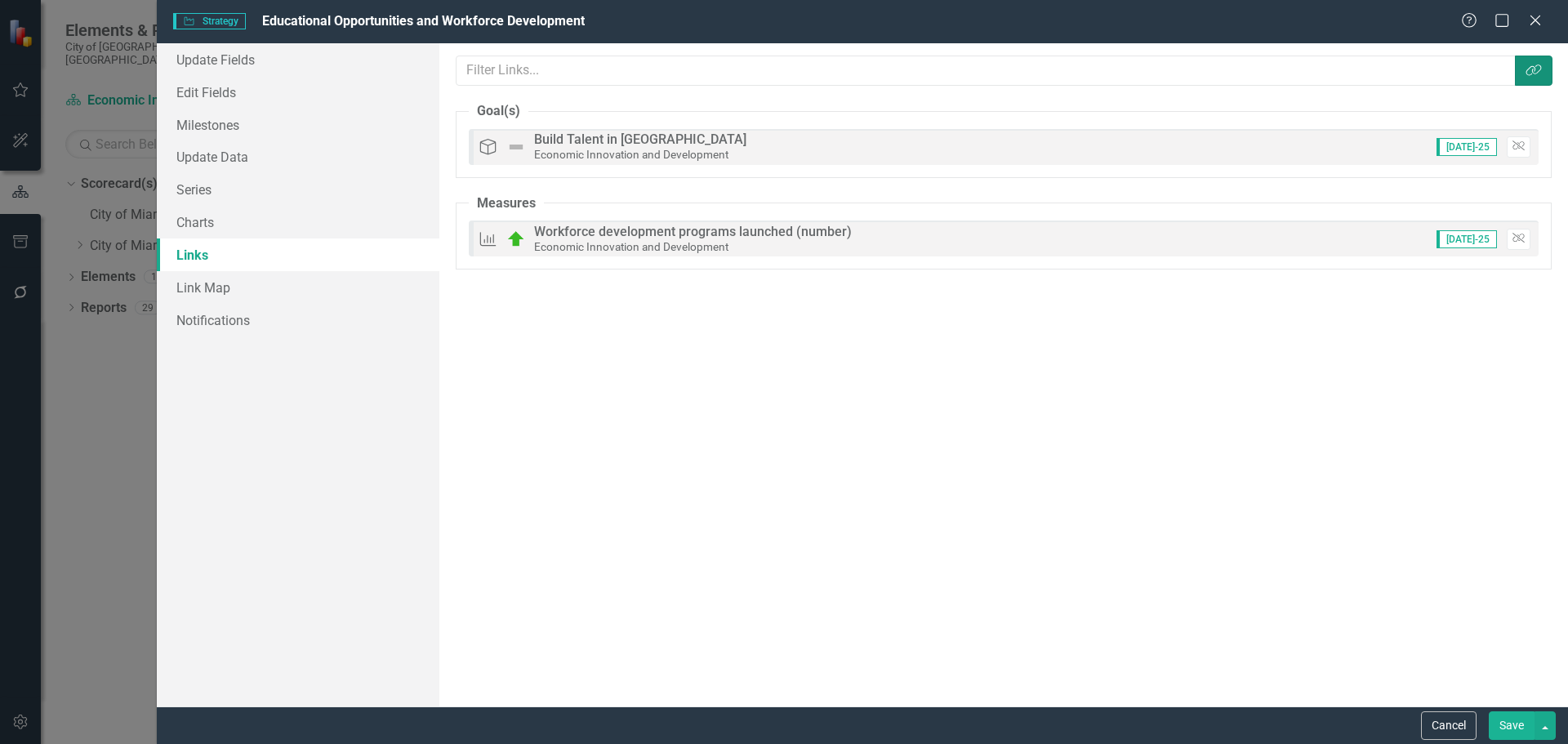
click at [1523, 67] on button "Link Tag" at bounding box center [1534, 71] width 37 height 30
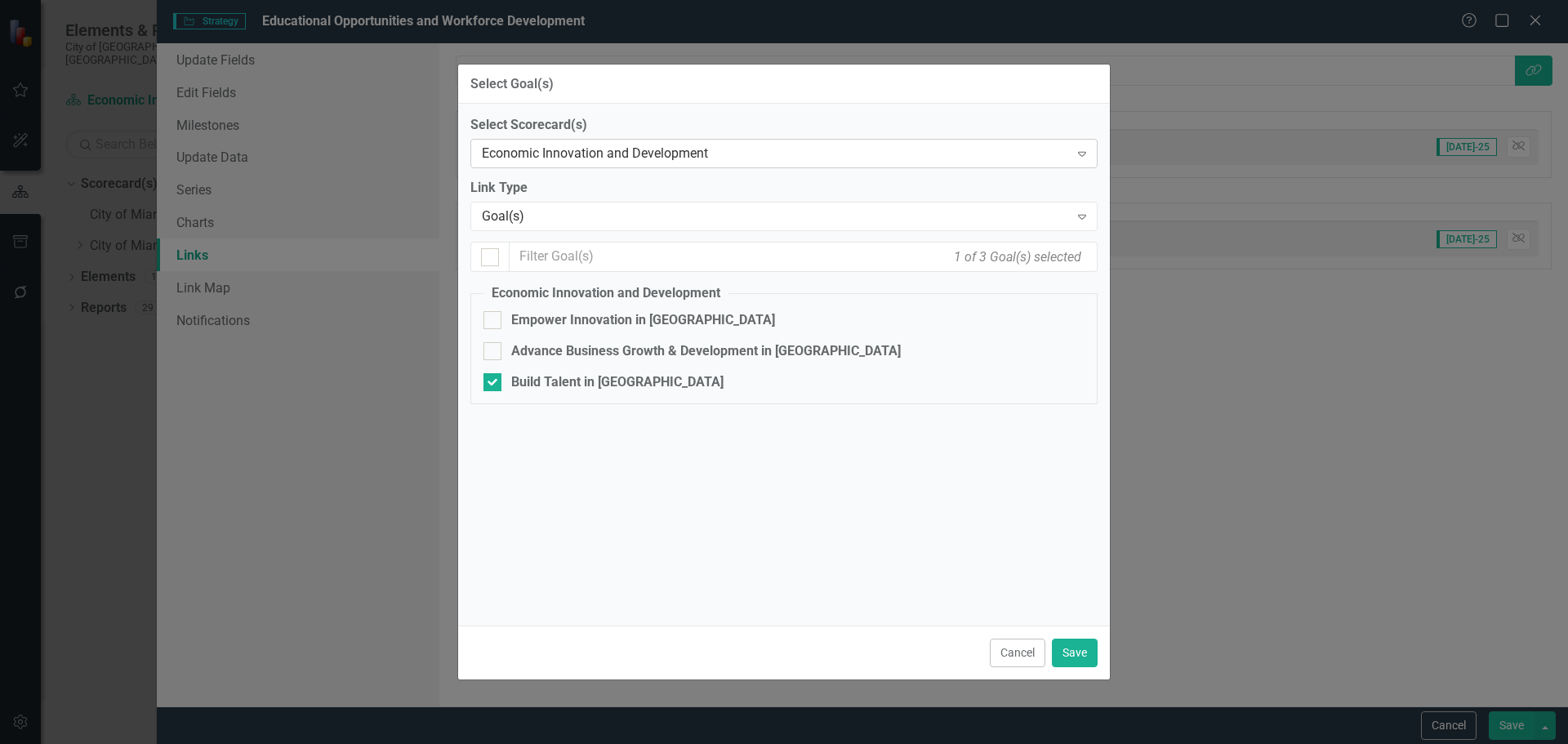
click at [573, 161] on div "Economic Innovation and Development" at bounding box center [775, 154] width 587 height 19
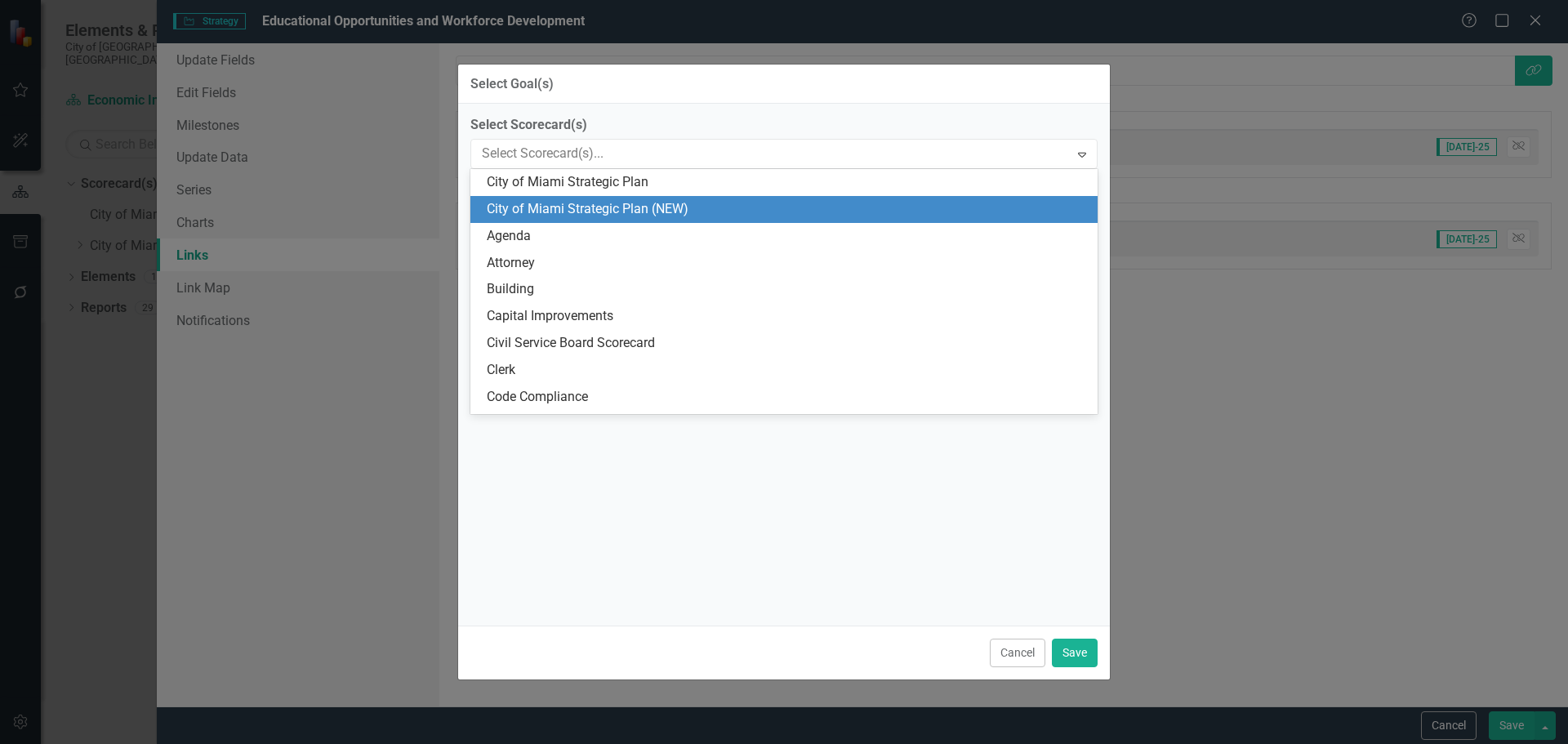
click at [572, 204] on div "City of Miami Strategic Plan (NEW)" at bounding box center [787, 209] width 601 height 19
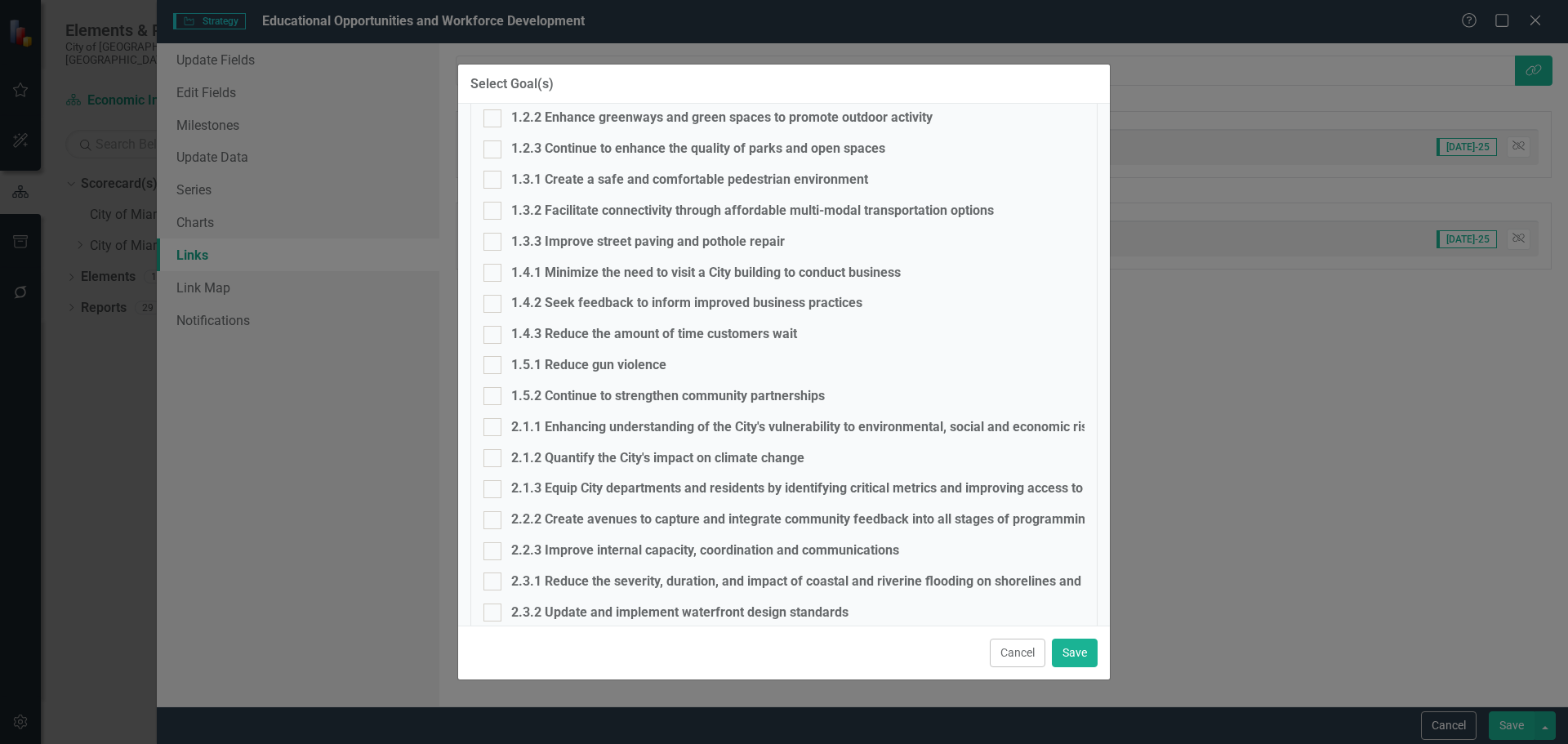
scroll to position [326, 0]
click at [508, 393] on div "1.5.2 Continue to strengthen community partnerships" at bounding box center [783, 395] width 601 height 19
click at [494, 393] on input "1.5.2 Continue to strengthen community partnerships" at bounding box center [488, 391] width 11 height 11
checkbox input "true"
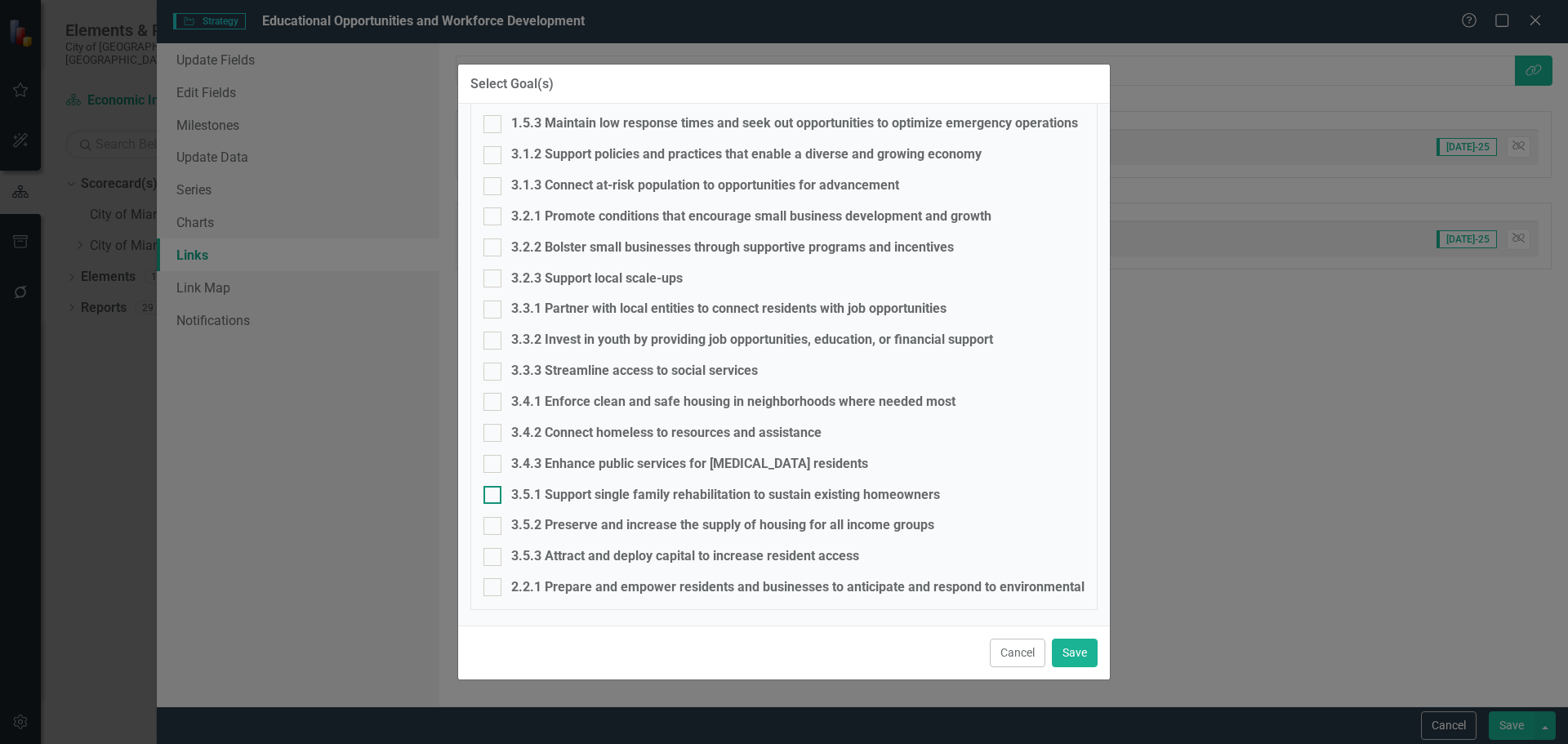
scroll to position [1094, 0]
click at [520, 307] on div "3.3.1 Partner with local entities to connect residents with job opportunities" at bounding box center [729, 308] width 435 height 19
click at [494, 307] on input "3.3.1 Partner with local entities to connect residents with job opportunities" at bounding box center [488, 305] width 11 height 11
checkbox input "true"
click at [531, 333] on div "3.3.2 Invest in youth by providing job opportunities, education, or financial s…" at bounding box center [753, 339] width 482 height 19
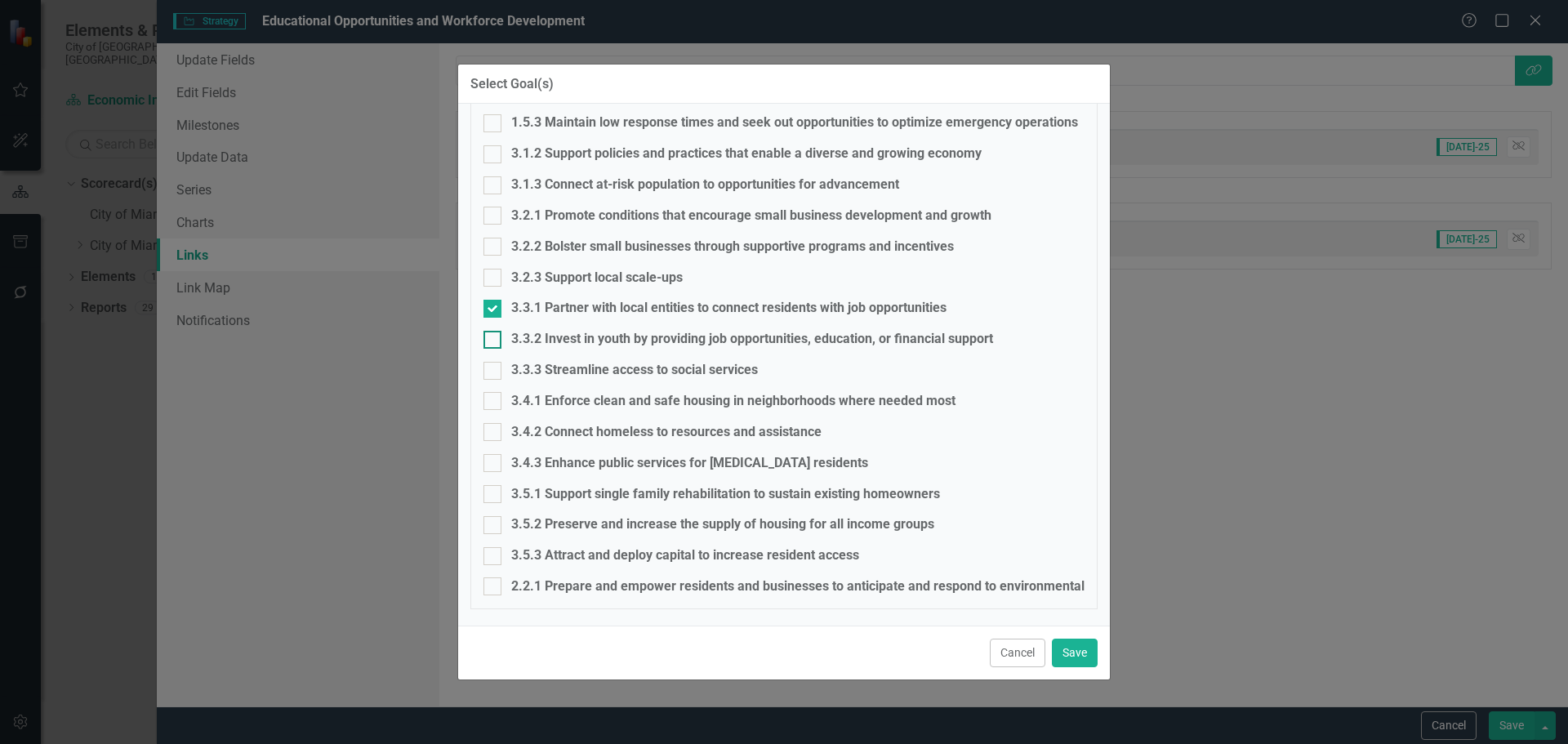
click at [494, 333] on input "3.3.2 Invest in youth by providing job opportunities, education, or financial s…" at bounding box center [488, 336] width 11 height 11
checkbox input "true"
click at [1082, 647] on button "Save" at bounding box center [1074, 653] width 46 height 28
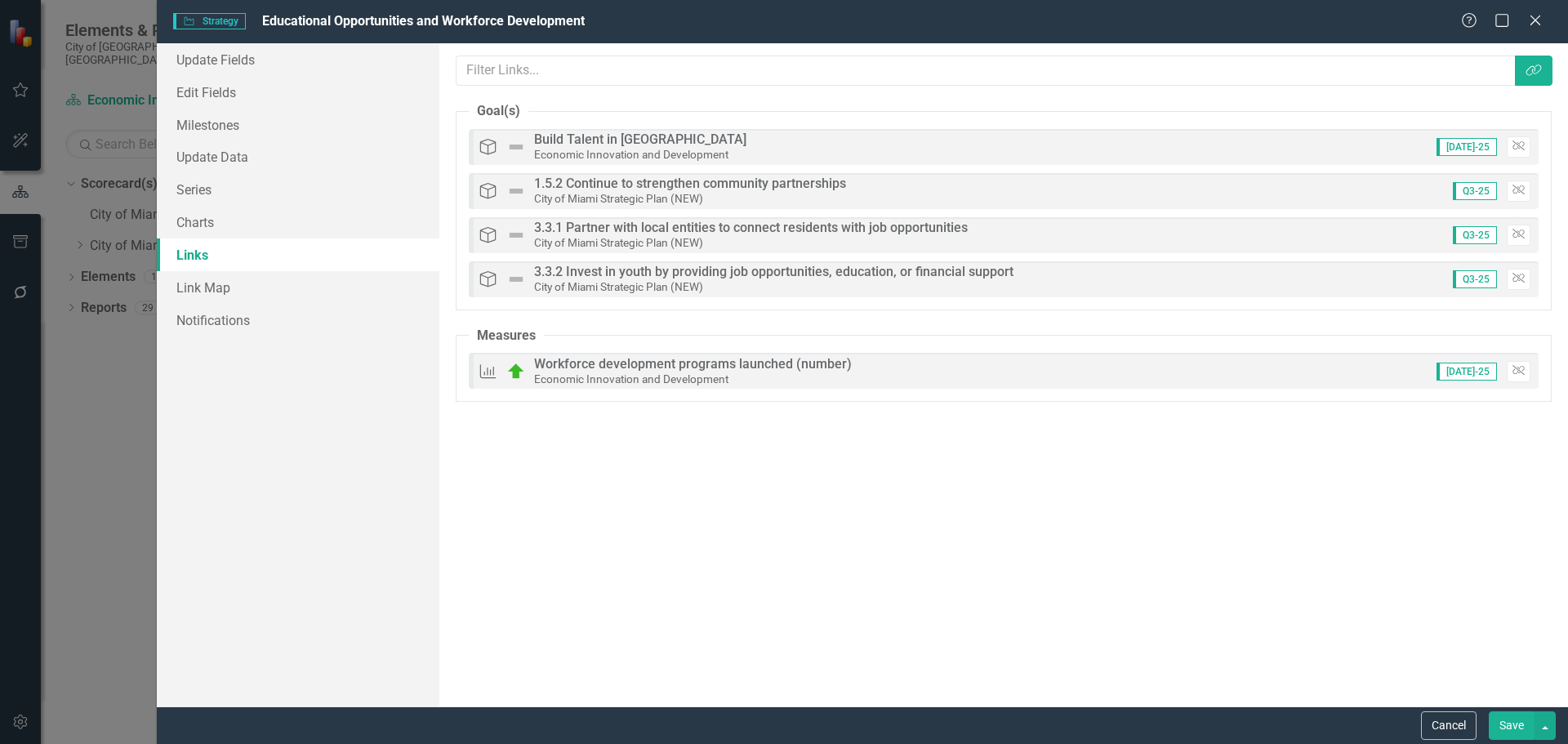
click at [1517, 723] on button "Save" at bounding box center [1511, 725] width 46 height 28
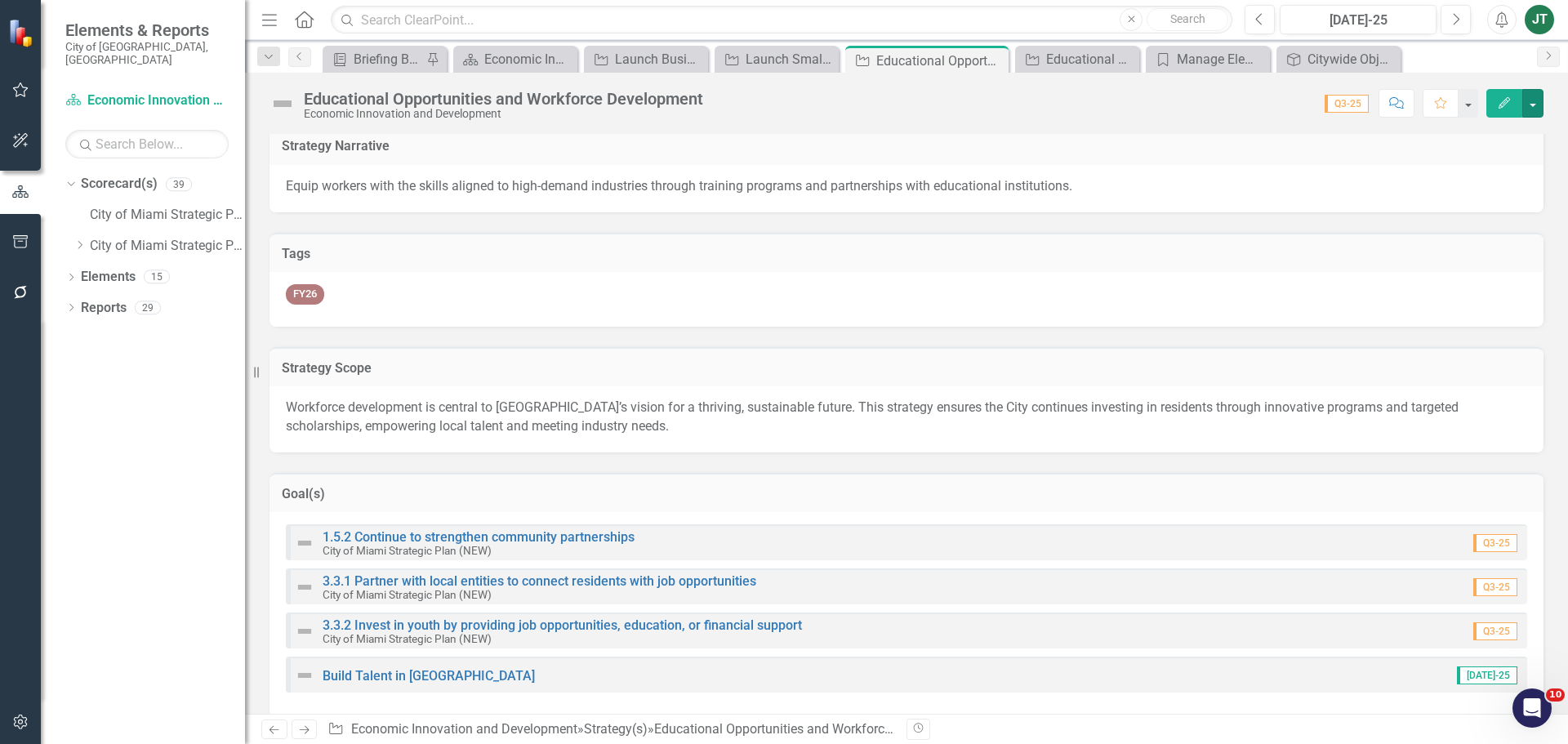
scroll to position [0, 0]
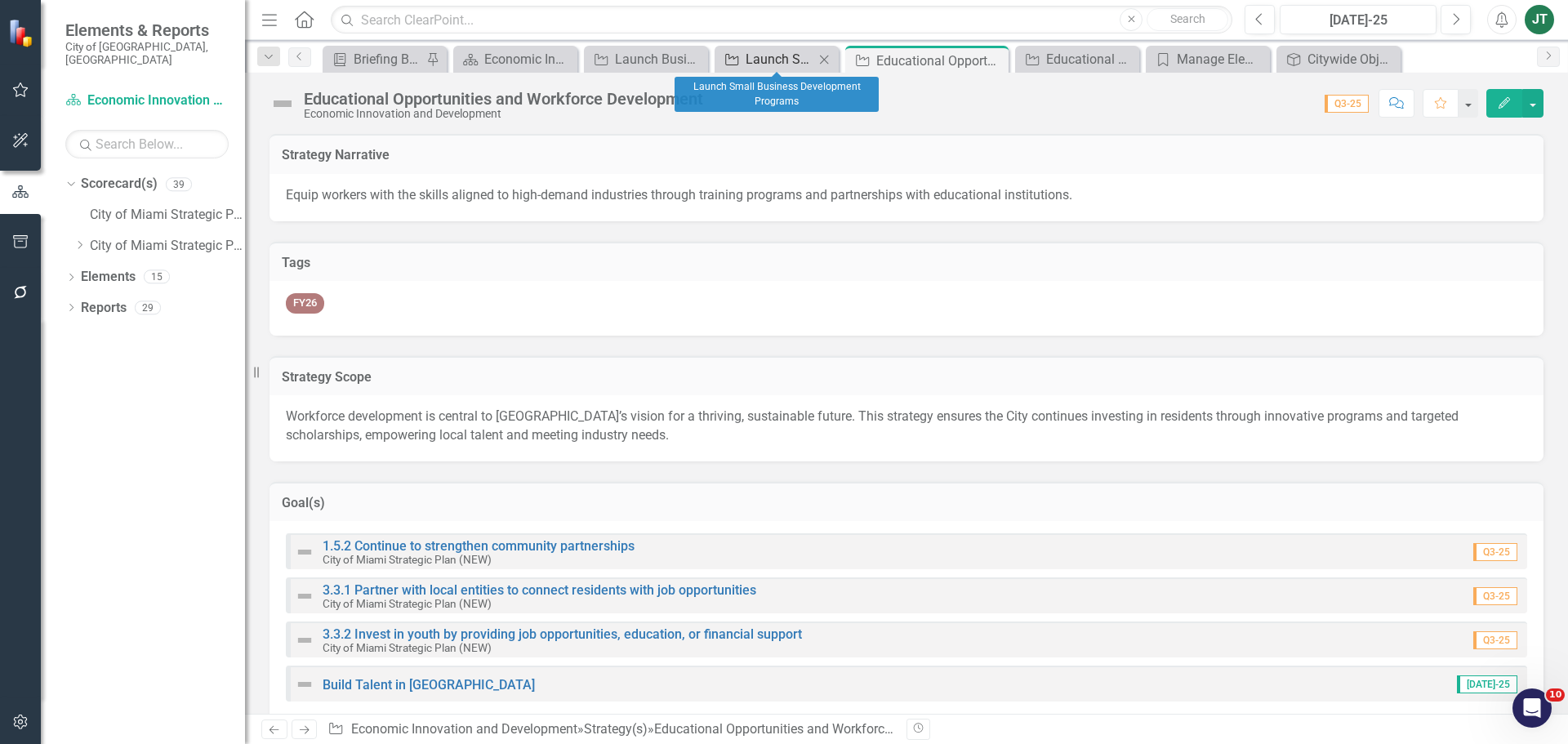
click at [792, 62] on div "Launch Small Business Development Programs" at bounding box center [780, 59] width 69 height 21
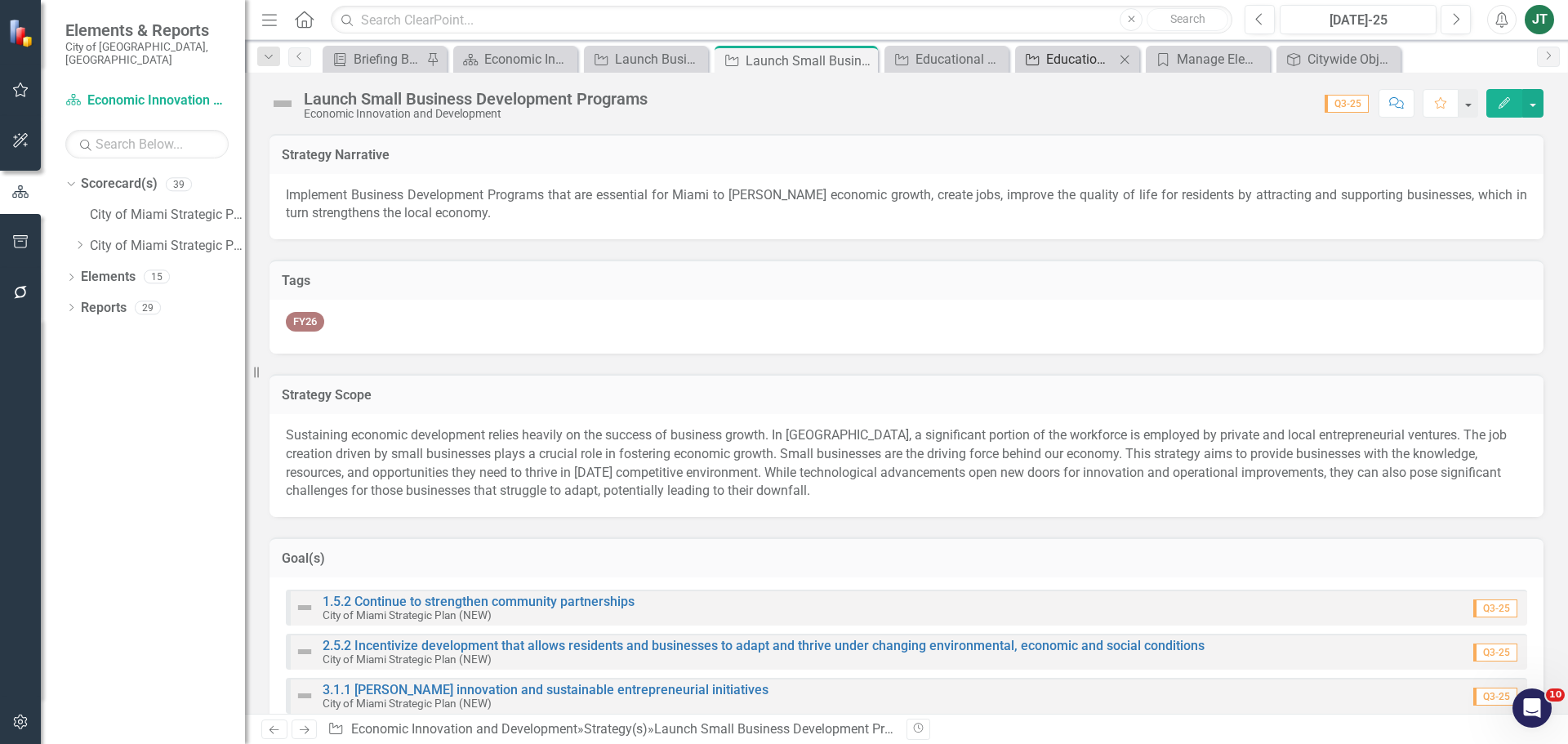
click at [1057, 52] on div "Educational Opportunities and Workforce Development - Alignment Matrix" at bounding box center [1081, 59] width 69 height 21
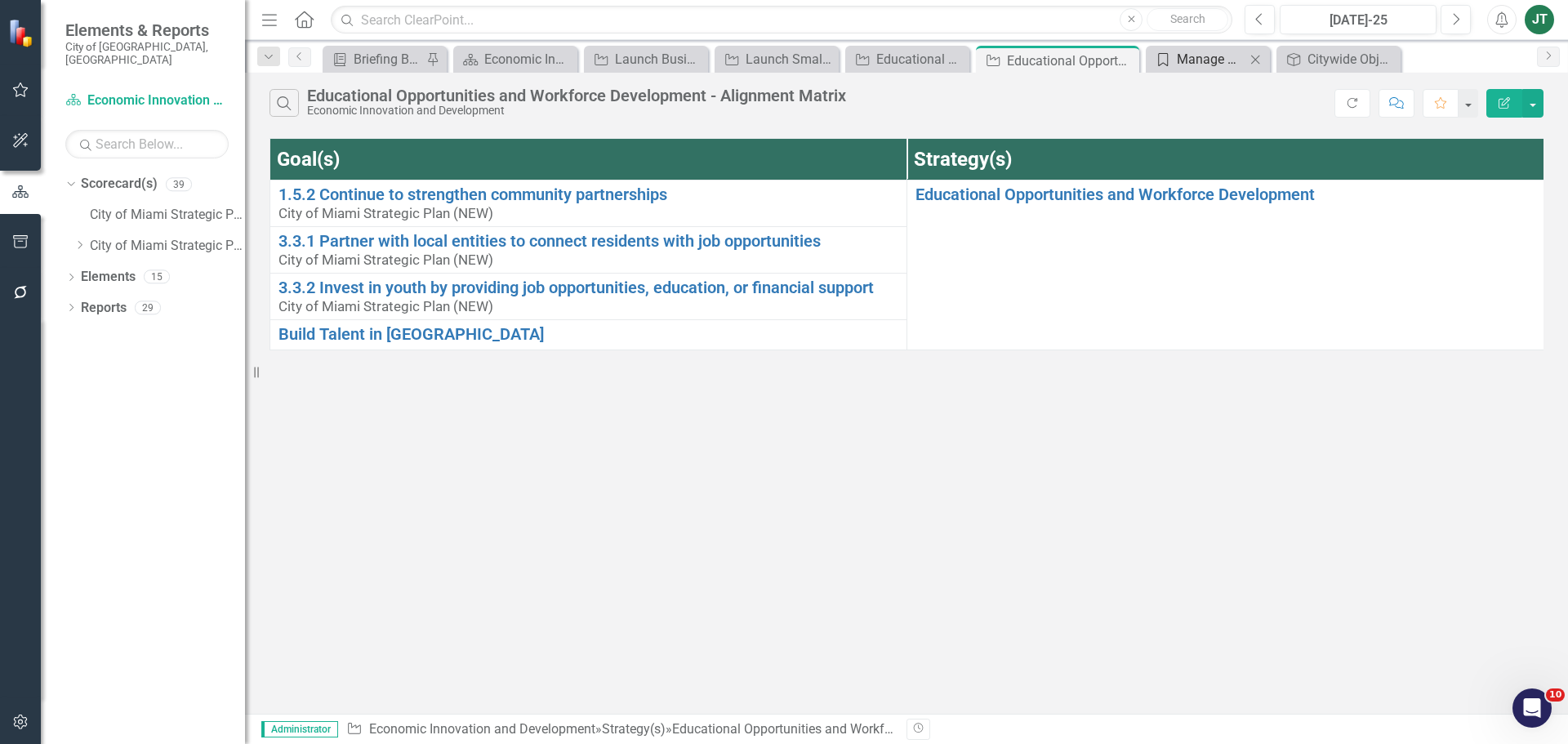
click at [1222, 60] on div "Manage Elements" at bounding box center [1211, 59] width 69 height 21
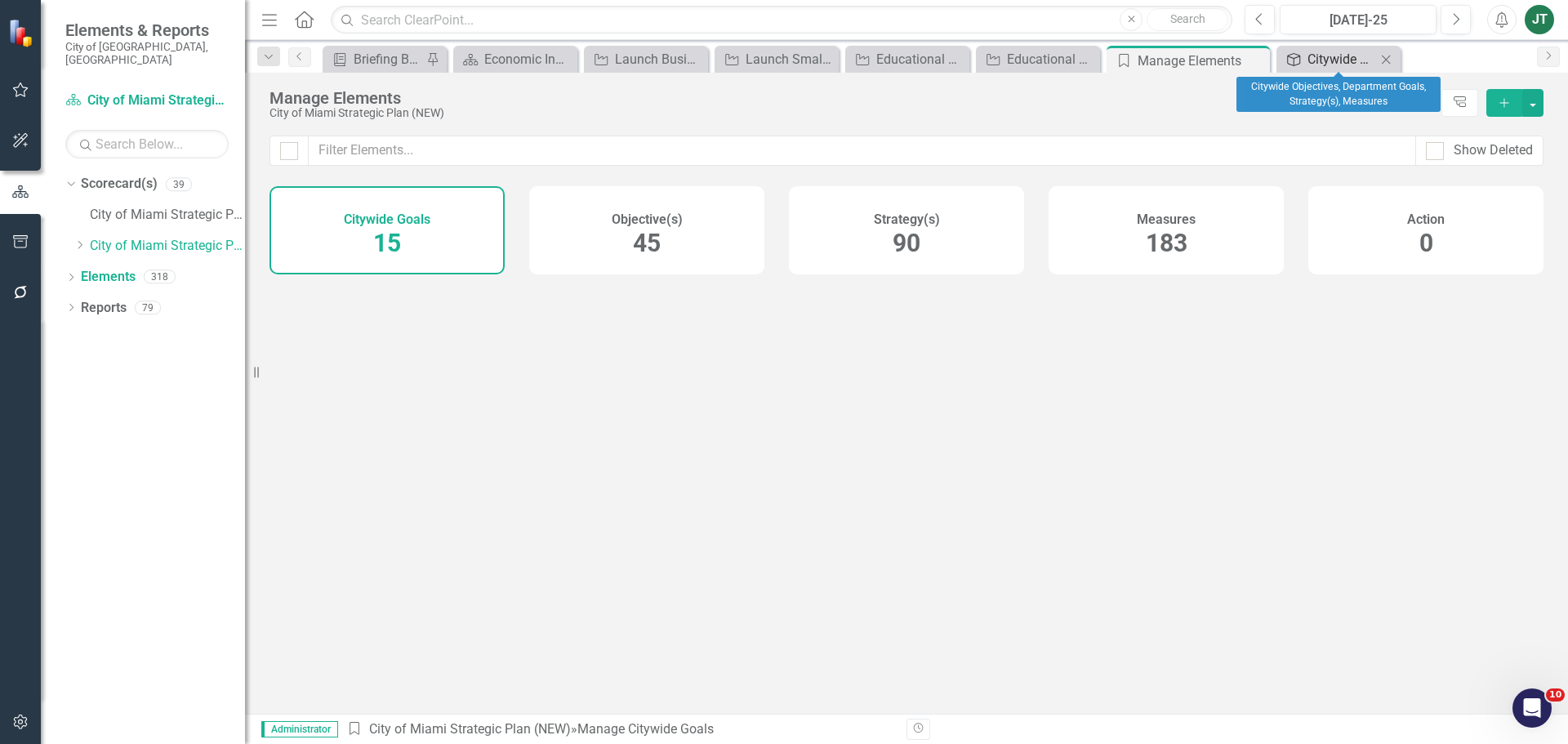
click at [1355, 63] on div "Citywide Objectives, Department Goals, Strategy(s), Measures" at bounding box center [1342, 59] width 69 height 21
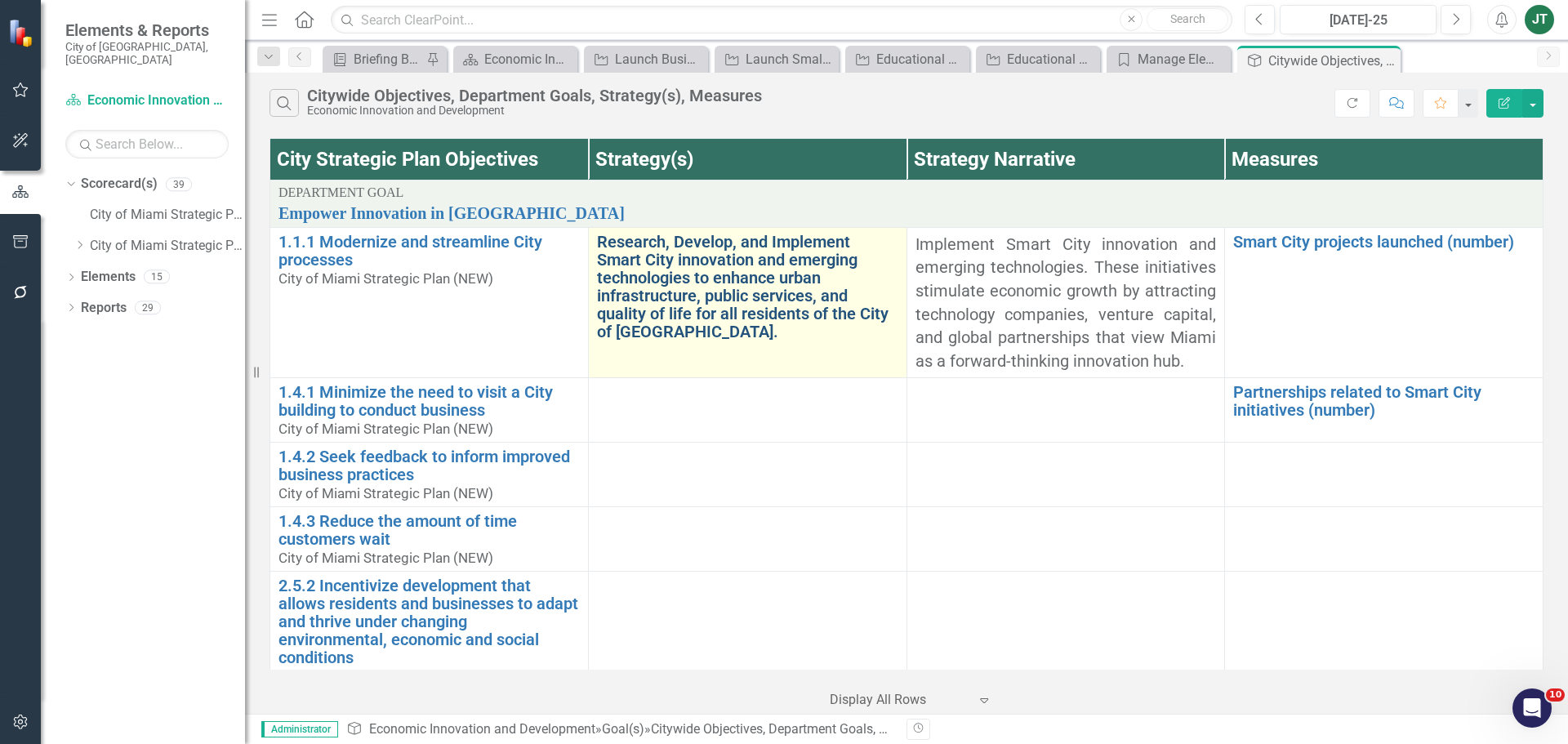
click at [677, 287] on link "Research, Develop, and Implement Smart City innovation and emerging technologie…" at bounding box center [748, 287] width 302 height 108
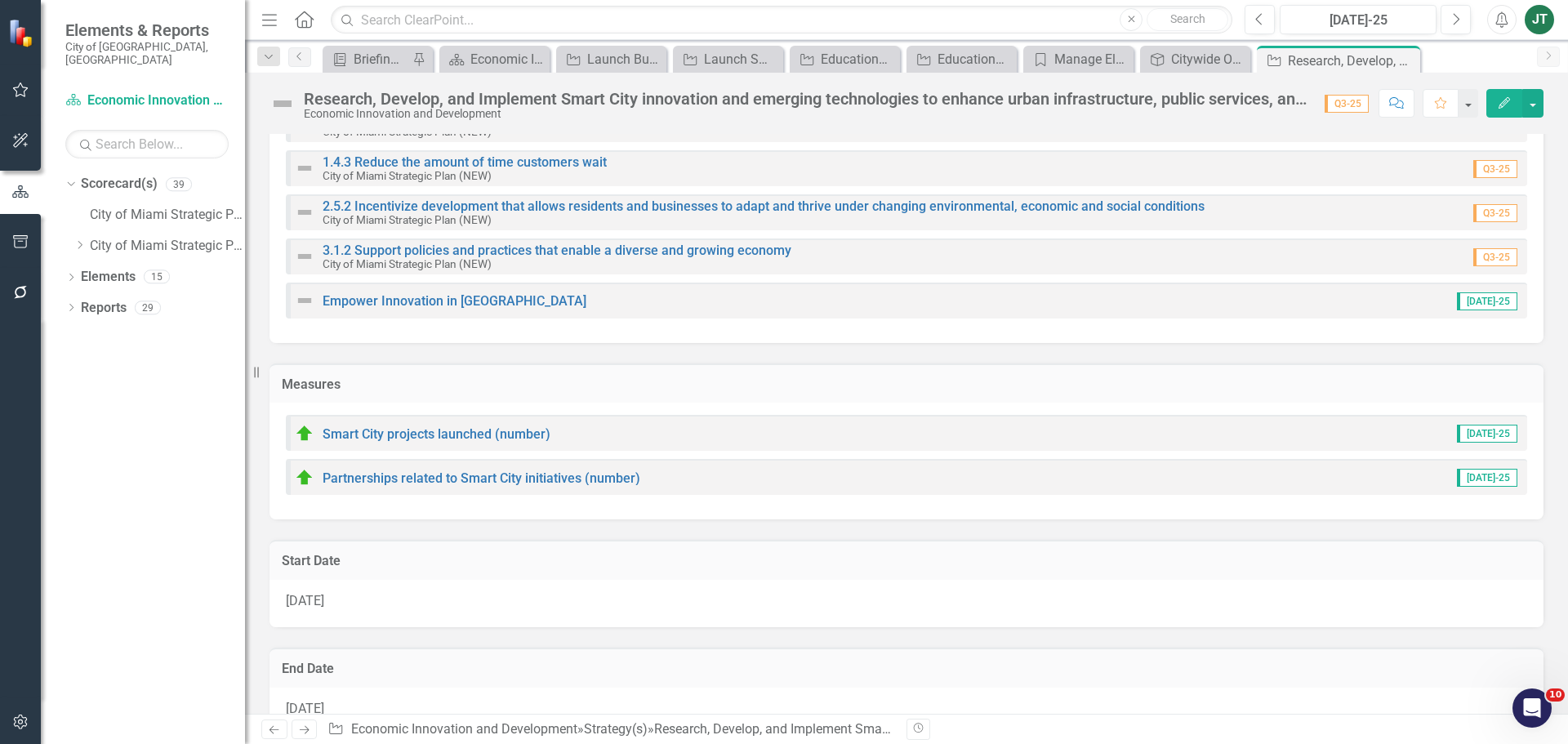
scroll to position [326, 0]
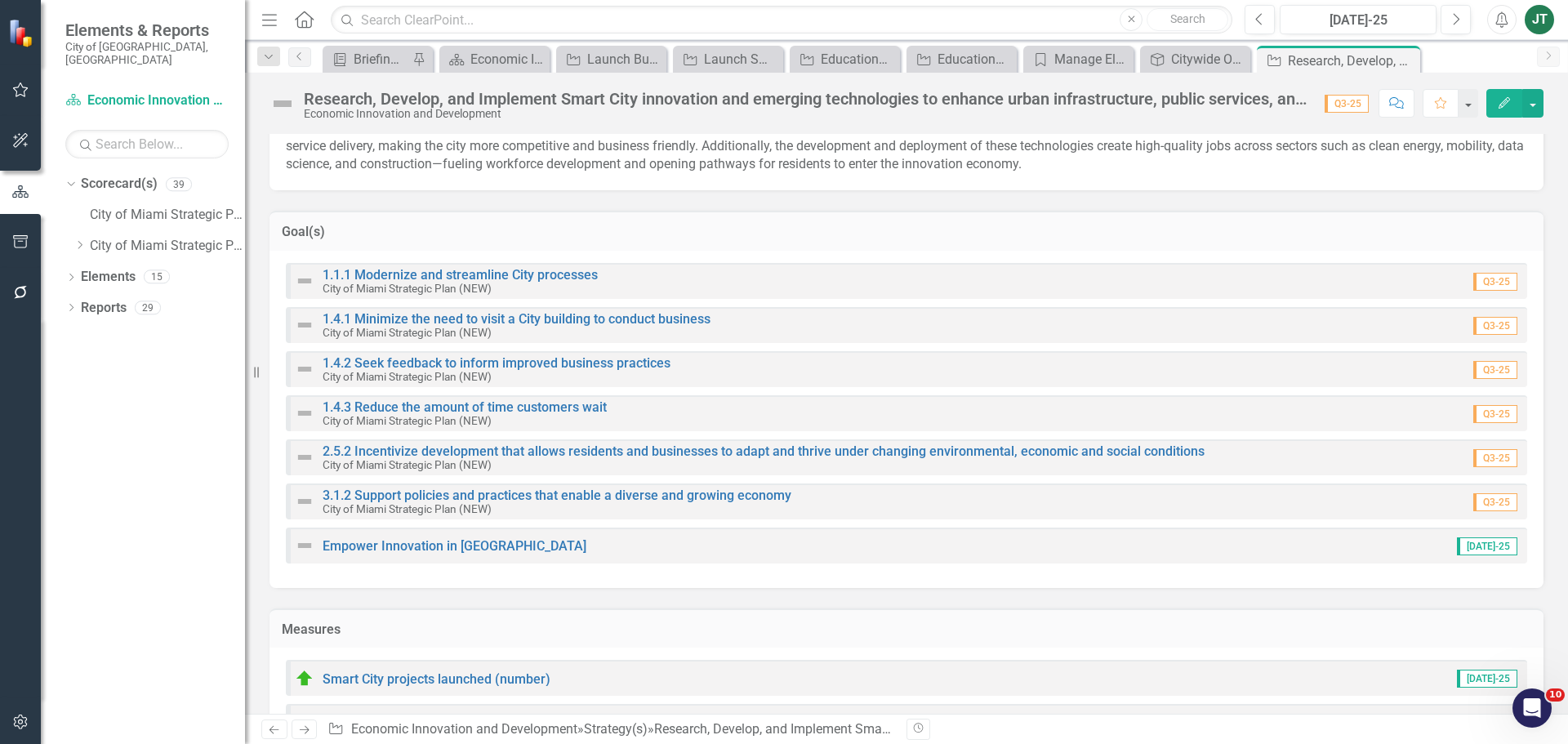
click at [1546, 87] on div "Research, Develop, and Implement Smart City innovation and emerging technologie…" at bounding box center [906, 97] width 1323 height 49
click at [1539, 97] on button "button" at bounding box center [1533, 103] width 22 height 28
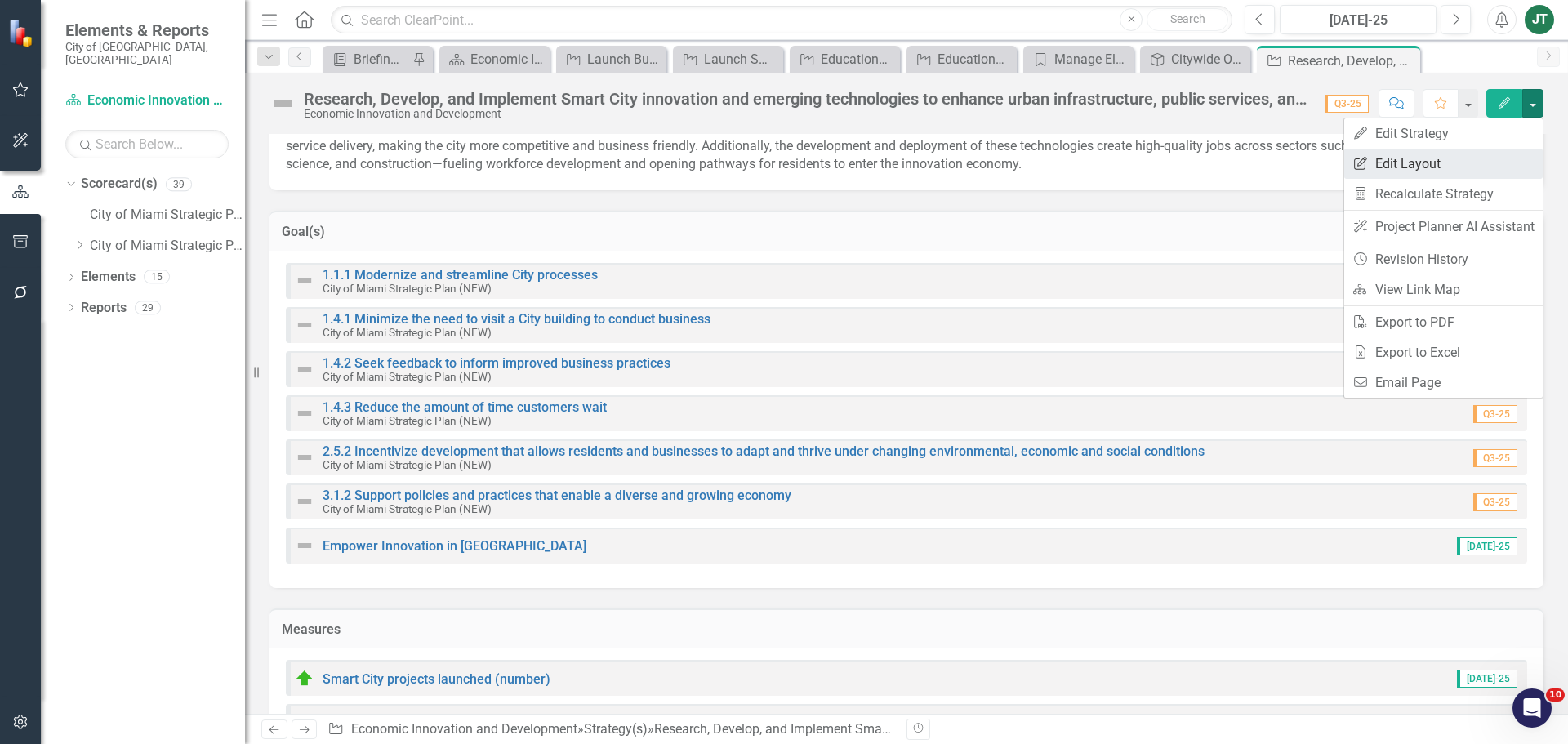
click at [1429, 160] on link "Edit Report Edit Layout" at bounding box center [1444, 164] width 199 height 30
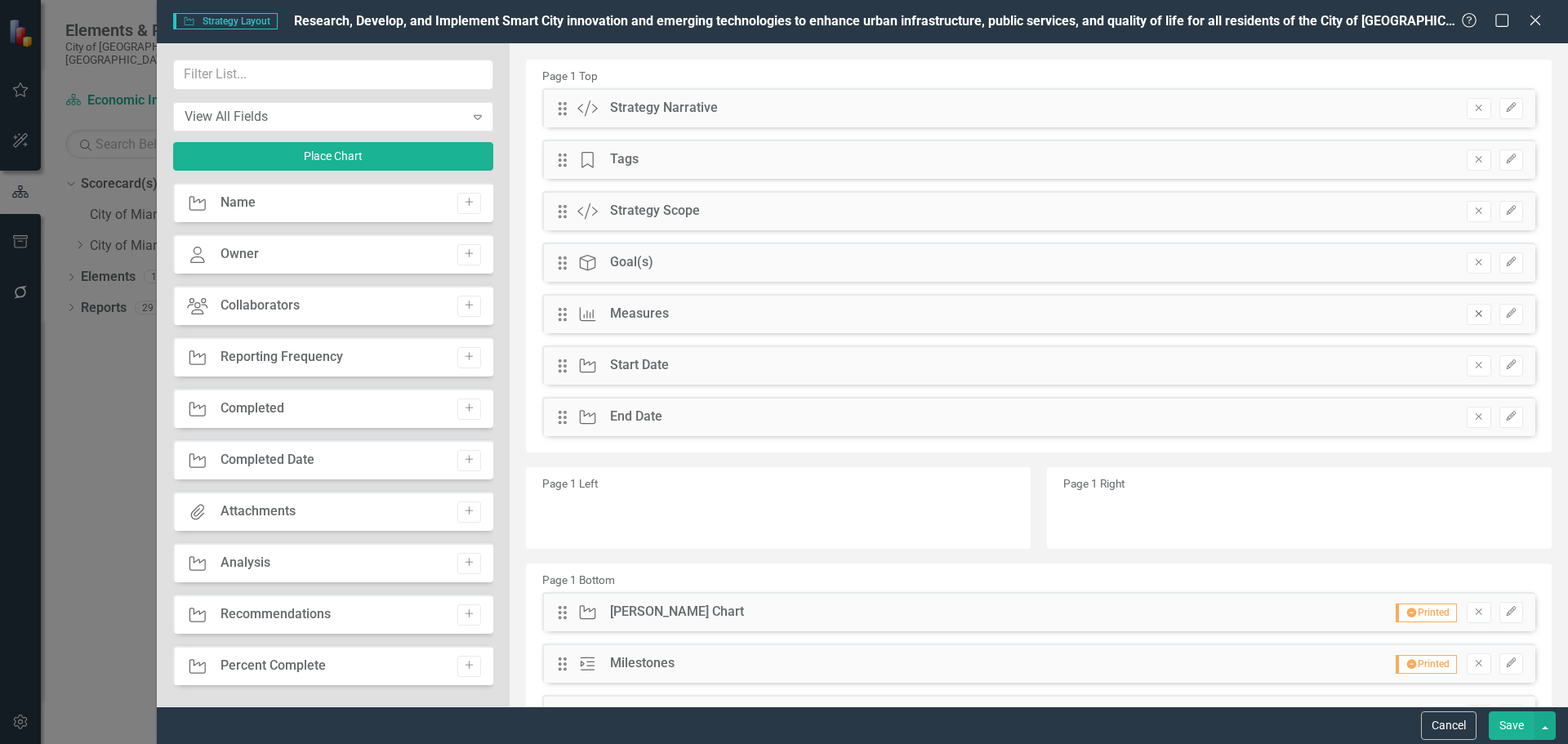
click at [1473, 314] on icon "Remove" at bounding box center [1479, 314] width 13 height 10
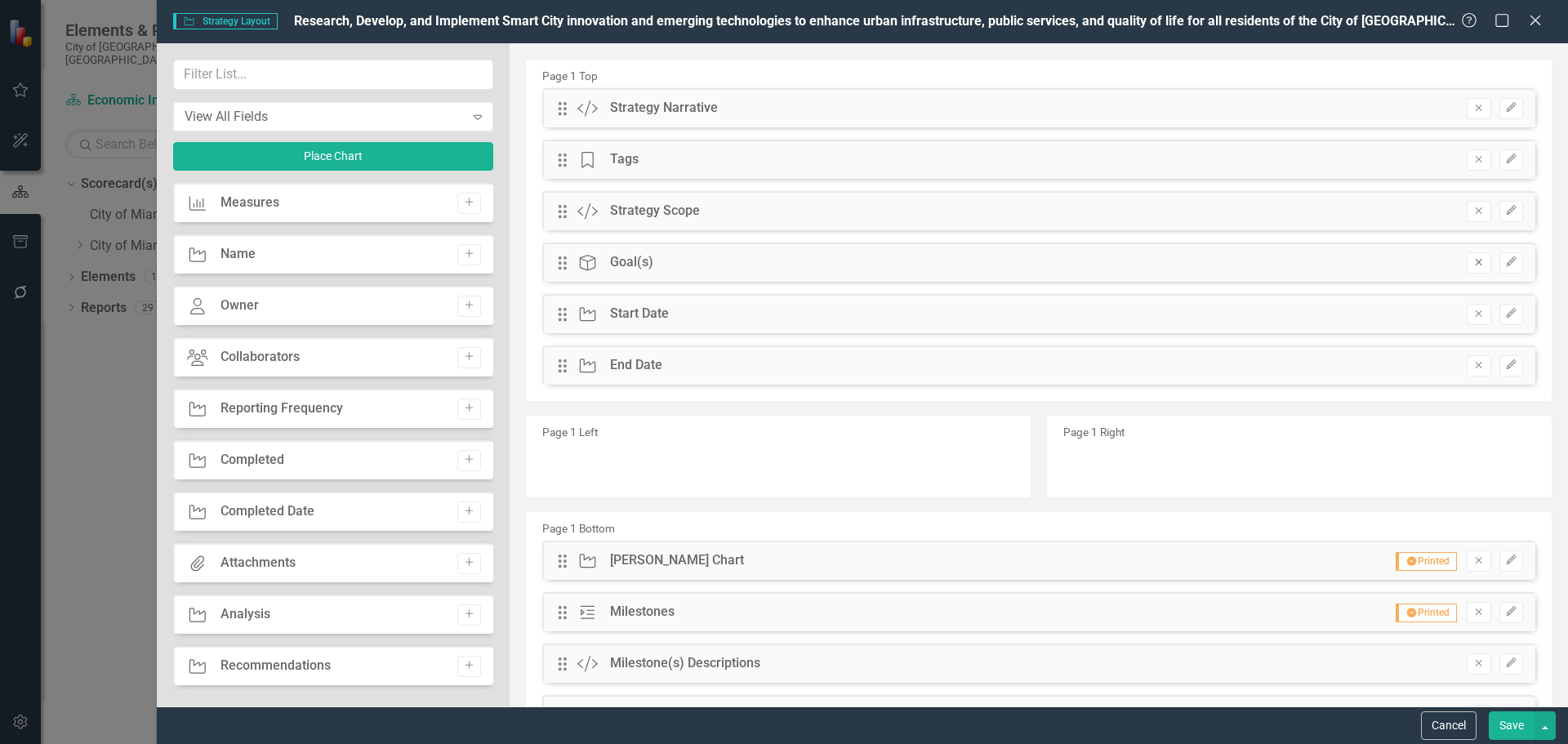
click at [1473, 261] on icon "Remove" at bounding box center [1479, 263] width 13 height 10
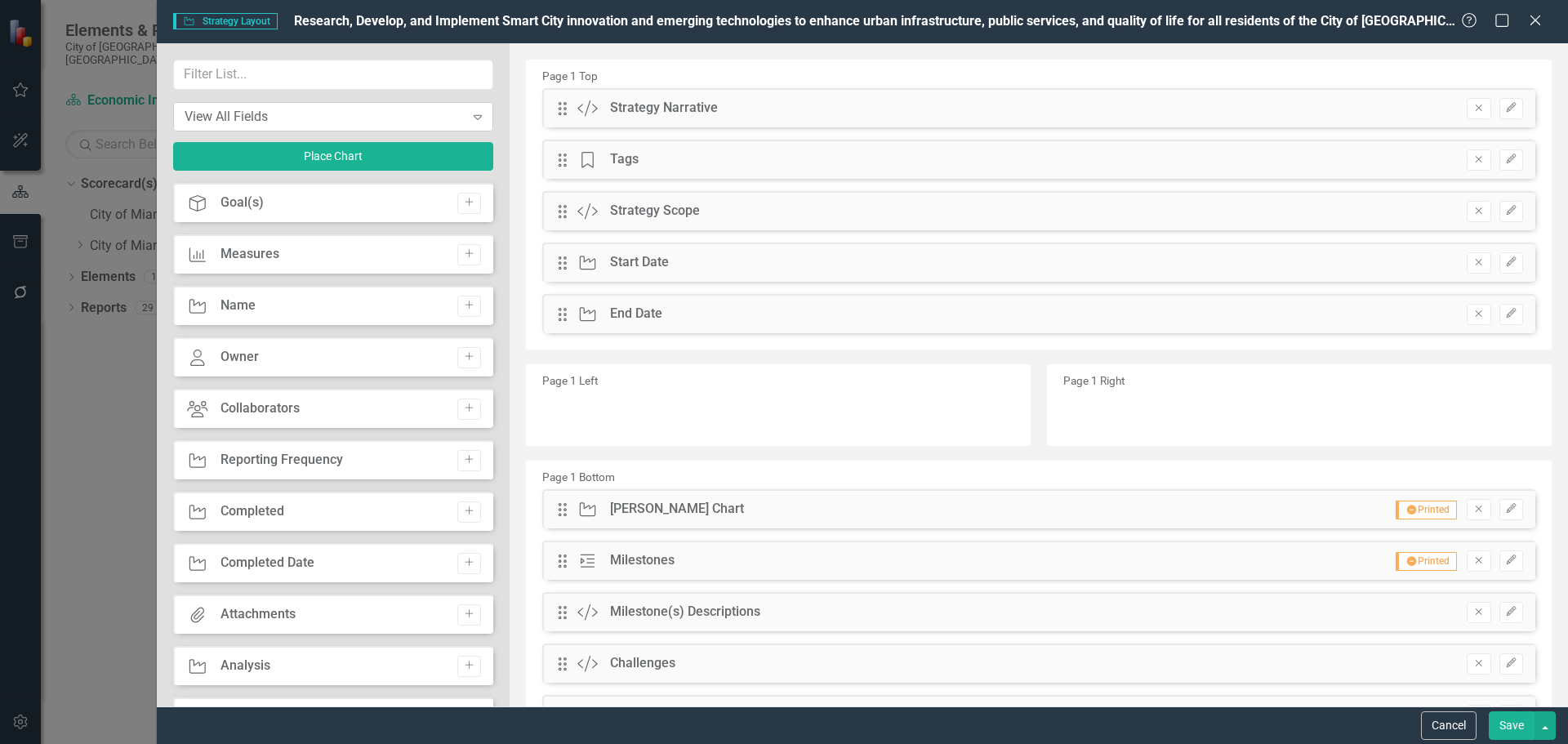
scroll to position [2288, 0]
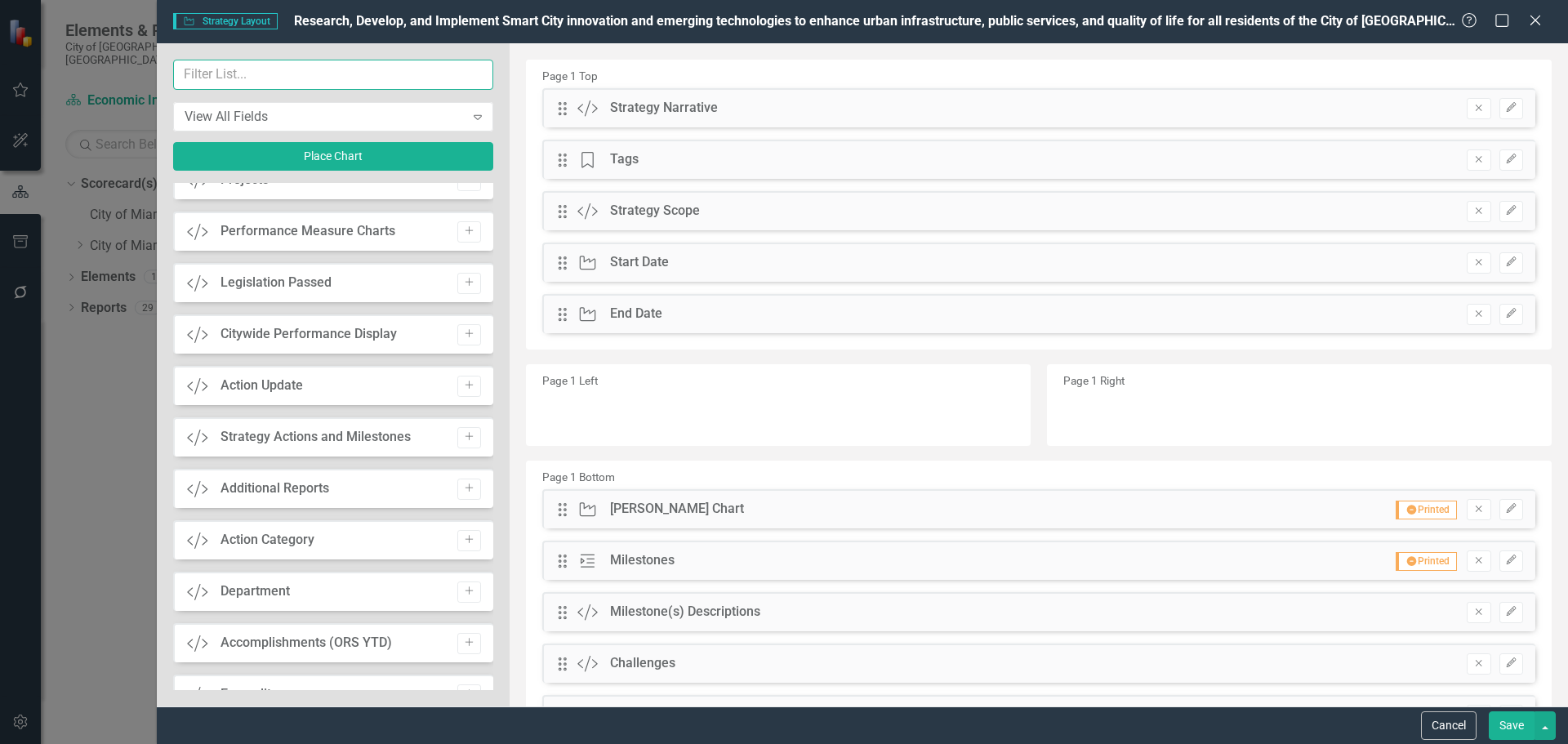
click at [272, 83] on input "text" at bounding box center [333, 74] width 320 height 30
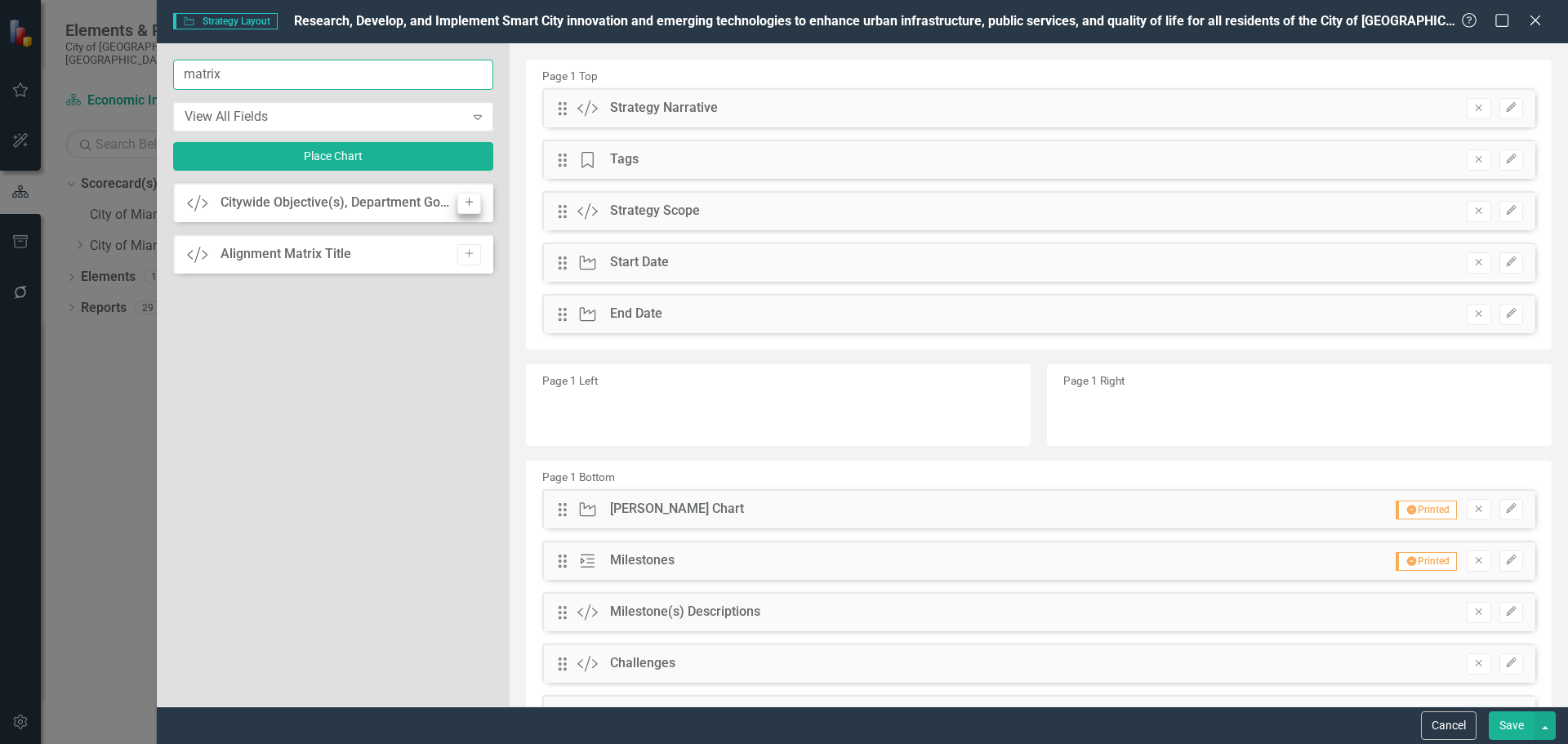
type input "matrix"
click at [472, 204] on icon "Add" at bounding box center [469, 203] width 13 height 10
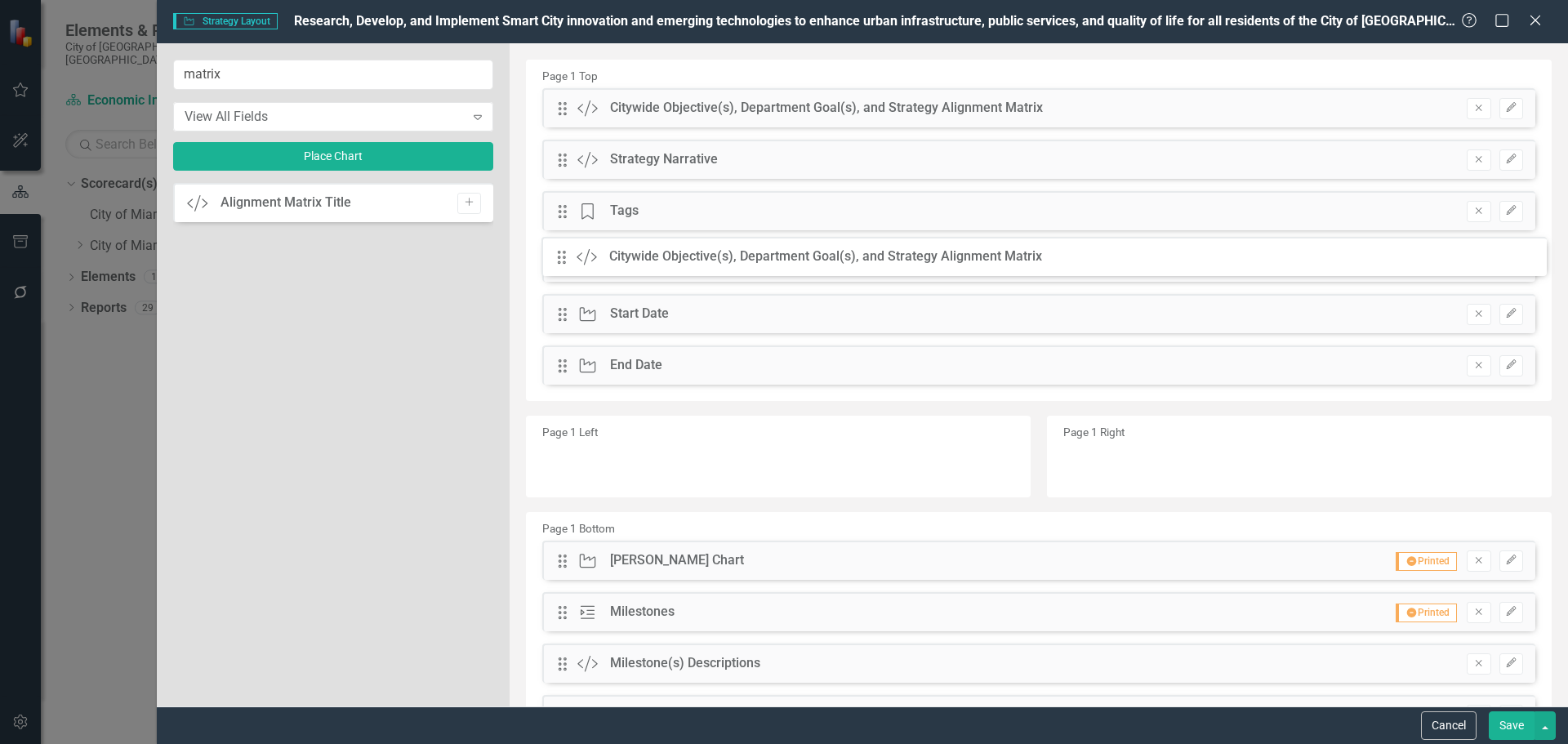
drag, startPoint x: 560, startPoint y: 107, endPoint x: 571, endPoint y: 256, distance: 149.4
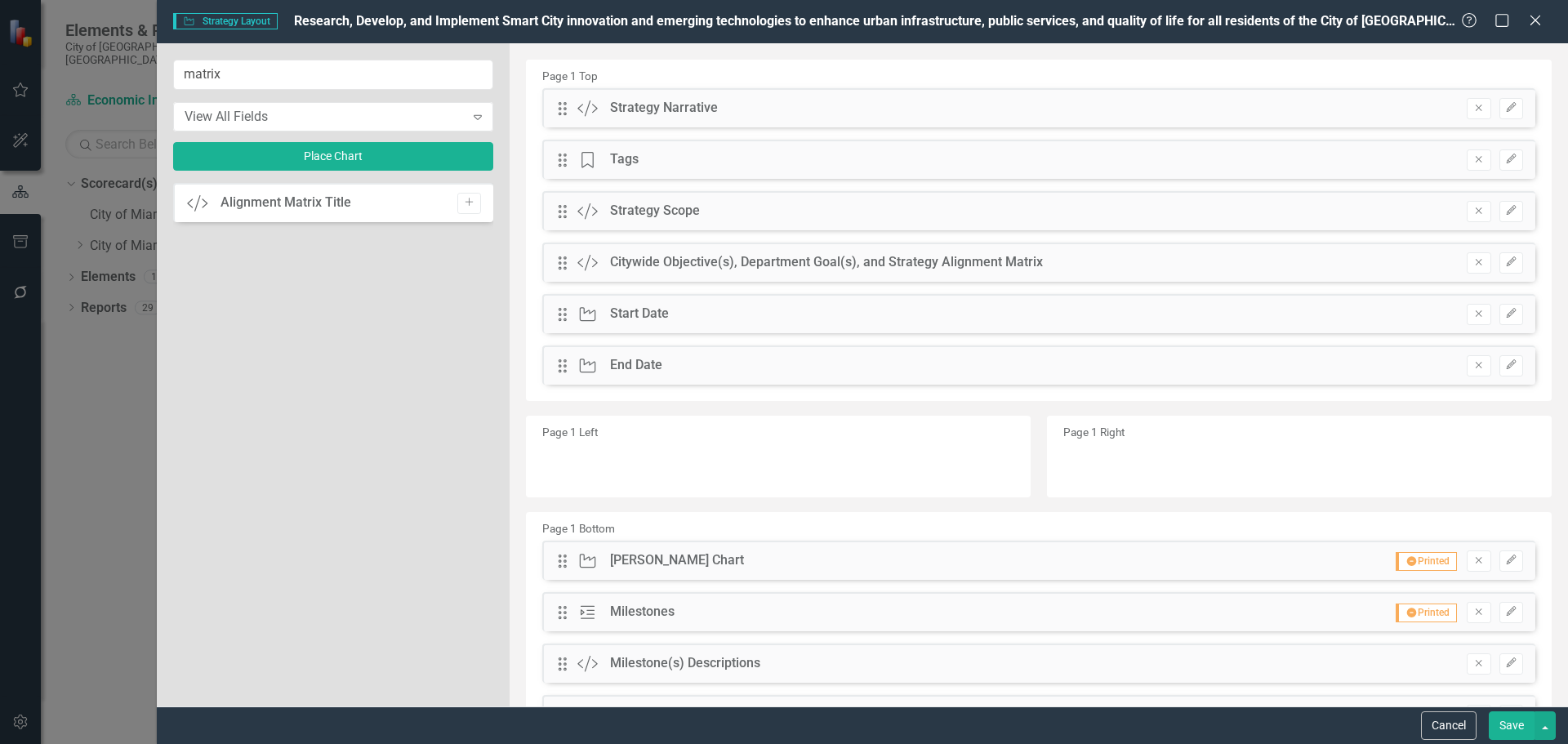
click at [1511, 721] on button "Save" at bounding box center [1511, 725] width 46 height 28
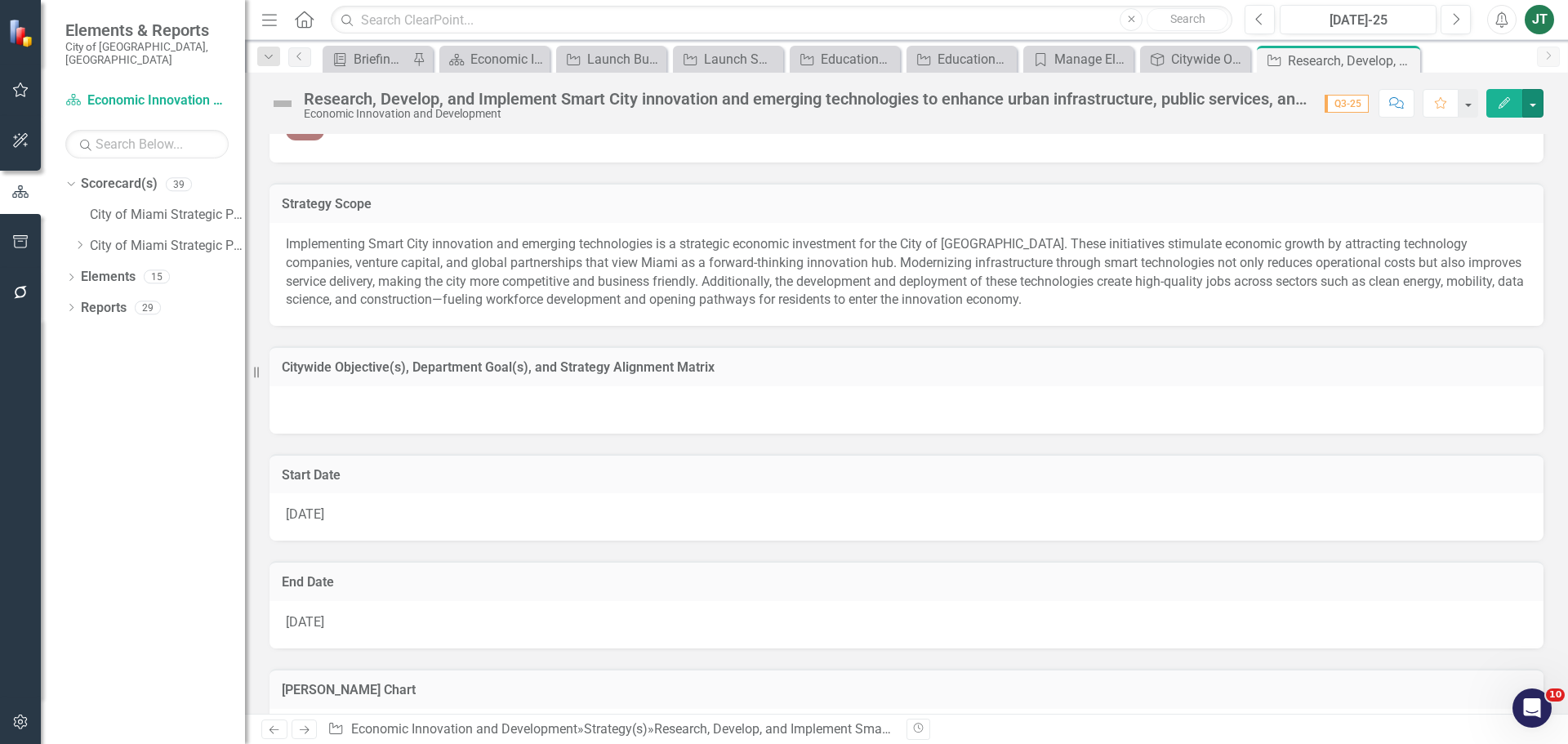
scroll to position [164, 0]
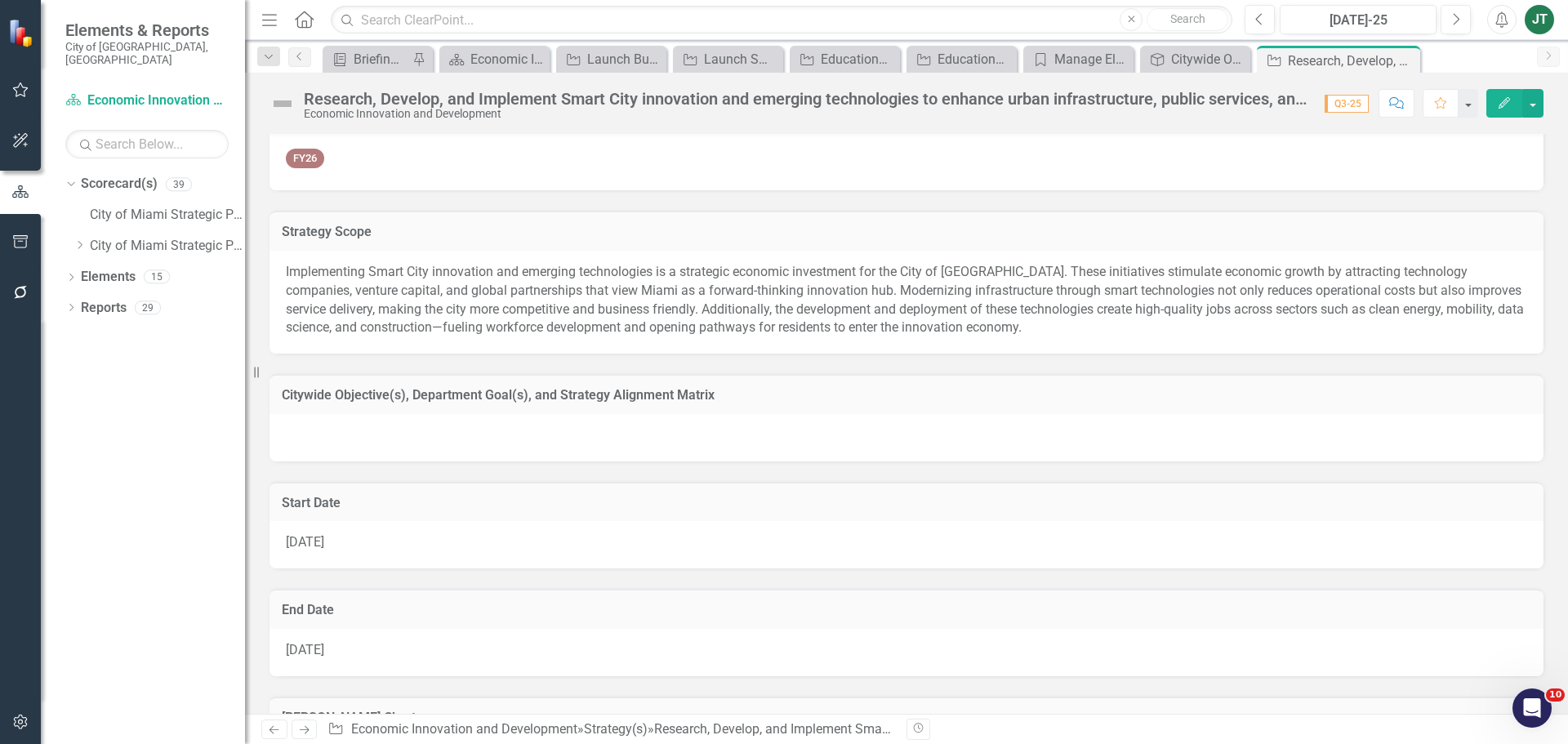
click at [818, 409] on div "Citywide Objective(s), Department Goal(s), and Strategy Alignment Matrix" at bounding box center [906, 394] width 1274 height 40
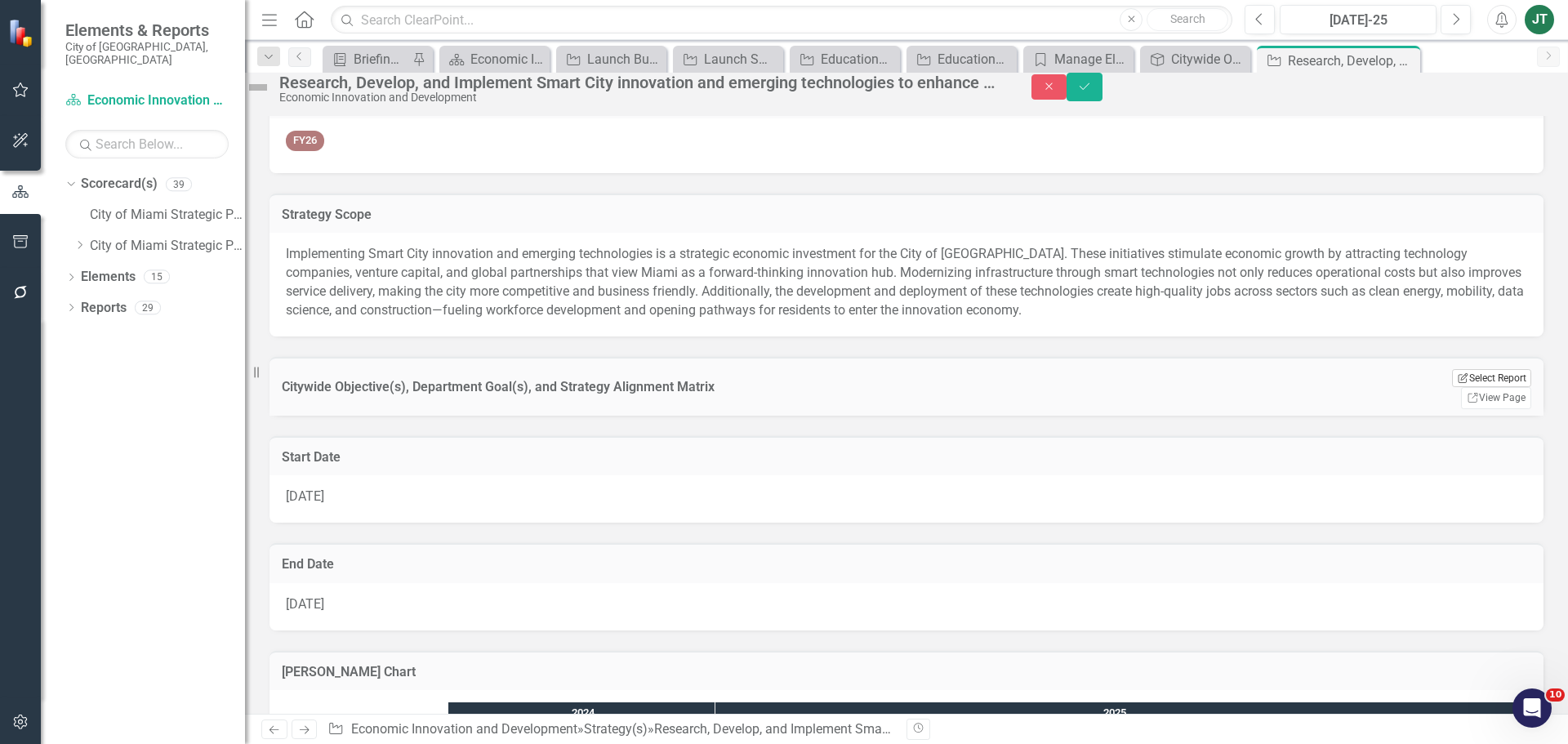
click at [1479, 387] on button "Edit Report Select Report" at bounding box center [1492, 378] width 79 height 18
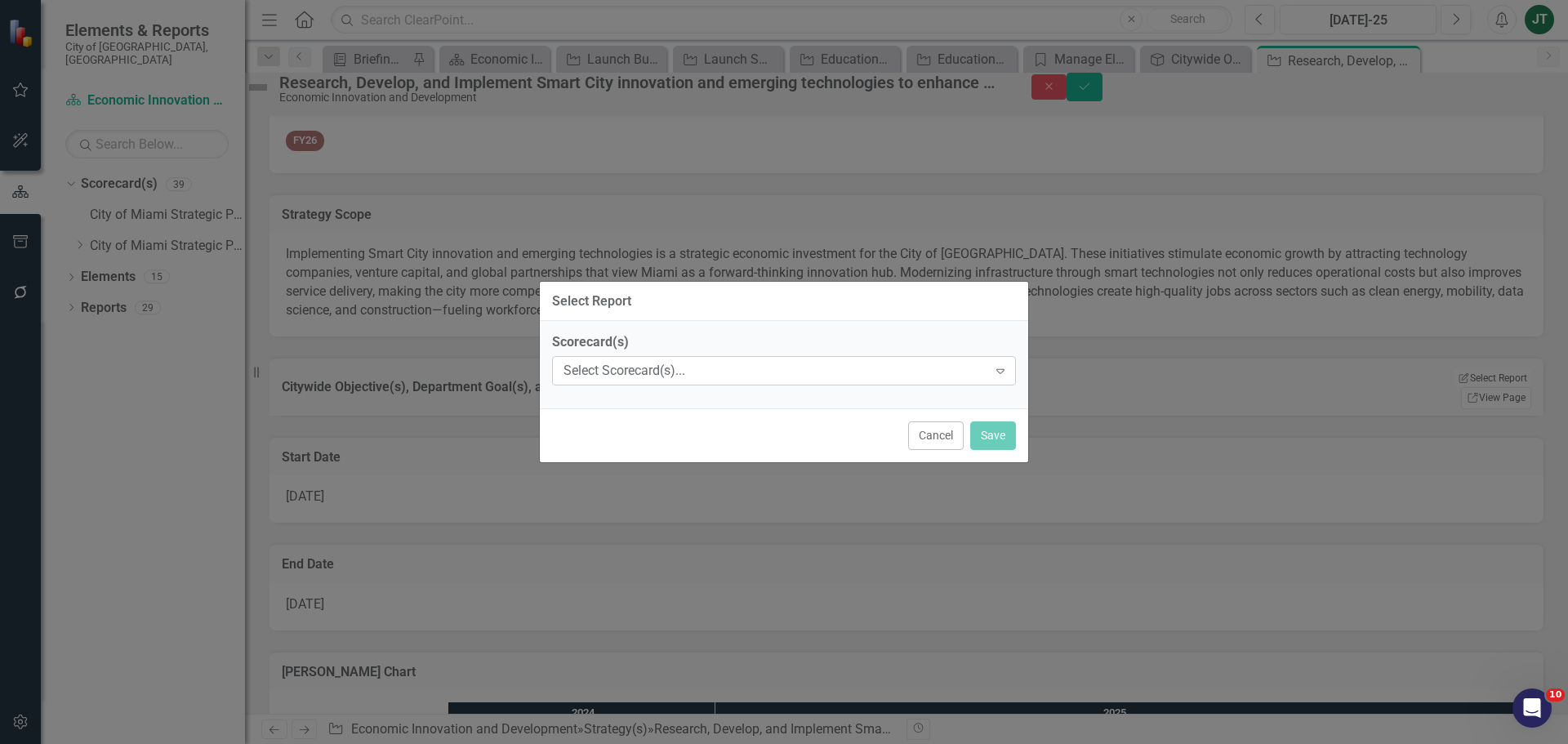
click at [801, 372] on div "Select Scorecard(s)..." at bounding box center [775, 371] width 424 height 19
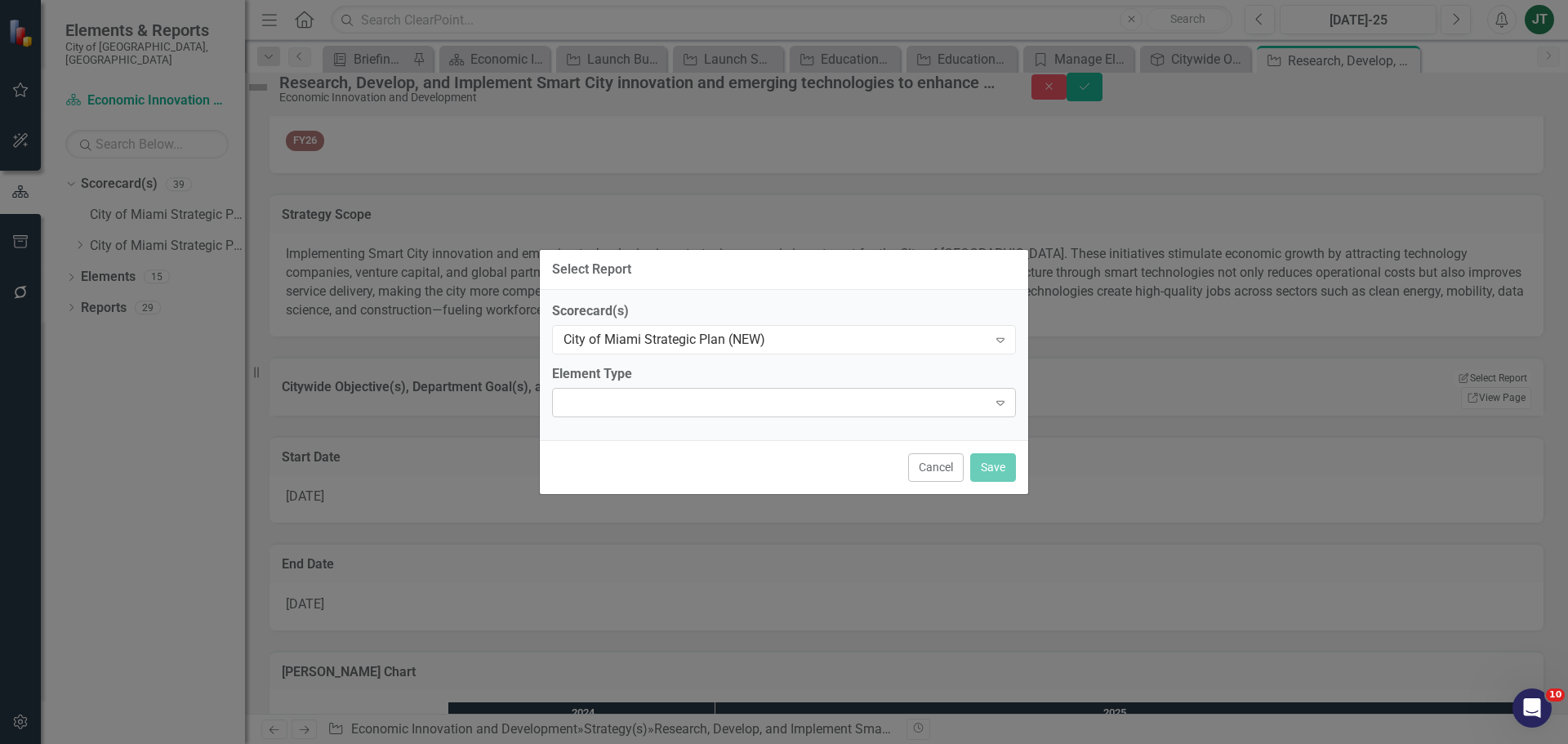
click at [693, 410] on div "Expand" at bounding box center [783, 403] width 464 height 29
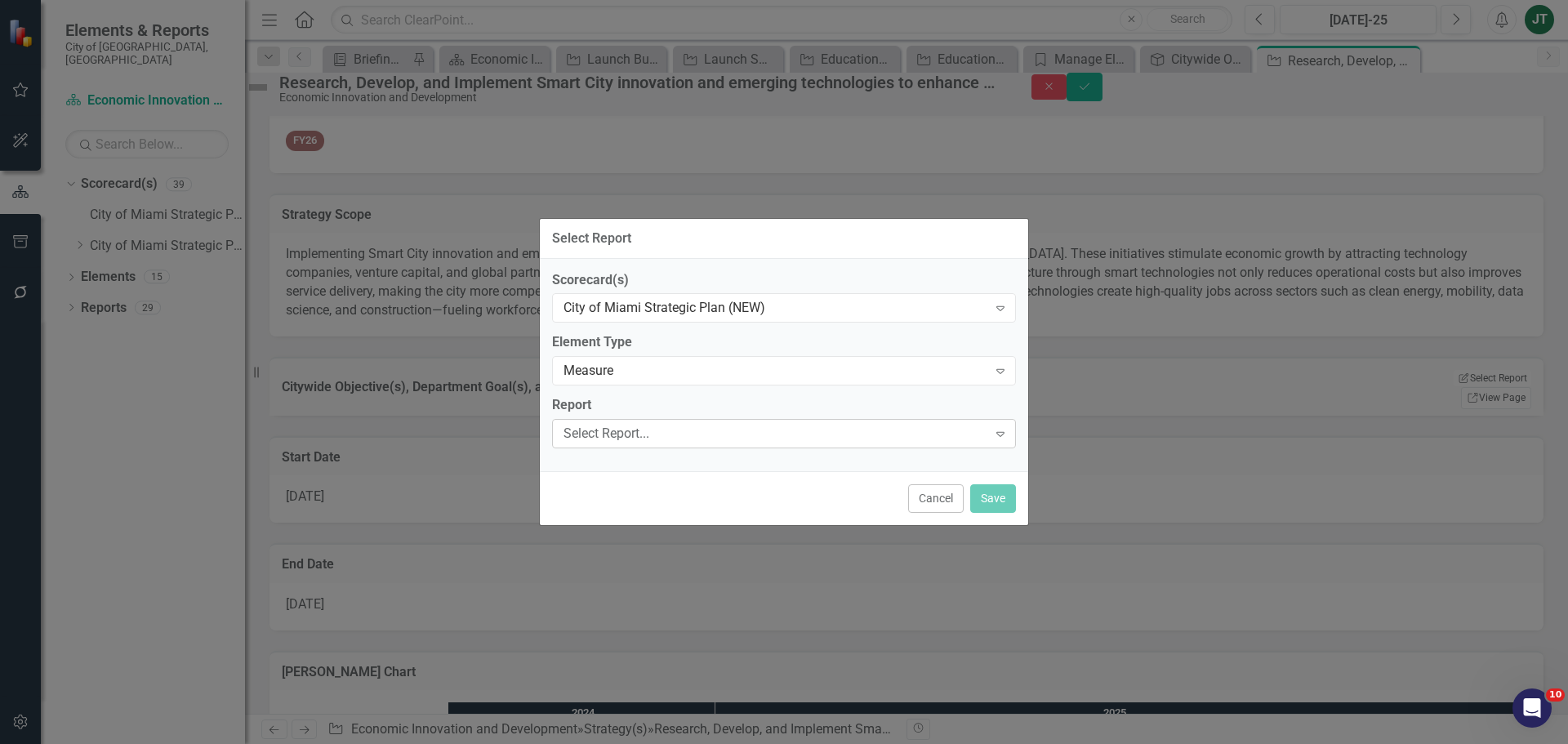
click at [660, 437] on div "Select Report..." at bounding box center [775, 433] width 424 height 19
click at [659, 377] on div "Measure" at bounding box center [775, 371] width 424 height 19
click at [627, 428] on div "Select Report..." at bounding box center [775, 433] width 424 height 19
click at [695, 288] on div "Scorecard(s) City of Miami Strategic Plan (NEW) Expand" at bounding box center [783, 297] width 464 height 51
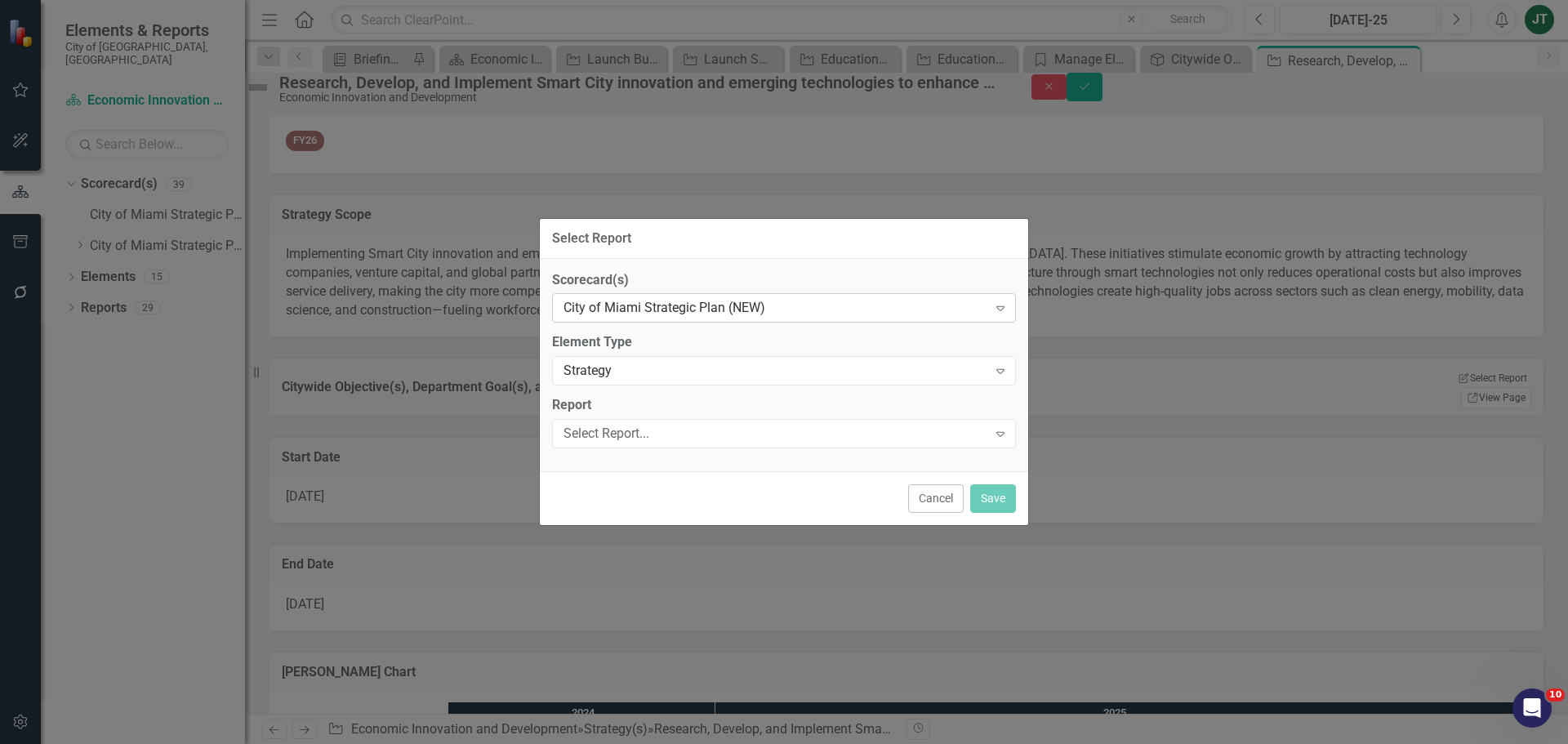
click at [697, 317] on div "City of Miami Strategic Plan (NEW)" at bounding box center [775, 308] width 424 height 19
click at [615, 430] on div "Select Report..." at bounding box center [775, 433] width 424 height 19
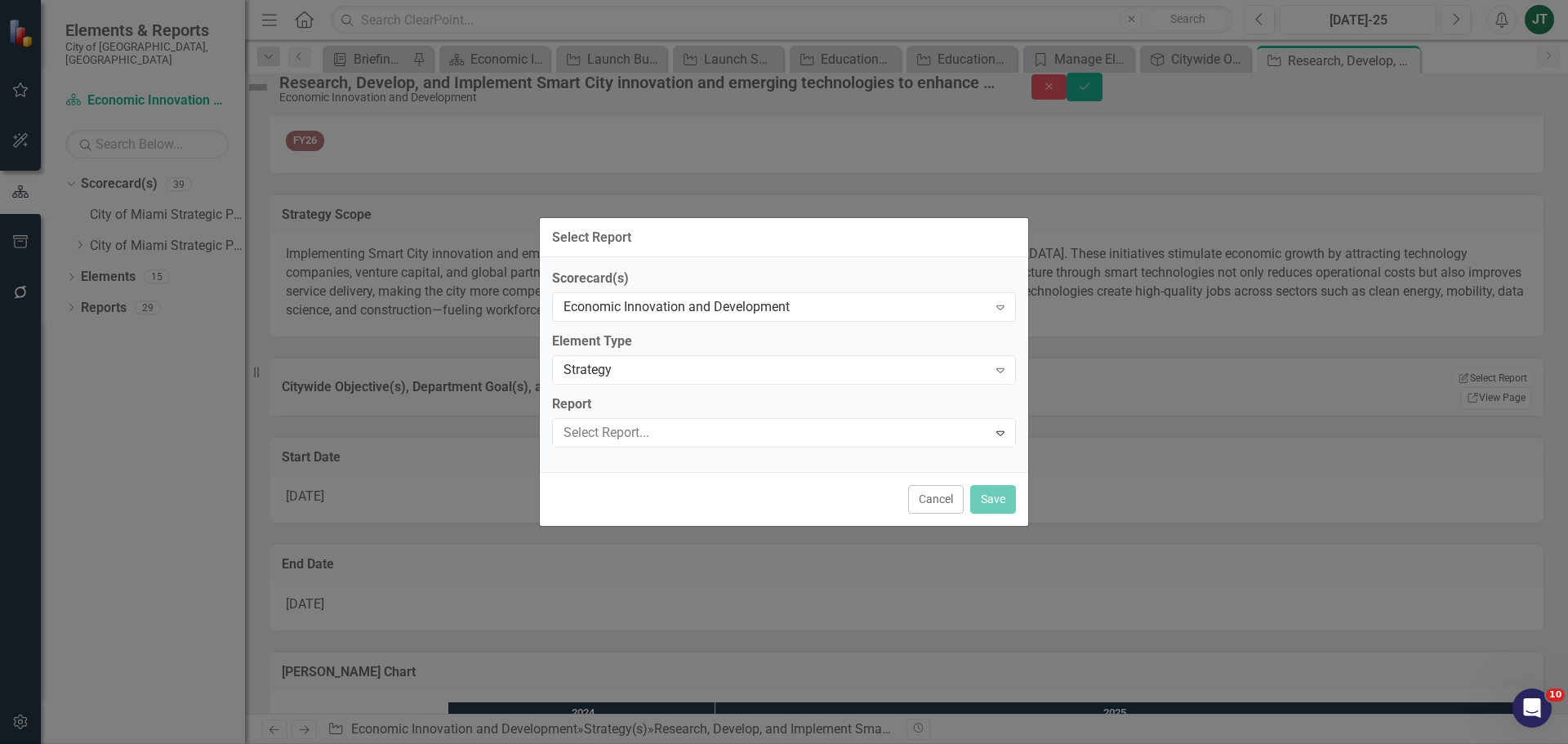
click at [1005, 488] on button "Save" at bounding box center [993, 498] width 46 height 28
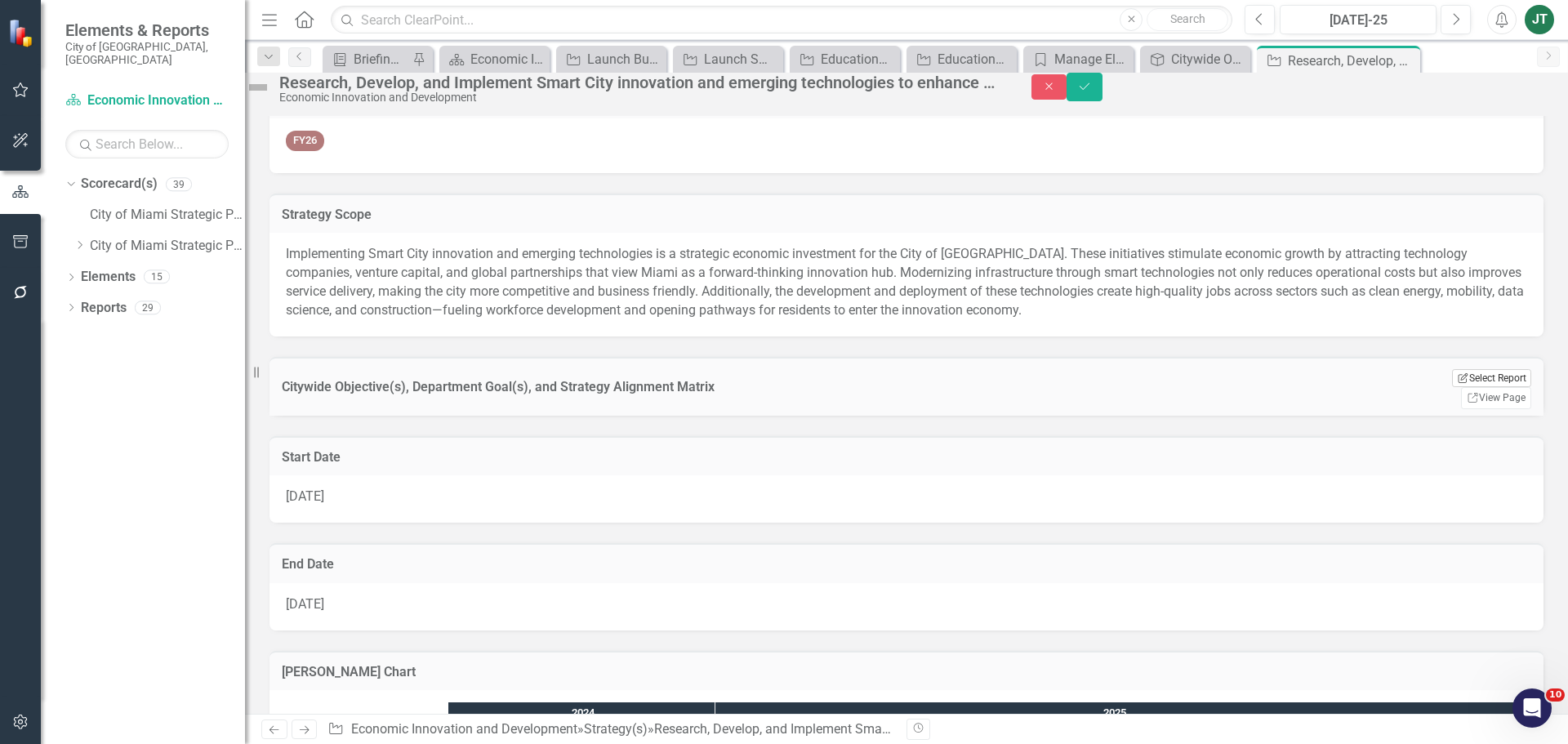
click at [1498, 387] on button "Edit Report Select Report" at bounding box center [1492, 378] width 79 height 18
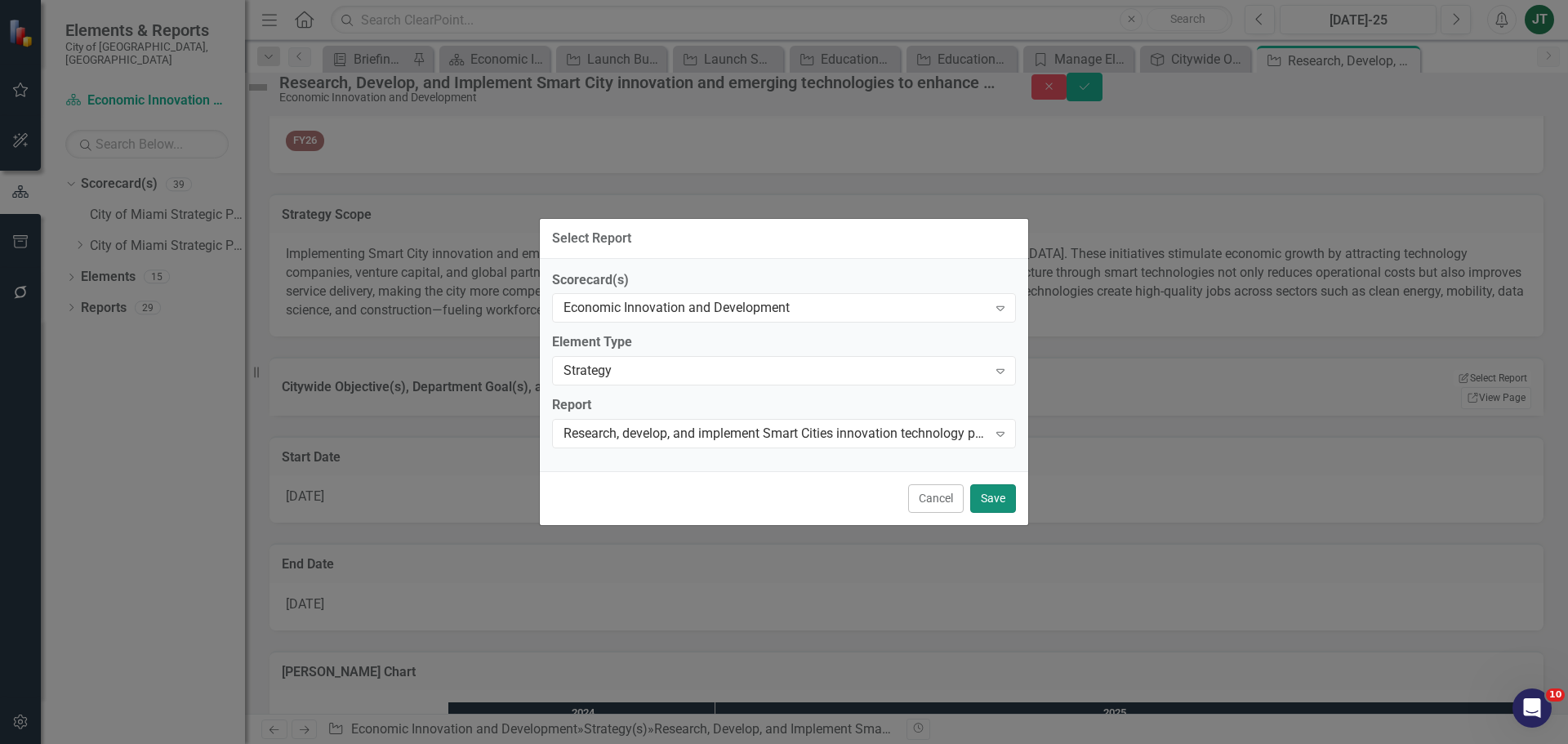
click at [989, 498] on button "Save" at bounding box center [993, 498] width 46 height 28
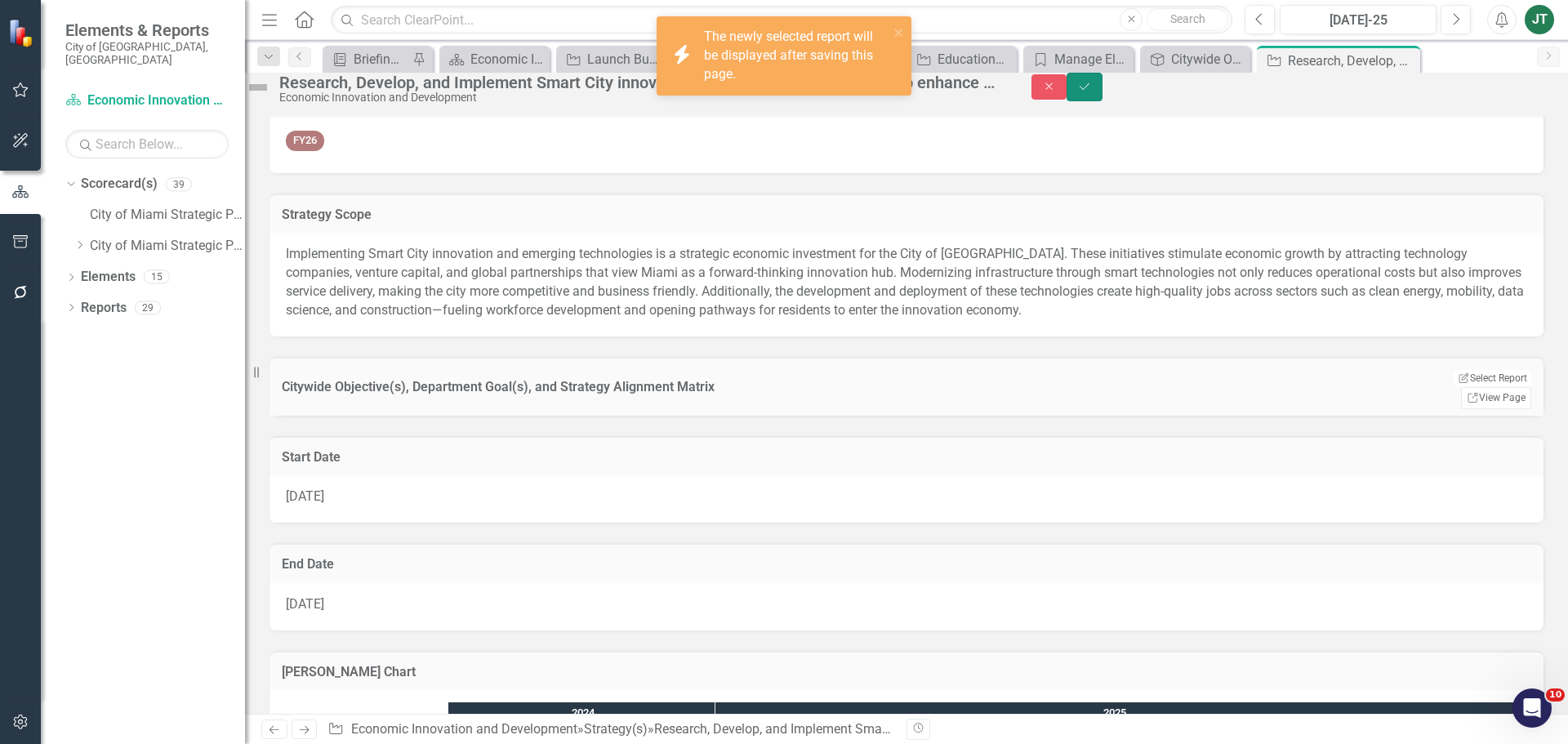
click at [1092, 92] on icon "Save" at bounding box center [1084, 87] width 15 height 12
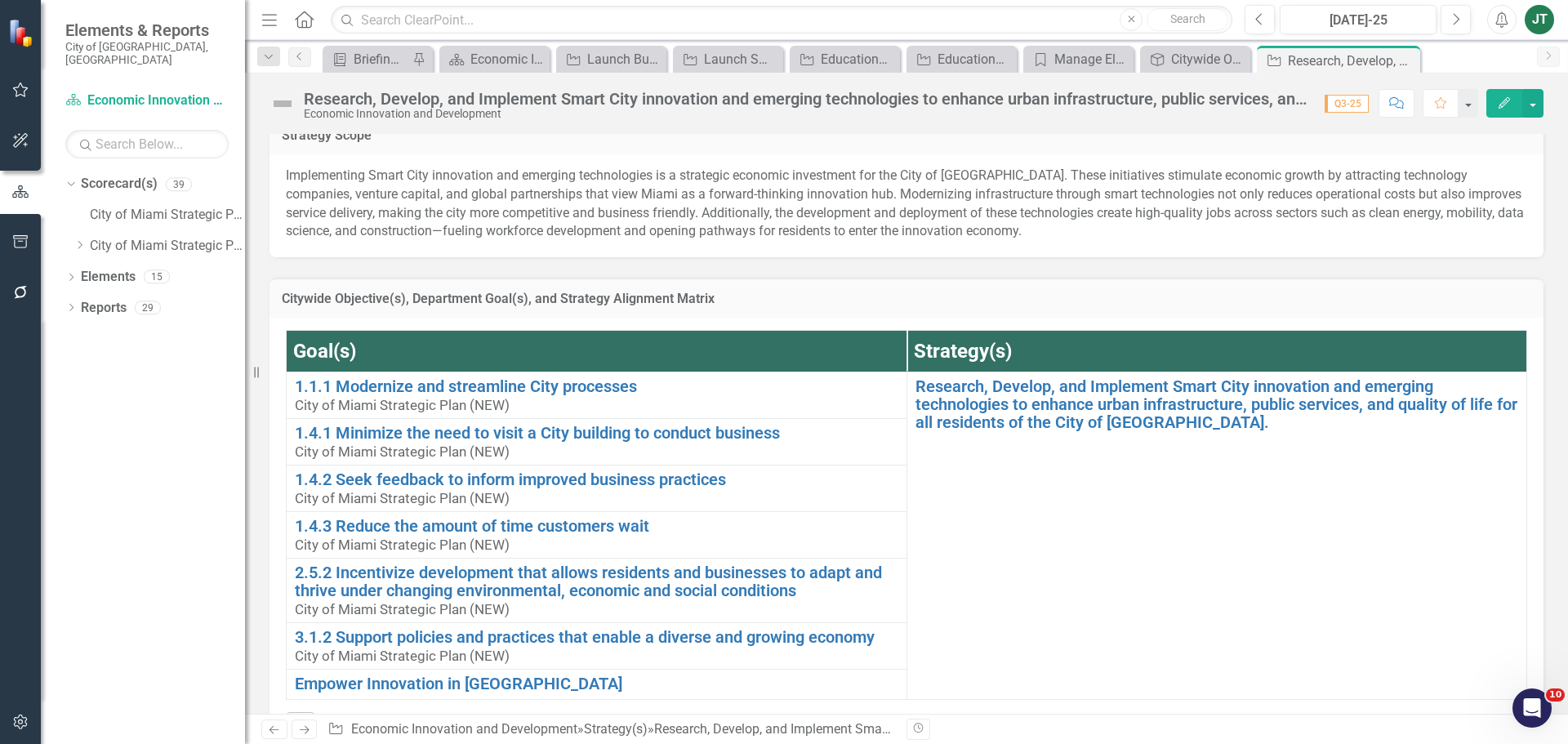
scroll to position [245, 0]
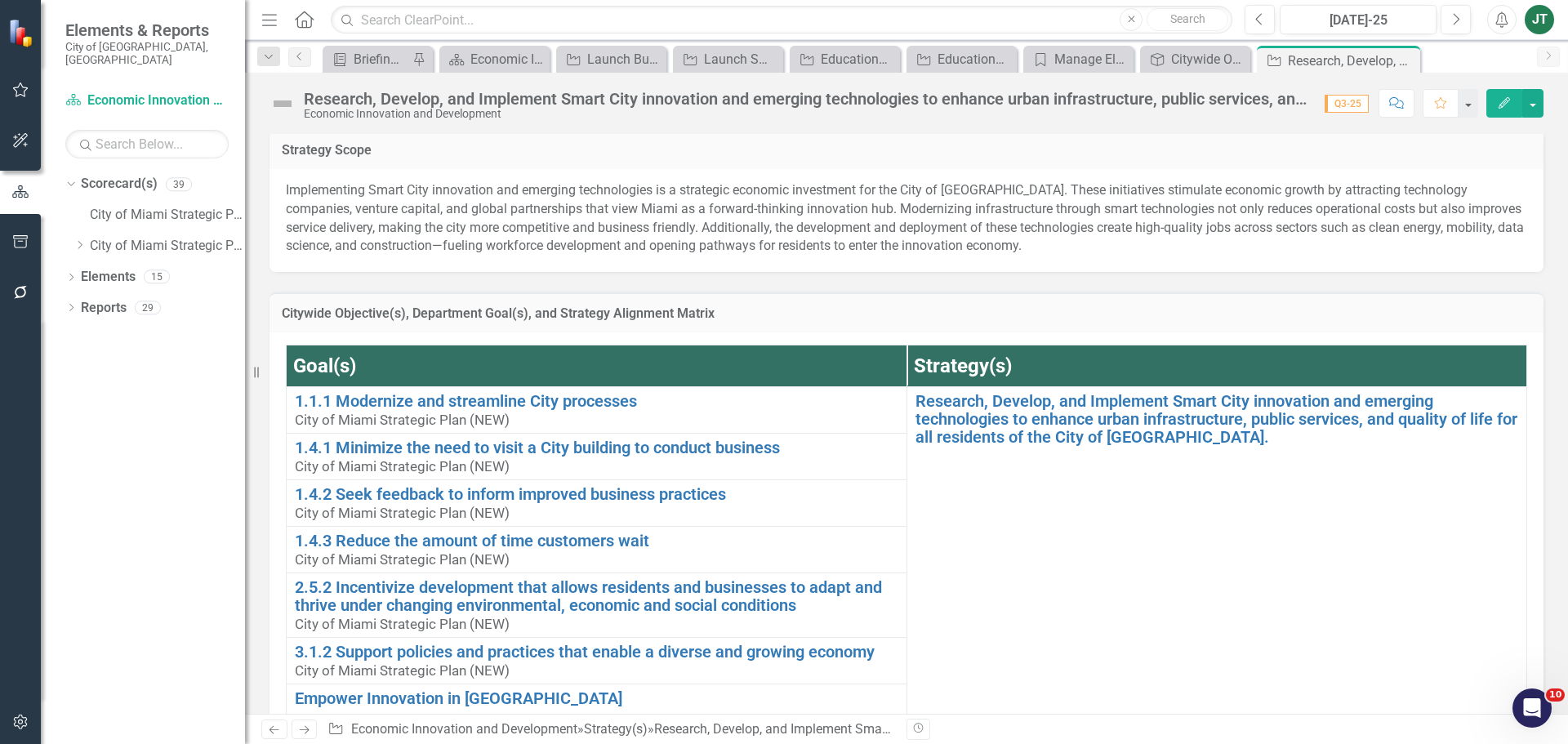
click at [1251, 315] on h3 "Citywide Objective(s), Department Goal(s), and Strategy Alignment Matrix" at bounding box center [906, 314] width 1250 height 15
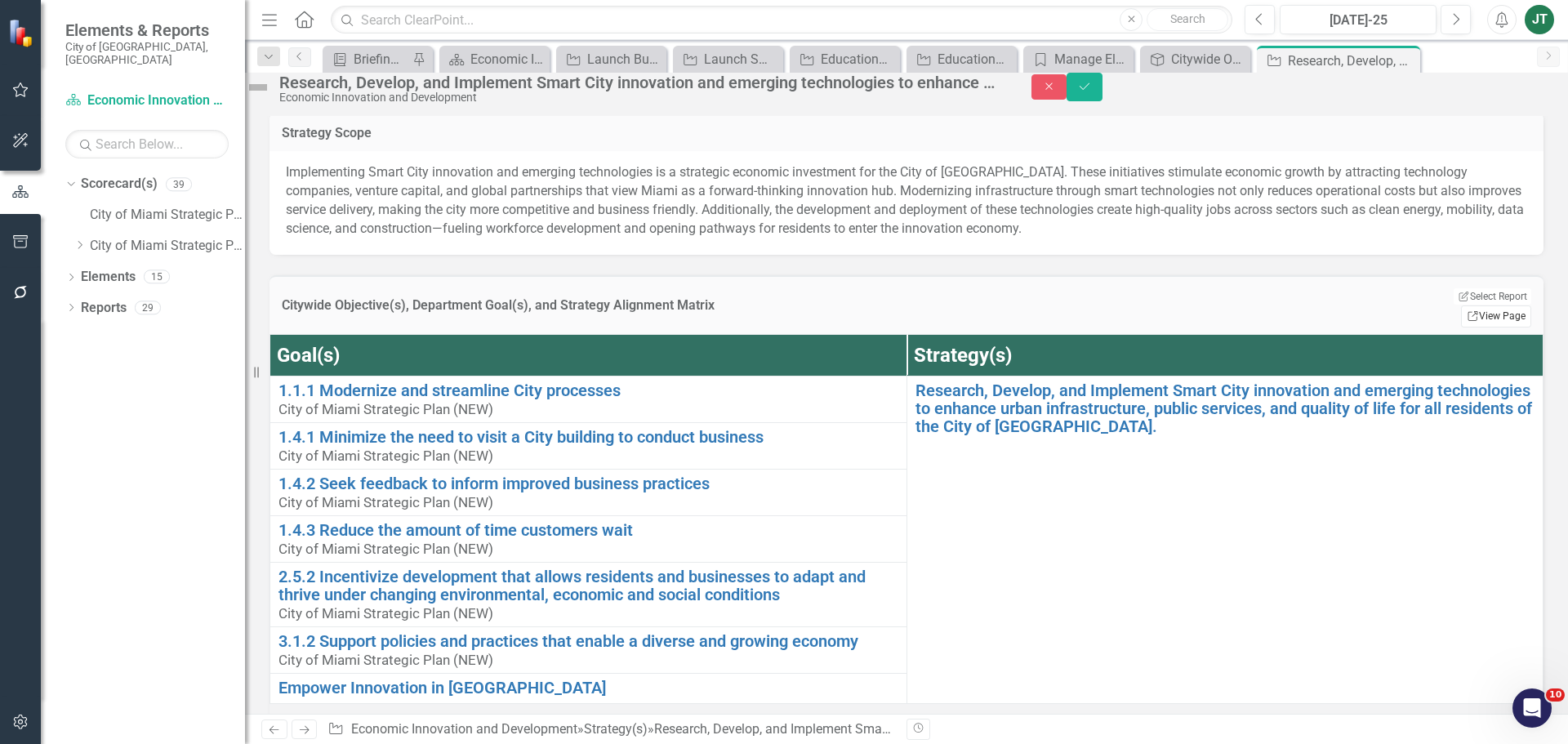
click at [1469, 317] on link "Link View Page" at bounding box center [1496, 317] width 71 height 22
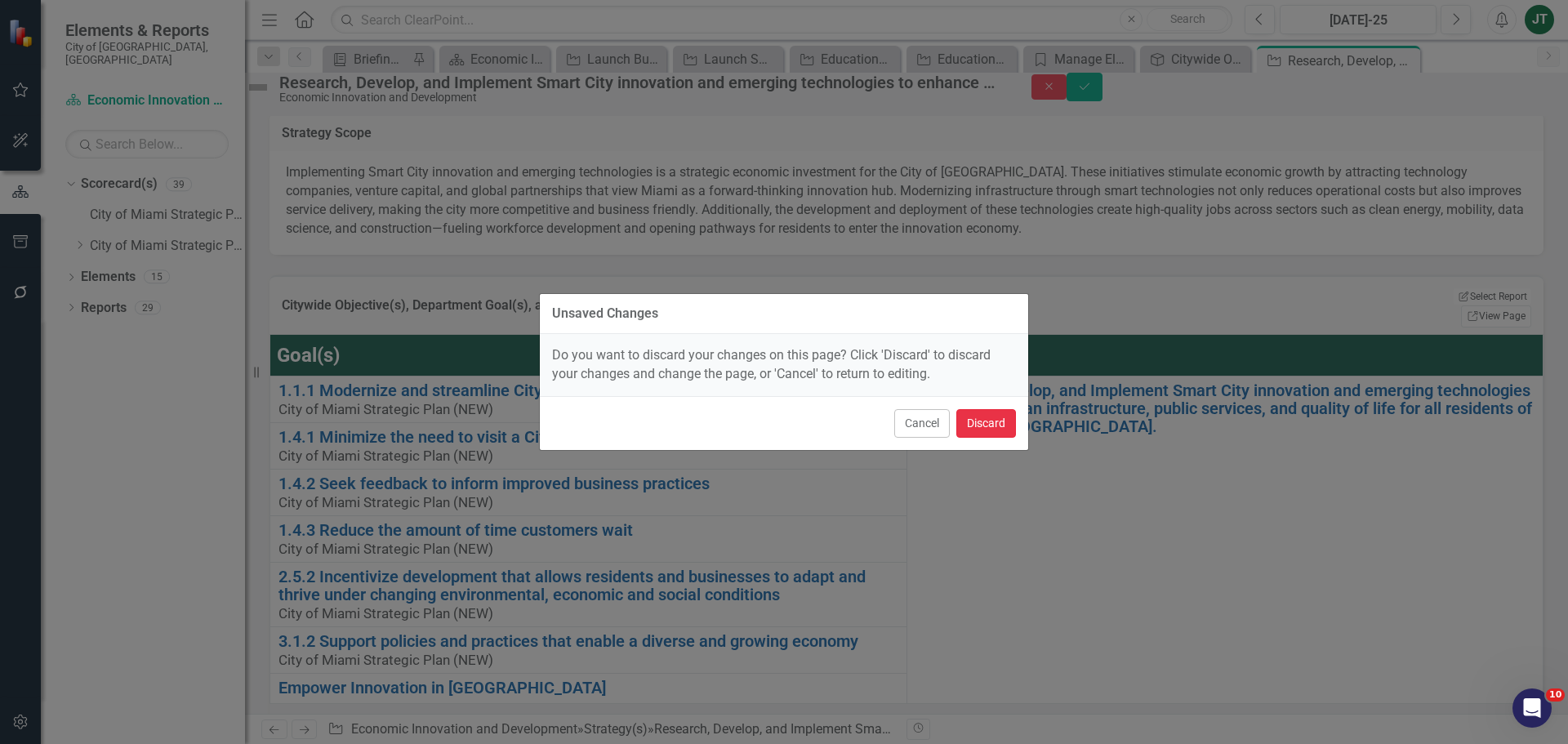
click at [985, 426] on button "Discard" at bounding box center [986, 423] width 60 height 28
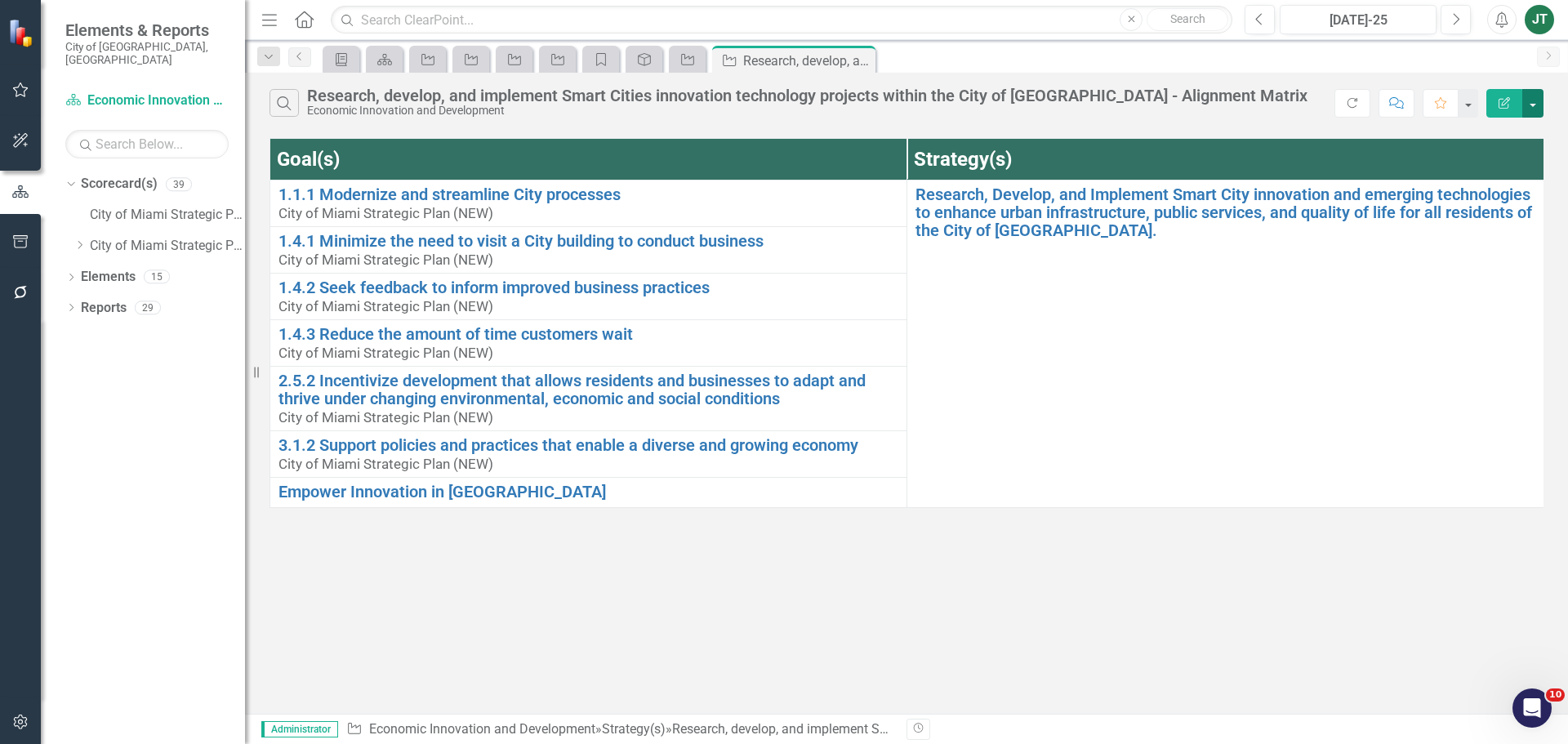
click at [1526, 98] on button "button" at bounding box center [1533, 103] width 22 height 28
click at [1461, 135] on link "Edit Report Edit Report" at bounding box center [1479, 133] width 129 height 30
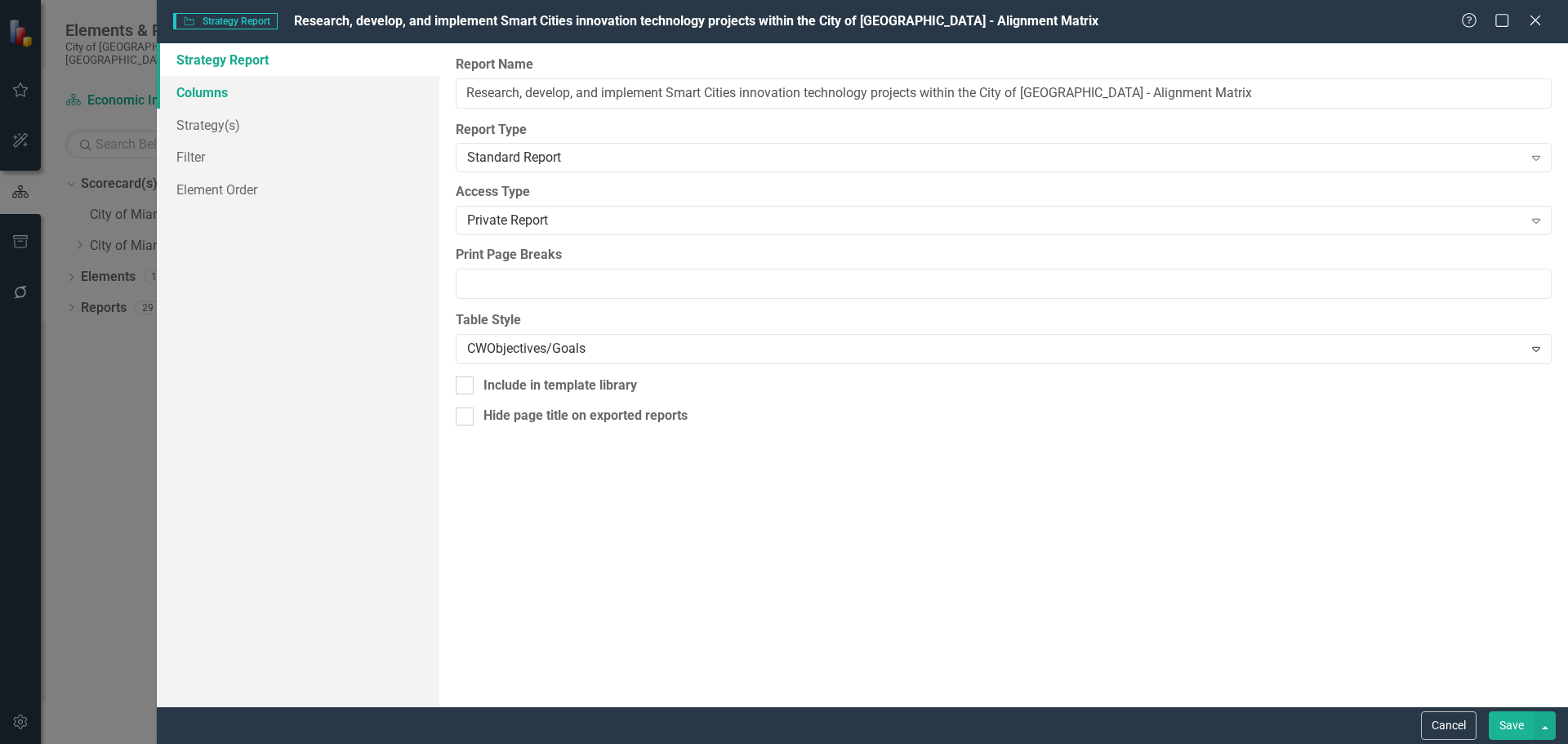
click at [235, 99] on link "Columns" at bounding box center [298, 92] width 282 height 32
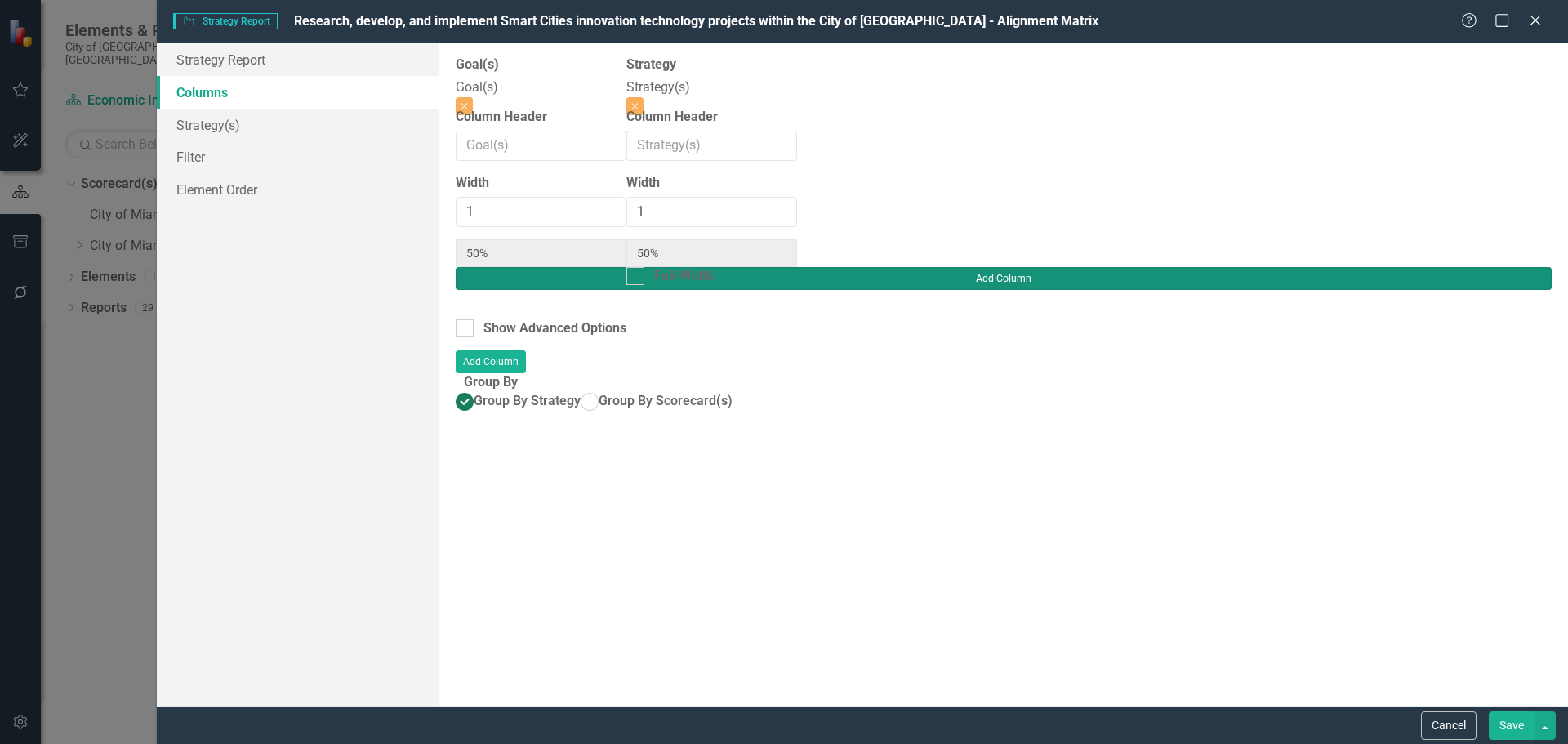
click at [1500, 268] on button "Add Column" at bounding box center [1004, 278] width 1096 height 23
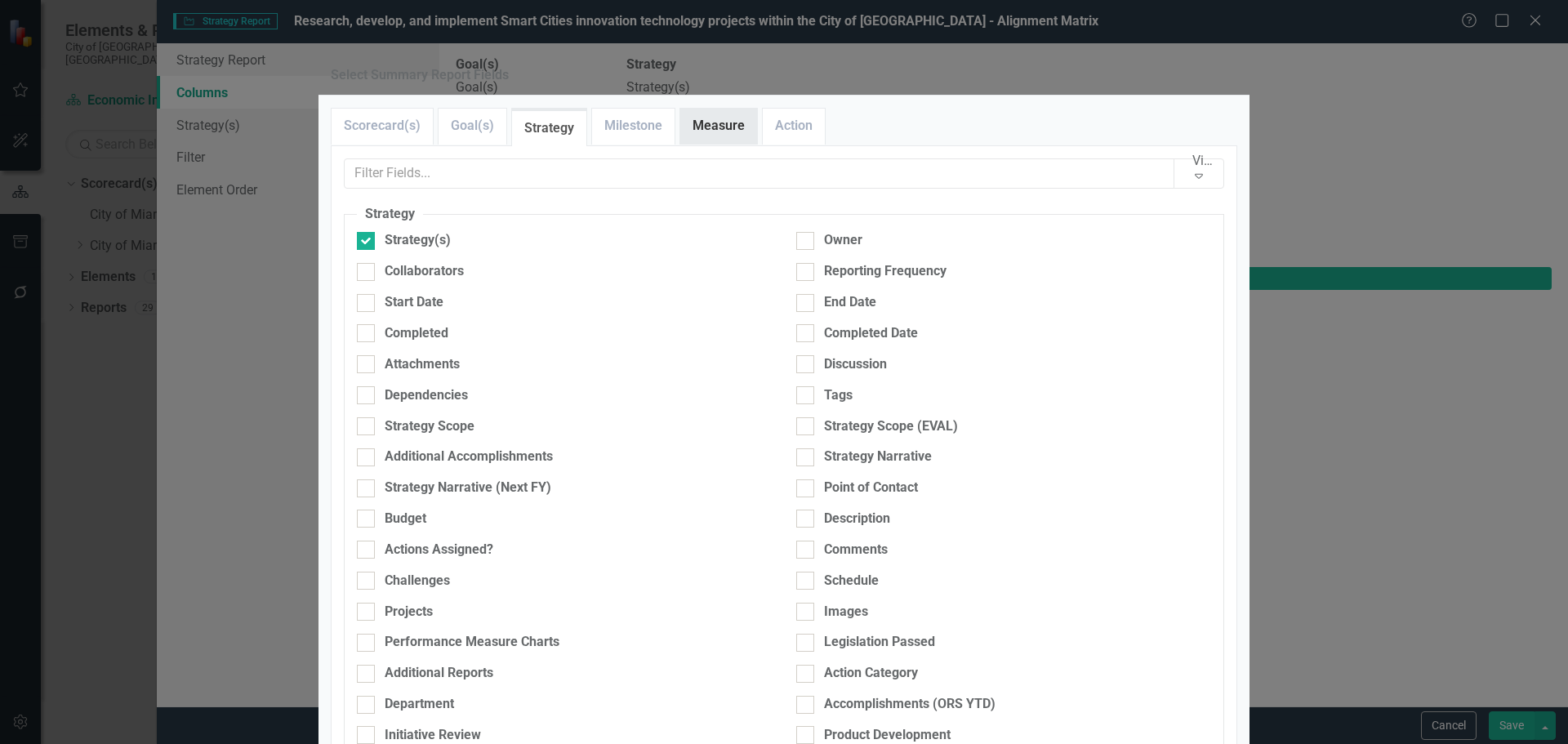
click at [726, 144] on link "Measure" at bounding box center [718, 126] width 76 height 35
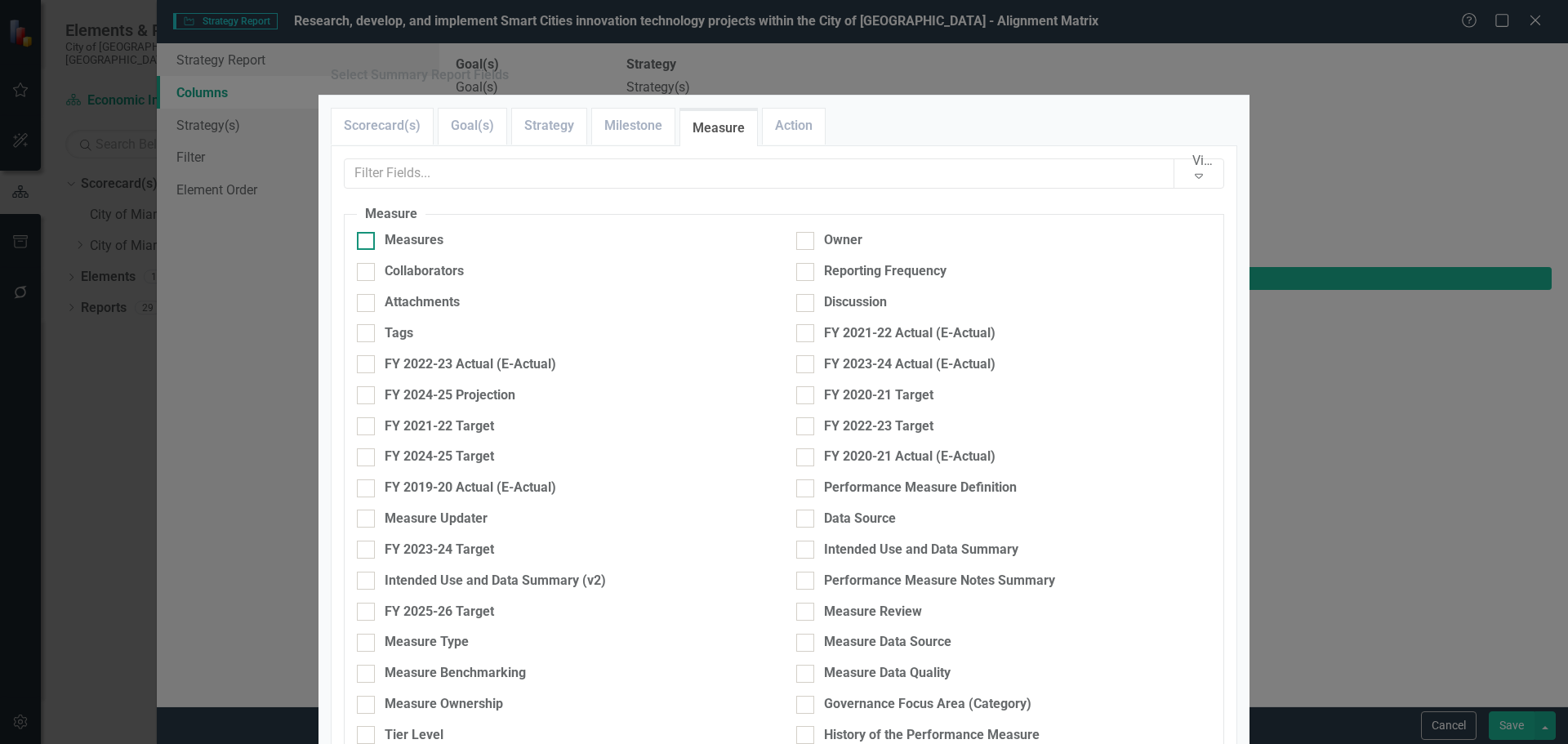
click at [408, 250] on div "Measures" at bounding box center [415, 240] width 59 height 19
click at [368, 243] on input "Measures" at bounding box center [362, 237] width 11 height 11
checkbox input "true"
type input "33%"
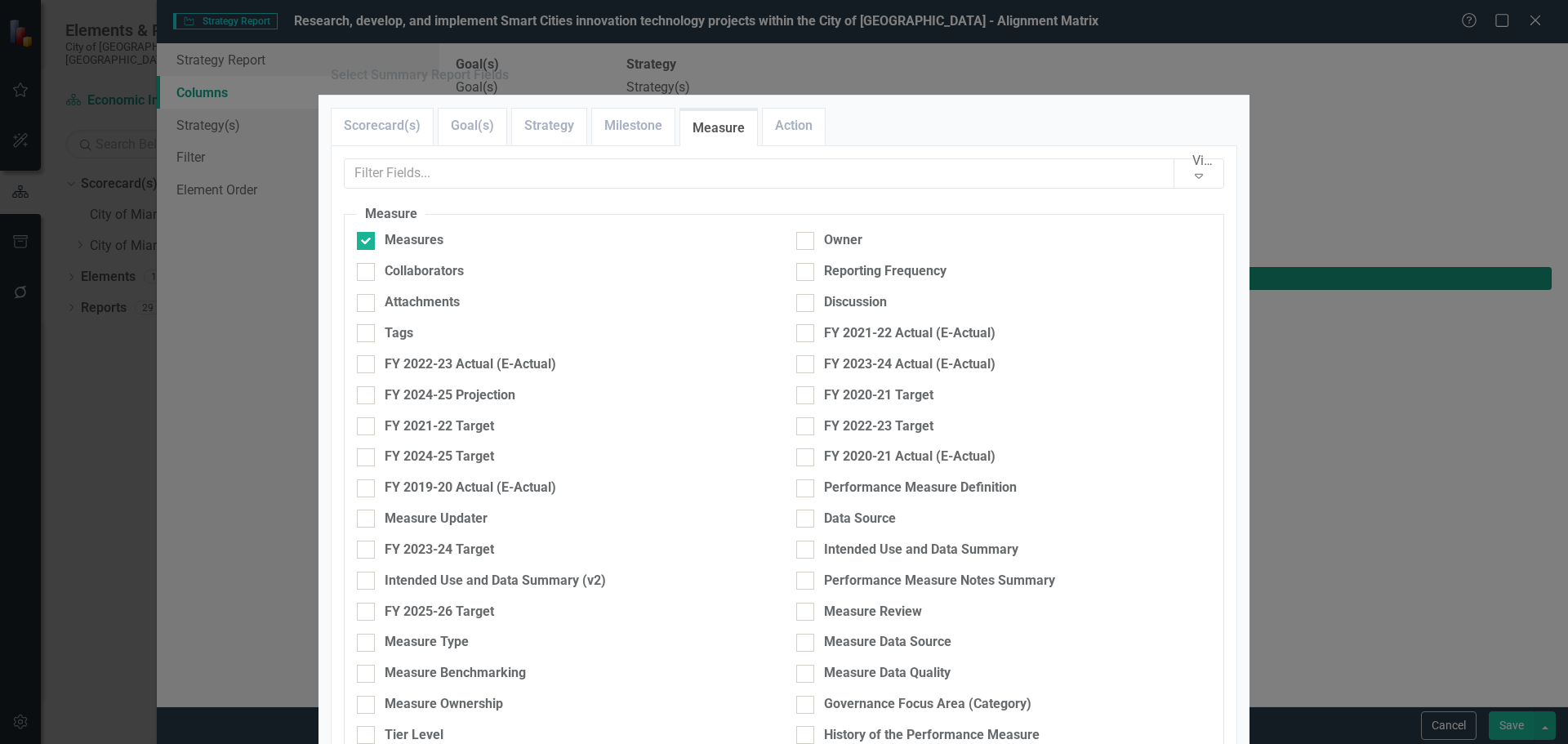
type input "33%"
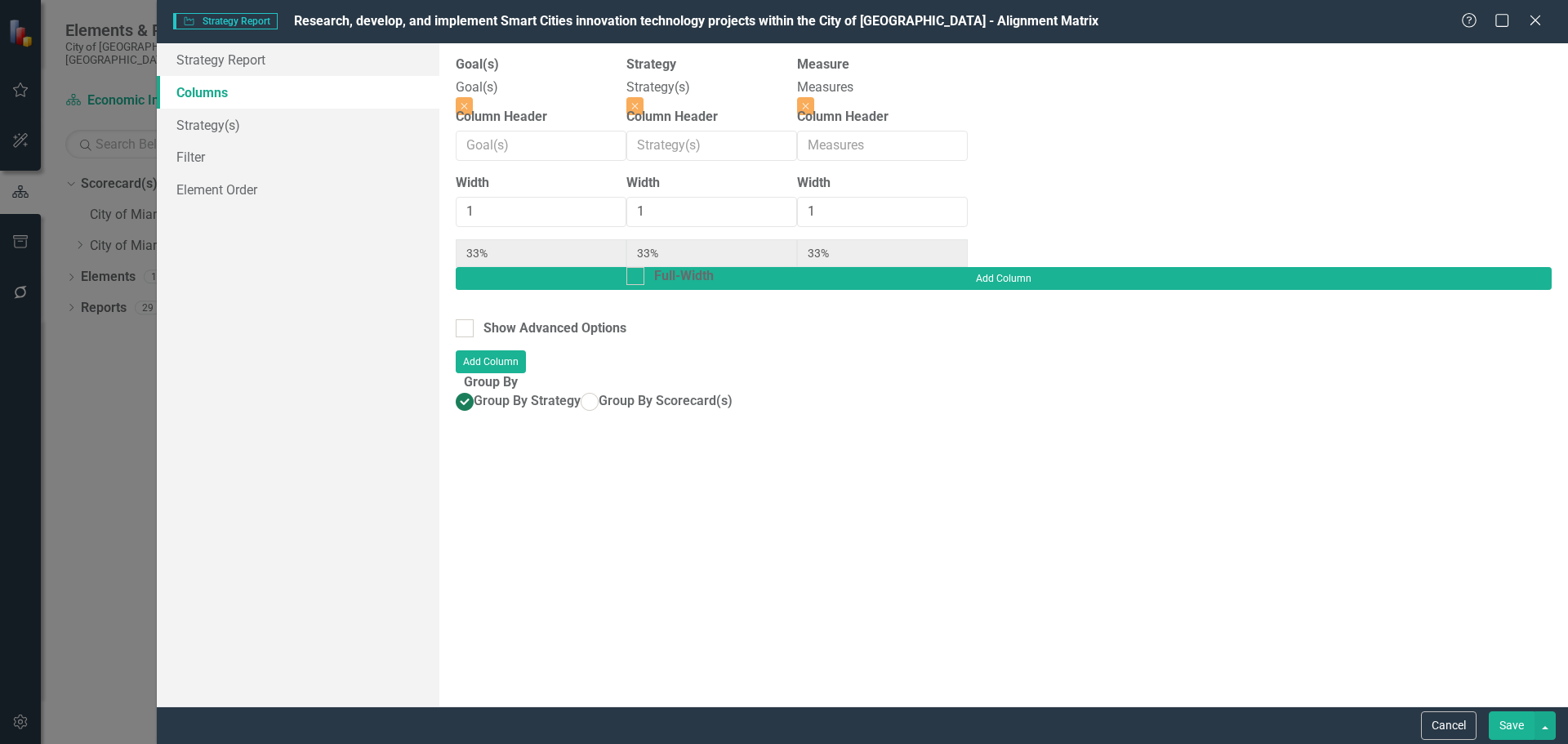
click at [1517, 731] on button "Save" at bounding box center [1511, 725] width 46 height 28
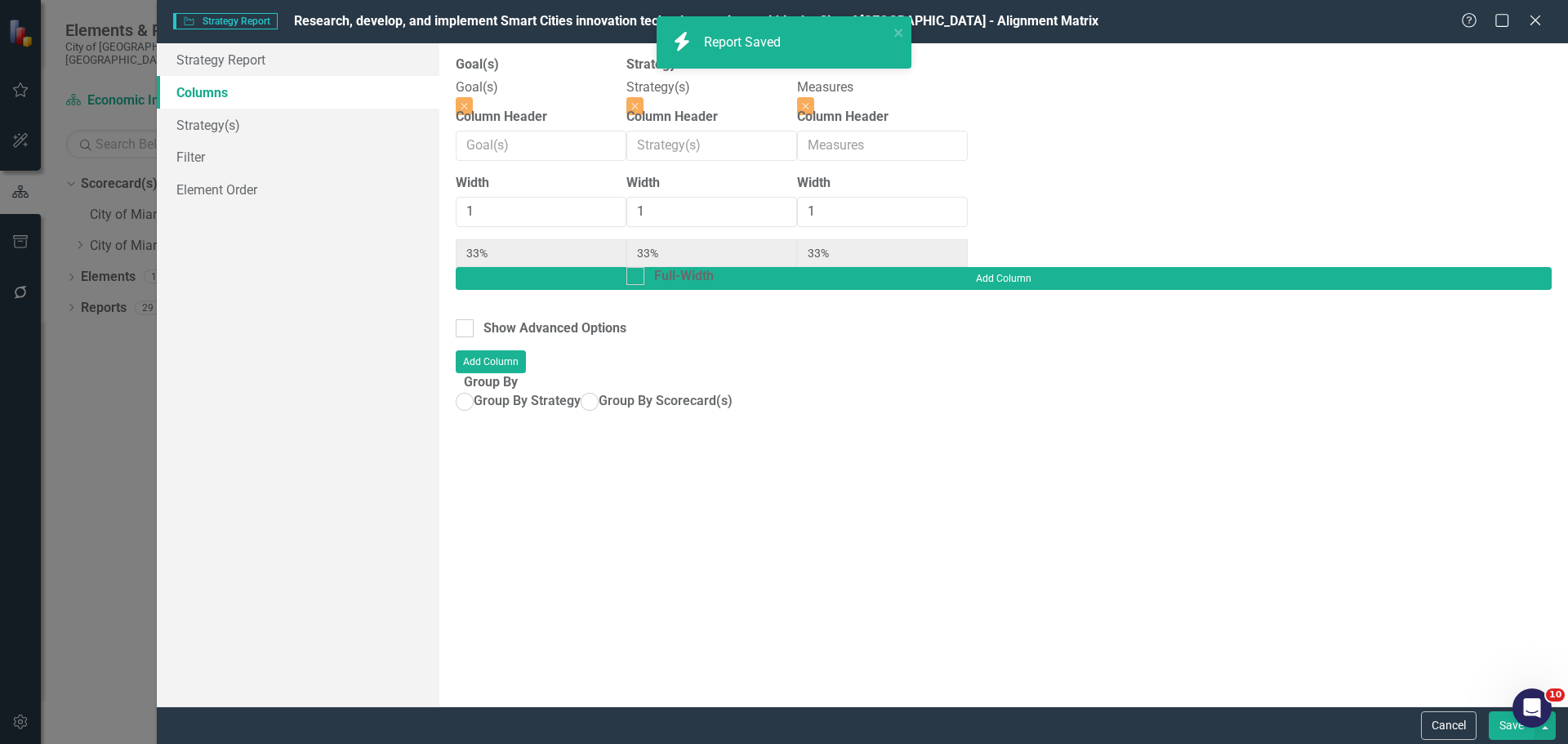
radio input "true"
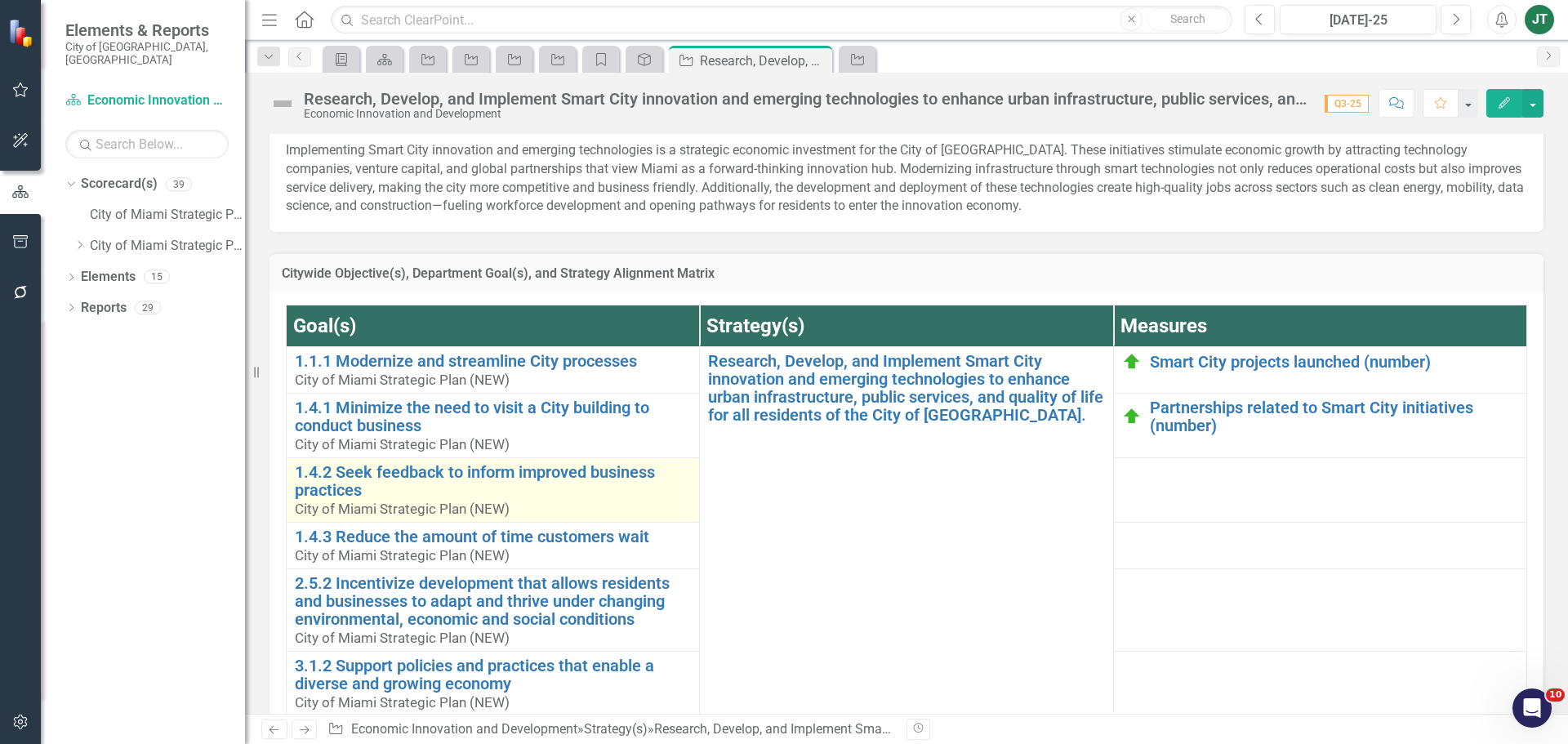
scroll to position [326, 0]
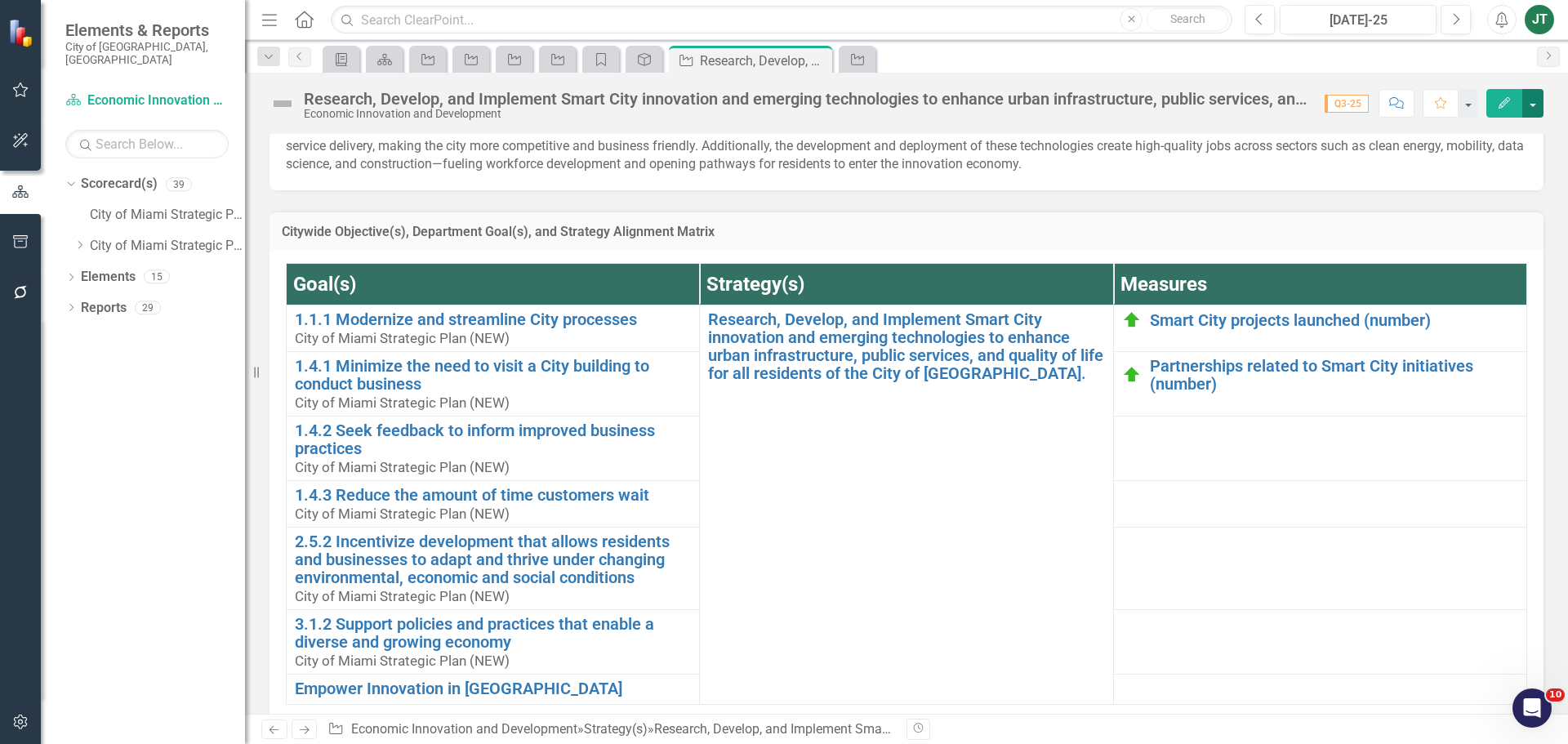
click at [1541, 97] on button "button" at bounding box center [1533, 103] width 22 height 28
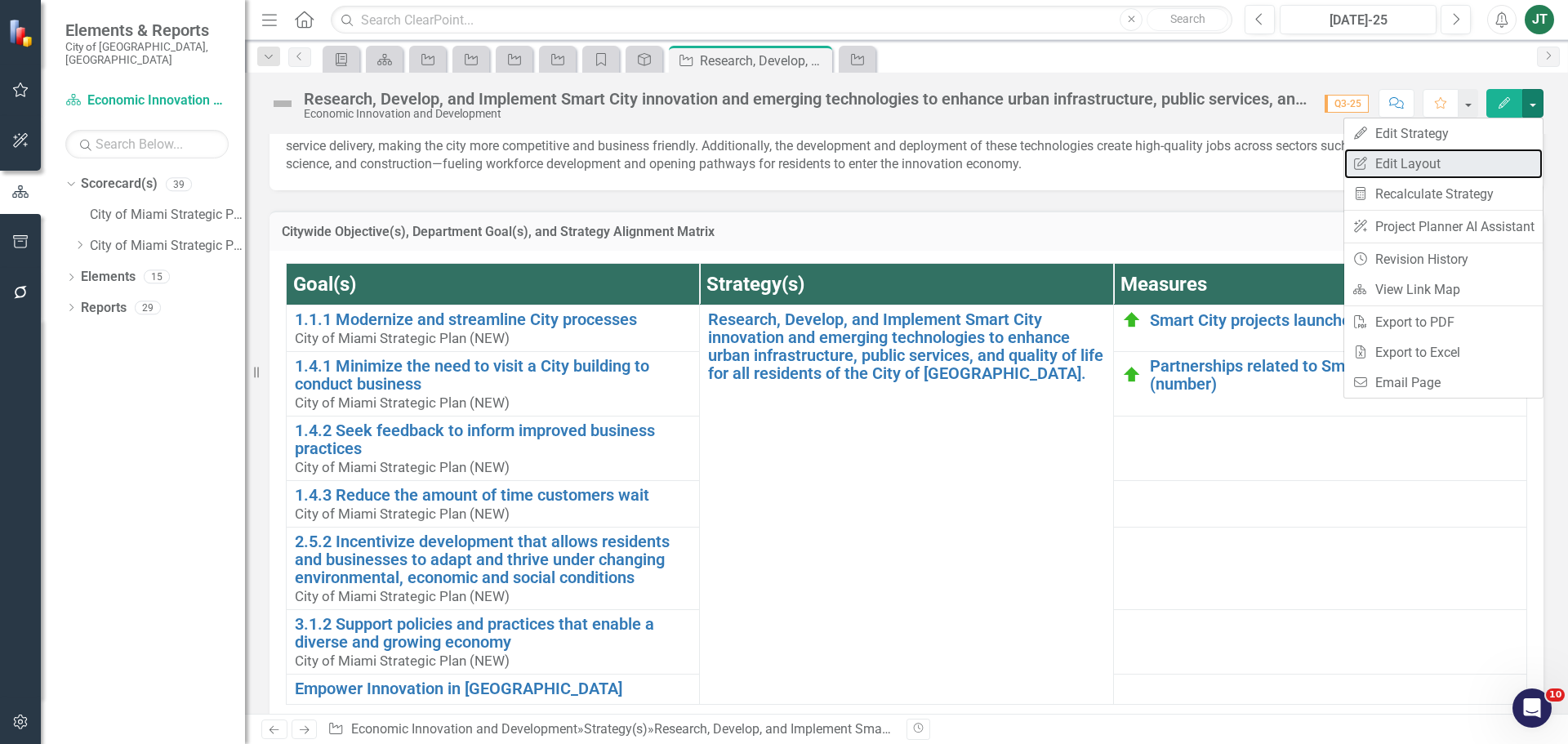
click at [1448, 160] on link "Edit Report Edit Layout" at bounding box center [1444, 164] width 199 height 30
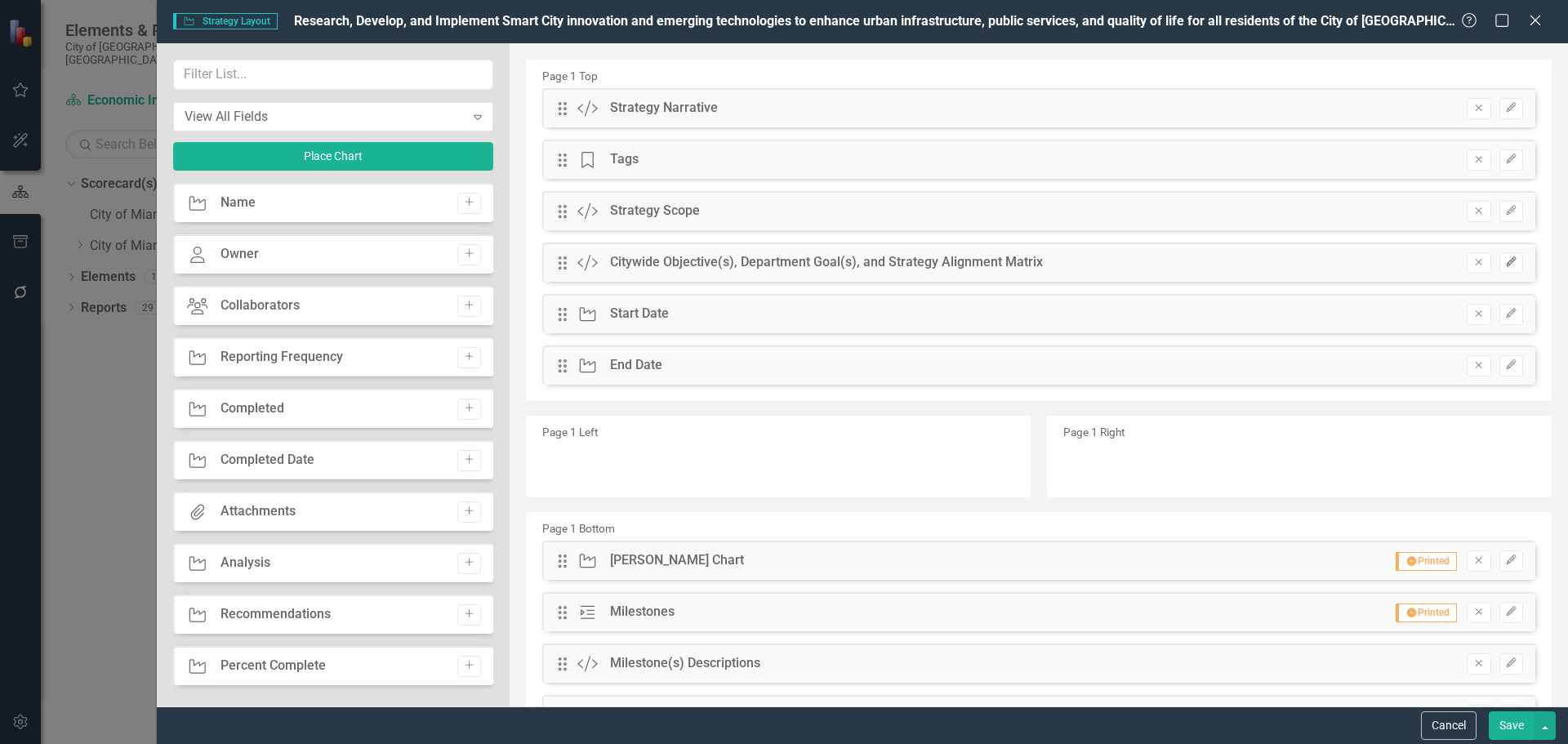
click at [1505, 263] on icon "Edit" at bounding box center [1511, 263] width 13 height 10
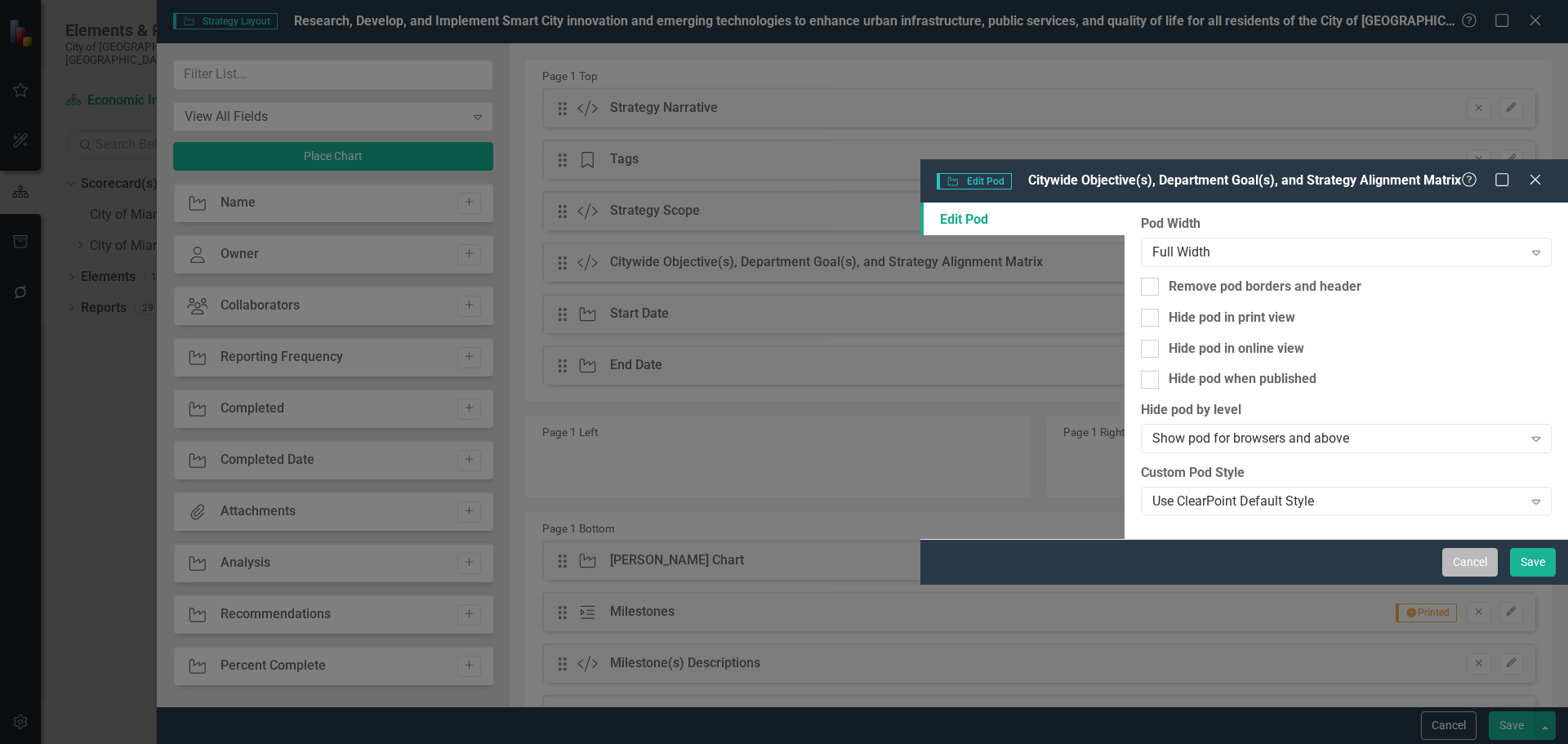
click at [1456, 576] on button "Cancel" at bounding box center [1470, 562] width 56 height 28
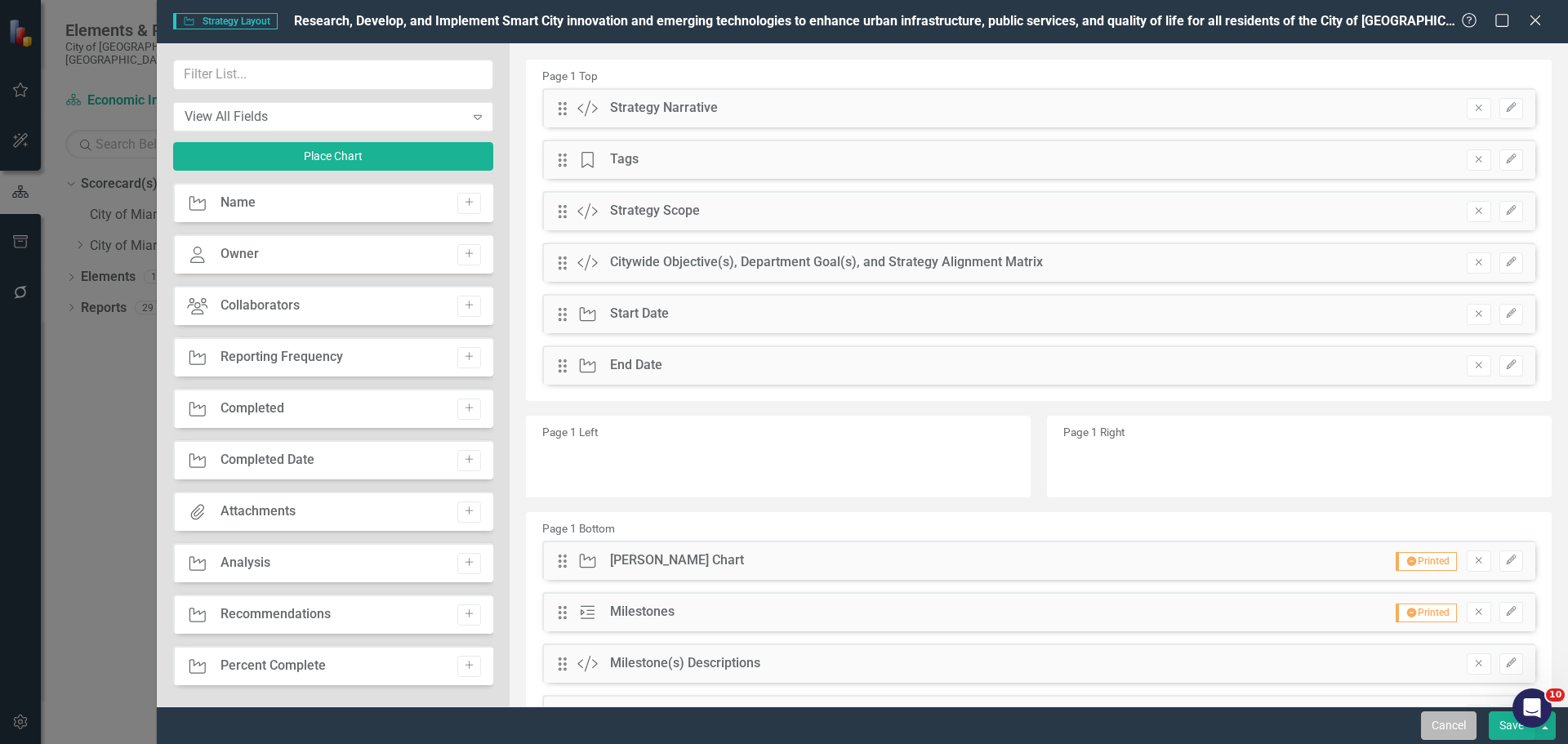
click at [1454, 725] on button "Cancel" at bounding box center [1448, 725] width 56 height 28
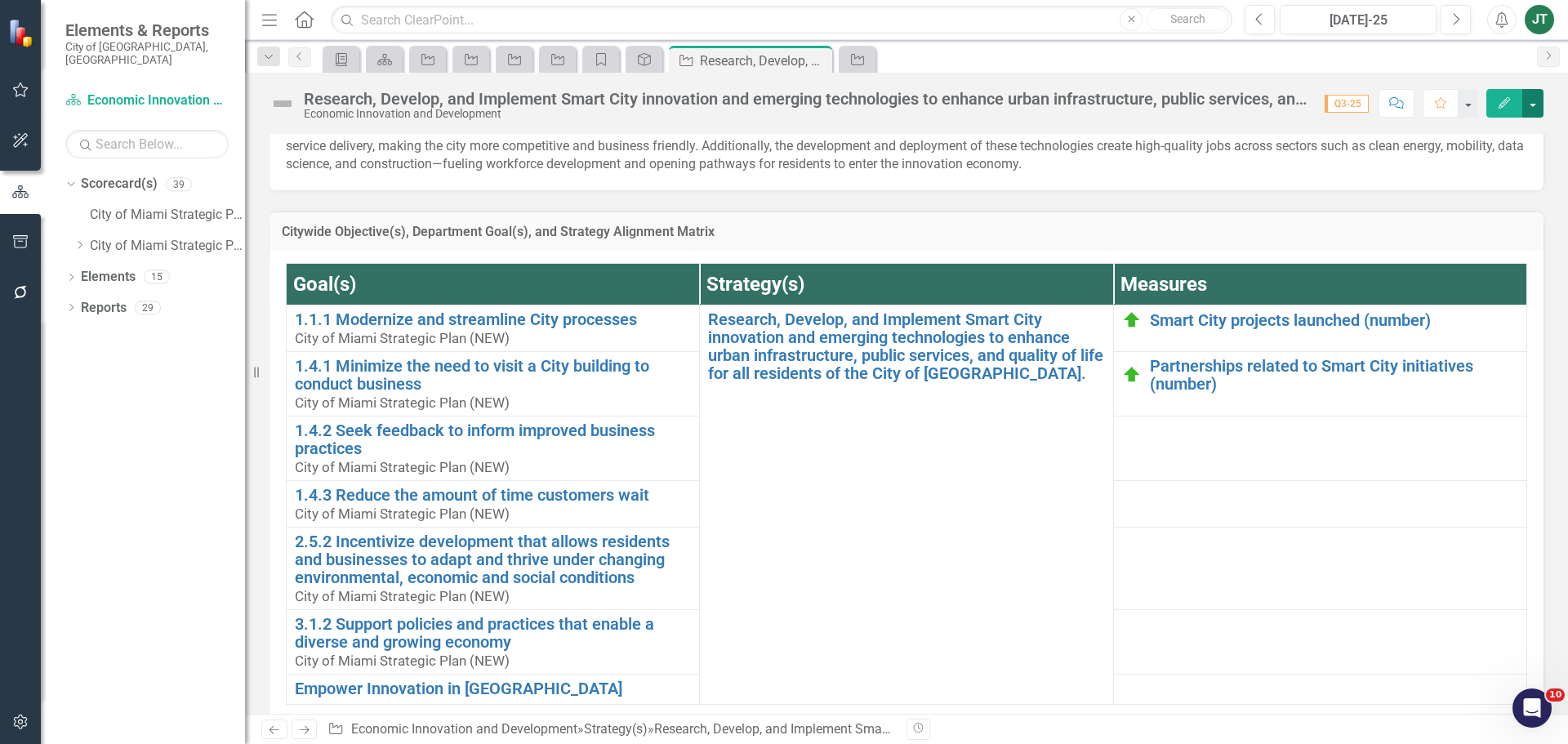
click at [1540, 102] on button "button" at bounding box center [1533, 103] width 22 height 28
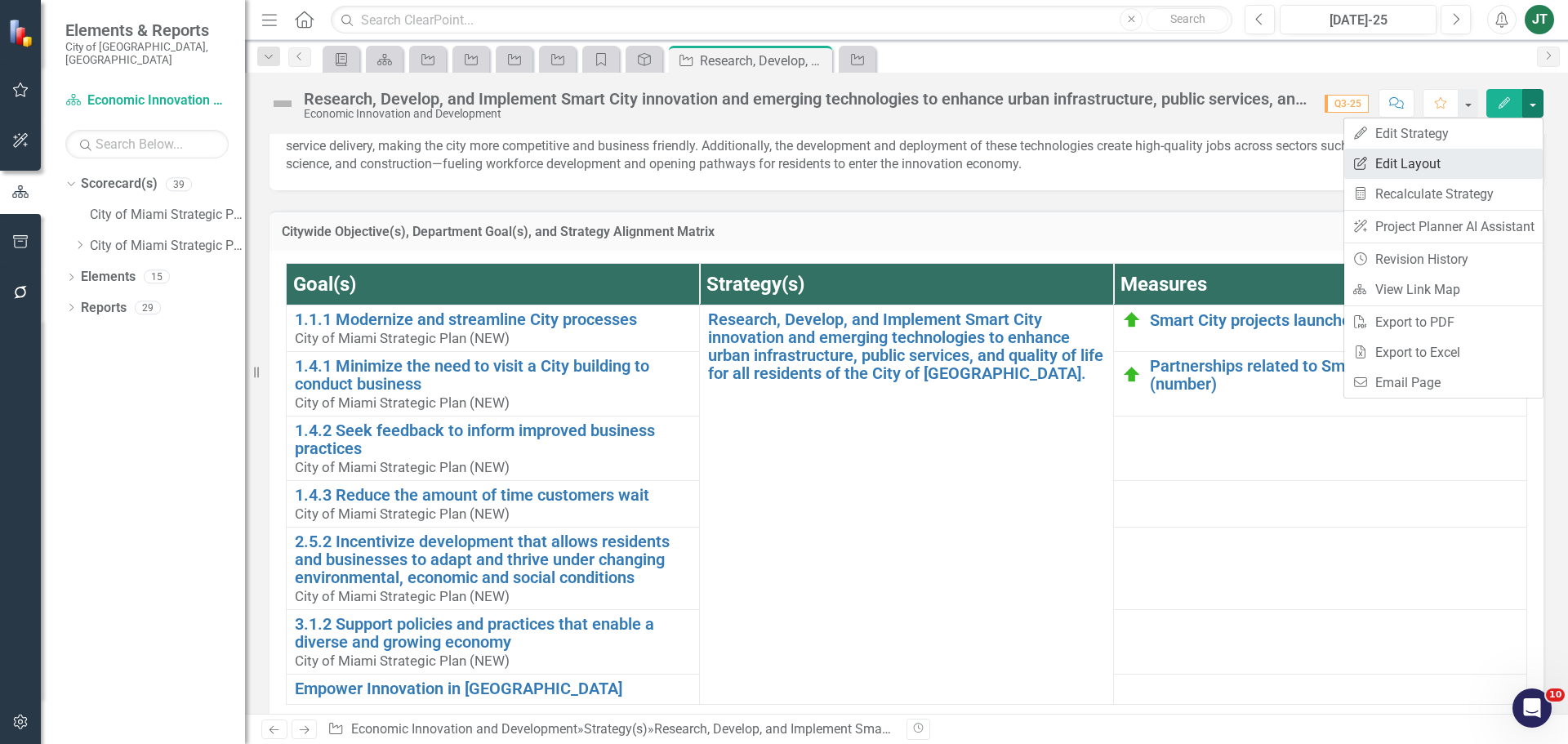
click at [1446, 169] on link "Edit Report Edit Layout" at bounding box center [1444, 164] width 199 height 30
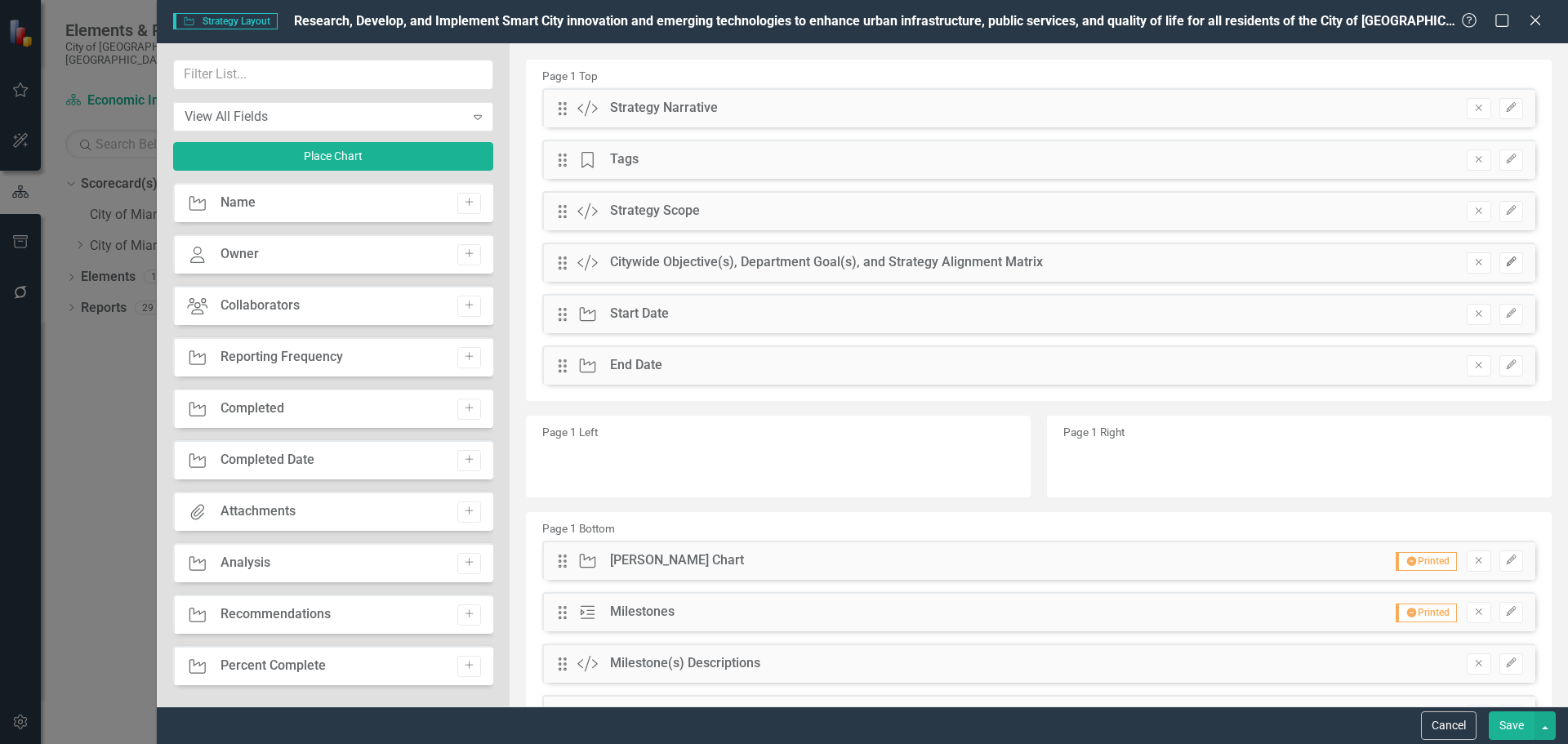
click at [1506, 259] on icon "button" at bounding box center [1511, 263] width 10 height 10
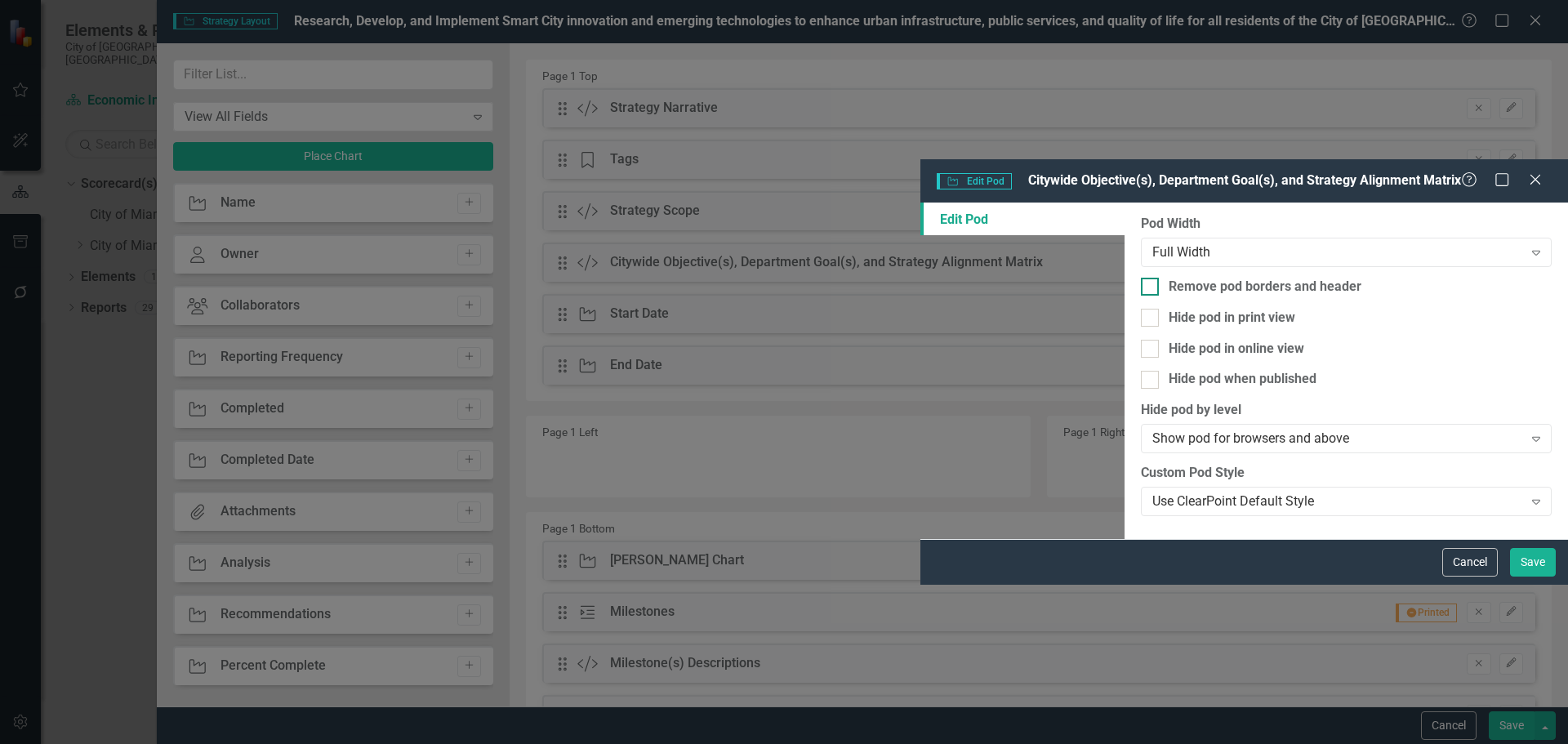
click at [1141, 277] on input "Remove pod borders and header" at bounding box center [1146, 282] width 11 height 11
checkbox input "true"
click at [1528, 576] on button "Save" at bounding box center [1533, 562] width 46 height 28
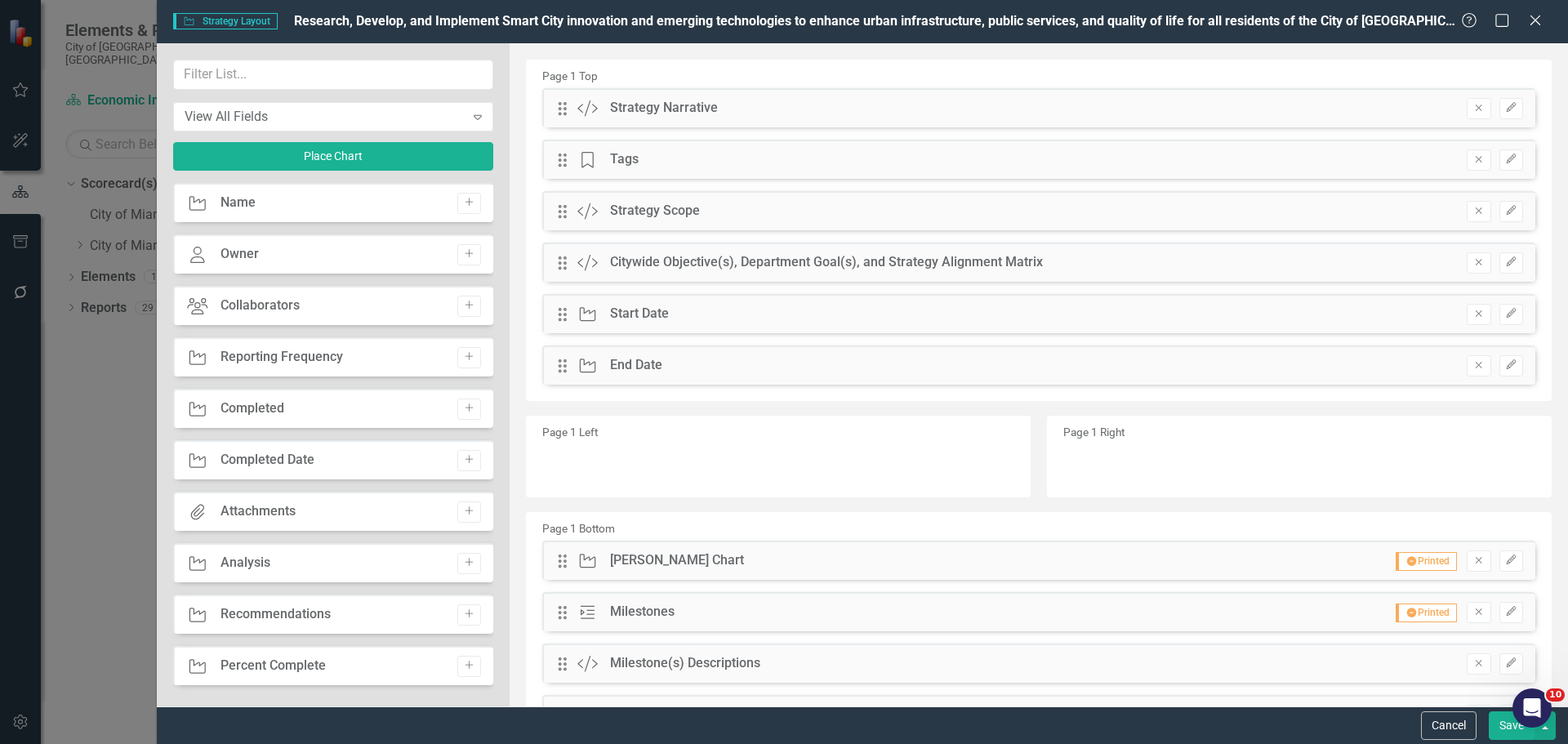
click at [1507, 729] on button "Save" at bounding box center [1511, 725] width 46 height 28
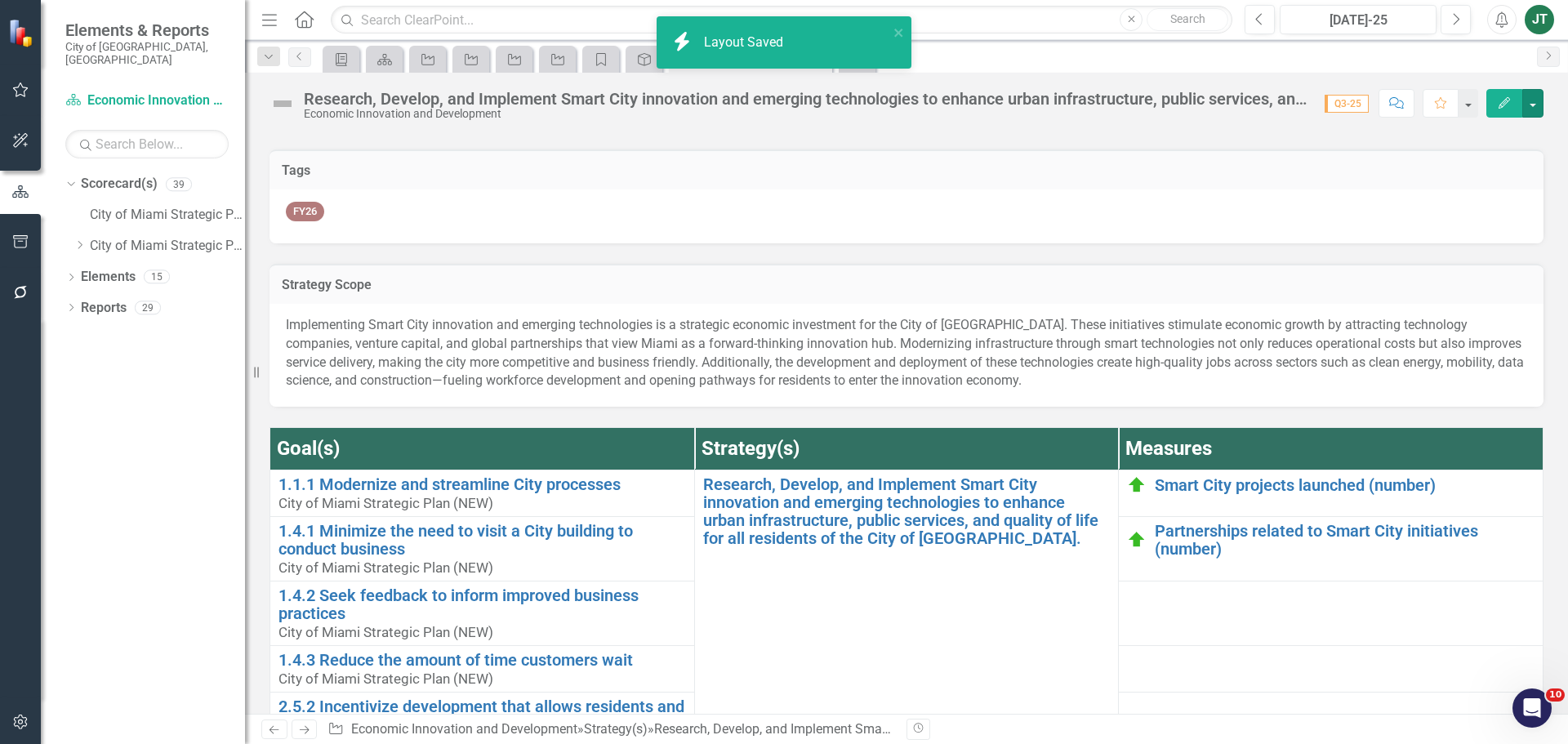
scroll to position [0, 0]
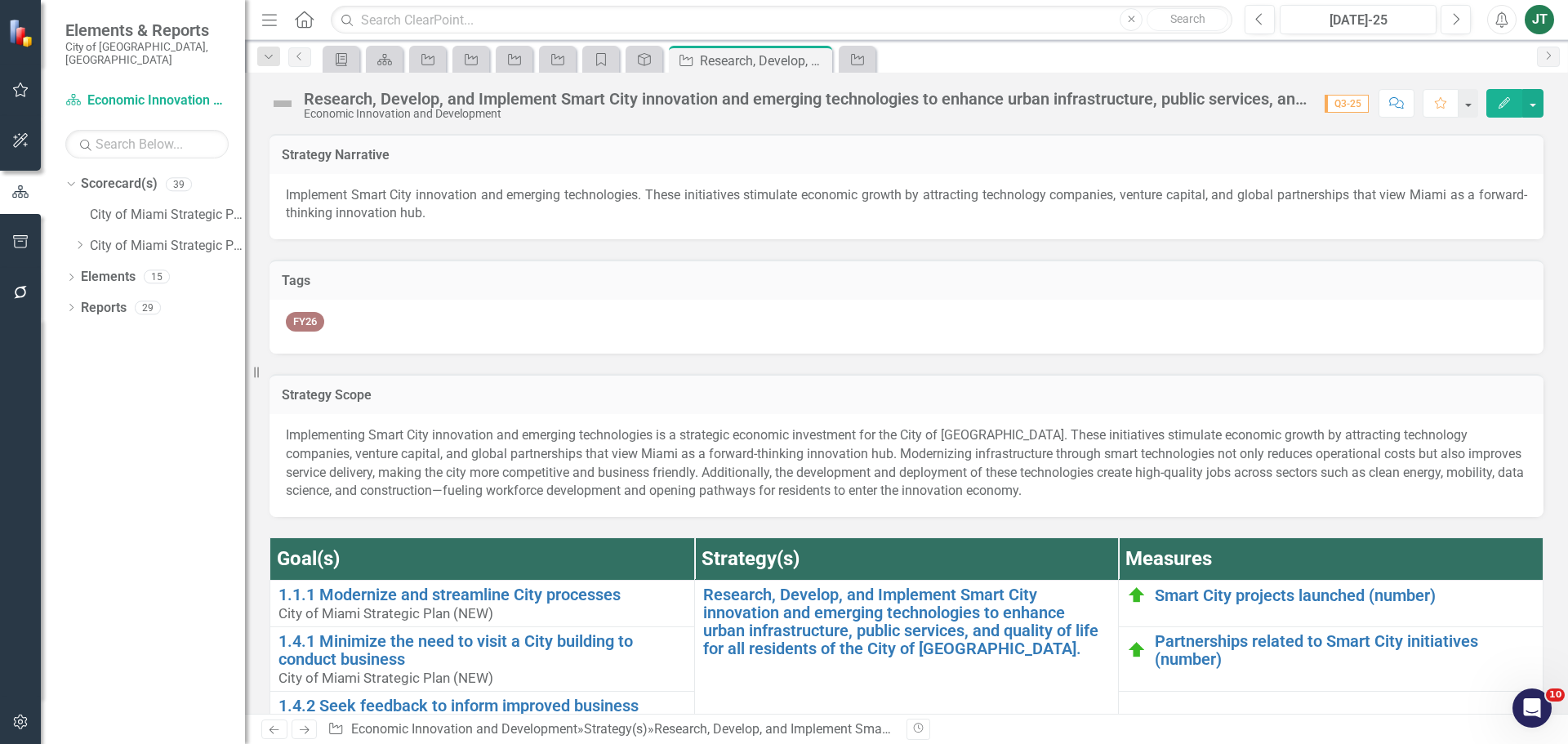
click at [308, 727] on icon "Next" at bounding box center [304, 729] width 14 height 11
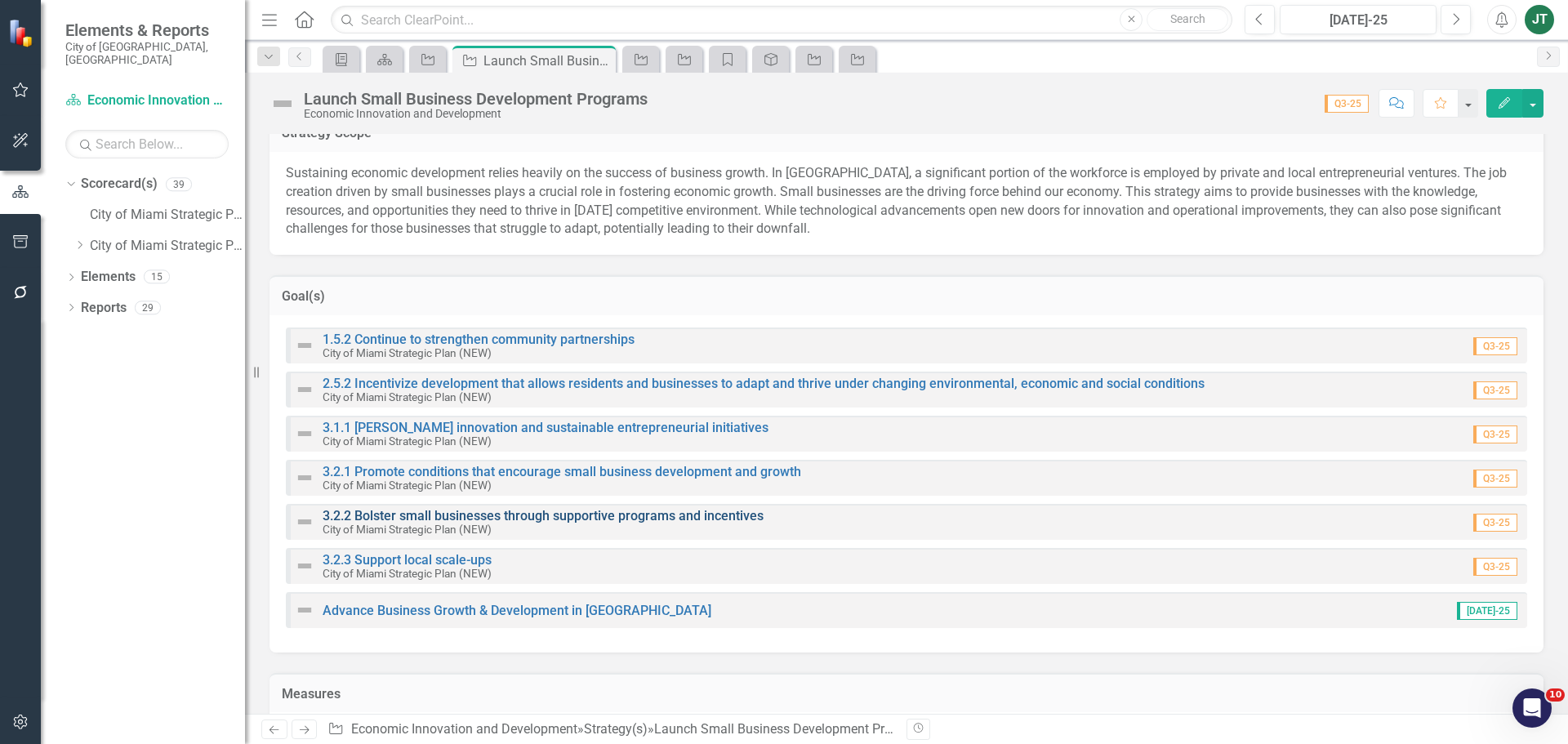
scroll to position [326, 0]
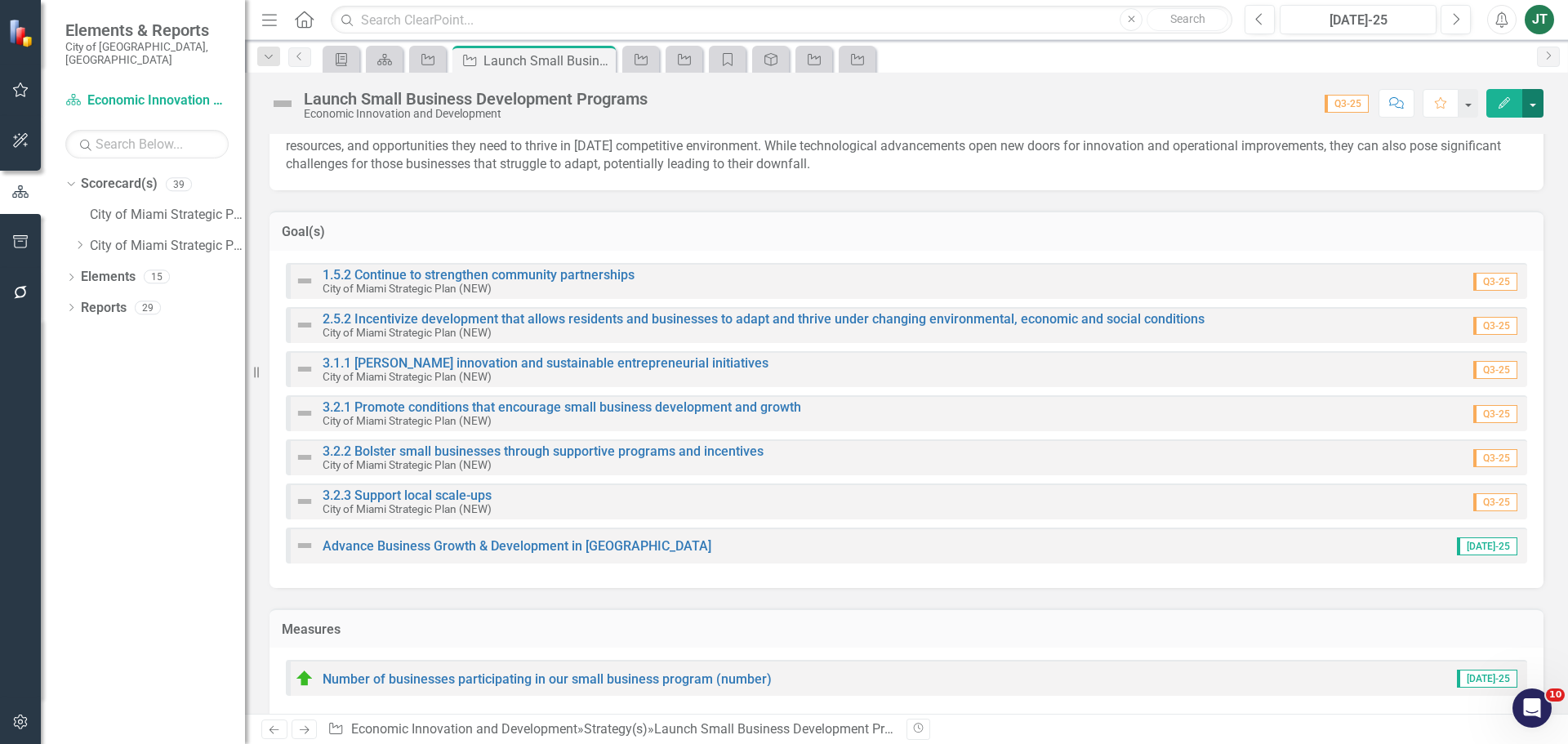
click at [1531, 91] on button "button" at bounding box center [1533, 103] width 22 height 28
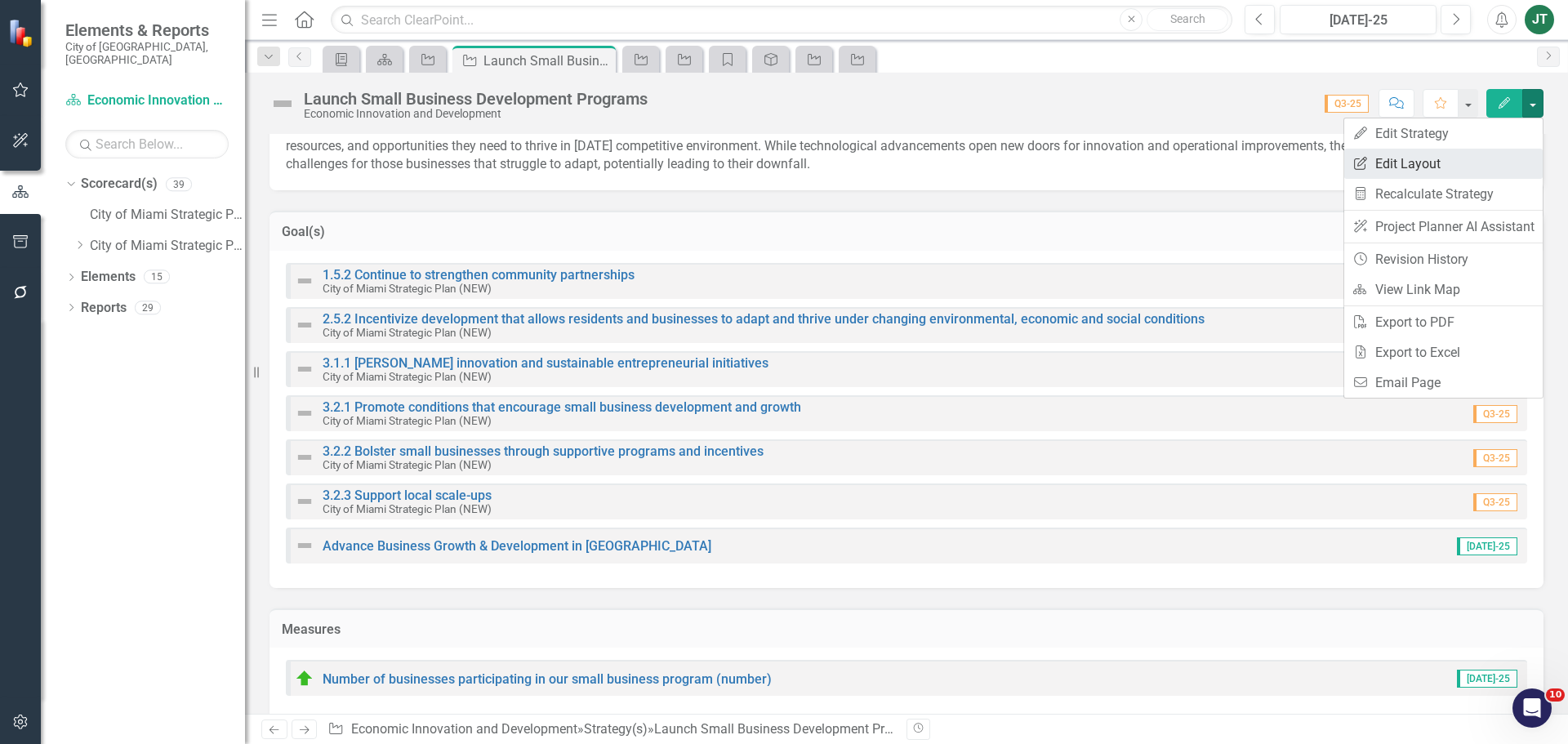
click at [1460, 152] on link "Edit Report Edit Layout" at bounding box center [1444, 164] width 199 height 30
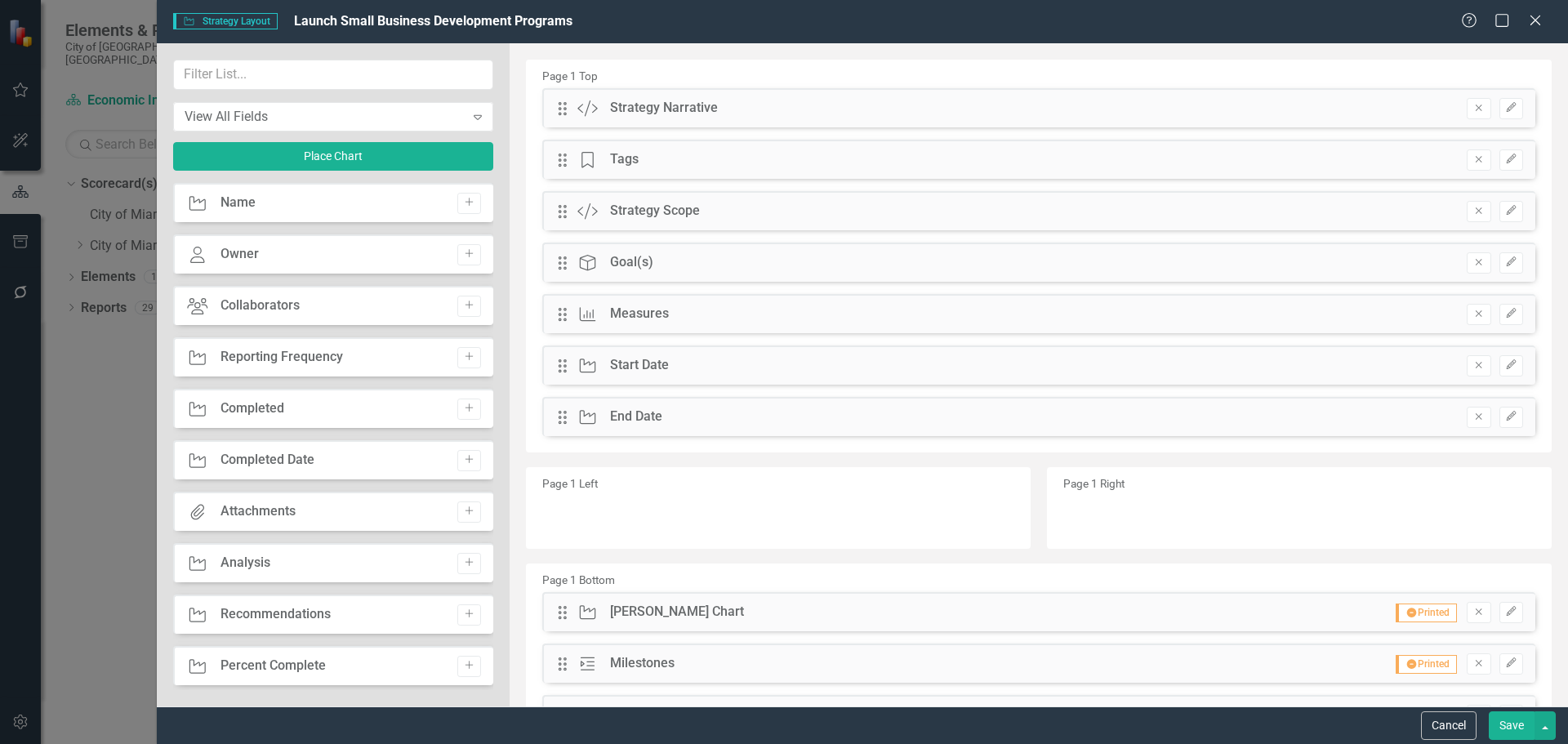
click at [1473, 265] on icon "Remove" at bounding box center [1479, 263] width 13 height 10
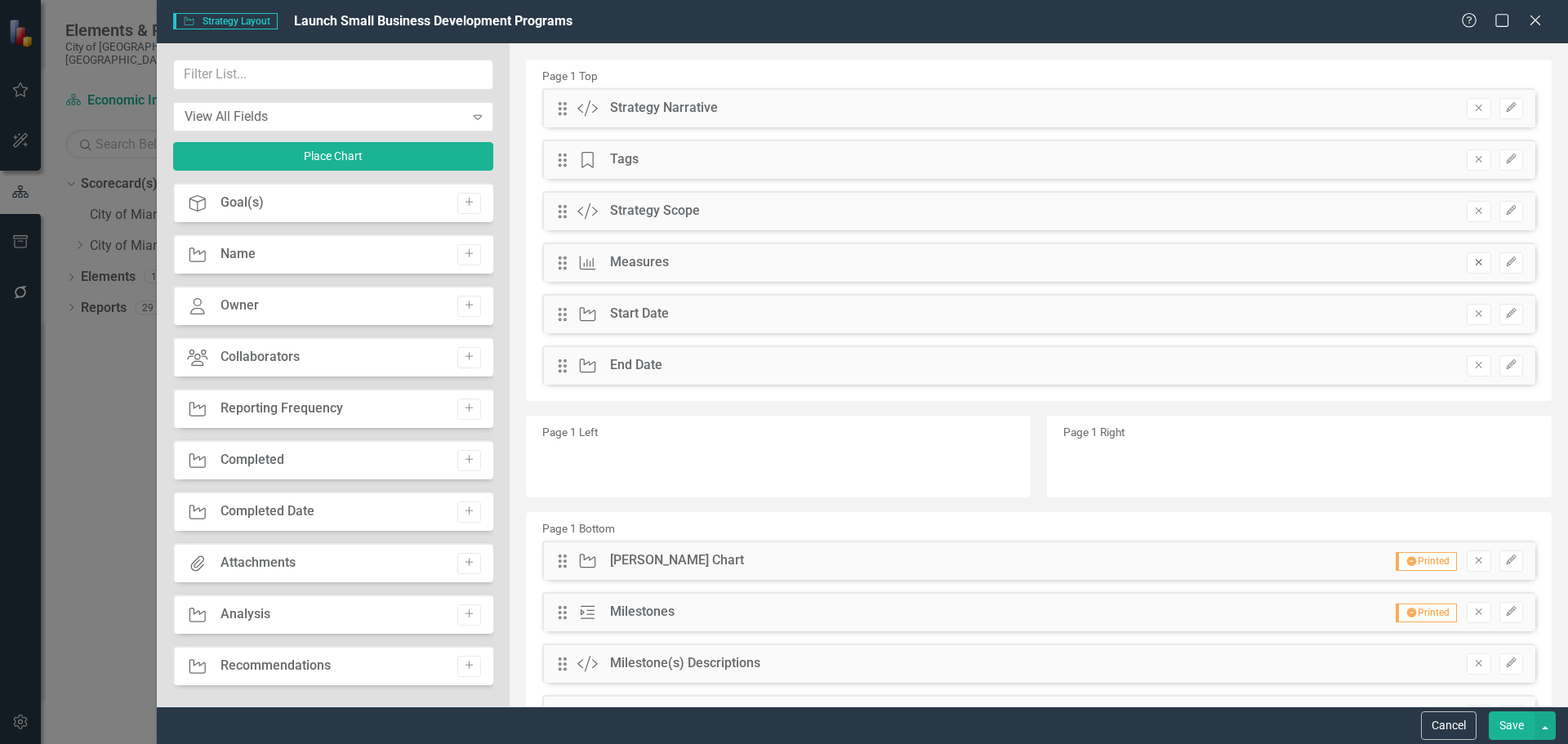
click at [1473, 260] on icon "Remove" at bounding box center [1479, 263] width 13 height 10
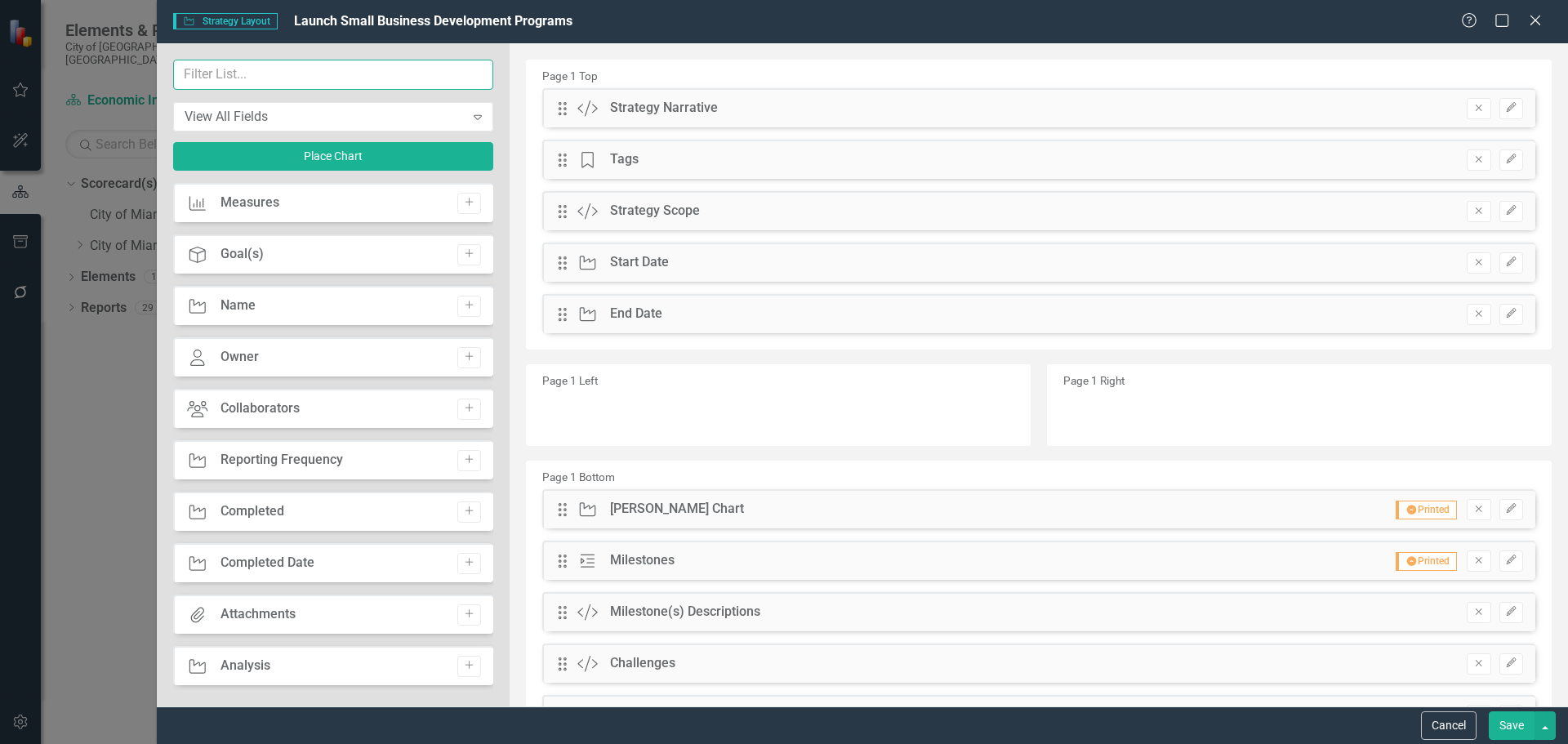
click at [362, 74] on input "text" at bounding box center [333, 74] width 320 height 30
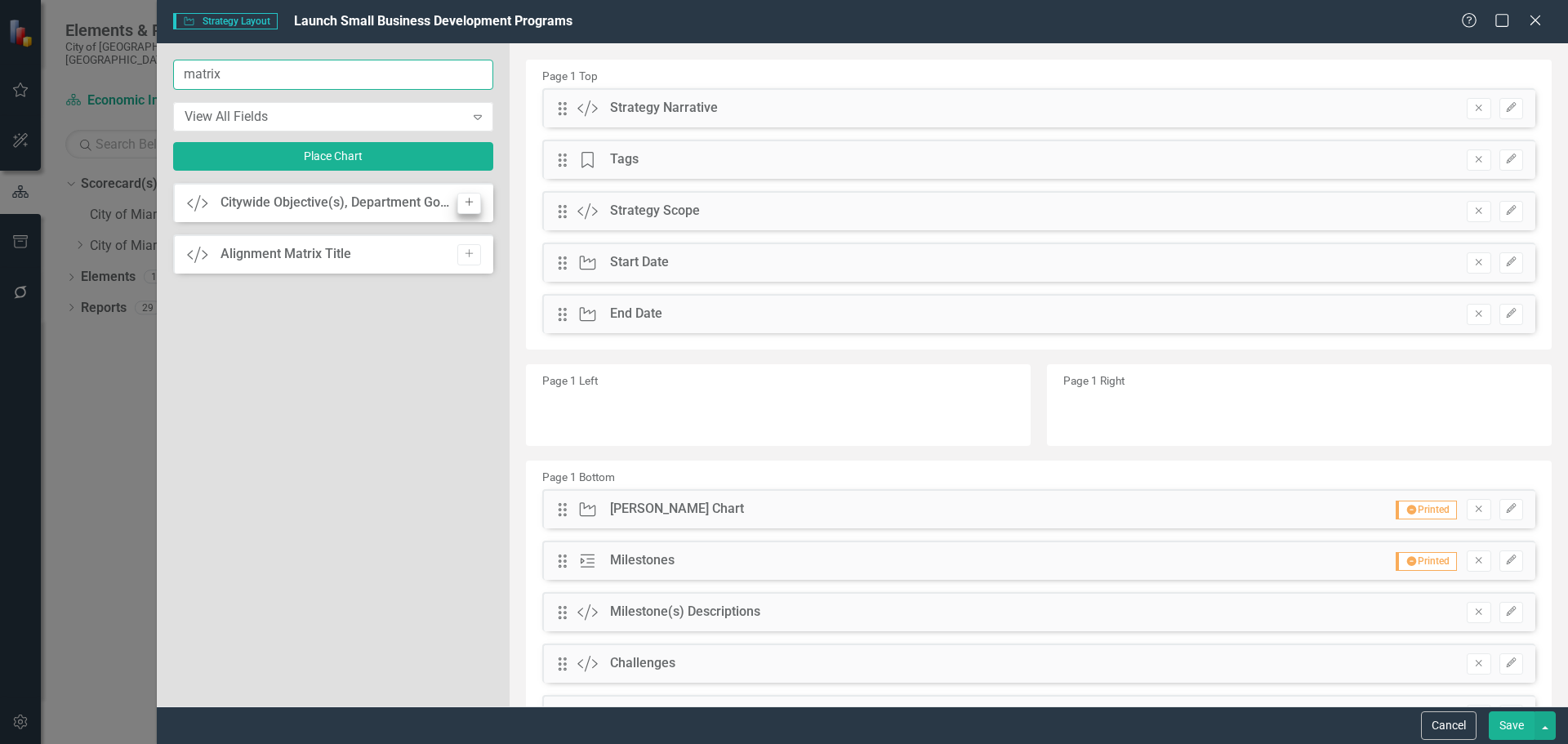
type input "matrix"
click at [464, 201] on icon "Add" at bounding box center [469, 203] width 13 height 10
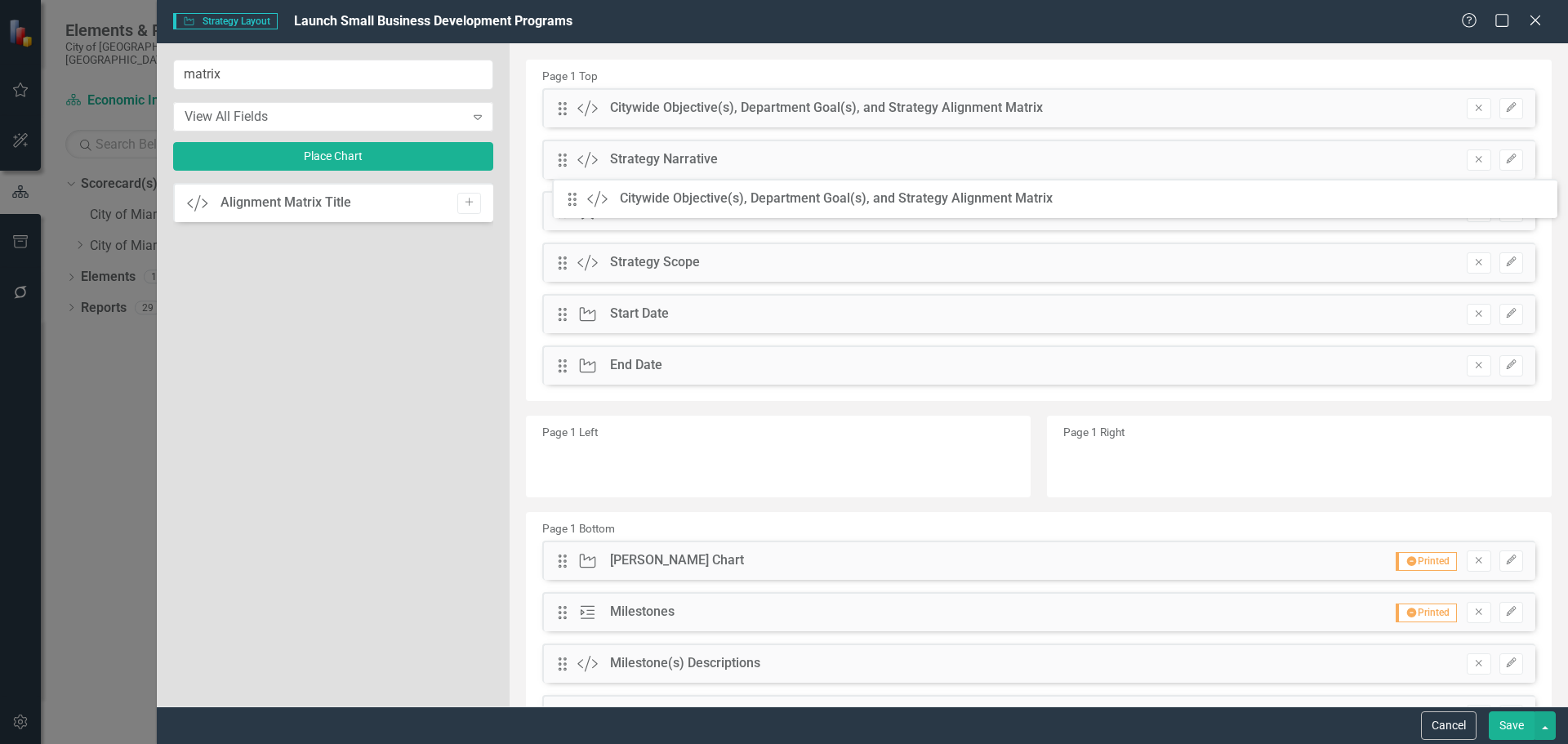
drag, startPoint x: 562, startPoint y: 115, endPoint x: 583, endPoint y: 205, distance: 92.4
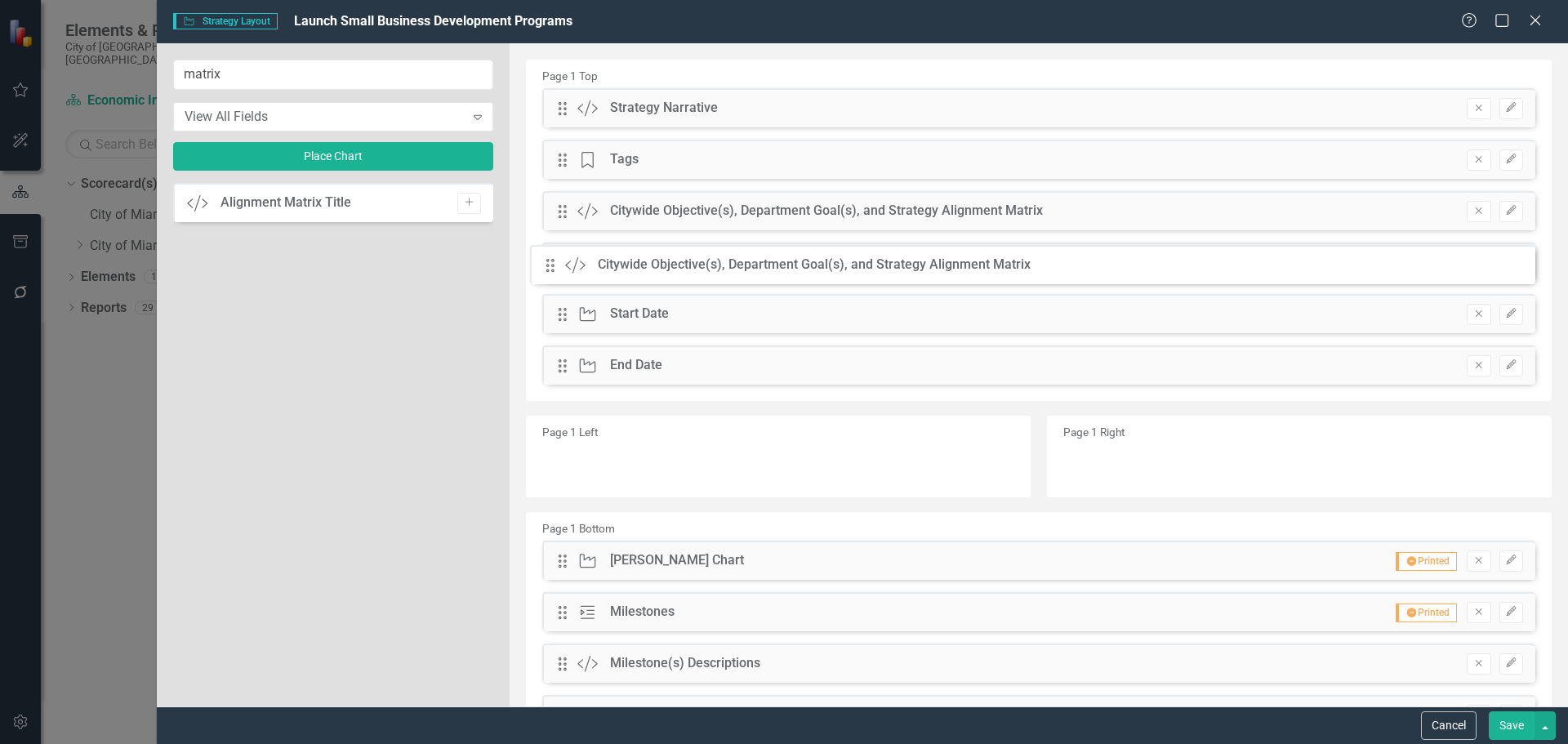
drag, startPoint x: 563, startPoint y: 209, endPoint x: 563, endPoint y: 268, distance: 59.0
click at [1523, 723] on button "Save" at bounding box center [1511, 725] width 46 height 28
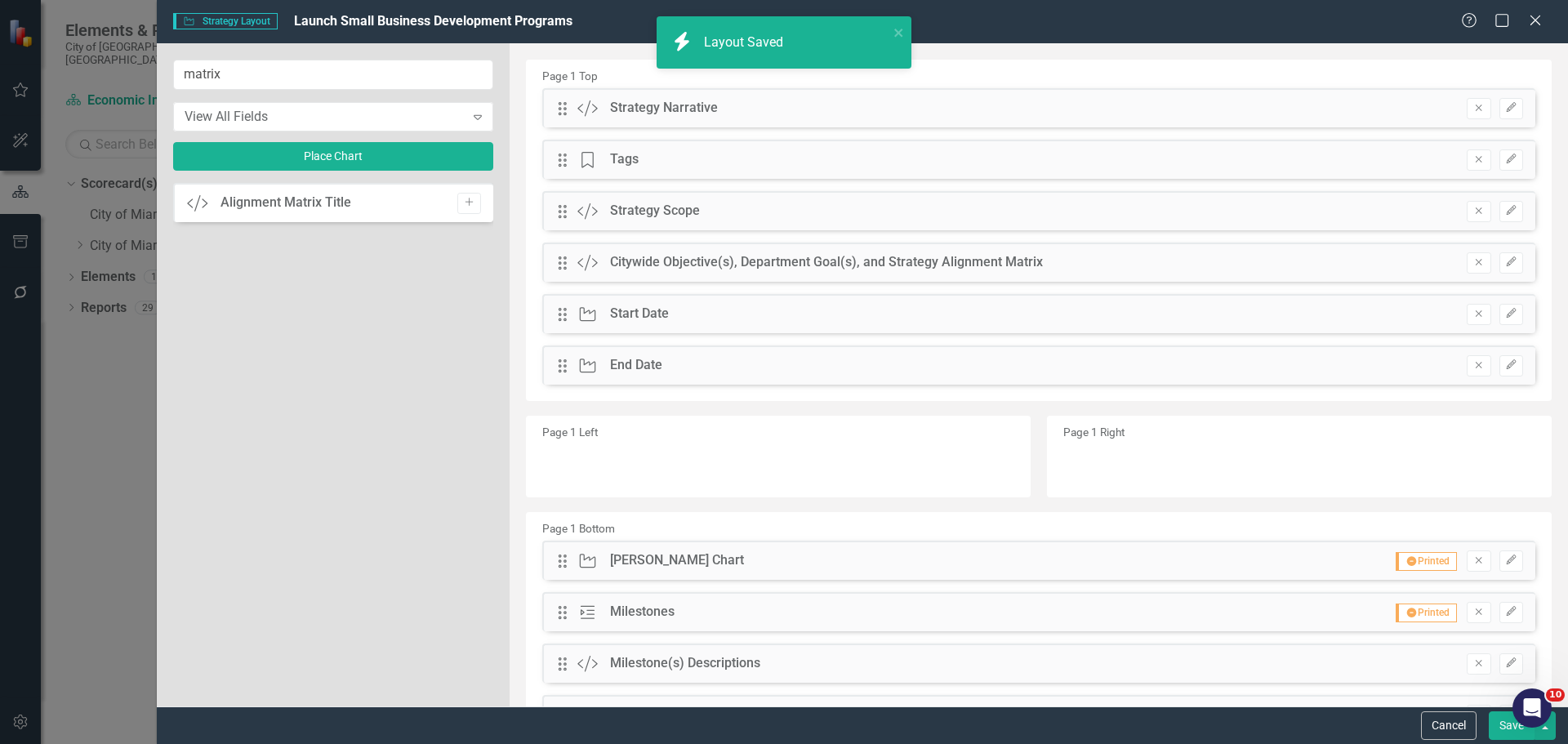
checkbox input "false"
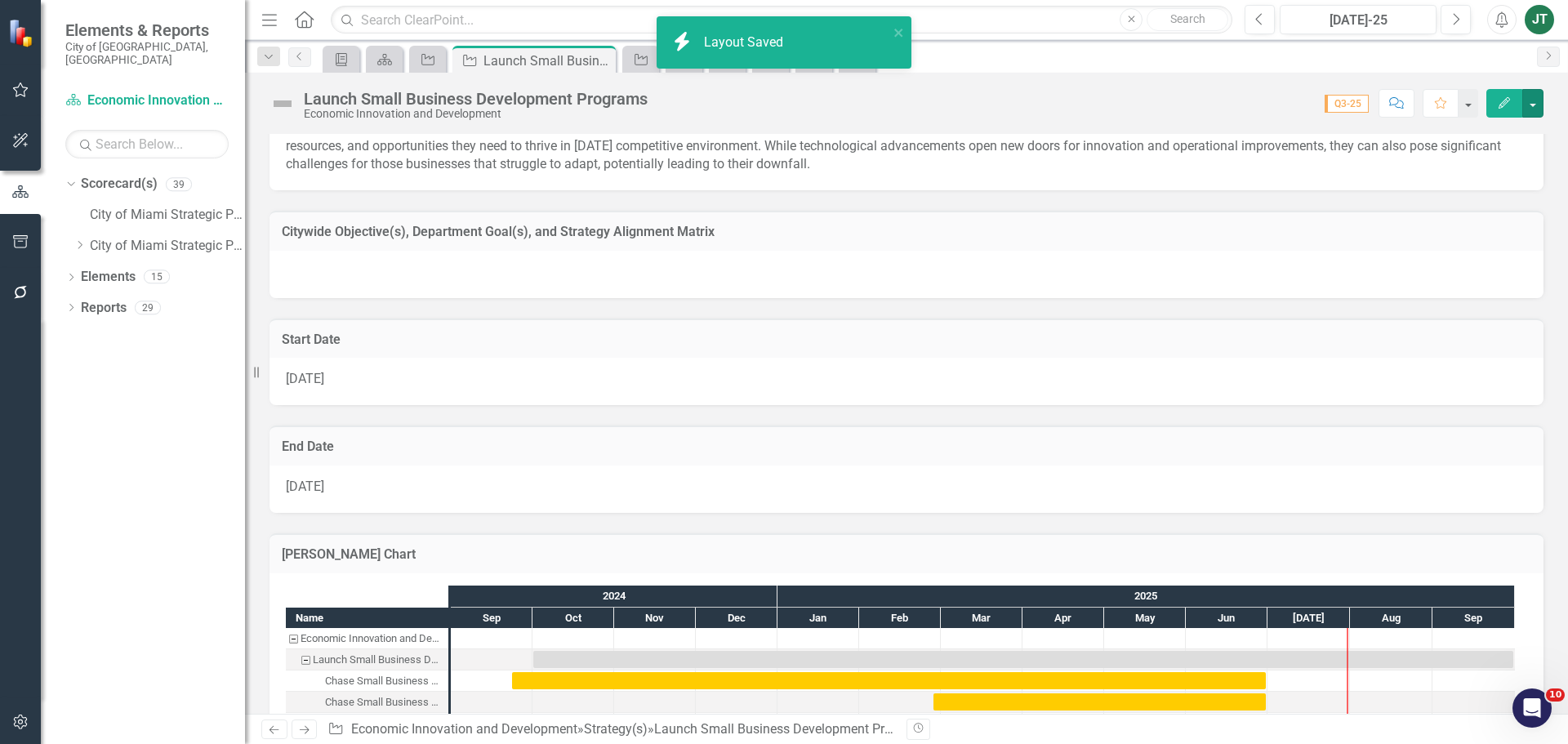
checkbox input "true"
